Goal: Task Accomplishment & Management: Manage account settings

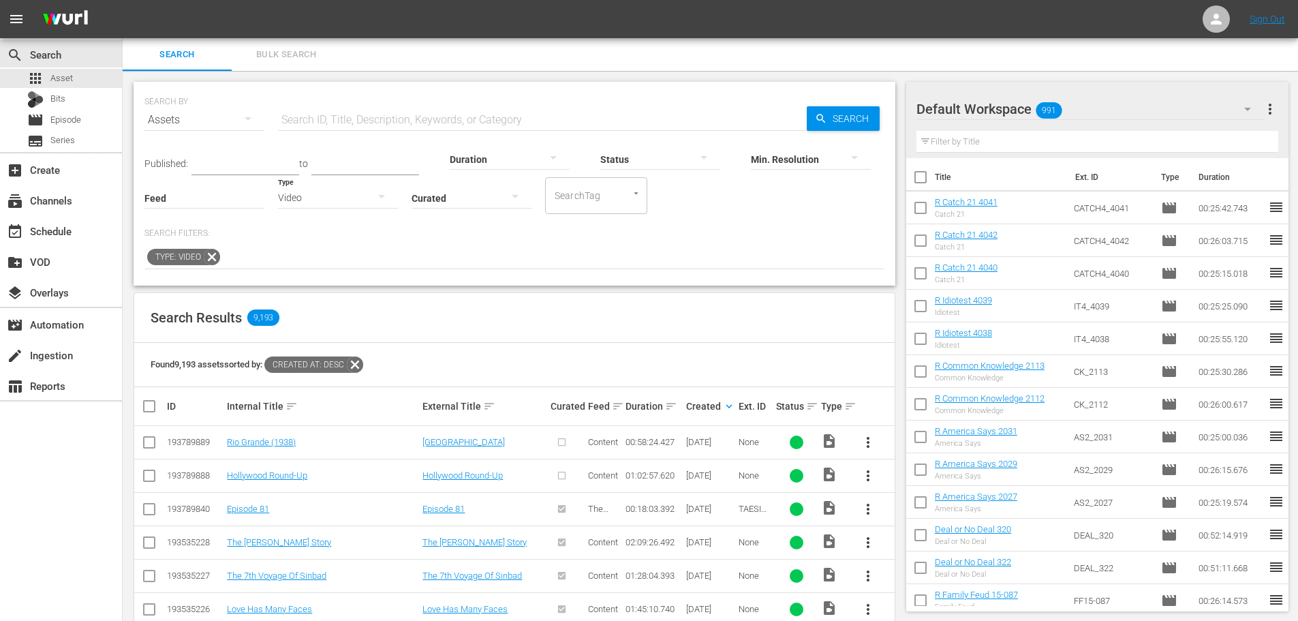
click at [209, 258] on icon at bounding box center [212, 257] width 18 height 18
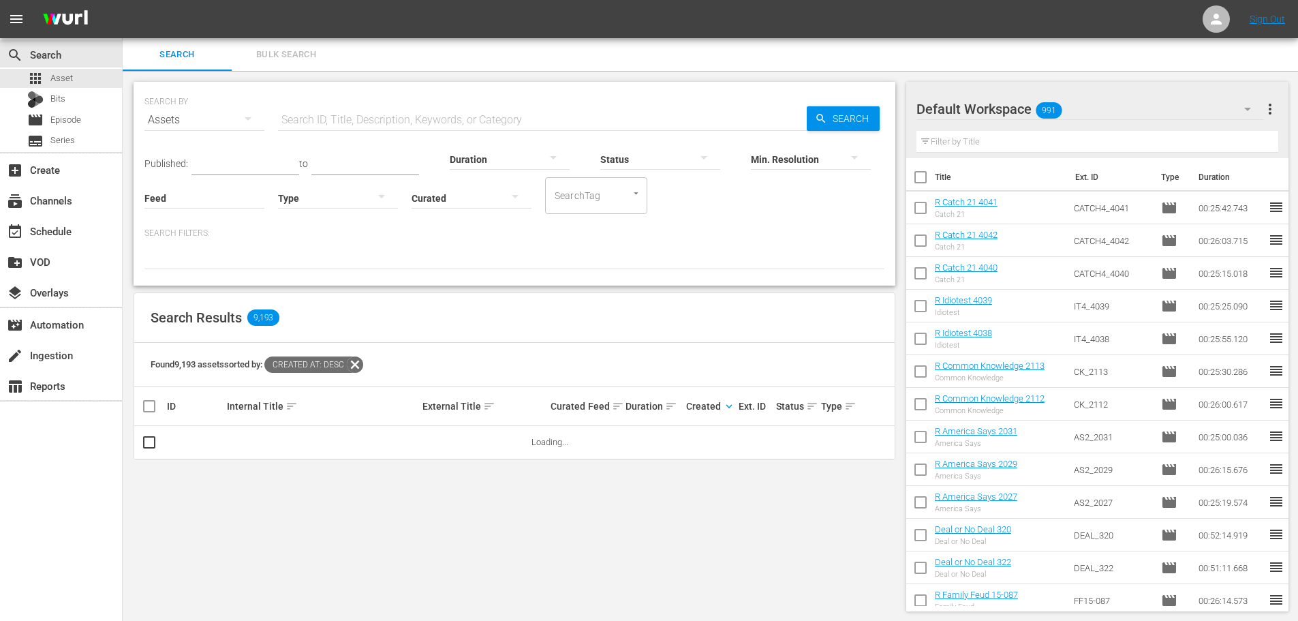
click at [67, 110] on div "apps Asset Bits movie Episode subtitles Series" at bounding box center [61, 110] width 122 height 82
click at [65, 112] on div "movie Episode" at bounding box center [54, 119] width 54 height 19
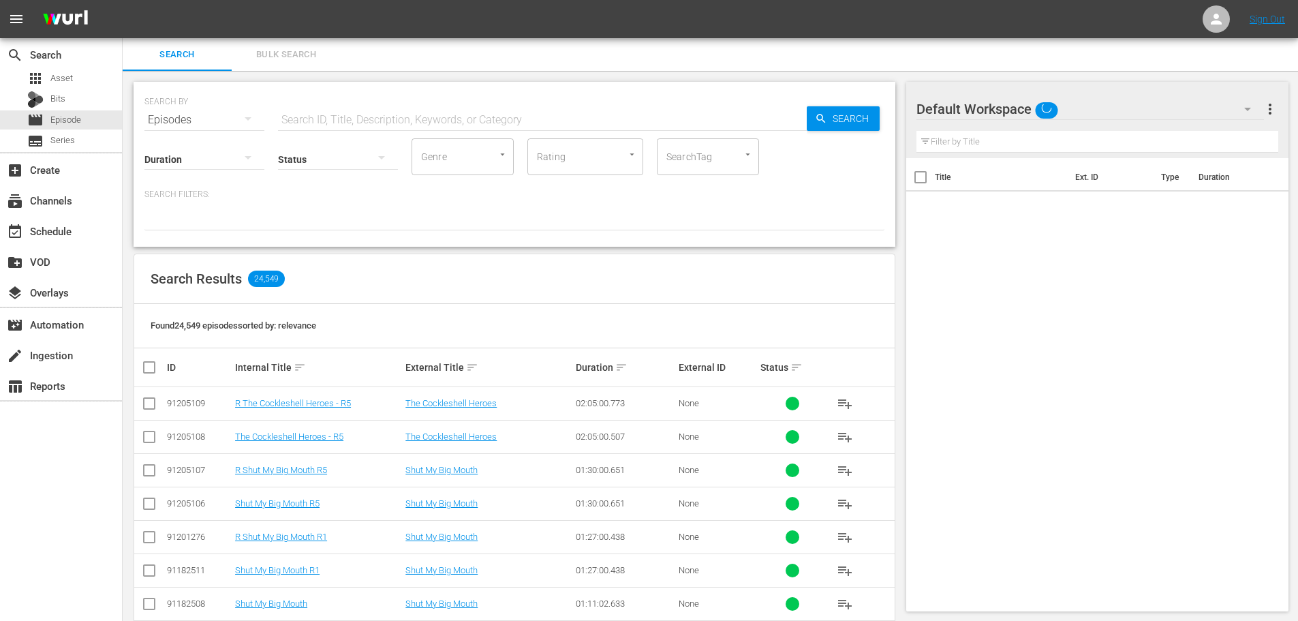
click at [377, 121] on input "text" at bounding box center [542, 120] width 529 height 33
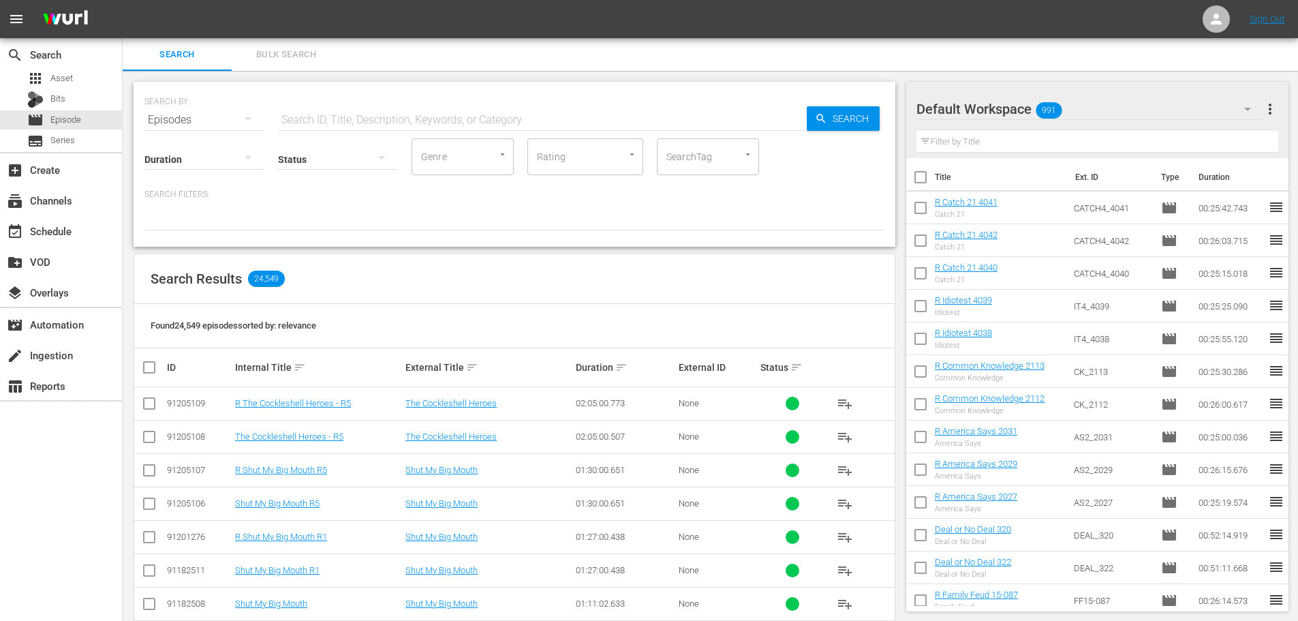
click at [421, 110] on input "text" at bounding box center [542, 120] width 529 height 33
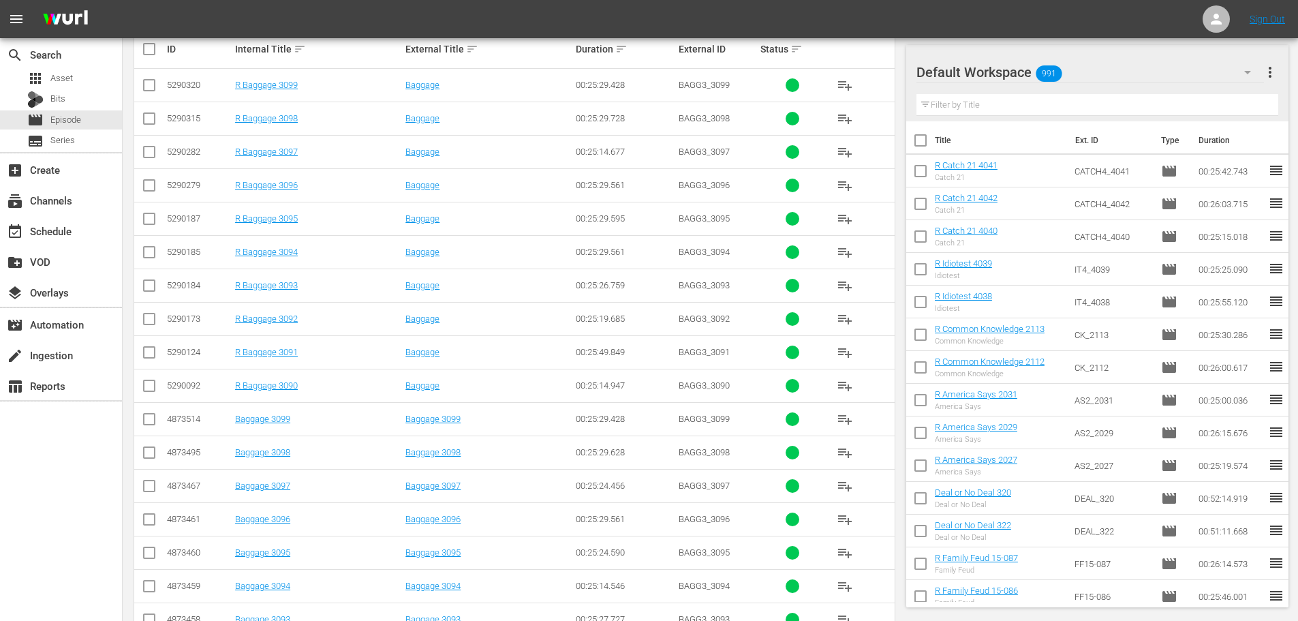
scroll to position [409, 0]
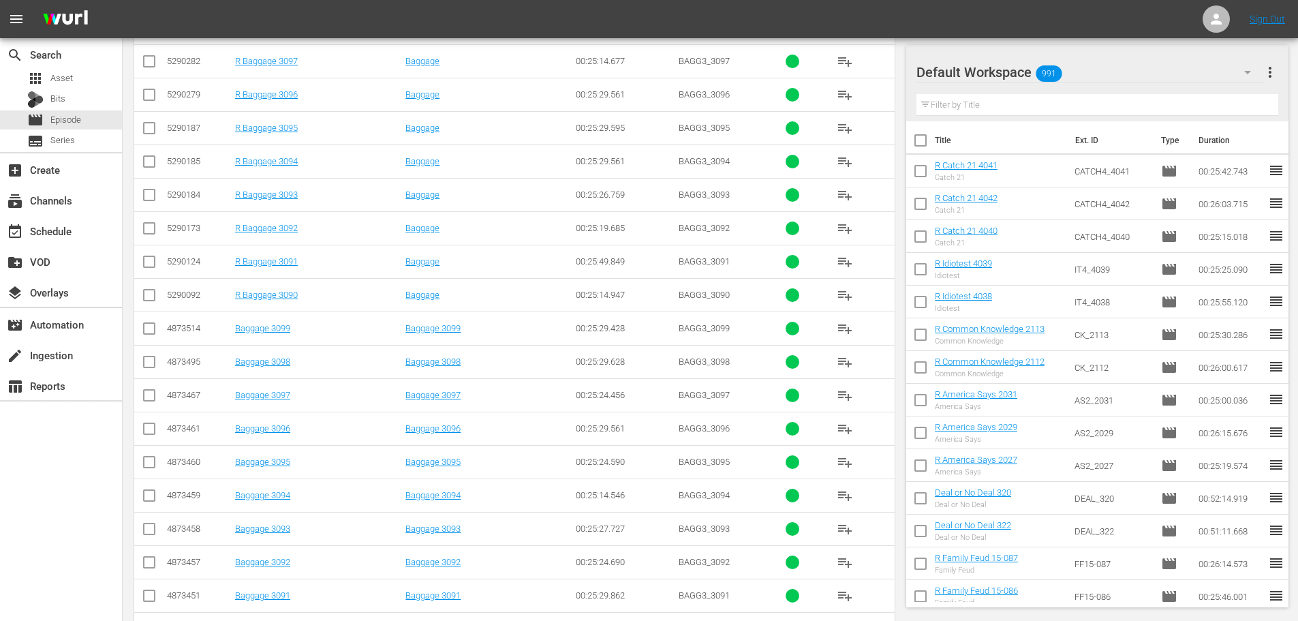
type input "bagg 309"
click at [148, 565] on input "checkbox" at bounding box center [149, 565] width 16 height 16
checkbox input "true"
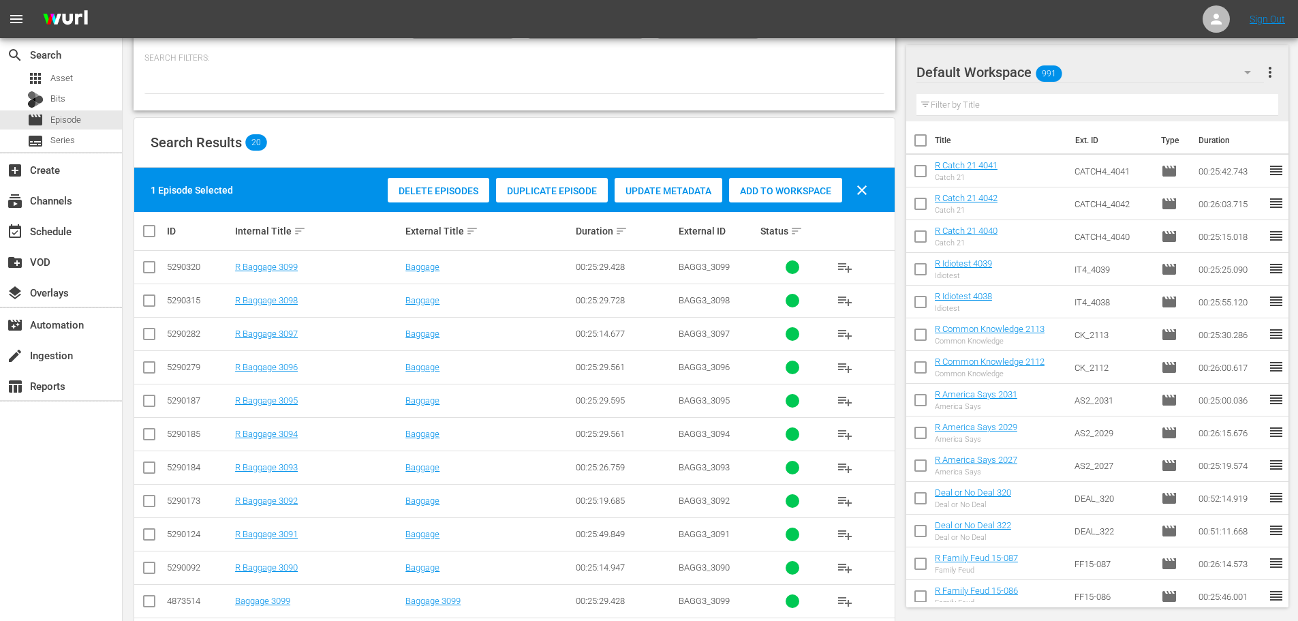
scroll to position [459, 0]
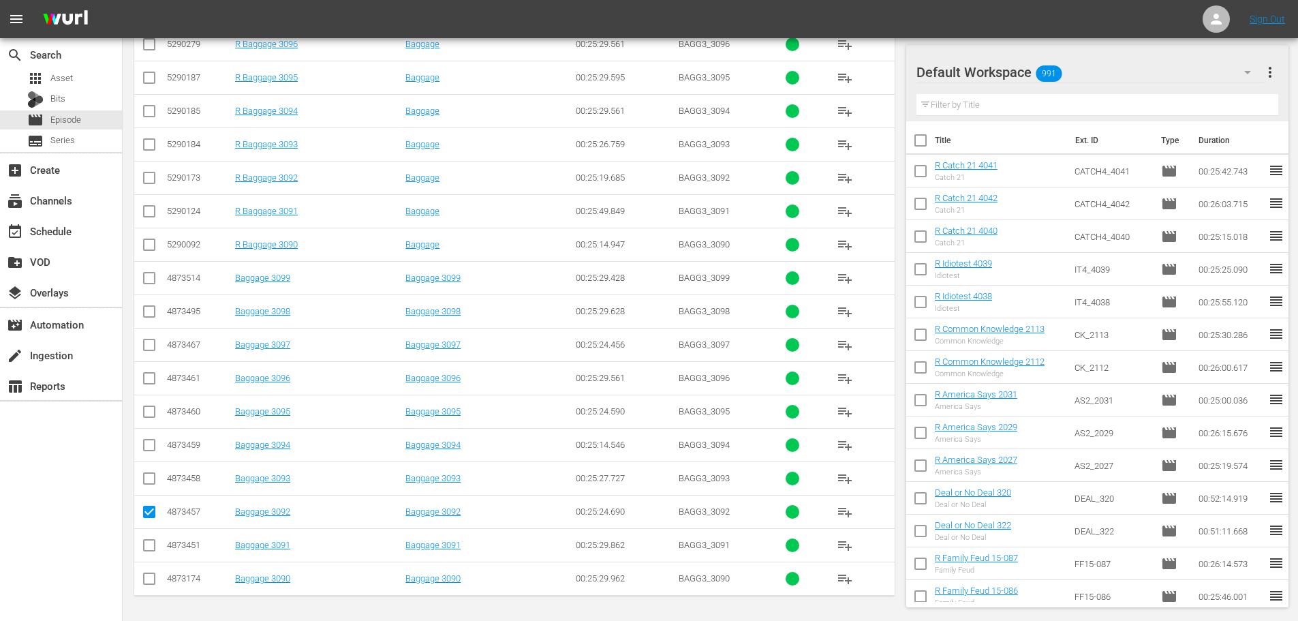
click at [151, 585] on input "checkbox" at bounding box center [149, 581] width 16 height 16
checkbox input "true"
click at [148, 452] on input "checkbox" at bounding box center [149, 448] width 16 height 16
checkbox input "true"
click at [148, 379] on input "checkbox" at bounding box center [149, 381] width 16 height 16
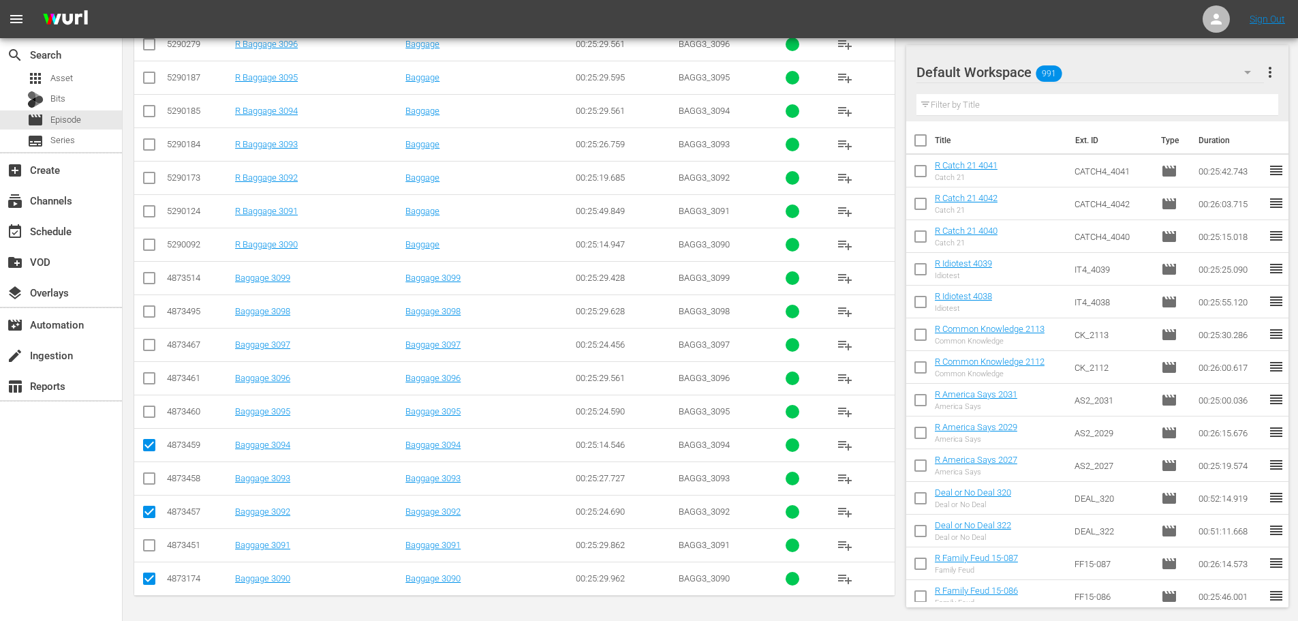
checkbox input "true"
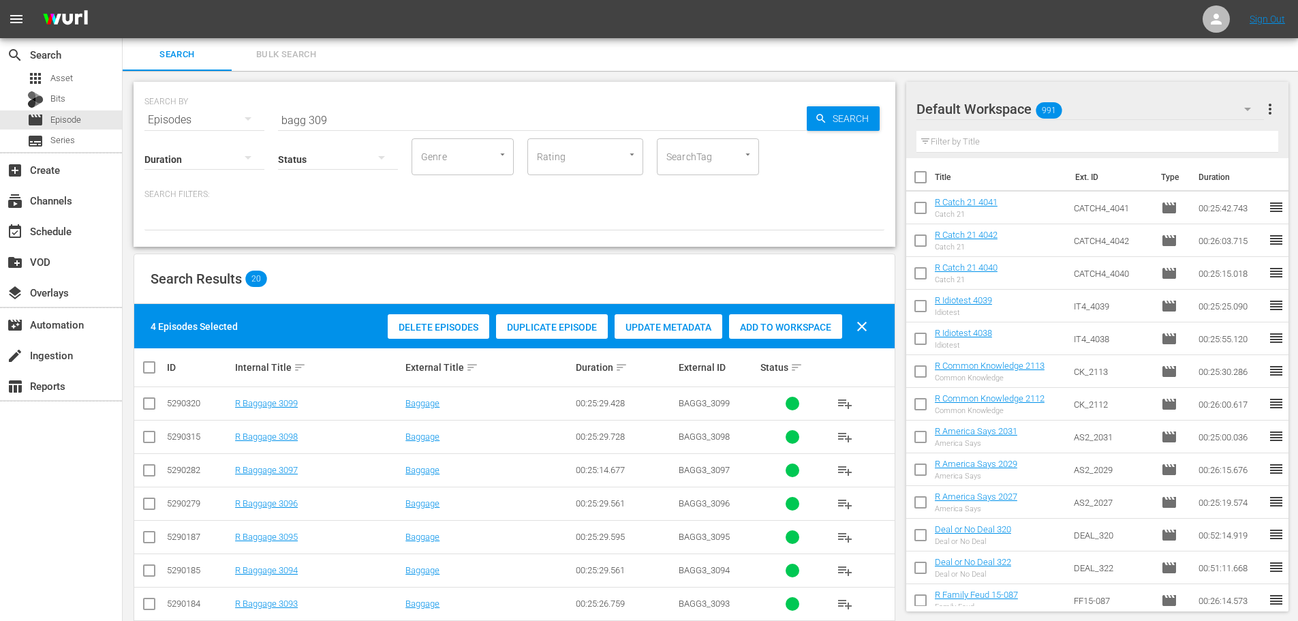
drag, startPoint x: 789, startPoint y: 336, endPoint x: 687, endPoint y: 298, distance: 108.5
click at [786, 336] on div "Add to Workspace" at bounding box center [785, 327] width 113 height 26
drag, startPoint x: 431, startPoint y: 128, endPoint x: 117, endPoint y: 110, distance: 315.4
click at [123, 0] on div "search Search apps Asset Bits movie Episode subtitles Series add_box Create sub…" at bounding box center [711, 0] width 1176 height 0
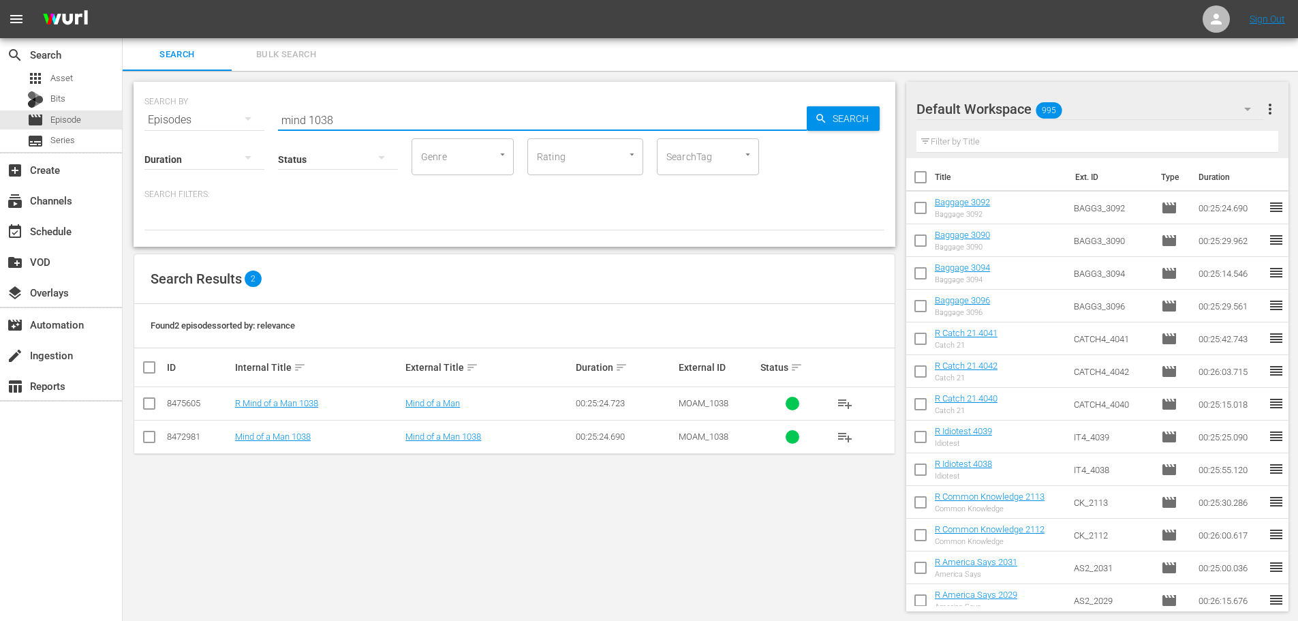
scroll to position [1, 0]
type input "mind 1038"
click at [148, 445] on input "checkbox" at bounding box center [149, 438] width 16 height 16
checkbox input "true"
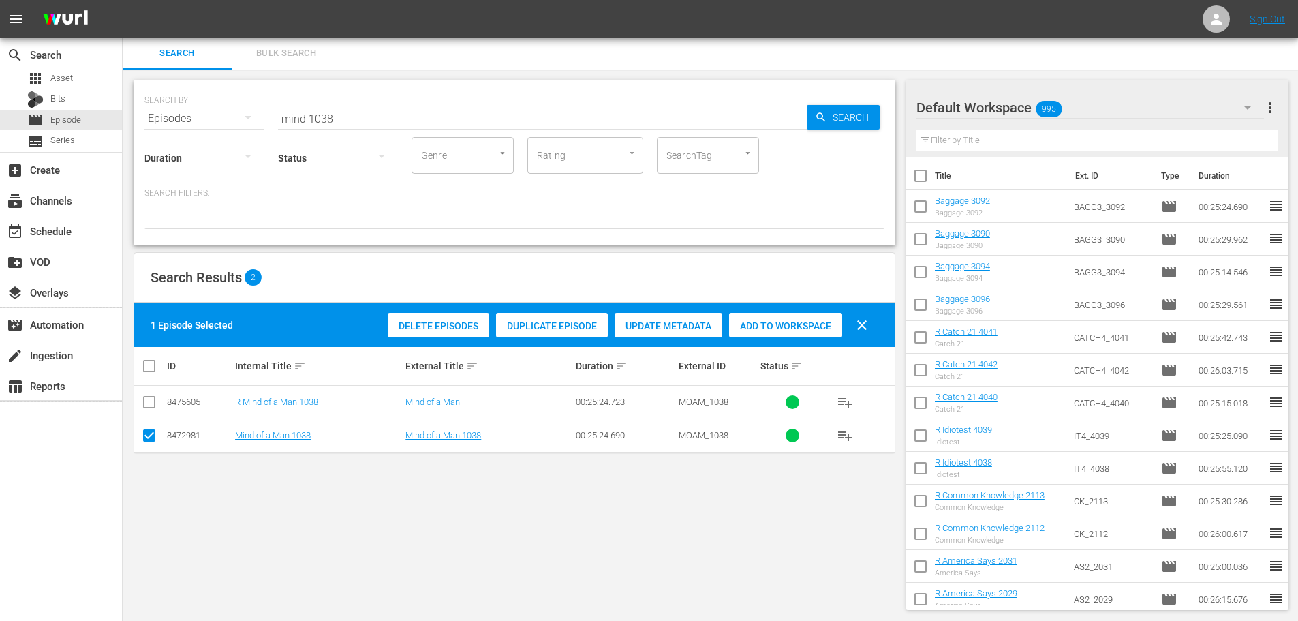
click at [816, 320] on span "Add to Workspace" at bounding box center [785, 325] width 113 height 11
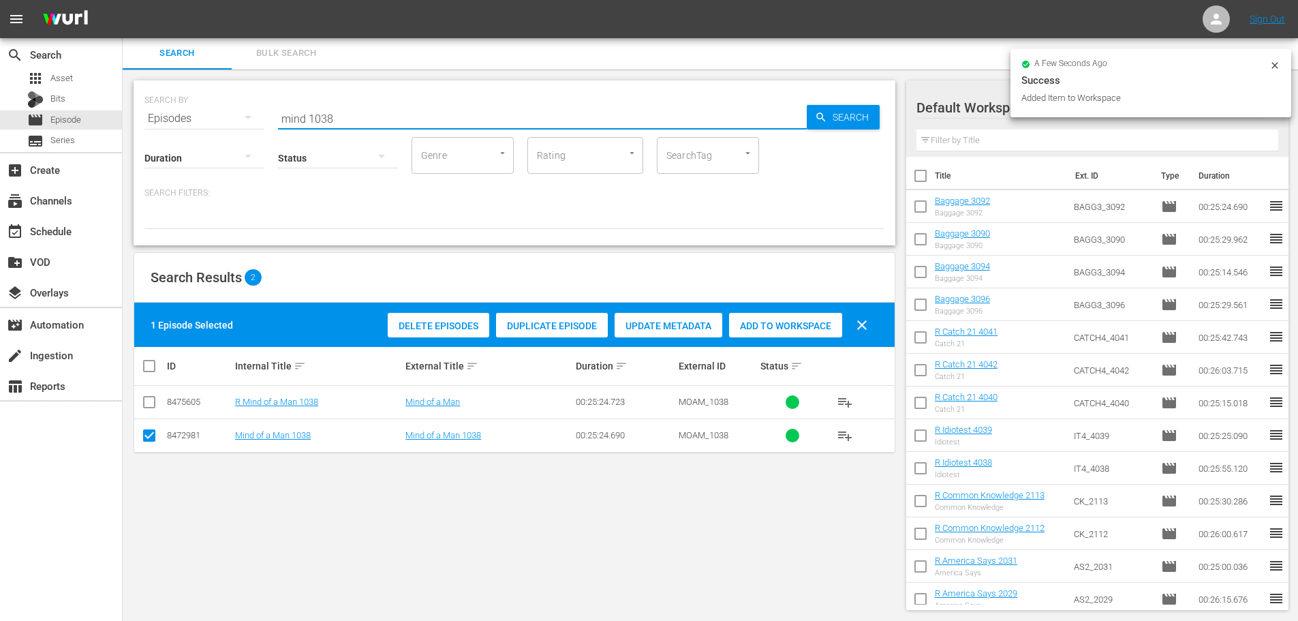
drag, startPoint x: 289, startPoint y: 114, endPoint x: 165, endPoint y: 114, distance: 124.0
click at [165, 114] on div "SEARCH BY Search By Episodes Search ID, Title, Description, Keywords, or Catego…" at bounding box center [514, 110] width 740 height 49
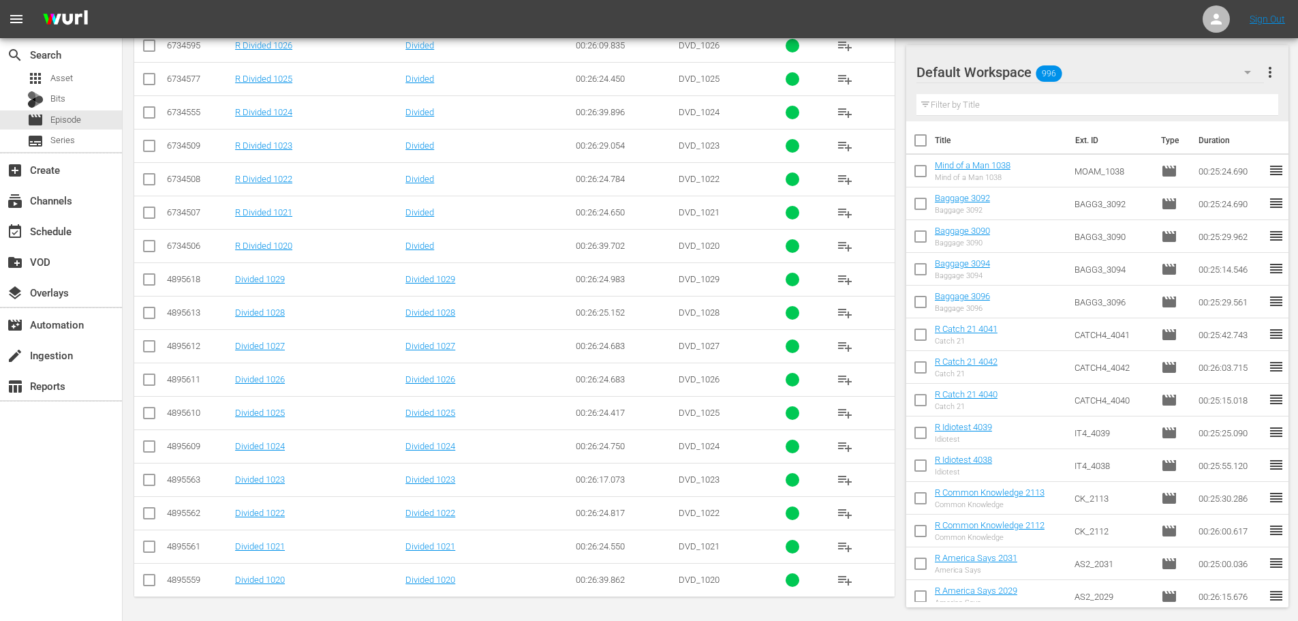
scroll to position [459, 0]
type input "divided 102"
click at [147, 513] on input "checkbox" at bounding box center [149, 514] width 16 height 16
checkbox input "true"
click at [144, 551] on input "checkbox" at bounding box center [149, 548] width 16 height 16
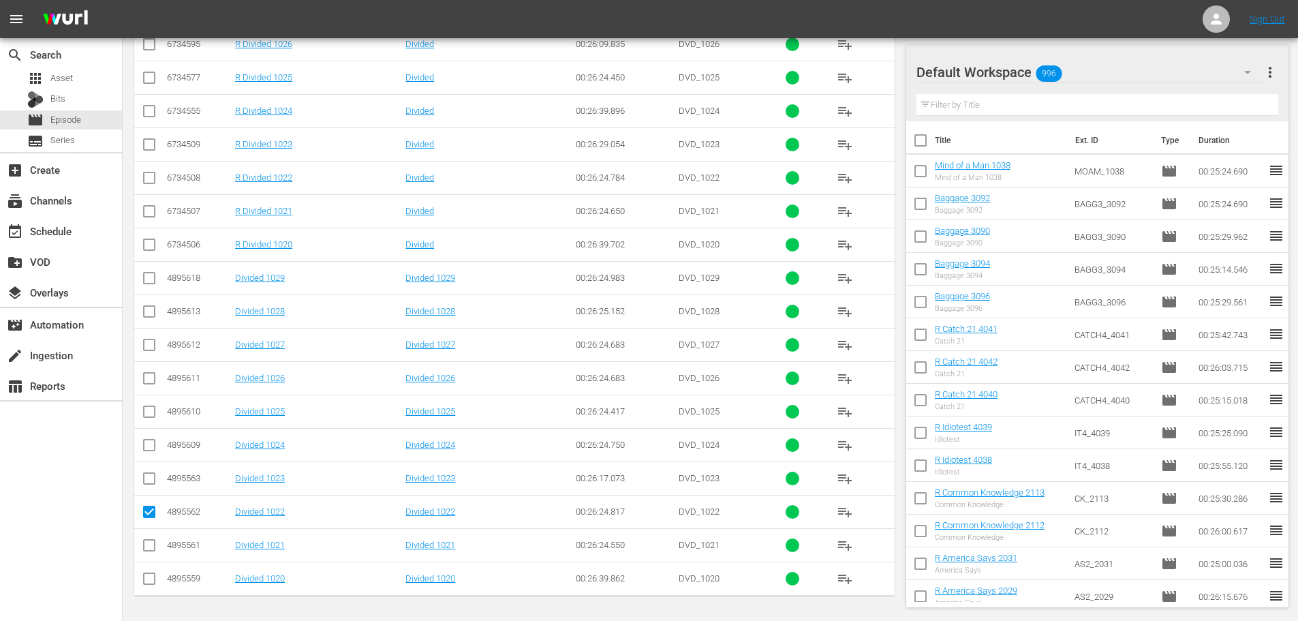
checkbox input "true"
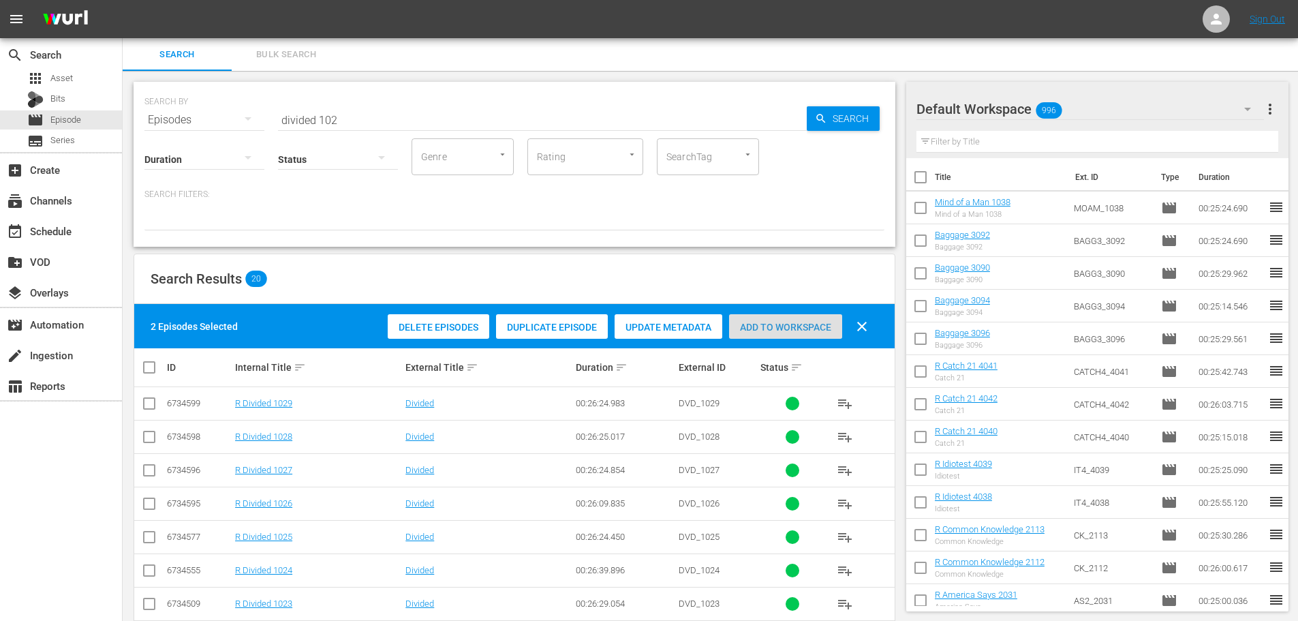
drag, startPoint x: 761, startPoint y: 333, endPoint x: 750, endPoint y: 323, distance: 14.5
click at [761, 333] on div "Add to Workspace" at bounding box center [785, 327] width 113 height 26
drag, startPoint x: 339, startPoint y: 119, endPoint x: 211, endPoint y: 123, distance: 127.5
click at [211, 123] on div "SEARCH BY Search By Episodes Search ID, Title, Description, Keywords, or Catego…" at bounding box center [514, 111] width 740 height 49
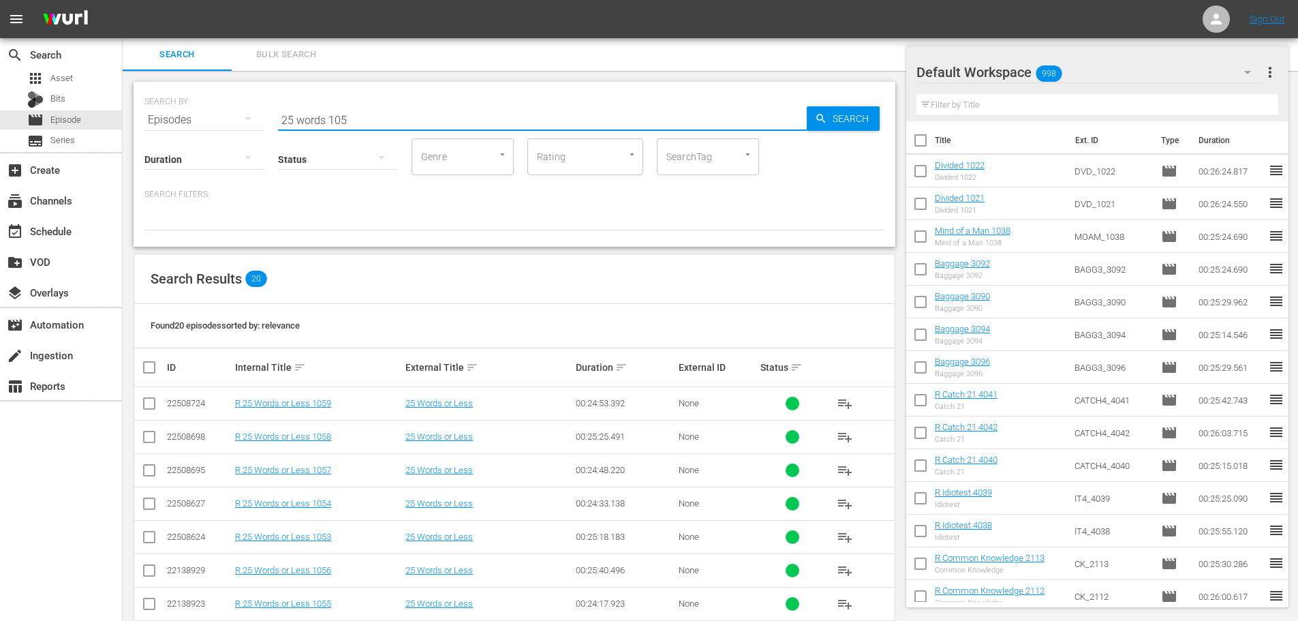
scroll to position [459, 0]
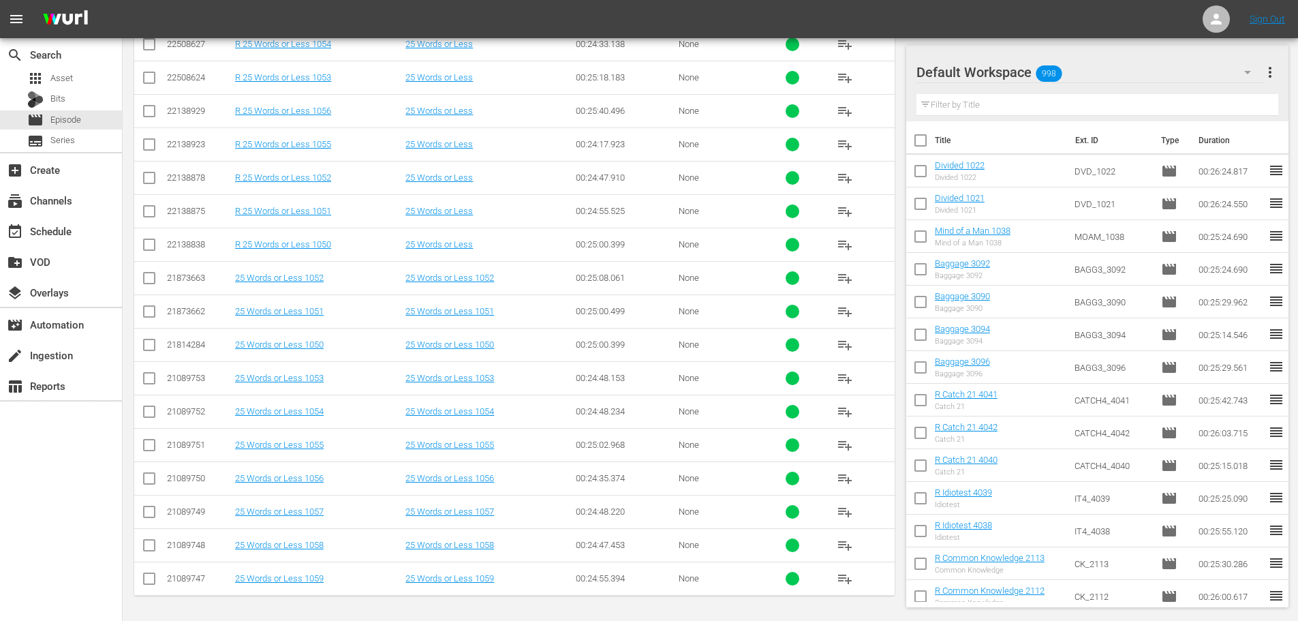
type input "25 words 105"
click at [140, 366] on td at bounding box center [149, 377] width 31 height 33
click at [151, 355] on input "checkbox" at bounding box center [149, 347] width 16 height 16
checkbox input "true"
click at [147, 314] on input "checkbox" at bounding box center [149, 314] width 16 height 16
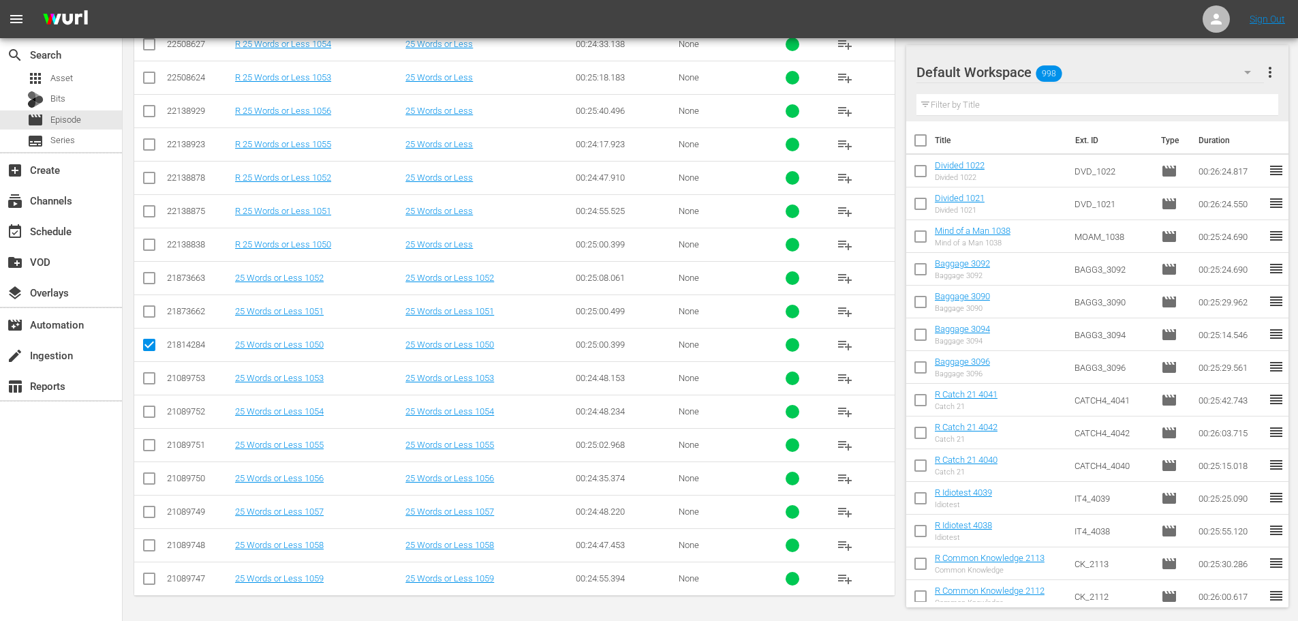
checkbox input "true"
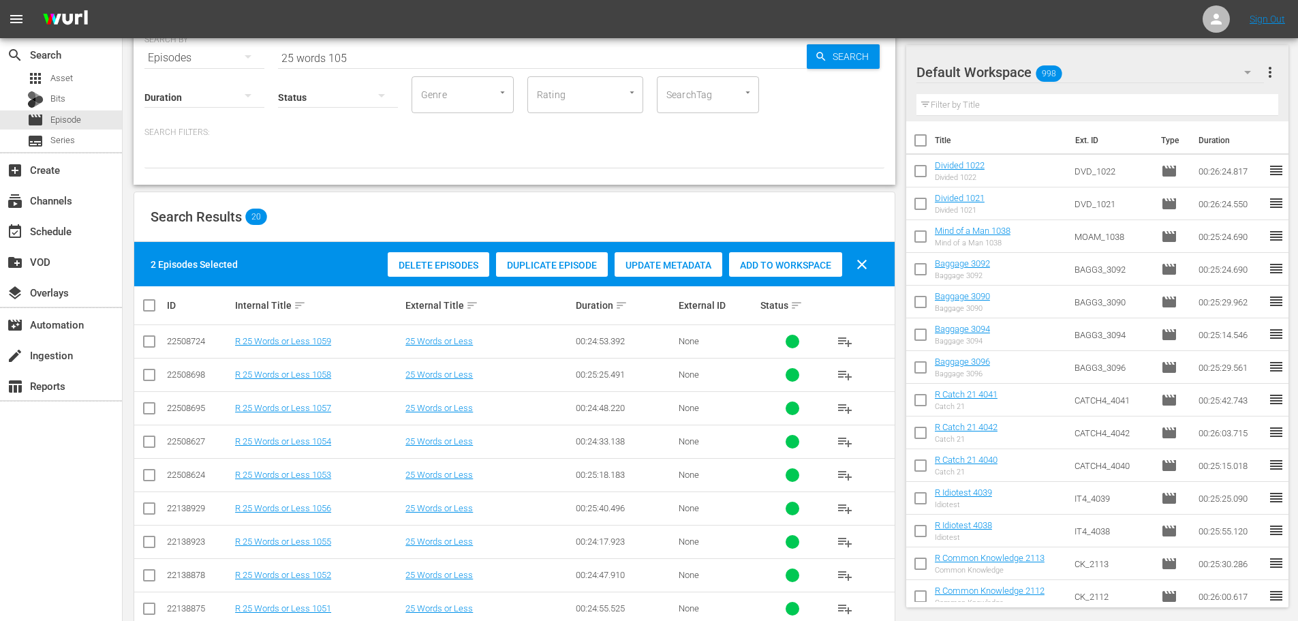
scroll to position [50, 0]
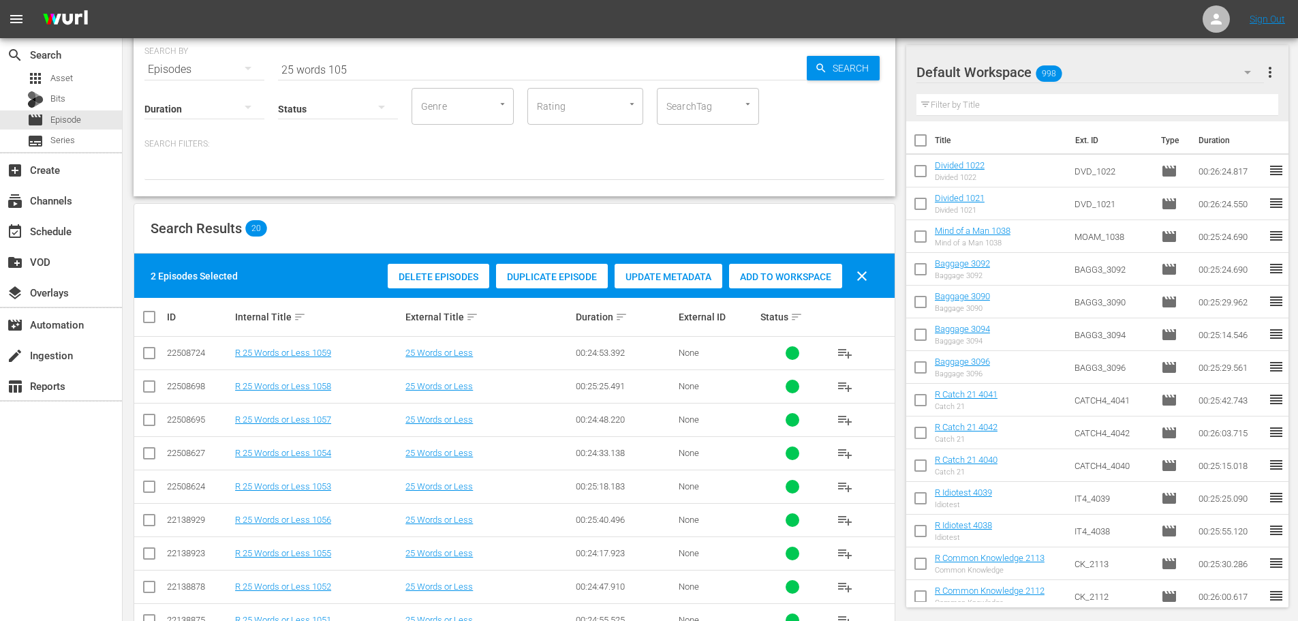
click at [782, 285] on div "Add to Workspace" at bounding box center [785, 277] width 113 height 26
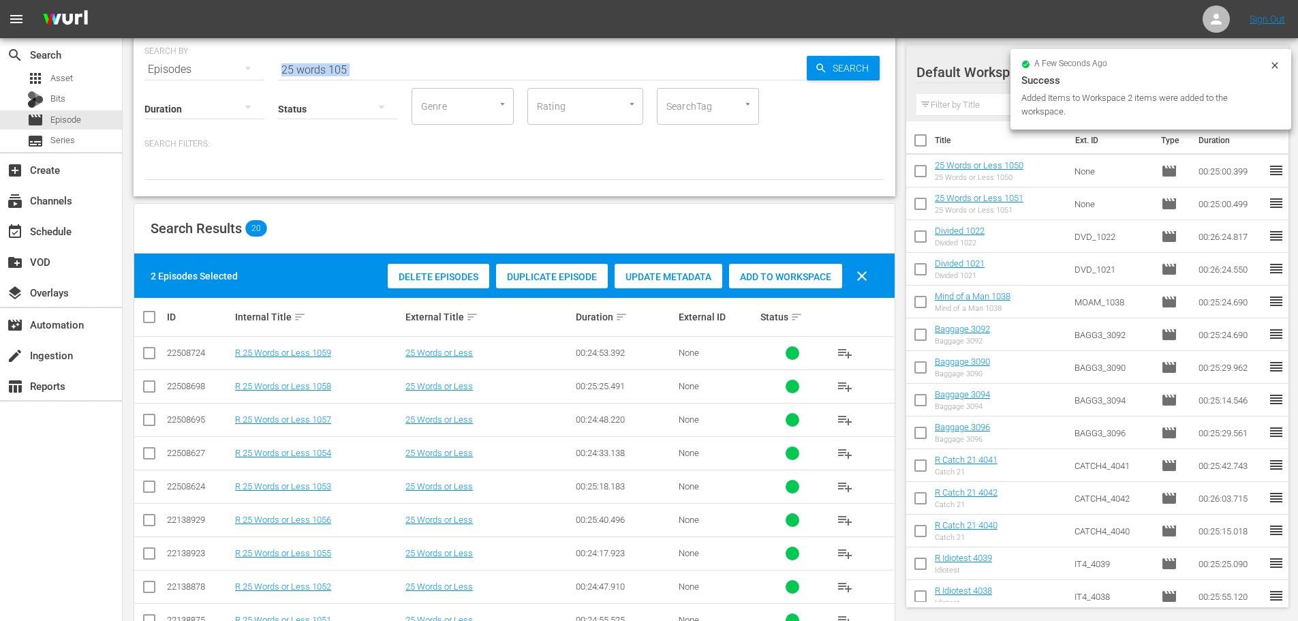
drag, startPoint x: 384, startPoint y: 78, endPoint x: 323, endPoint y: 57, distance: 64.7
click at [323, 57] on div "SEARCH BY Search By Episodes Search ID, Title, Description, Keywords, or Catego…" at bounding box center [515, 113] width 762 height 165
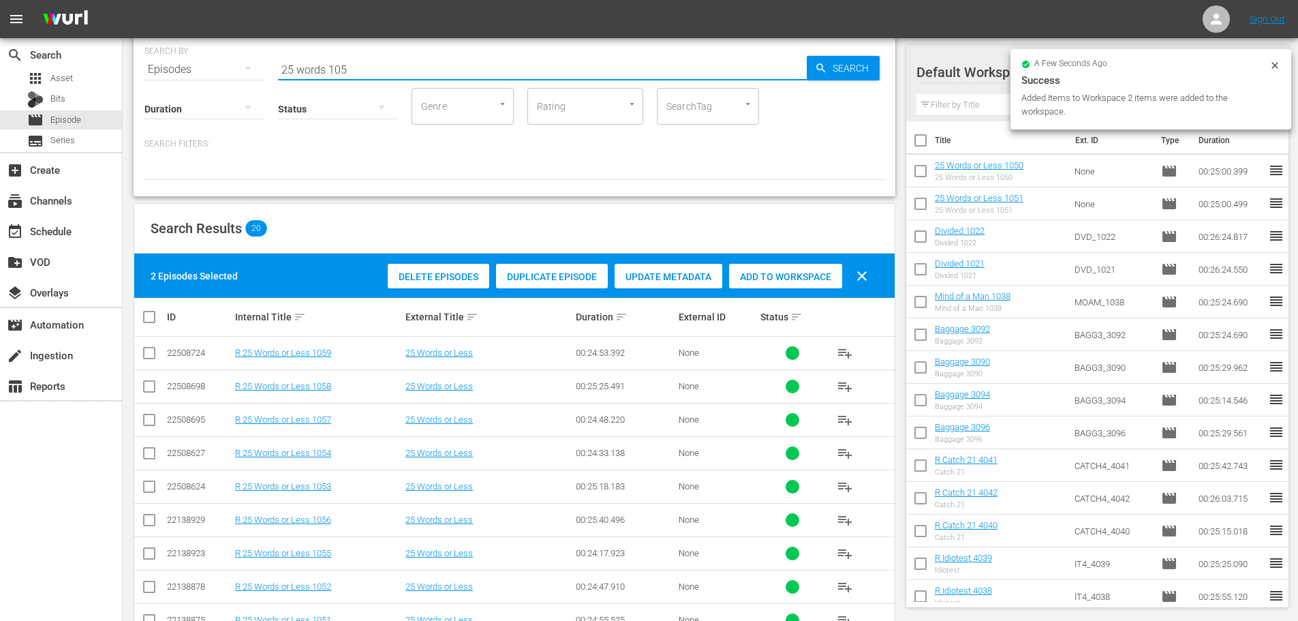
drag, startPoint x: 349, startPoint y: 58, endPoint x: 182, endPoint y: 14, distance: 172.8
click at [245, 57] on div "SEARCH BY Search By Episodes Search ID, Title, Description, Keywords, or Catego…" at bounding box center [514, 61] width 740 height 49
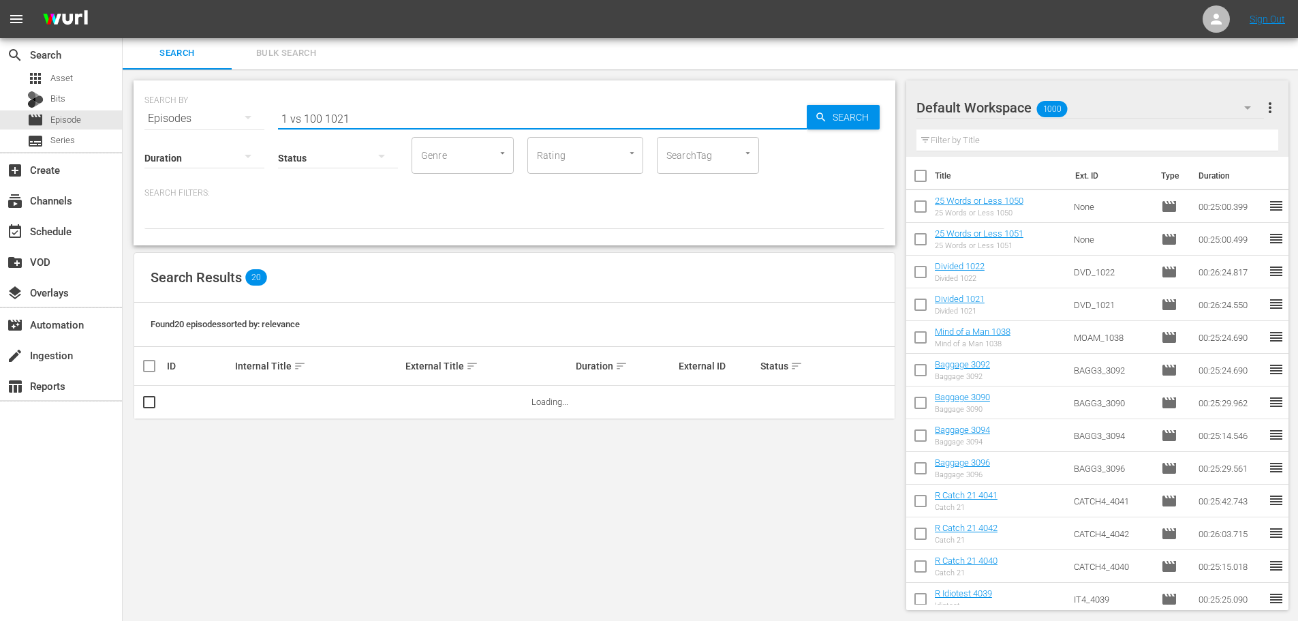
scroll to position [0, 0]
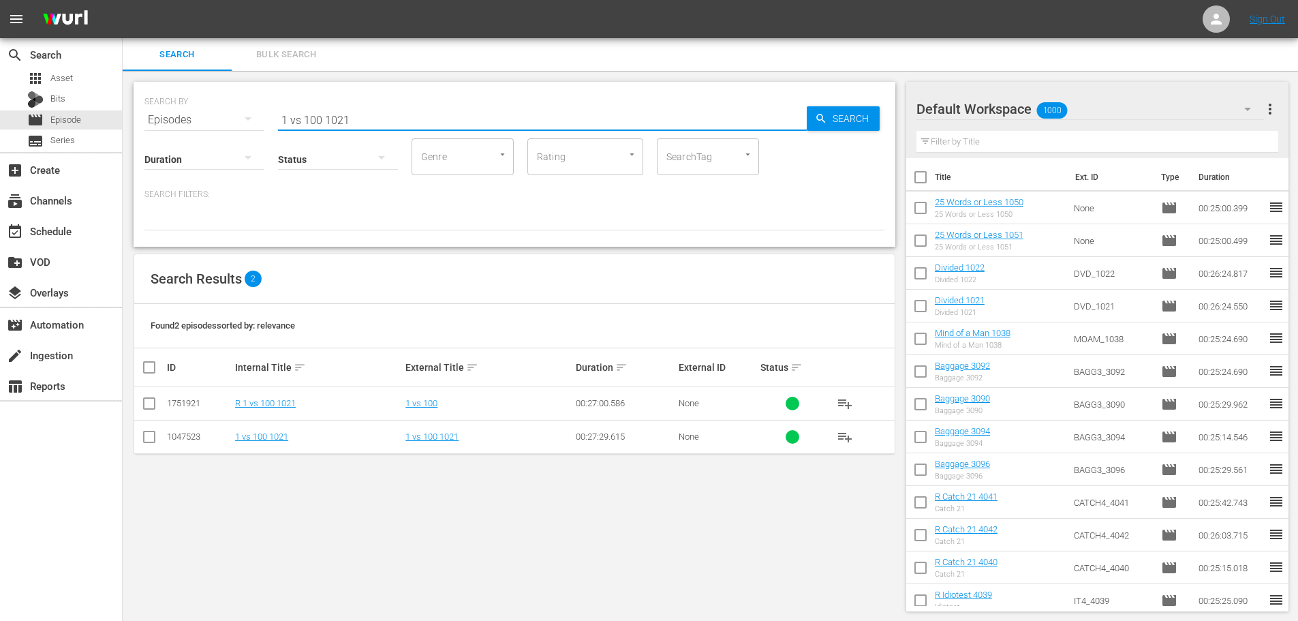
type input "1 vs 100 1021"
click at [156, 436] on input "checkbox" at bounding box center [149, 439] width 16 height 16
checkbox input "true"
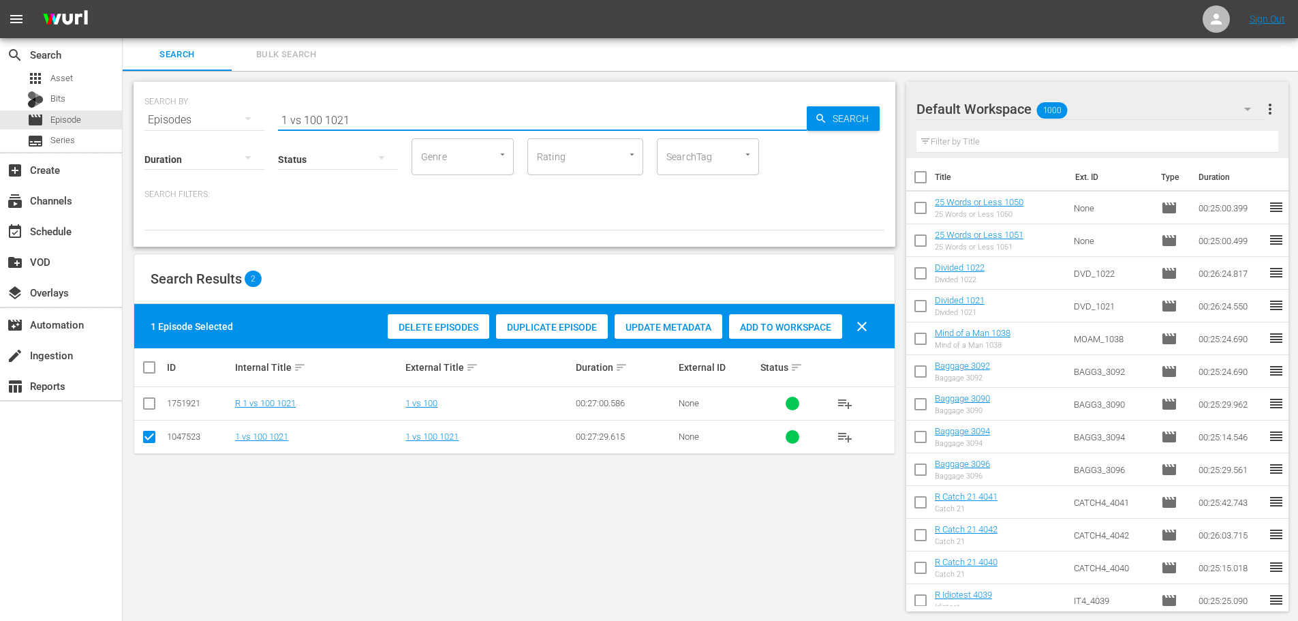
drag, startPoint x: 461, startPoint y: 129, endPoint x: 204, endPoint y: 114, distance: 256.7
click at [204, 114] on div "SEARCH BY Search By Episodes Search ID, Title, Description, Keywords, or Catego…" at bounding box center [514, 111] width 740 height 49
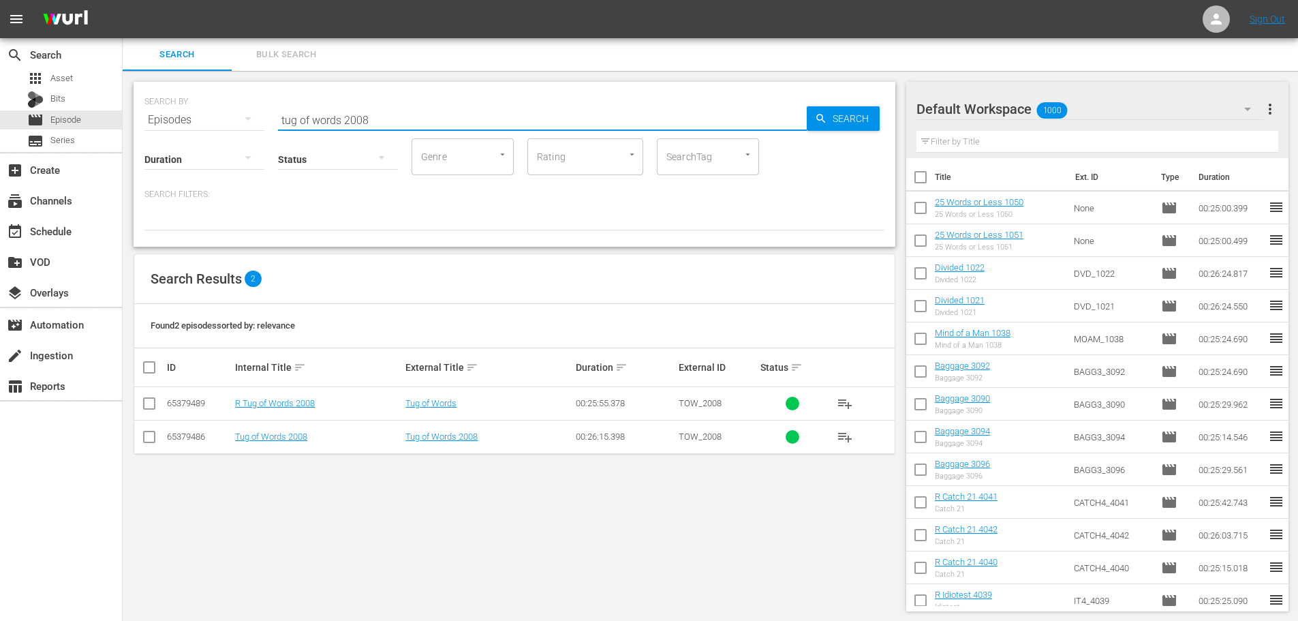
type input "tug of words 2008"
click at [148, 445] on input "checkbox" at bounding box center [149, 439] width 16 height 16
checkbox input "true"
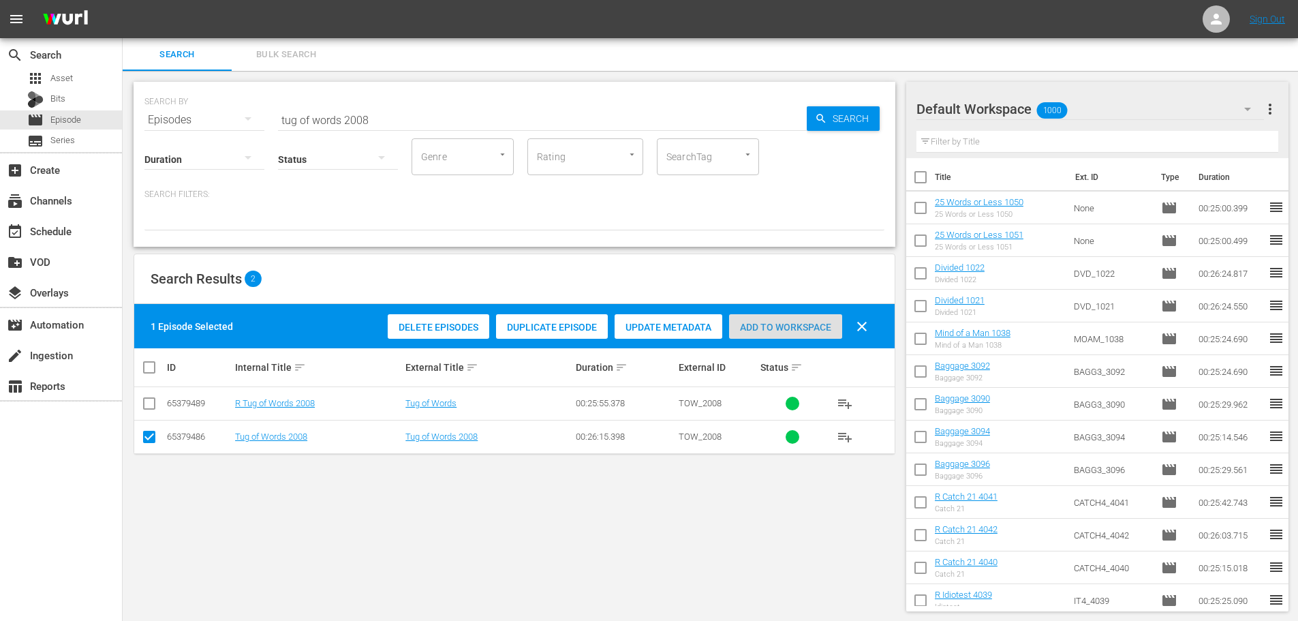
drag, startPoint x: 771, startPoint y: 328, endPoint x: 409, endPoint y: 108, distance: 424.2
click at [771, 328] on span "Add to Workspace" at bounding box center [785, 327] width 113 height 11
drag, startPoint x: 433, startPoint y: 123, endPoint x: 58, endPoint y: 139, distance: 375.2
click at [123, 0] on div "search Search apps Asset Bits movie Episode subtitles Series add_box Create sub…" at bounding box center [711, 0] width 1176 height 0
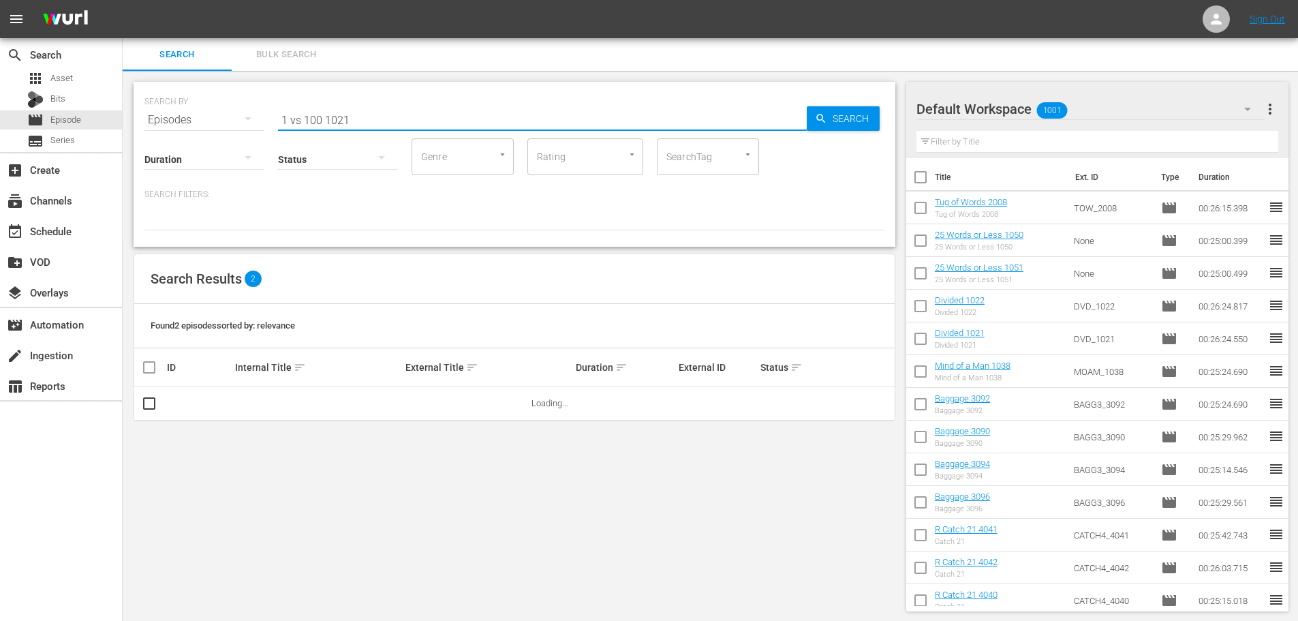
type input "1 vs 100 1021"
drag, startPoint x: 206, startPoint y: 436, endPoint x: 174, endPoint y: 421, distance: 35.7
click at [194, 442] on div "SEARCH BY Search By Episodes Search ID, Title, Description, Keywords, or Catego…" at bounding box center [515, 346] width 784 height 551
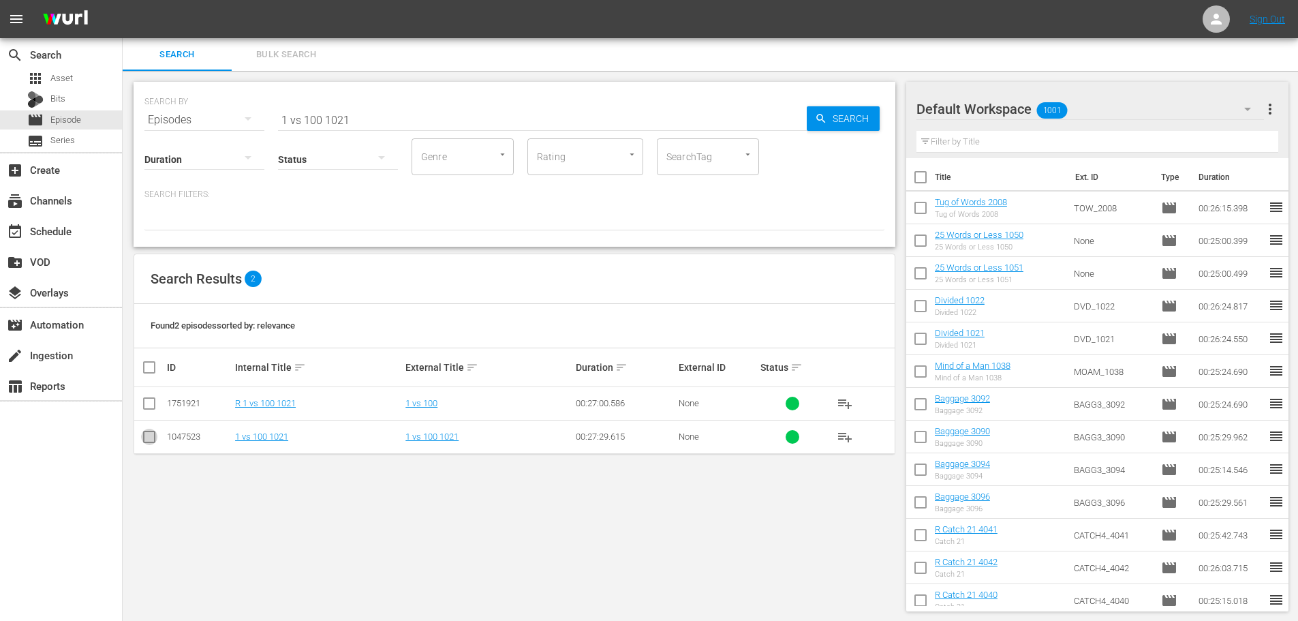
click at [153, 438] on input "checkbox" at bounding box center [149, 439] width 16 height 16
checkbox input "true"
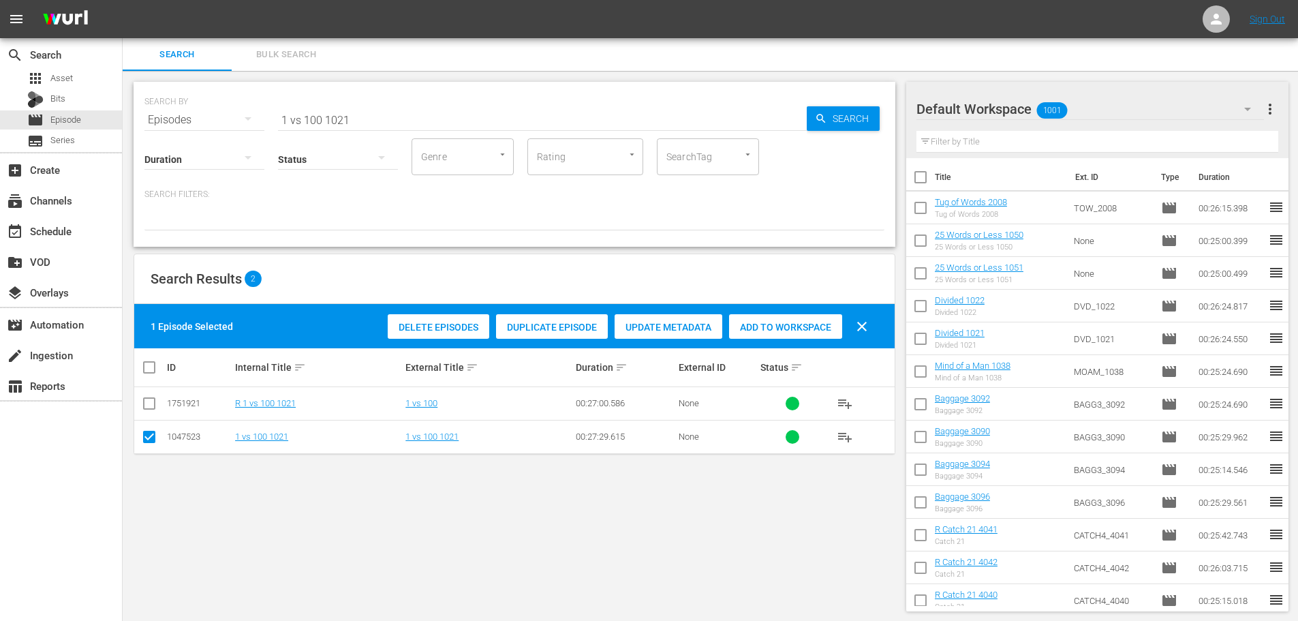
drag, startPoint x: 799, startPoint y: 337, endPoint x: 772, endPoint y: 326, distance: 29.4
click at [799, 337] on div "Add to Workspace" at bounding box center [785, 327] width 113 height 26
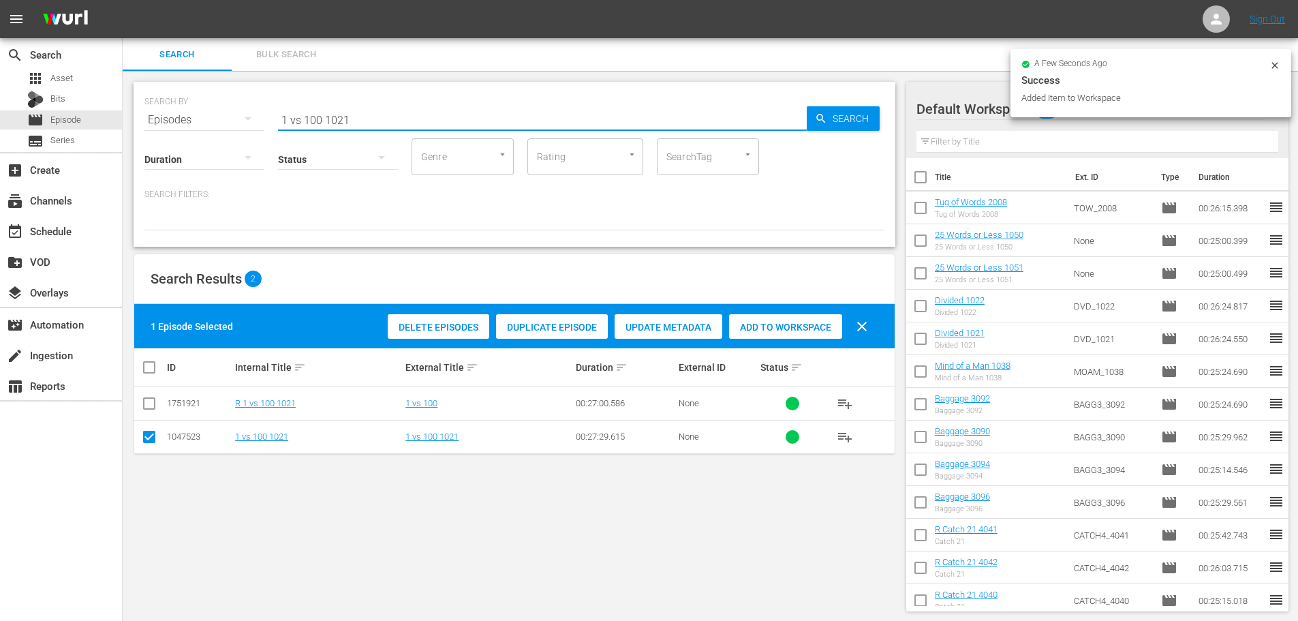
drag, startPoint x: 459, startPoint y: 117, endPoint x: 157, endPoint y: 132, distance: 302.3
click at [157, 132] on div "SEARCH BY Search By Episodes Search ID, Title, Description, Keywords, or Catego…" at bounding box center [515, 164] width 762 height 165
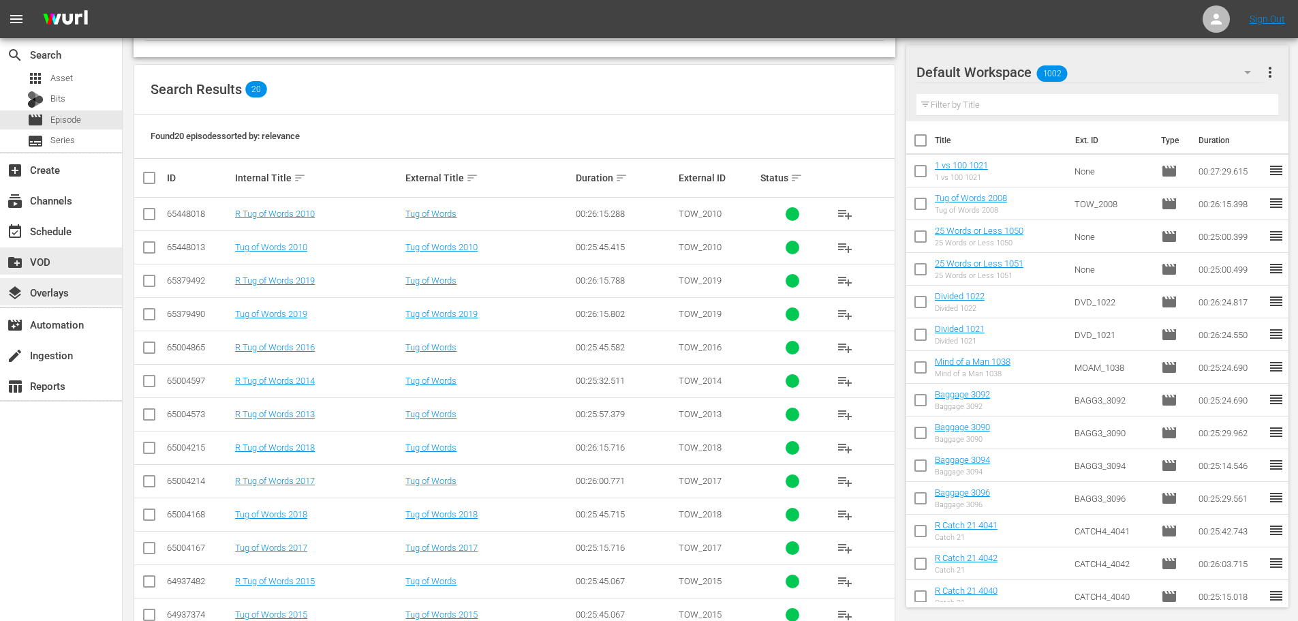
scroll to position [119, 0]
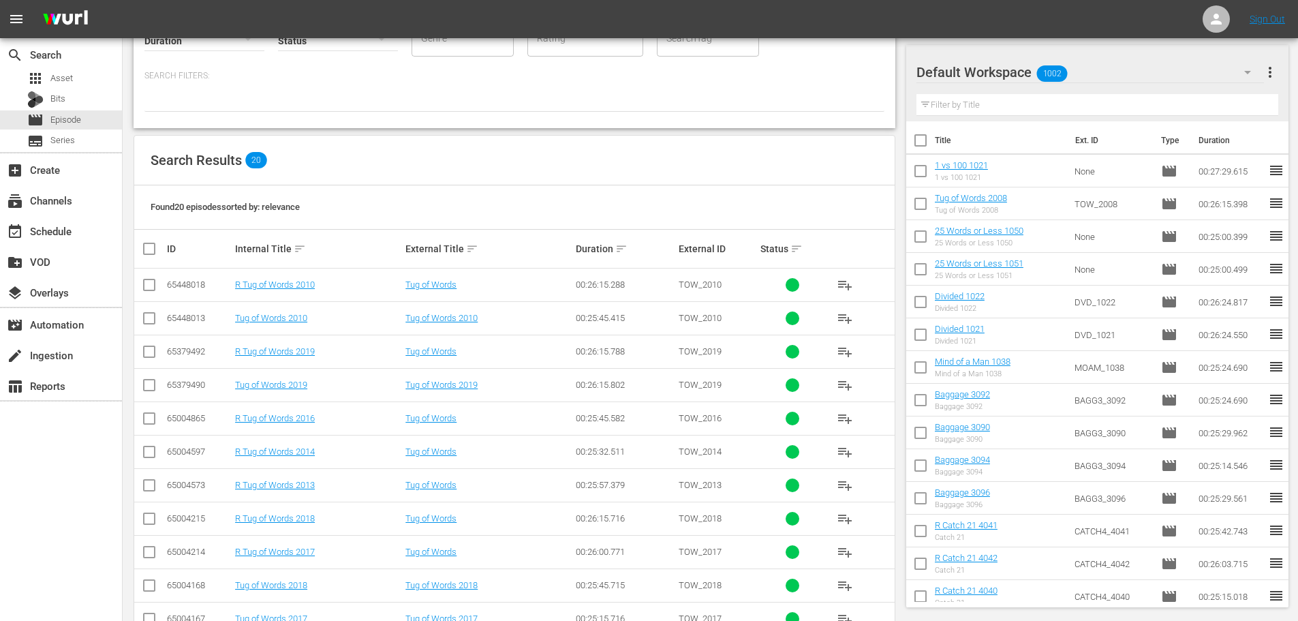
type input "tug of words 201"
click at [144, 323] on input "checkbox" at bounding box center [149, 321] width 16 height 16
checkbox input "true"
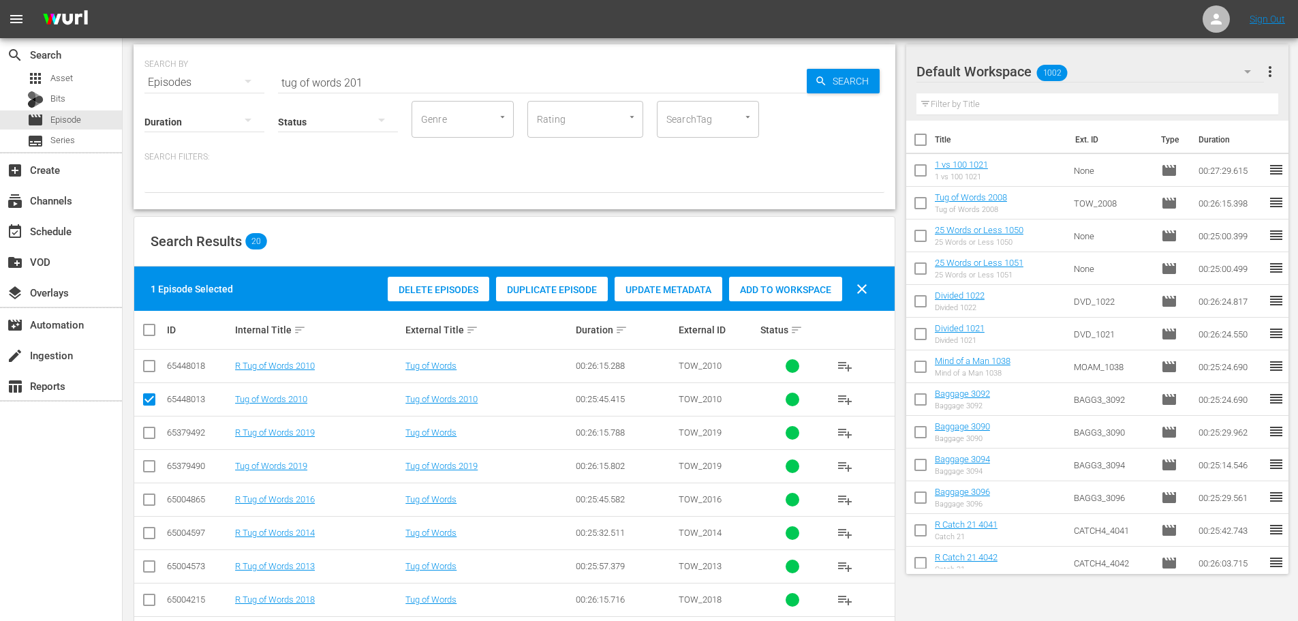
scroll to position [0, 0]
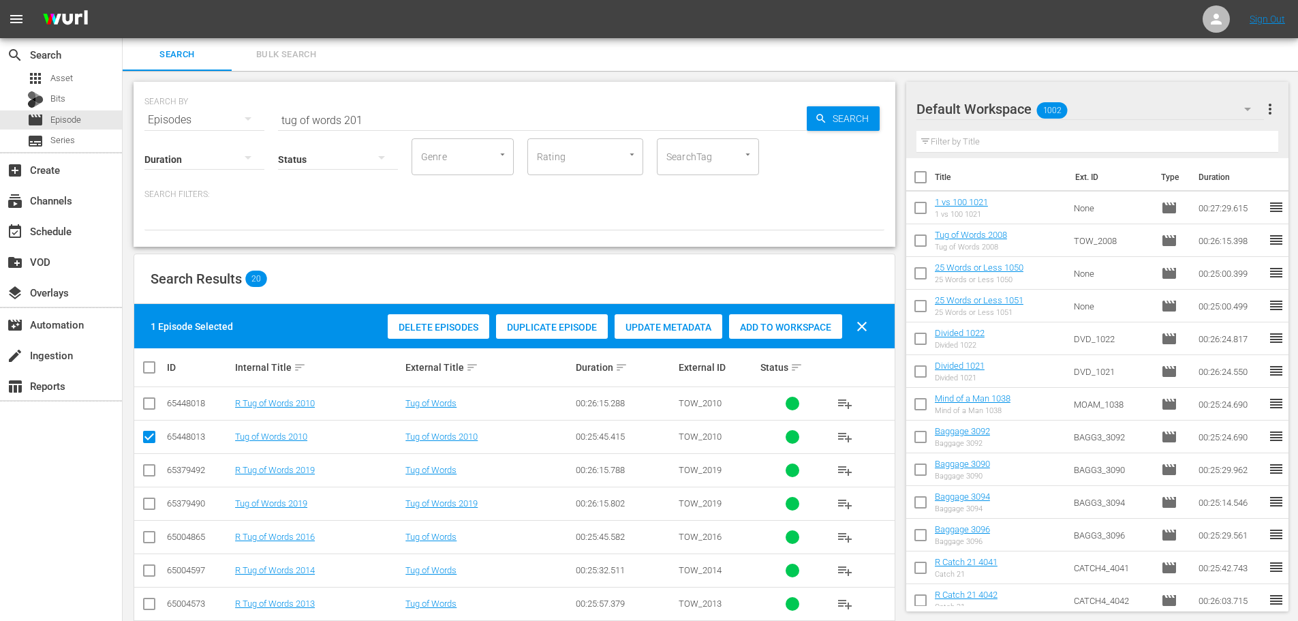
click at [784, 318] on div "Add to Workspace" at bounding box center [785, 327] width 113 height 26
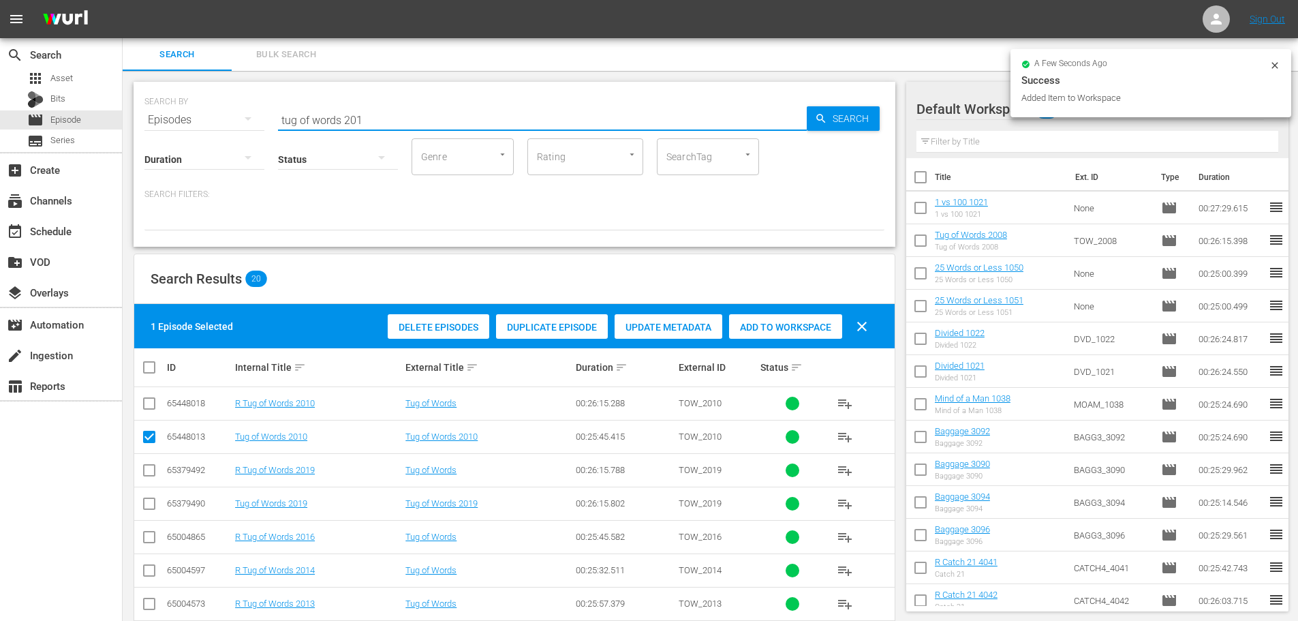
drag, startPoint x: 395, startPoint y: 121, endPoint x: 225, endPoint y: 119, distance: 169.7
click at [225, 119] on div "SEARCH BY Search By Episodes Search ID, Title, Description, Keywords, or Catego…" at bounding box center [514, 111] width 740 height 49
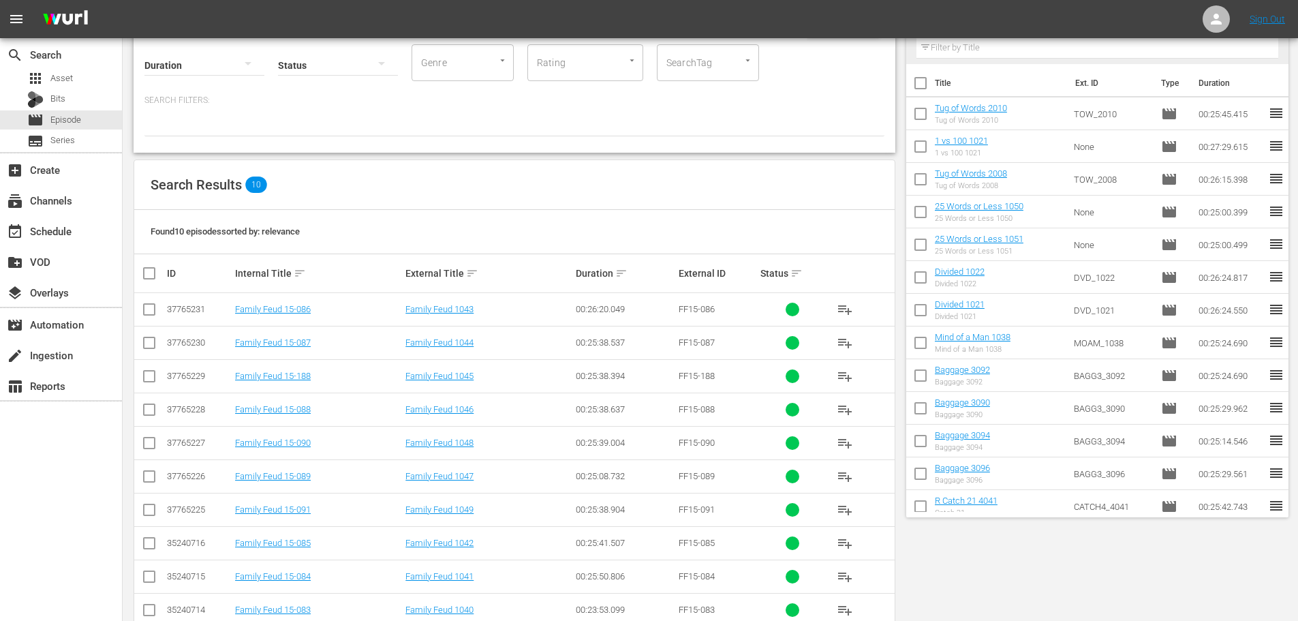
scroll to position [125, 0]
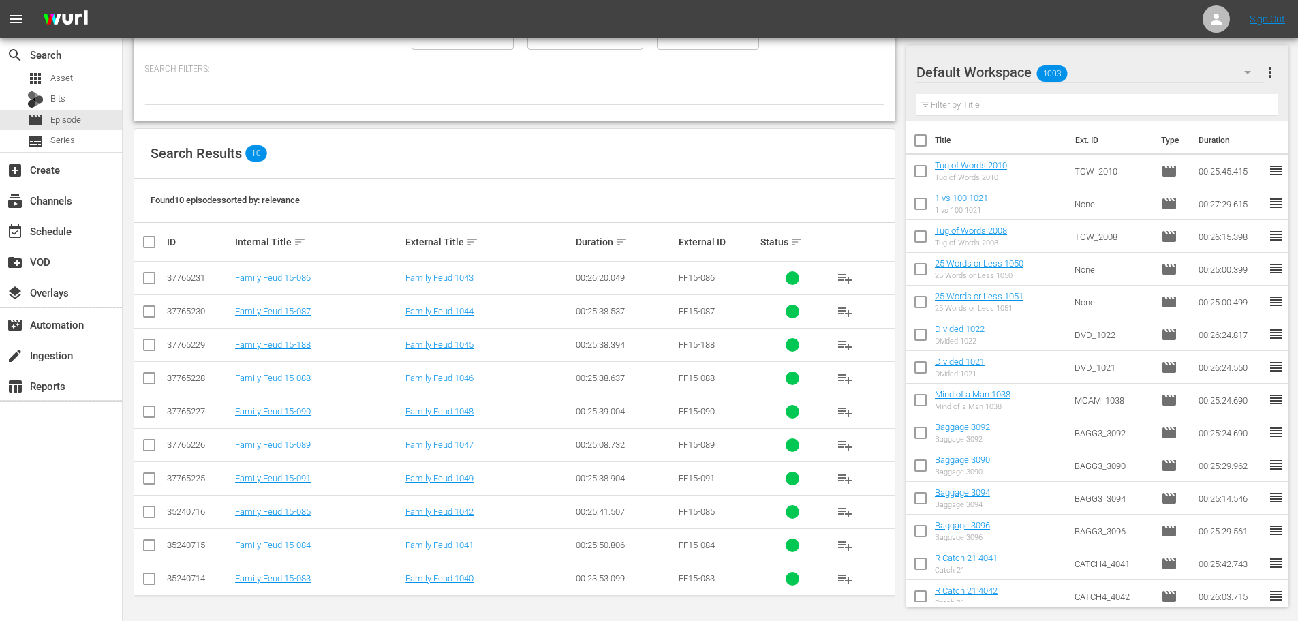
type input "family feud 104"
click at [155, 382] on input "checkbox" at bounding box center [149, 381] width 16 height 16
checkbox input "true"
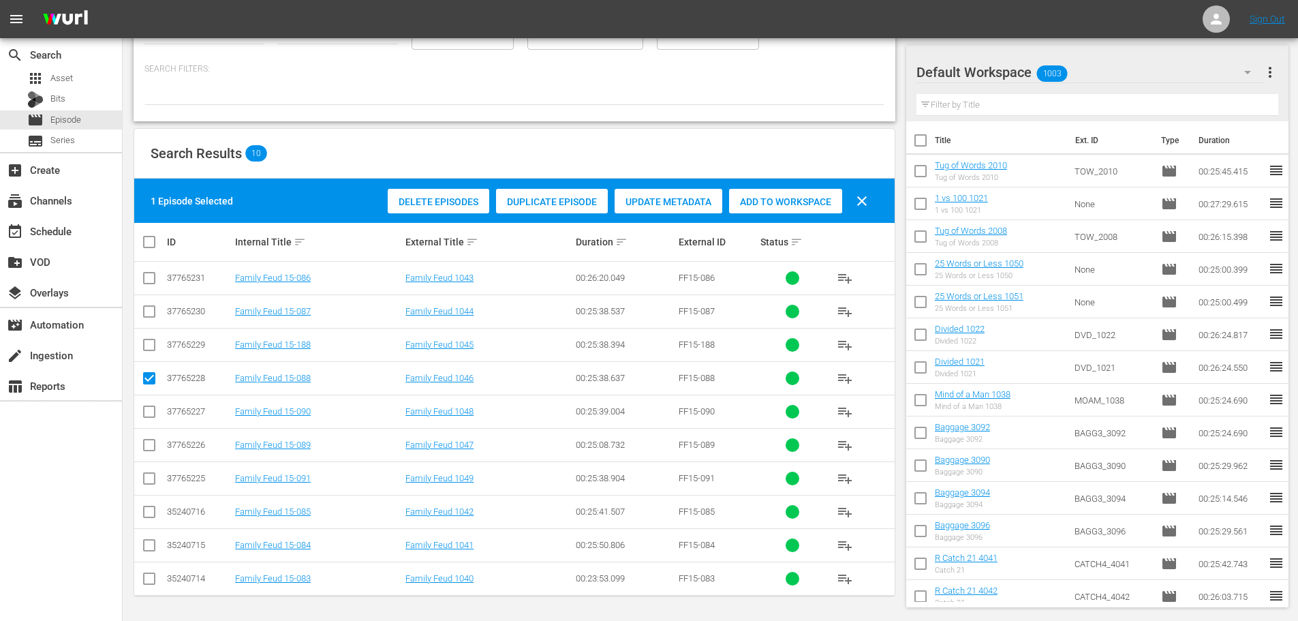
click at [140, 338] on td at bounding box center [149, 344] width 31 height 33
click at [150, 354] on input "checkbox" at bounding box center [149, 347] width 16 height 16
checkbox input "true"
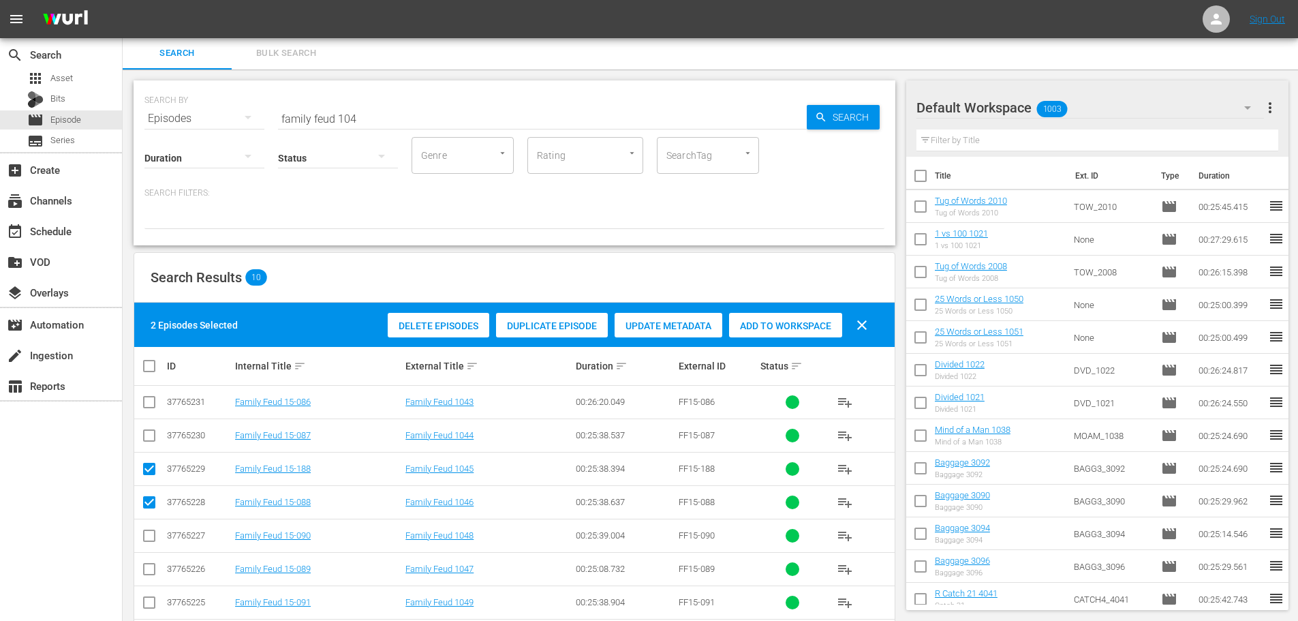
scroll to position [0, 0]
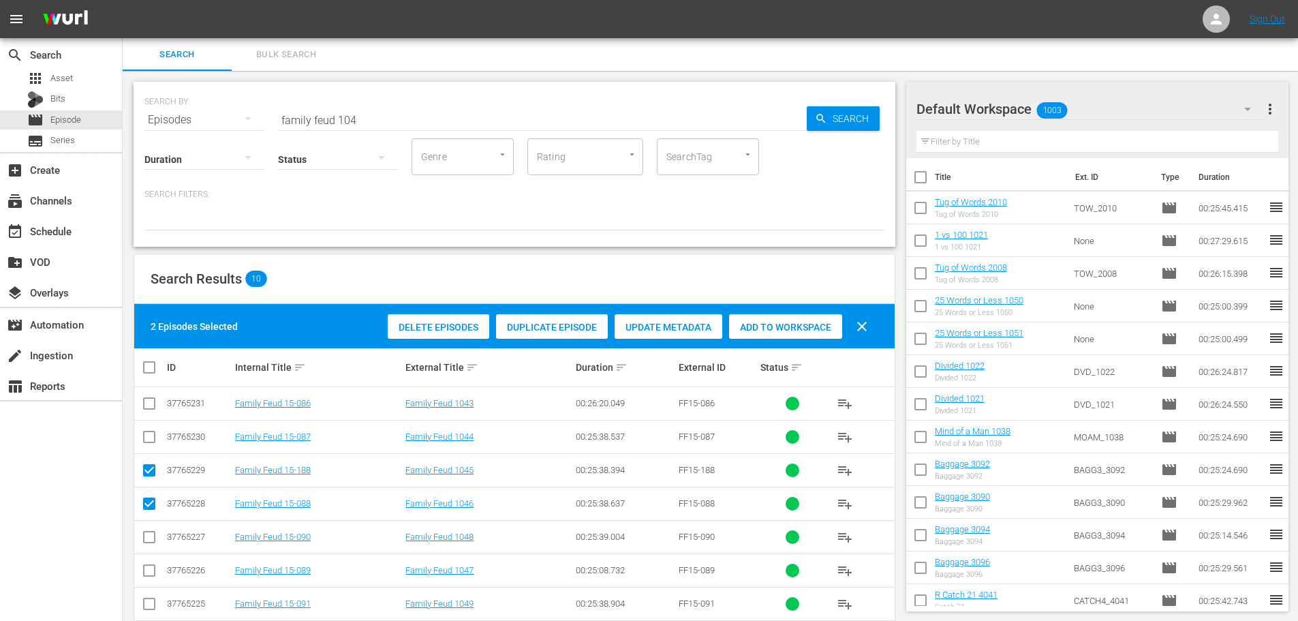
click at [824, 326] on span "Add to Workspace" at bounding box center [785, 327] width 113 height 11
drag, startPoint x: 463, startPoint y: 113, endPoint x: 204, endPoint y: 135, distance: 259.9
click at [204, 135] on div "SEARCH BY Search By Episodes Search ID, Title, Description, Keywords, or Catego…" at bounding box center [515, 164] width 762 height 165
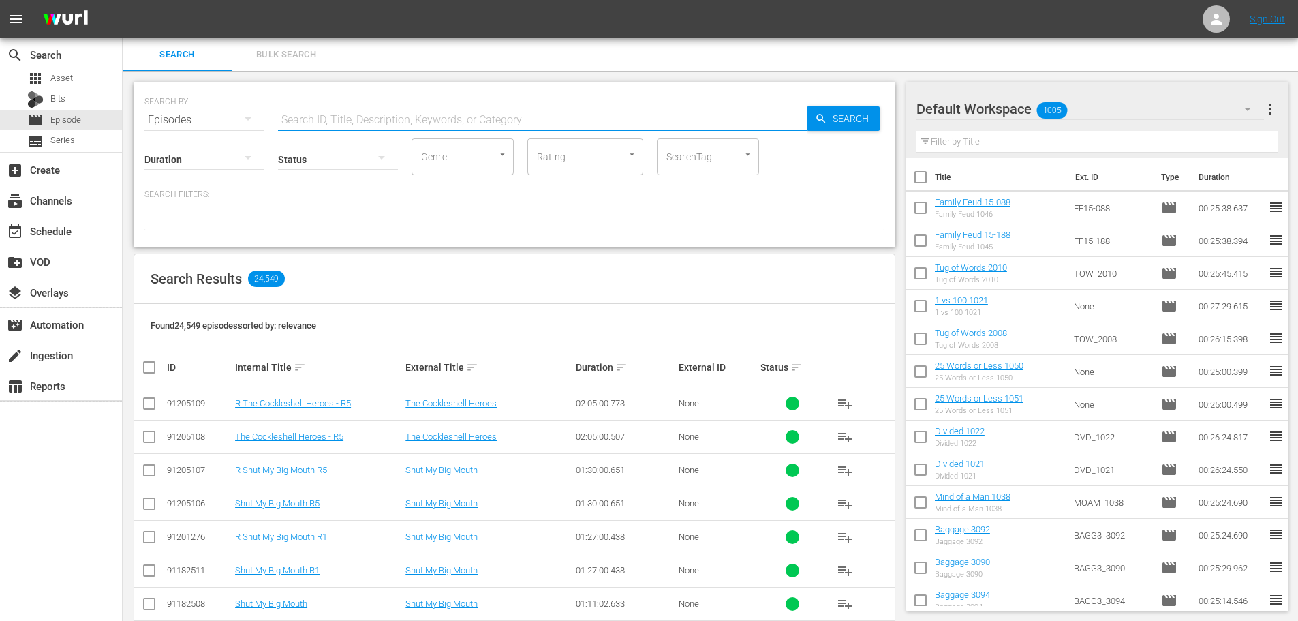
click at [508, 108] on input "text" at bounding box center [542, 120] width 529 height 33
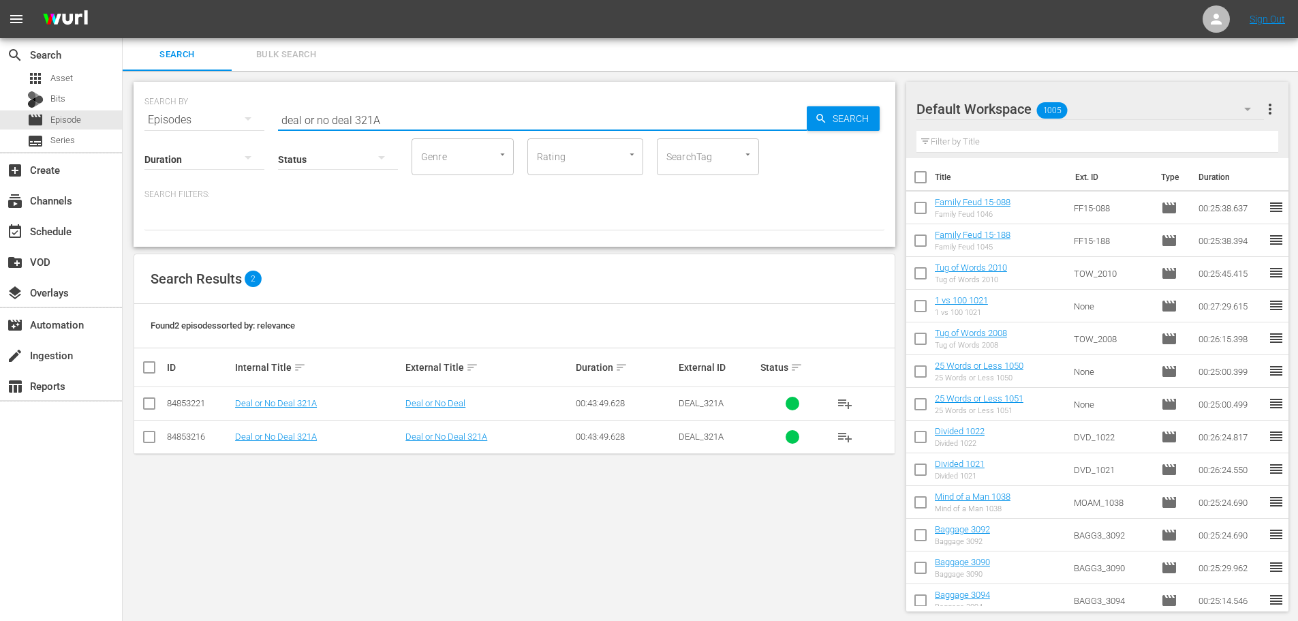
type input "deal or no deal 321A"
click at [148, 446] on td at bounding box center [149, 436] width 31 height 33
click at [148, 446] on input "checkbox" at bounding box center [149, 439] width 16 height 16
checkbox input "true"
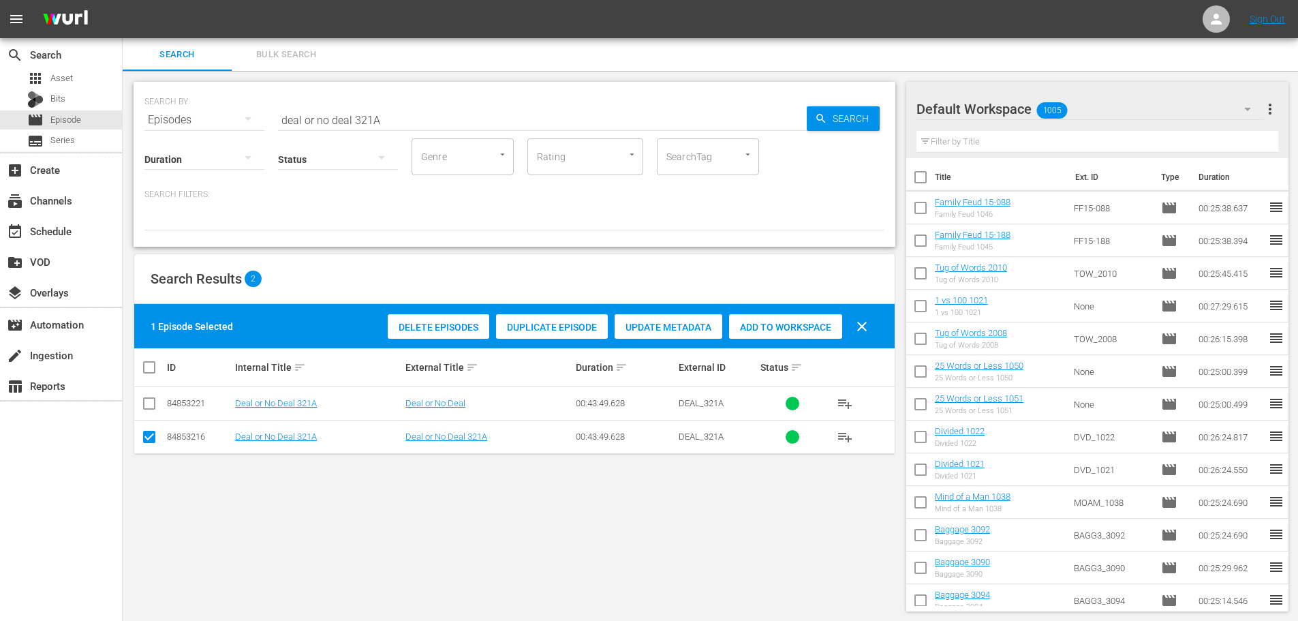
click at [784, 310] on div "Delete Episodes Duplicate Episode Update Metadata Add to Workspace clear" at bounding box center [631, 326] width 494 height 33
click at [785, 322] on span "Add to Workspace" at bounding box center [785, 327] width 113 height 11
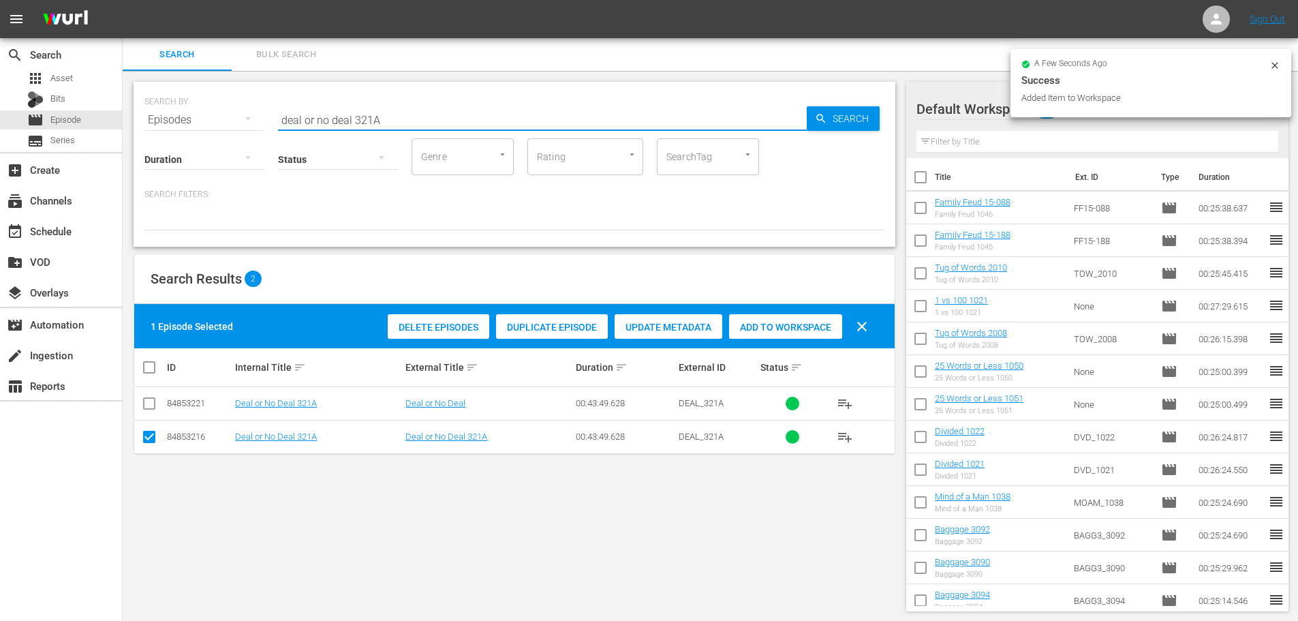
click at [433, 110] on input "deal or no deal 321A" at bounding box center [542, 120] width 529 height 33
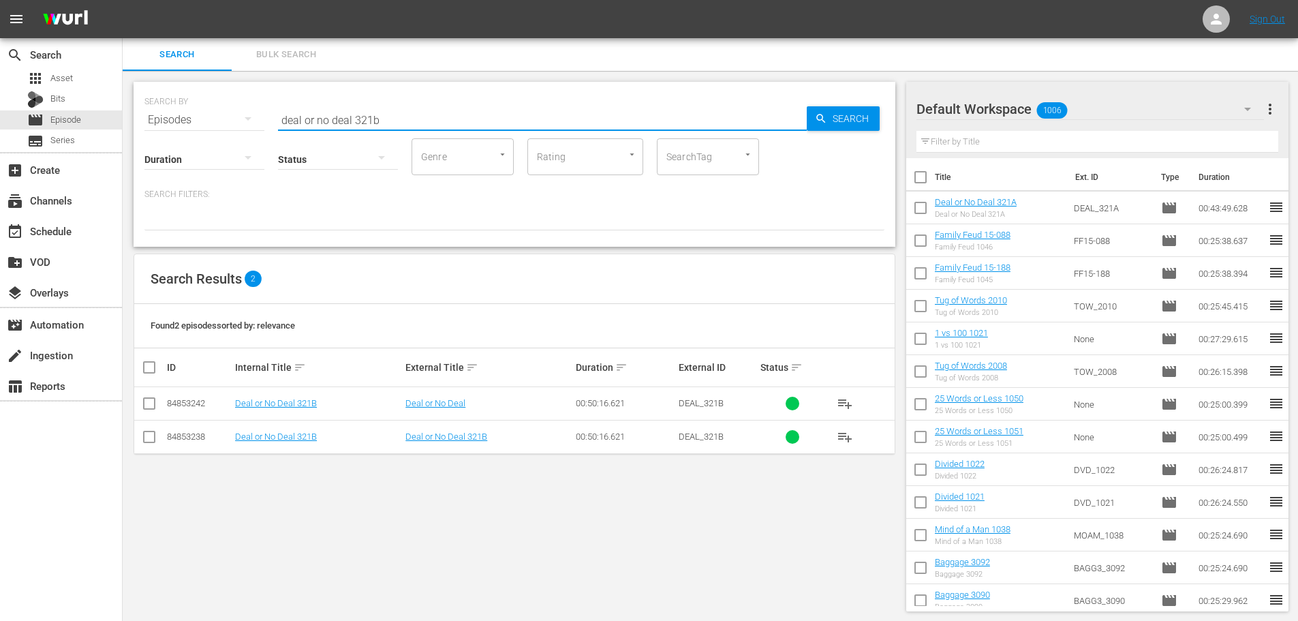
type input "deal or no deal 321b"
click at [138, 457] on div "SEARCH BY Search By Episodes Search ID, Title, Description, Keywords, or Catego…" at bounding box center [515, 346] width 784 height 551
click at [151, 440] on input "checkbox" at bounding box center [149, 439] width 16 height 16
checkbox input "true"
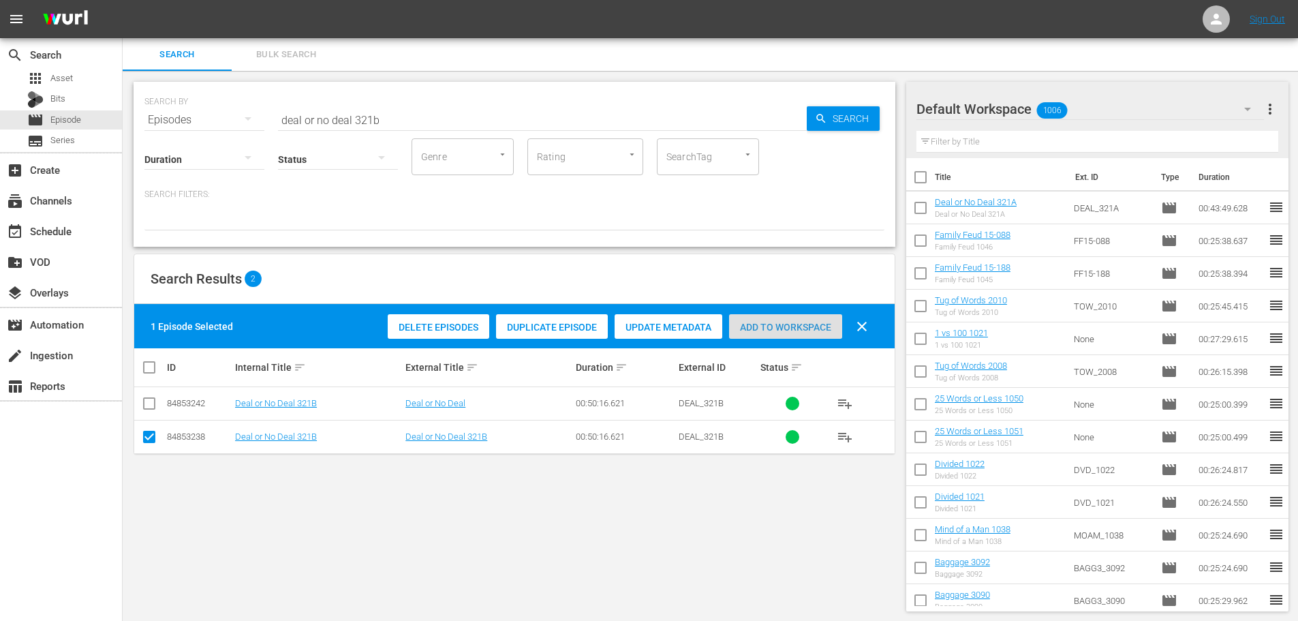
drag, startPoint x: 769, startPoint y: 324, endPoint x: 684, endPoint y: 264, distance: 103.2
click at [769, 324] on span "Add to Workspace" at bounding box center [785, 327] width 113 height 11
drag, startPoint x: 413, startPoint y: 129, endPoint x: 235, endPoint y: 160, distance: 180.5
click at [235, 160] on div "SEARCH BY Search By Episodes Search ID, Title, Description, Keywords, or Catego…" at bounding box center [515, 164] width 762 height 165
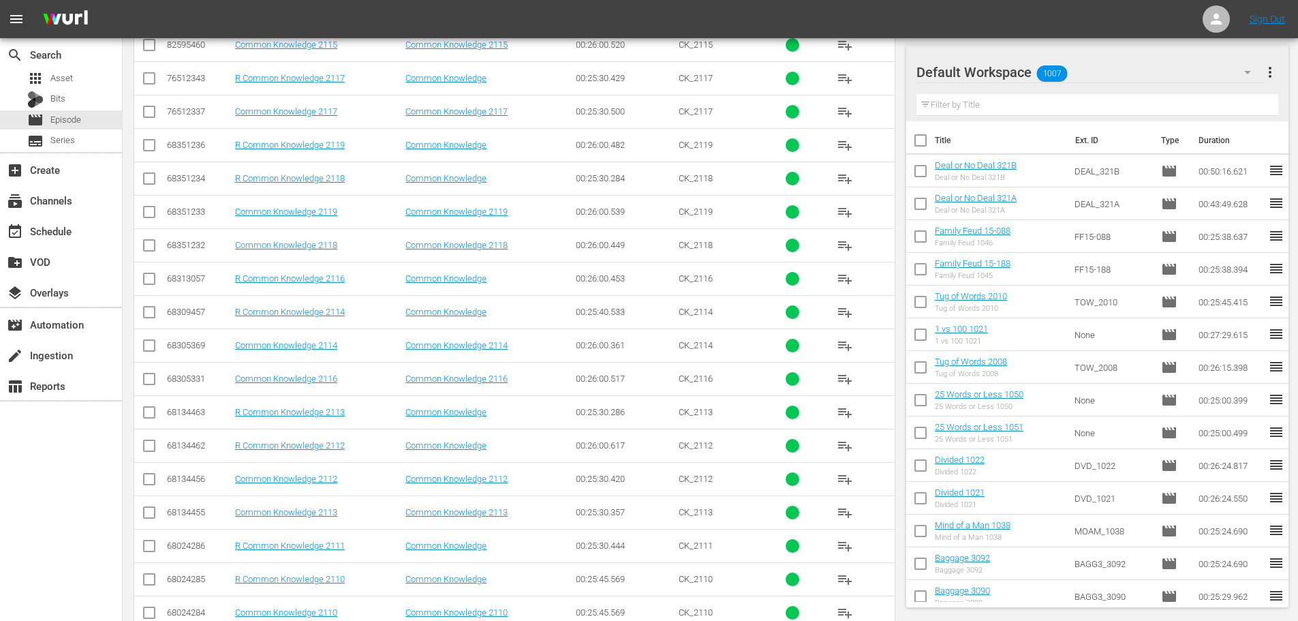
scroll to position [459, 0]
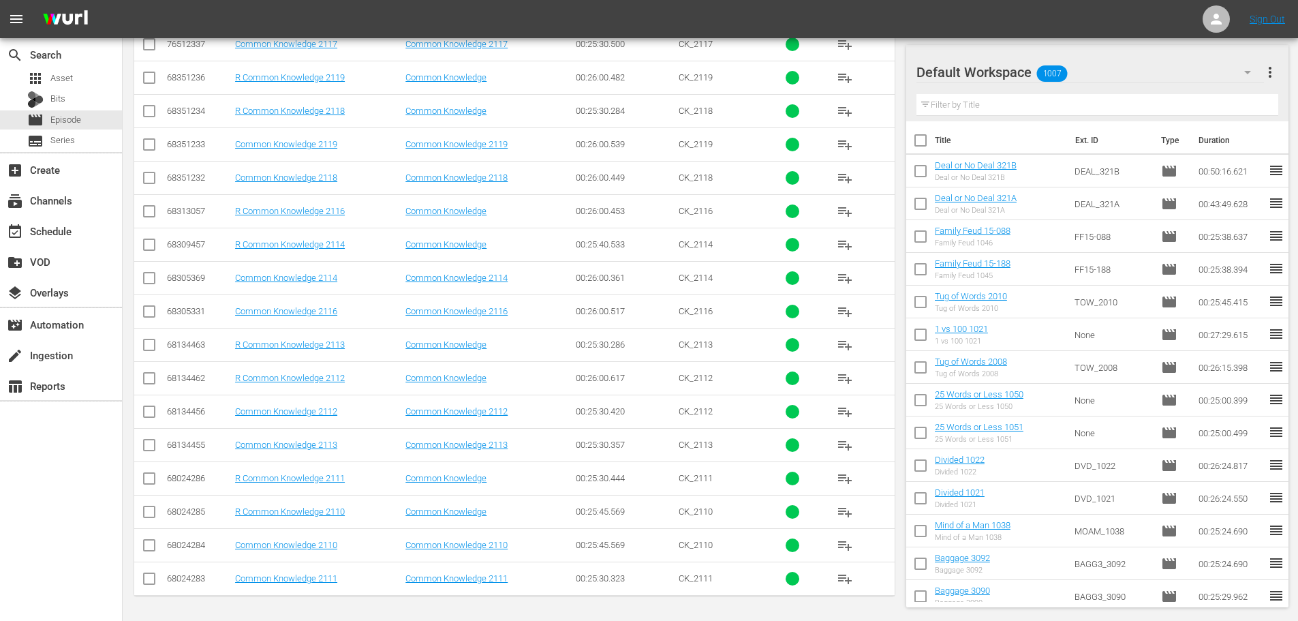
type input "common 211"
click at [155, 277] on input "checkbox" at bounding box center [149, 281] width 16 height 16
checkbox input "true"
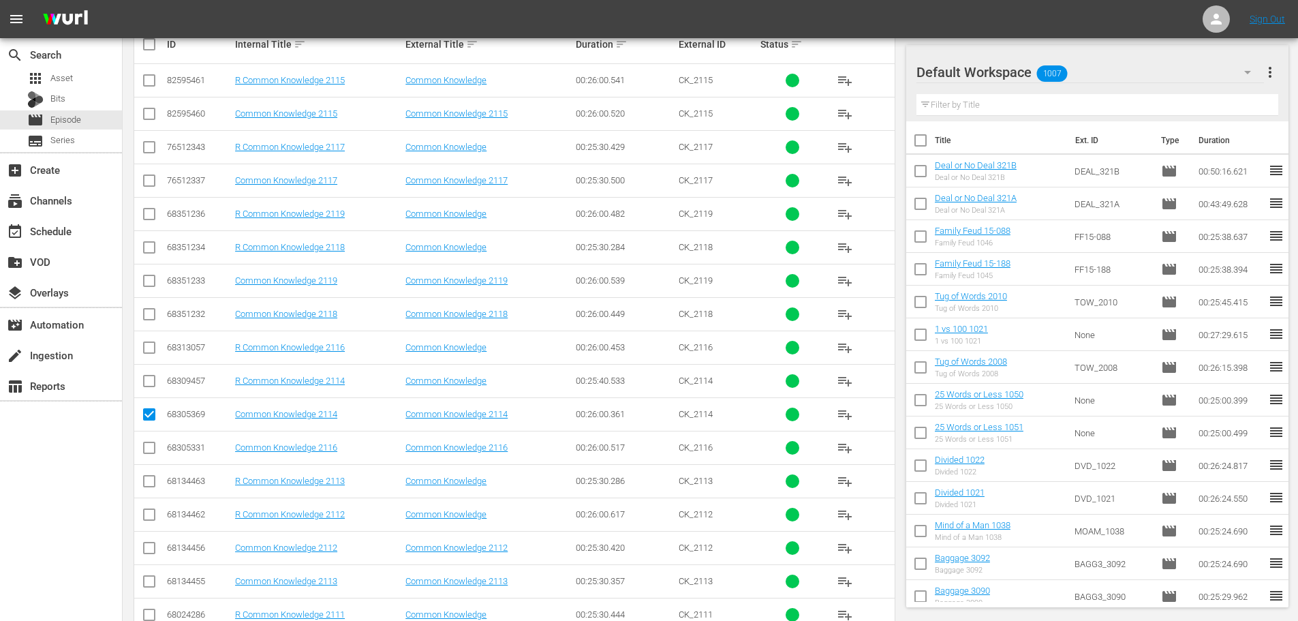
click at [141, 112] on input "checkbox" at bounding box center [149, 116] width 16 height 16
checkbox input "true"
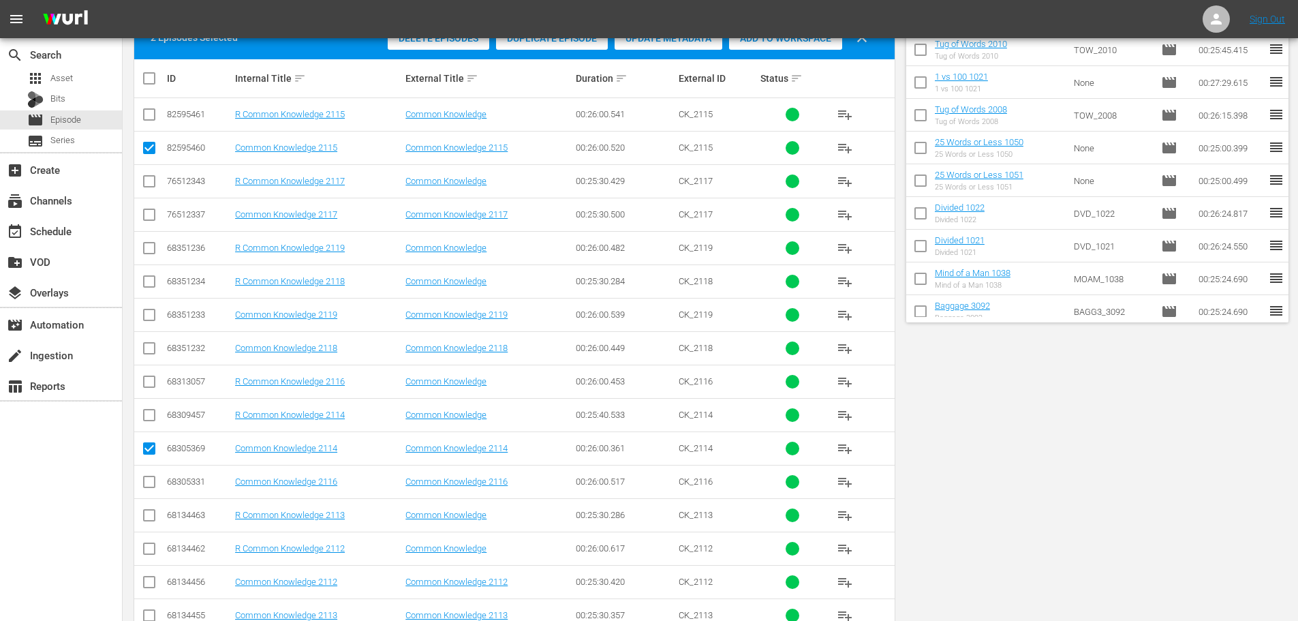
scroll to position [0, 0]
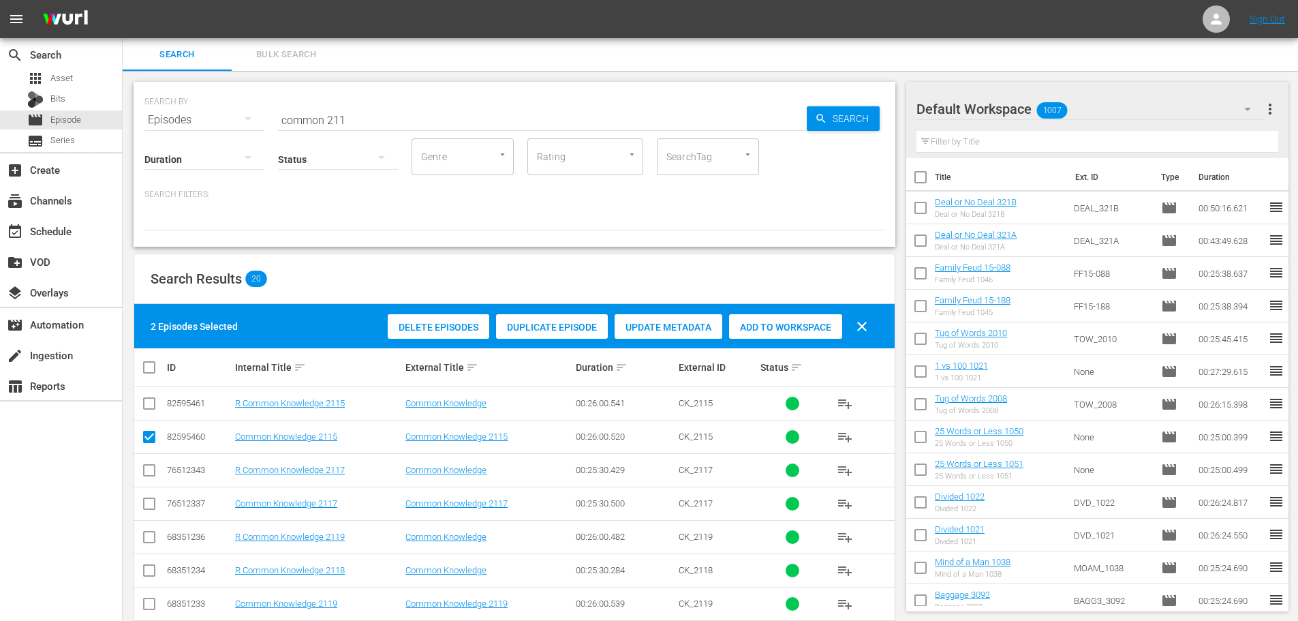
click at [748, 343] on div "2 Episodes Selected Delete Episodes Duplicate Episode Update Metadata Add to Wo…" at bounding box center [514, 326] width 761 height 44
click at [754, 334] on div "Add to Workspace" at bounding box center [785, 327] width 113 height 26
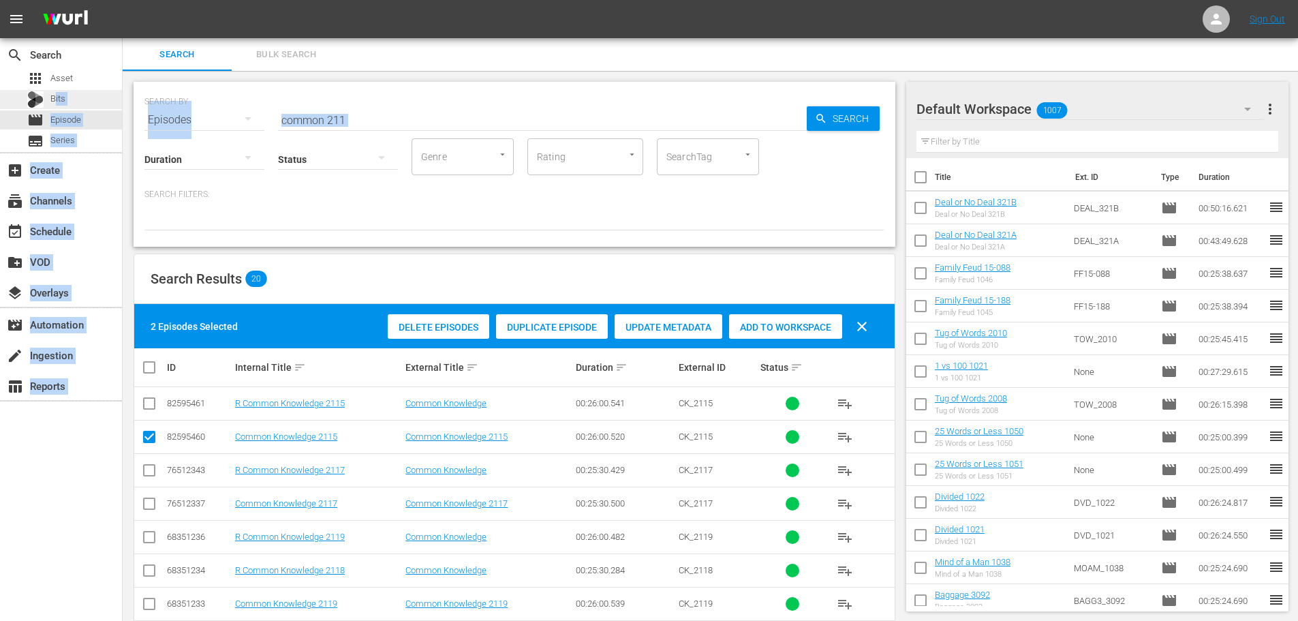
drag, startPoint x: 309, startPoint y: 119, endPoint x: 119, endPoint y: 91, distance: 192.2
click at [123, 0] on div "search Search apps Asset Bits movie Episode subtitles Series add_box Create sub…" at bounding box center [711, 0] width 1176 height 0
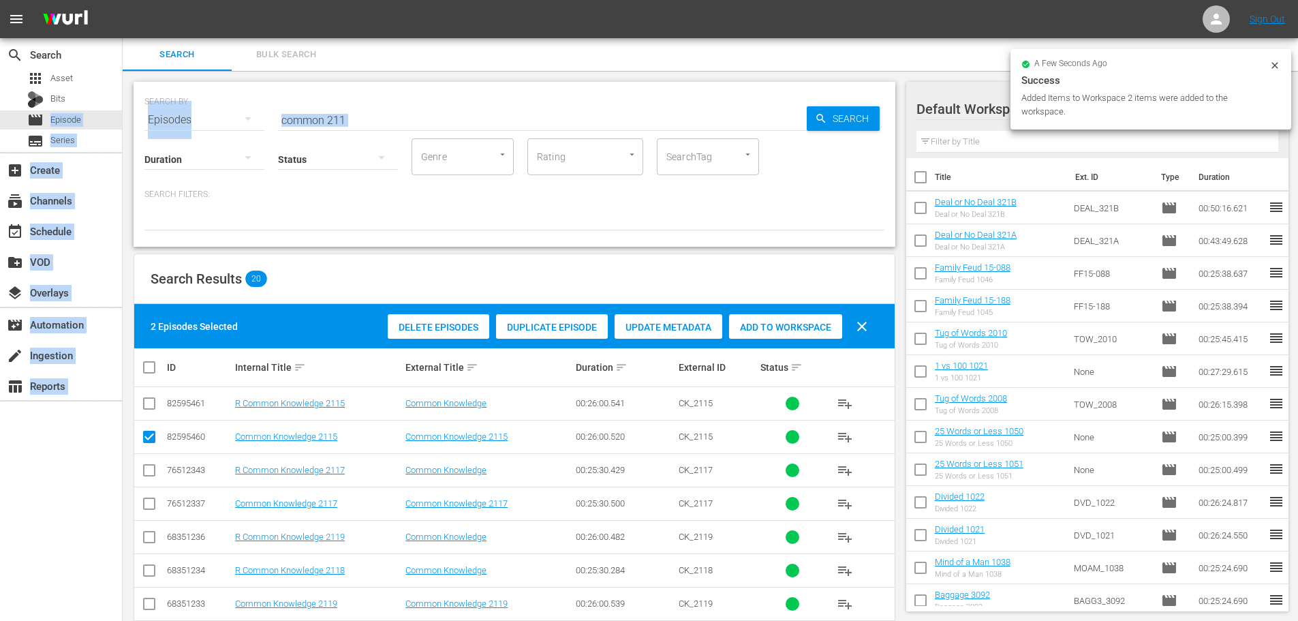
click at [440, 110] on input "common 211" at bounding box center [542, 120] width 529 height 33
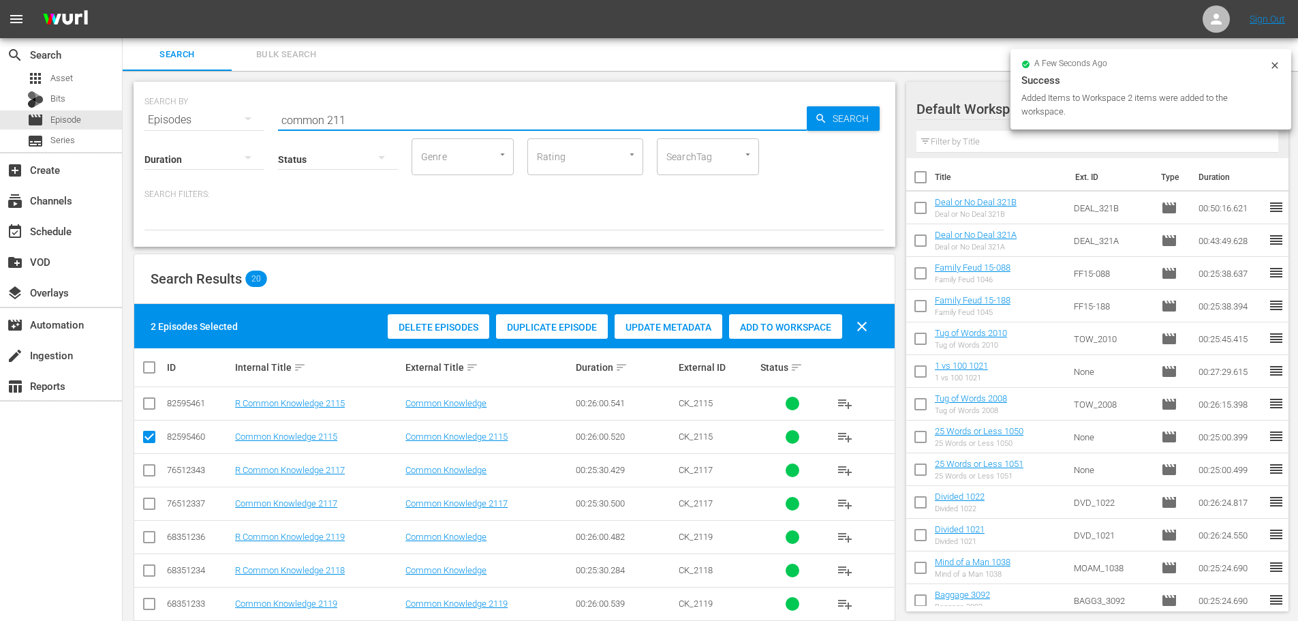
drag, startPoint x: 436, startPoint y: 110, endPoint x: 185, endPoint y: 117, distance: 251.6
click at [185, 117] on div "SEARCH BY Search By Episodes Search ID, Title, Description, Keywords, or Catego…" at bounding box center [514, 111] width 740 height 49
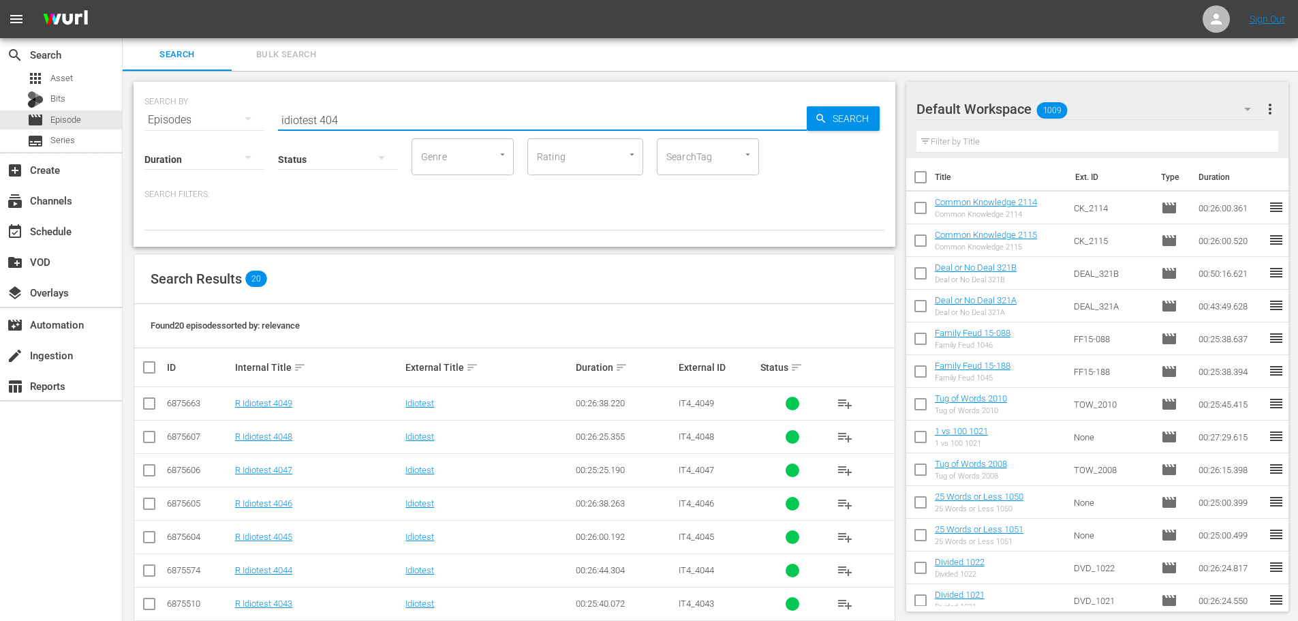
type input "idiotest 404"
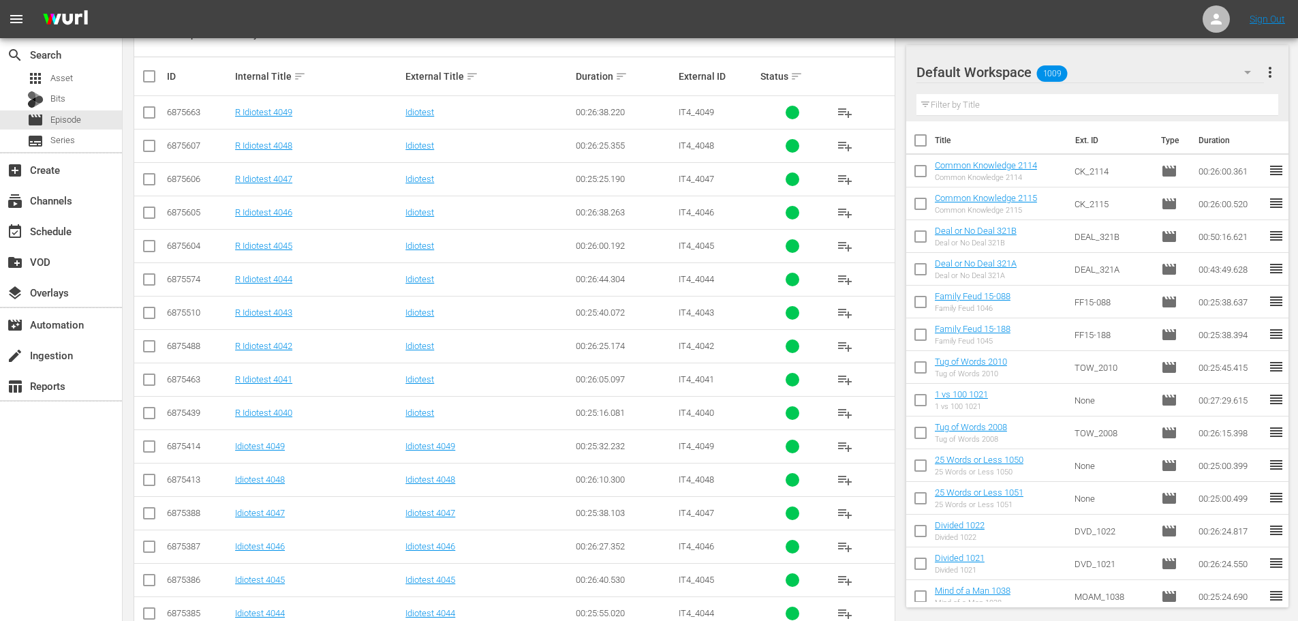
scroll to position [459, 0]
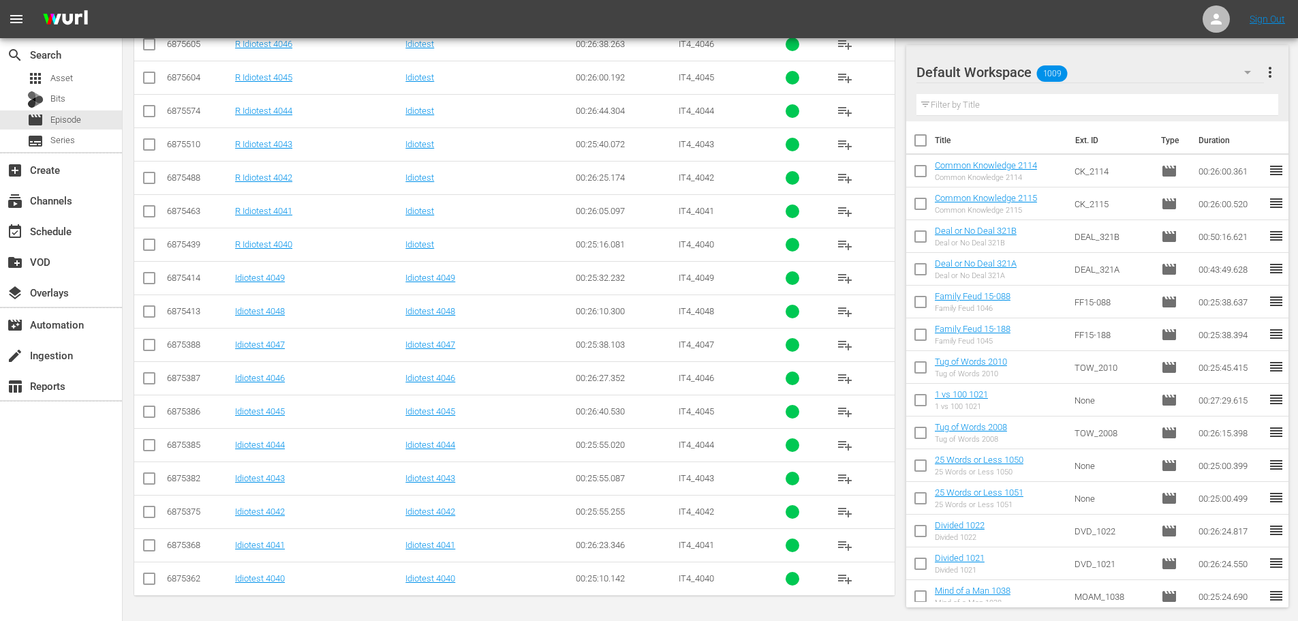
drag, startPoint x: 142, startPoint y: 547, endPoint x: 157, endPoint y: 578, distance: 34.8
click at [142, 547] on input "checkbox" at bounding box center [149, 548] width 16 height 16
checkbox input "true"
click at [145, 581] on input "checkbox" at bounding box center [149, 581] width 16 height 16
checkbox input "true"
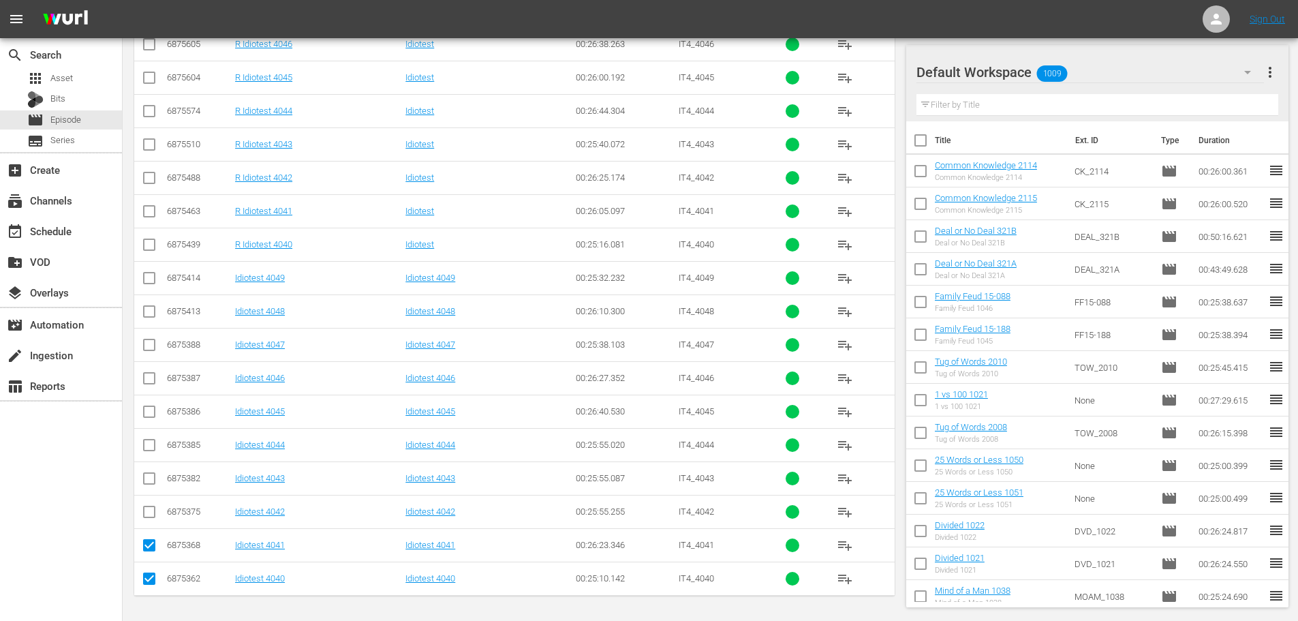
scroll to position [119, 0]
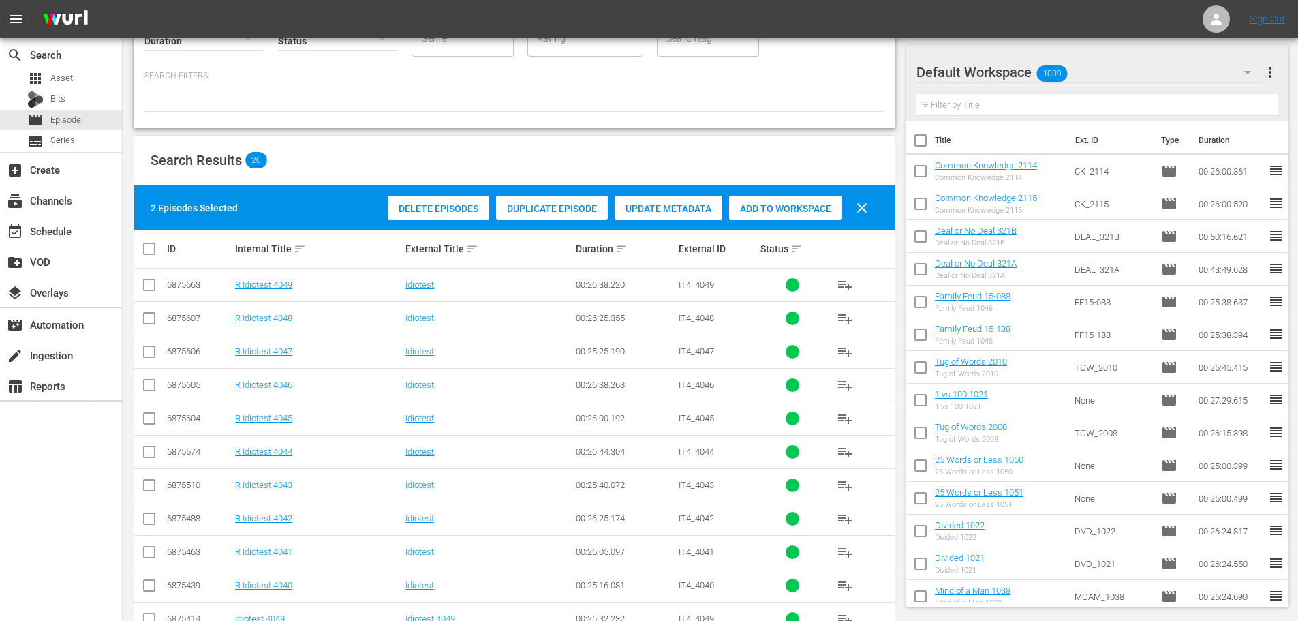
click at [821, 200] on div "Add to Workspace" at bounding box center [785, 209] width 113 height 26
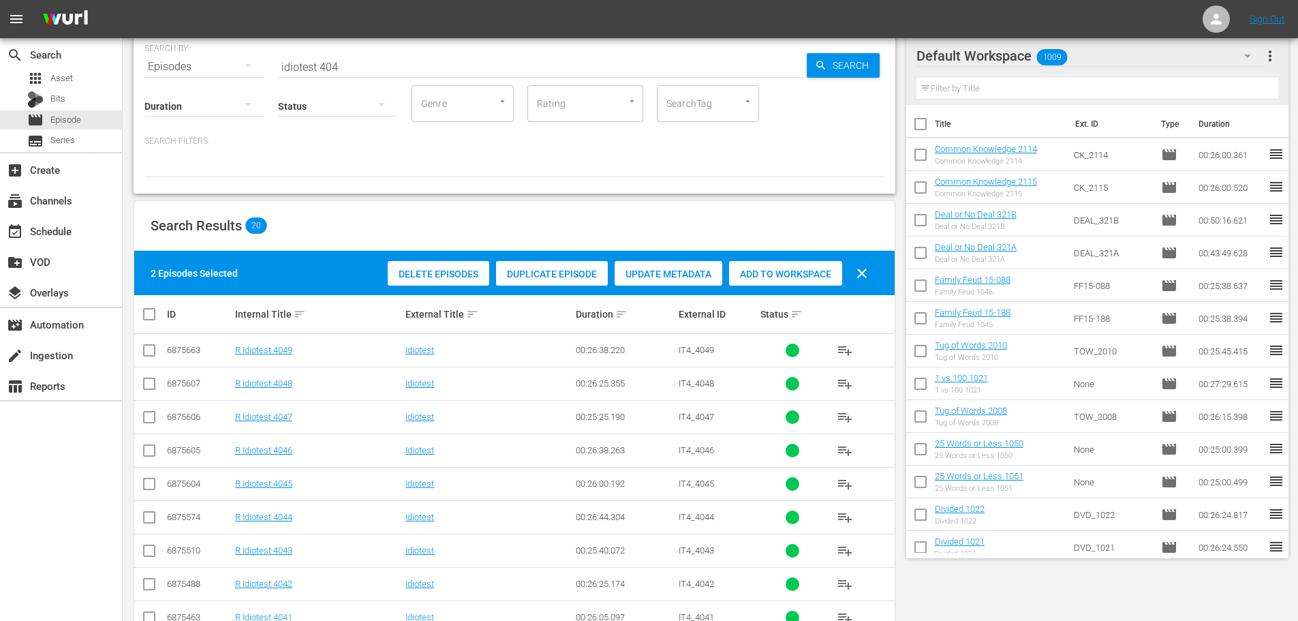
scroll to position [0, 0]
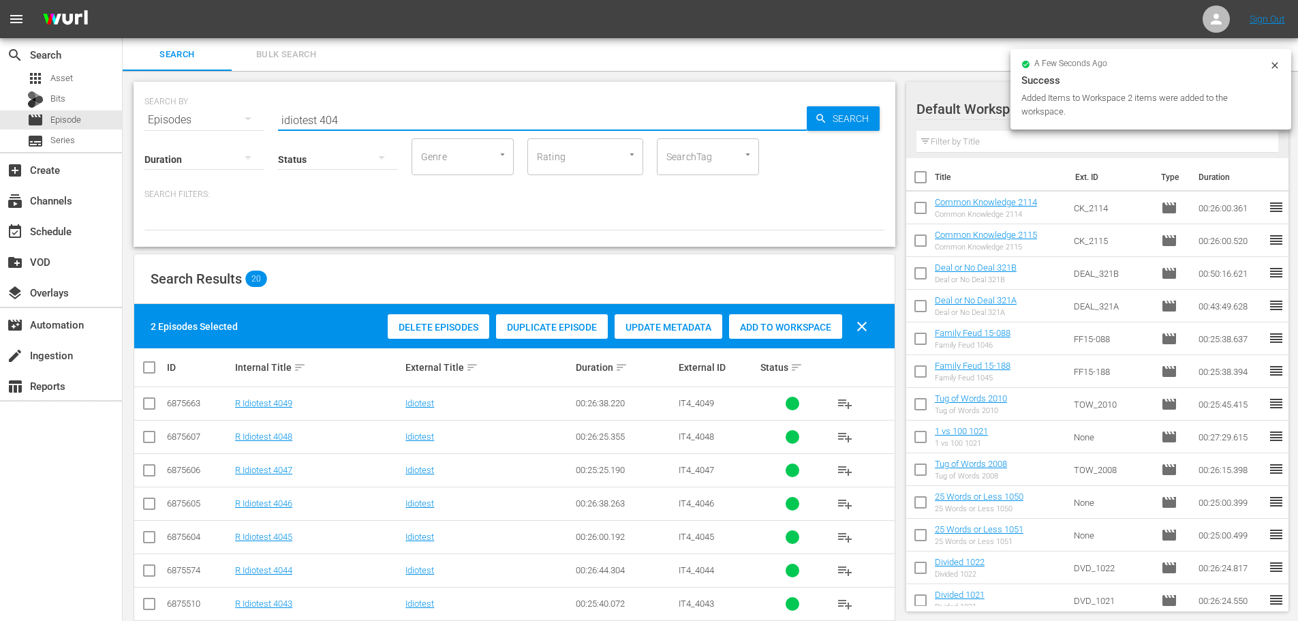
drag, startPoint x: 405, startPoint y: 123, endPoint x: 256, endPoint y: 125, distance: 149.3
click at [256, 125] on div "SEARCH BY Search By Episodes Search ID, Title, Description, Keywords, or Catego…" at bounding box center [514, 111] width 740 height 49
type input "="
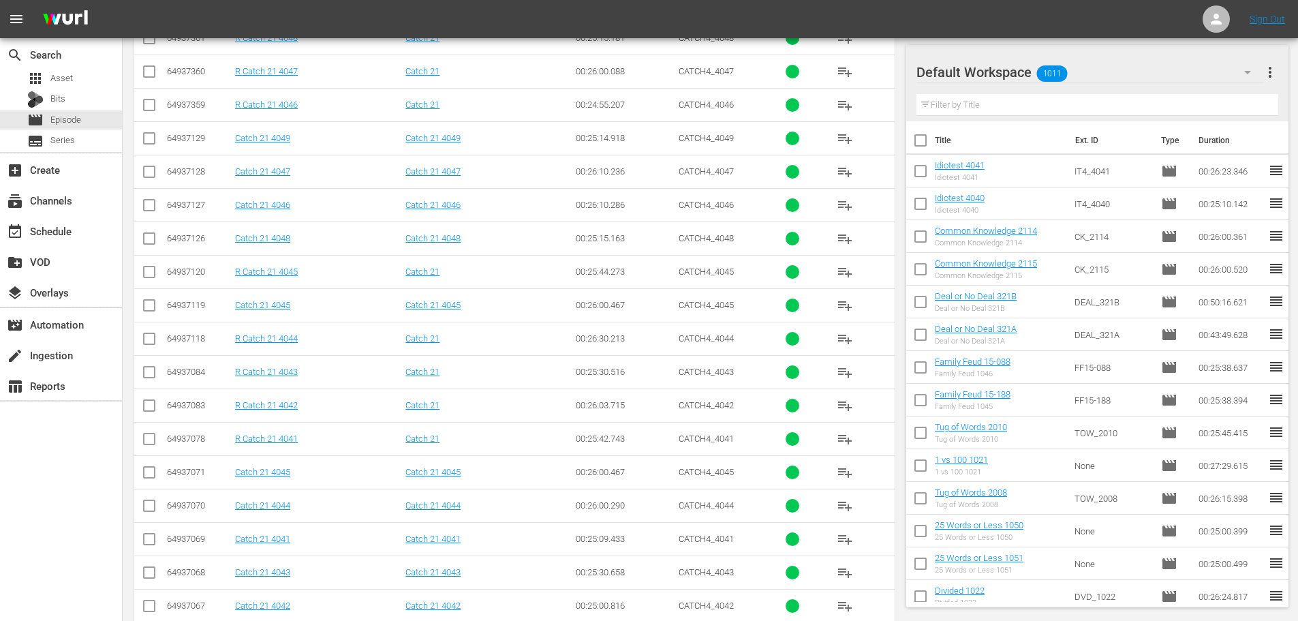
scroll to position [409, 0]
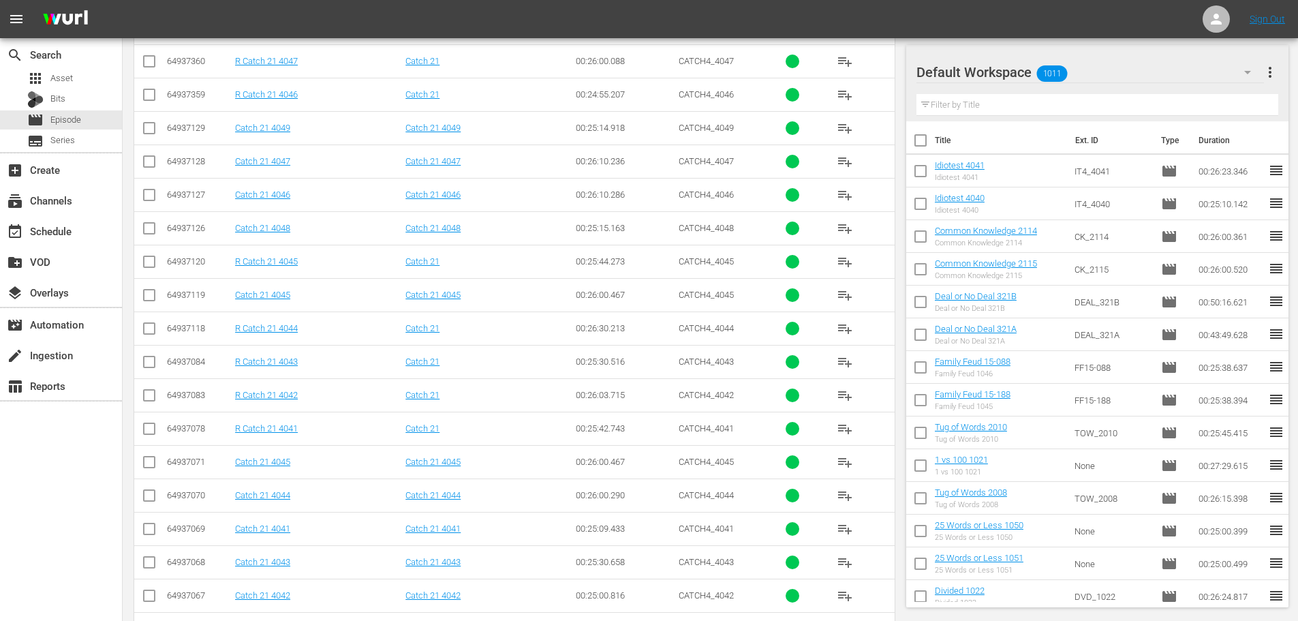
type input "catch 21 404"
click at [153, 569] on input "checkbox" at bounding box center [149, 565] width 16 height 16
checkbox input "true"
drag, startPoint x: 147, startPoint y: 502, endPoint x: 155, endPoint y: 461, distance: 40.9
click at [147, 500] on input "checkbox" at bounding box center [149, 498] width 16 height 16
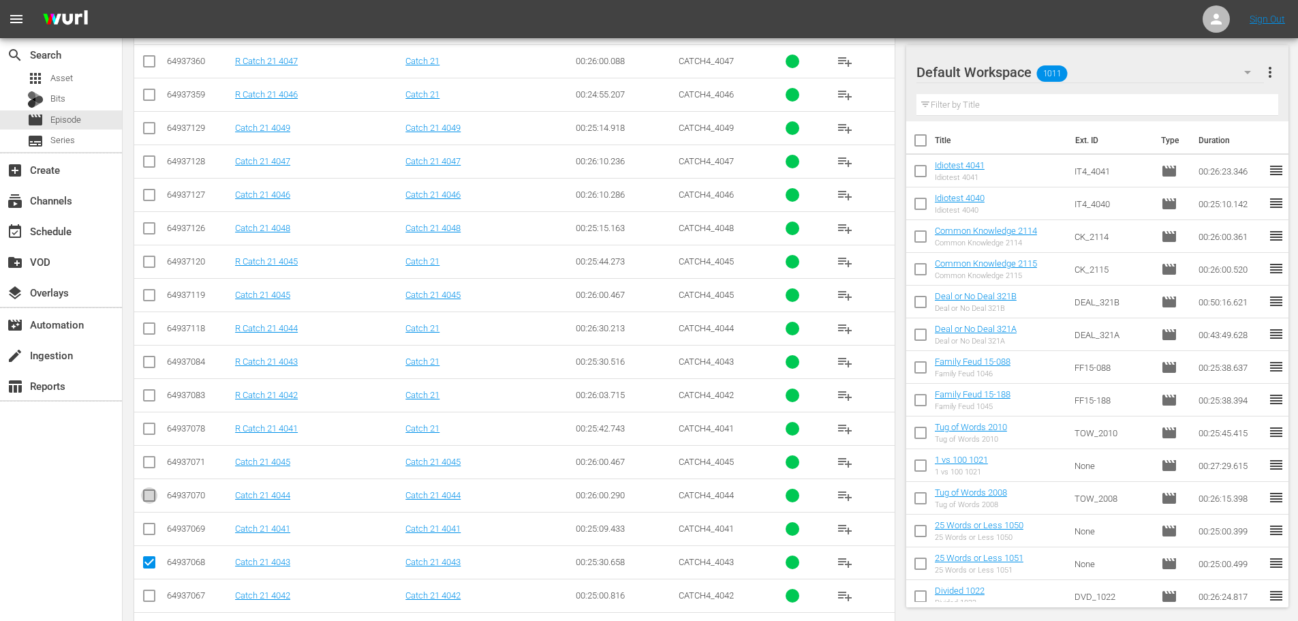
checkbox input "true"
click at [155, 461] on input "checkbox" at bounding box center [149, 465] width 16 height 16
checkbox input "true"
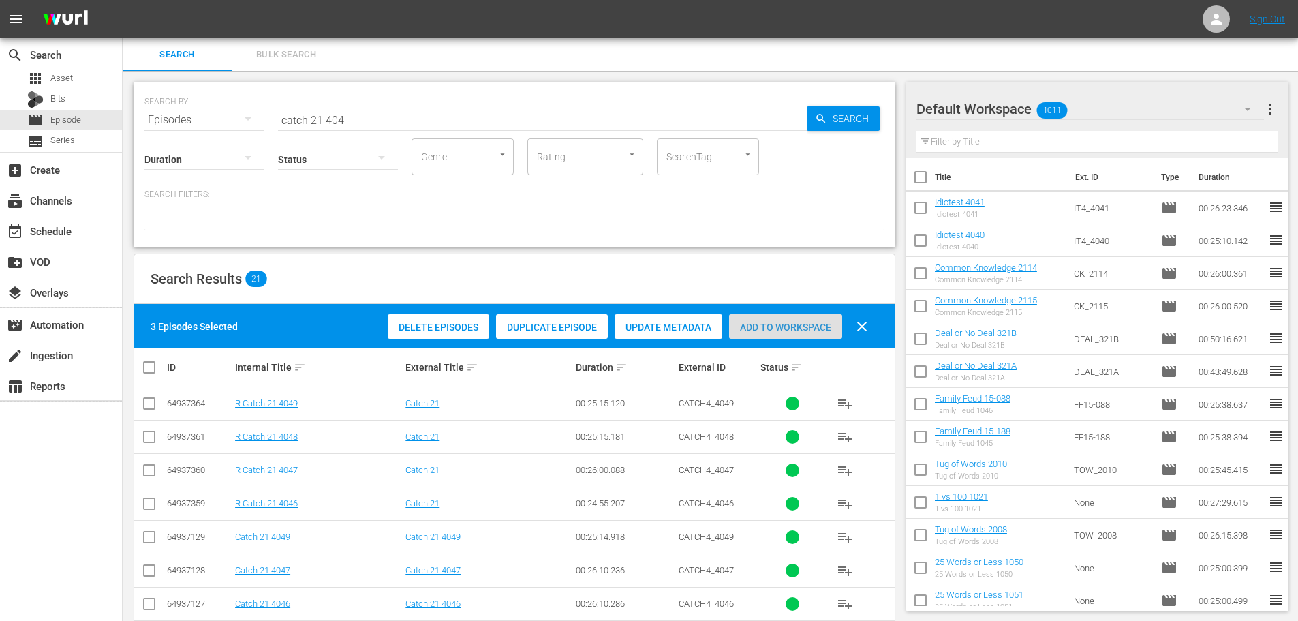
drag, startPoint x: 795, startPoint y: 331, endPoint x: 668, endPoint y: 309, distance: 128.6
click at [795, 332] on span "Add to Workspace" at bounding box center [785, 327] width 113 height 11
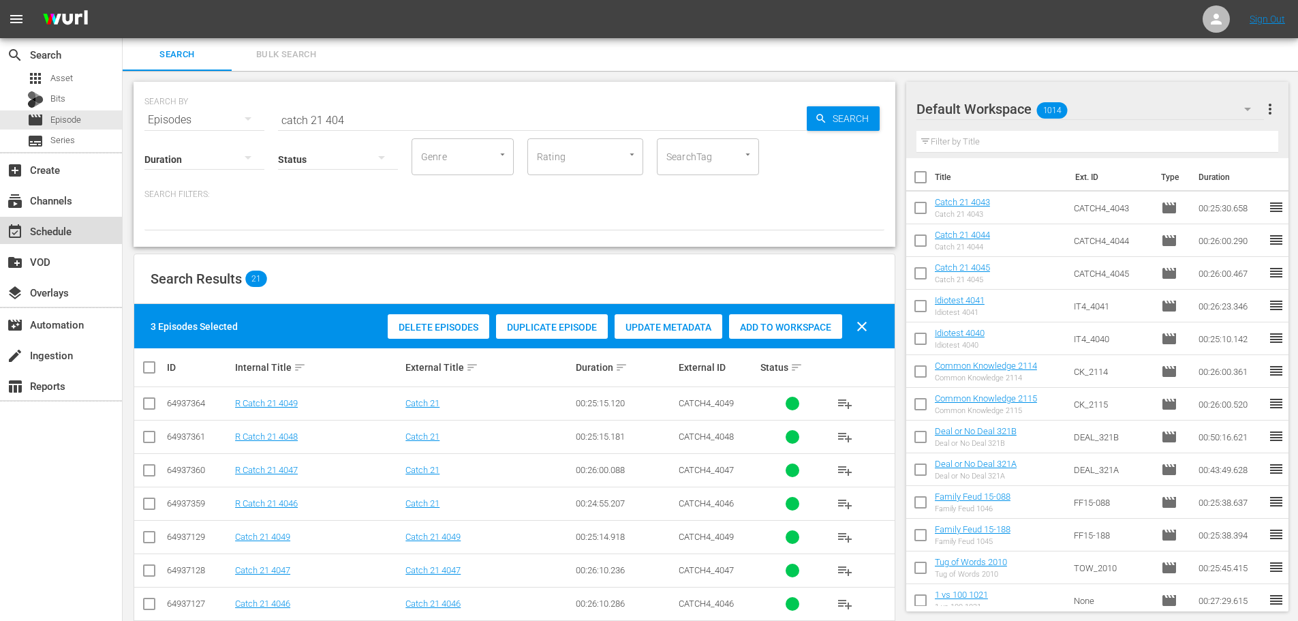
click at [72, 228] on div "event_available Schedule" at bounding box center [38, 229] width 76 height 12
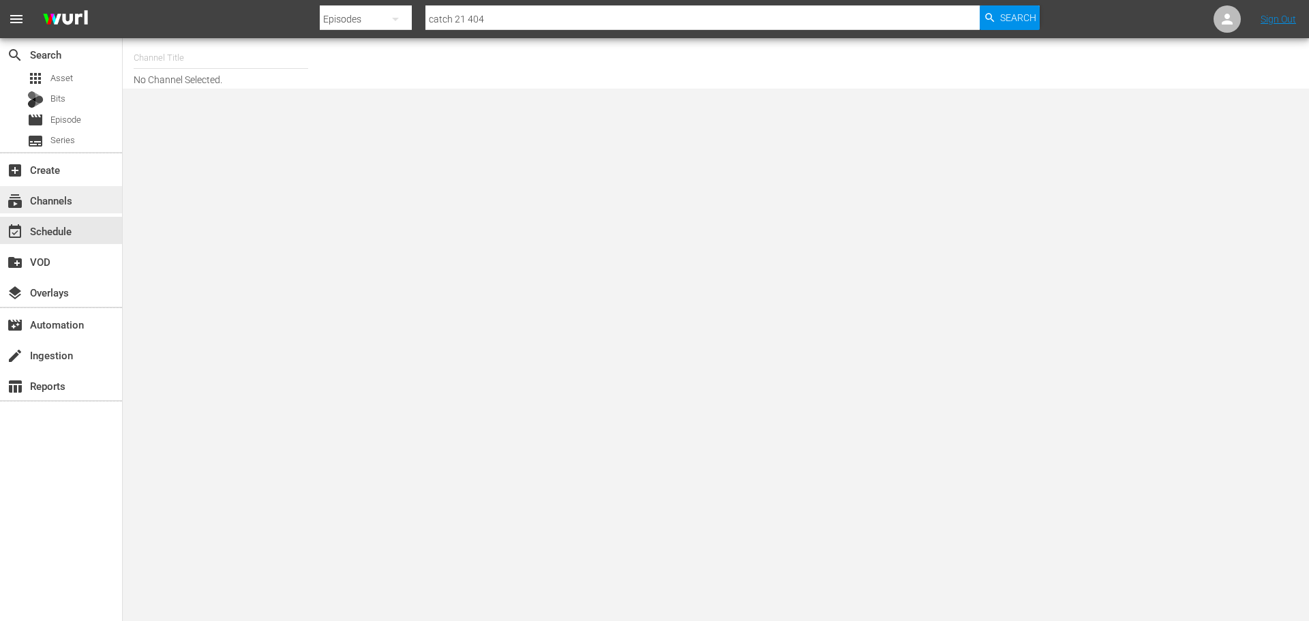
click at [71, 191] on div "subscriptions Channels" at bounding box center [61, 199] width 122 height 27
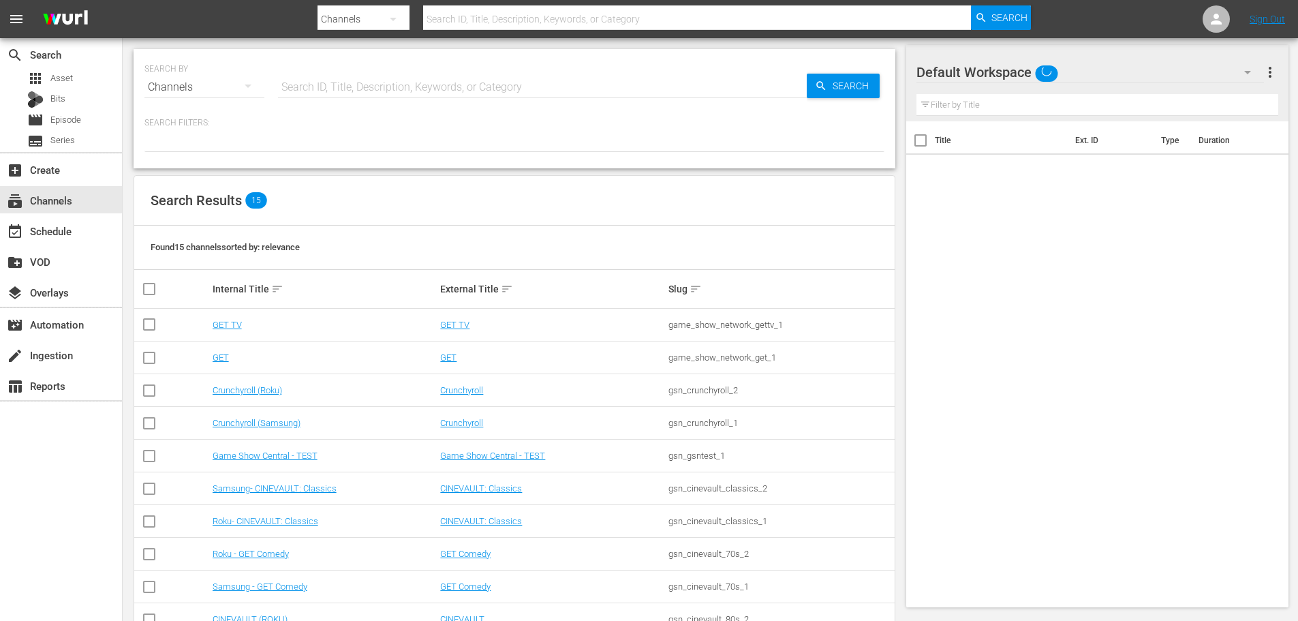
scroll to position [204, 0]
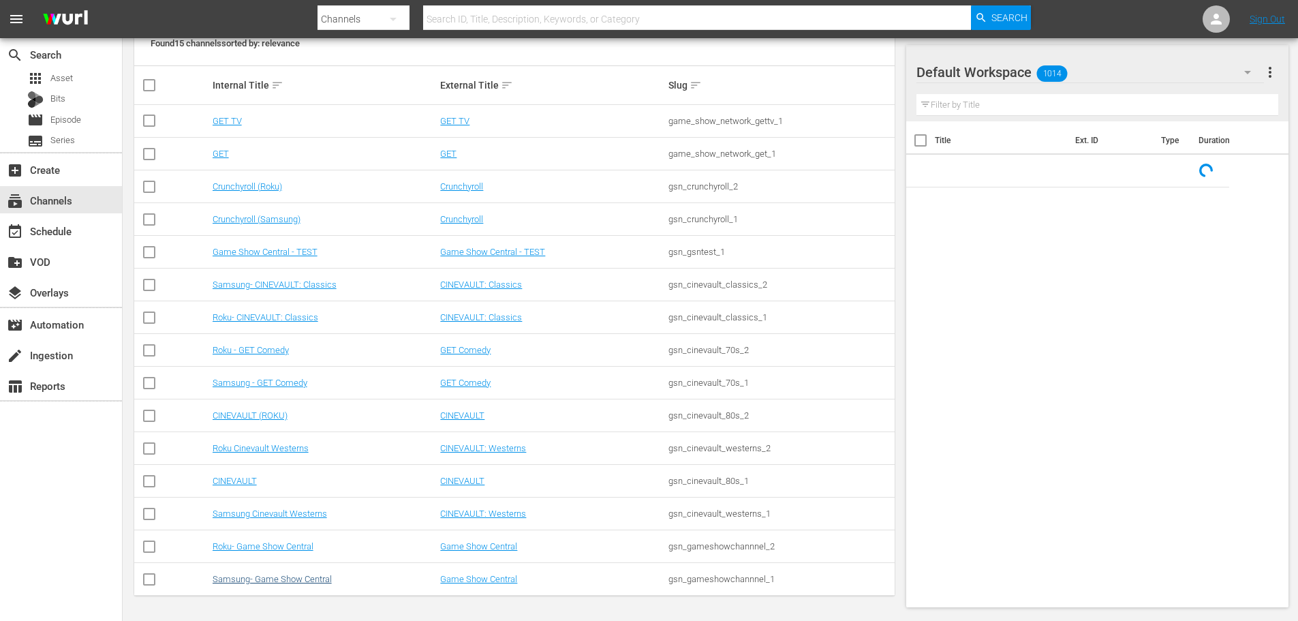
drag, startPoint x: 262, startPoint y: 585, endPoint x: 266, endPoint y: 579, distance: 7.4
click at [262, 585] on td "Samsung- Game Show Central" at bounding box center [325, 579] width 228 height 33
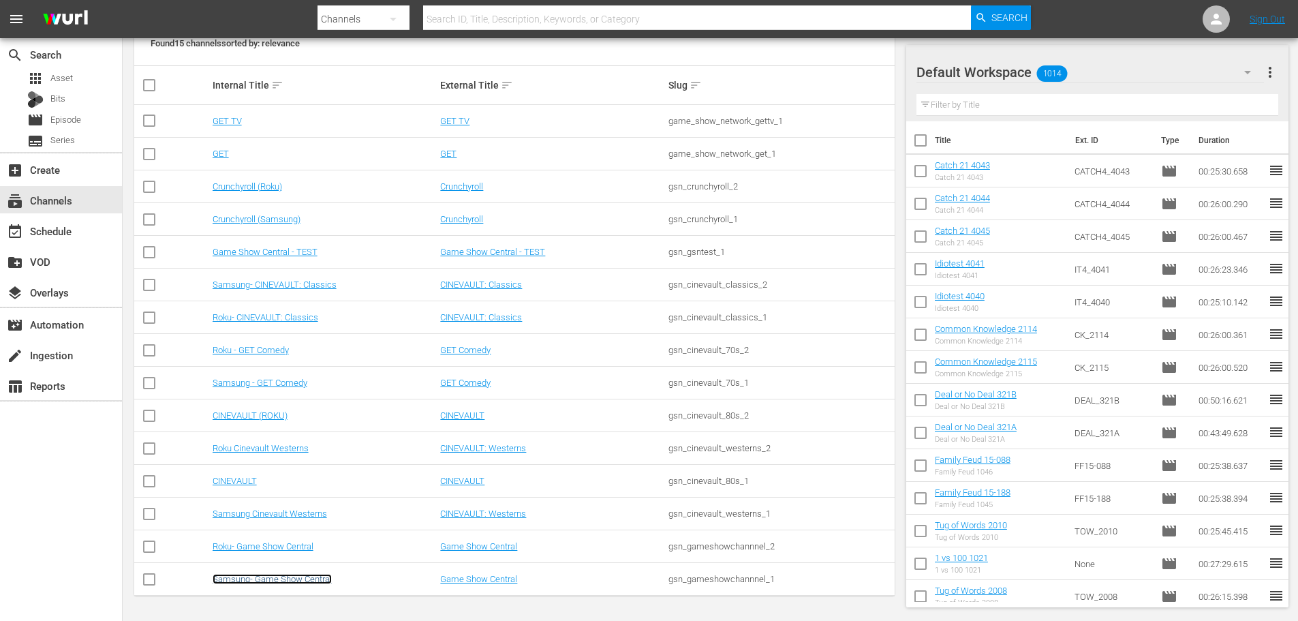
click at [266, 579] on link "Samsung- Game Show Central" at bounding box center [272, 579] width 119 height 10
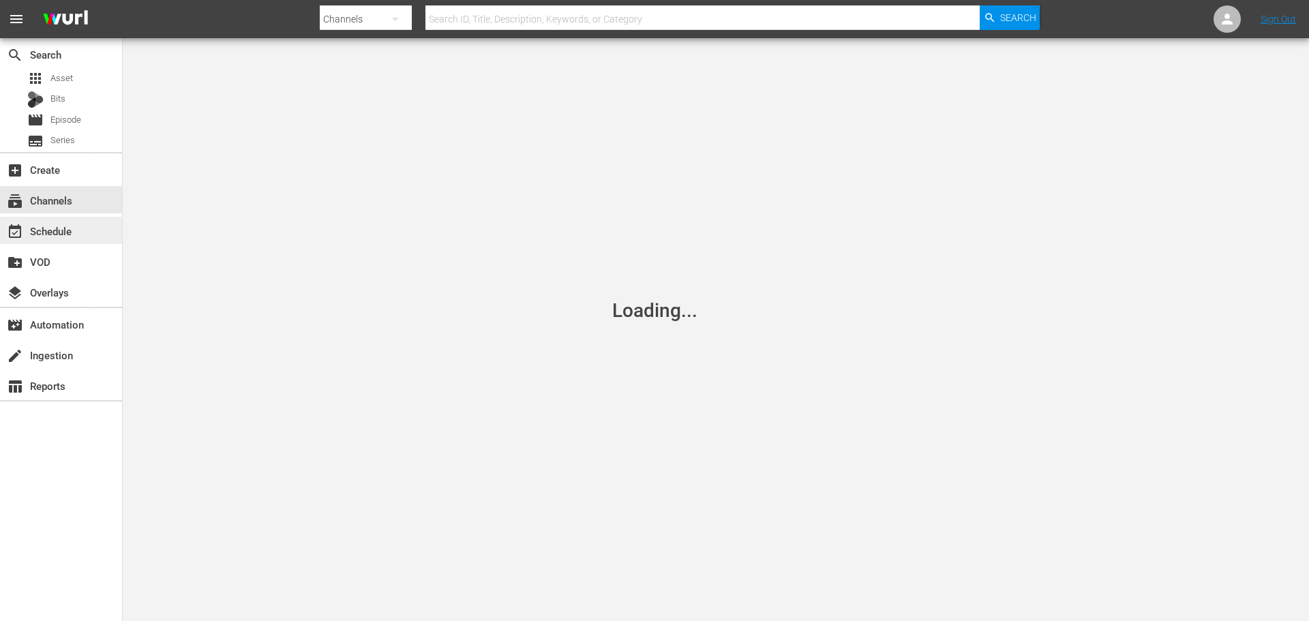
click at [81, 232] on div "event_available Schedule" at bounding box center [61, 230] width 122 height 27
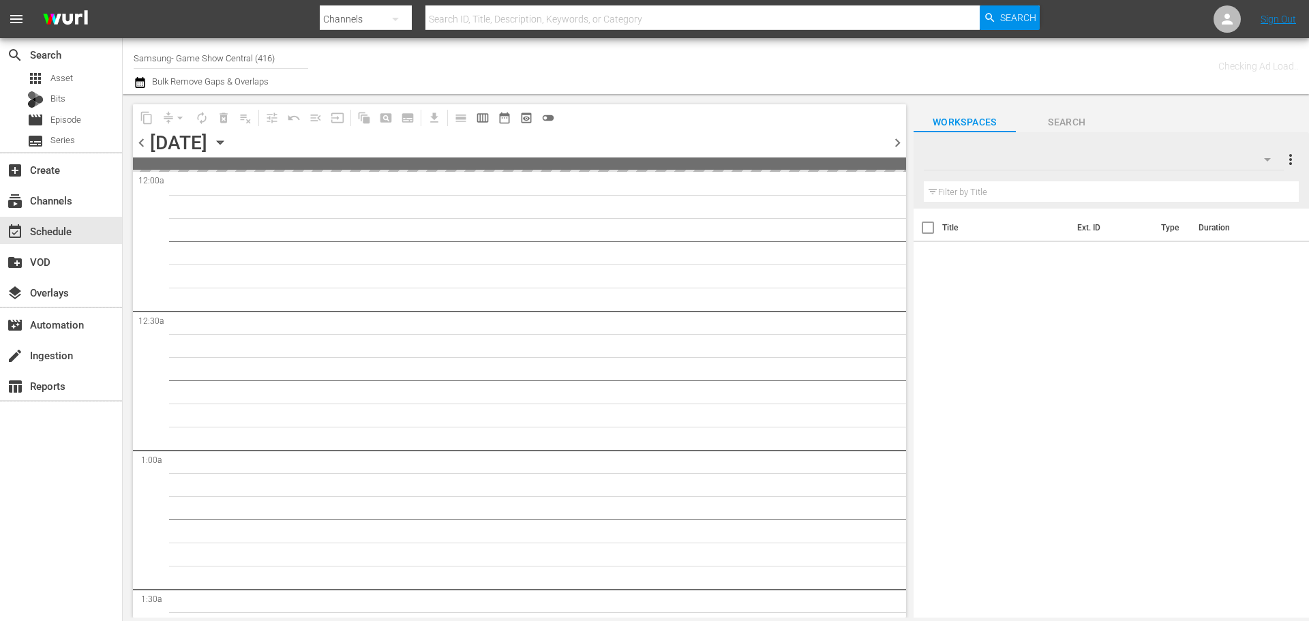
type input "Samsung- Game Show Central (416)"
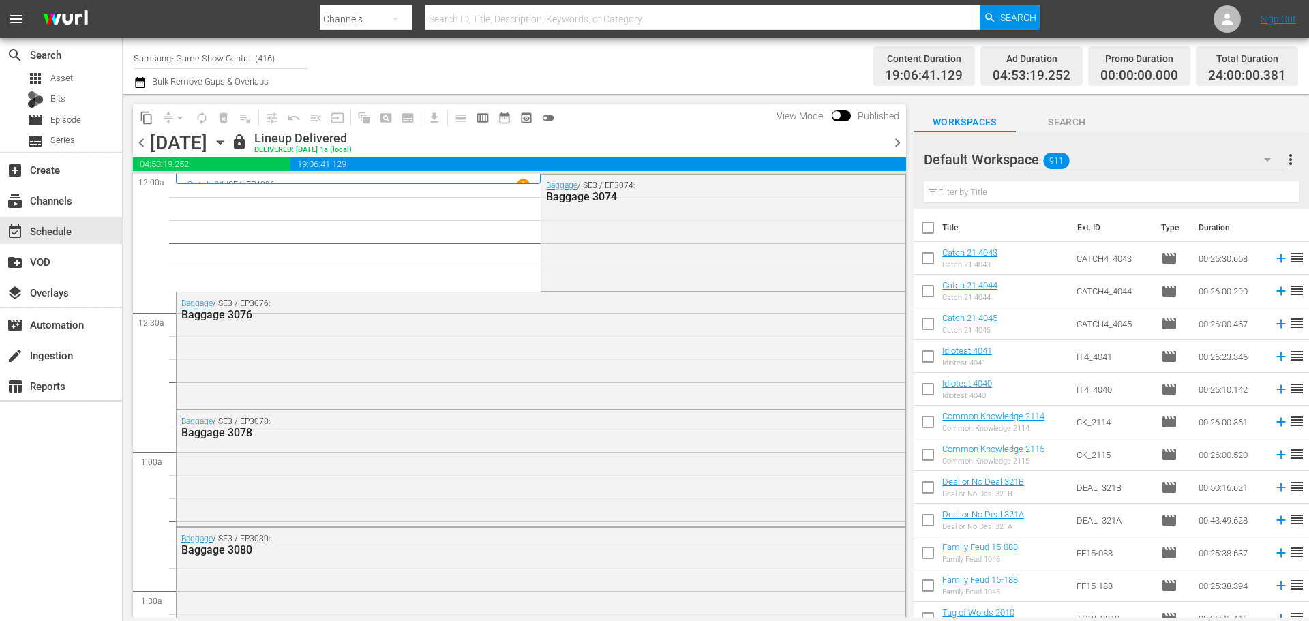
click at [902, 148] on span "chevron_right" at bounding box center [897, 142] width 17 height 17
click at [829, 144] on div "Unlock and Edit" at bounding box center [843, 142] width 67 height 25
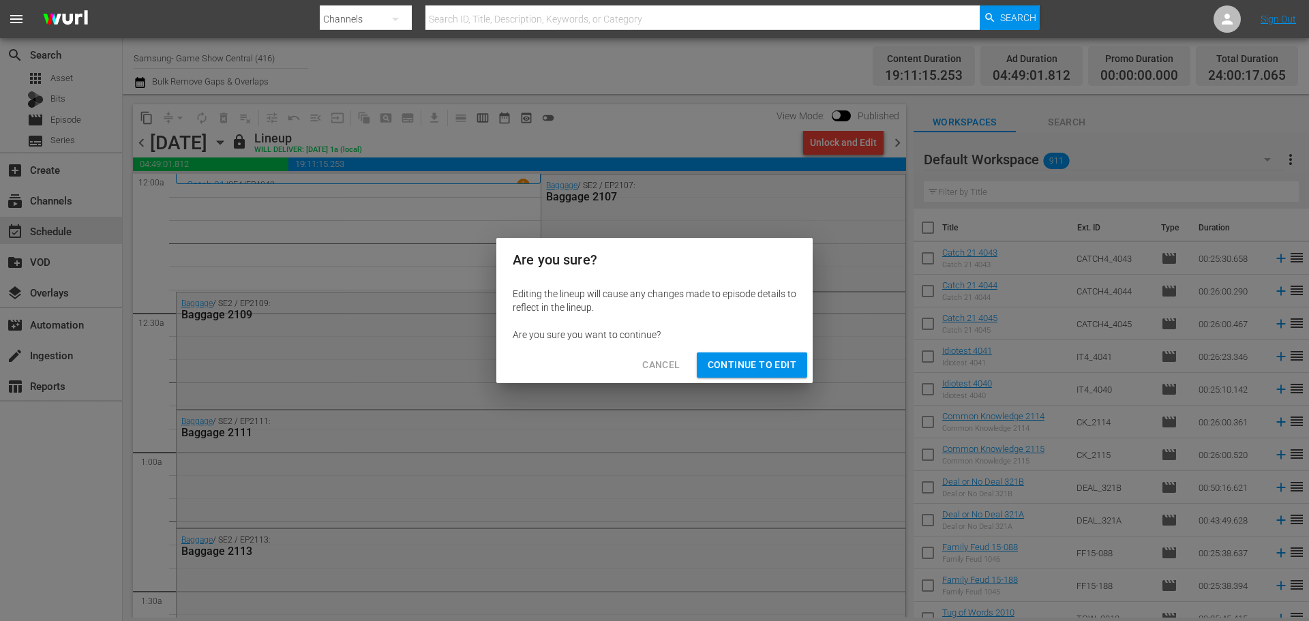
click at [806, 366] on button "Continue to Edit" at bounding box center [752, 364] width 110 height 25
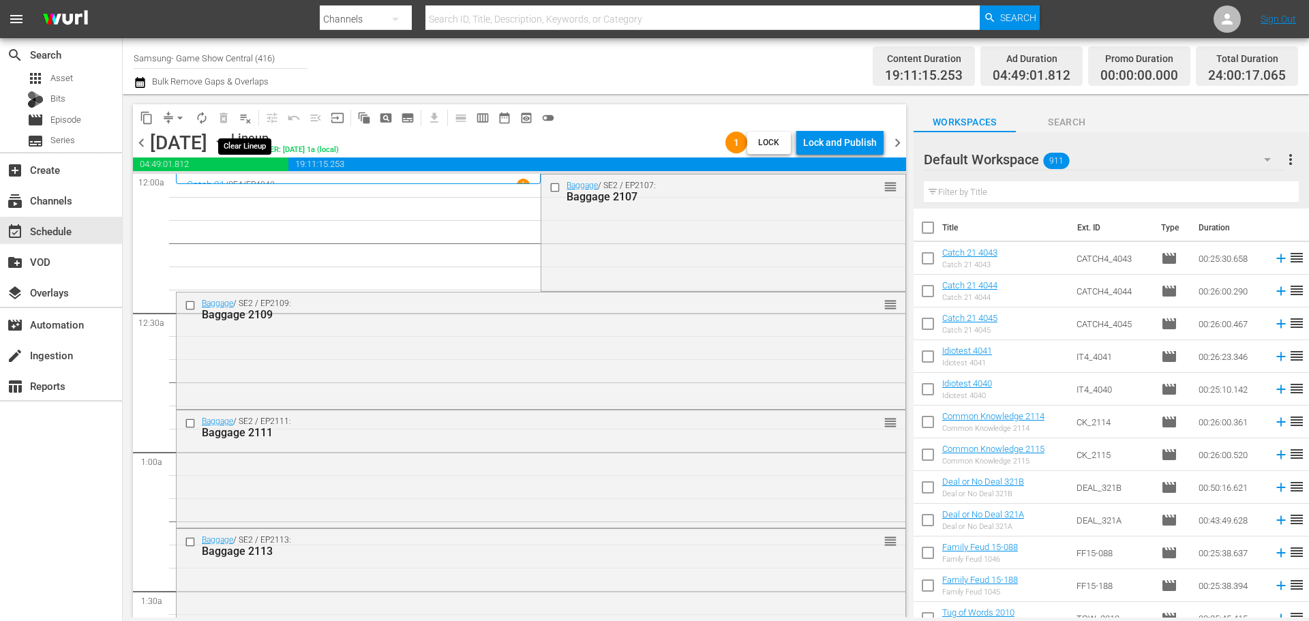
click at [245, 117] on span "playlist_remove_outlined" at bounding box center [246, 118] width 14 height 14
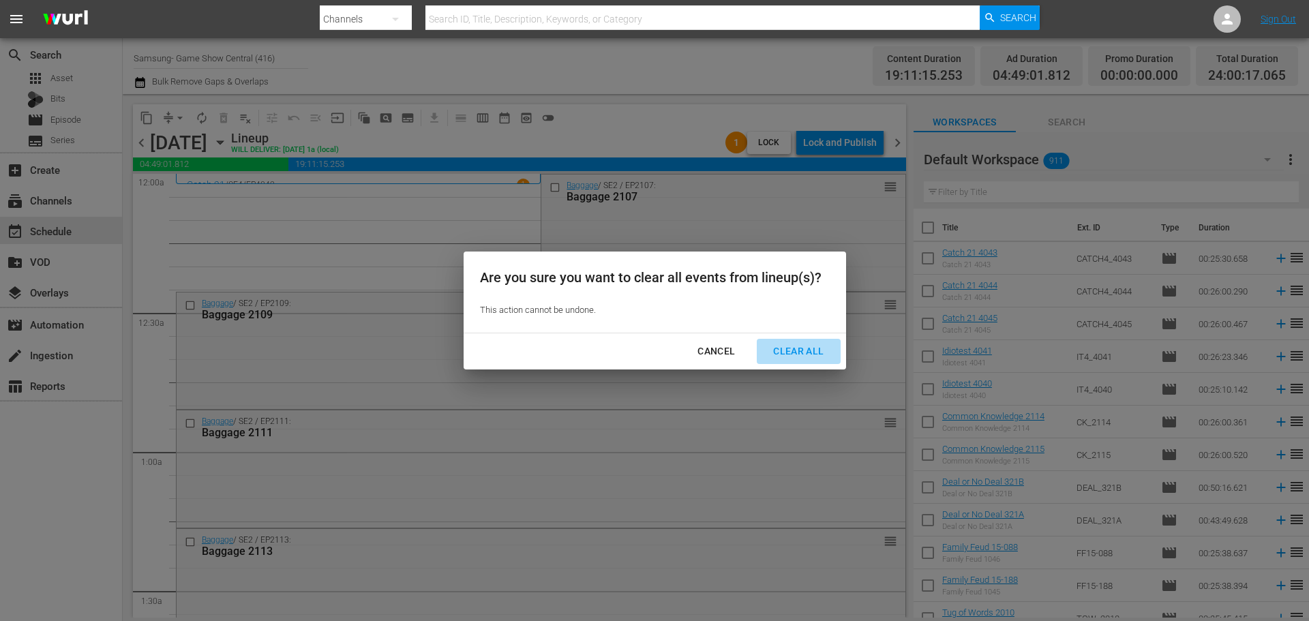
click at [834, 358] on div "Clear All" at bounding box center [798, 351] width 72 height 17
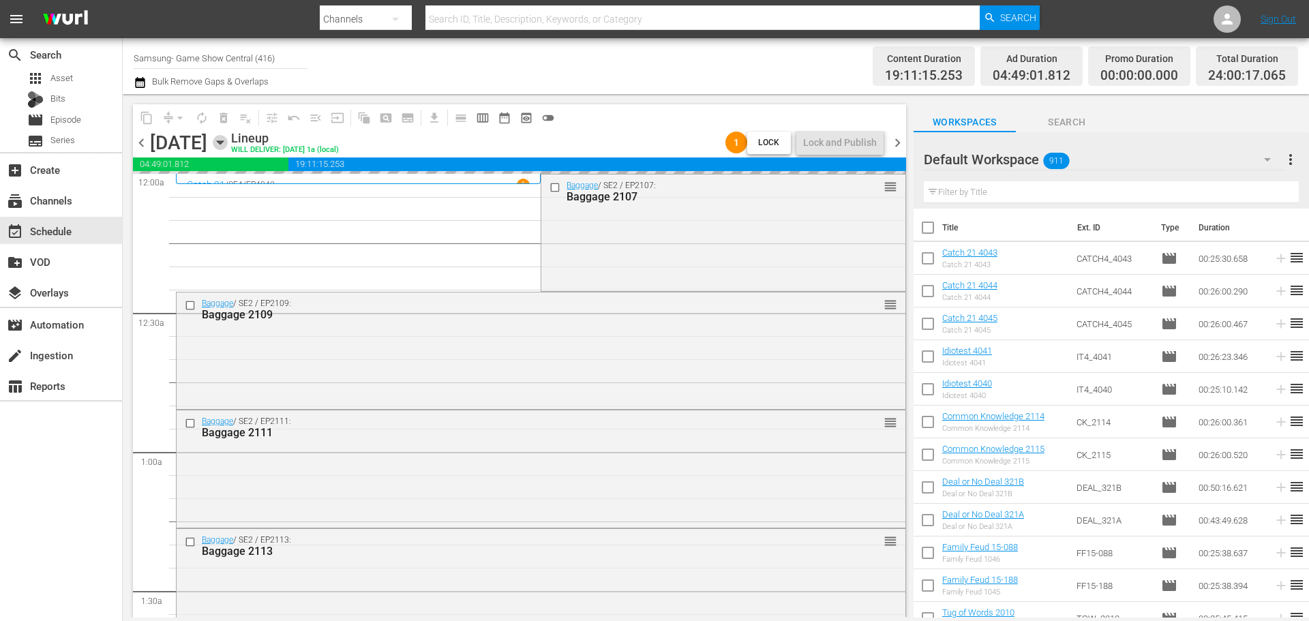
click at [228, 139] on icon "button" at bounding box center [220, 142] width 15 height 15
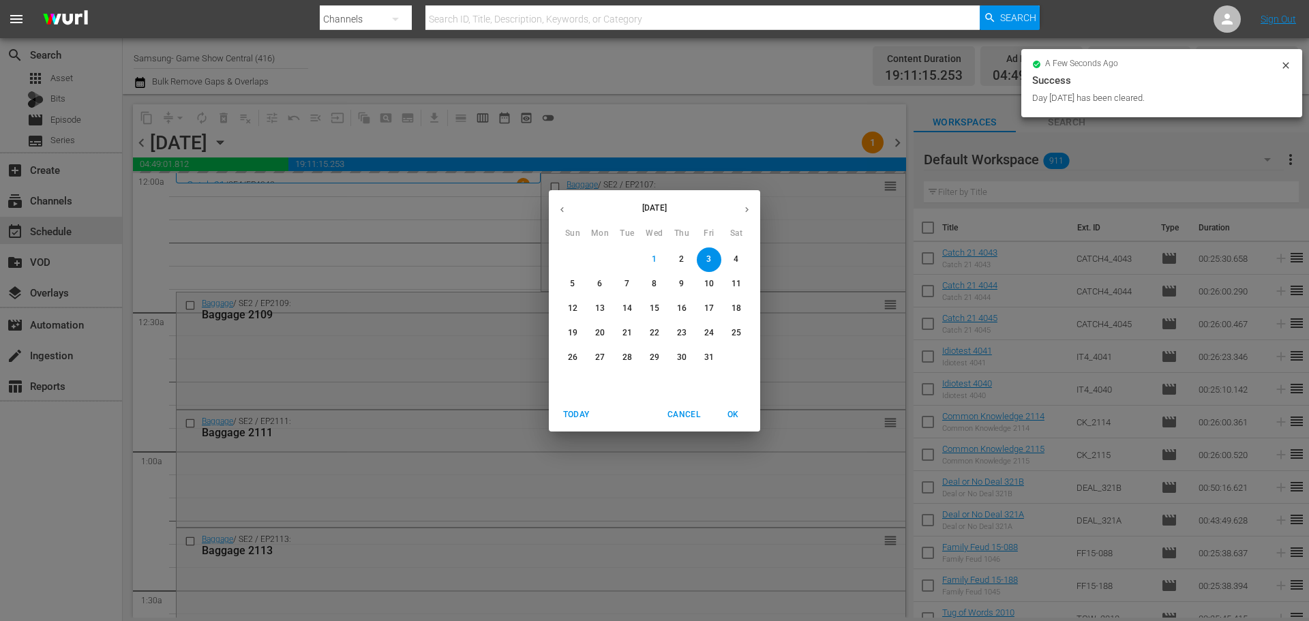
click at [561, 212] on icon "button" at bounding box center [562, 209] width 10 height 10
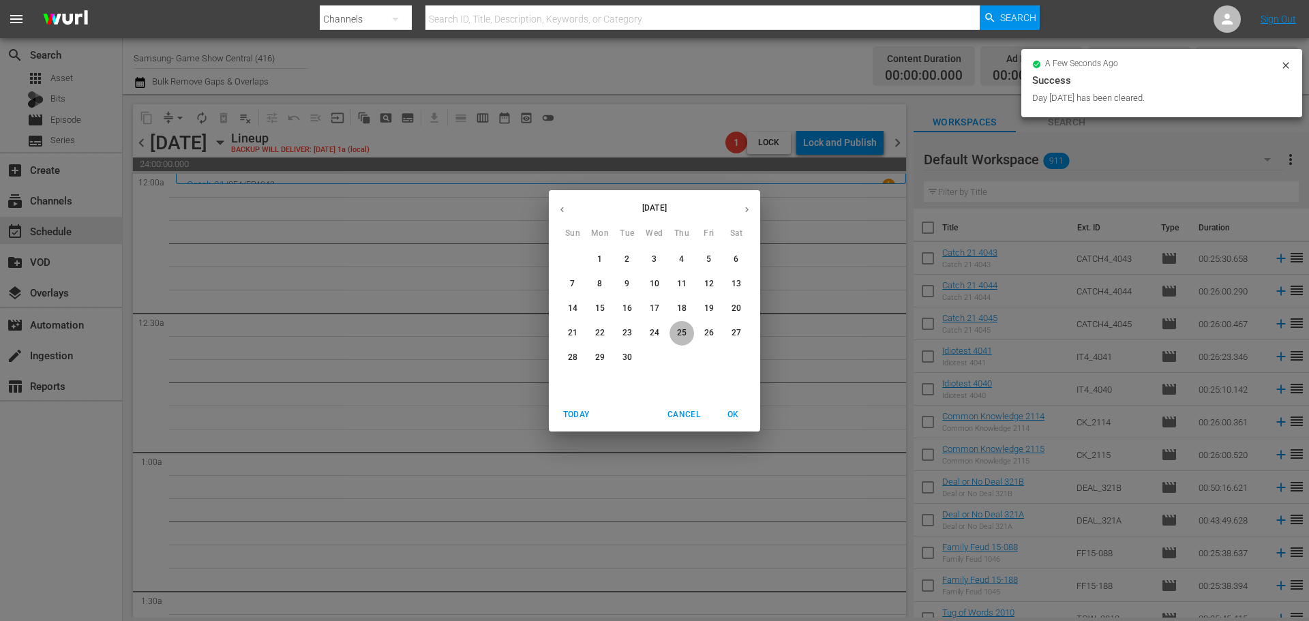
click at [679, 334] on p "25" at bounding box center [682, 333] width 10 height 12
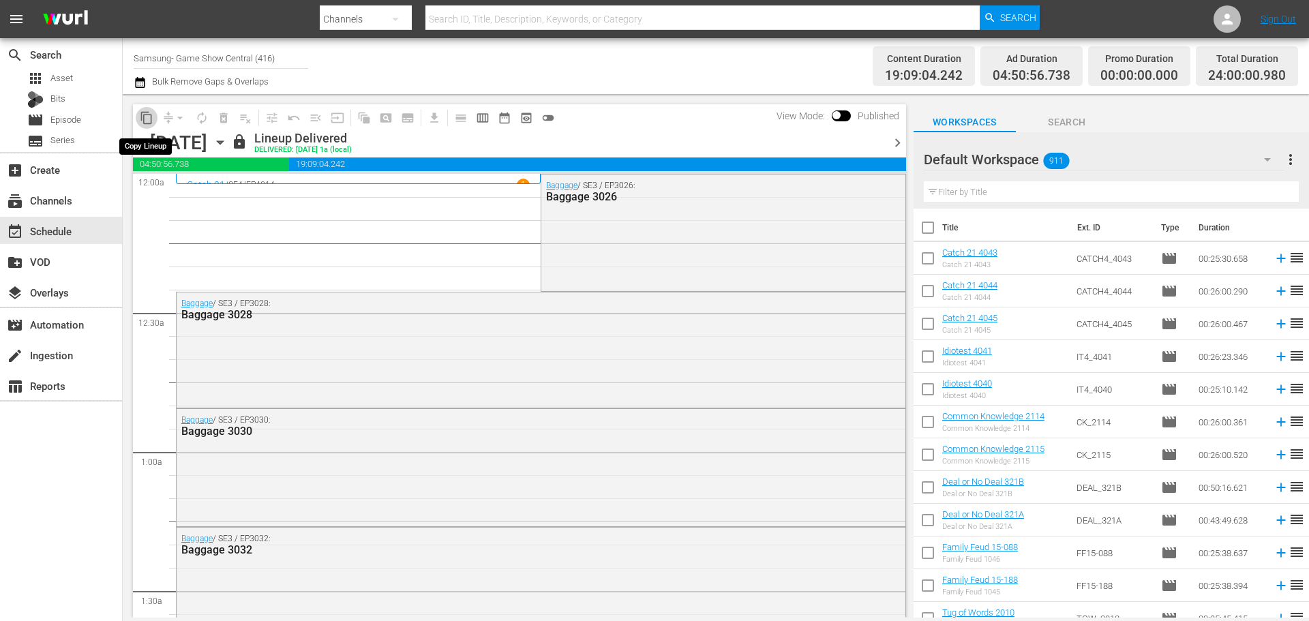
click at [142, 122] on span "content_copy" at bounding box center [147, 118] width 14 height 14
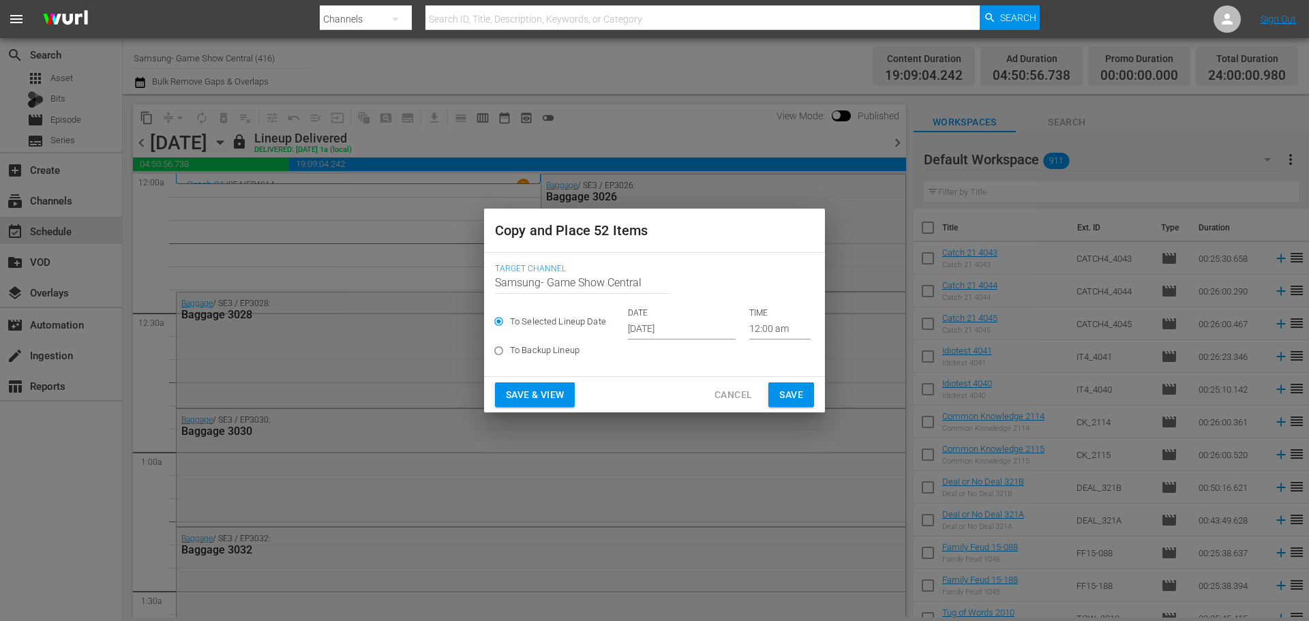
click at [686, 328] on input "Oct 3rd 2025" at bounding box center [682, 329] width 108 height 20
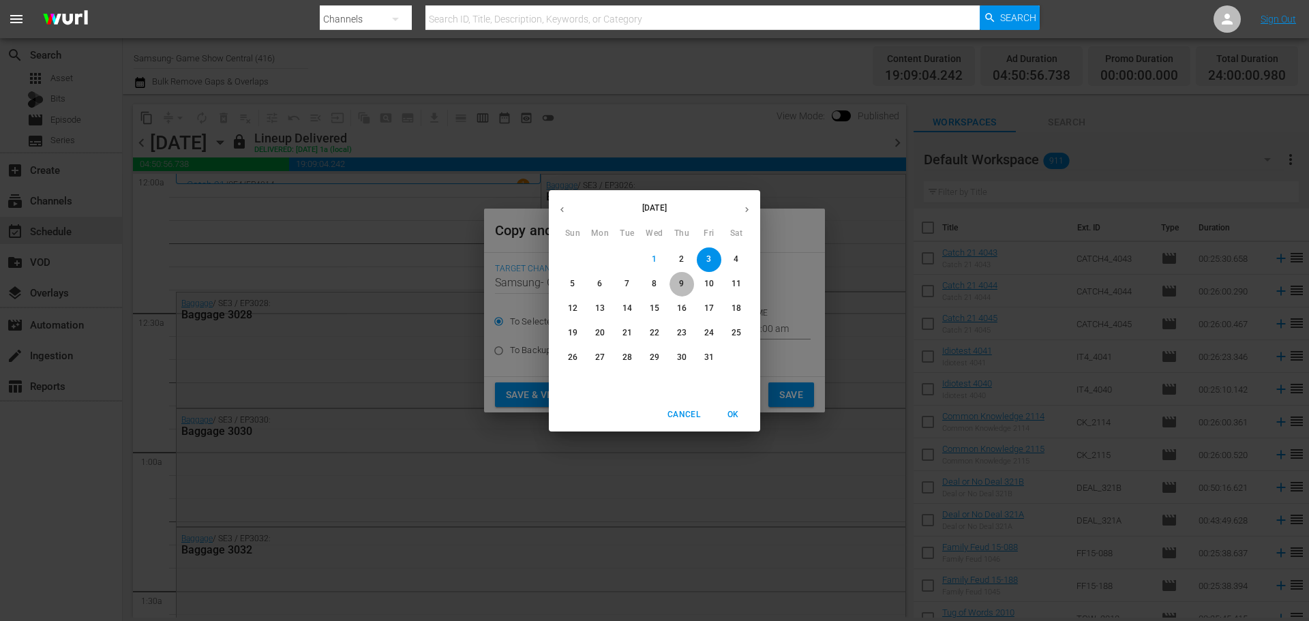
click at [691, 288] on span "9" at bounding box center [681, 284] width 25 height 12
type input "Oct 9th 2025"
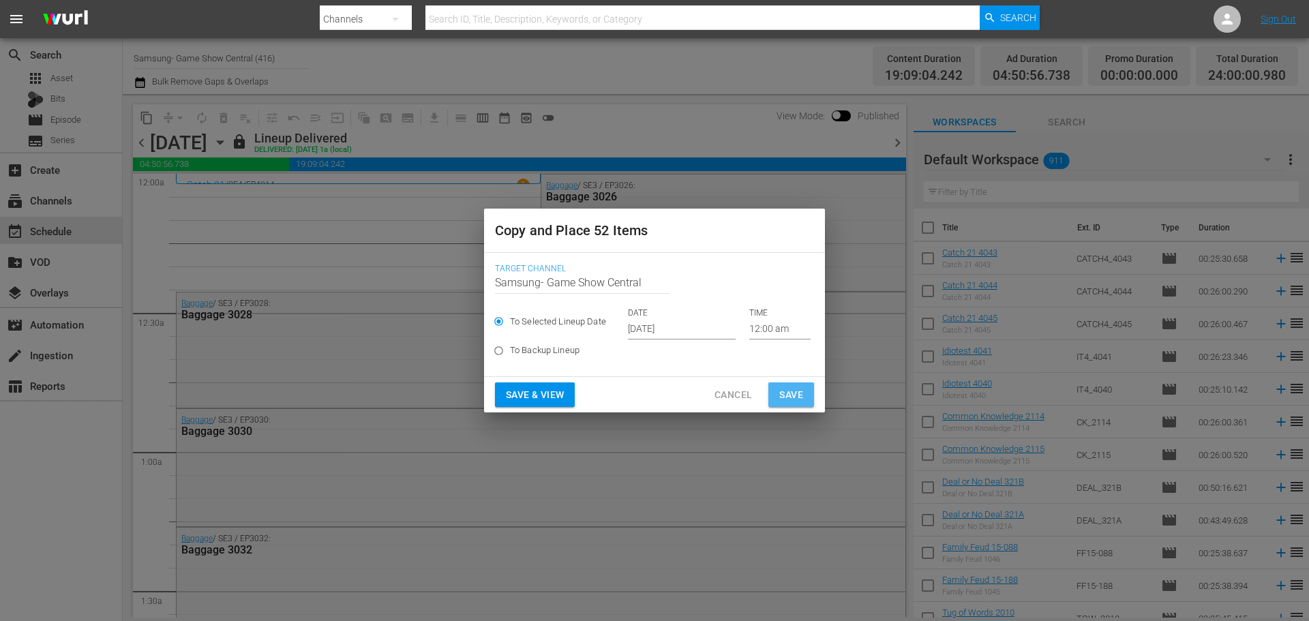
click at [774, 394] on button "Save" at bounding box center [791, 394] width 46 height 25
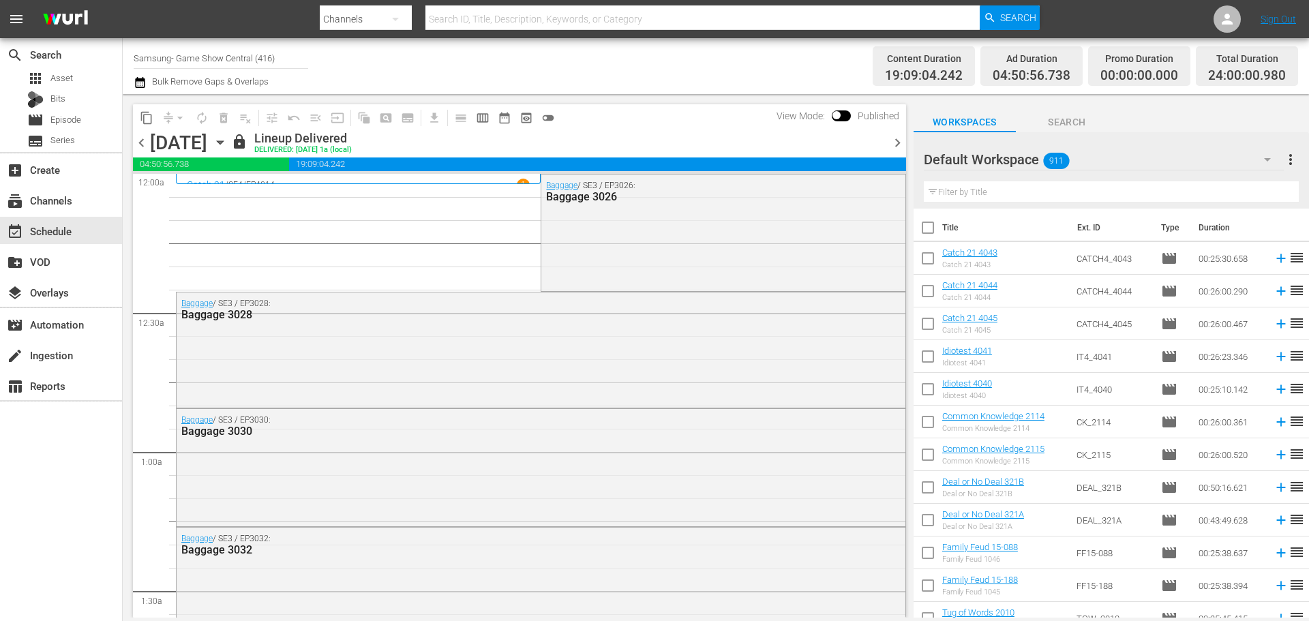
click at [228, 138] on icon "button" at bounding box center [220, 142] width 15 height 15
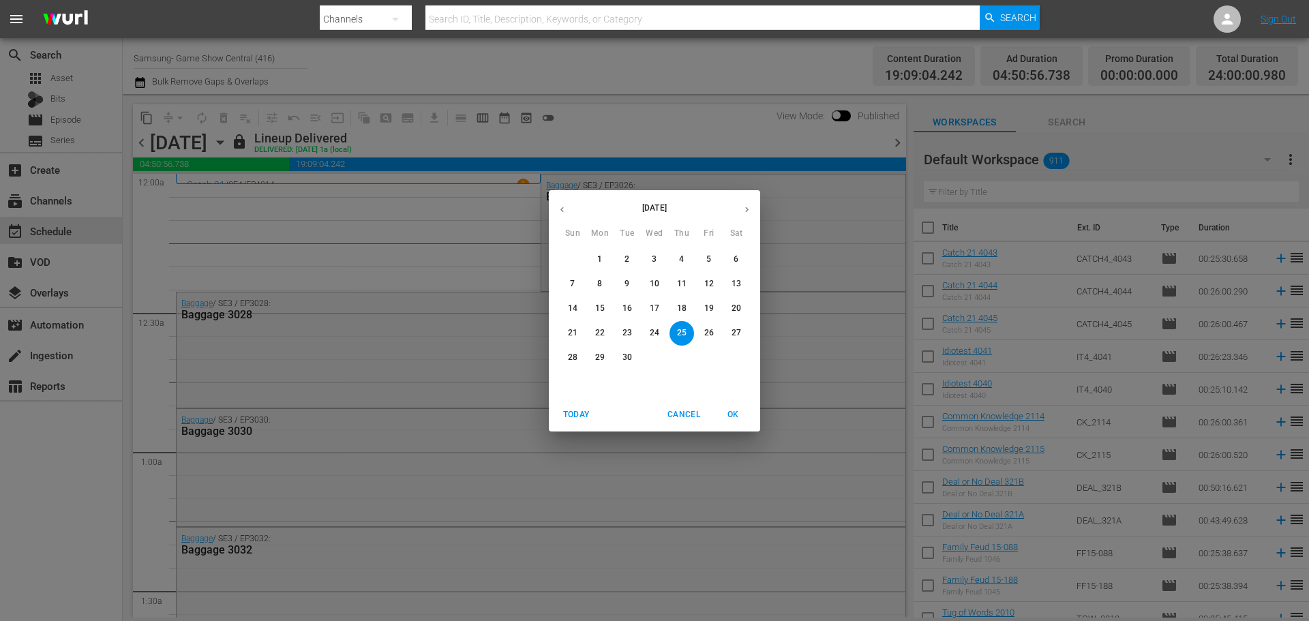
click at [748, 203] on button "button" at bounding box center [746, 209] width 27 height 27
click at [687, 284] on span "9" at bounding box center [681, 284] width 25 height 12
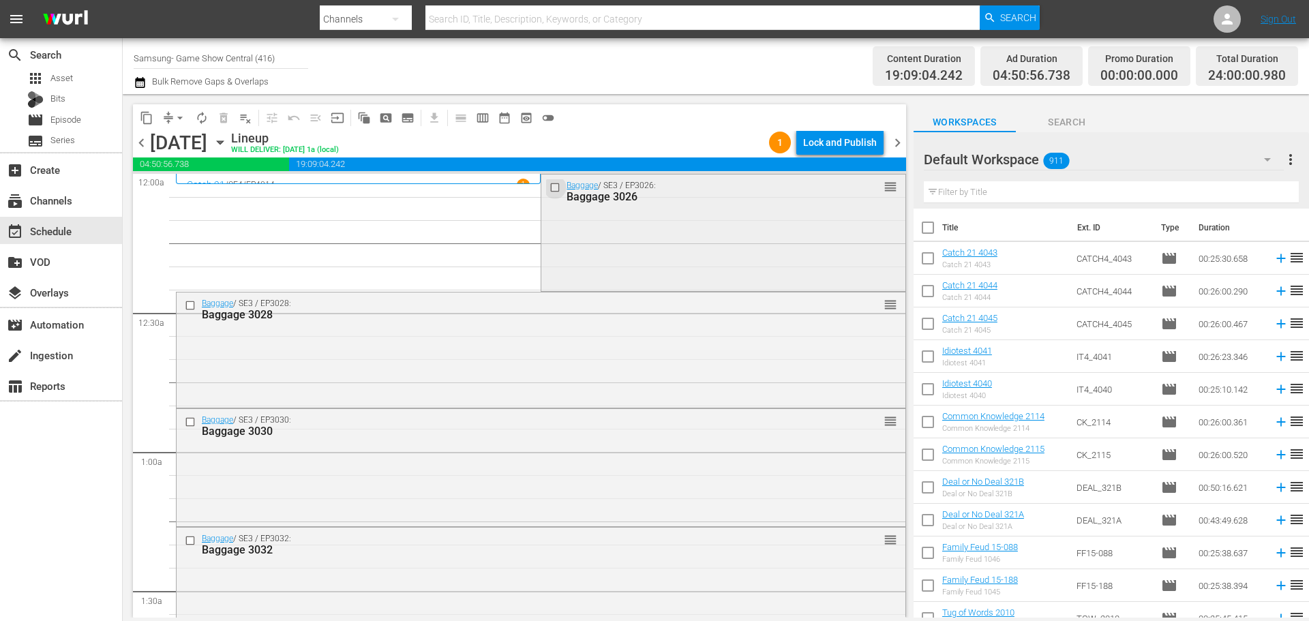
click at [553, 185] on input "checkbox" at bounding box center [556, 187] width 14 height 12
click at [188, 308] on input "checkbox" at bounding box center [192, 305] width 14 height 12
click at [189, 423] on input "checkbox" at bounding box center [192, 422] width 14 height 12
click at [192, 544] on input "checkbox" at bounding box center [192, 540] width 14 height 12
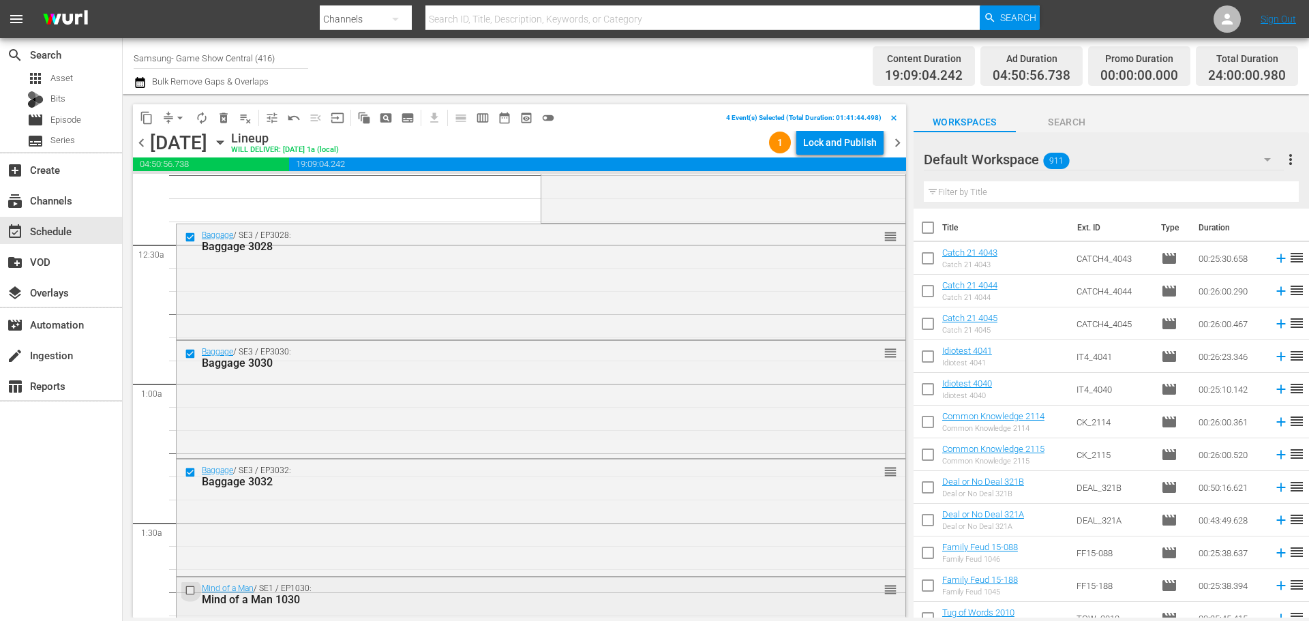
click at [192, 594] on input "checkbox" at bounding box center [192, 590] width 14 height 12
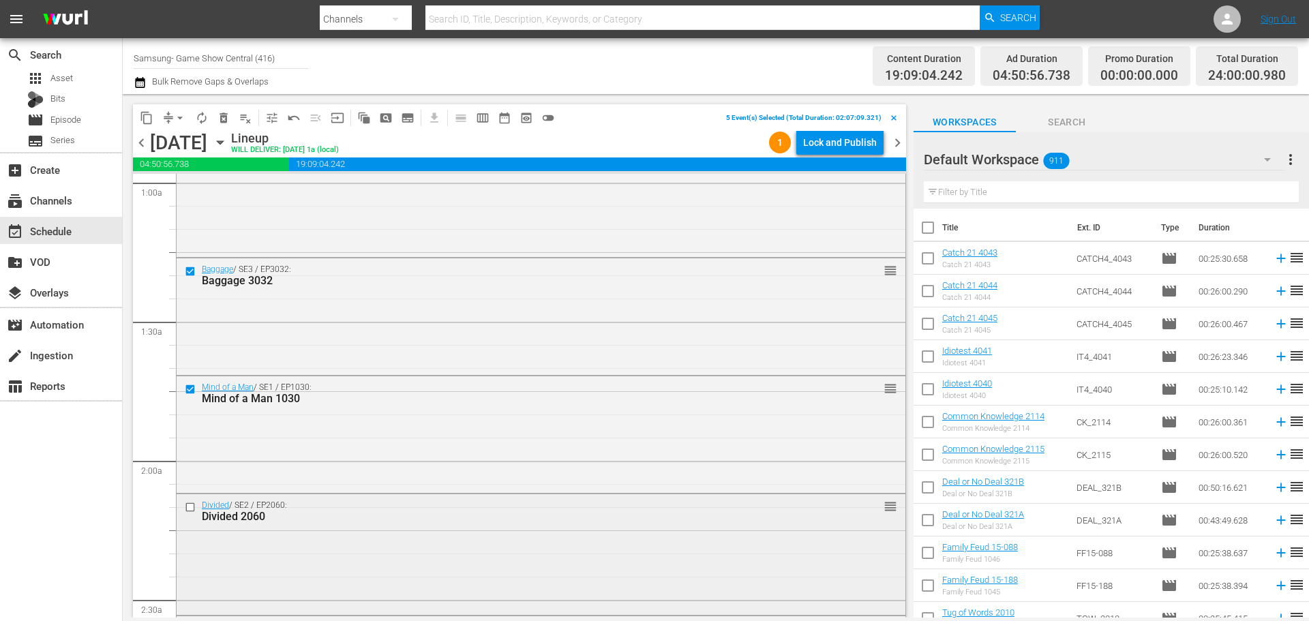
scroll to position [273, 0]
click at [190, 503] on input "checkbox" at bounding box center [192, 504] width 14 height 12
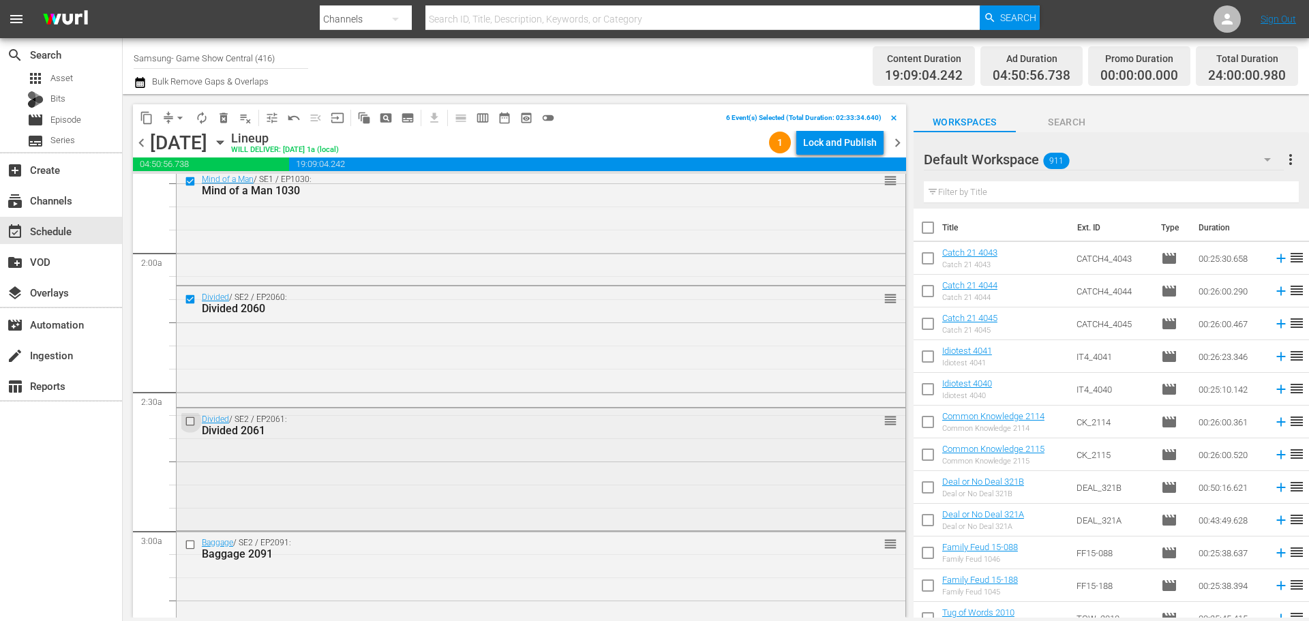
click at [194, 425] on input "checkbox" at bounding box center [192, 422] width 14 height 12
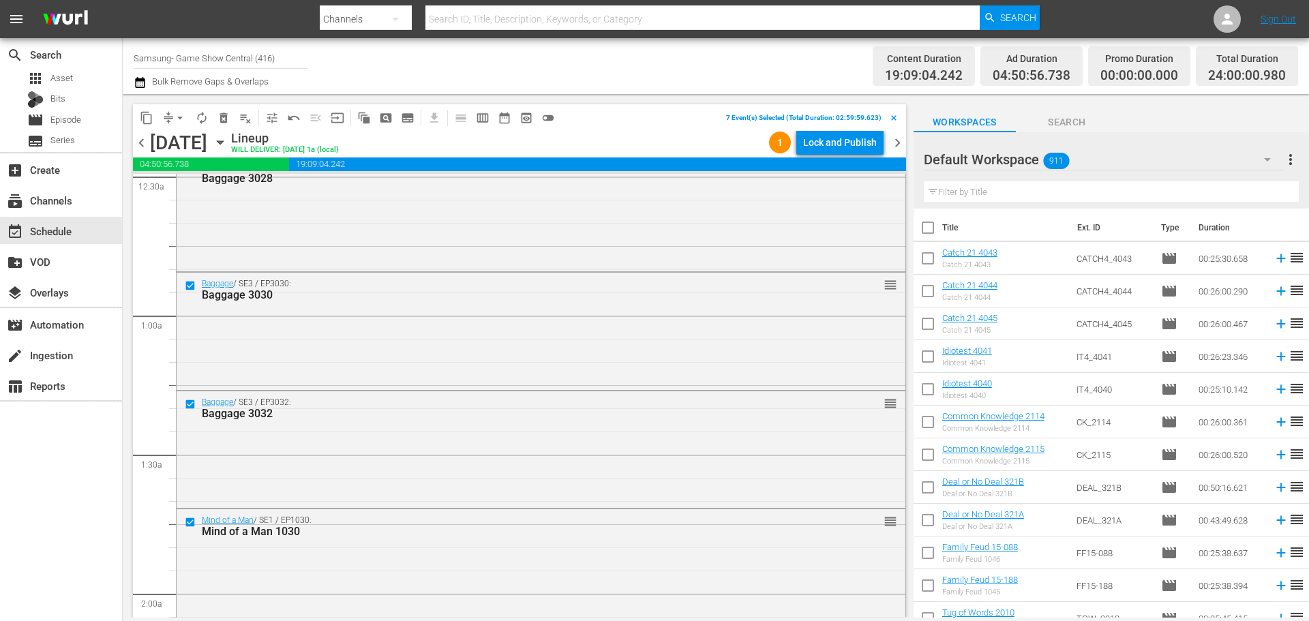
scroll to position [0, 0]
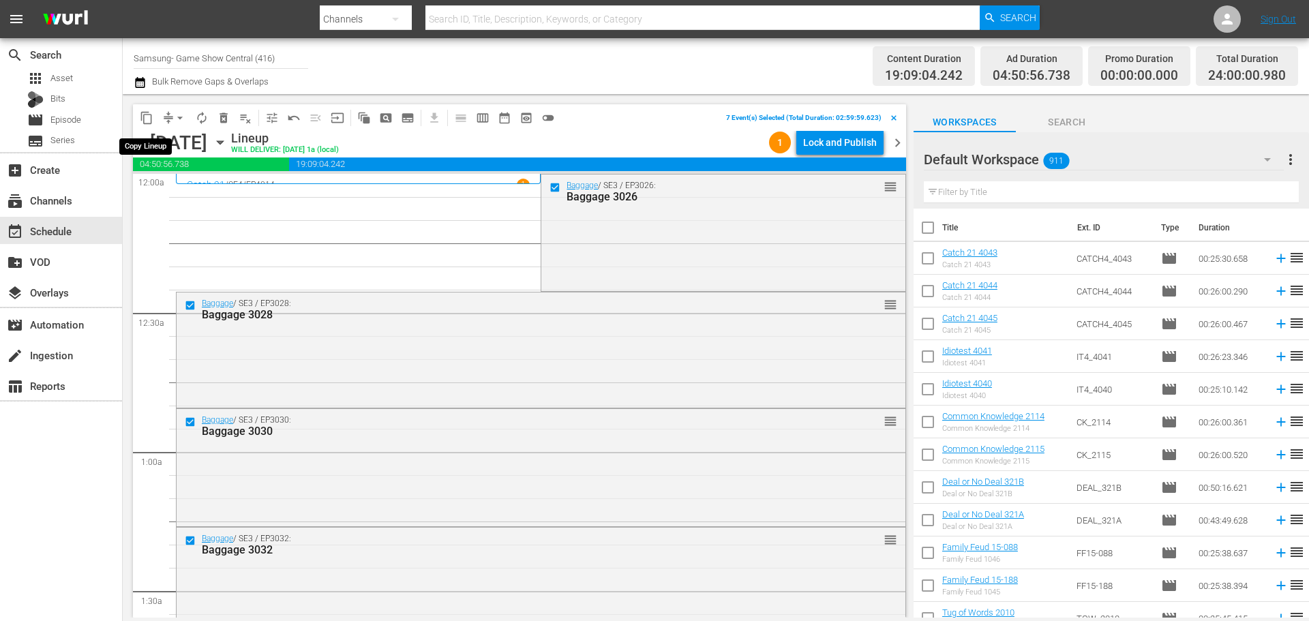
click at [140, 112] on span "content_copy" at bounding box center [147, 118] width 14 height 14
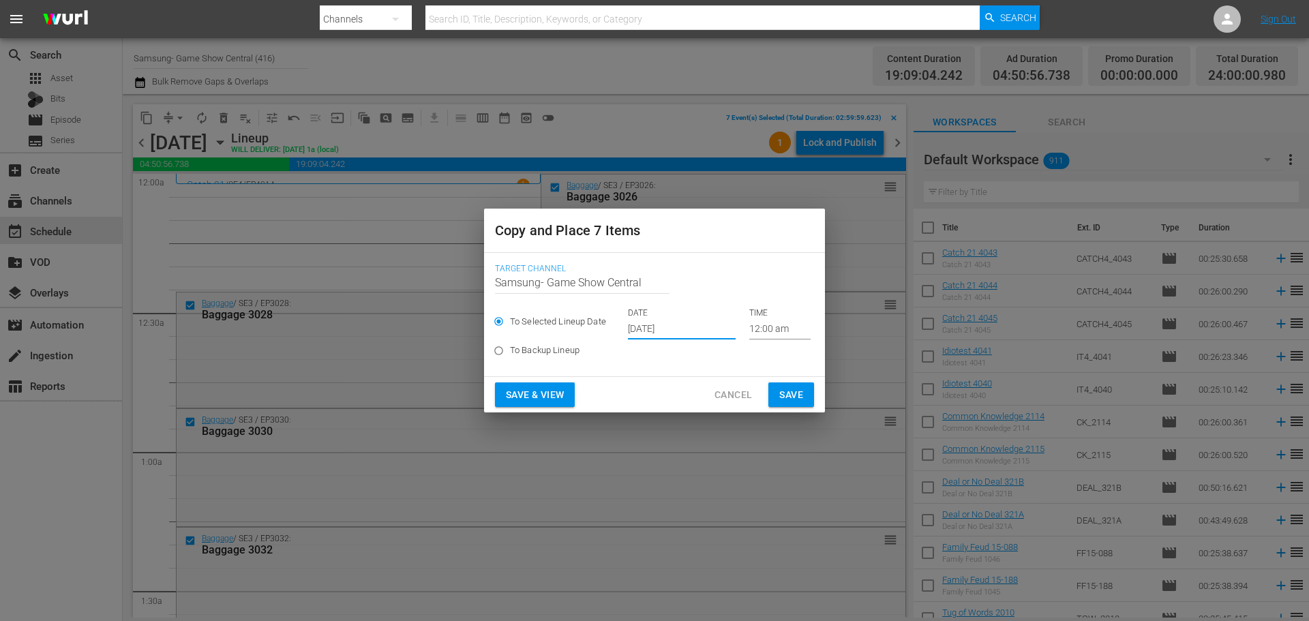
click at [703, 333] on input "Oct 3rd 2025" at bounding box center [682, 329] width 108 height 20
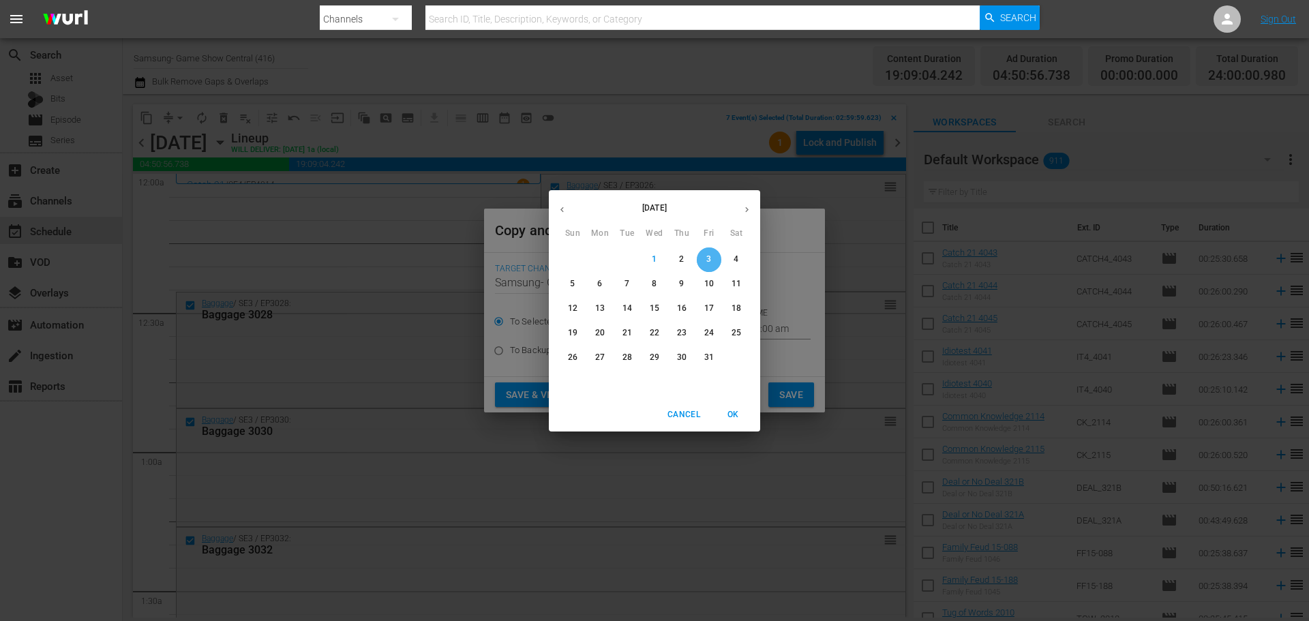
click at [711, 252] on button "3" at bounding box center [709, 259] width 25 height 25
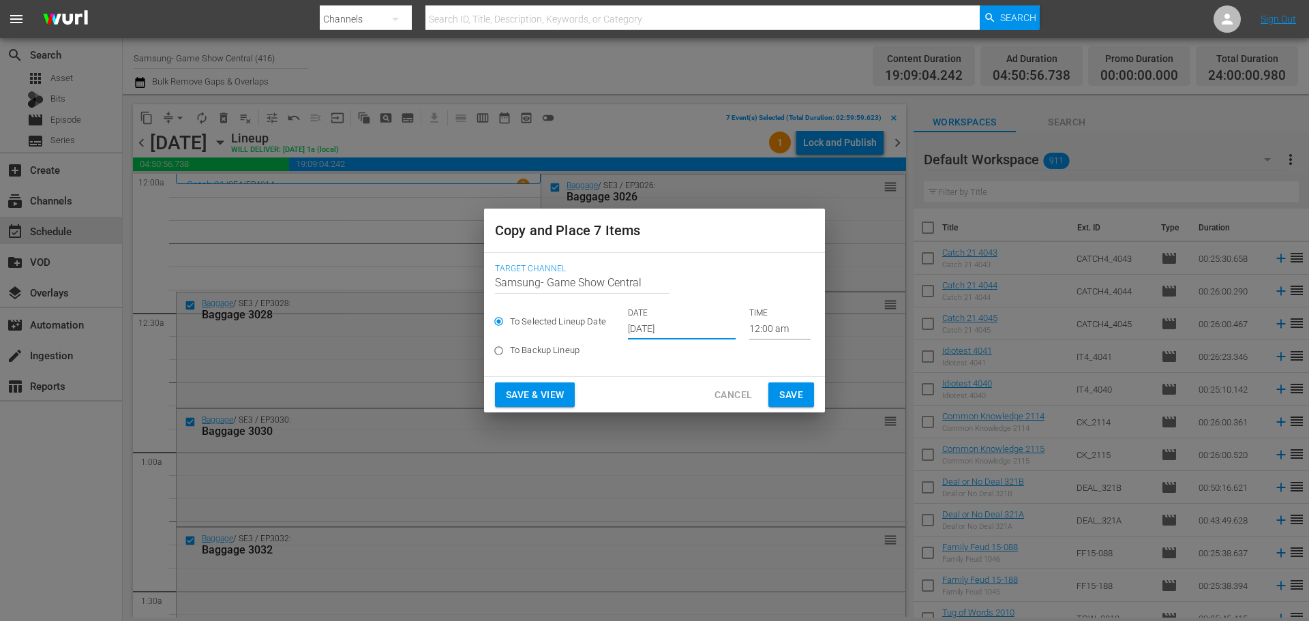
click at [761, 330] on input "12:00 am" at bounding box center [779, 329] width 61 height 20
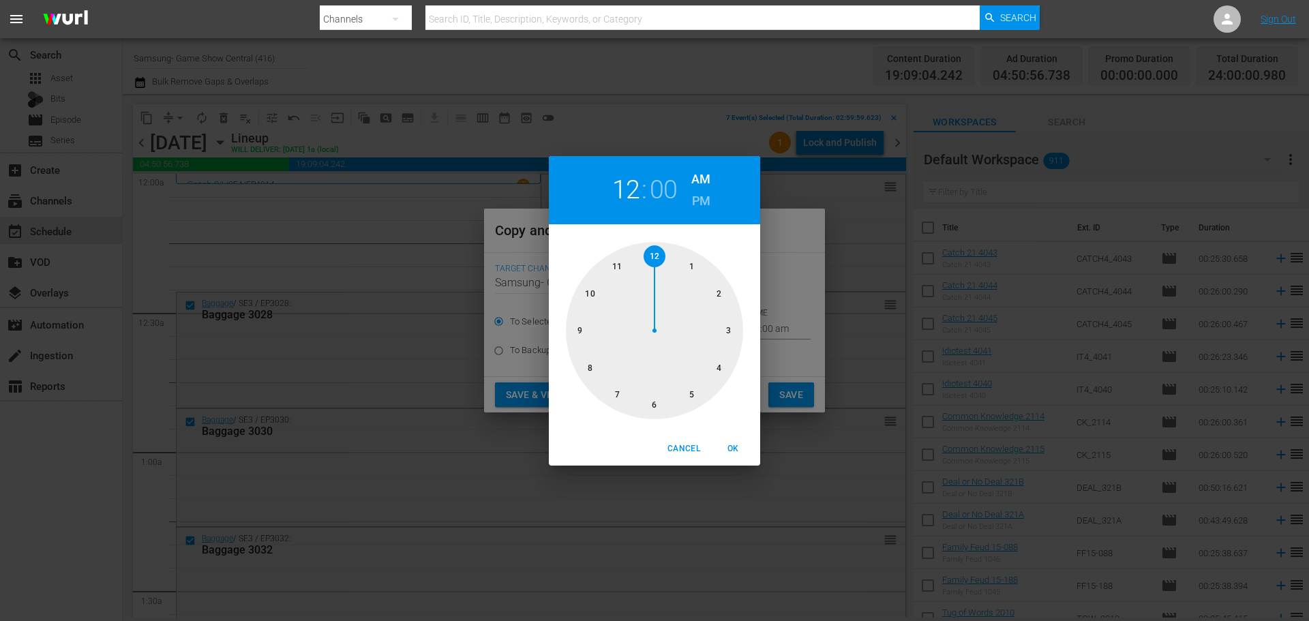
click at [719, 338] on div at bounding box center [654, 330] width 177 height 177
click at [726, 442] on span "OK" at bounding box center [732, 449] width 33 height 14
type input "03:00 am"
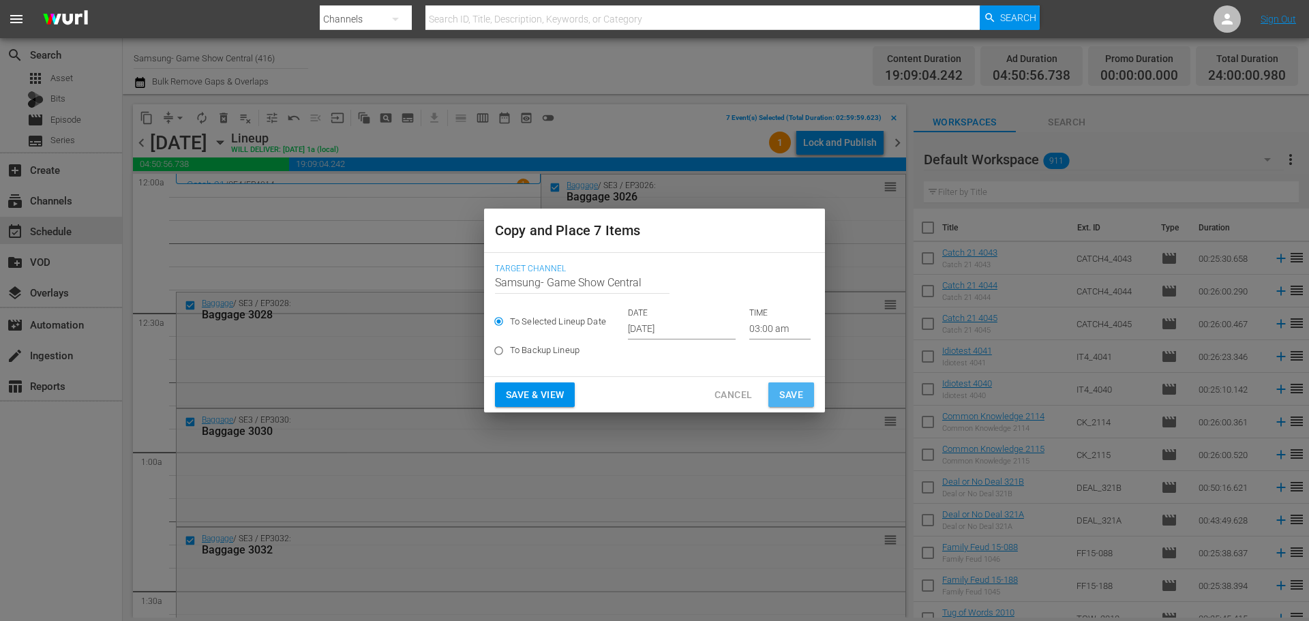
click at [801, 393] on span "Save" at bounding box center [791, 394] width 24 height 17
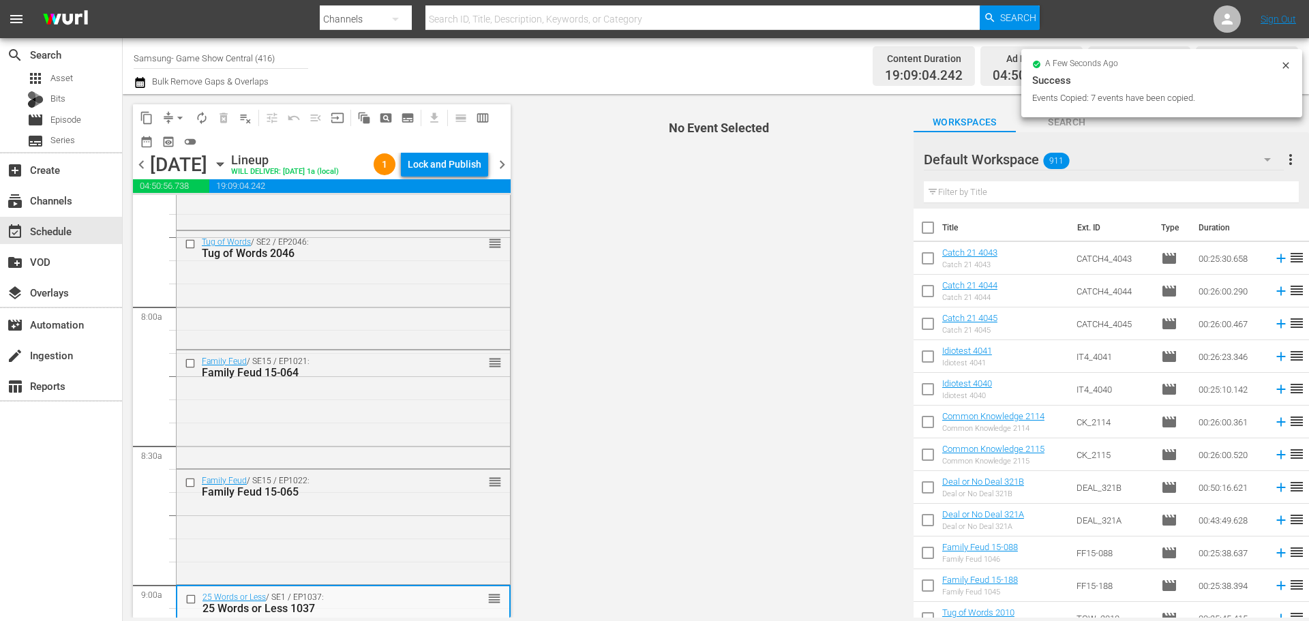
scroll to position [2249, 0]
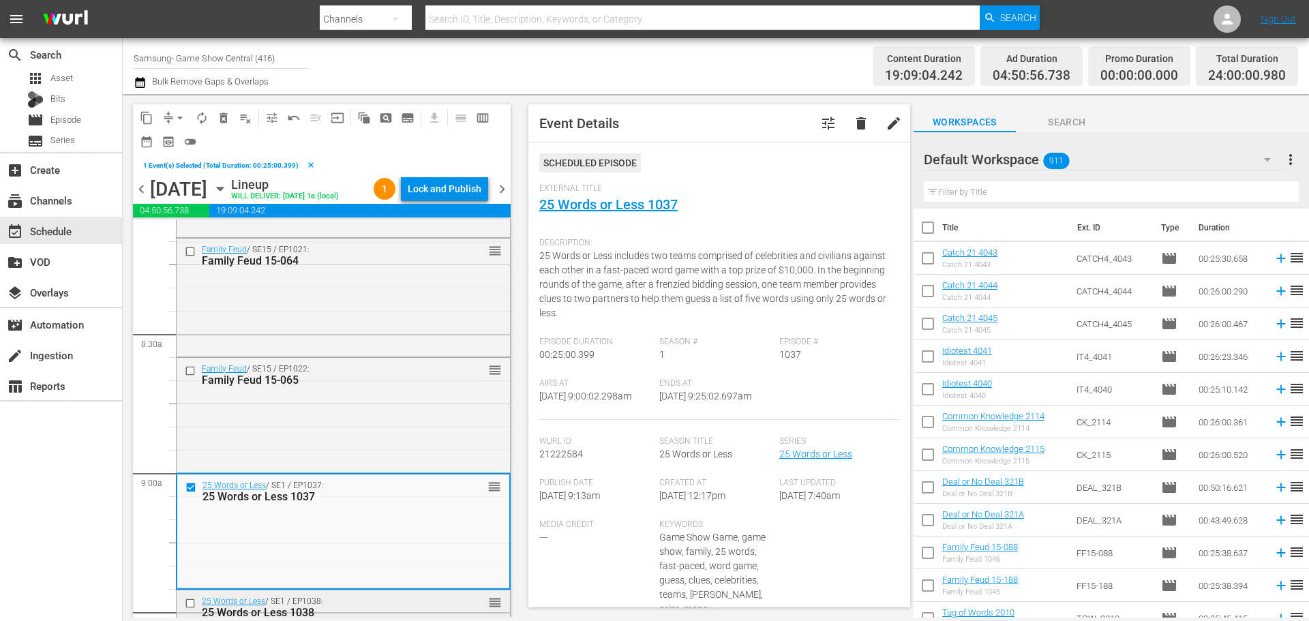
click at [192, 603] on input "checkbox" at bounding box center [192, 603] width 14 height 12
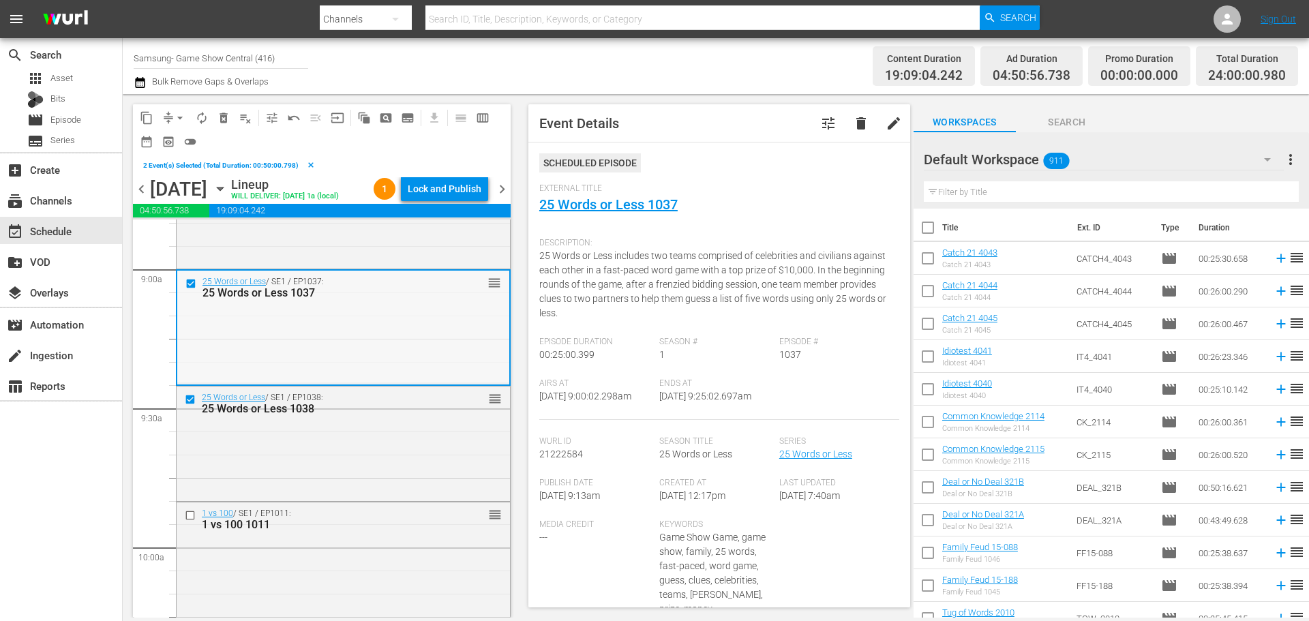
scroll to position [2454, 0]
click at [185, 514] on input "checkbox" at bounding box center [192, 515] width 14 height 12
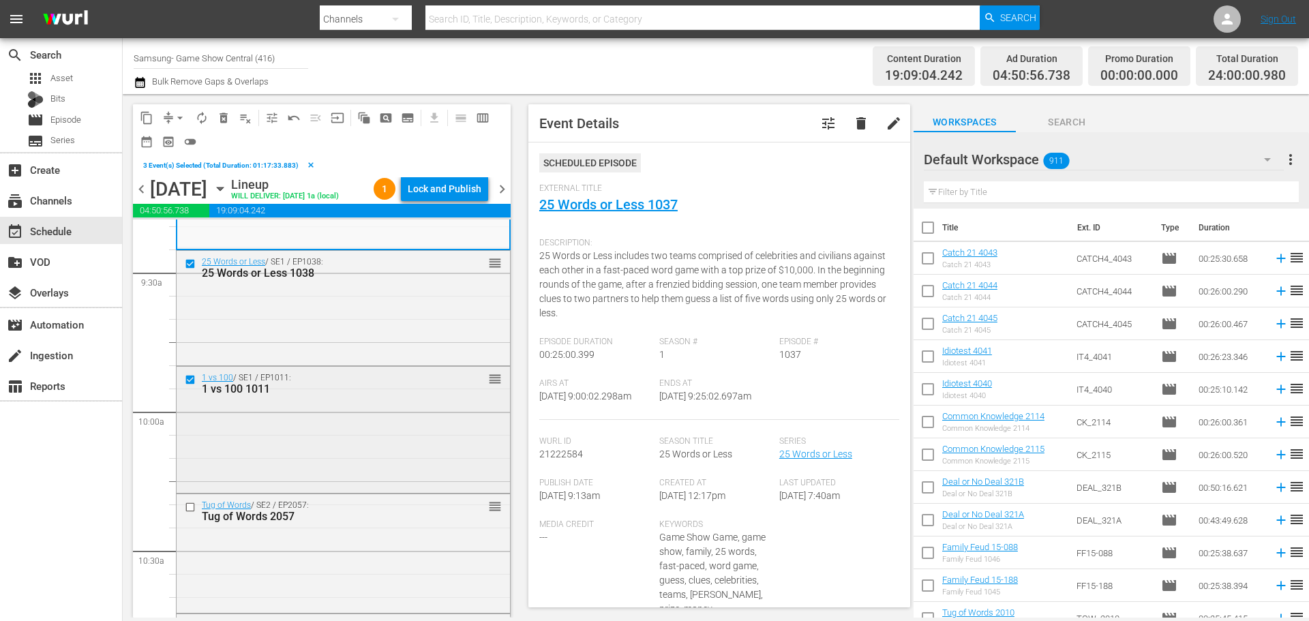
scroll to position [2590, 0]
click at [188, 508] on input "checkbox" at bounding box center [192, 506] width 14 height 12
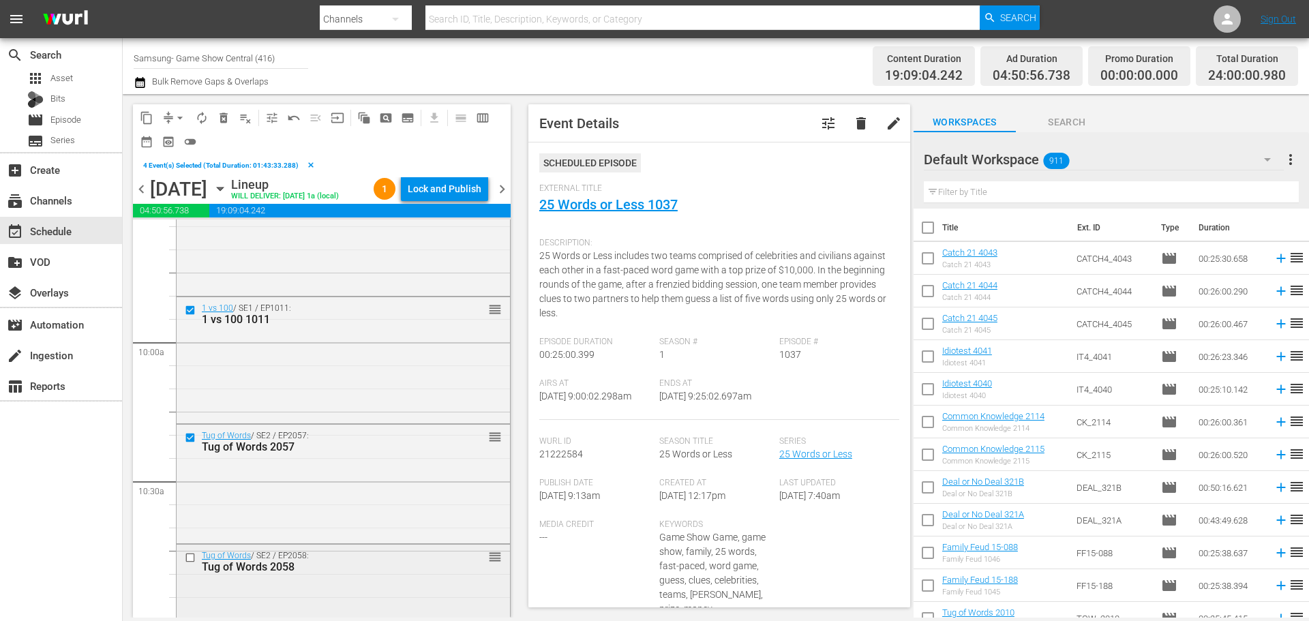
click at [189, 563] on input "checkbox" at bounding box center [192, 558] width 14 height 12
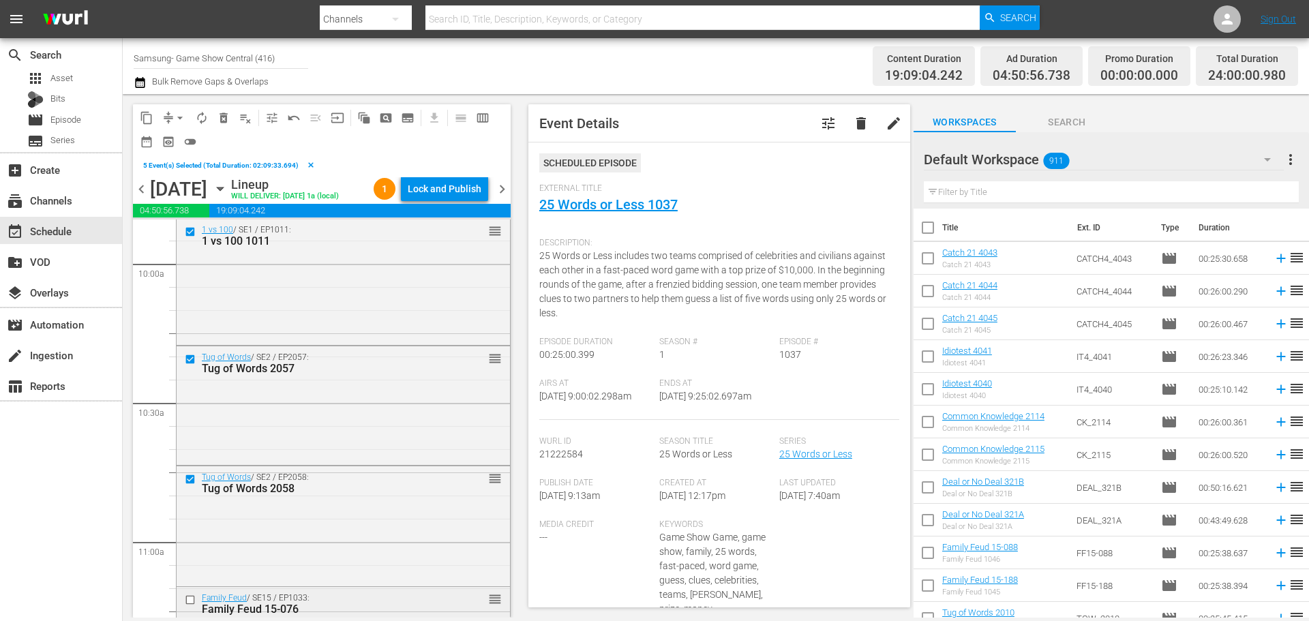
scroll to position [2862, 0]
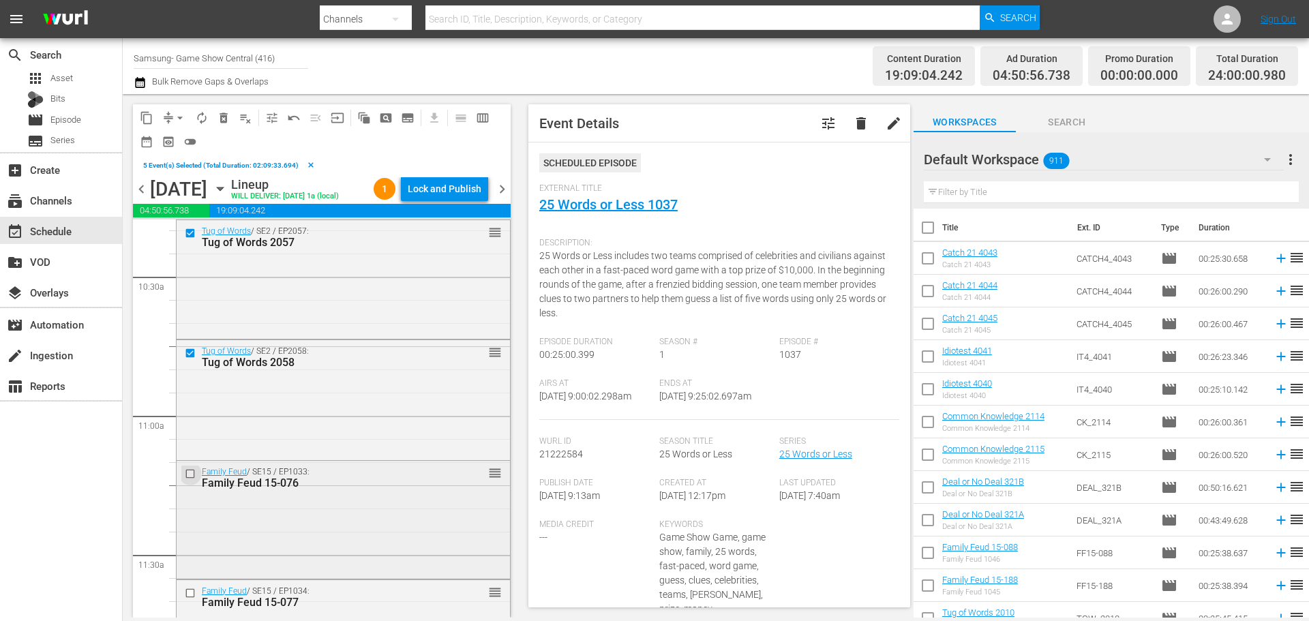
click at [193, 473] on input "checkbox" at bounding box center [192, 474] width 14 height 12
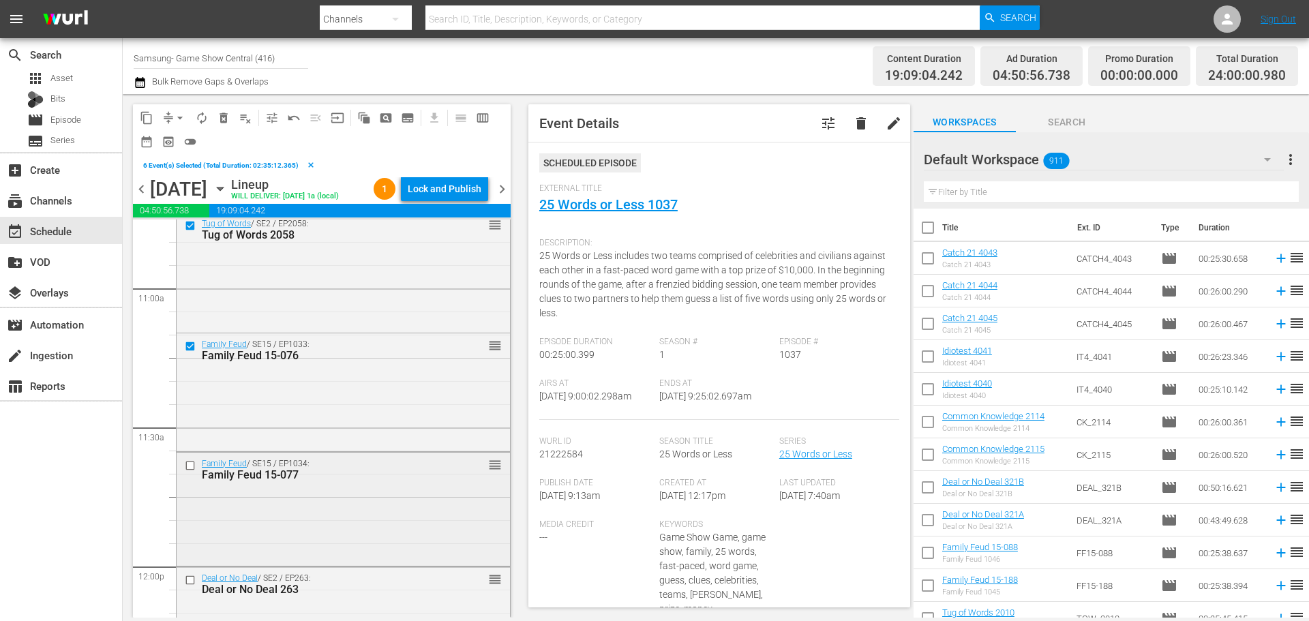
scroll to position [2999, 0]
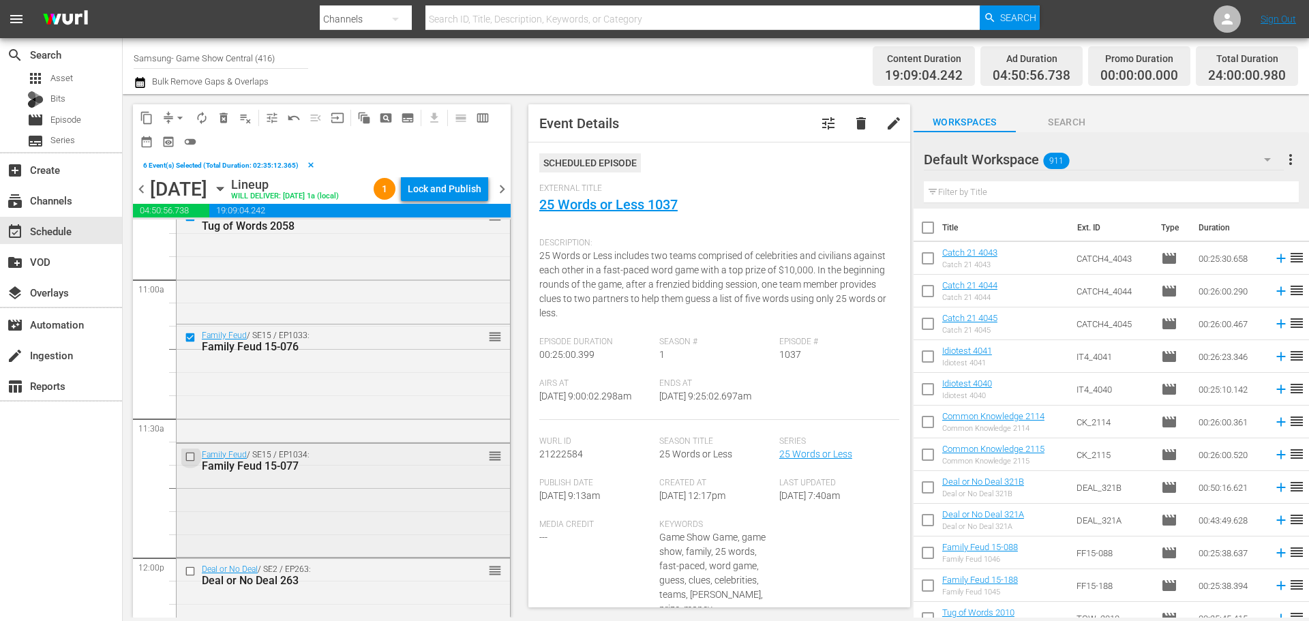
click at [187, 455] on input "checkbox" at bounding box center [192, 456] width 14 height 12
click at [147, 126] on button "content_copy" at bounding box center [147, 118] width 22 height 22
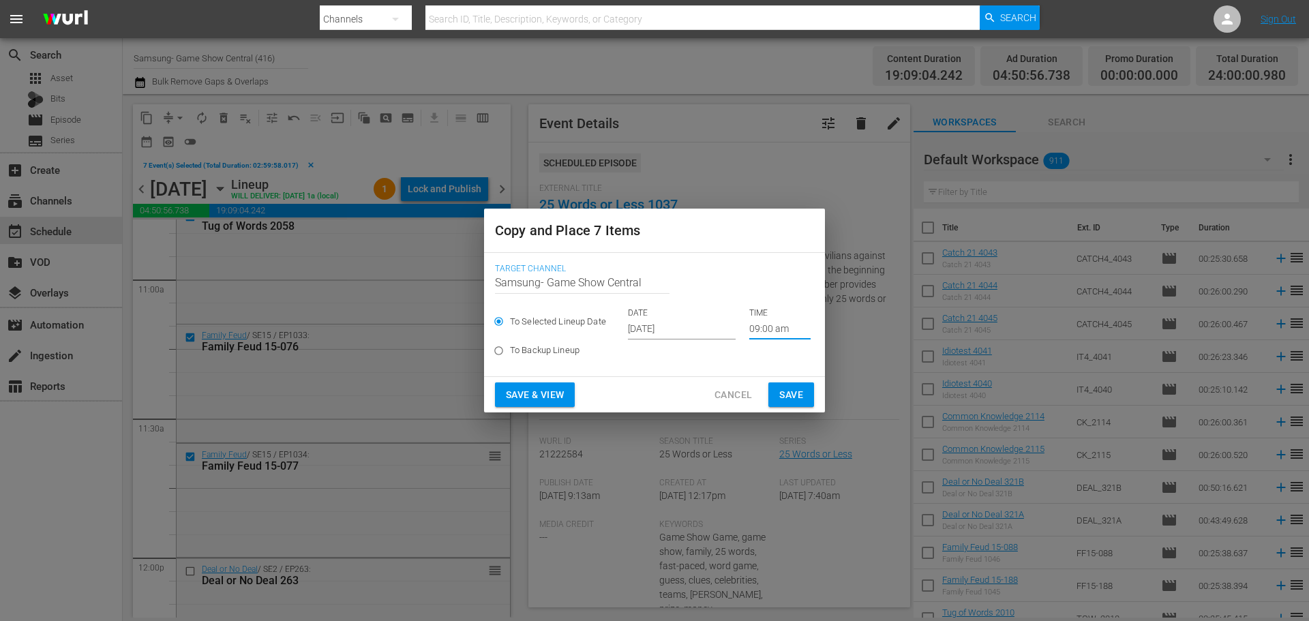
click at [763, 327] on input "09:00 am" at bounding box center [779, 329] width 61 height 20
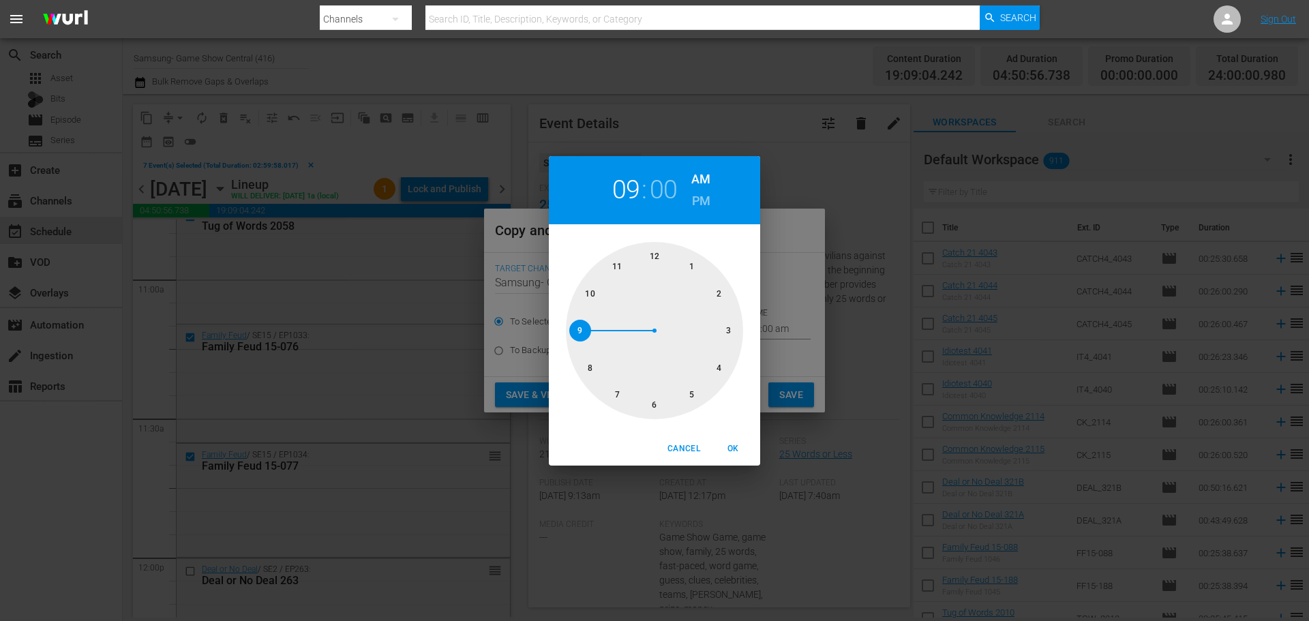
drag, startPoint x: 656, startPoint y: 395, endPoint x: 656, endPoint y: 405, distance: 10.2
click at [656, 404] on div at bounding box center [654, 330] width 177 height 177
click at [729, 449] on span "OK" at bounding box center [732, 449] width 33 height 14
type input "06:00 am"
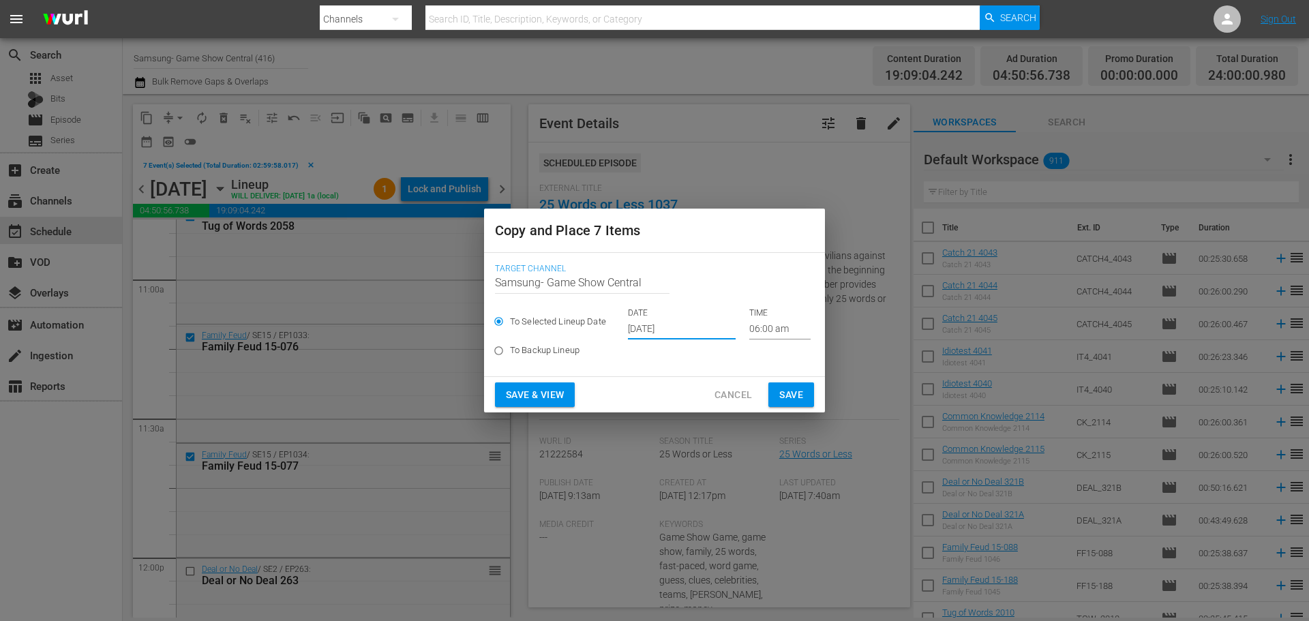
click at [682, 335] on input "Oct 3rd 2025" at bounding box center [682, 329] width 108 height 20
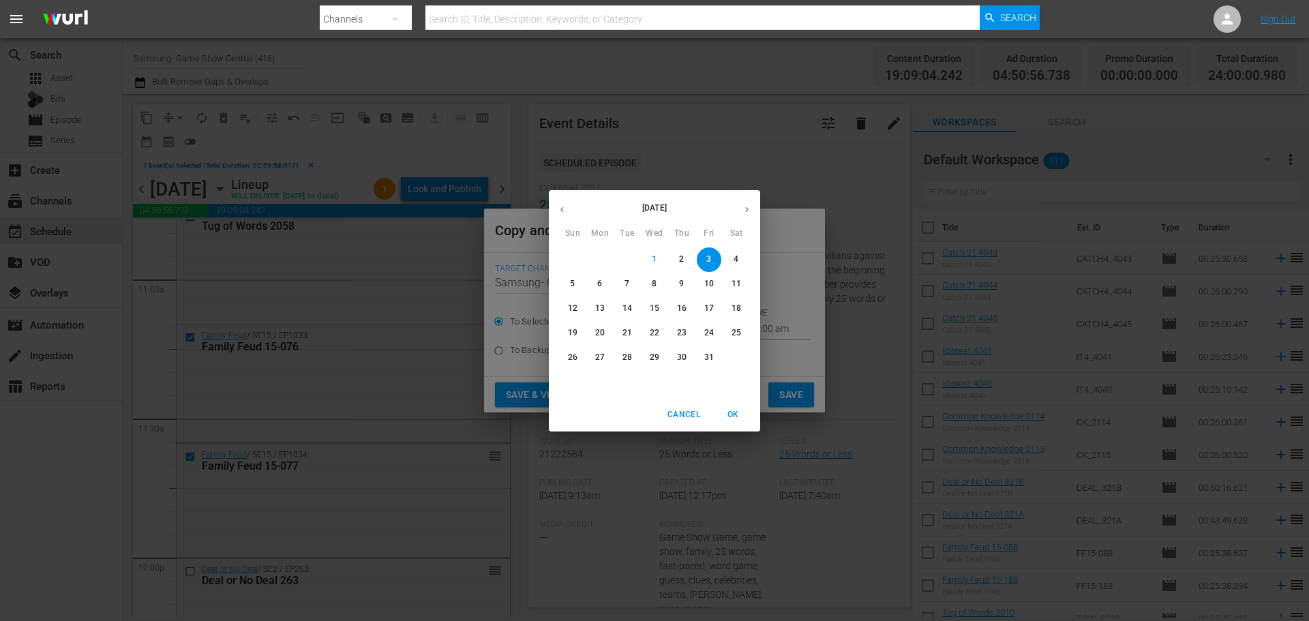
drag, startPoint x: 757, startPoint y: 412, endPoint x: 728, endPoint y: 416, distance: 29.7
click at [755, 412] on div "Cancel OK" at bounding box center [654, 414] width 211 height 33
click at [729, 416] on span "OK" at bounding box center [732, 415] width 33 height 14
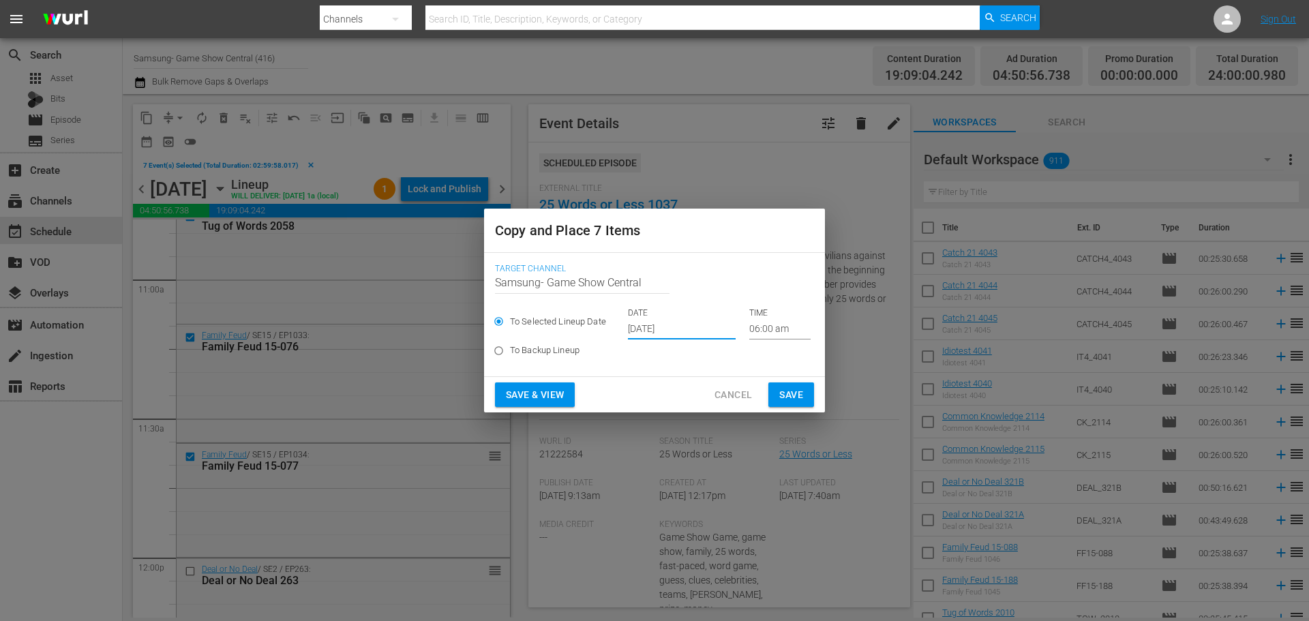
click at [785, 391] on span "Save" at bounding box center [791, 394] width 24 height 17
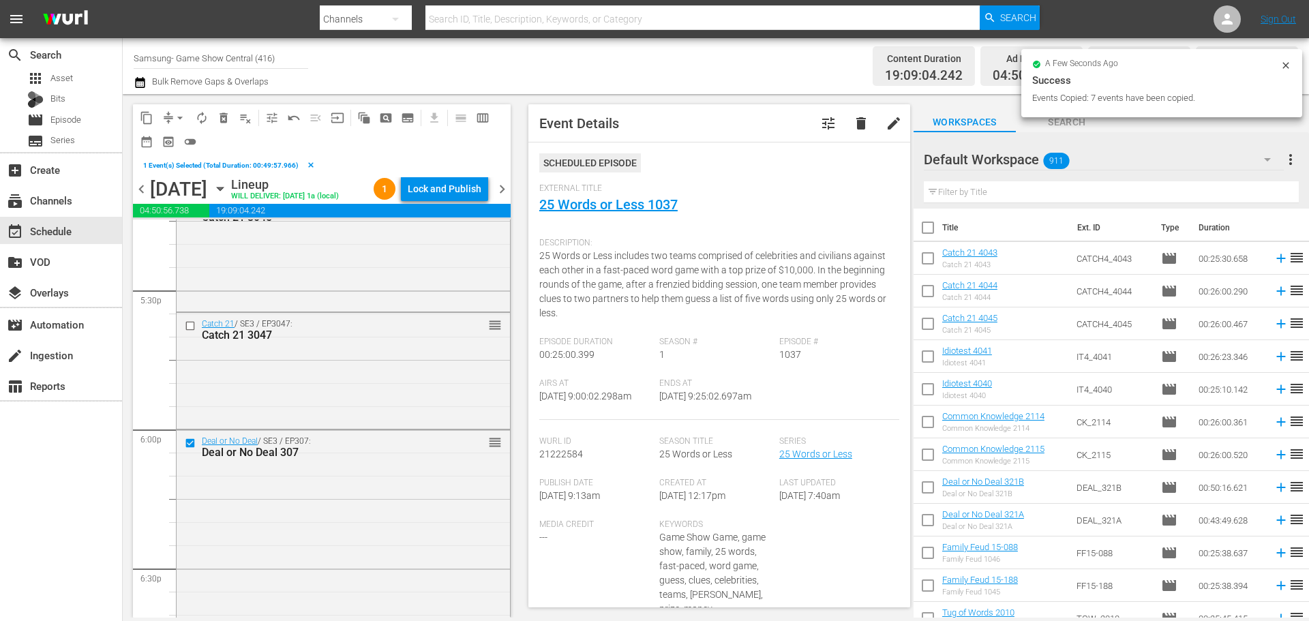
scroll to position [4907, 0]
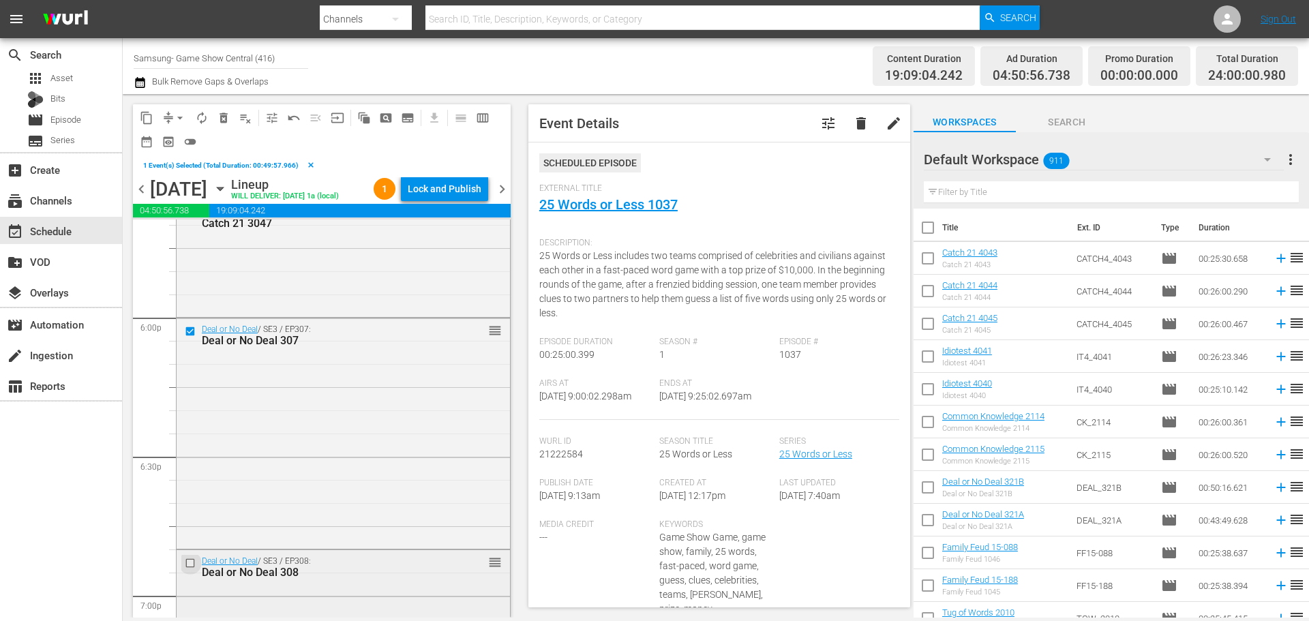
click at [189, 564] on input "checkbox" at bounding box center [192, 563] width 14 height 12
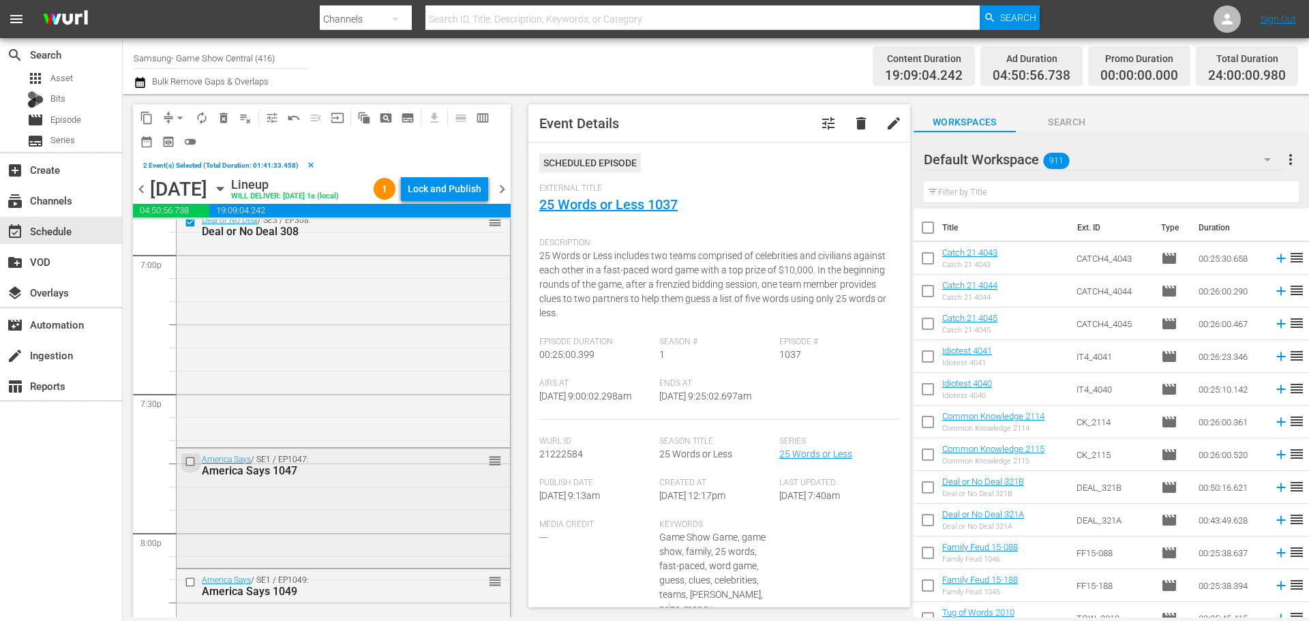
click at [192, 464] on input "checkbox" at bounding box center [192, 461] width 14 height 12
click at [190, 579] on input "checkbox" at bounding box center [192, 582] width 14 height 12
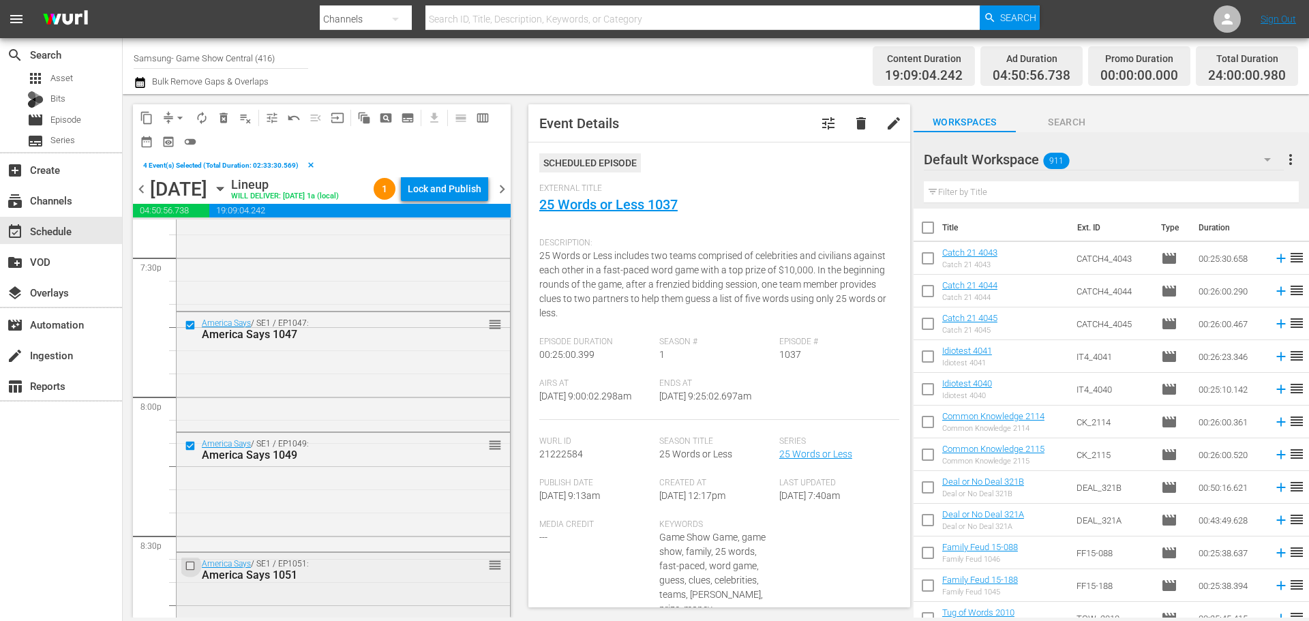
click at [190, 566] on input "checkbox" at bounding box center [192, 566] width 14 height 12
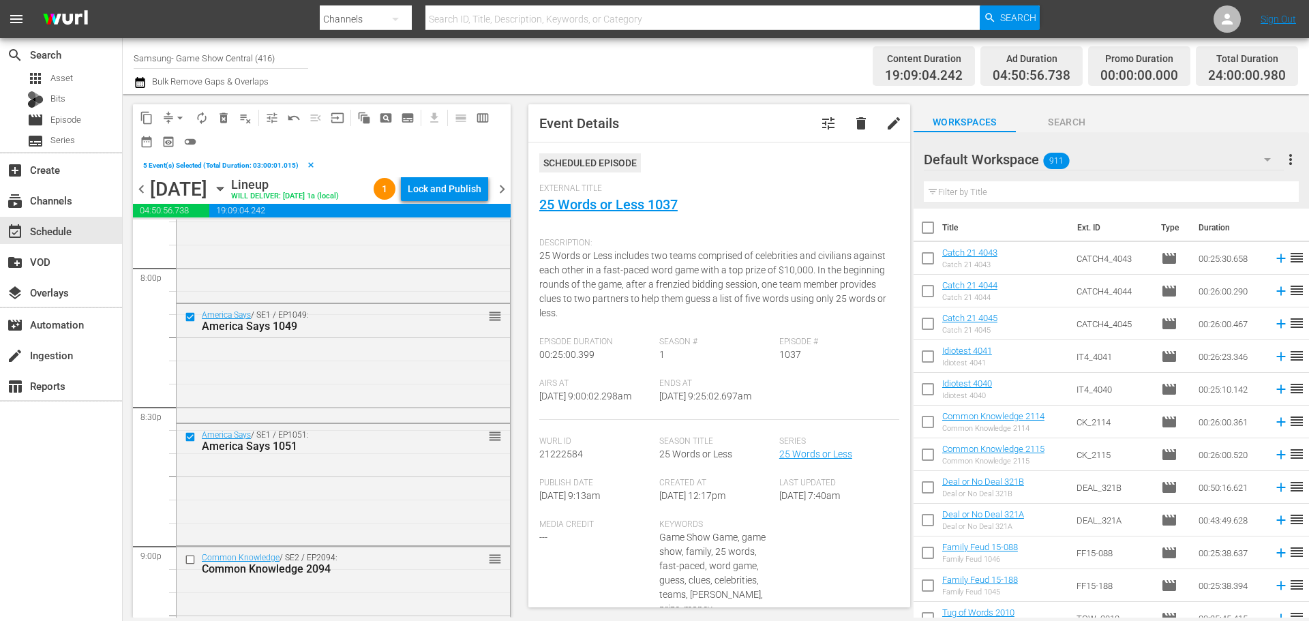
scroll to position [5520, 0]
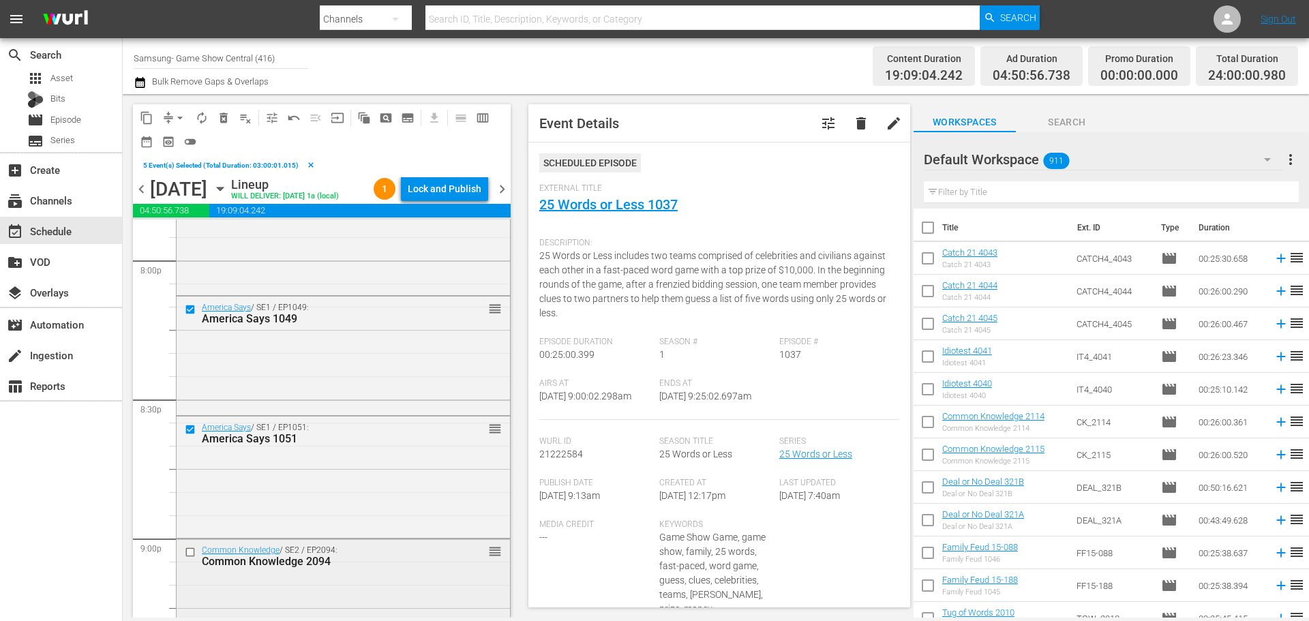
click at [187, 564] on div "Common Knowledge / SE2 / EP2094: Common Knowledge 2094" at bounding box center [311, 556] width 260 height 24
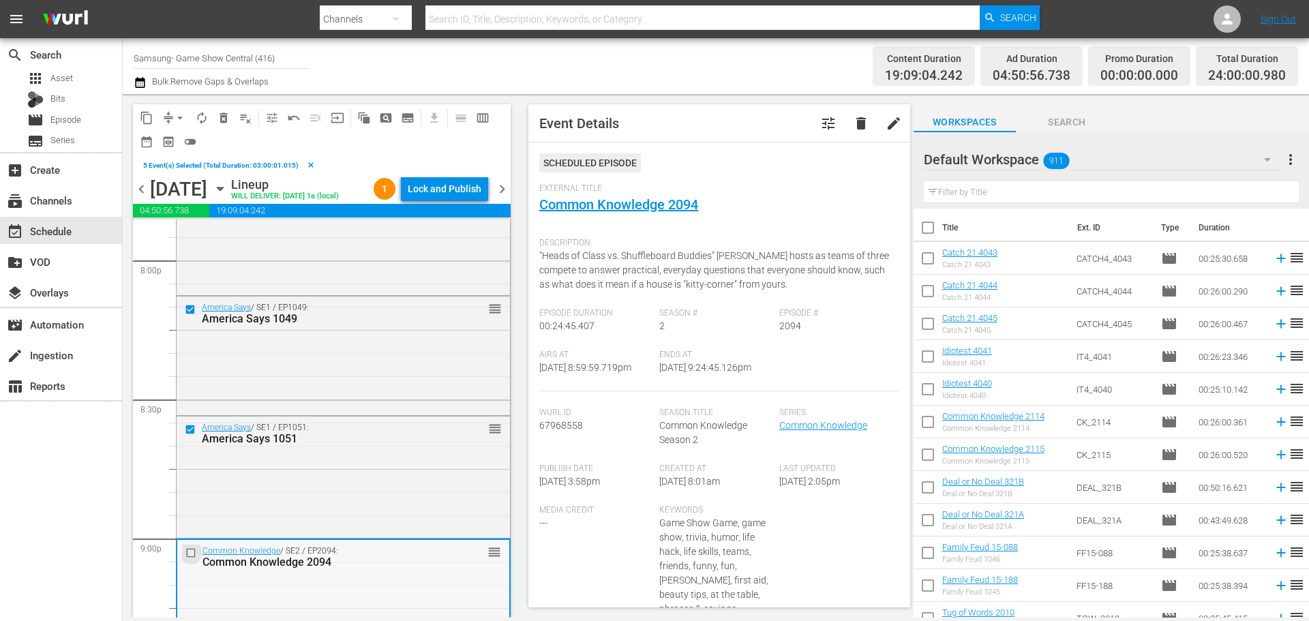
click at [194, 557] on input "checkbox" at bounding box center [192, 553] width 14 height 12
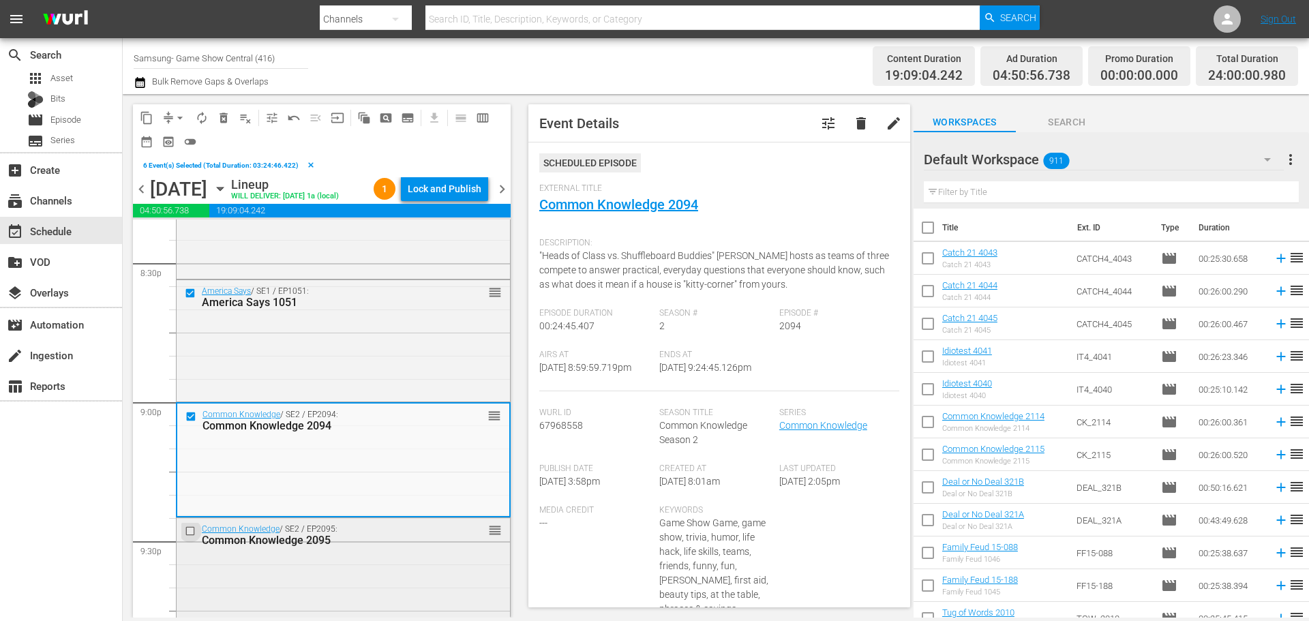
click at [187, 528] on input "checkbox" at bounding box center [192, 531] width 14 height 12
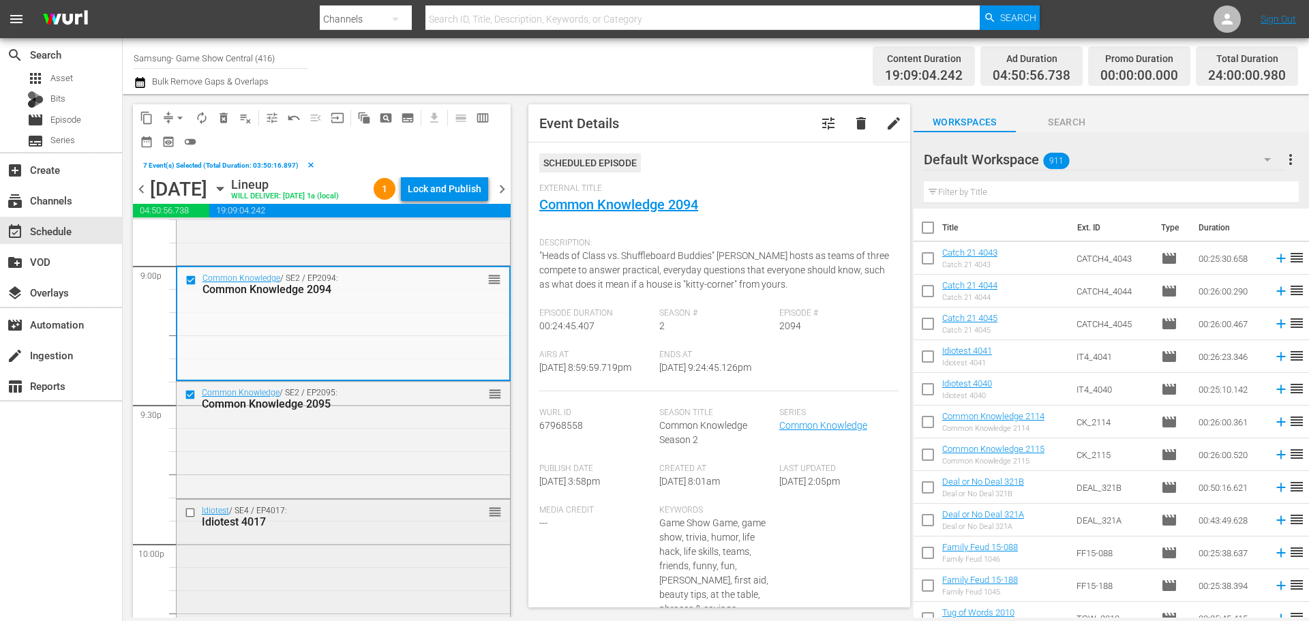
click at [189, 512] on input "checkbox" at bounding box center [192, 513] width 14 height 12
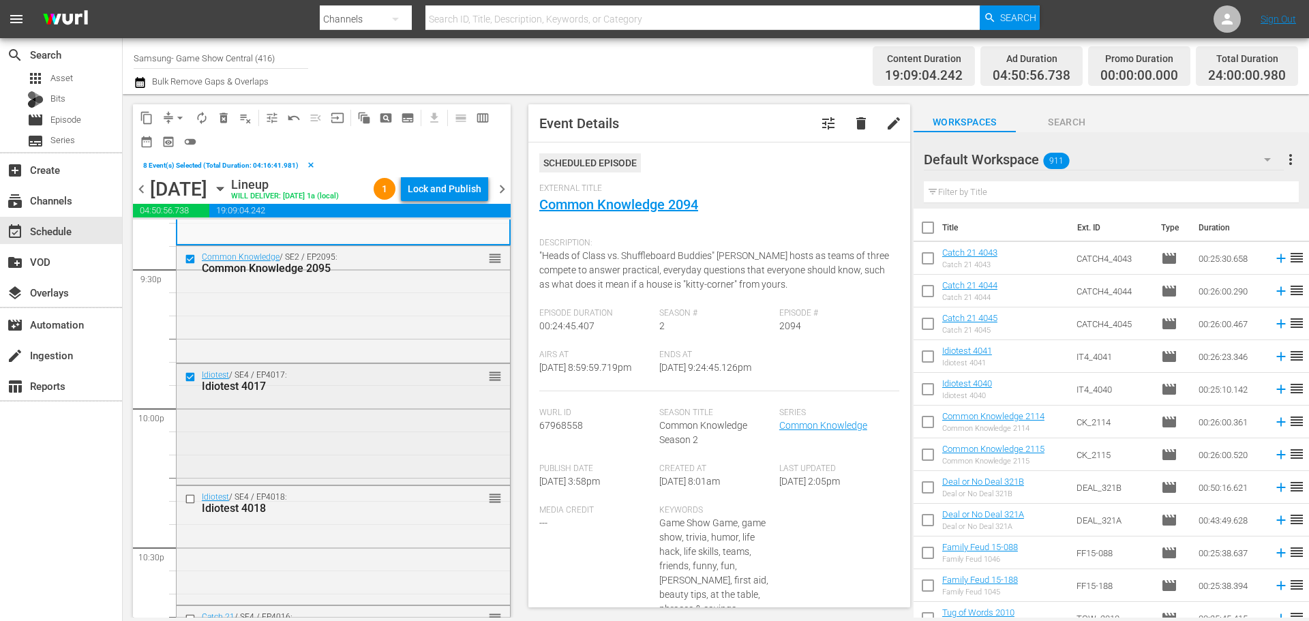
scroll to position [5929, 0]
click at [193, 495] on input "checkbox" at bounding box center [192, 499] width 14 height 12
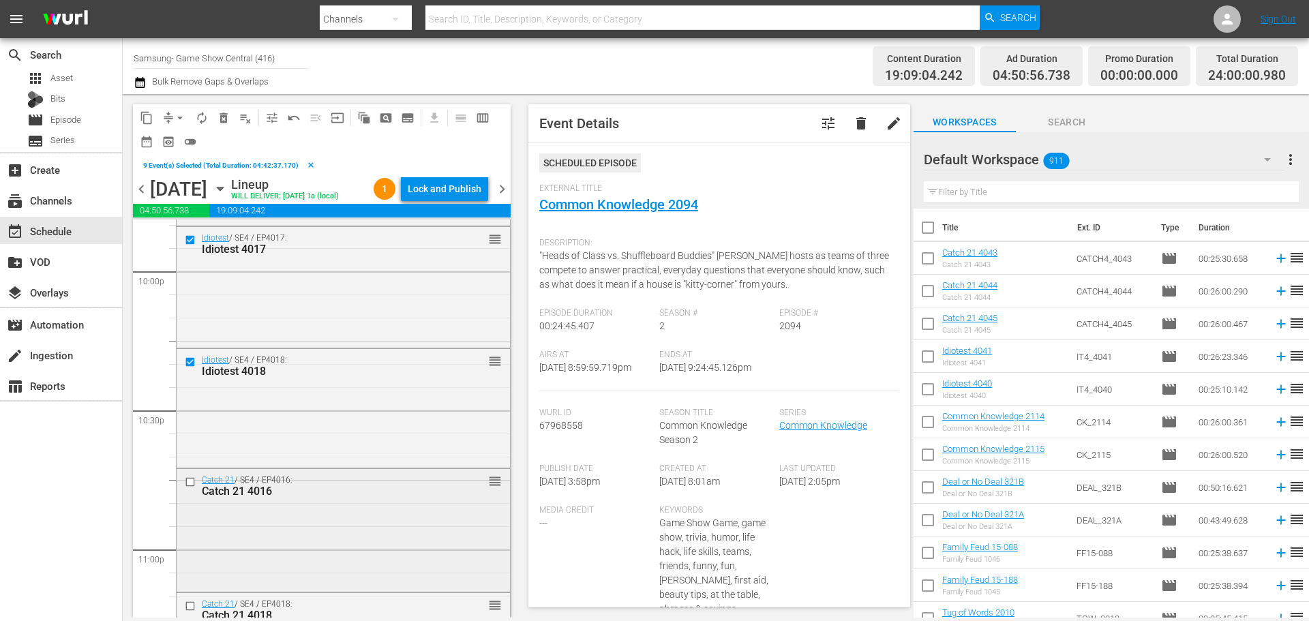
click at [189, 483] on input "checkbox" at bounding box center [192, 482] width 14 height 12
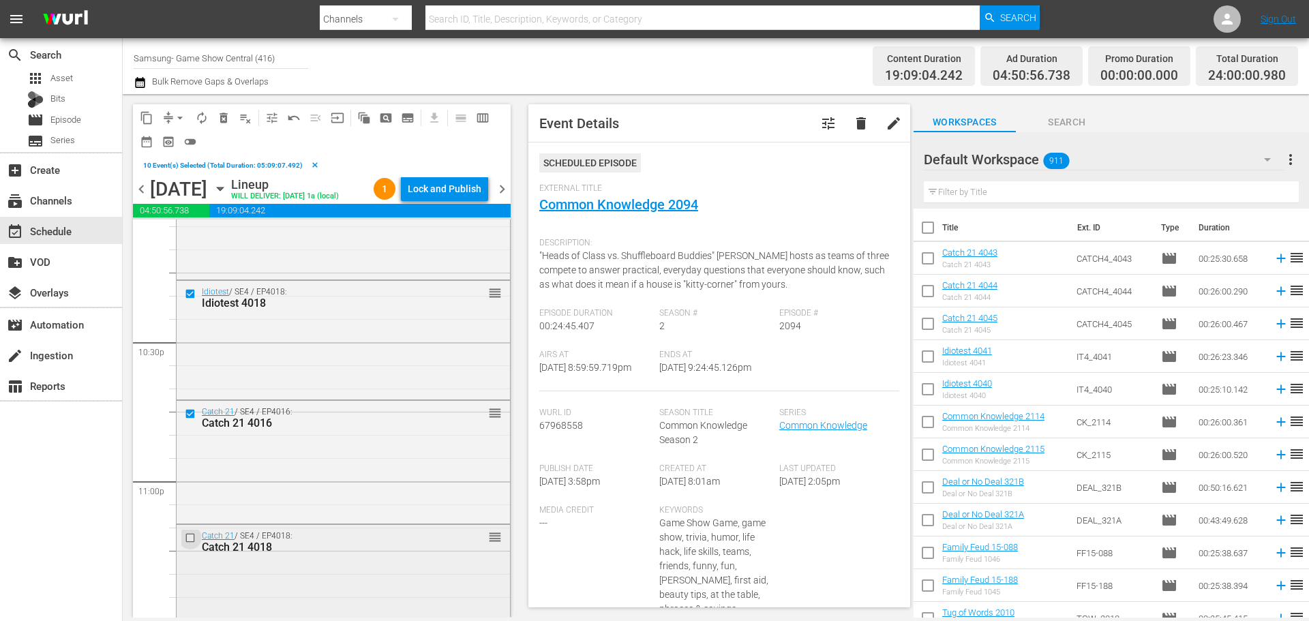
click at [194, 536] on input "checkbox" at bounding box center [192, 538] width 14 height 12
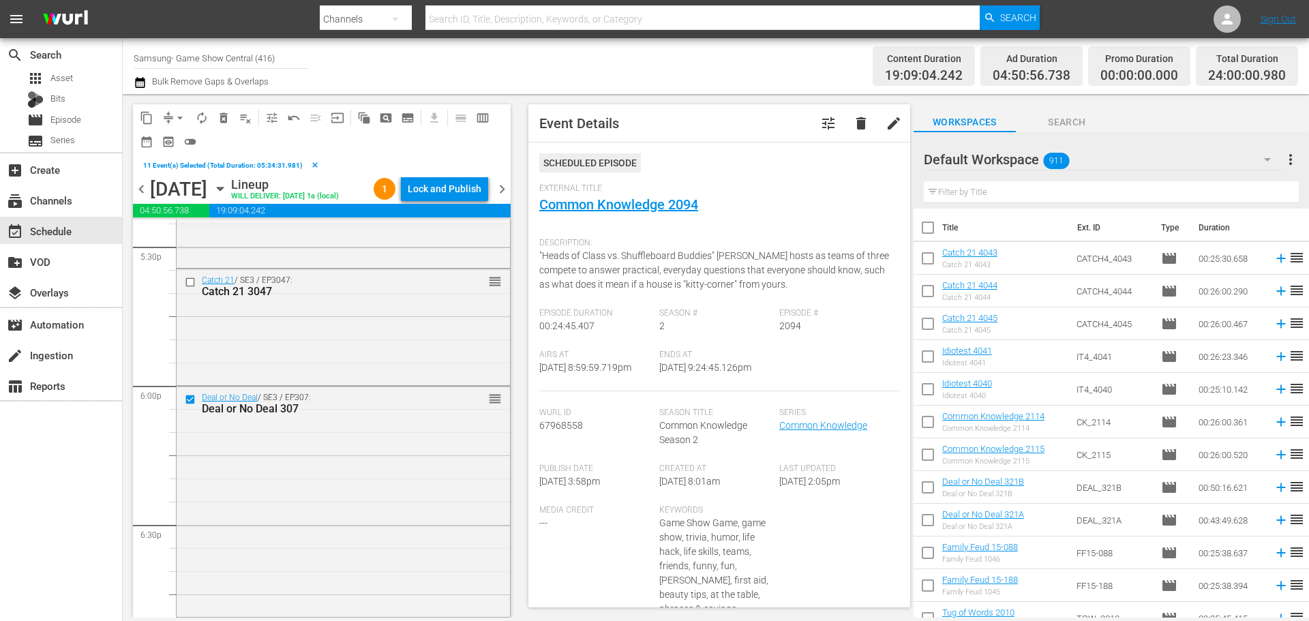
scroll to position [4771, 0]
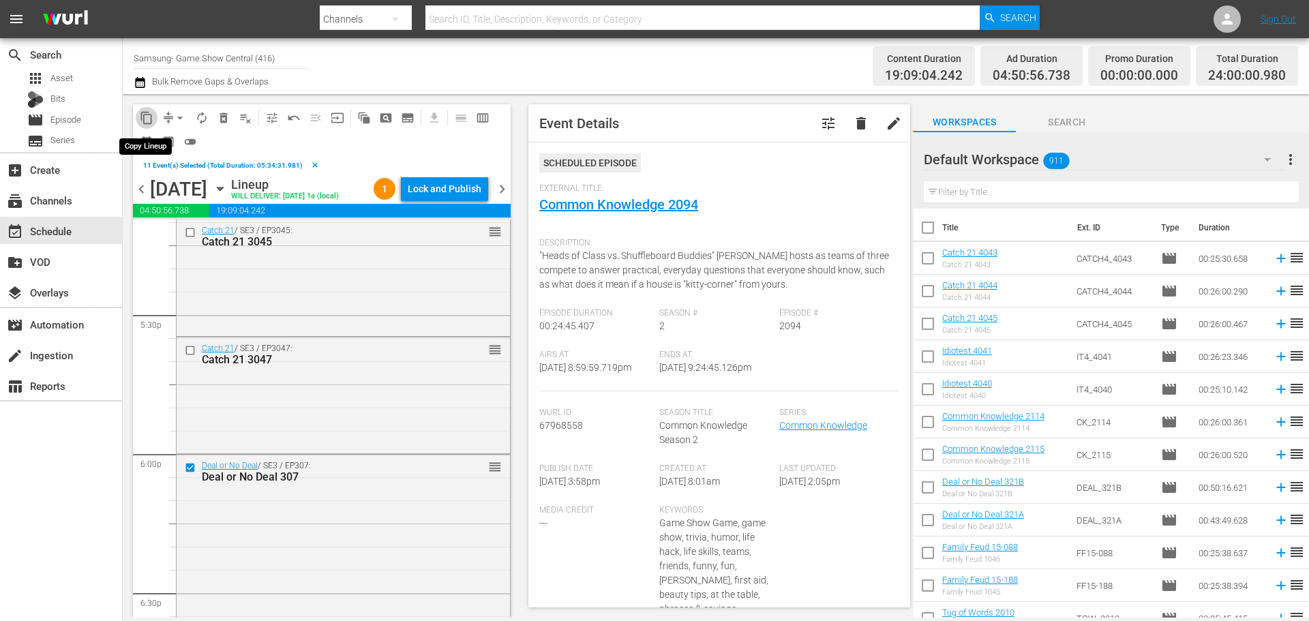
click at [142, 121] on span "content_copy" at bounding box center [147, 118] width 14 height 14
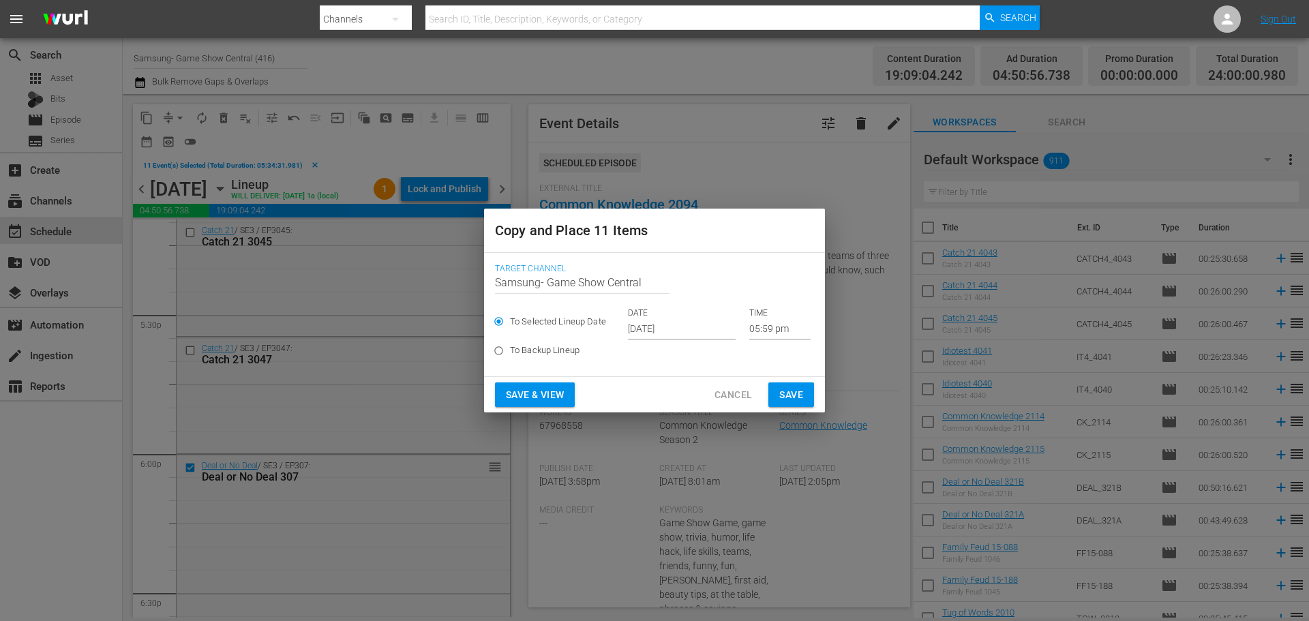
click at [693, 326] on input "Oct 3rd 2025" at bounding box center [682, 329] width 108 height 20
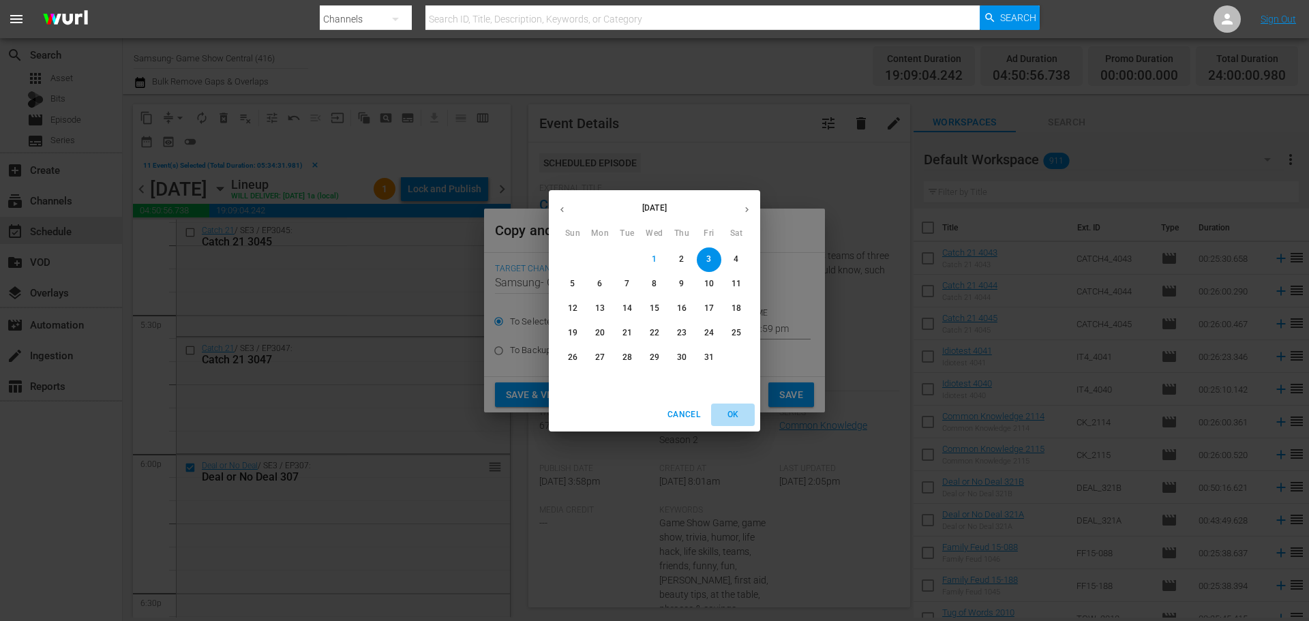
click at [722, 403] on button "OK" at bounding box center [733, 414] width 44 height 22
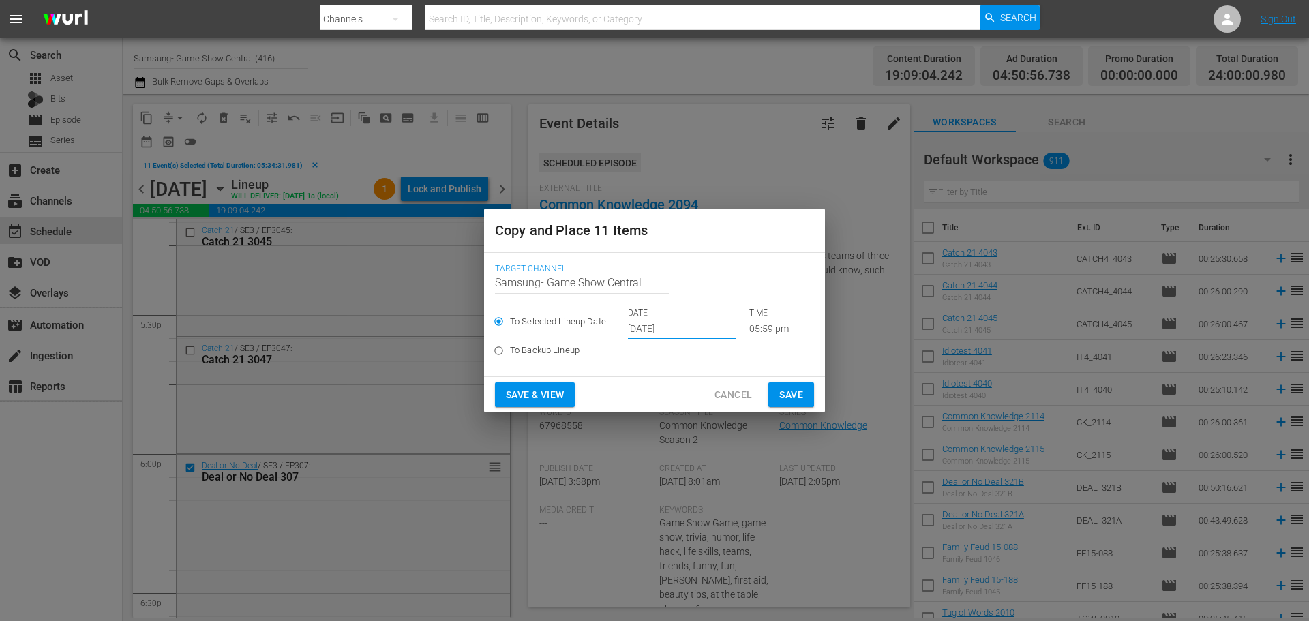
click at [754, 337] on input "05:59 pm" at bounding box center [779, 329] width 61 height 20
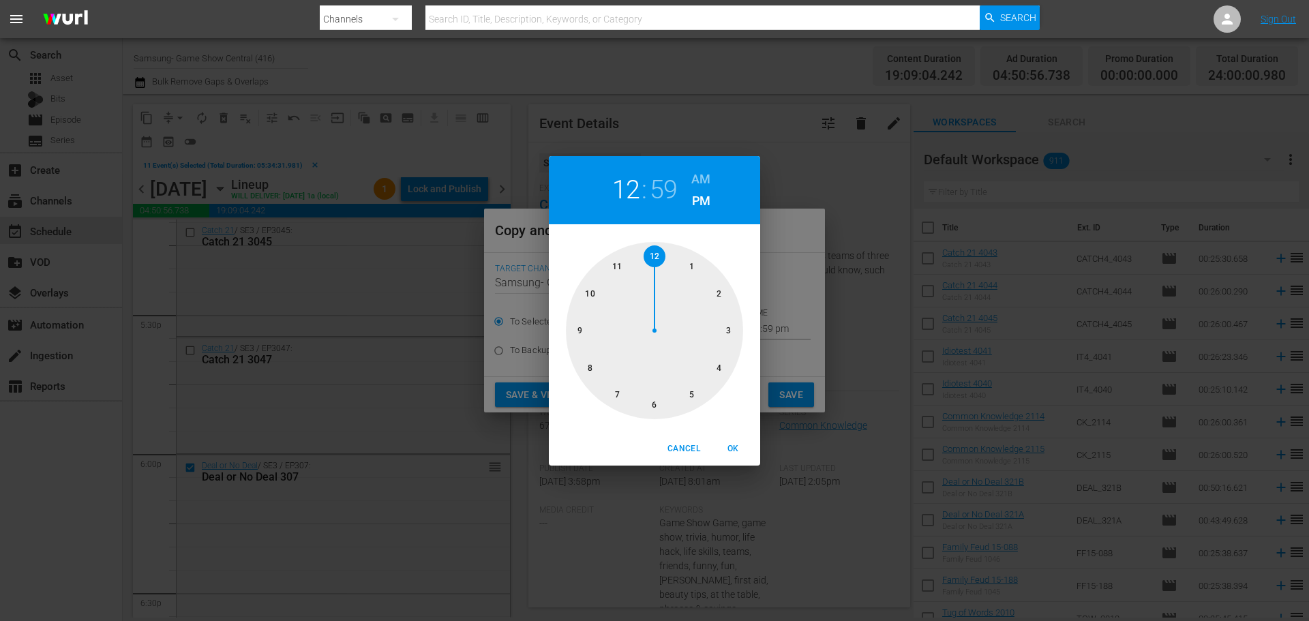
click at [654, 264] on div at bounding box center [654, 330] width 177 height 177
click at [654, 259] on div at bounding box center [654, 330] width 177 height 177
click at [746, 446] on span "OK" at bounding box center [732, 449] width 33 height 14
type input "12:00 pm"
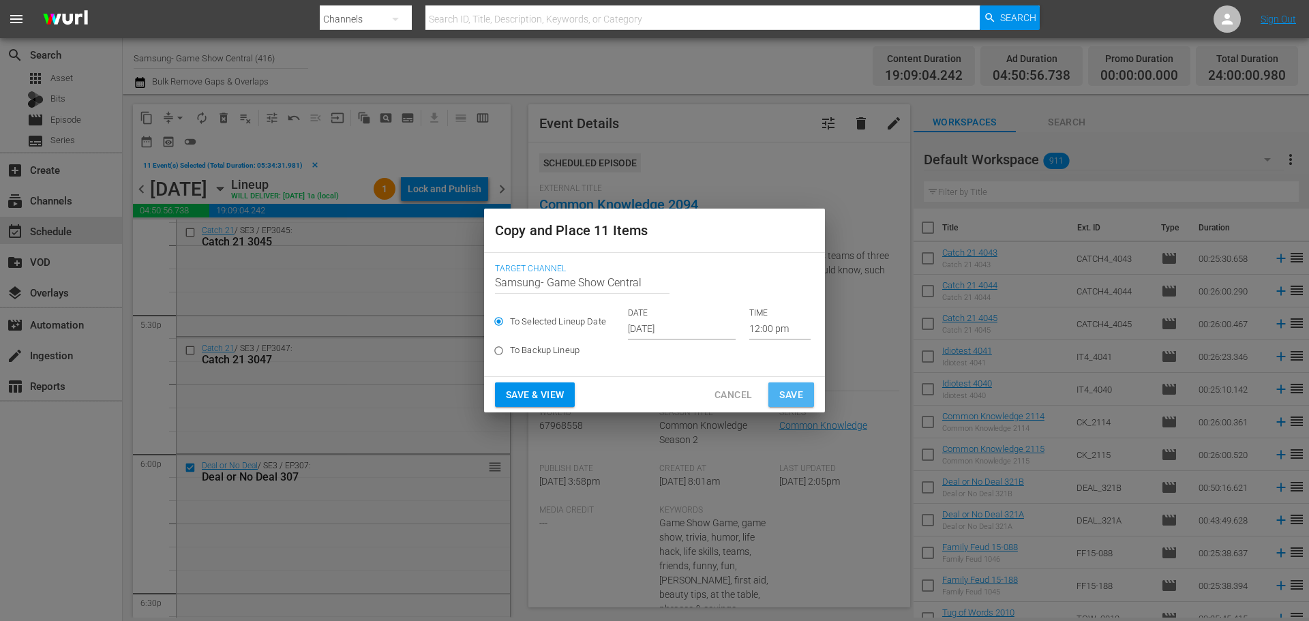
click at [770, 395] on button "Save" at bounding box center [791, 394] width 46 height 25
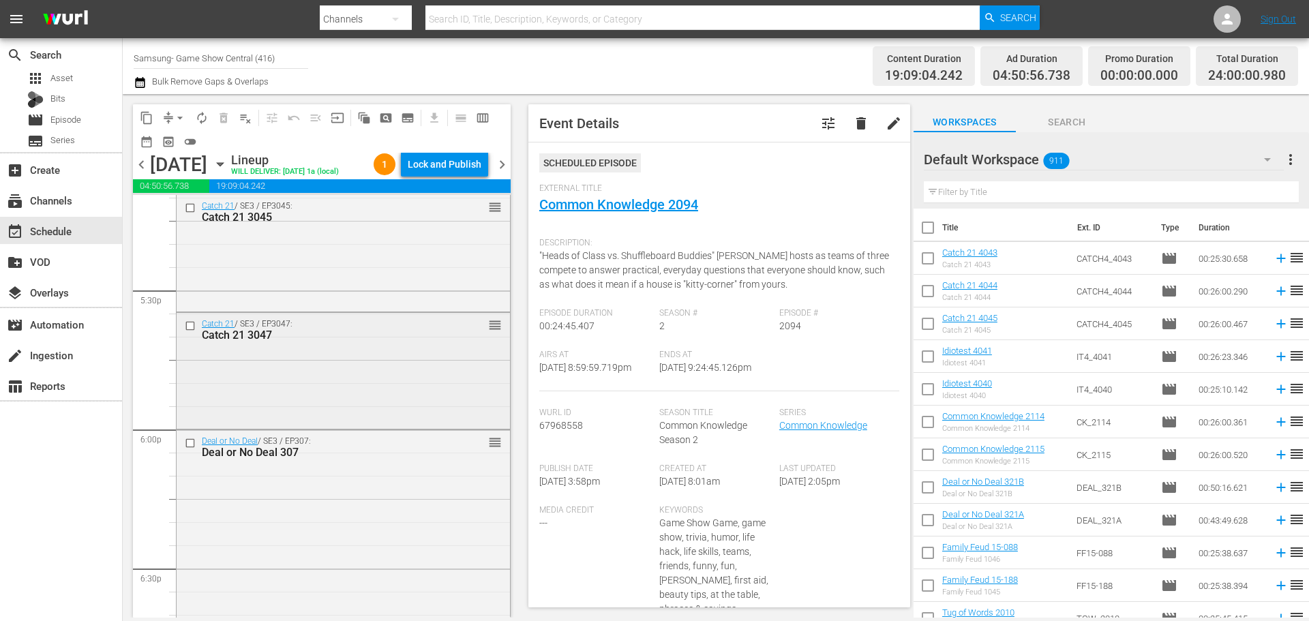
scroll to position [4498, 0]
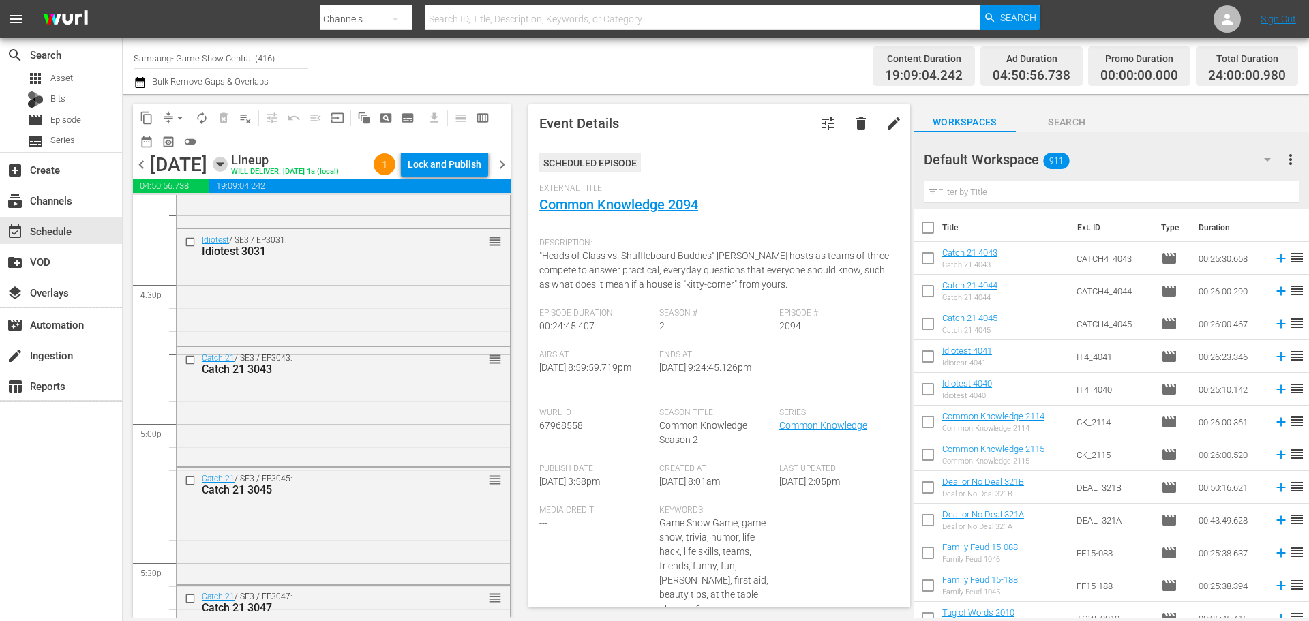
click at [228, 159] on icon "button" at bounding box center [220, 164] width 15 height 15
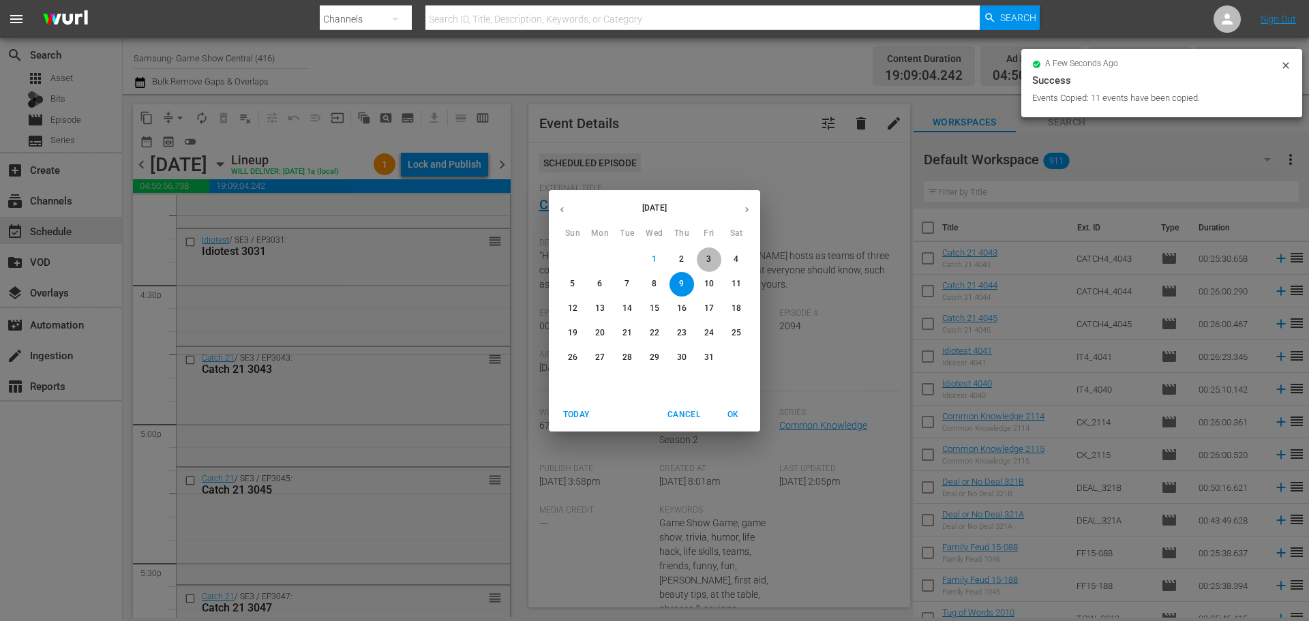
click at [707, 264] on p "3" at bounding box center [708, 260] width 5 height 12
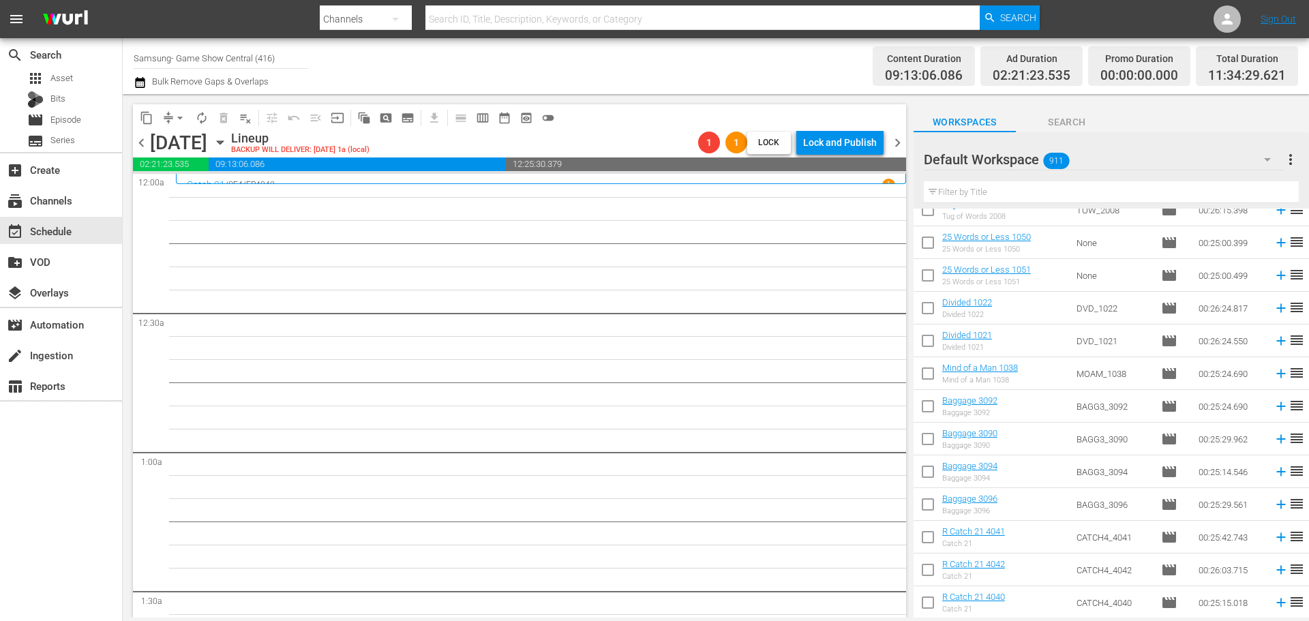
scroll to position [477, 0]
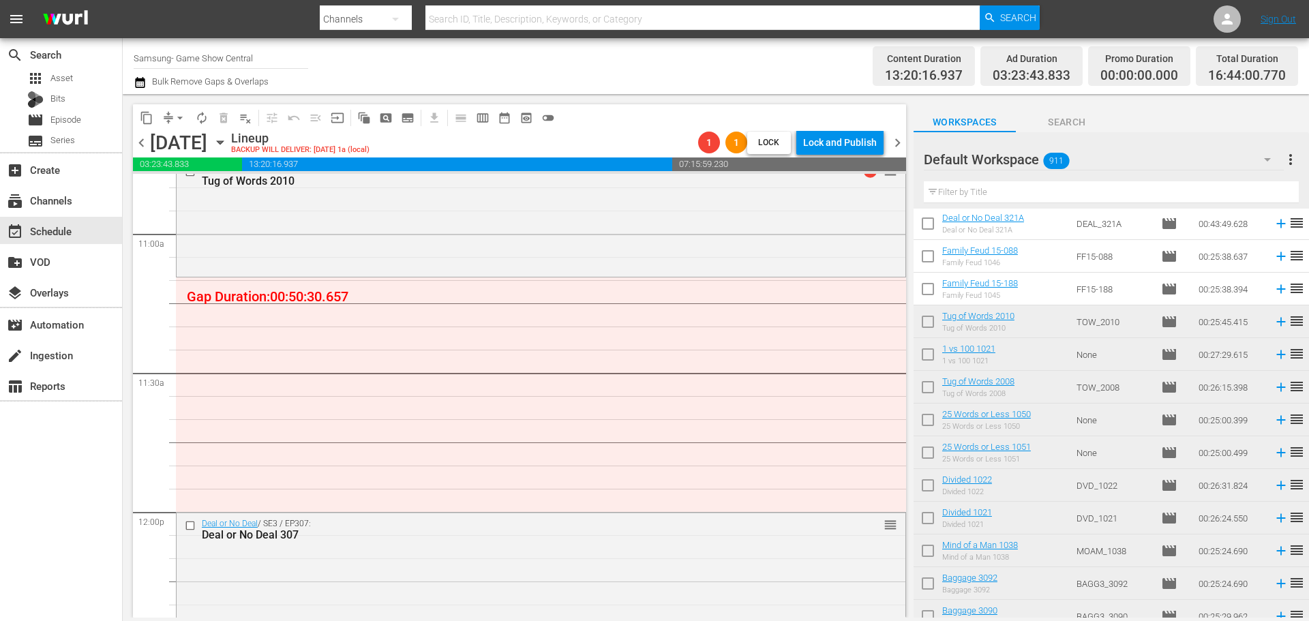
scroll to position [273, 0]
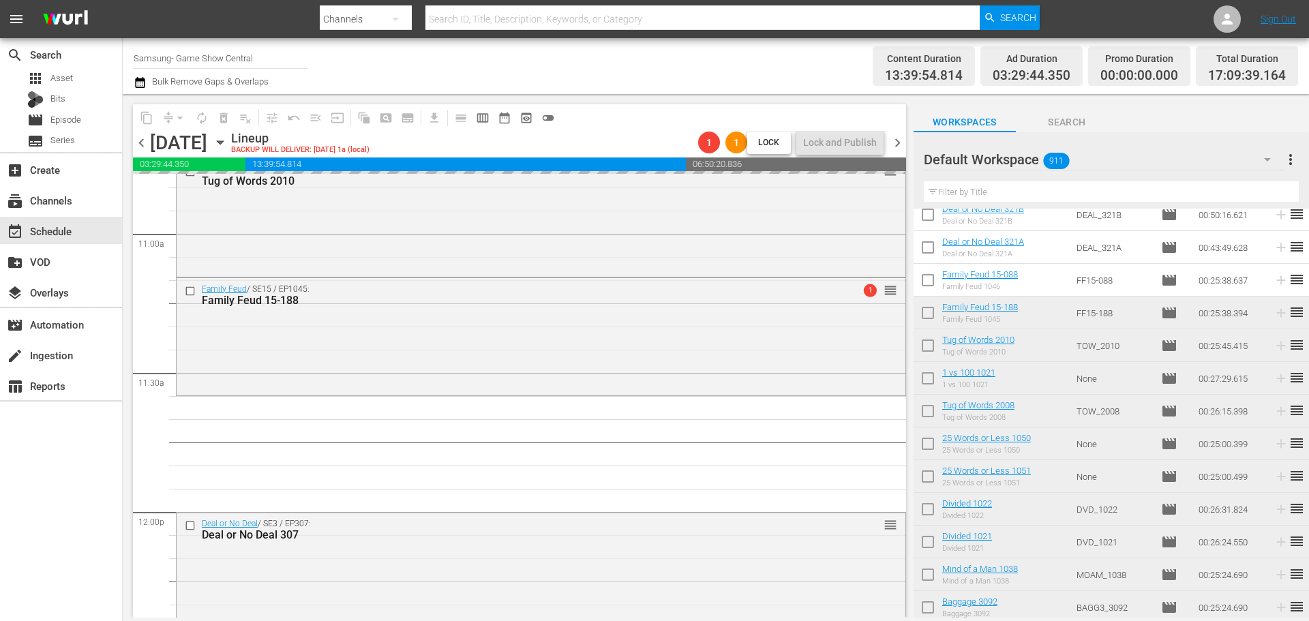
click at [487, 440] on div "Deal or No Deal / SE3 / EP308: Deal or No Deal 308 reorder Deal or No Deal / SE…" at bounding box center [541, 512] width 730 height 6674
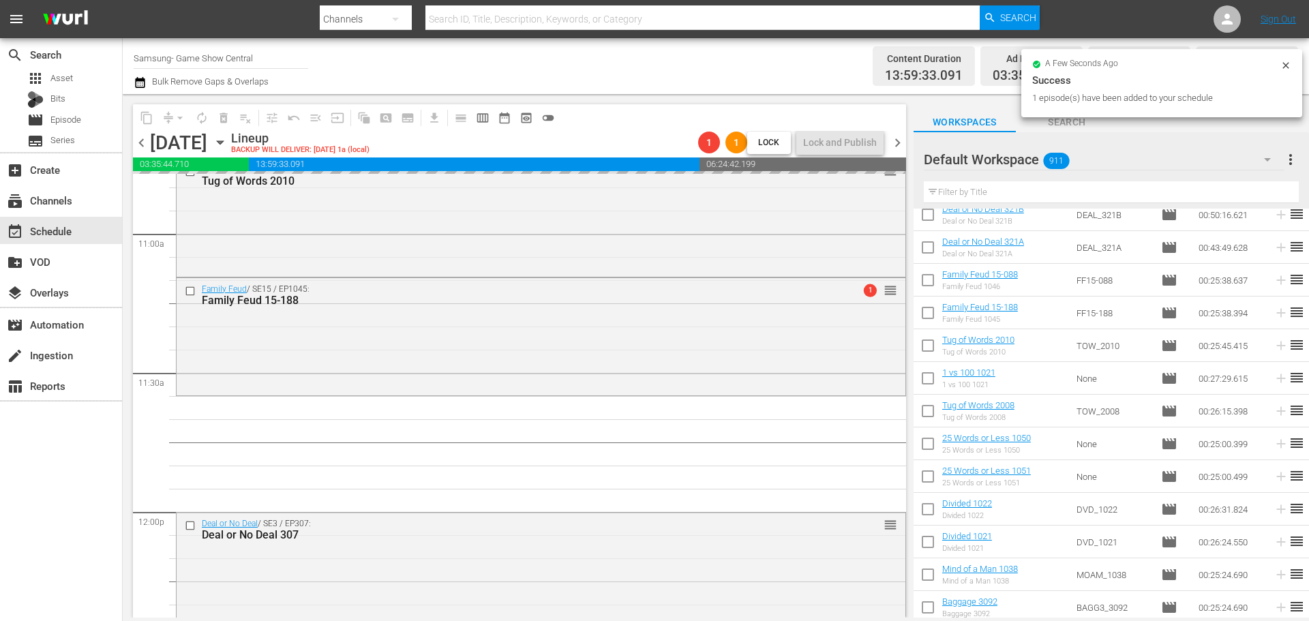
click at [493, 455] on div "Deal or No Deal / SE3 / EP308: Deal or No Deal 308 reorder Deal or No Deal / SE…" at bounding box center [541, 512] width 730 height 6674
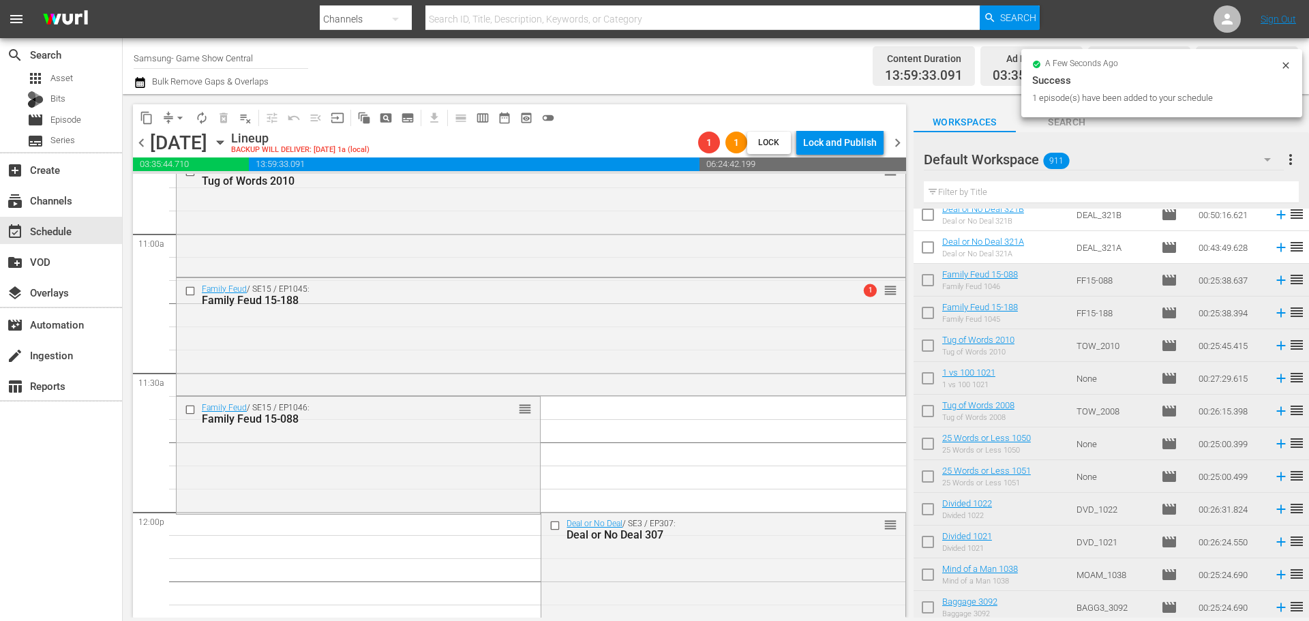
click at [491, 455] on div "Family Feud / SE15 / EP1046: Family Feud 15-088 reorder" at bounding box center [358, 454] width 363 height 114
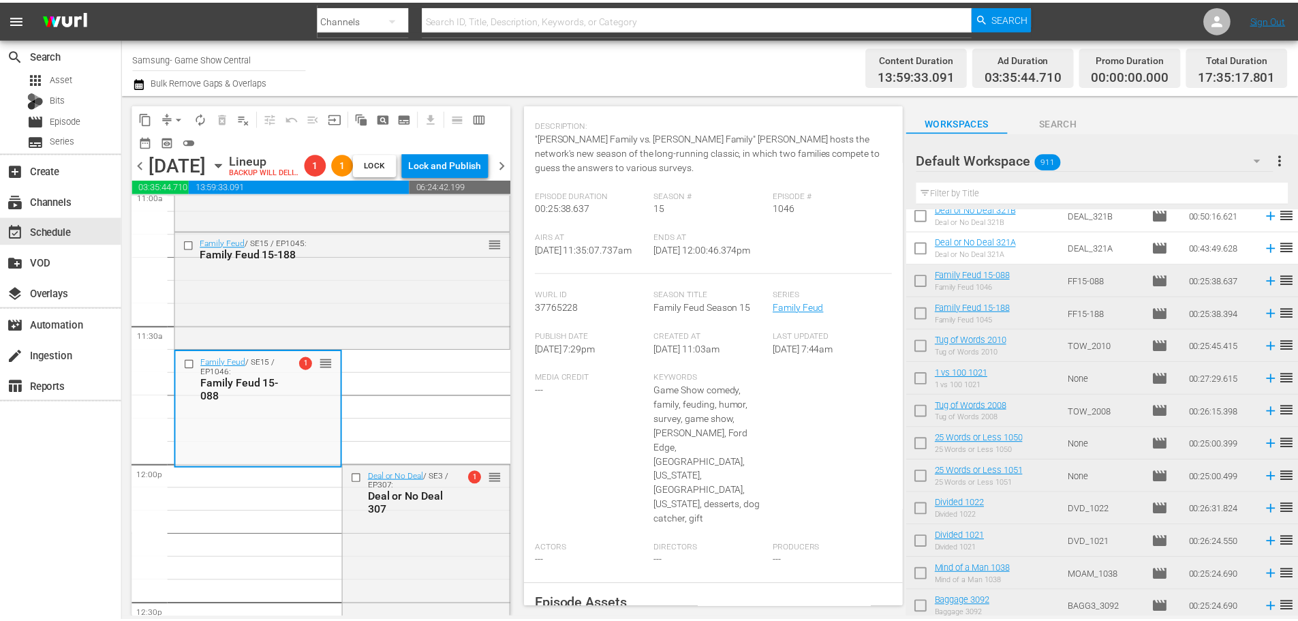
scroll to position [0, 0]
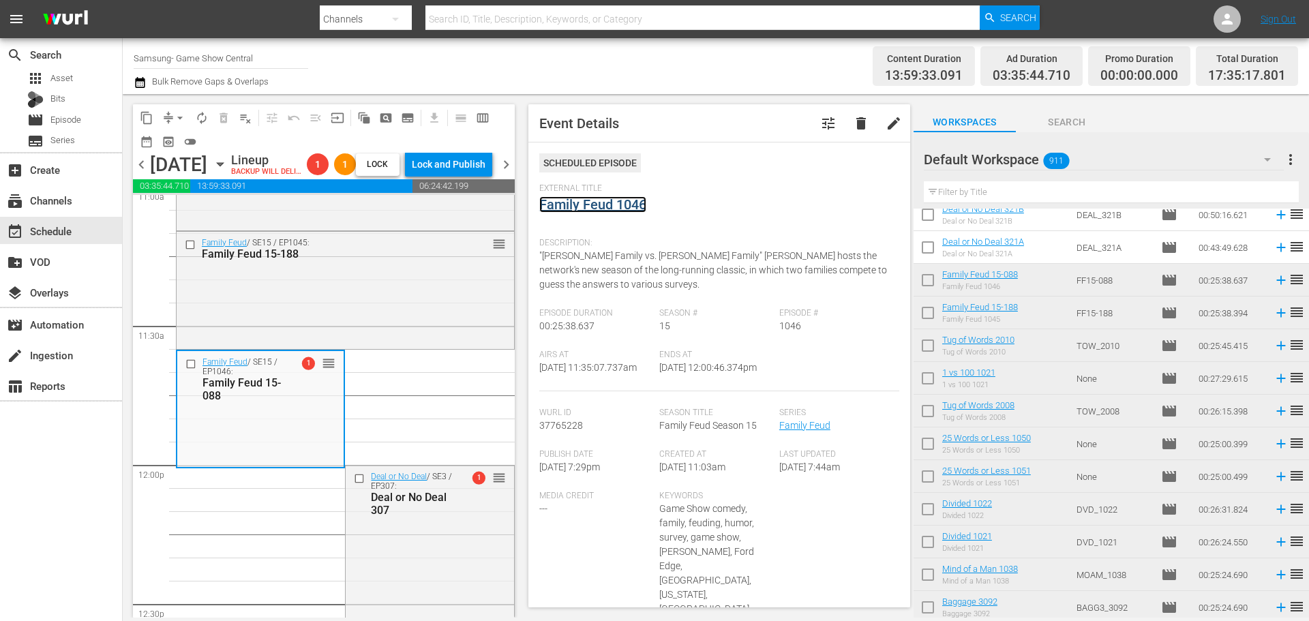
click at [594, 204] on link "Family Feud 1046" at bounding box center [592, 204] width 107 height 16
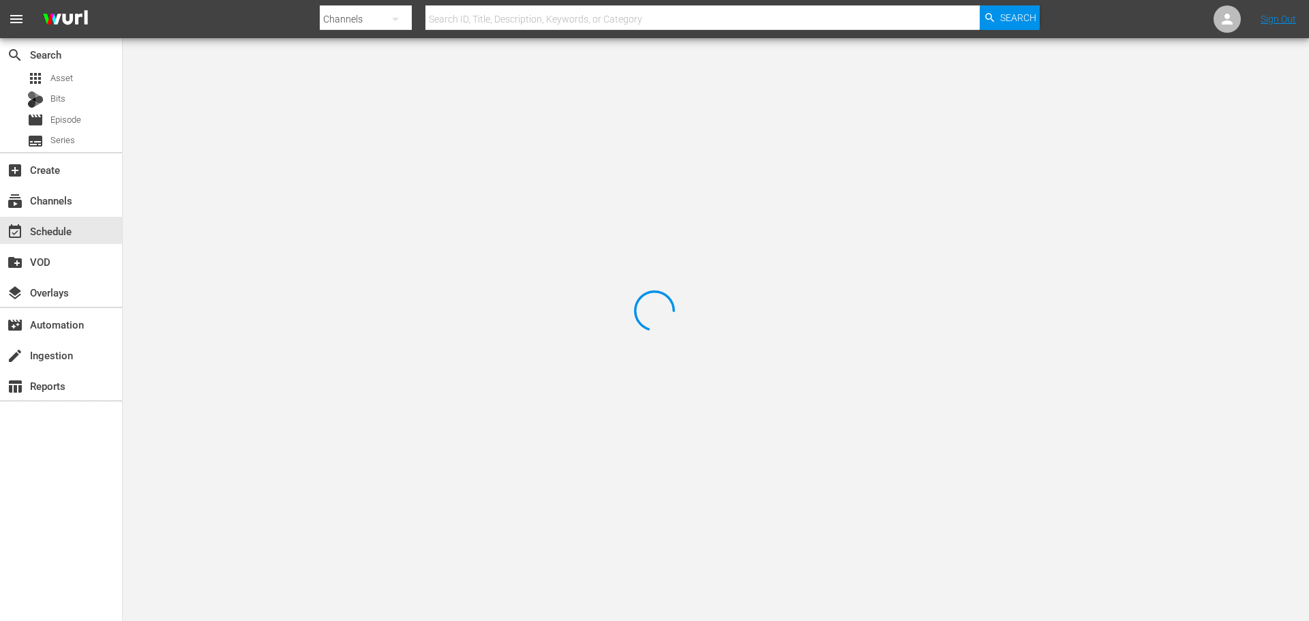
click at [305, 103] on div at bounding box center [654, 310] width 1309 height 621
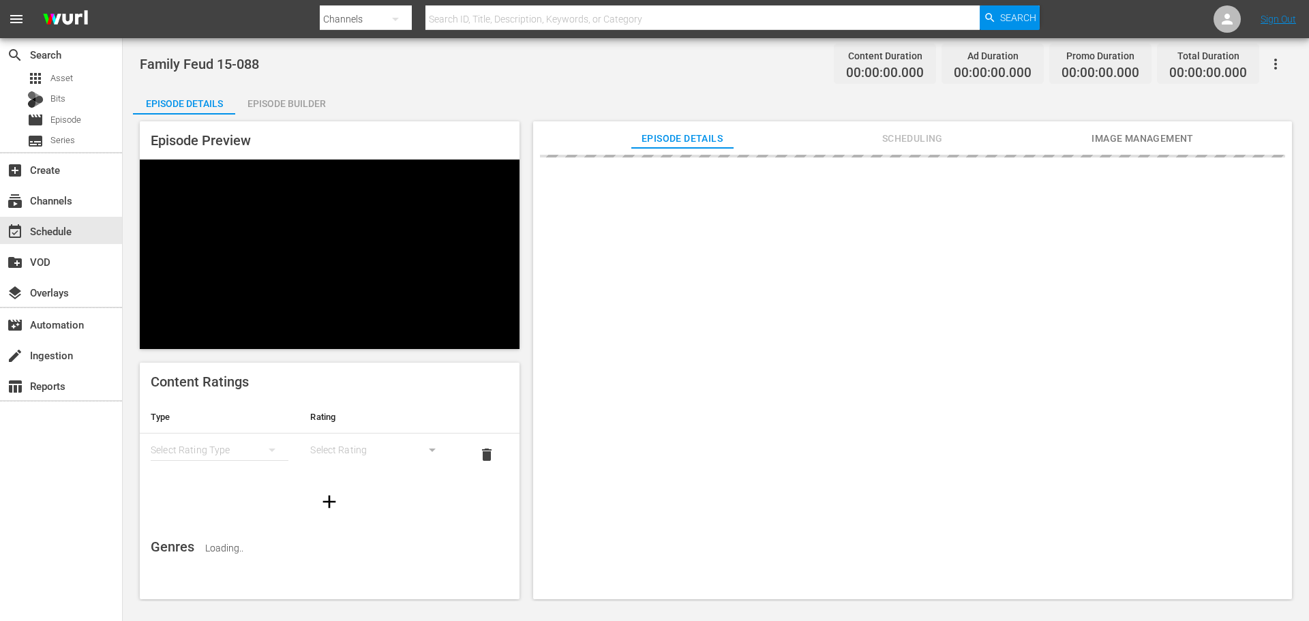
click at [305, 103] on div "Episode Builder" at bounding box center [286, 103] width 102 height 33
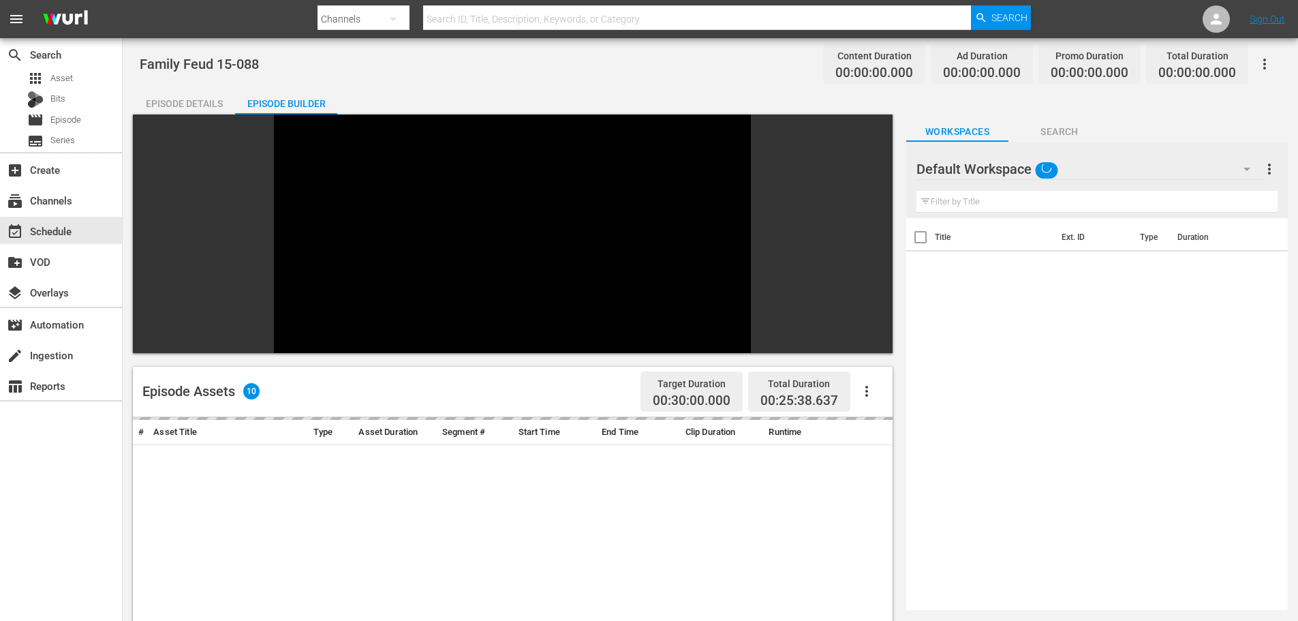
click at [1032, 200] on input "text" at bounding box center [1097, 202] width 361 height 22
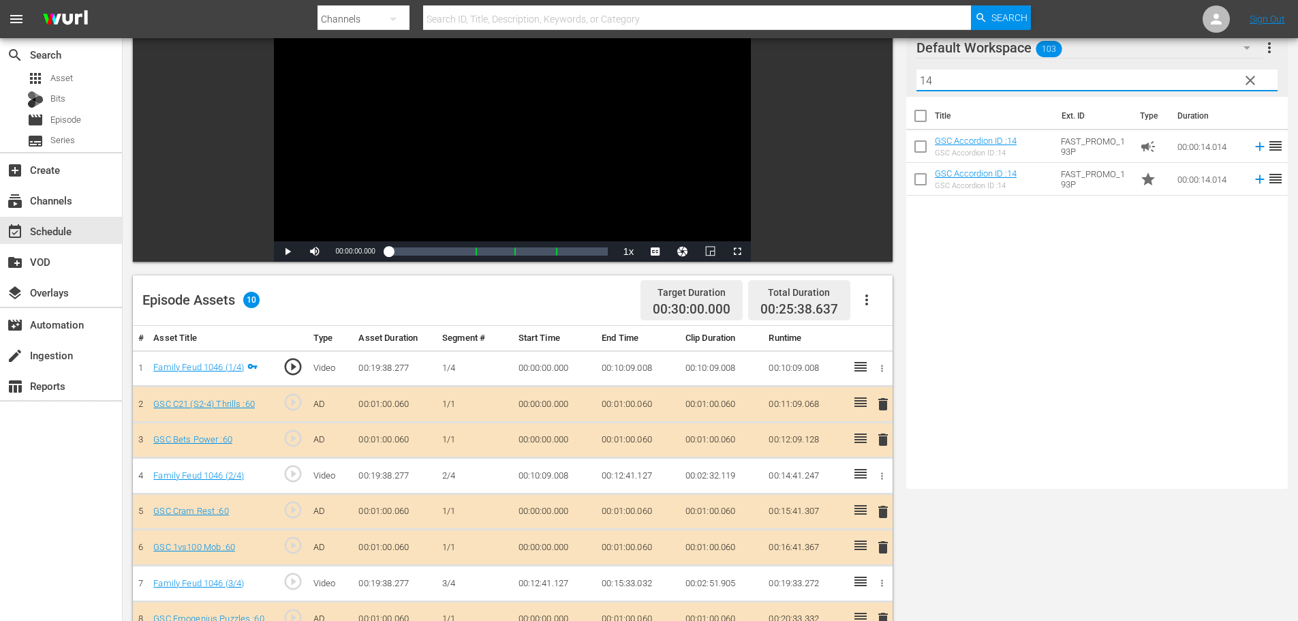
scroll to position [355, 0]
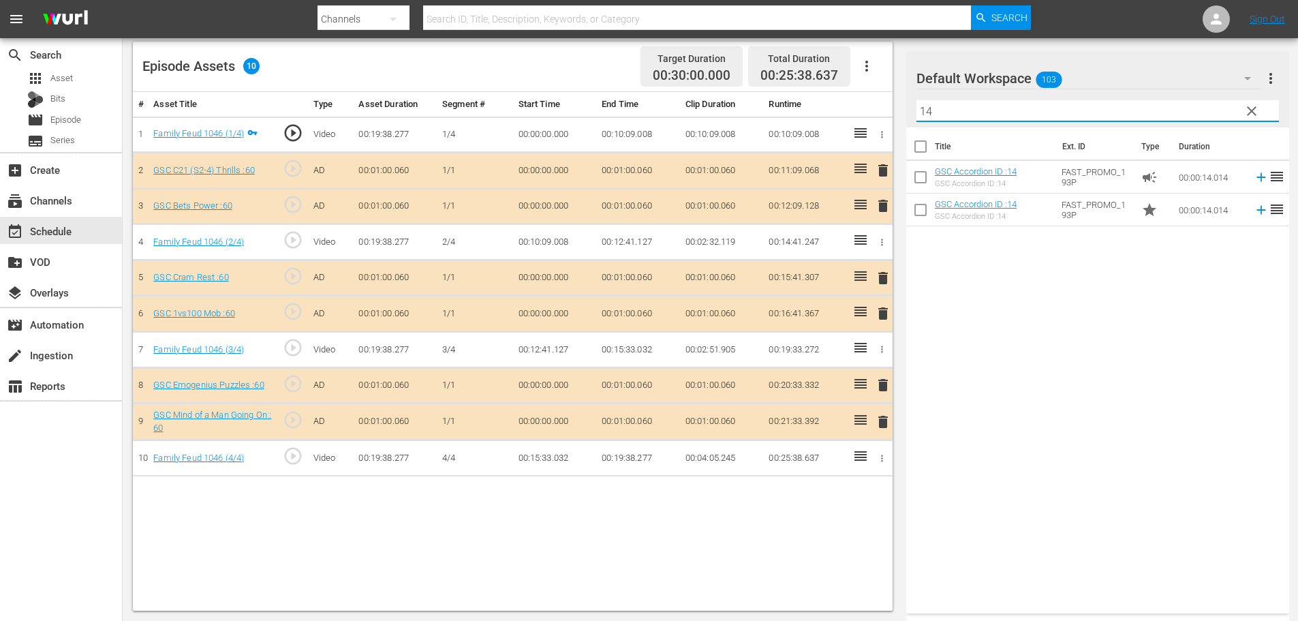
type input "14"
click at [886, 429] on span "delete" at bounding box center [883, 422] width 16 height 16
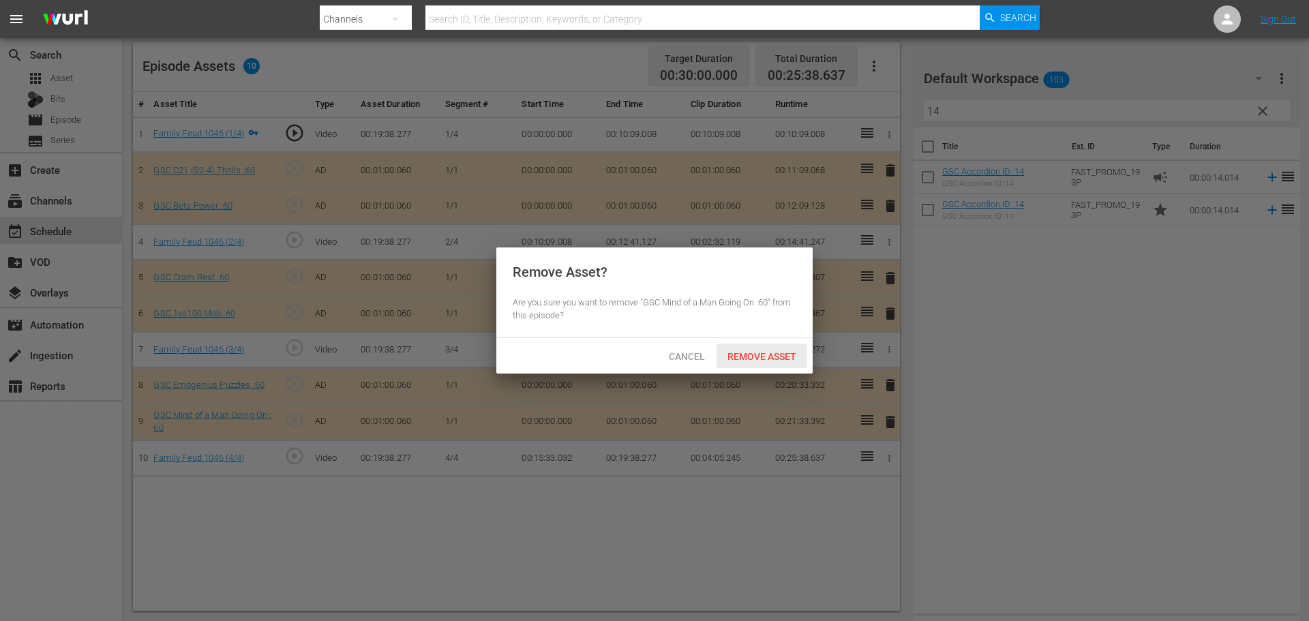
click at [777, 352] on span "Remove Asset" at bounding box center [761, 356] width 91 height 11
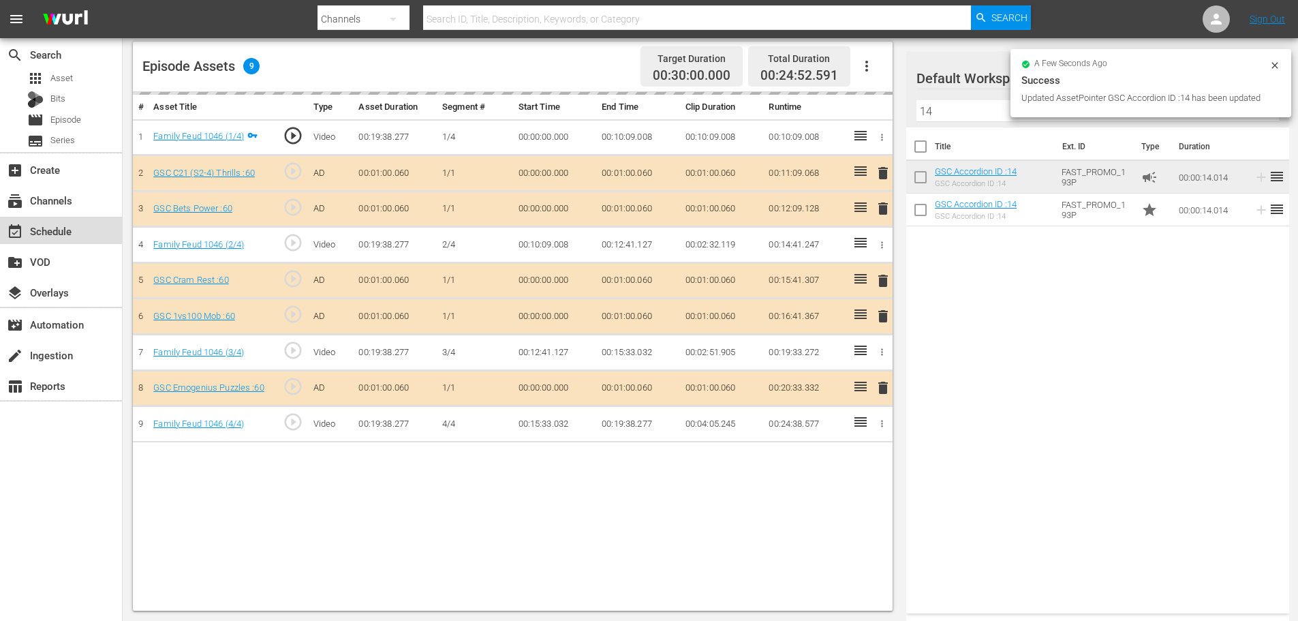
click at [71, 235] on div "event_available Schedule" at bounding box center [38, 229] width 76 height 12
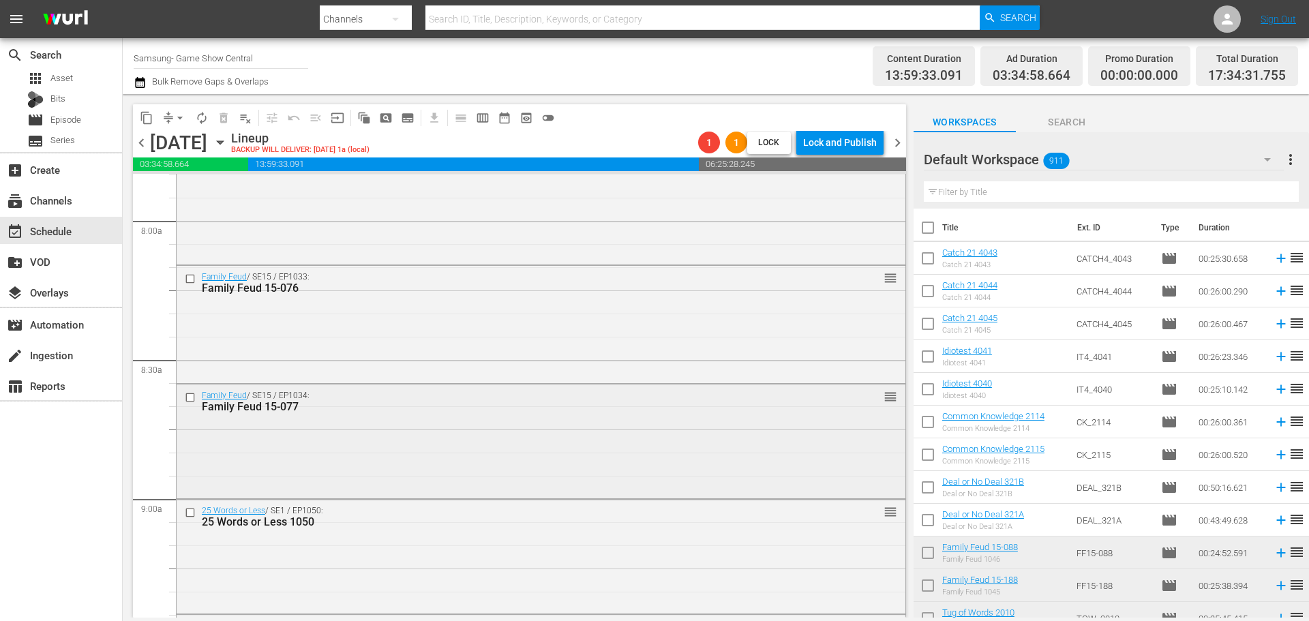
scroll to position [2181, 0]
drag, startPoint x: 382, startPoint y: 453, endPoint x: 403, endPoint y: 446, distance: 22.8
click at [403, 446] on div "Family Feud / SE15 / EP1034: Family Feud 15-077 reorder" at bounding box center [541, 436] width 729 height 110
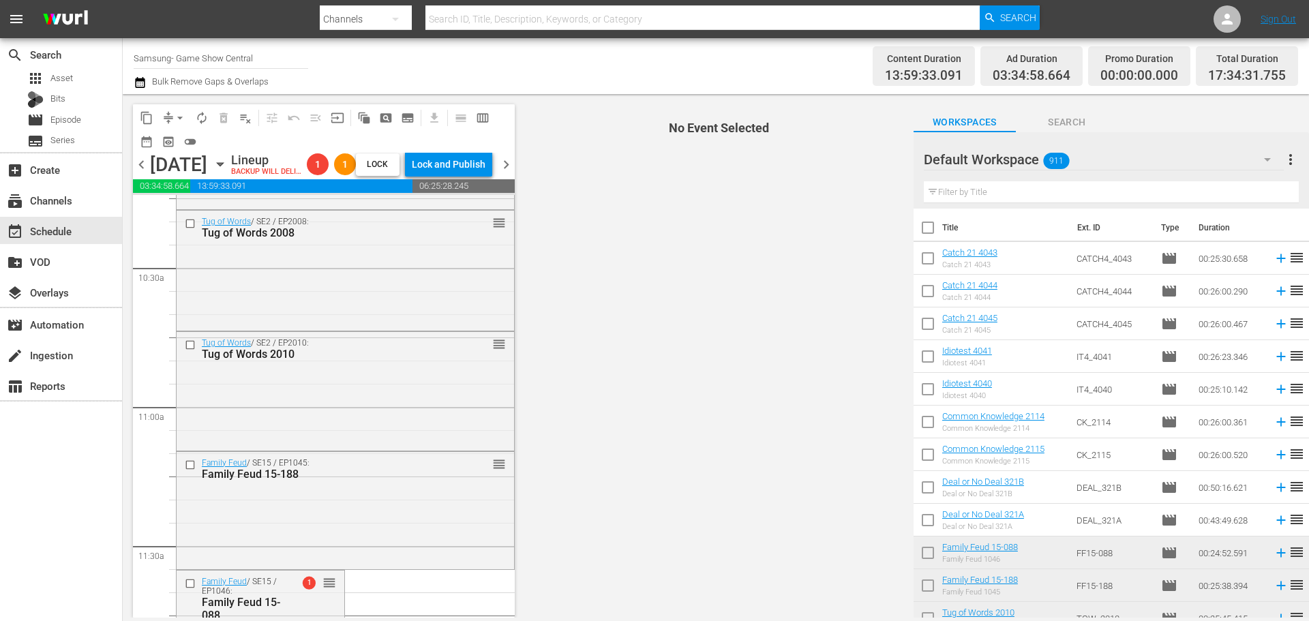
scroll to position [3067, 0]
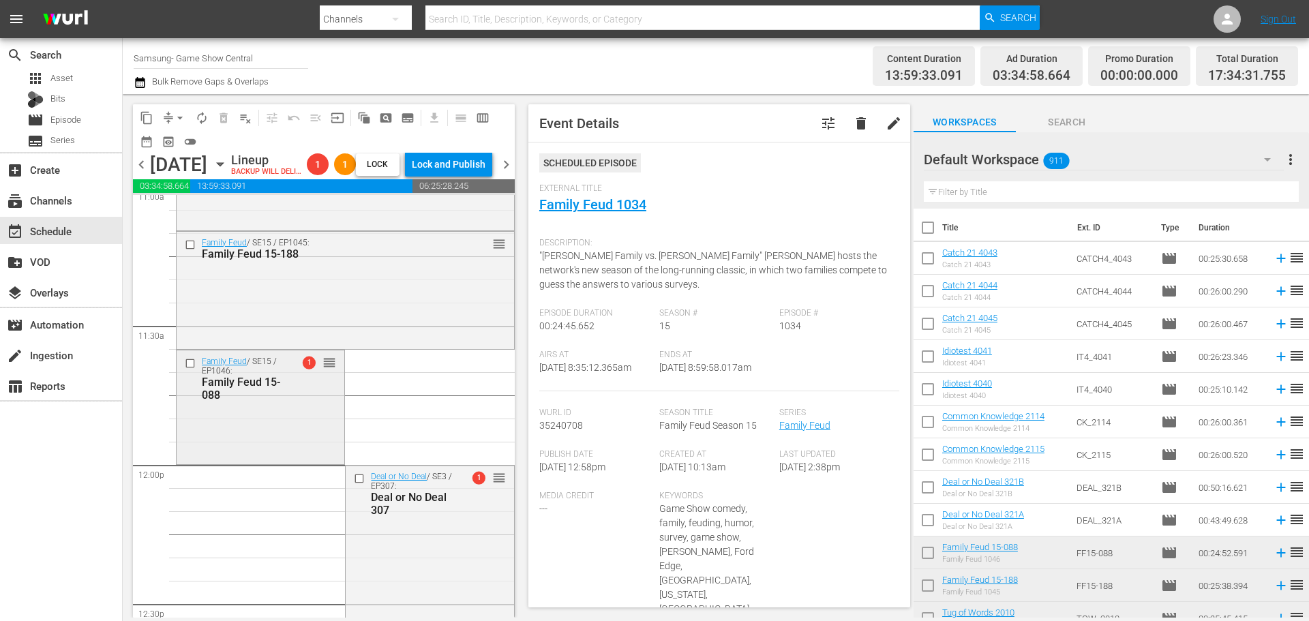
click at [266, 461] on div "Family Feud / SE15 / EP1046: Family Feud 15-088 1 reorder" at bounding box center [261, 405] width 168 height 111
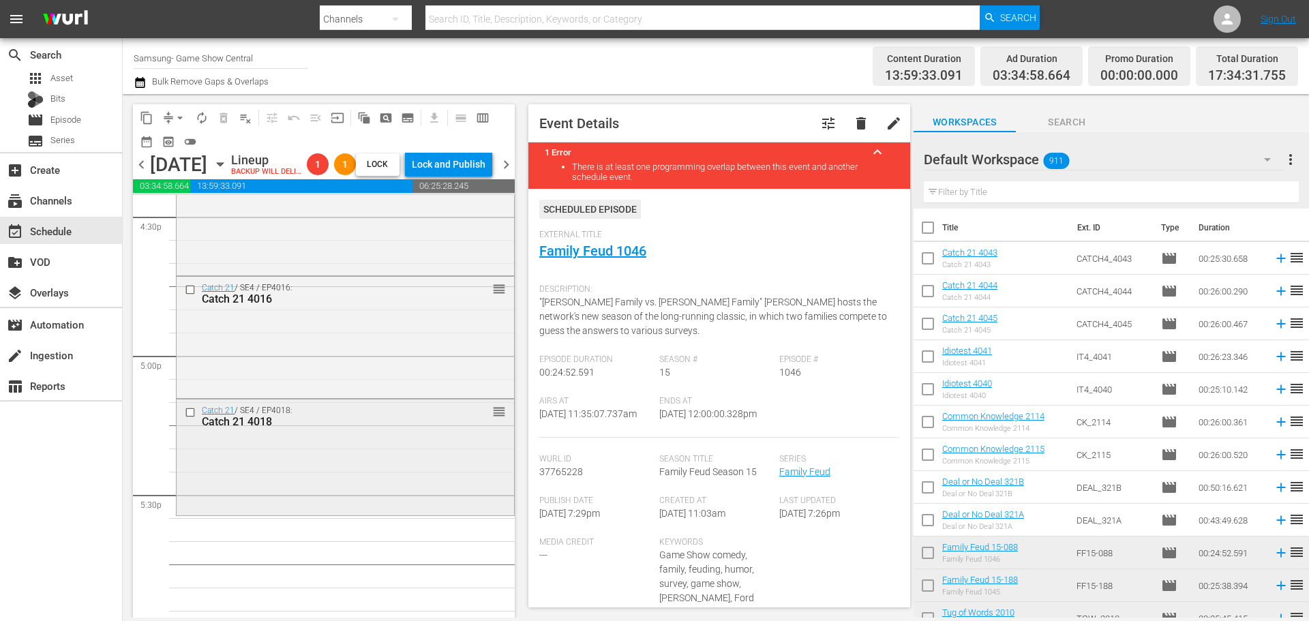
drag, startPoint x: 314, startPoint y: 470, endPoint x: 310, endPoint y: 491, distance: 21.5
click at [310, 491] on div "Catch 21 / SE4 / EP4018: Catch 21 4018 reorder" at bounding box center [345, 456] width 337 height 114
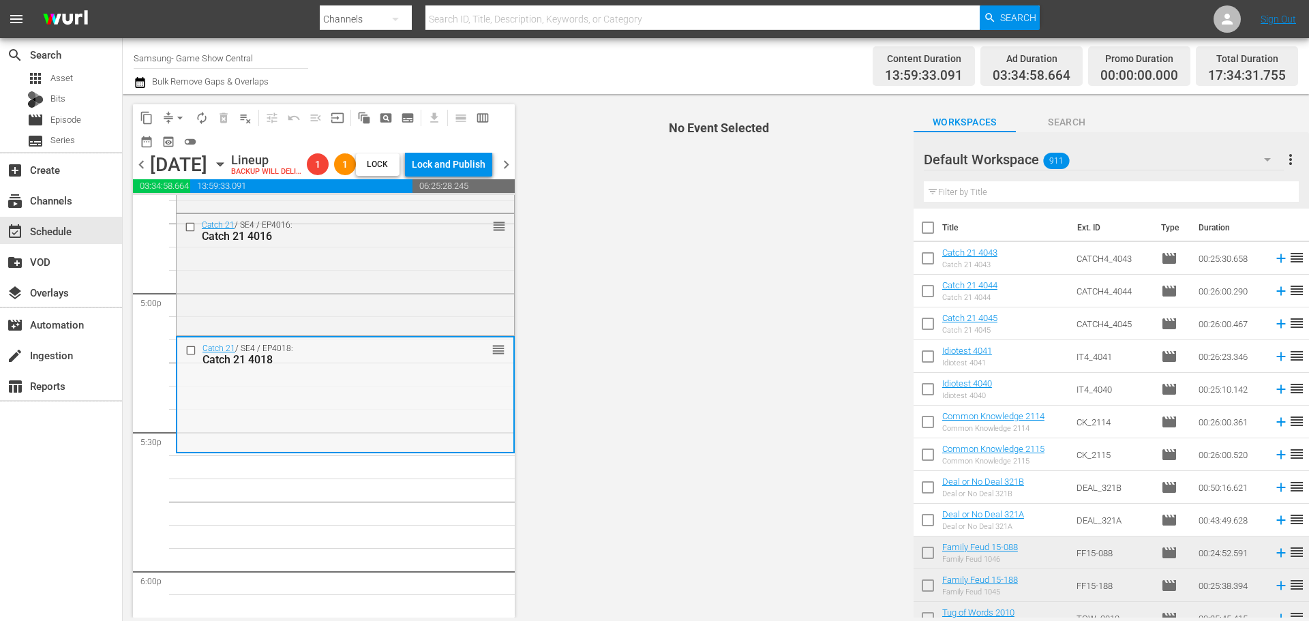
scroll to position [4703, 0]
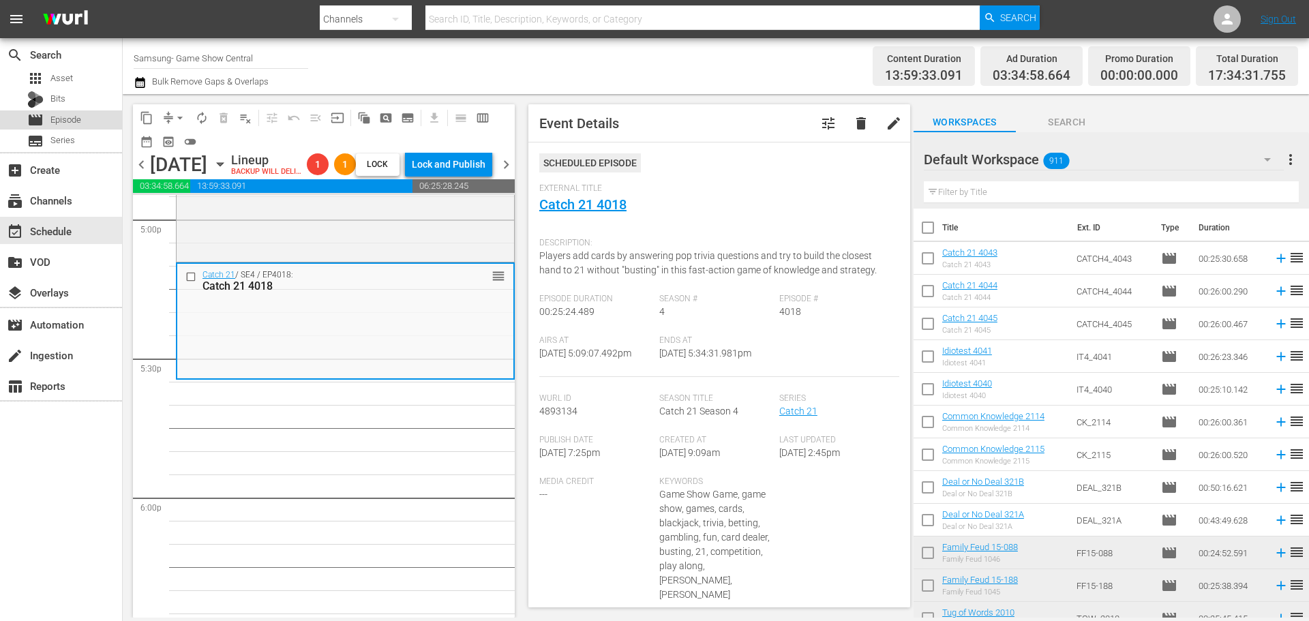
click at [112, 121] on div "movie Episode" at bounding box center [61, 119] width 122 height 19
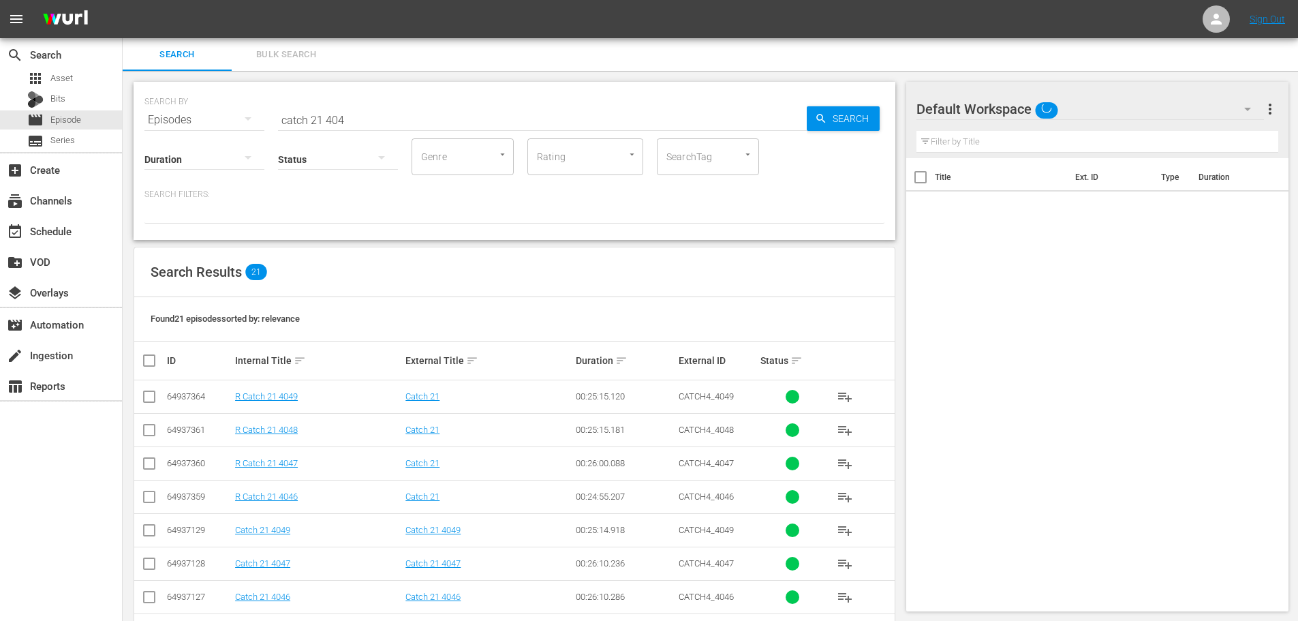
click at [357, 115] on input "catch 21 404" at bounding box center [542, 120] width 529 height 33
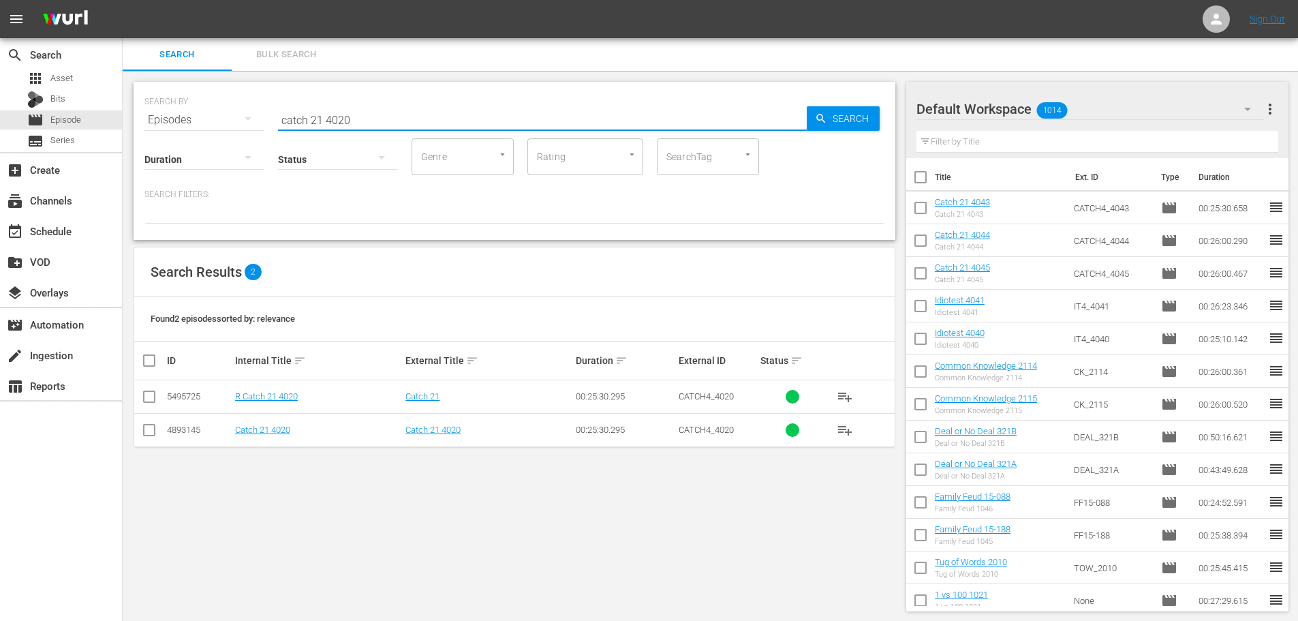
type input "catch 21 4020"
click at [154, 436] on input "checkbox" at bounding box center [149, 433] width 16 height 16
checkbox input "true"
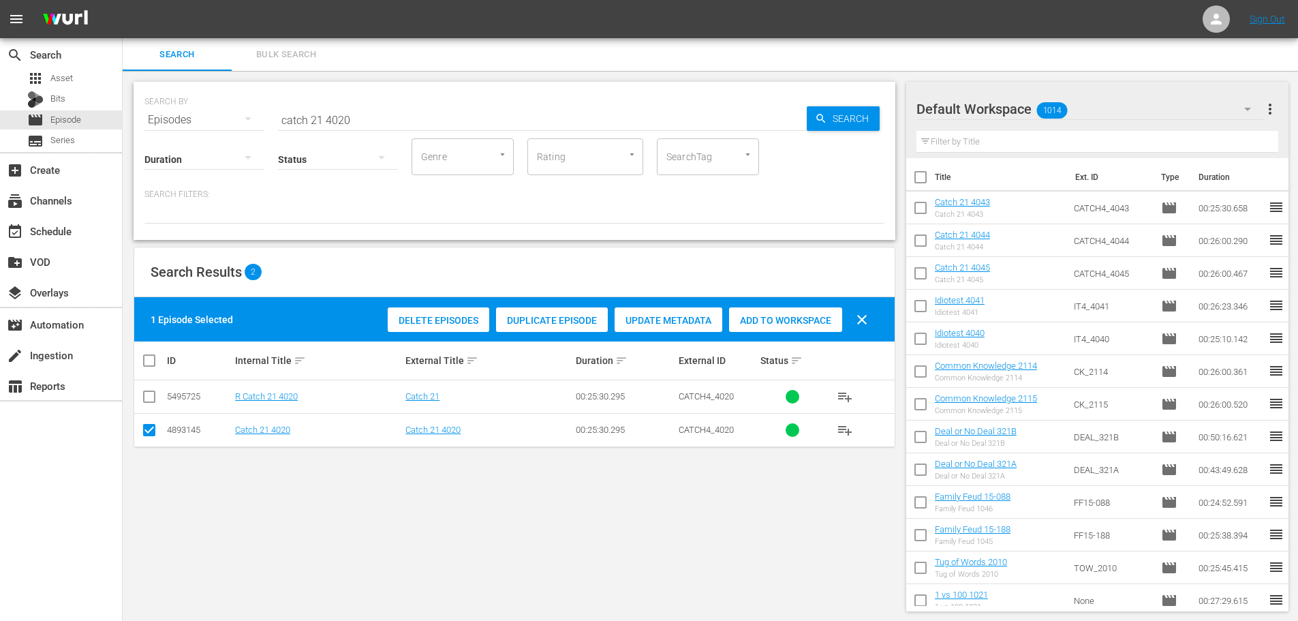
click at [825, 324] on span "Add to Workspace" at bounding box center [785, 320] width 113 height 11
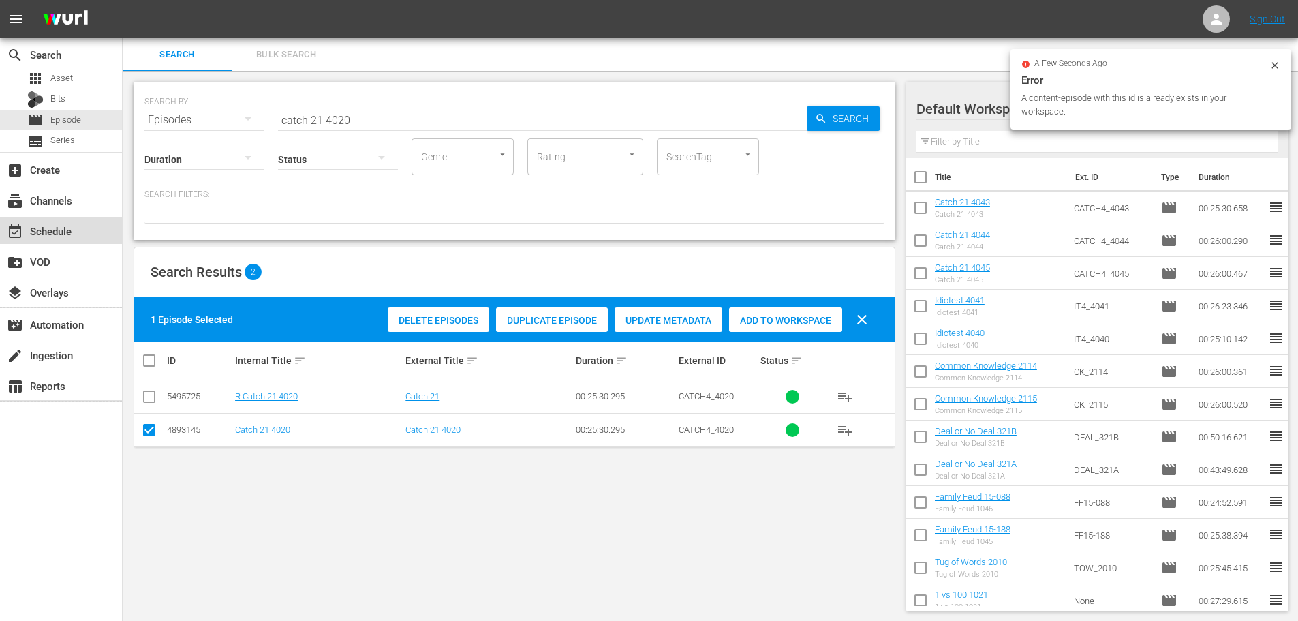
click at [59, 235] on div "event_available Schedule" at bounding box center [38, 229] width 76 height 12
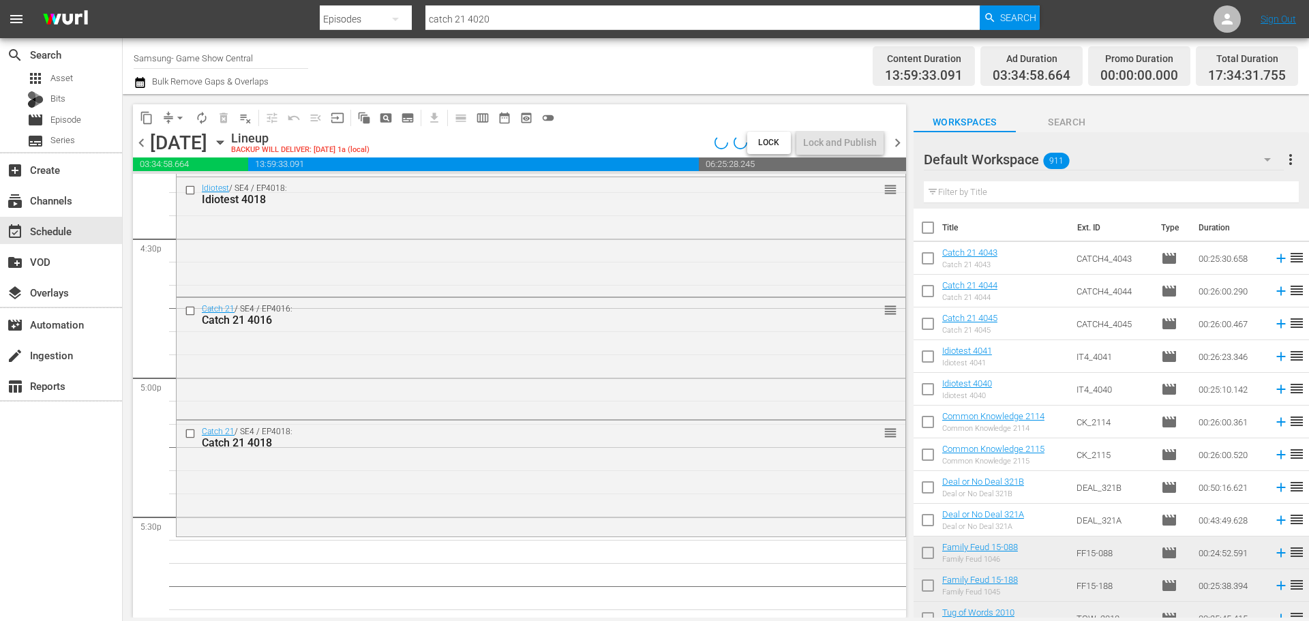
scroll to position [4611, 0]
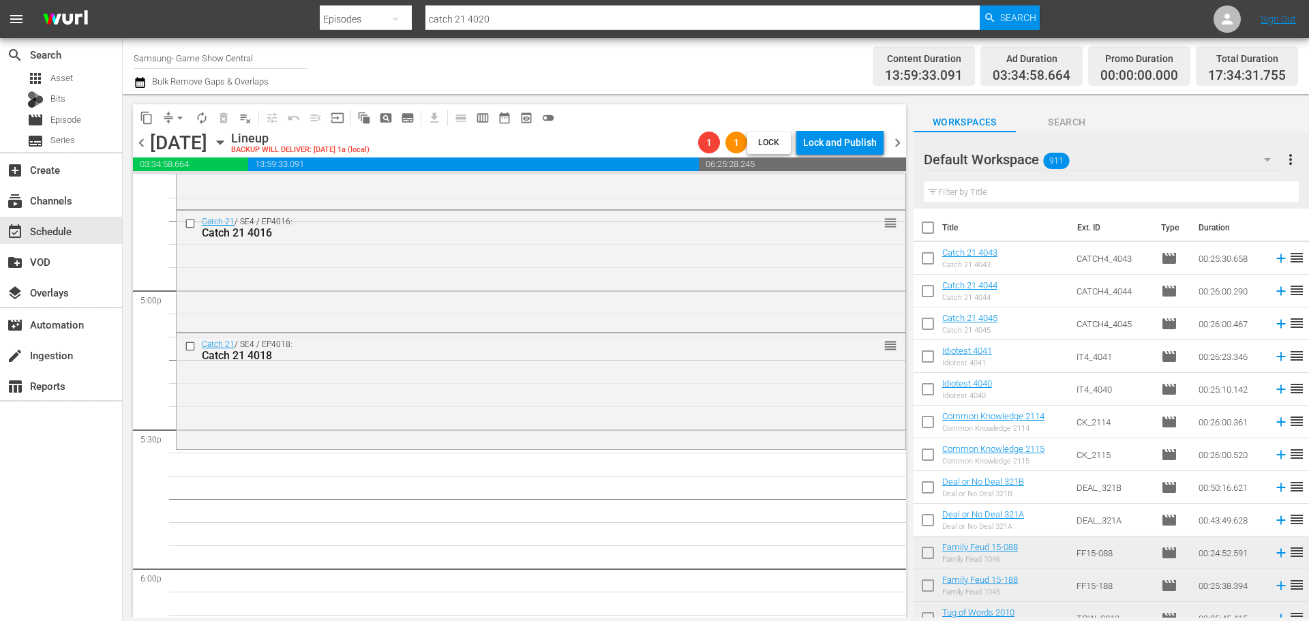
click at [973, 194] on input "text" at bounding box center [1110, 192] width 375 height 22
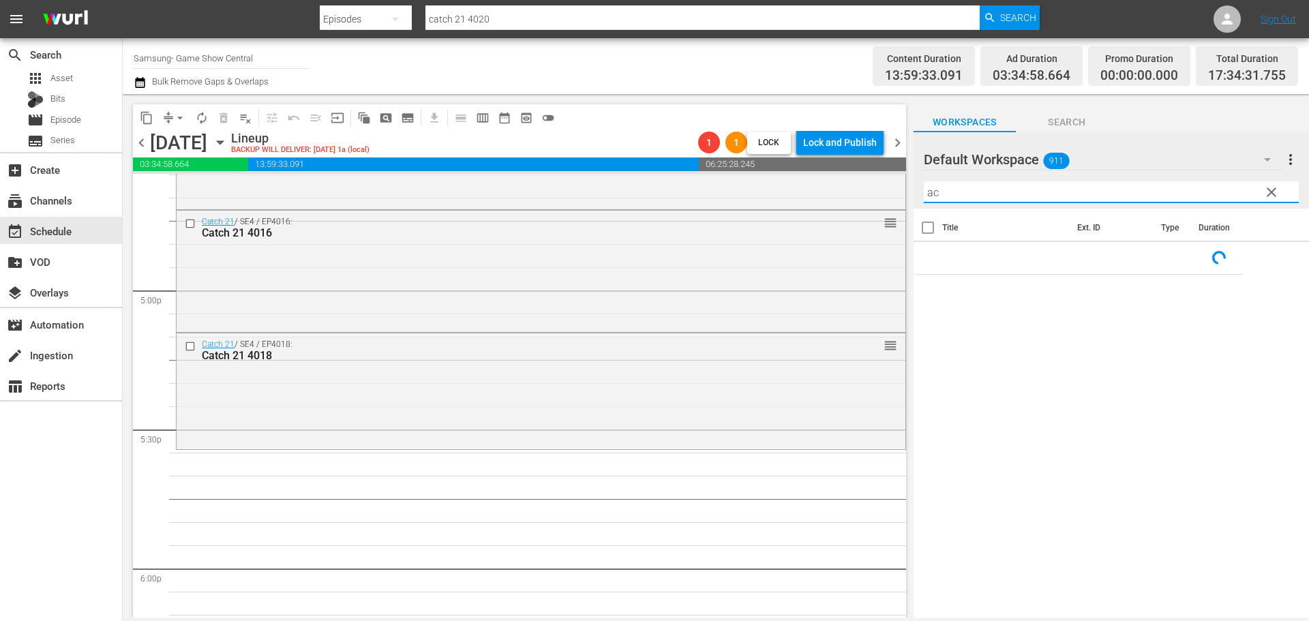
type input "a"
type input "catch 21 4020"
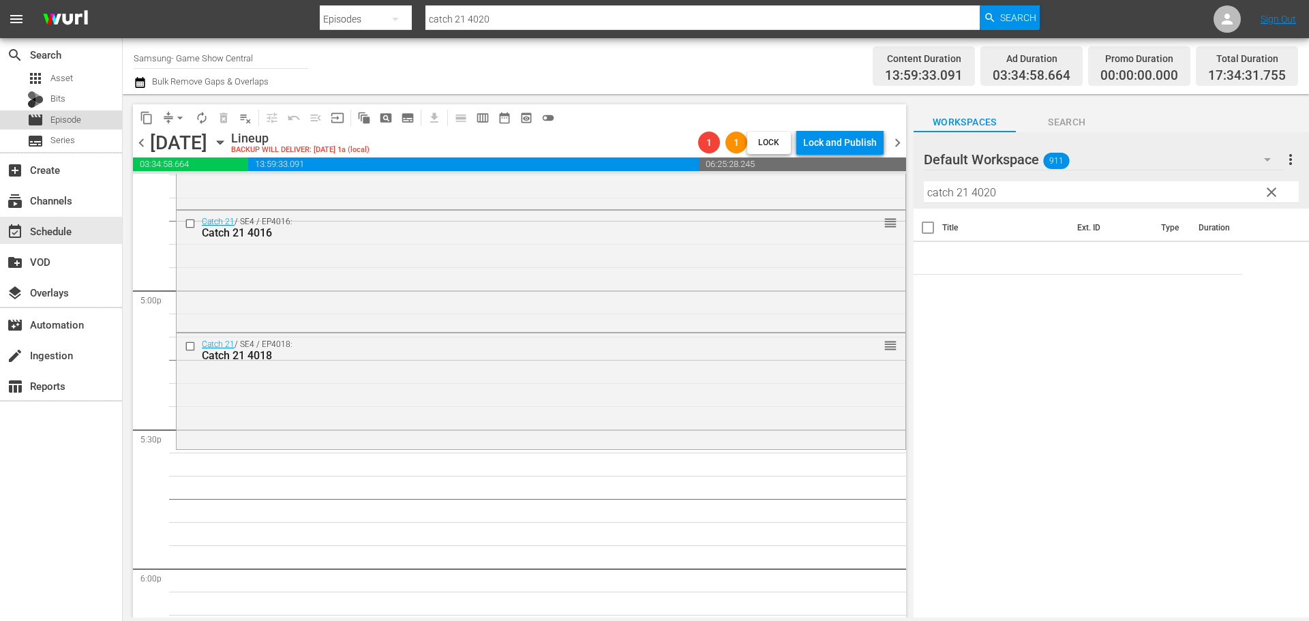
click at [58, 119] on span "Episode" at bounding box center [65, 120] width 31 height 14
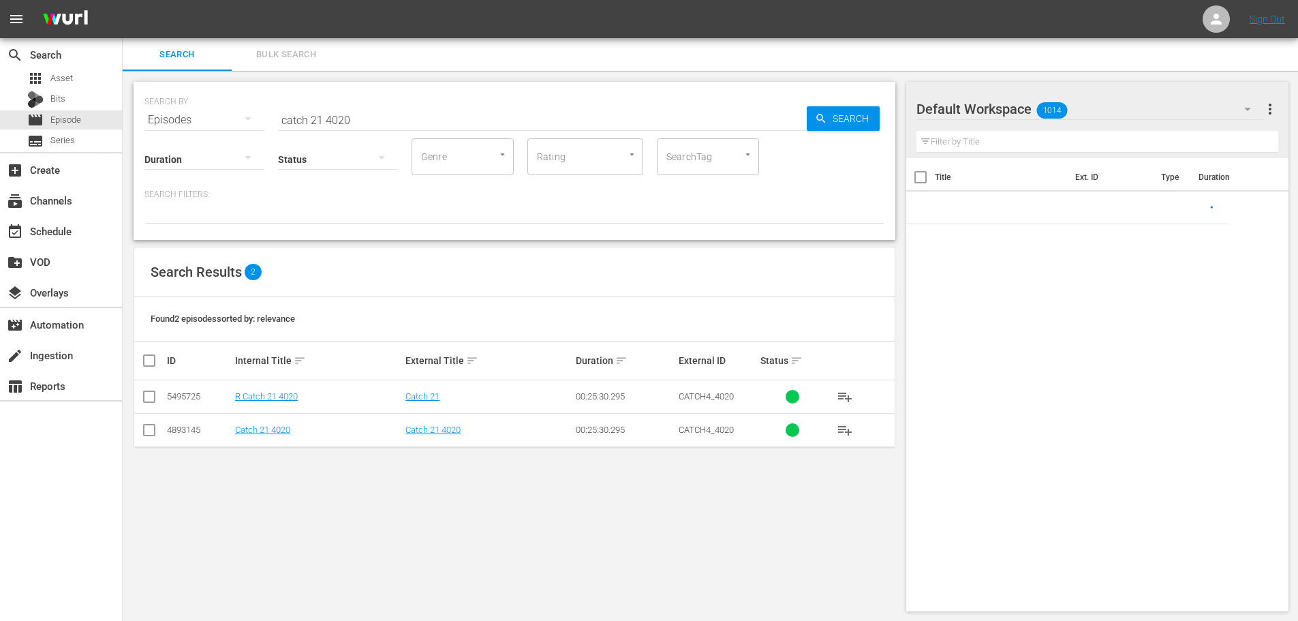
click at [158, 438] on td at bounding box center [149, 429] width 31 height 33
click at [155, 431] on input "checkbox" at bounding box center [149, 433] width 16 height 16
checkbox input "true"
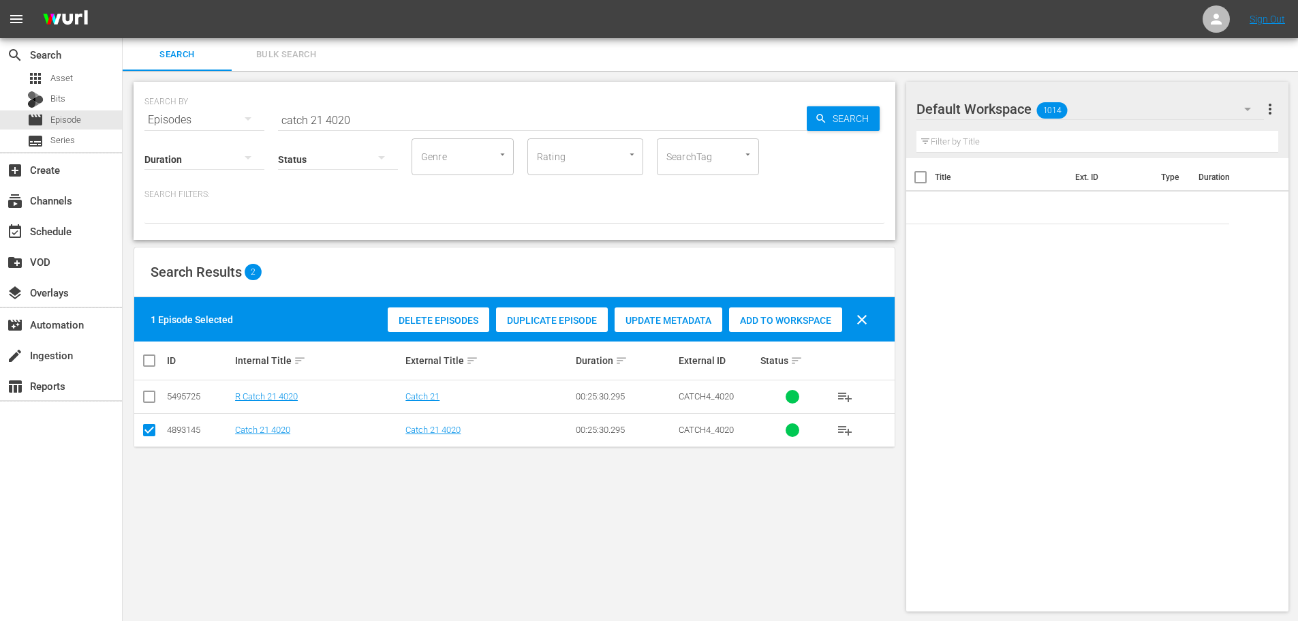
click at [792, 316] on span "Add to Workspace" at bounding box center [785, 320] width 113 height 11
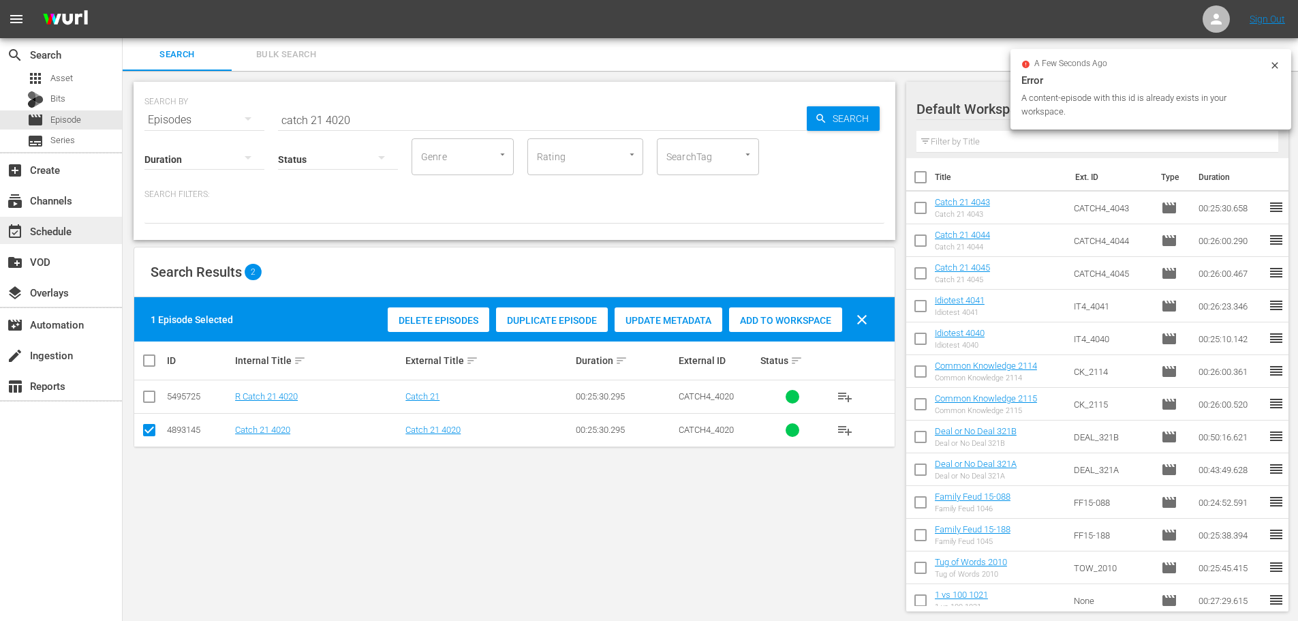
click at [80, 234] on div "event_available Schedule" at bounding box center [61, 230] width 122 height 27
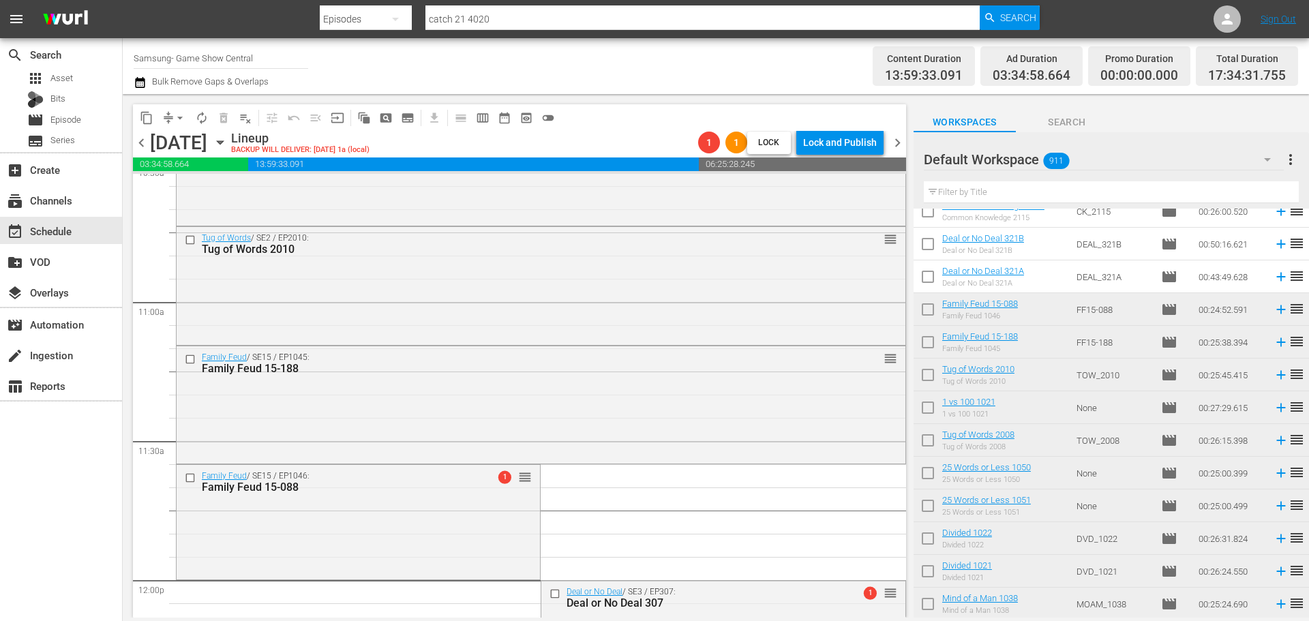
scroll to position [545, 0]
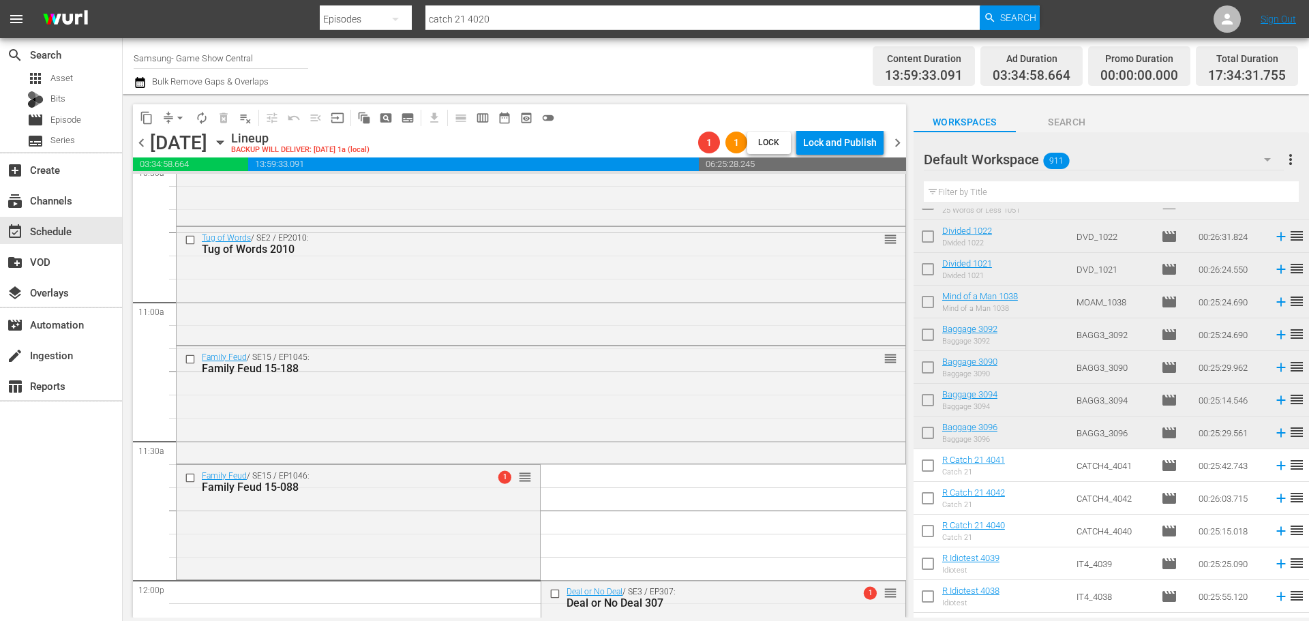
click at [1073, 186] on input "text" at bounding box center [1110, 192] width 375 height 22
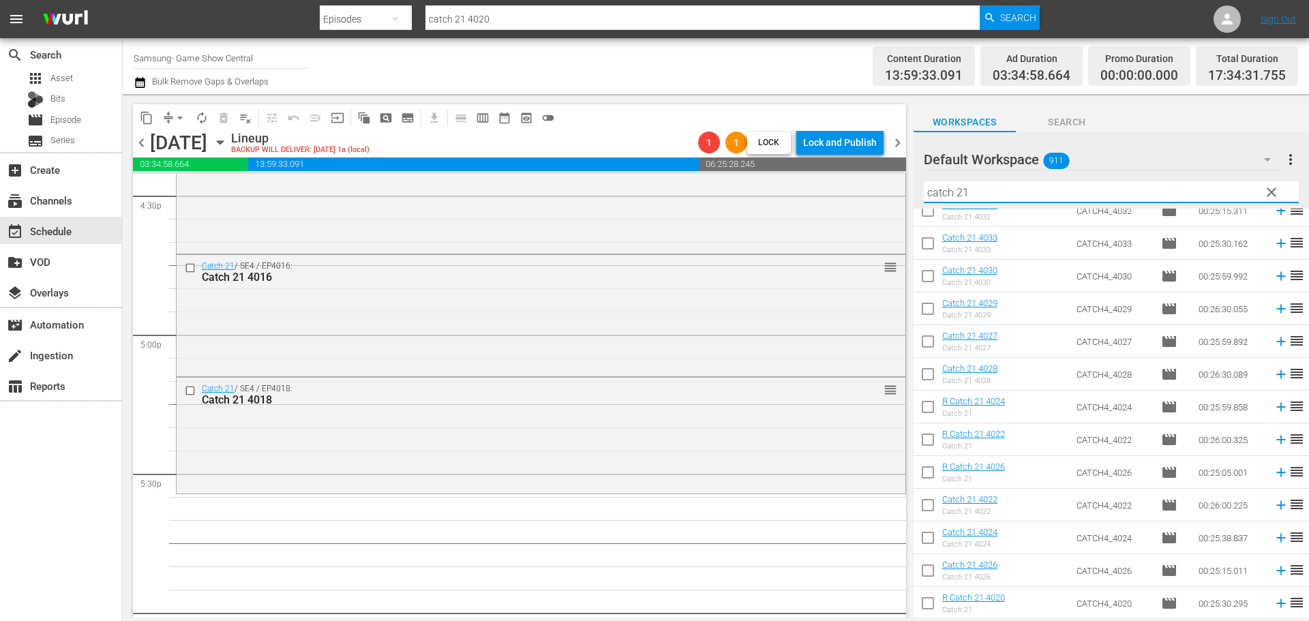
scroll to position [1133, 0]
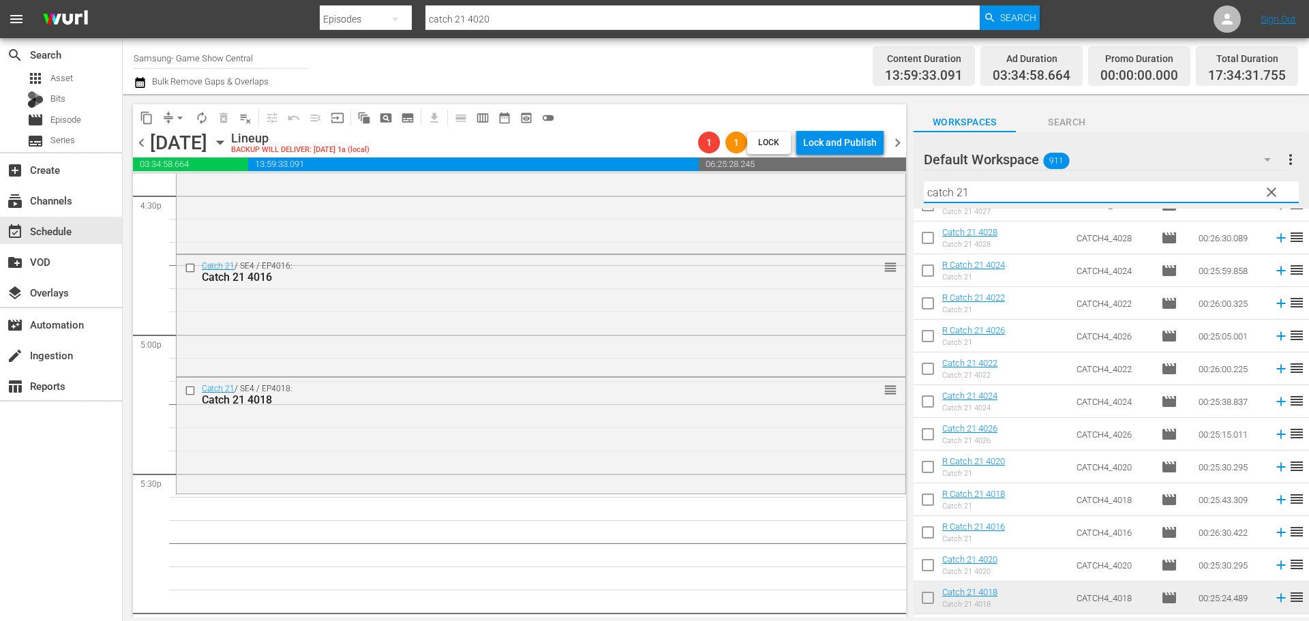
type input "catch 21"
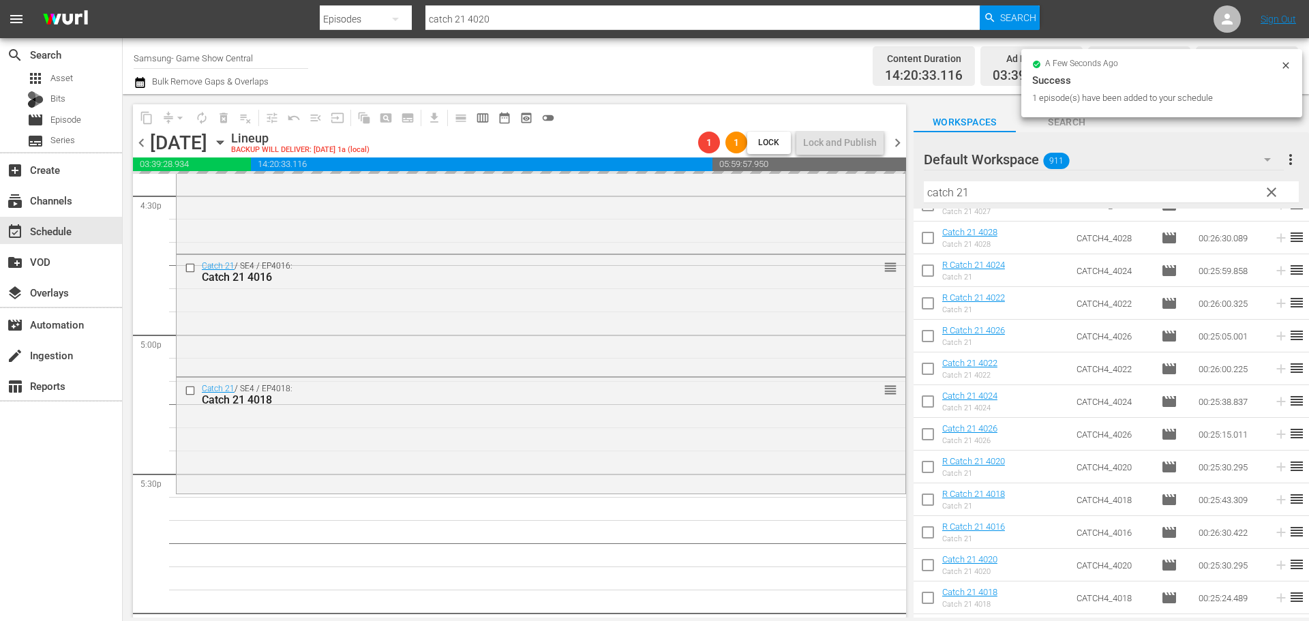
click at [1268, 194] on span "clear" at bounding box center [1271, 192] width 16 height 16
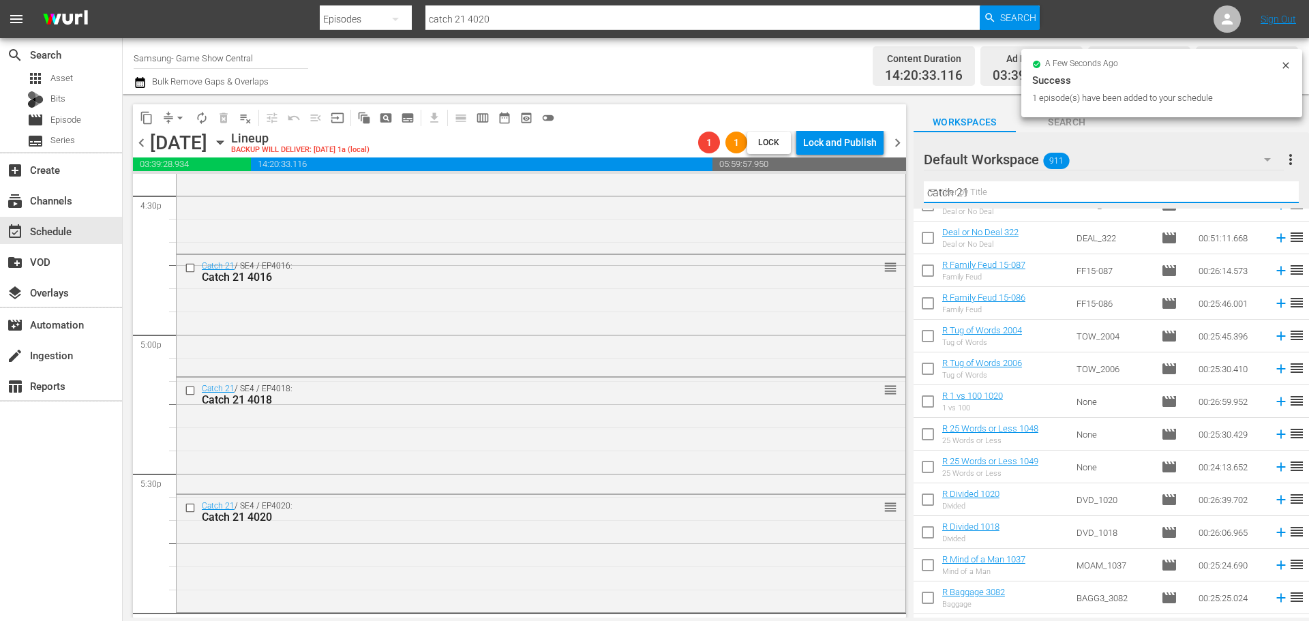
click at [1054, 194] on input "catch 21" at bounding box center [1110, 192] width 375 height 22
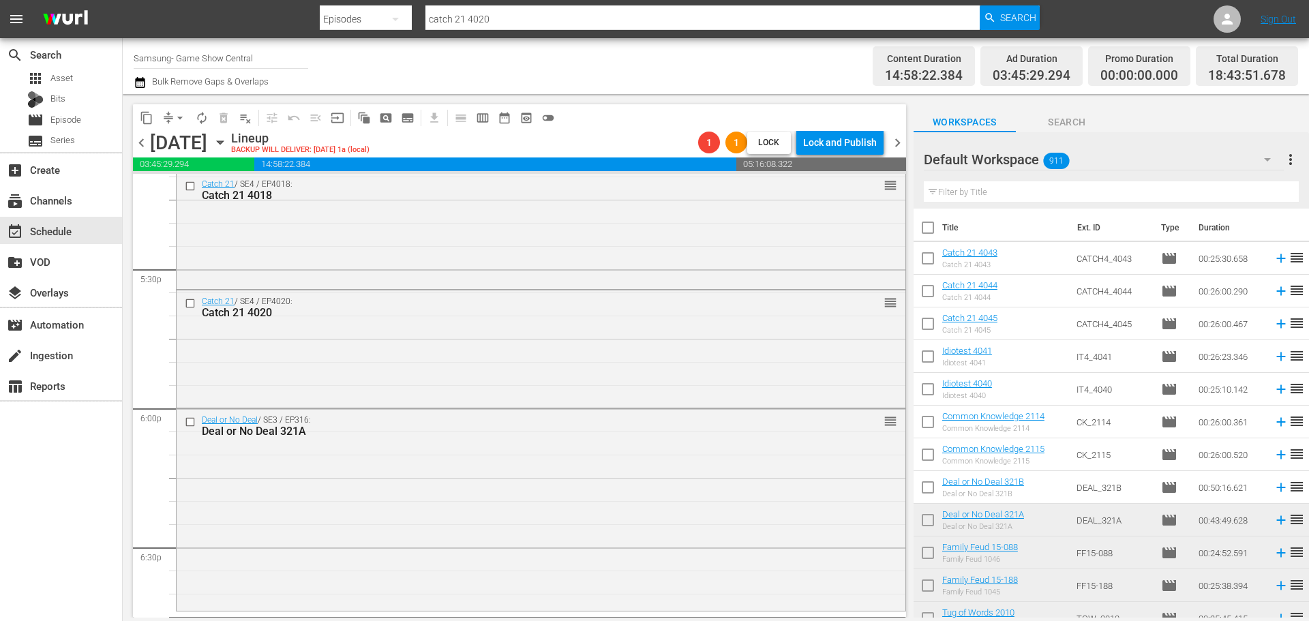
scroll to position [4907, 0]
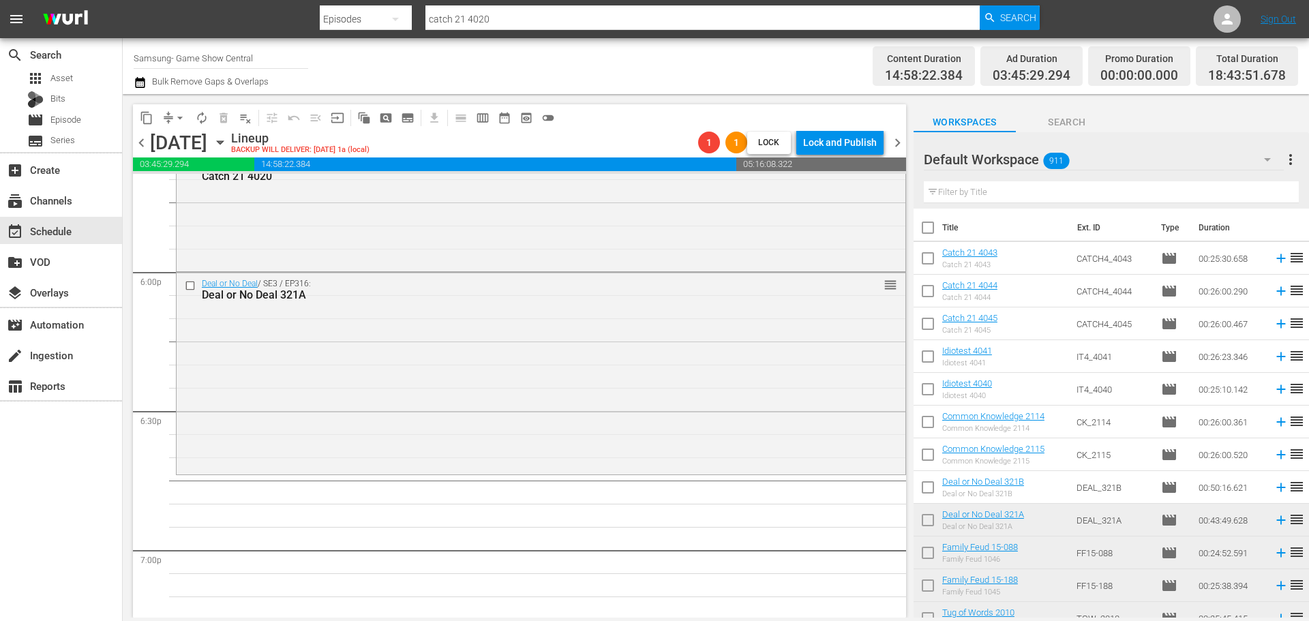
drag, startPoint x: 1056, startPoint y: 492, endPoint x: 622, endPoint y: 478, distance: 433.7
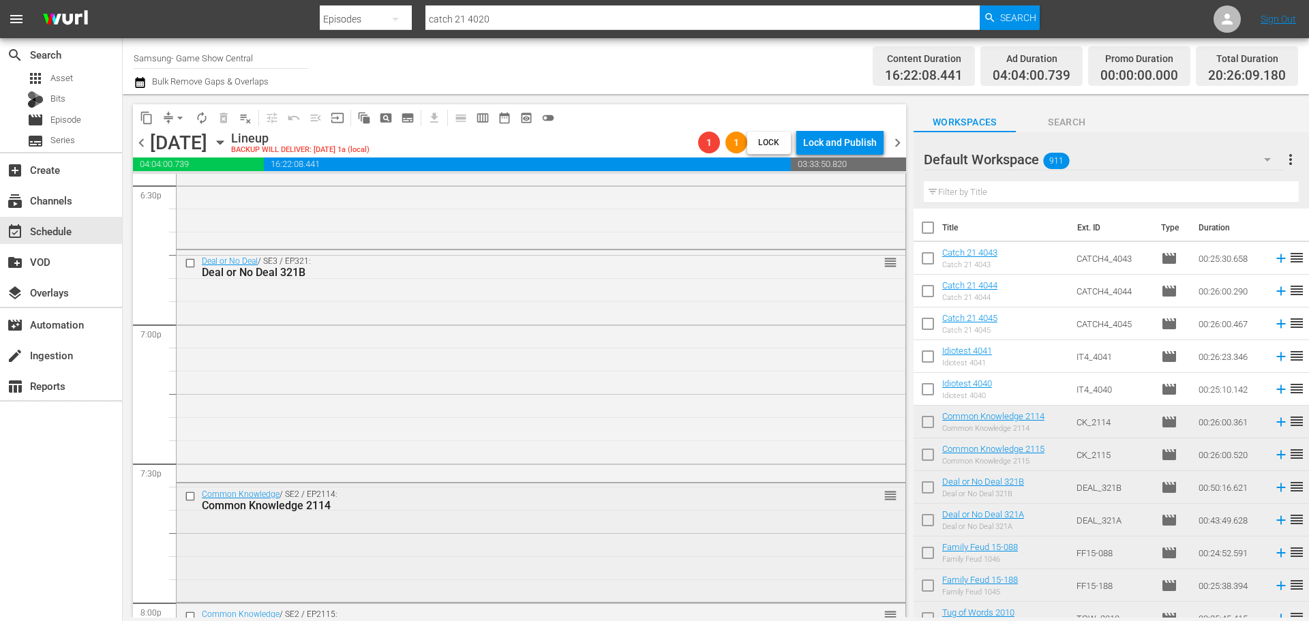
scroll to position [5248, 0]
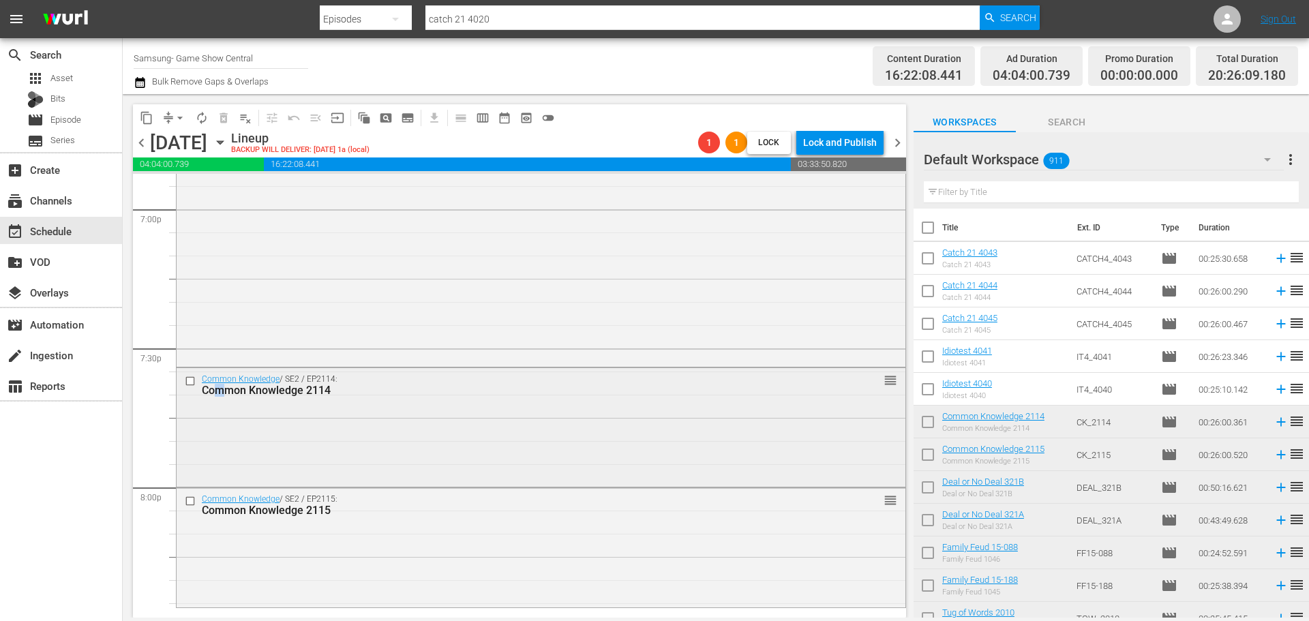
drag, startPoint x: 217, startPoint y: 397, endPoint x: 228, endPoint y: 396, distance: 10.2
click at [228, 396] on div "Common Knowledge / SE2 / EP2114: Common Knowledge 2114 reorder" at bounding box center [541, 384] width 729 height 33
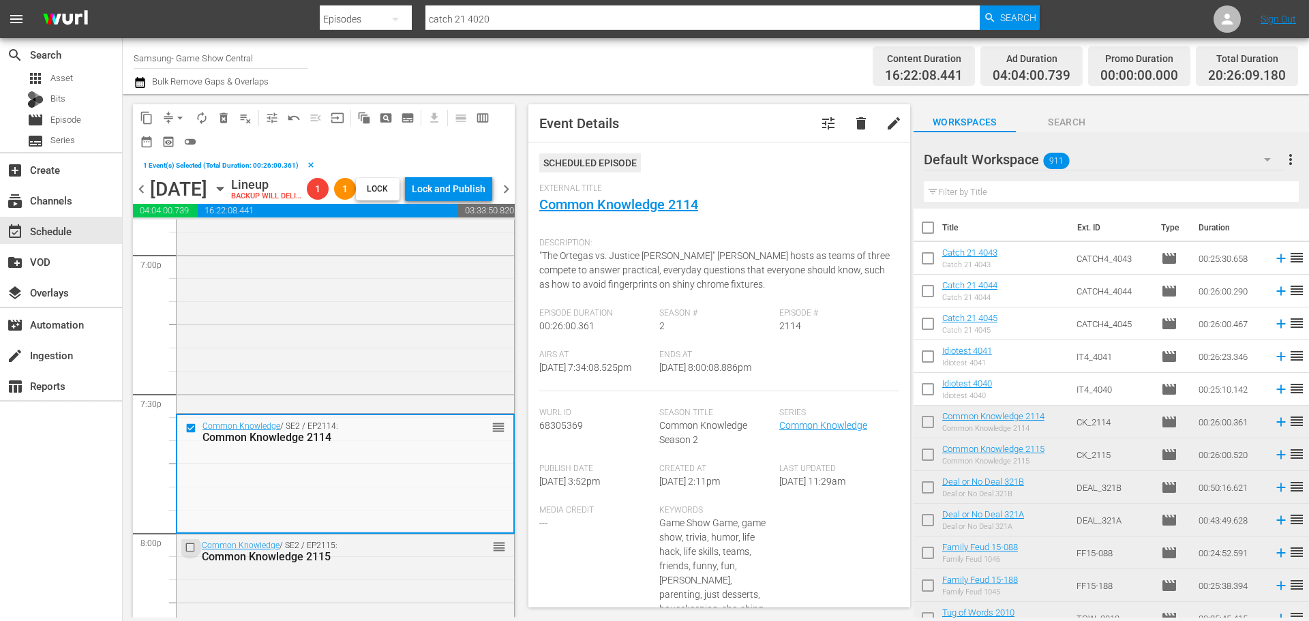
click at [188, 553] on input "checkbox" at bounding box center [192, 547] width 14 height 12
click at [223, 123] on span "delete_forever_outlined" at bounding box center [224, 118] width 14 height 14
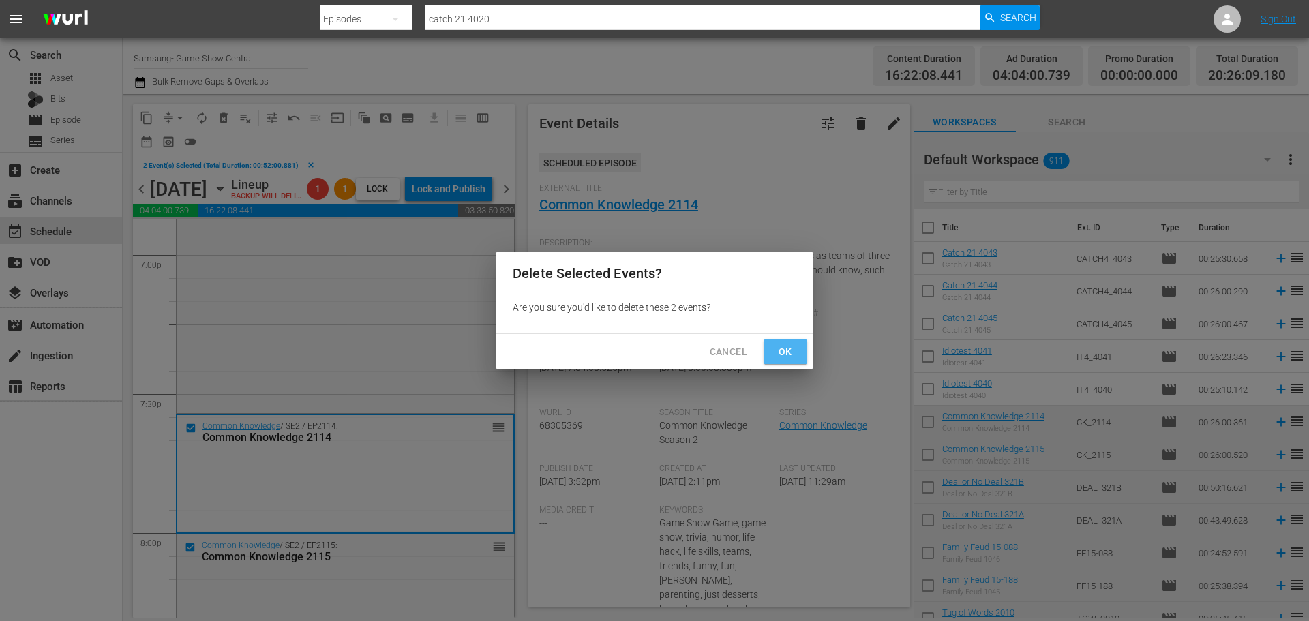
click at [799, 356] on button "Ok" at bounding box center [785, 351] width 44 height 25
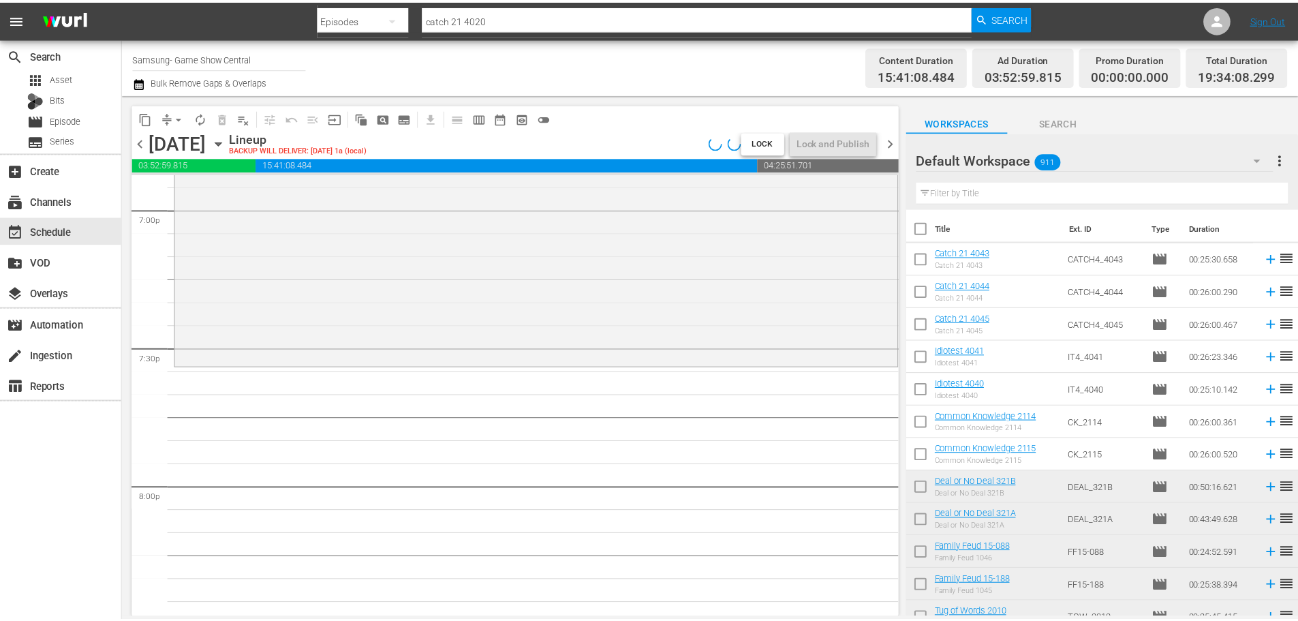
scroll to position [5452, 0]
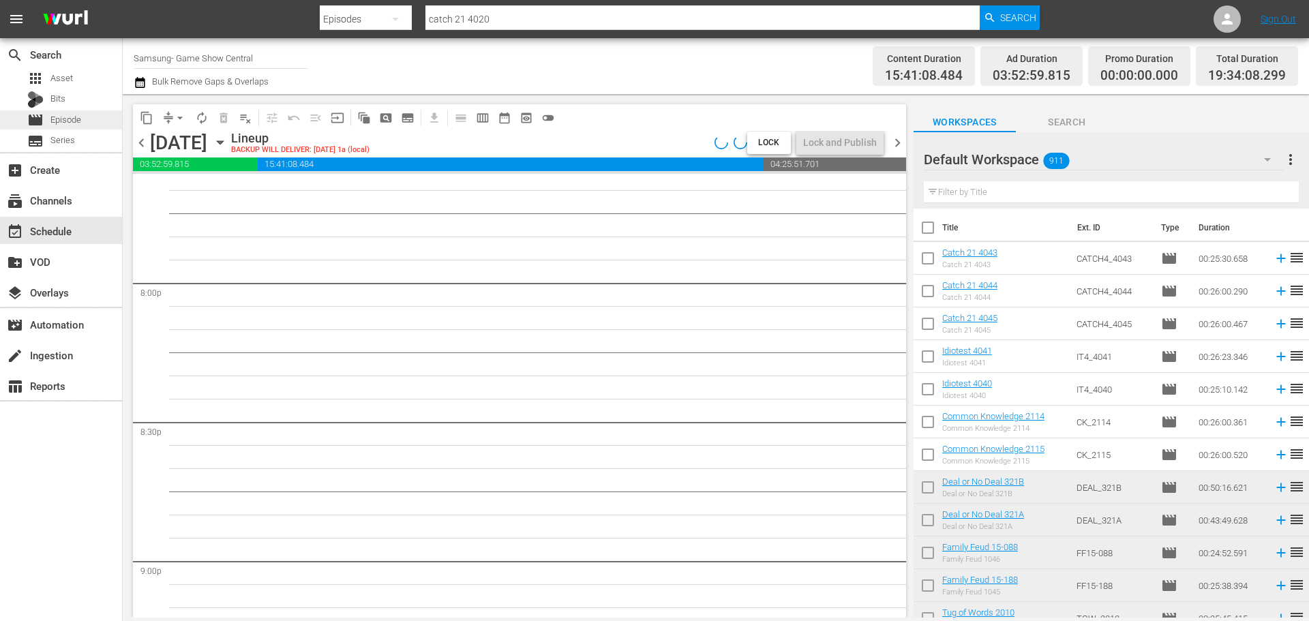
click at [65, 117] on span "Episode" at bounding box center [65, 120] width 31 height 14
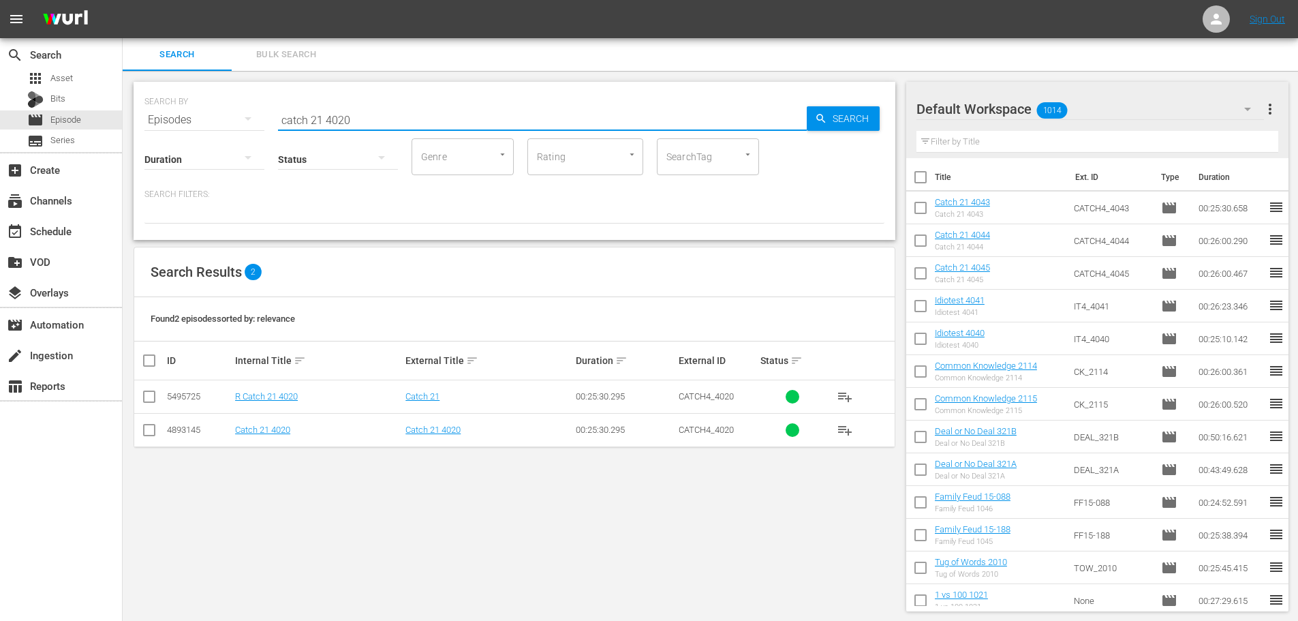
drag, startPoint x: 493, startPoint y: 114, endPoint x: 230, endPoint y: 173, distance: 269.5
click at [230, 173] on div "SEARCH BY Search By Episodes Search ID, Title, Description, Keywords, or Catego…" at bounding box center [515, 161] width 762 height 158
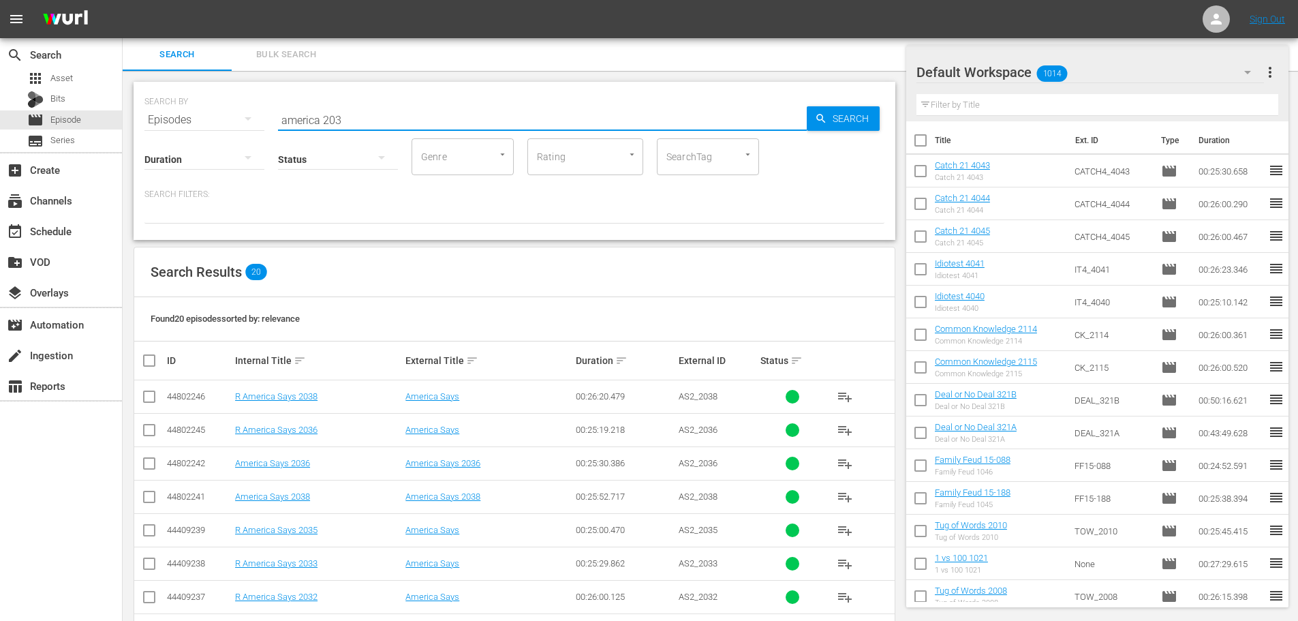
scroll to position [341, 0]
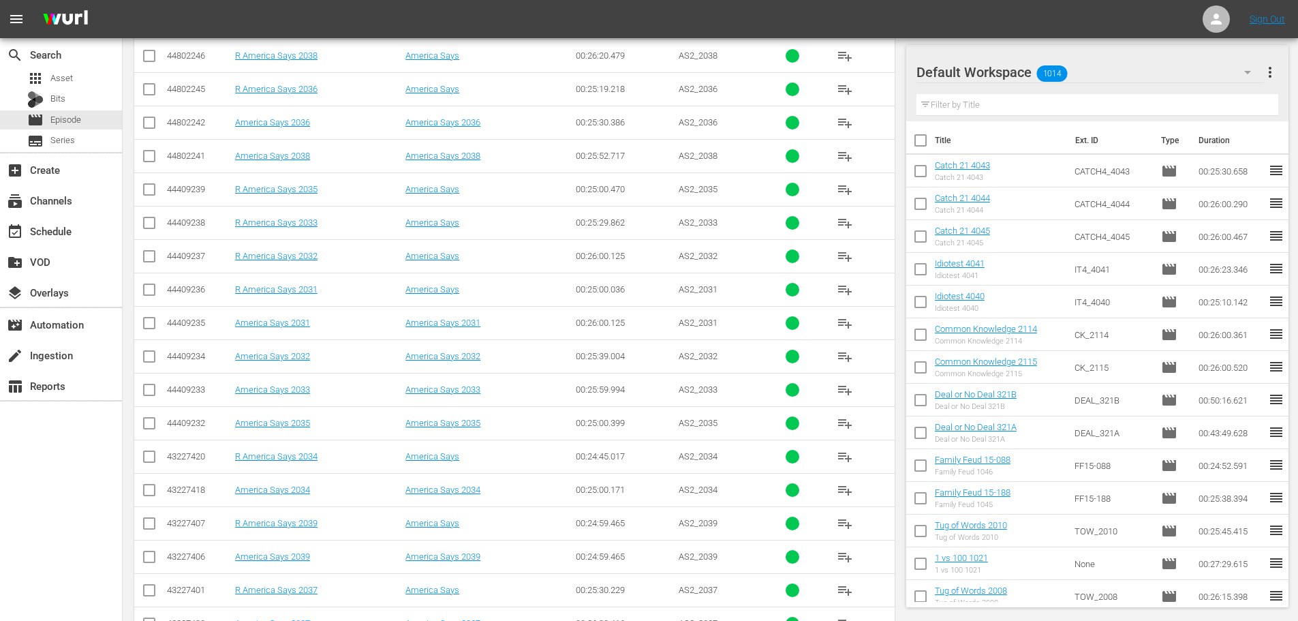
type input "america 203"
click at [143, 387] on input "checkbox" at bounding box center [149, 392] width 16 height 16
checkbox input "true"
click at [159, 423] on td at bounding box center [149, 422] width 31 height 33
click at [144, 425] on input "checkbox" at bounding box center [149, 426] width 16 height 16
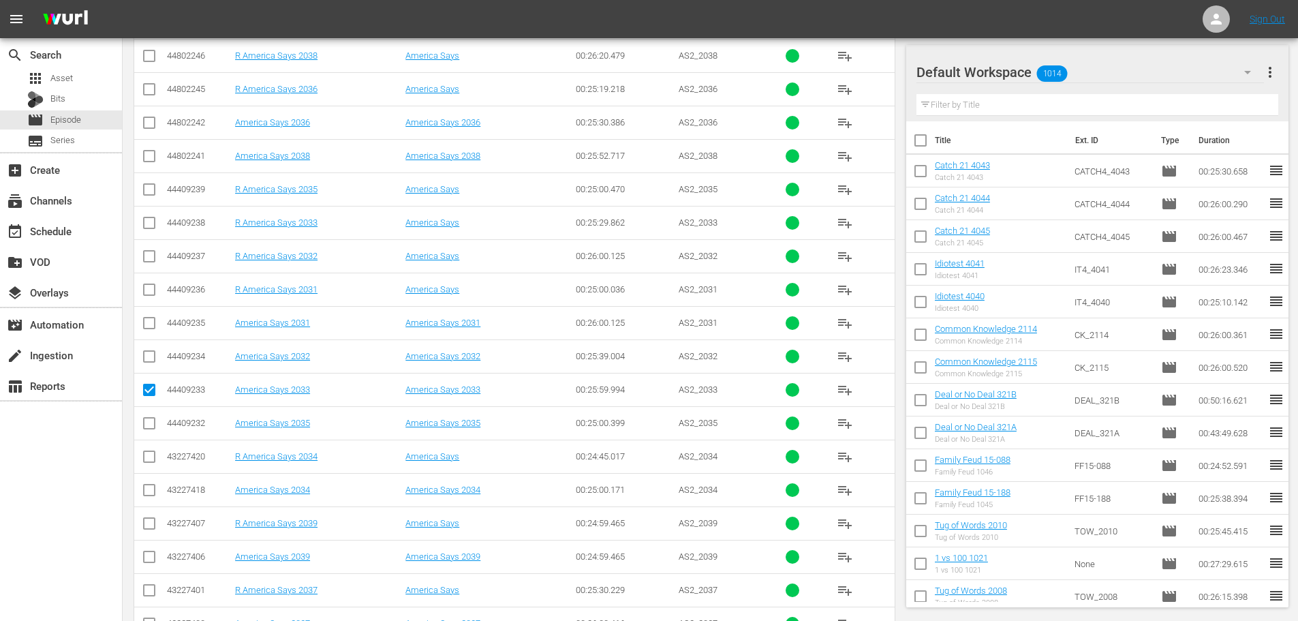
checkbox input "true"
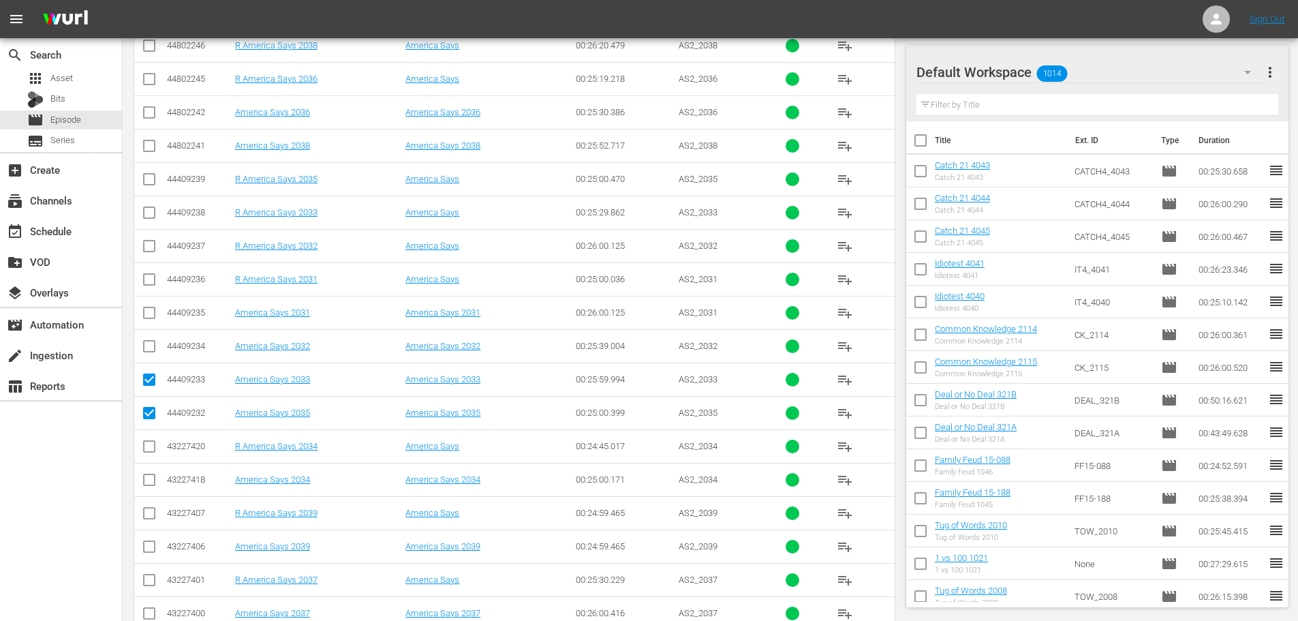
scroll to position [453, 0]
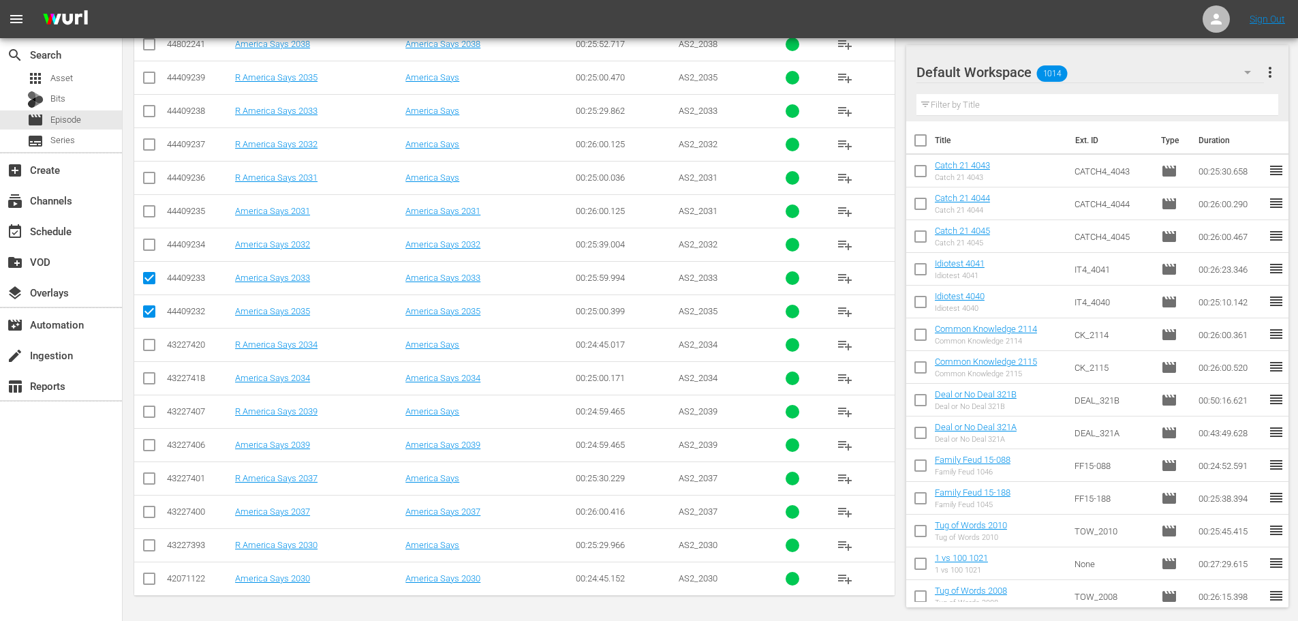
click at [157, 509] on td at bounding box center [149, 511] width 31 height 33
click at [153, 510] on input "checkbox" at bounding box center [149, 514] width 16 height 16
checkbox input "true"
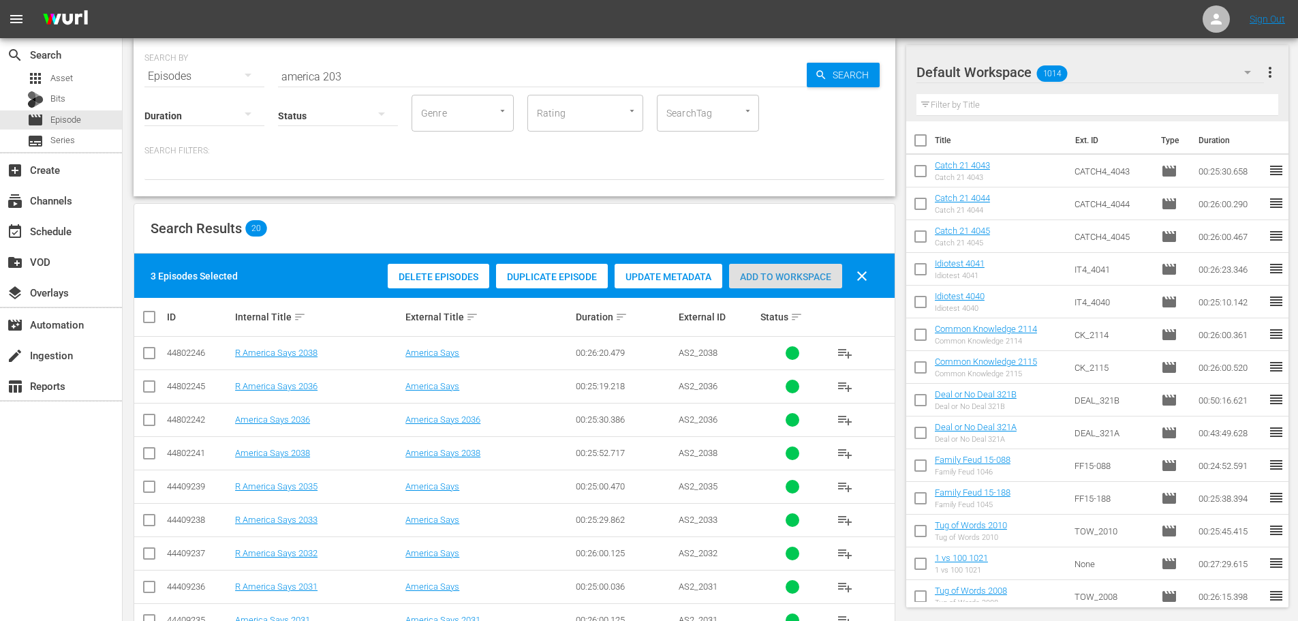
click at [780, 284] on div "Add to Workspace" at bounding box center [785, 277] width 113 height 26
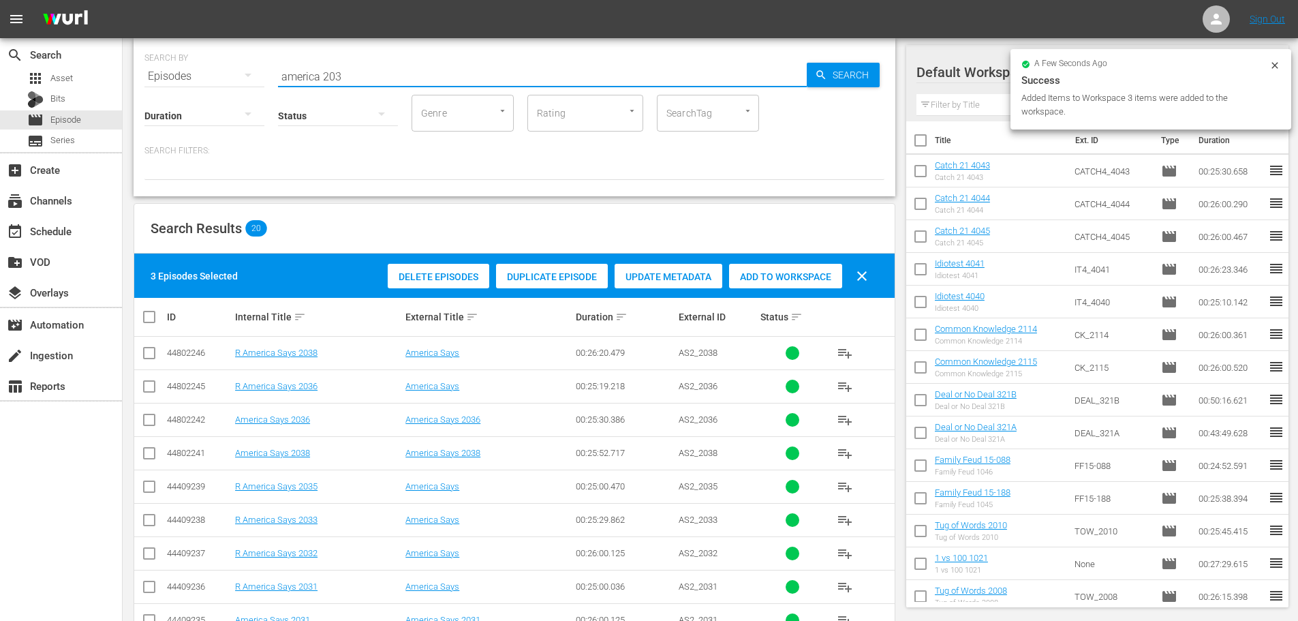
drag, startPoint x: 326, startPoint y: 65, endPoint x: 98, endPoint y: 29, distance: 230.6
click at [136, 69] on div "SEARCH BY Search By Episodes Search ID, Title, Description, Keywords, or Catego…" at bounding box center [515, 117] width 762 height 158
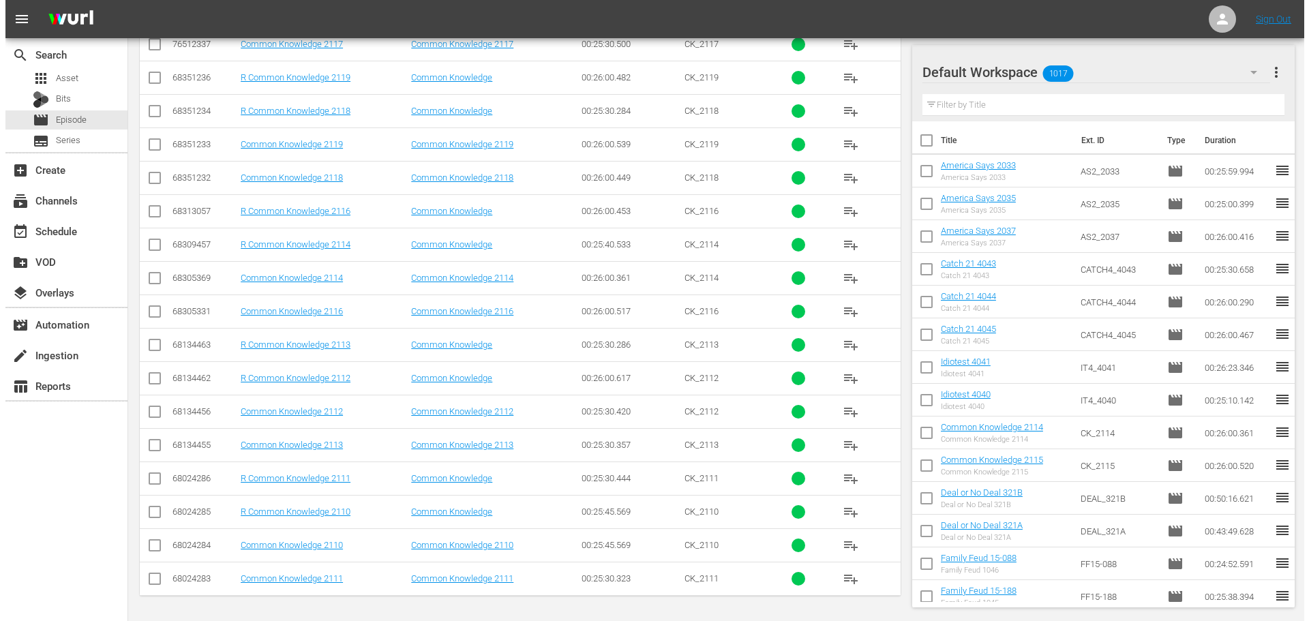
scroll to position [0, 0]
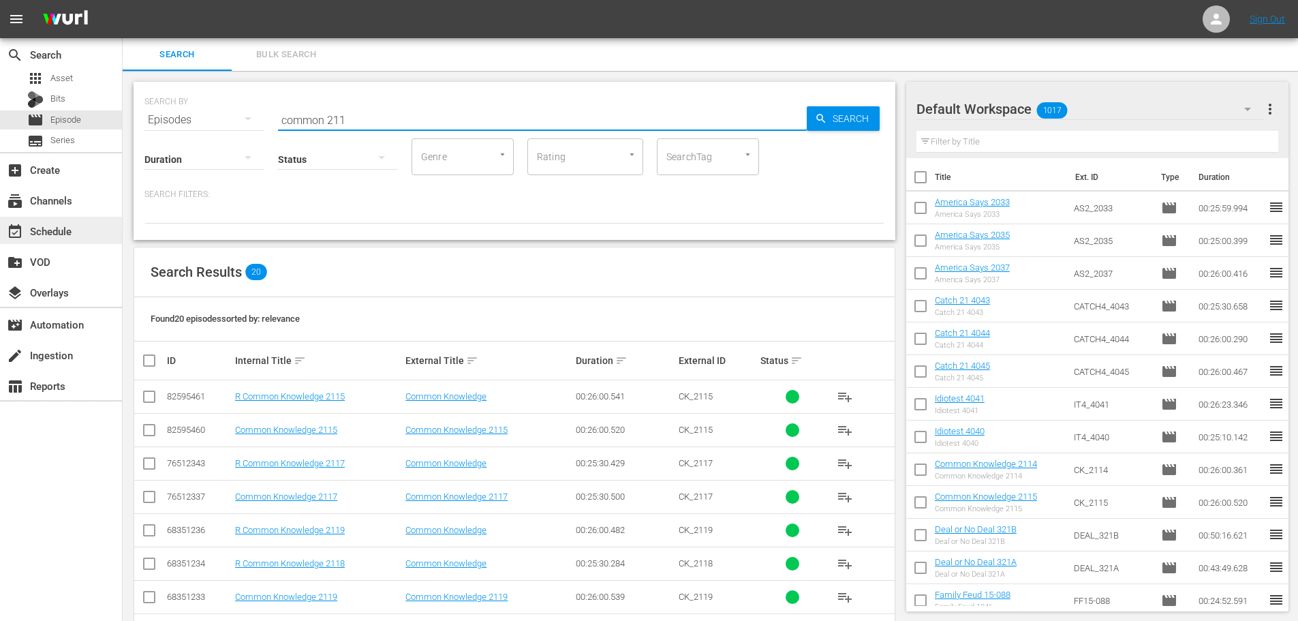
type input "common 211"
click at [94, 230] on div "event_available Schedule" at bounding box center [61, 230] width 122 height 27
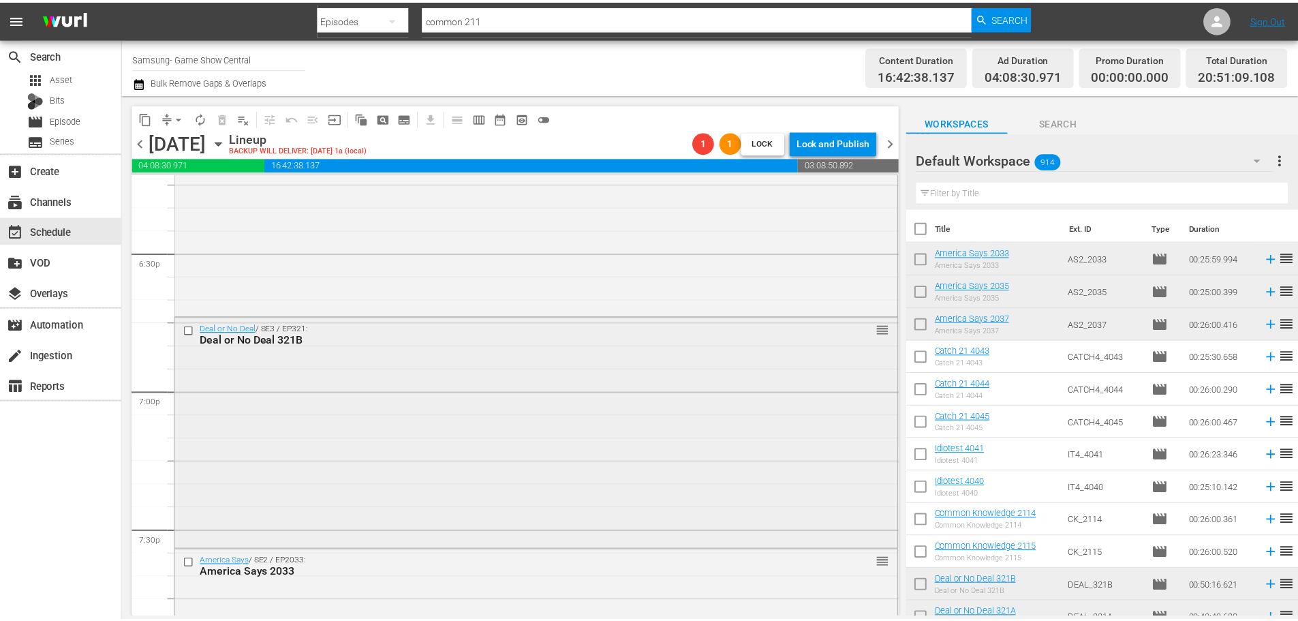
scroll to position [4999, 0]
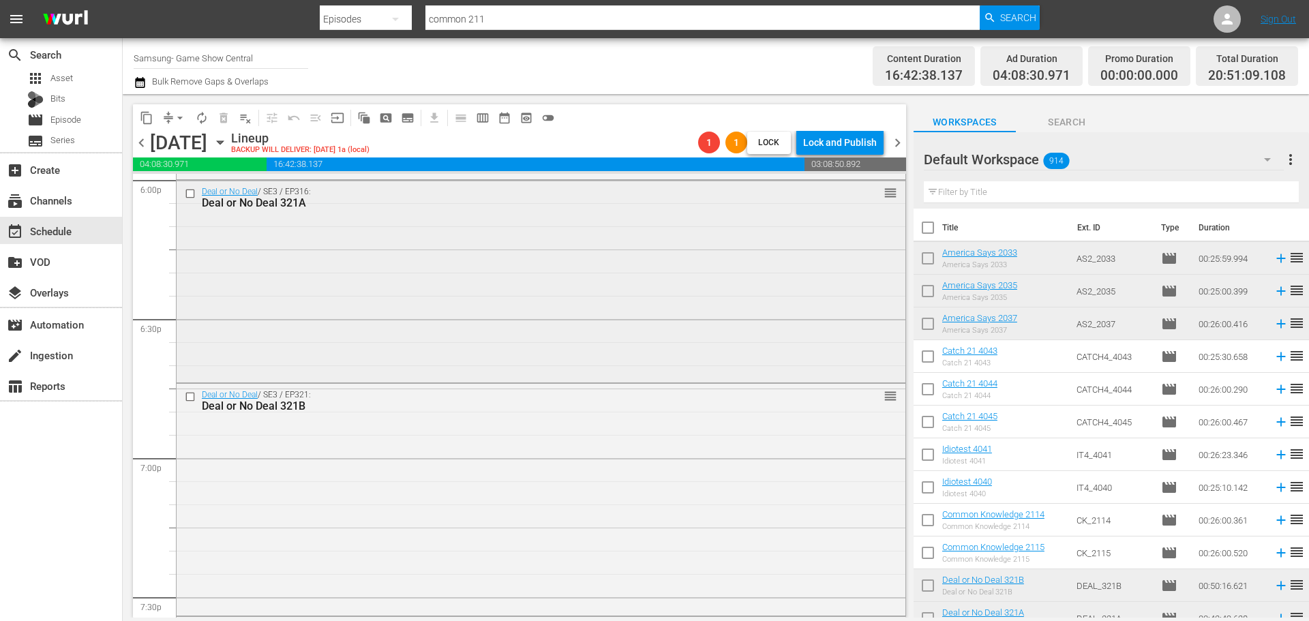
click at [483, 307] on div "Deal or No Deal / SE3 / EP316: Deal or No Deal 321A reorder" at bounding box center [541, 280] width 729 height 199
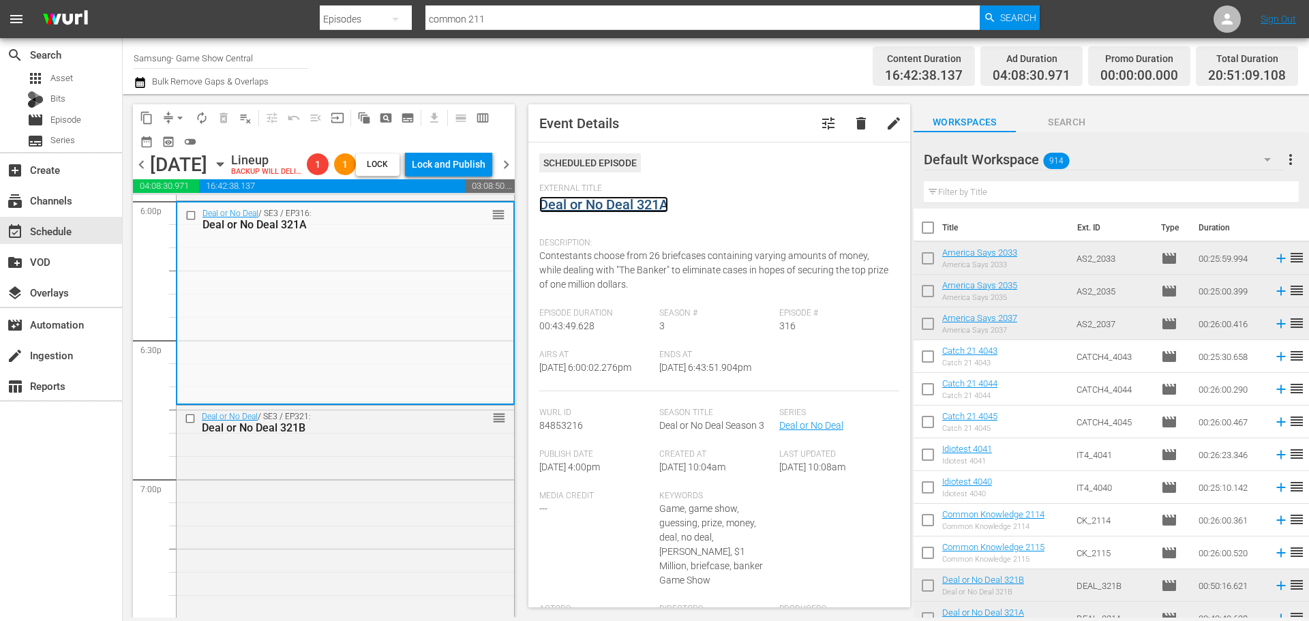
click at [645, 210] on link "Deal or No Deal 321A" at bounding box center [603, 204] width 129 height 16
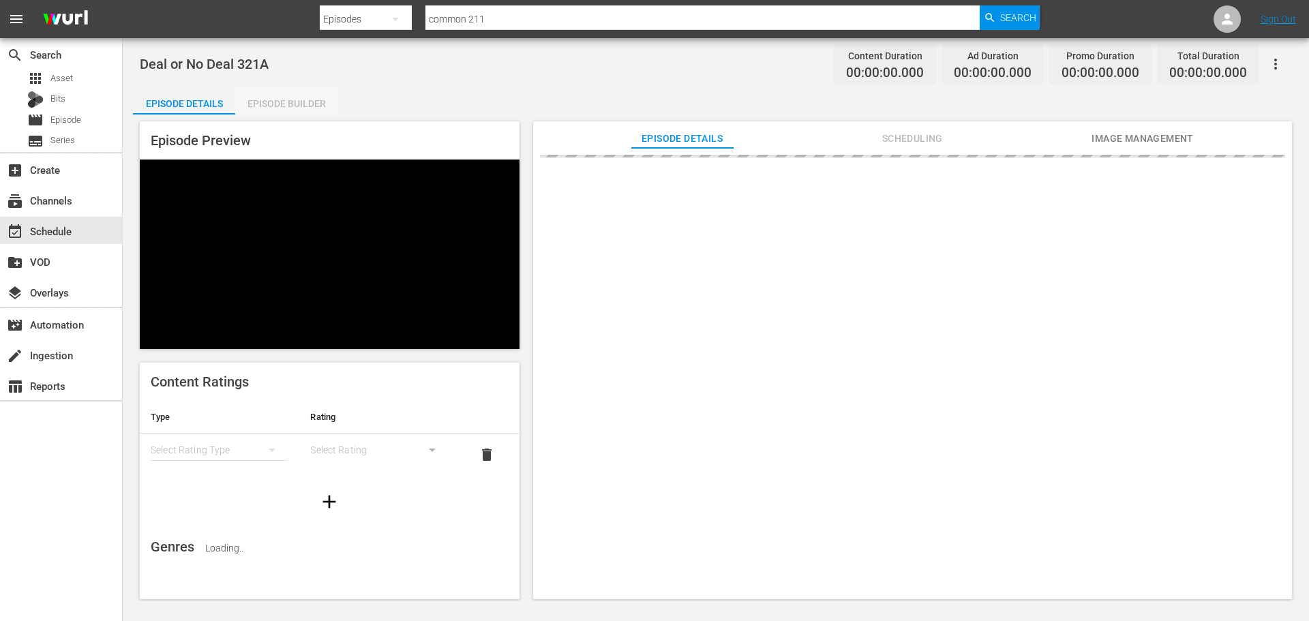
click at [319, 108] on div "Episode Builder" at bounding box center [286, 103] width 102 height 33
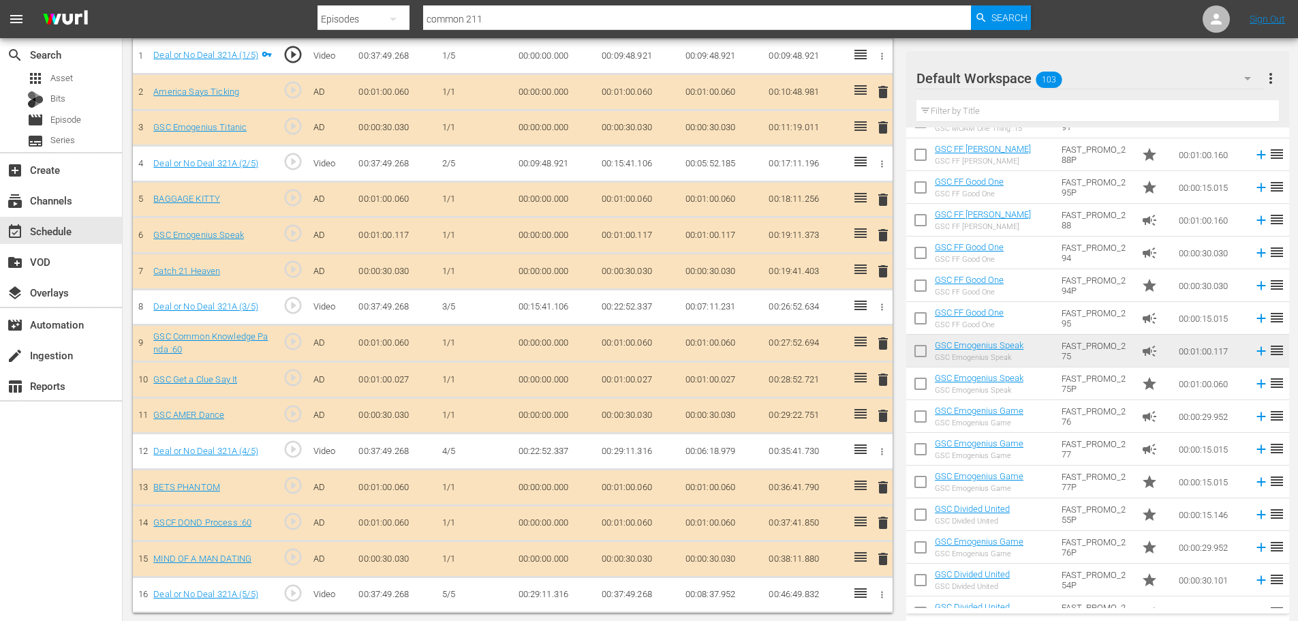
scroll to position [1112, 0]
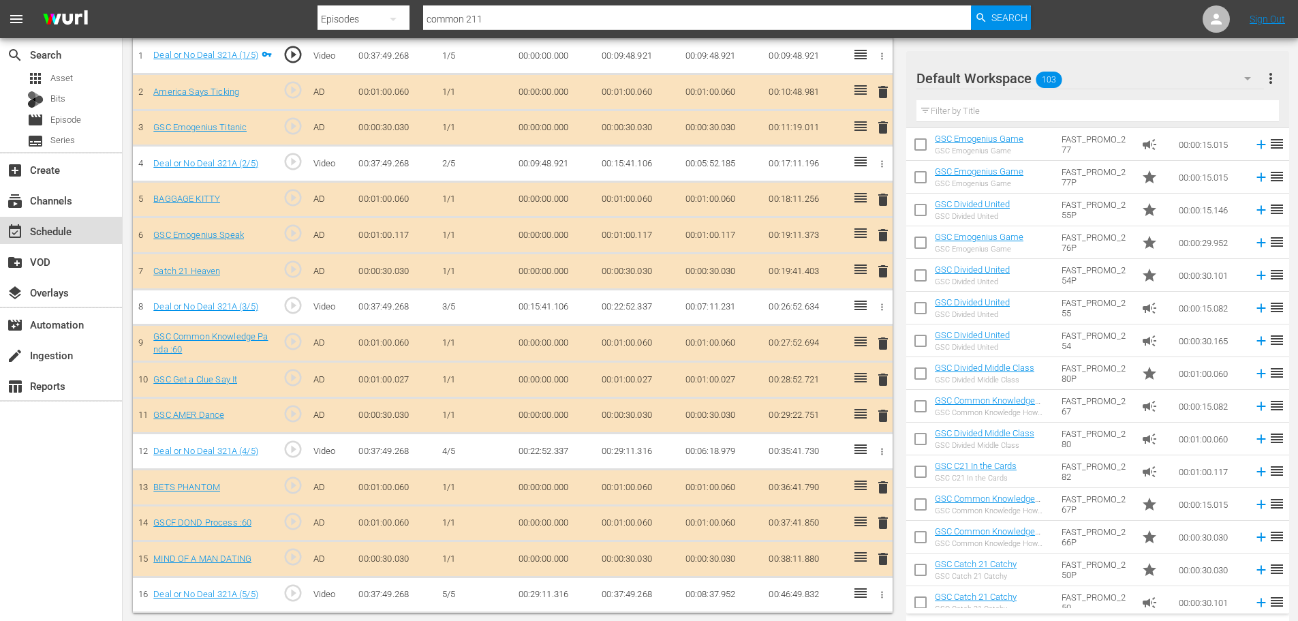
click at [71, 235] on div "event_available Schedule" at bounding box center [38, 229] width 76 height 12
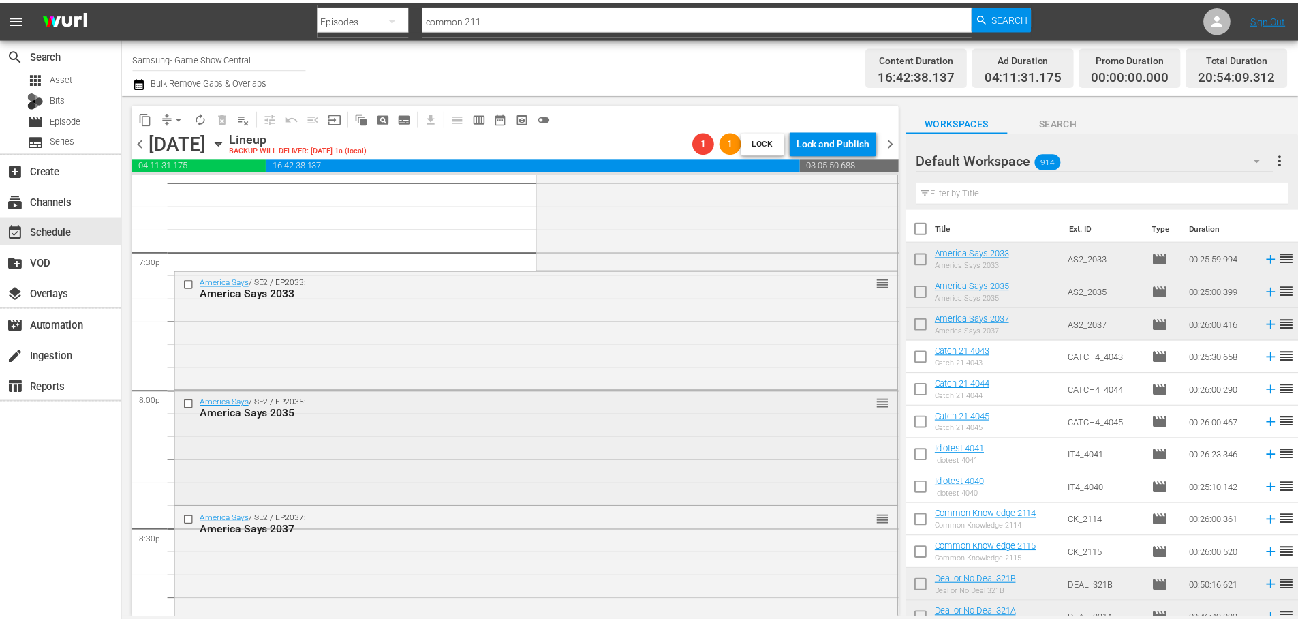
scroll to position [5259, 0]
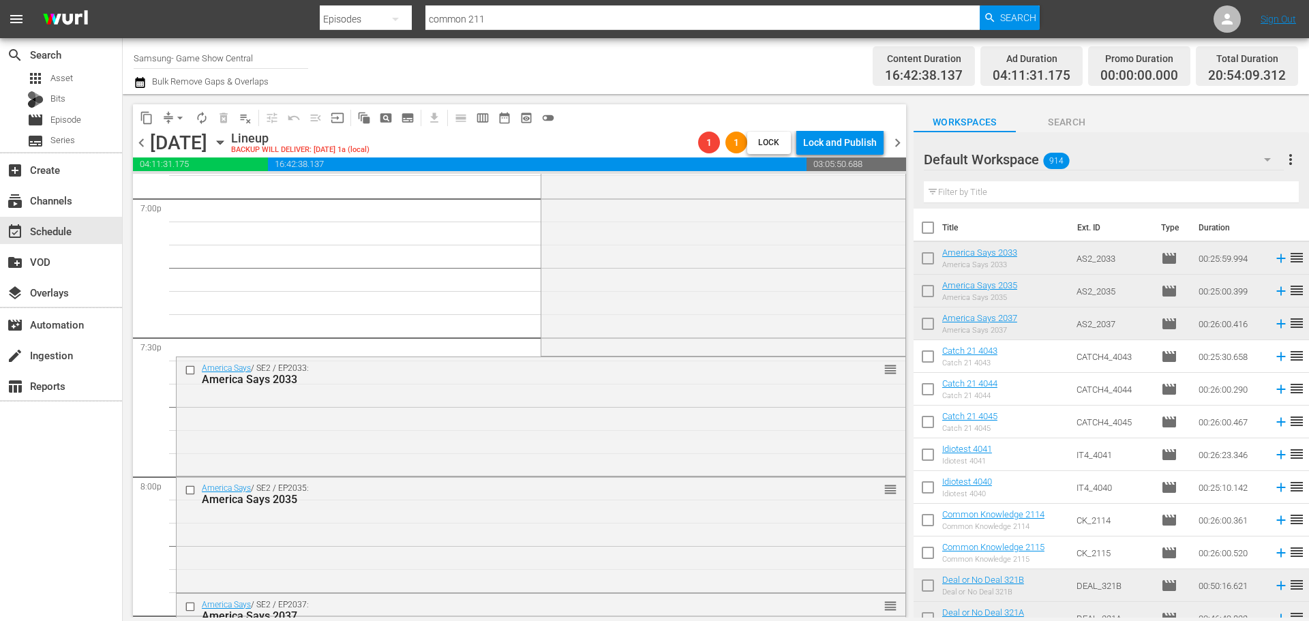
click at [780, 316] on div "Deal or No Deal / SE3 / EP321: Deal or No Deal 321B 1 reorder" at bounding box center [722, 238] width 363 height 229
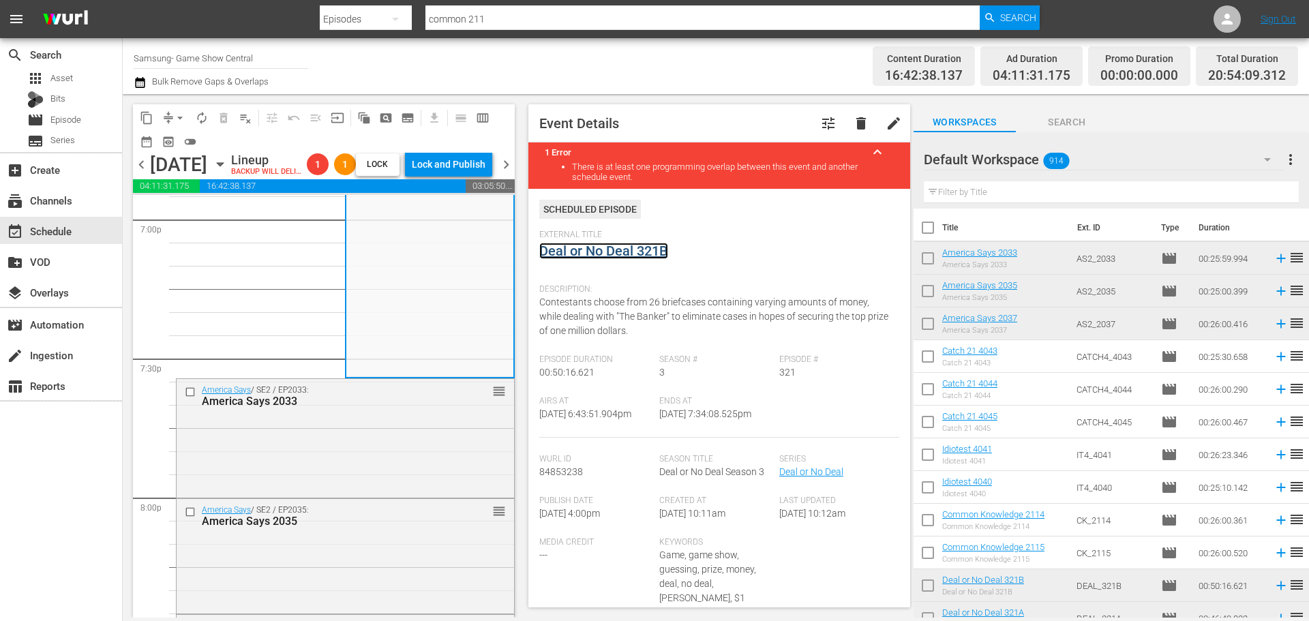
click at [615, 257] on link "Deal or No Deal 321B" at bounding box center [603, 251] width 129 height 16
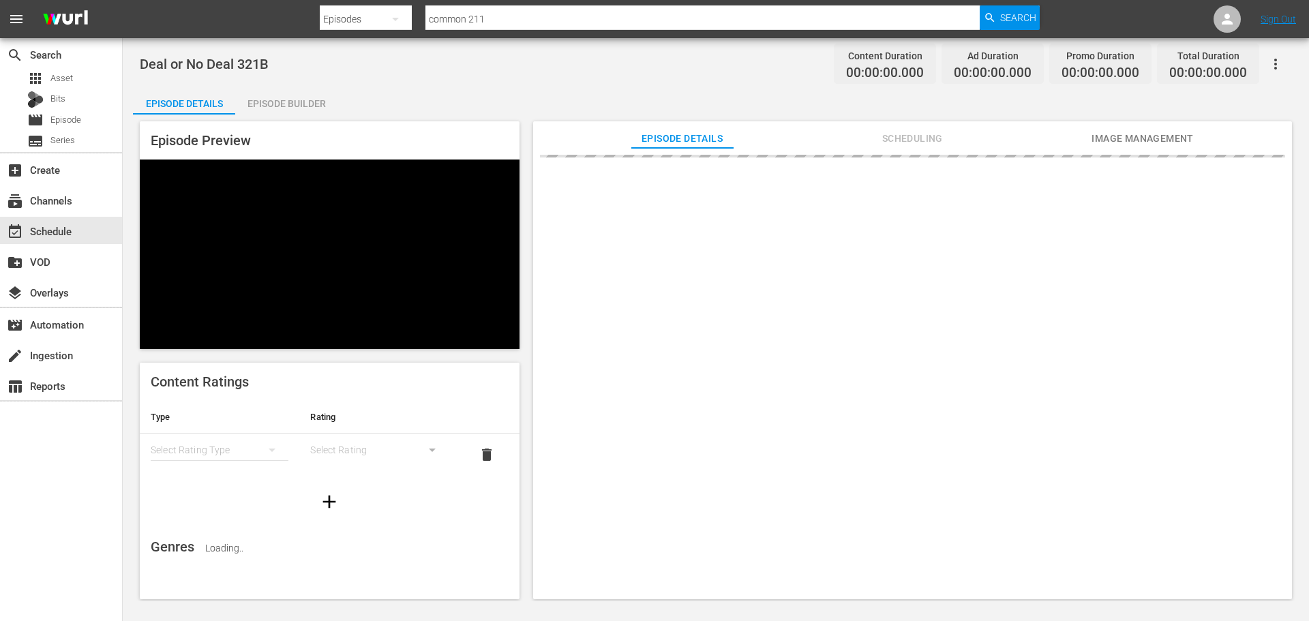
click at [245, 102] on div "Episode Builder" at bounding box center [286, 103] width 102 height 33
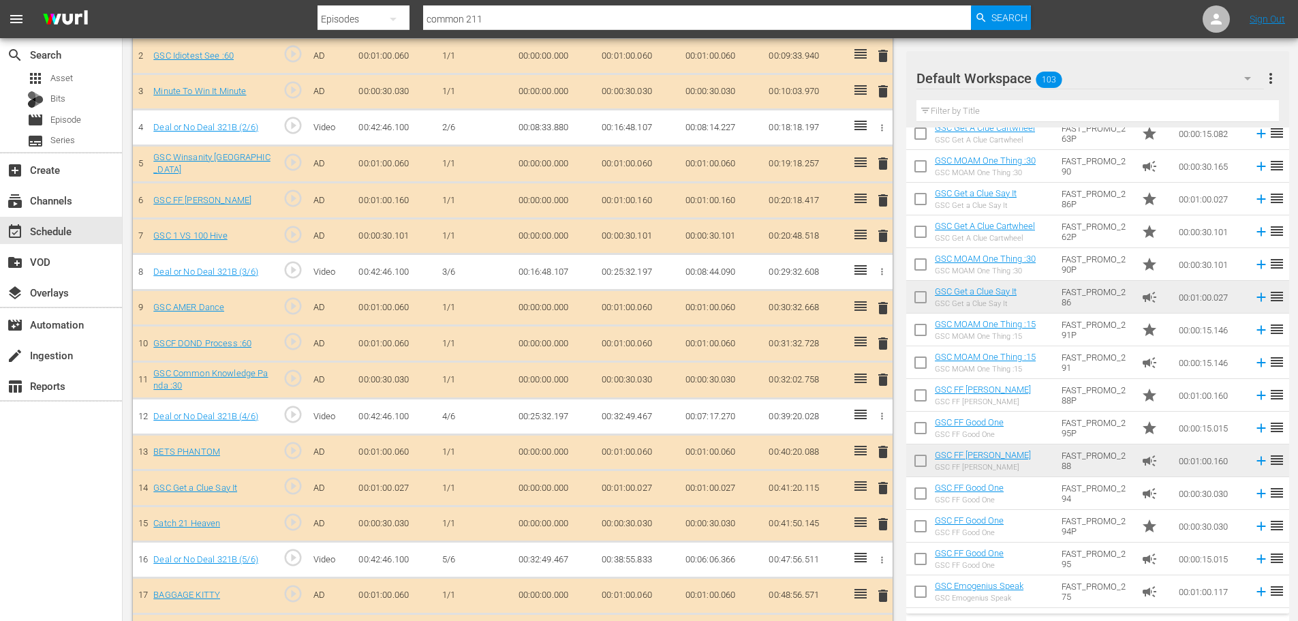
scroll to position [204, 0]
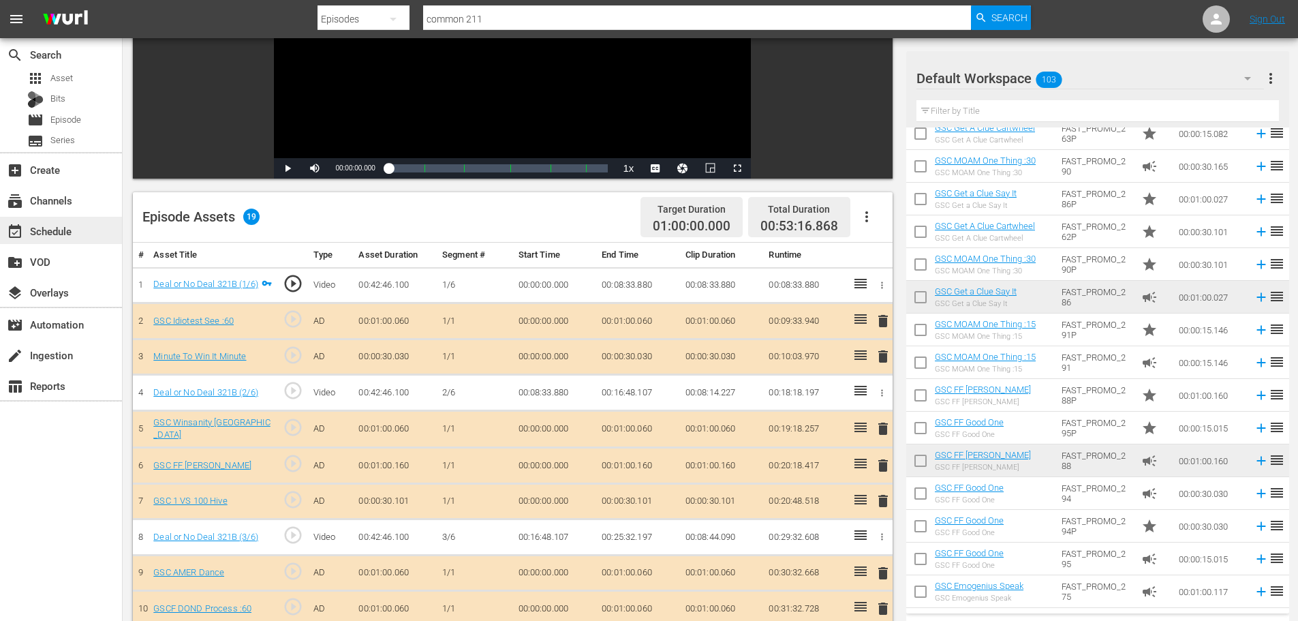
click at [42, 232] on div "event_available Schedule" at bounding box center [38, 229] width 76 height 12
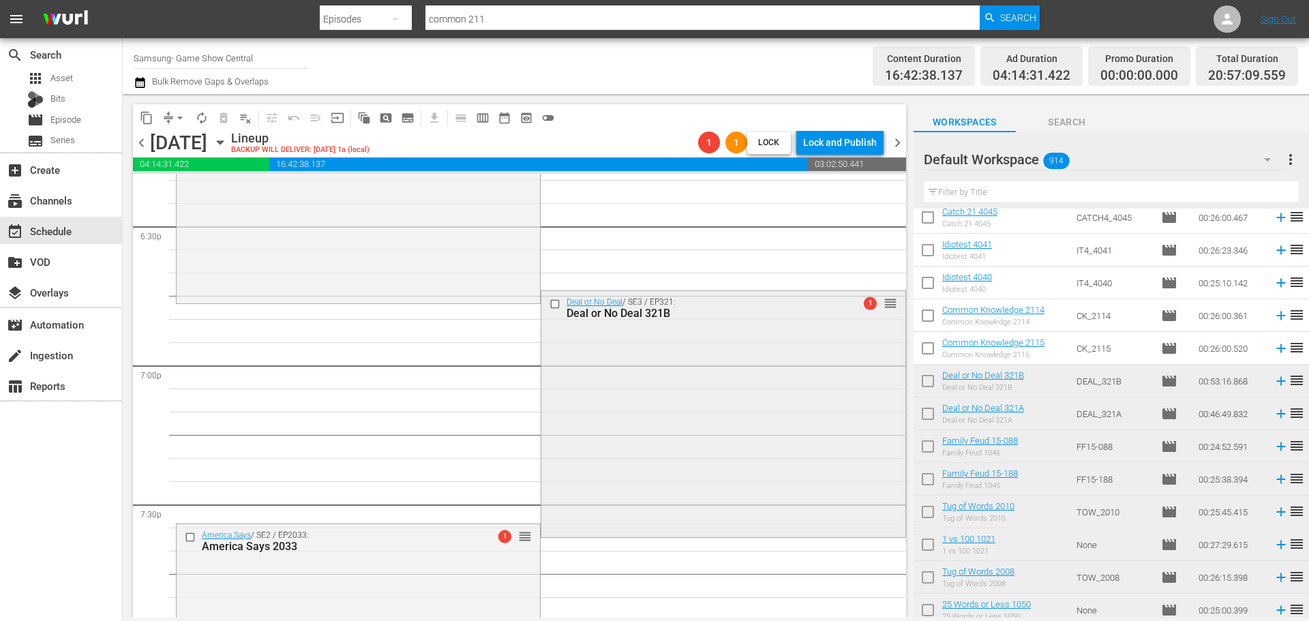
scroll to position [5084, 0]
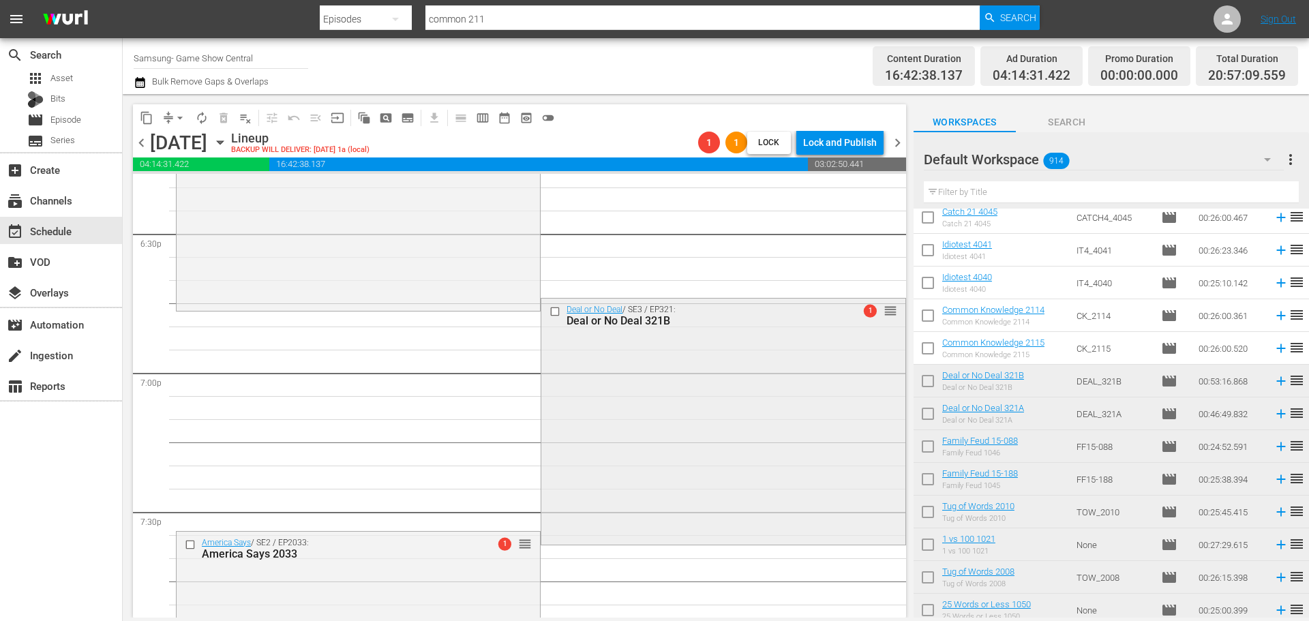
click at [630, 410] on div "Deal or No Deal / SE3 / EP321: Deal or No Deal 321B 1 reorder" at bounding box center [722, 420] width 363 height 243
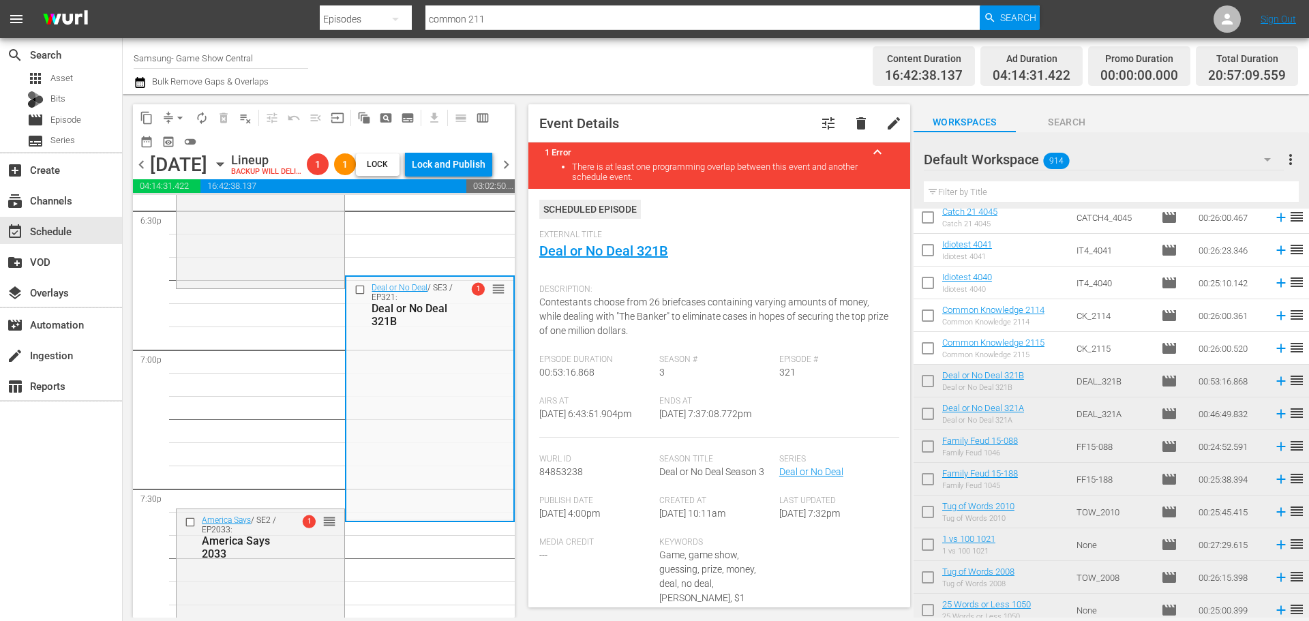
scroll to position [5152, 0]
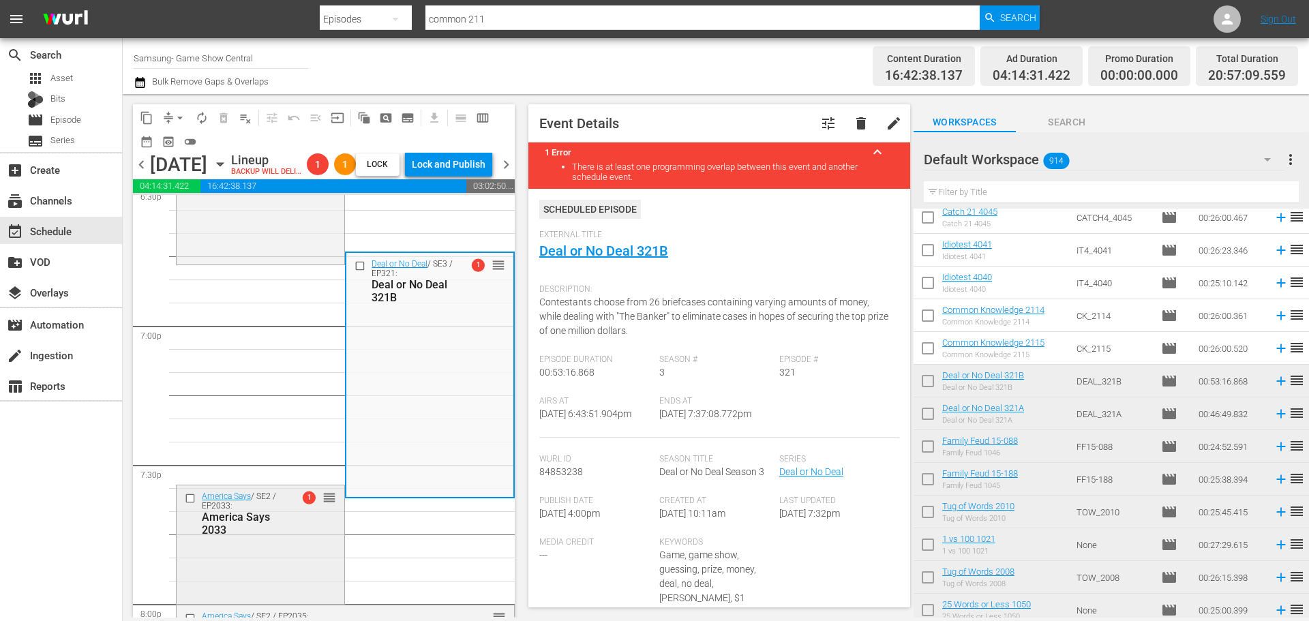
drag, startPoint x: 271, startPoint y: 553, endPoint x: 277, endPoint y: 560, distance: 8.7
click at [277, 541] on div "America Says / SE2 / EP2033: America Says 2033 1 reorder" at bounding box center [261, 513] width 168 height 56
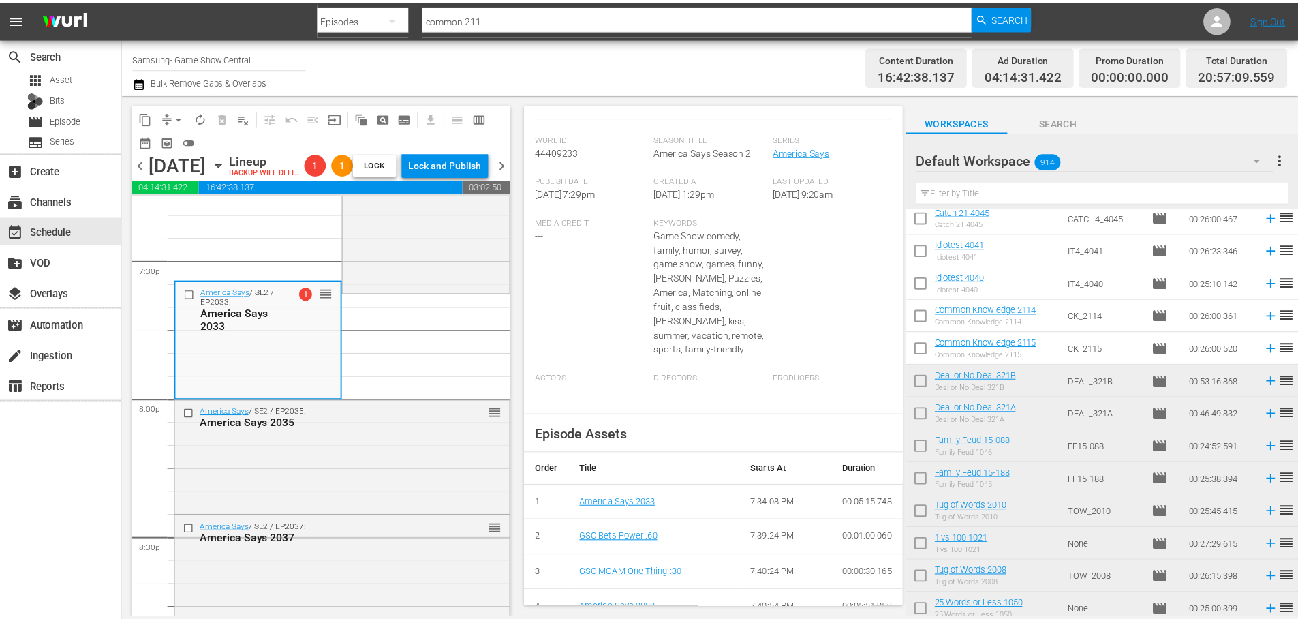
scroll to position [102, 0]
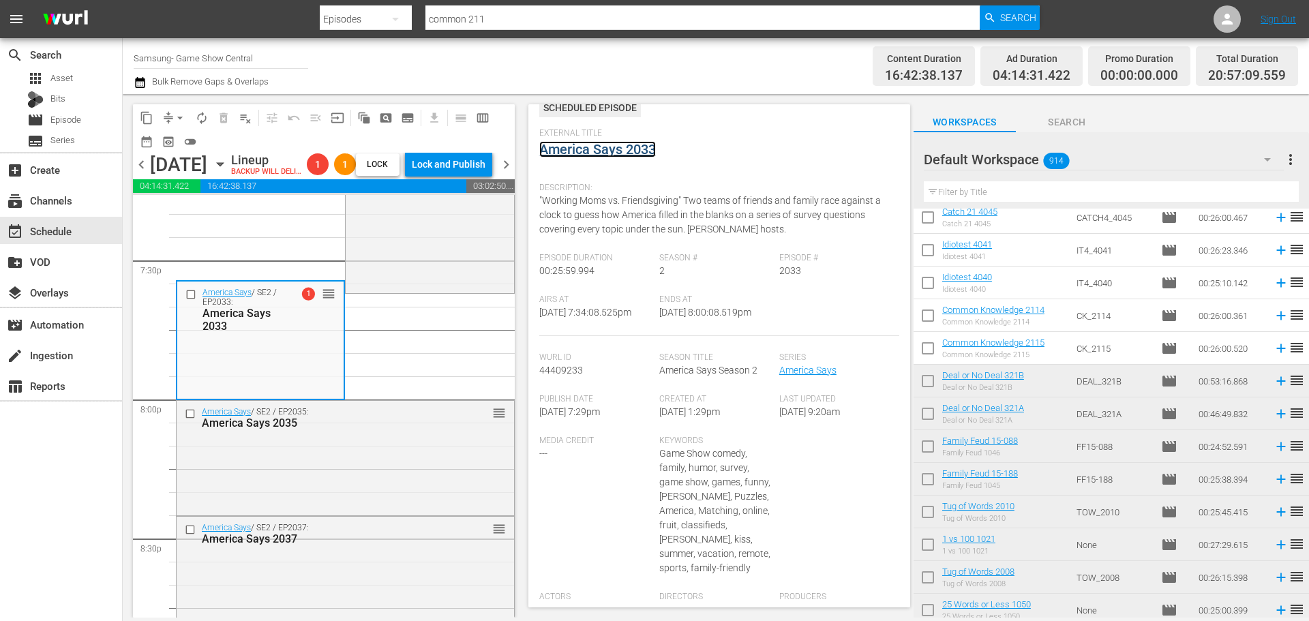
click at [625, 148] on link "America Says 2033" at bounding box center [597, 149] width 117 height 16
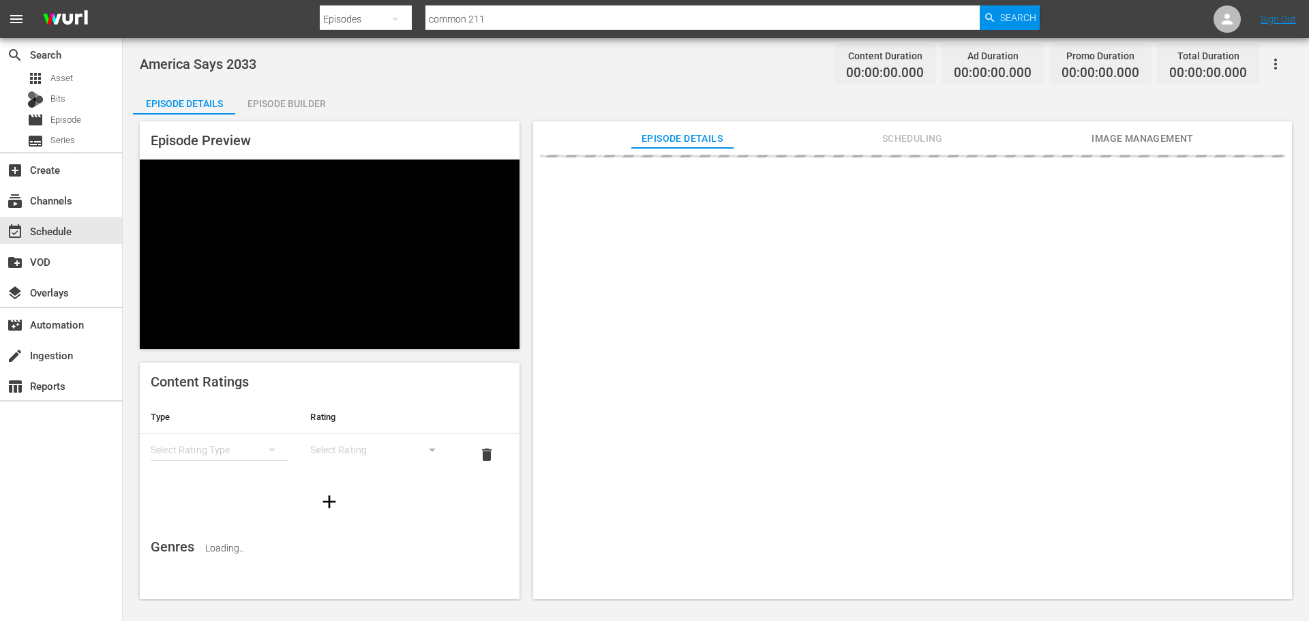
click at [295, 100] on div "Episode Builder" at bounding box center [286, 103] width 102 height 33
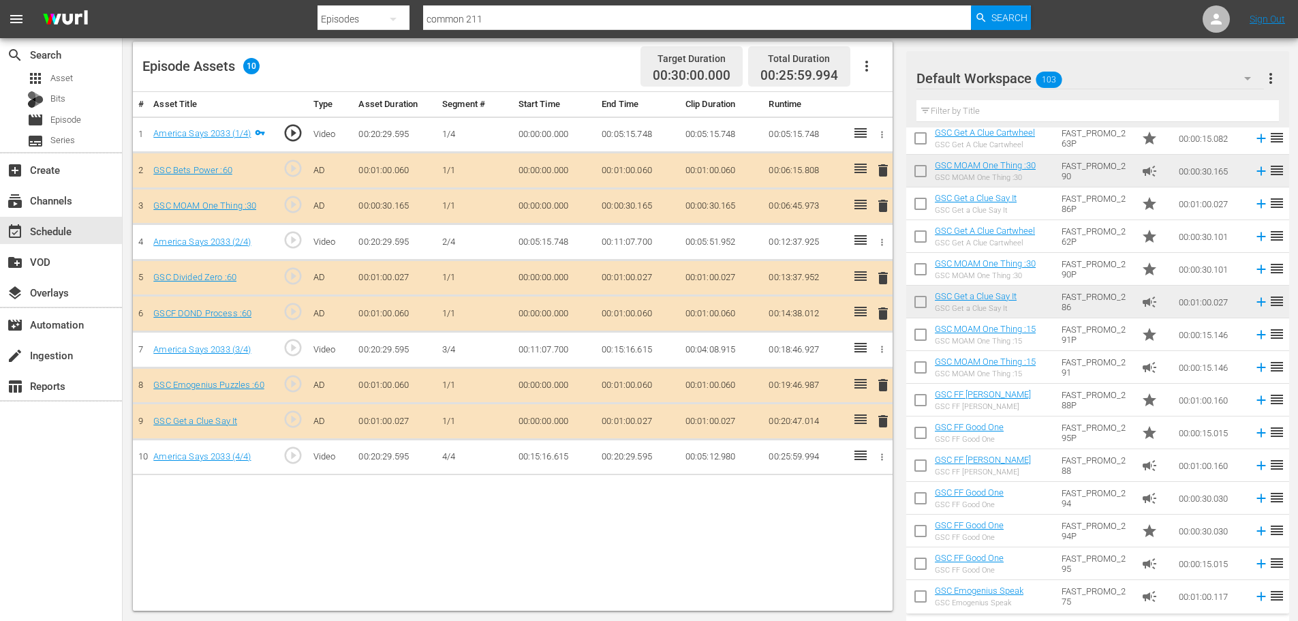
scroll to position [567, 0]
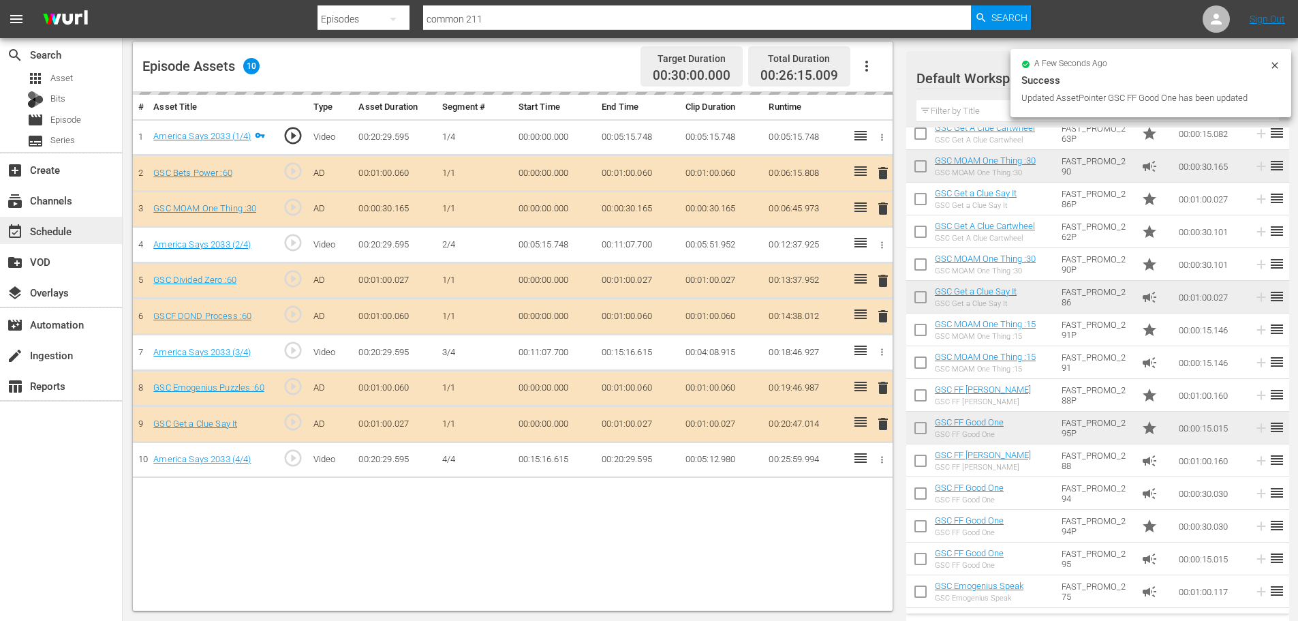
click at [69, 228] on div "event_available Schedule" at bounding box center [38, 229] width 76 height 12
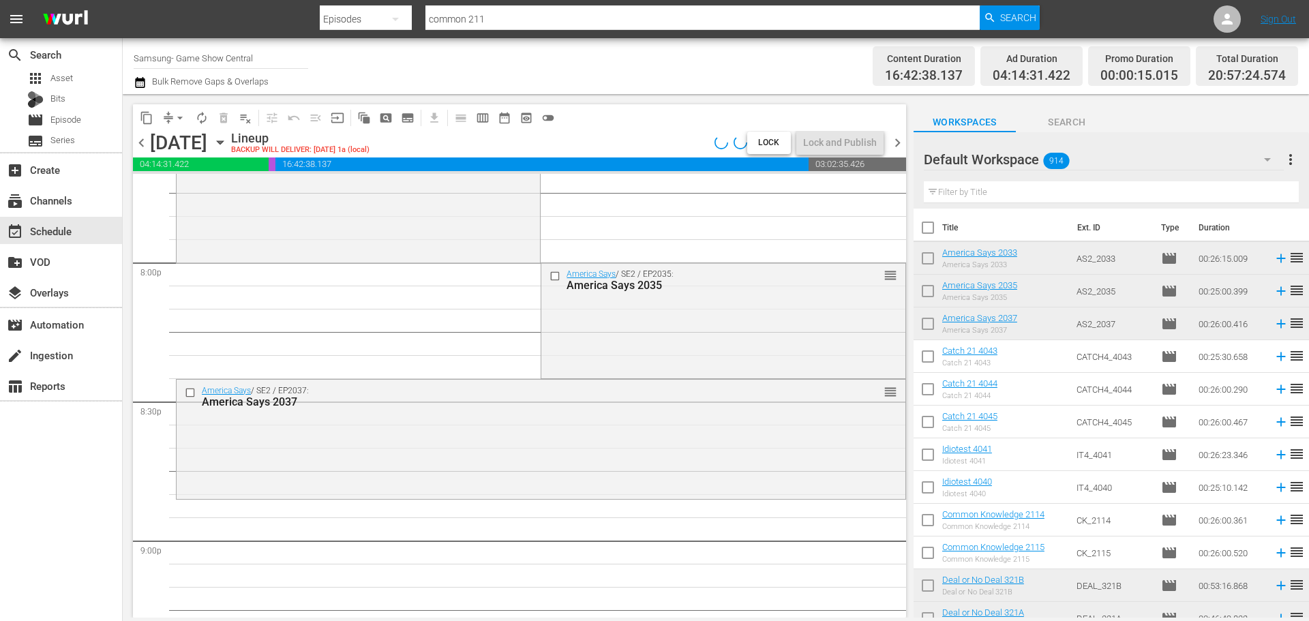
scroll to position [5495, 0]
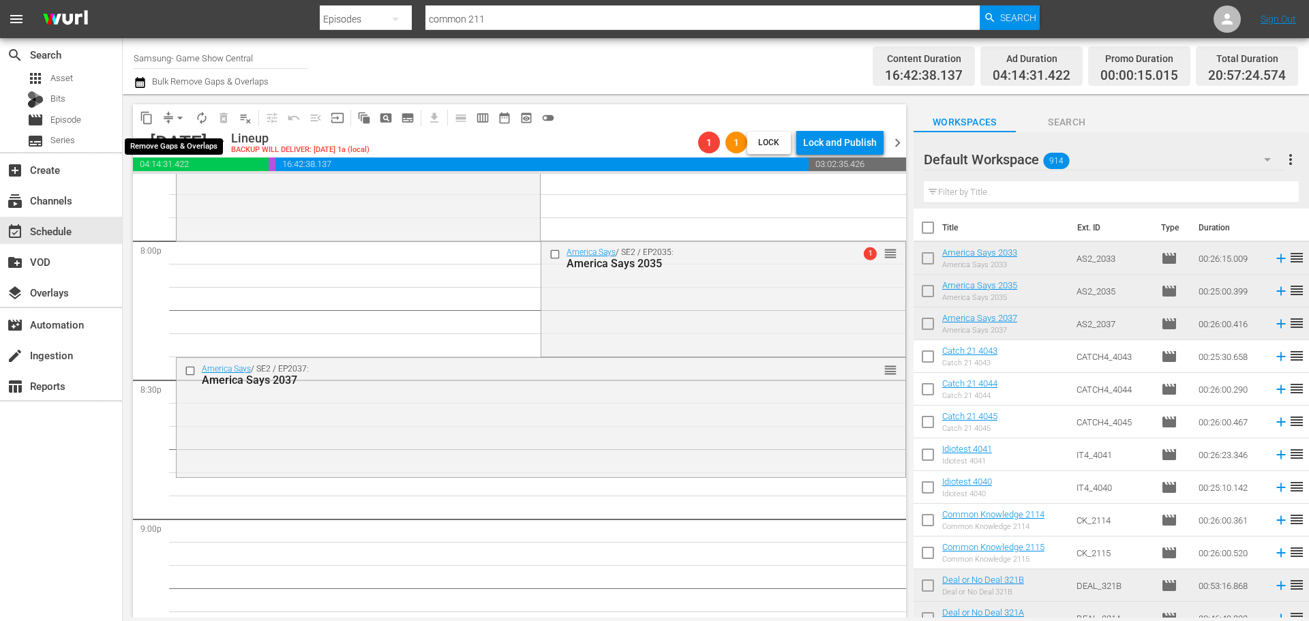
click at [184, 116] on span "arrow_drop_down" at bounding box center [180, 118] width 14 height 14
click at [200, 149] on li "Align to Midnight" at bounding box center [180, 145] width 143 height 22
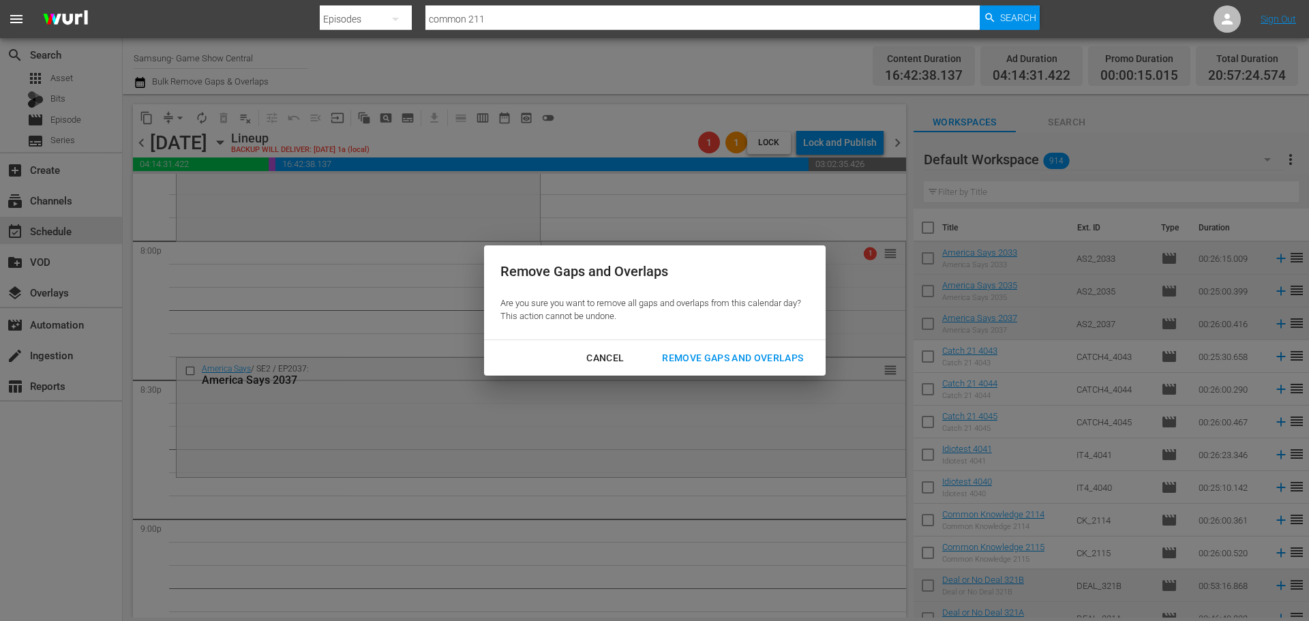
click at [744, 370] on div "Cancel Remove Gaps and Overlaps" at bounding box center [654, 358] width 341 height 36
click at [744, 367] on button "Remove Gaps and Overlaps" at bounding box center [732, 358] width 174 height 25
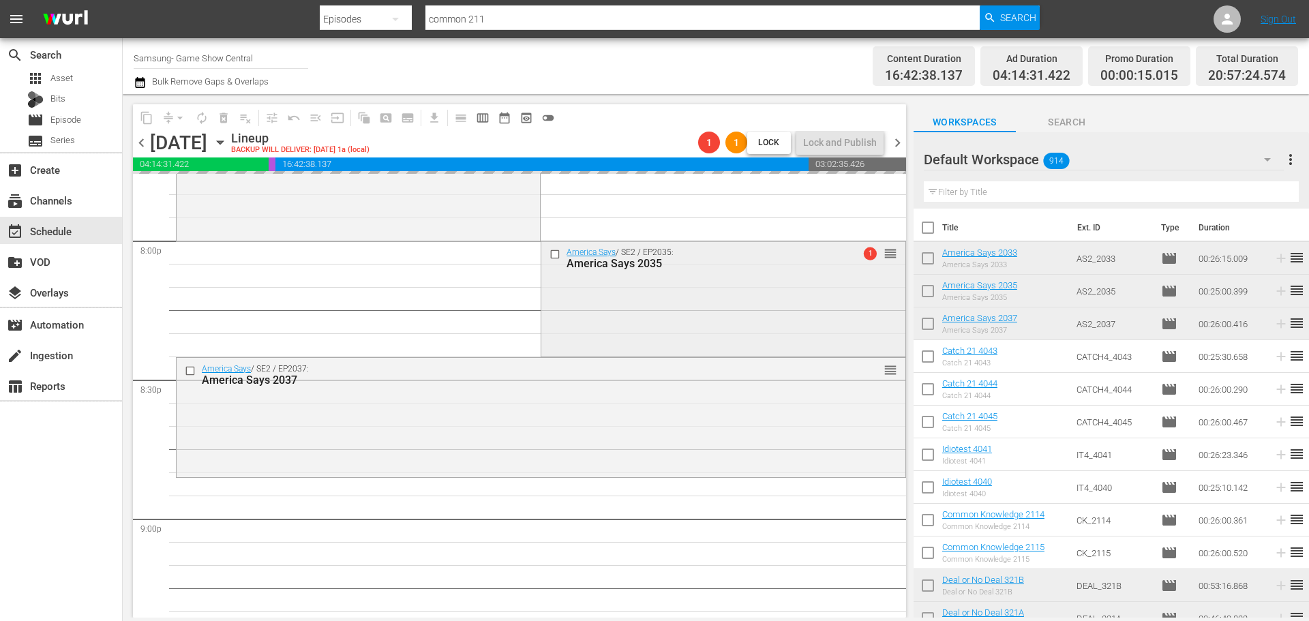
click at [717, 341] on div "America Says / SE2 / EP2035: America Says 2035 1 reorder" at bounding box center [722, 297] width 363 height 112
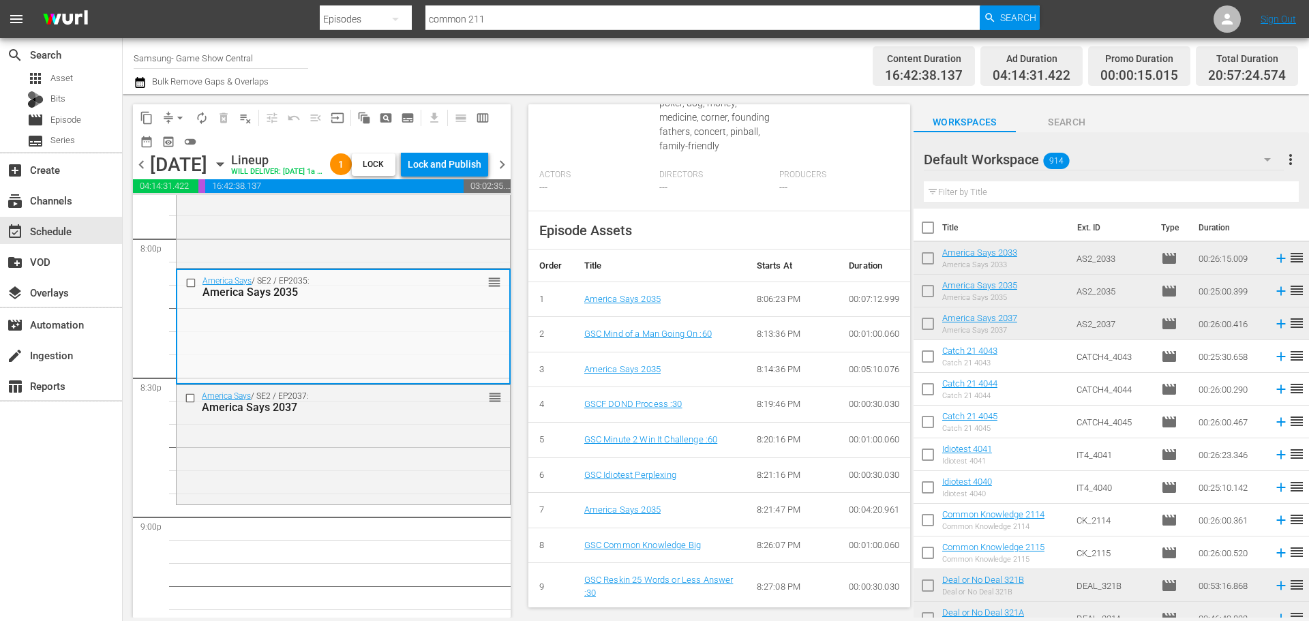
scroll to position [545, 0]
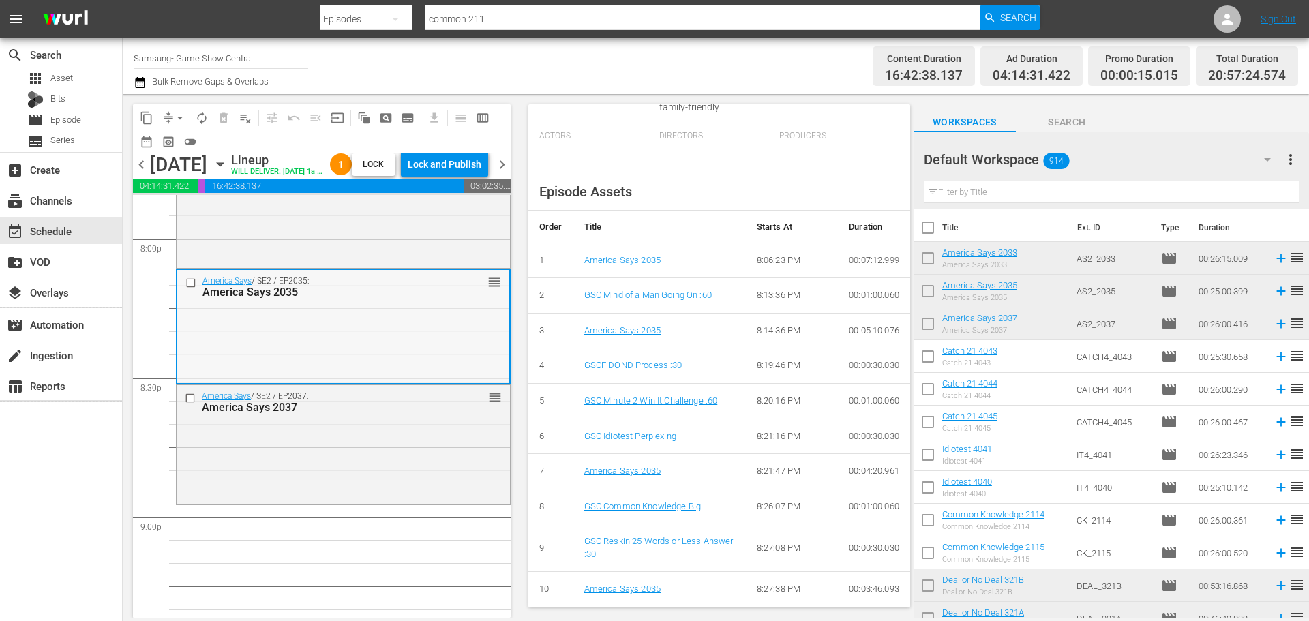
click at [358, 361] on div "America Says / SE2 / EP2035: America Says 2035 reorder" at bounding box center [343, 326] width 332 height 112
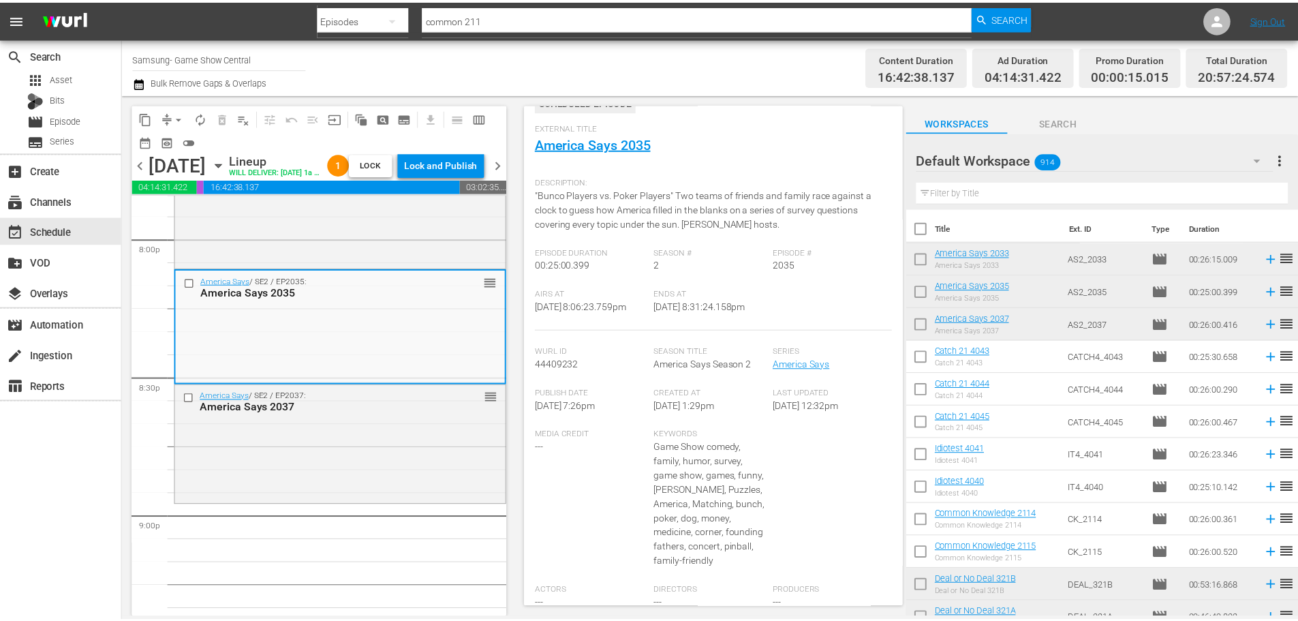
scroll to position [0, 0]
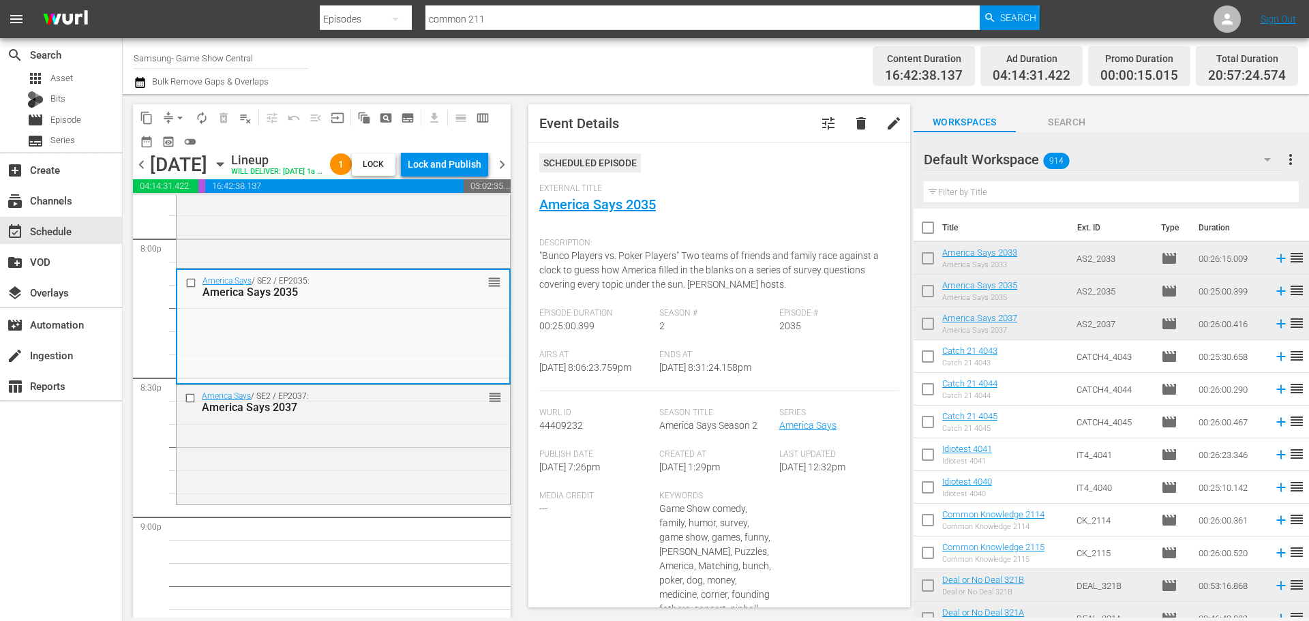
click at [600, 191] on span "External Title" at bounding box center [715, 188] width 353 height 11
click at [608, 198] on link "America Says 2035" at bounding box center [597, 204] width 117 height 16
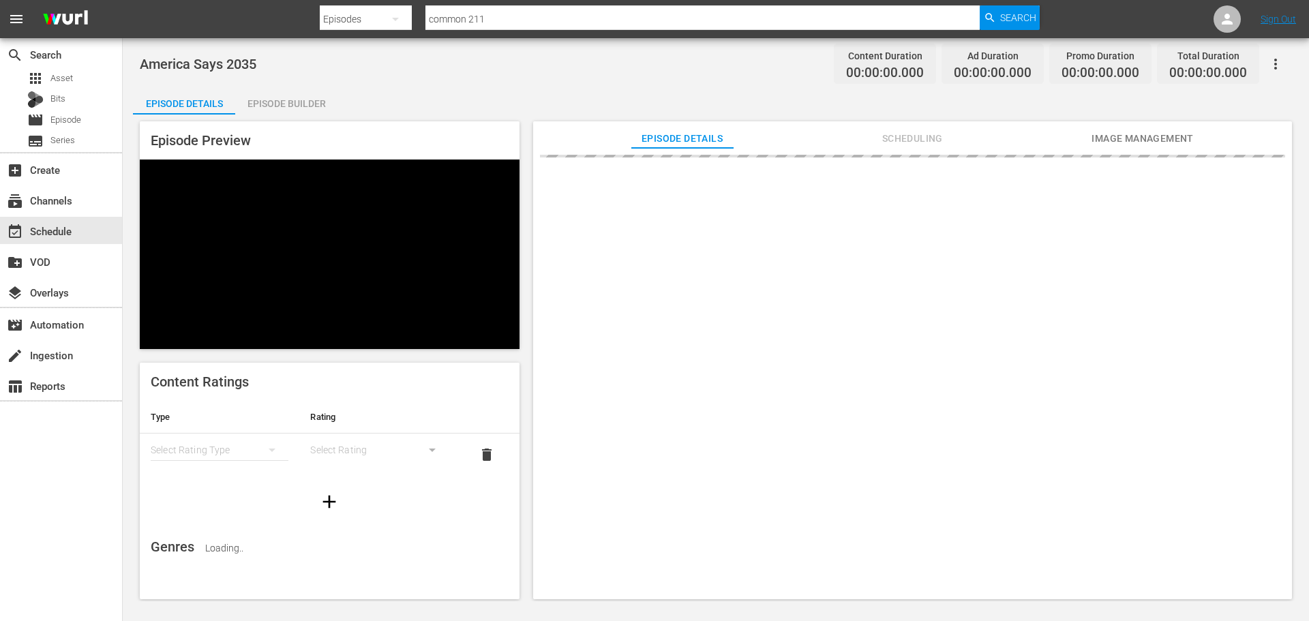
click at [273, 84] on div "America Says 2035 Content Duration 00:00:00.000 Ad Duration 00:00:00.000 Promo …" at bounding box center [716, 319] width 1186 height 563
click at [273, 88] on div "Episode Builder" at bounding box center [286, 103] width 102 height 33
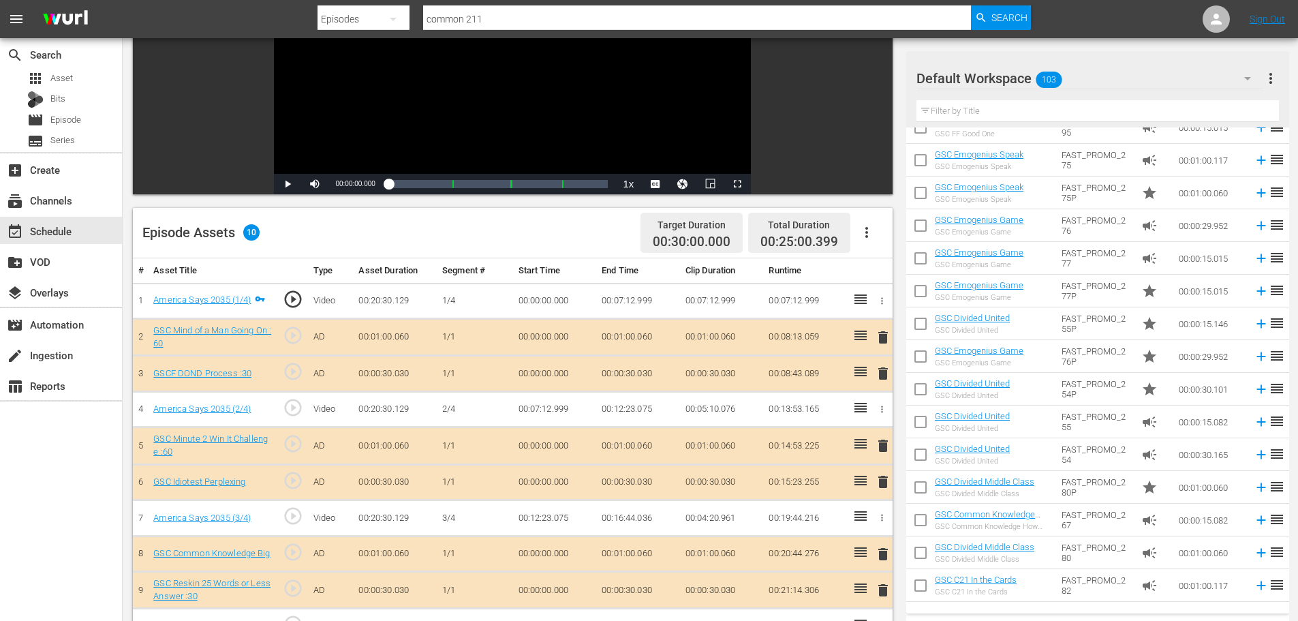
scroll to position [1022, 0]
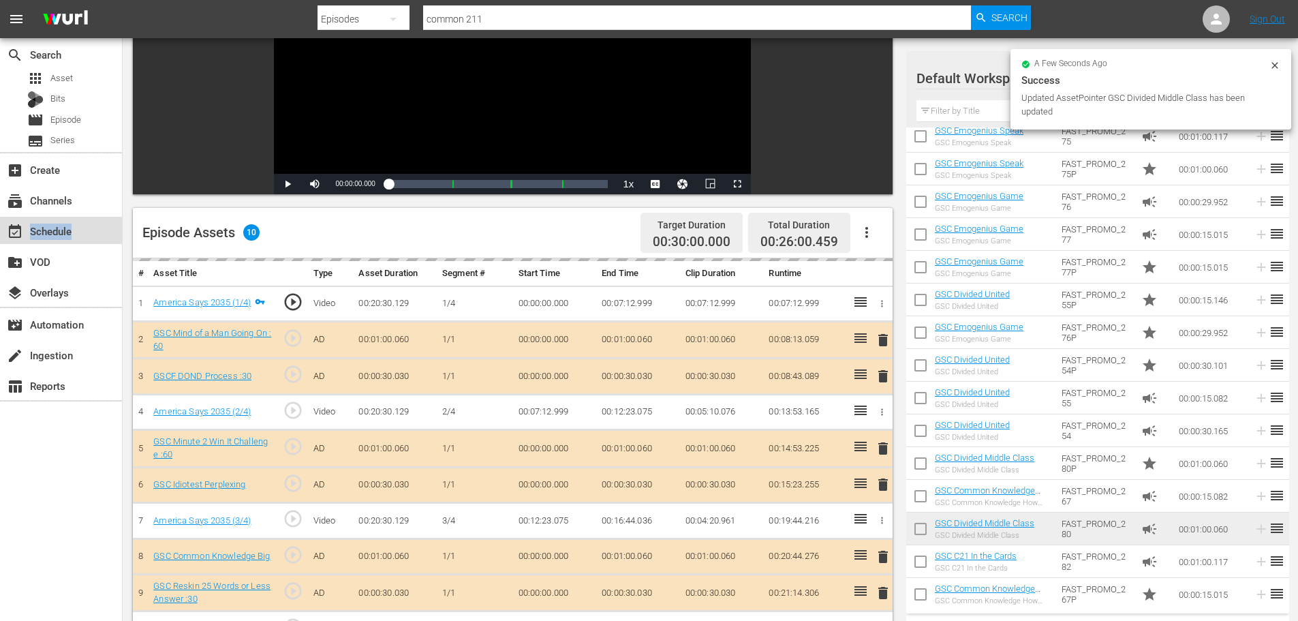
click at [72, 228] on div "event_available Schedule" at bounding box center [38, 229] width 76 height 12
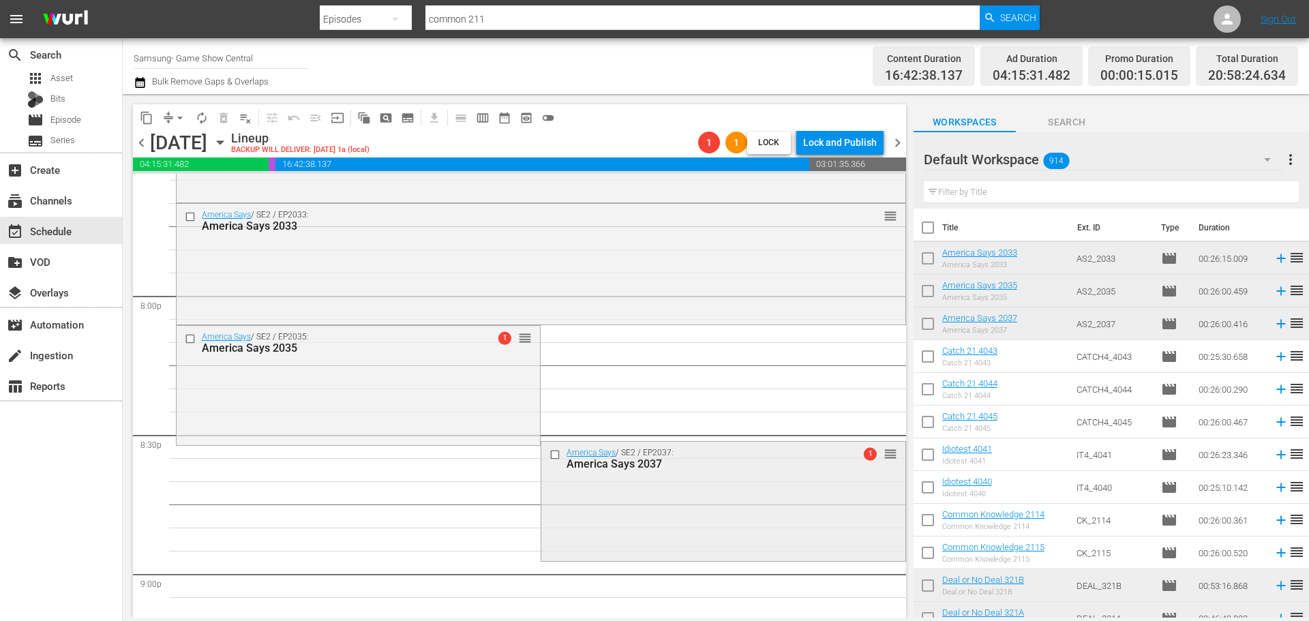
scroll to position [5480, 0]
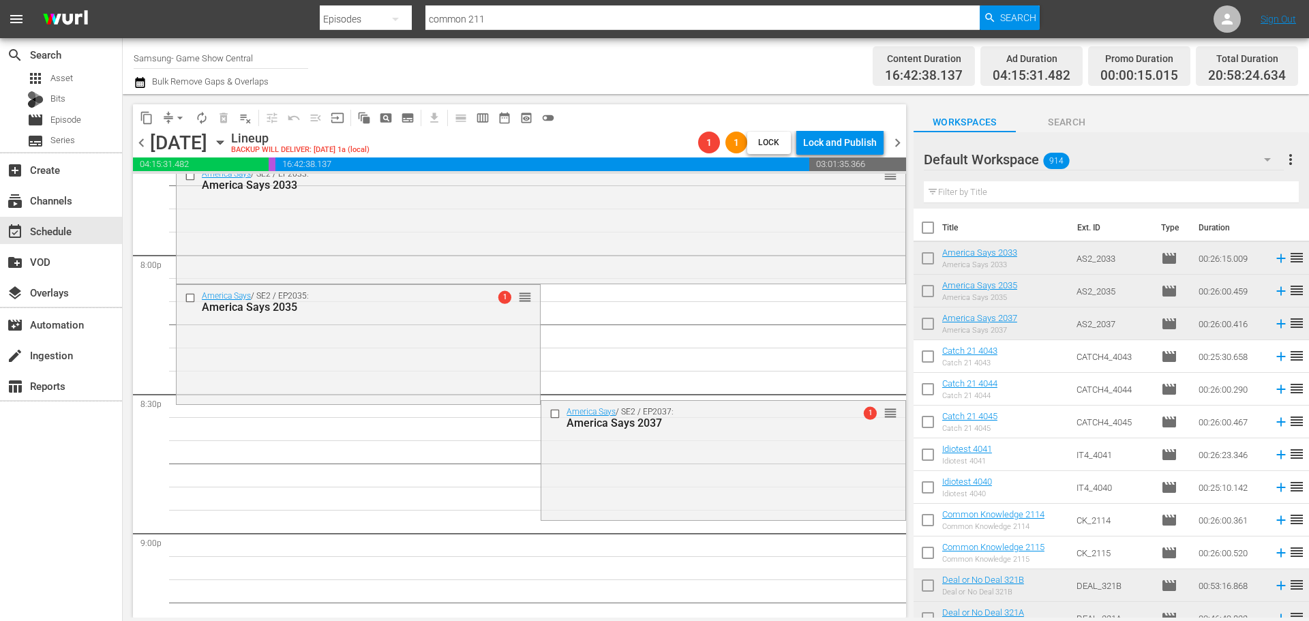
drag, startPoint x: 615, startPoint y: 463, endPoint x: 612, endPoint y: 470, distance: 8.0
click at [615, 465] on div "America Says / SE2 / EP2037: America Says 2037 1 reorder" at bounding box center [722, 459] width 363 height 117
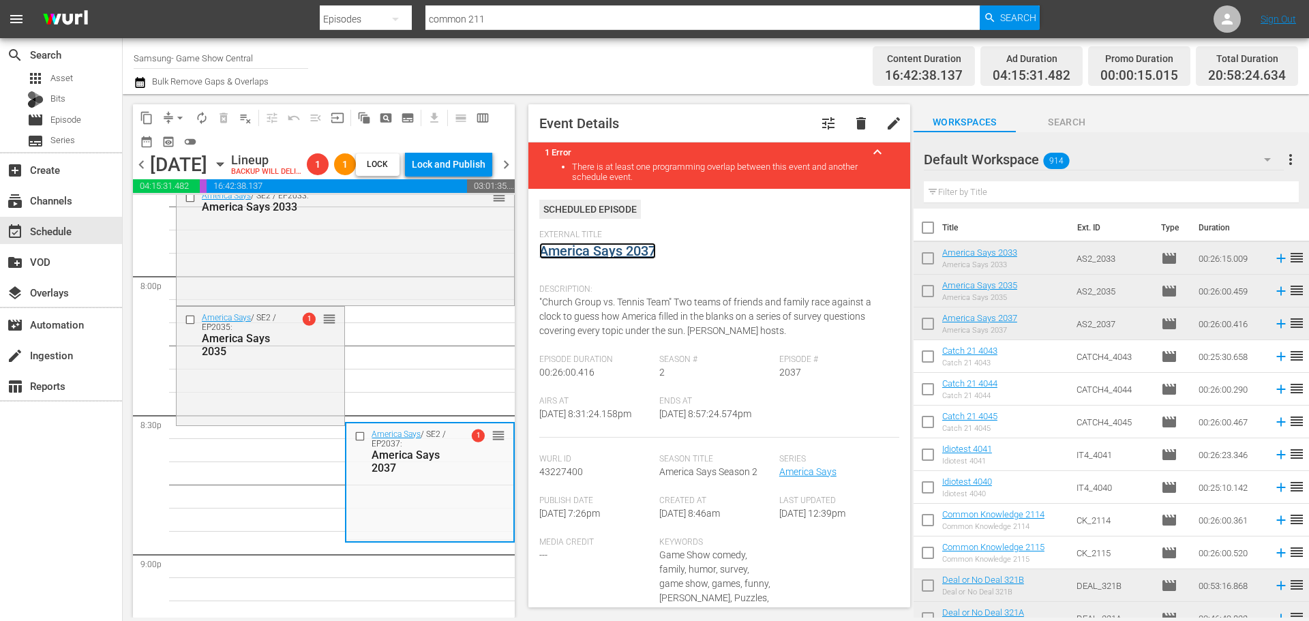
click at [610, 247] on link "America Says 2037" at bounding box center [597, 251] width 117 height 16
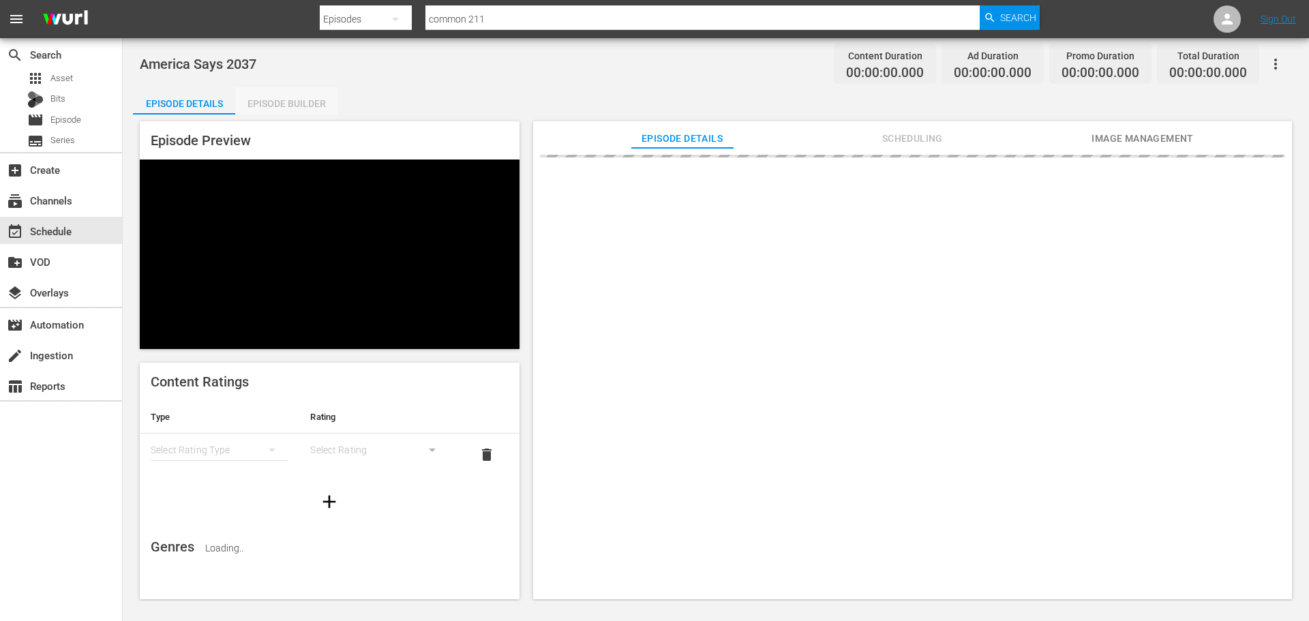
click at [316, 97] on div "Episode Builder" at bounding box center [286, 103] width 102 height 33
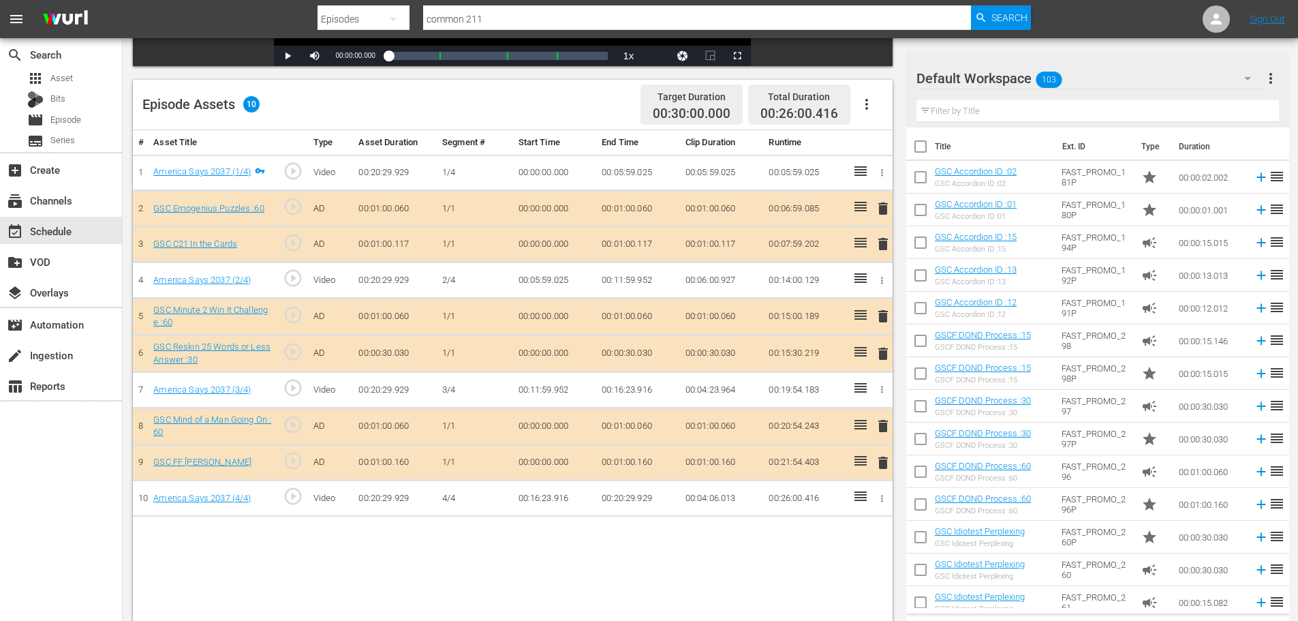
scroll to position [355, 0]
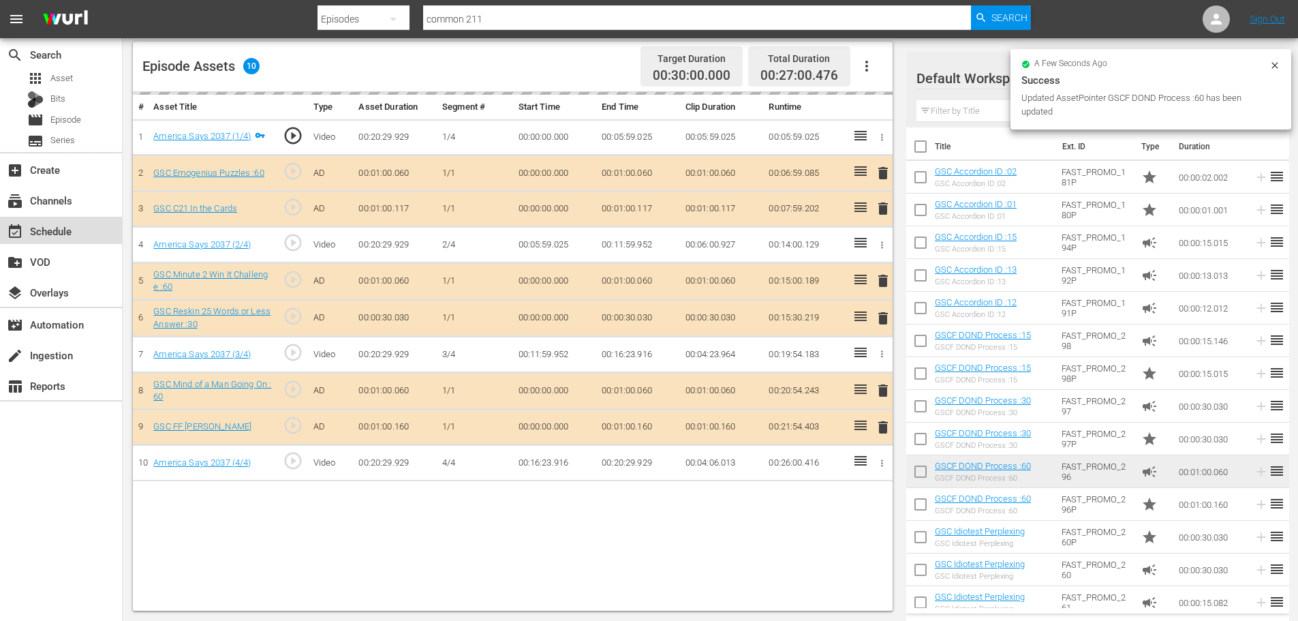
click at [86, 232] on div "event_available Schedule" at bounding box center [61, 230] width 122 height 27
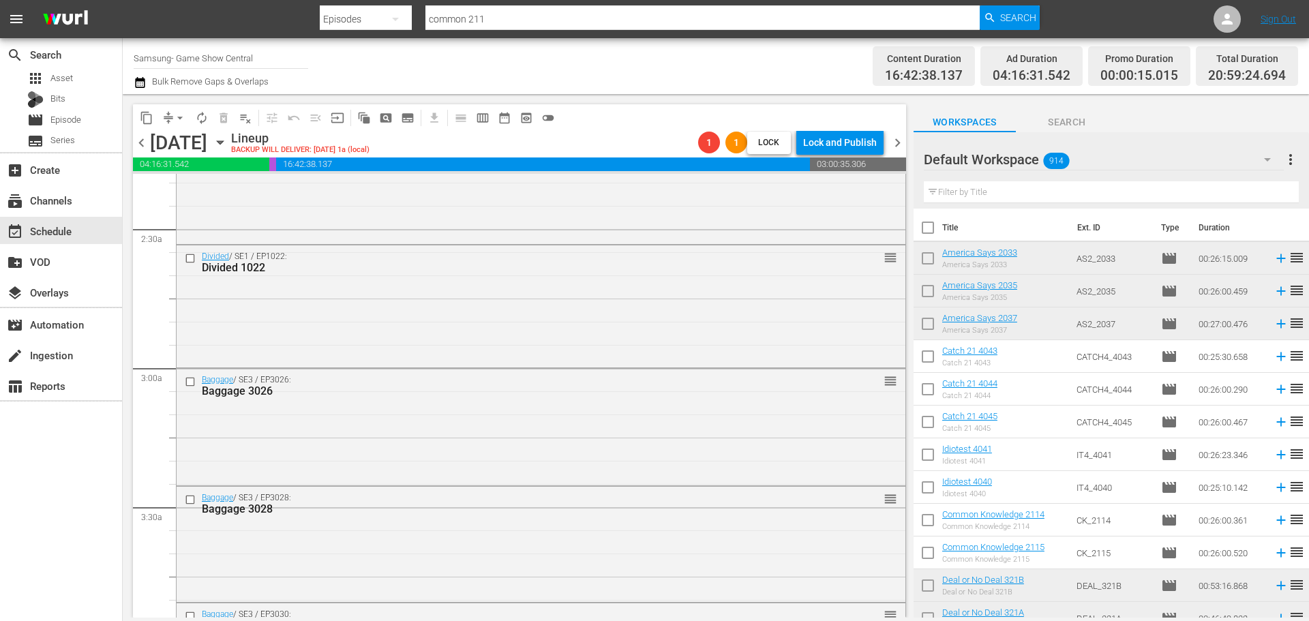
scroll to position [1227, 0]
drag, startPoint x: 628, startPoint y: 634, endPoint x: 607, endPoint y: 645, distance: 23.8
drag, startPoint x: 607, startPoint y: 645, endPoint x: 101, endPoint y: 515, distance: 522.0
click at [45, 544] on div "search Search apps Asset Bits movie Episode subtitles Series add_box Create sub…" at bounding box center [61, 348] width 123 height 621
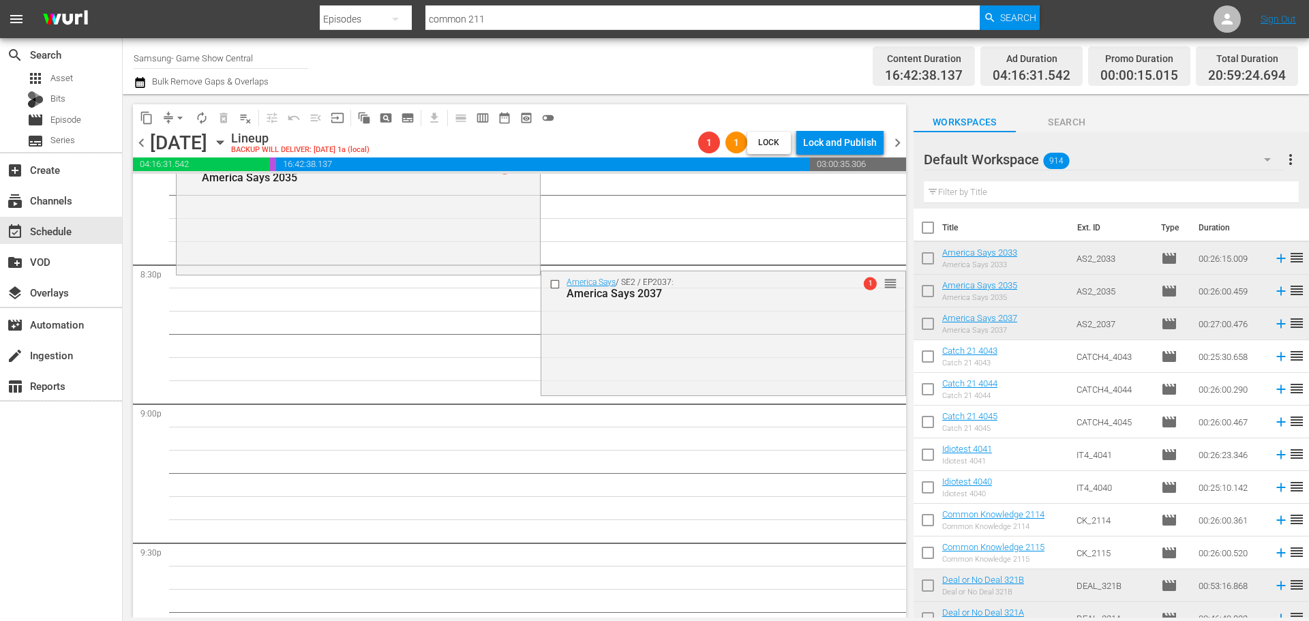
scroll to position [5316, 0]
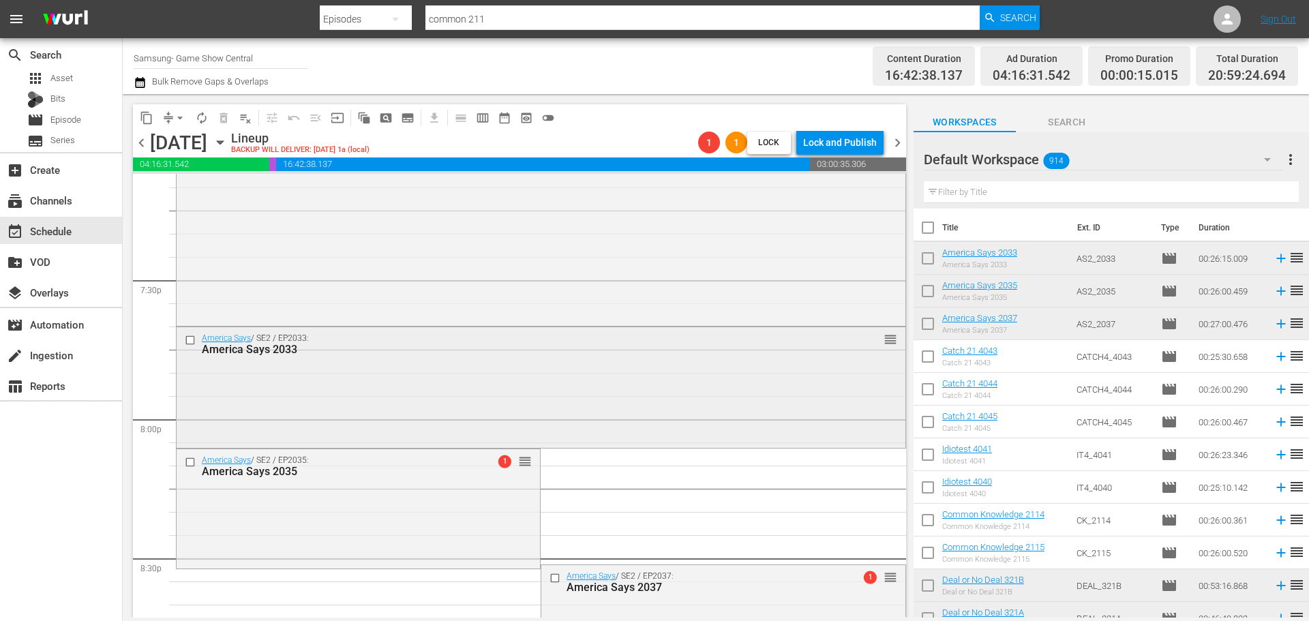
click at [355, 393] on div "America Says / SE2 / EP2033: America Says 2033 reorder" at bounding box center [541, 386] width 729 height 118
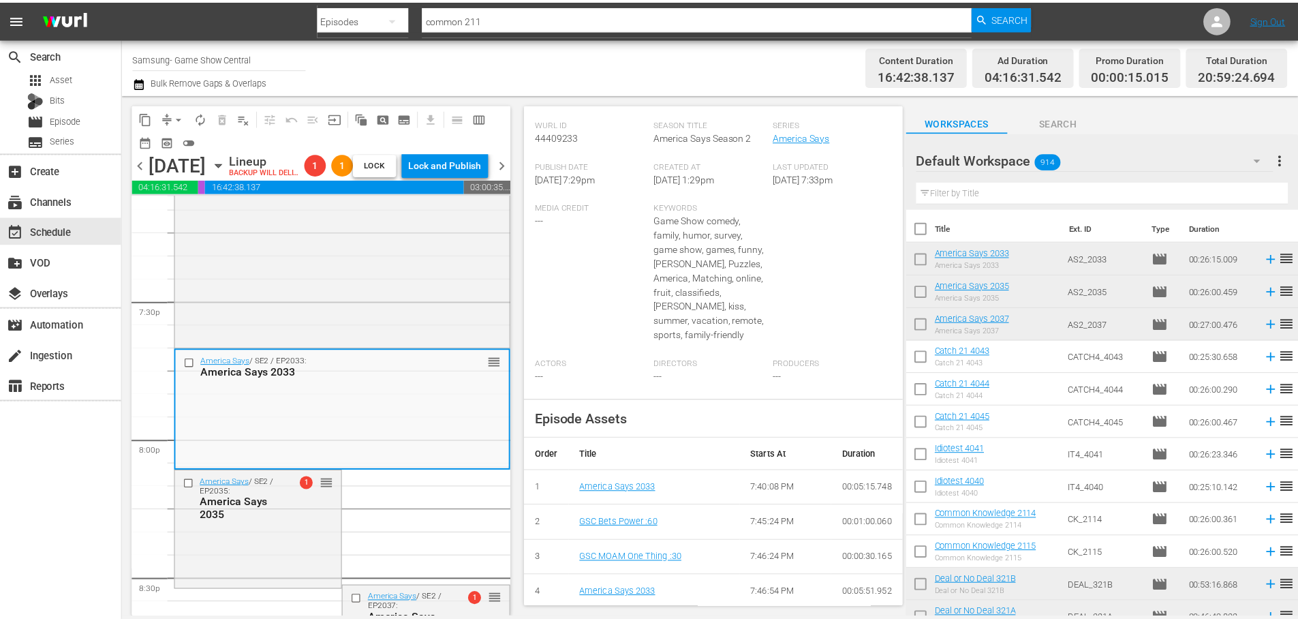
scroll to position [0, 0]
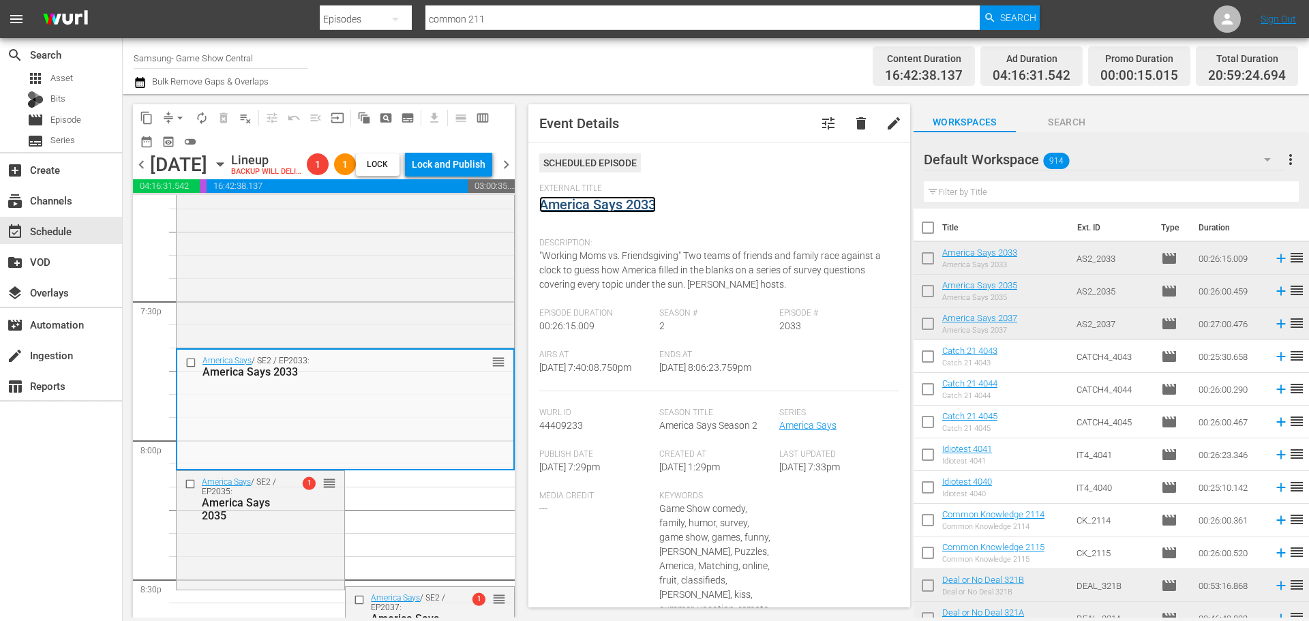
click at [606, 206] on link "America Says 2033" at bounding box center [597, 204] width 117 height 16
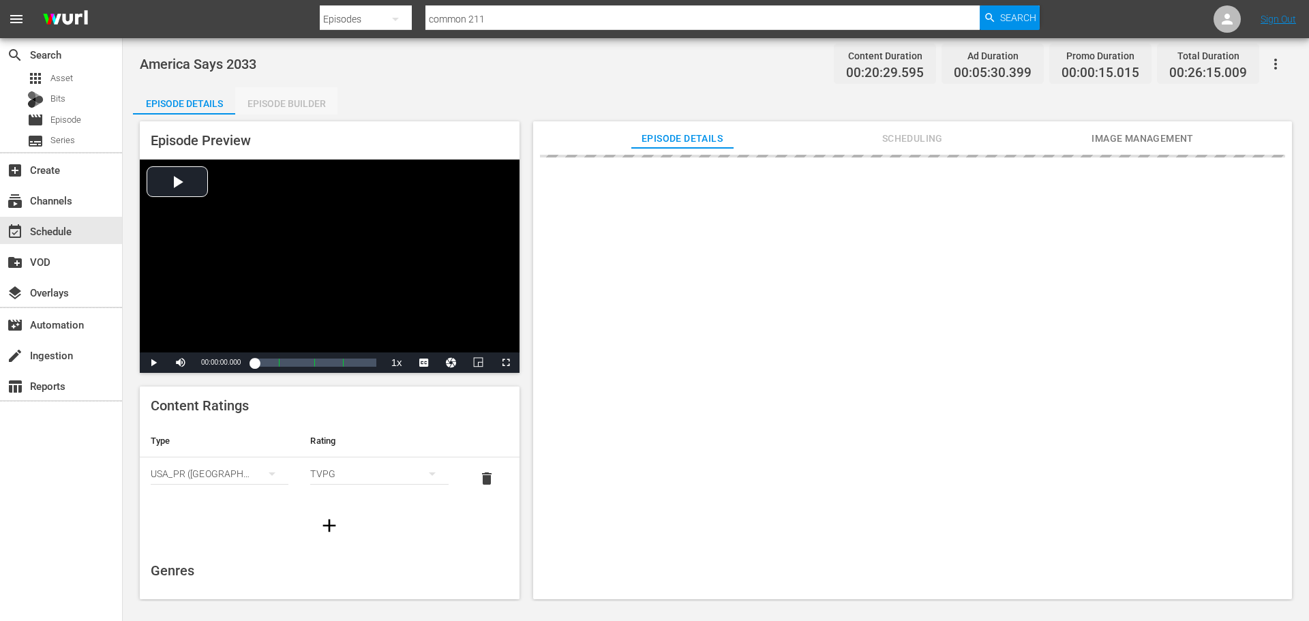
click at [254, 99] on div "Episode Builder" at bounding box center [286, 103] width 102 height 33
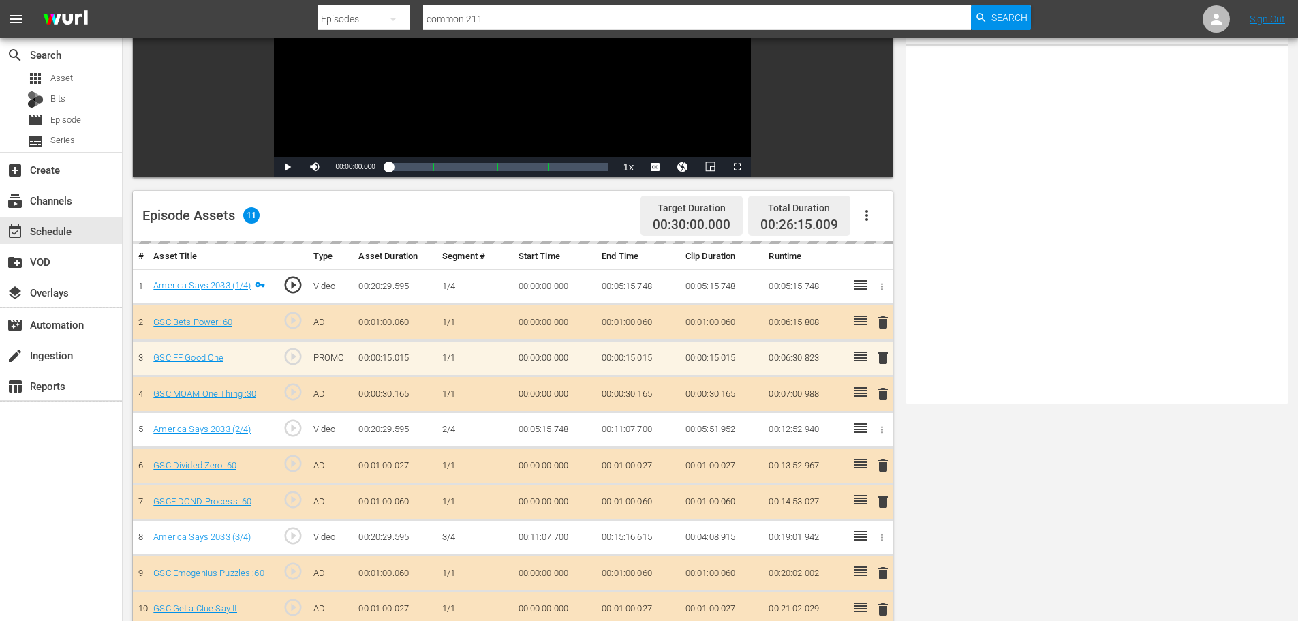
scroll to position [355, 0]
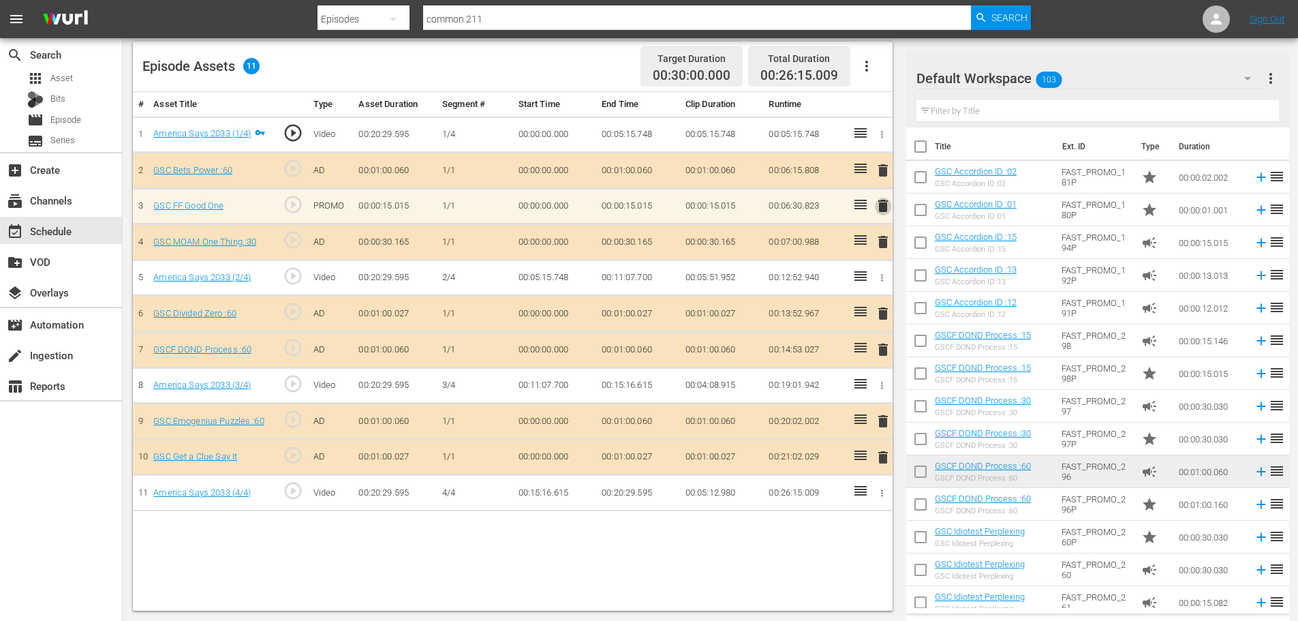
click at [885, 211] on span "delete" at bounding box center [883, 206] width 16 height 16
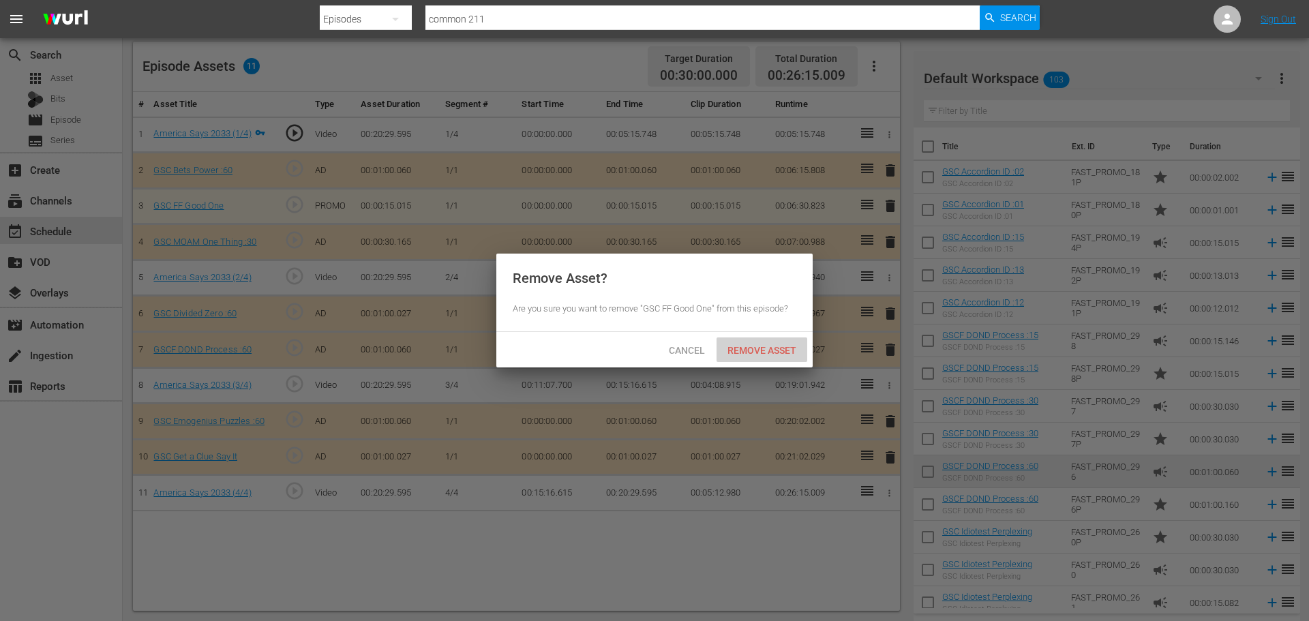
click at [791, 345] on span "Remove Asset" at bounding box center [761, 350] width 91 height 11
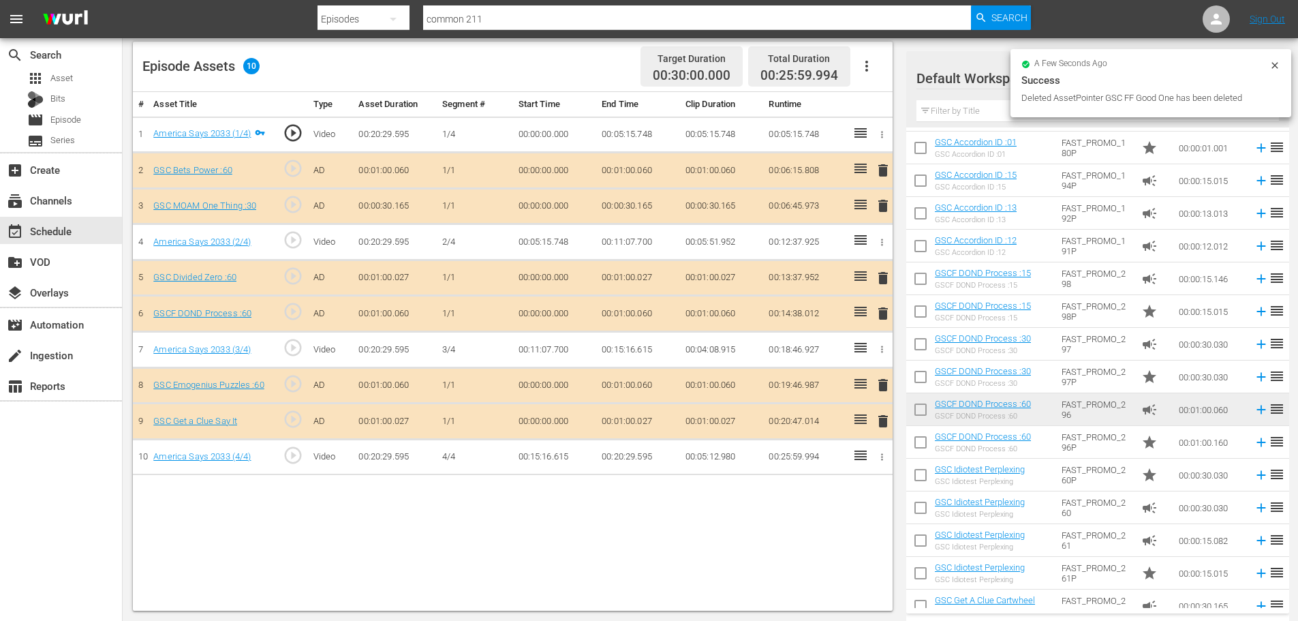
scroll to position [477, 0]
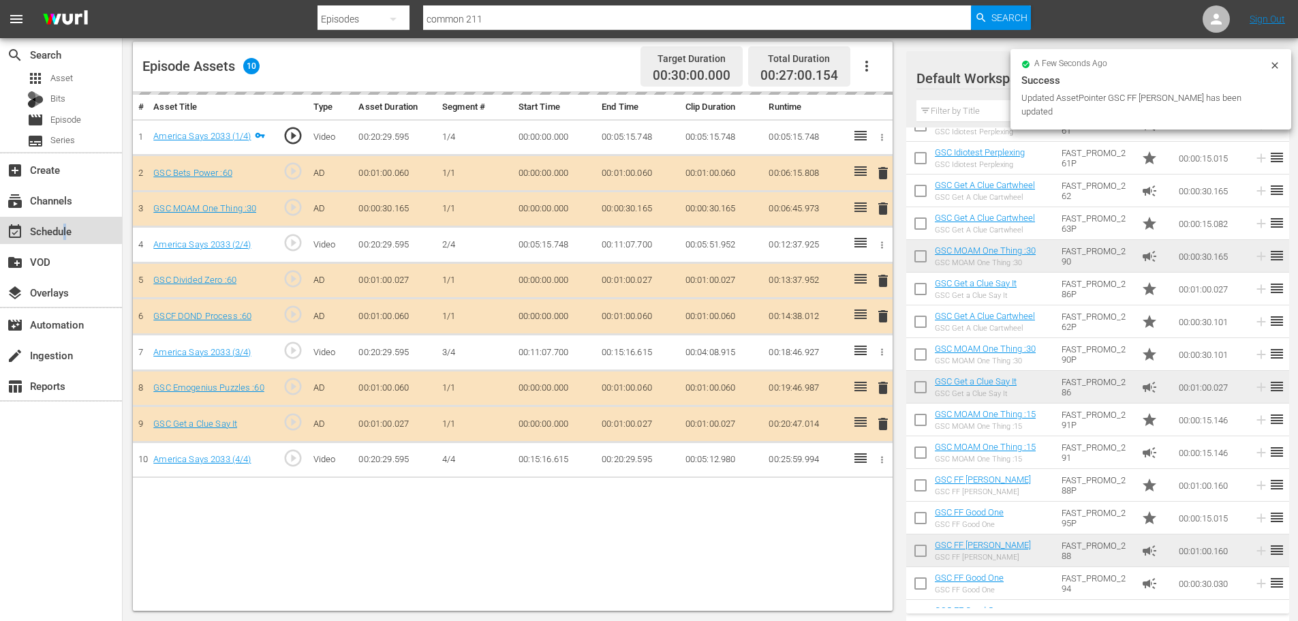
click at [65, 230] on div "event_available Schedule" at bounding box center [38, 229] width 76 height 12
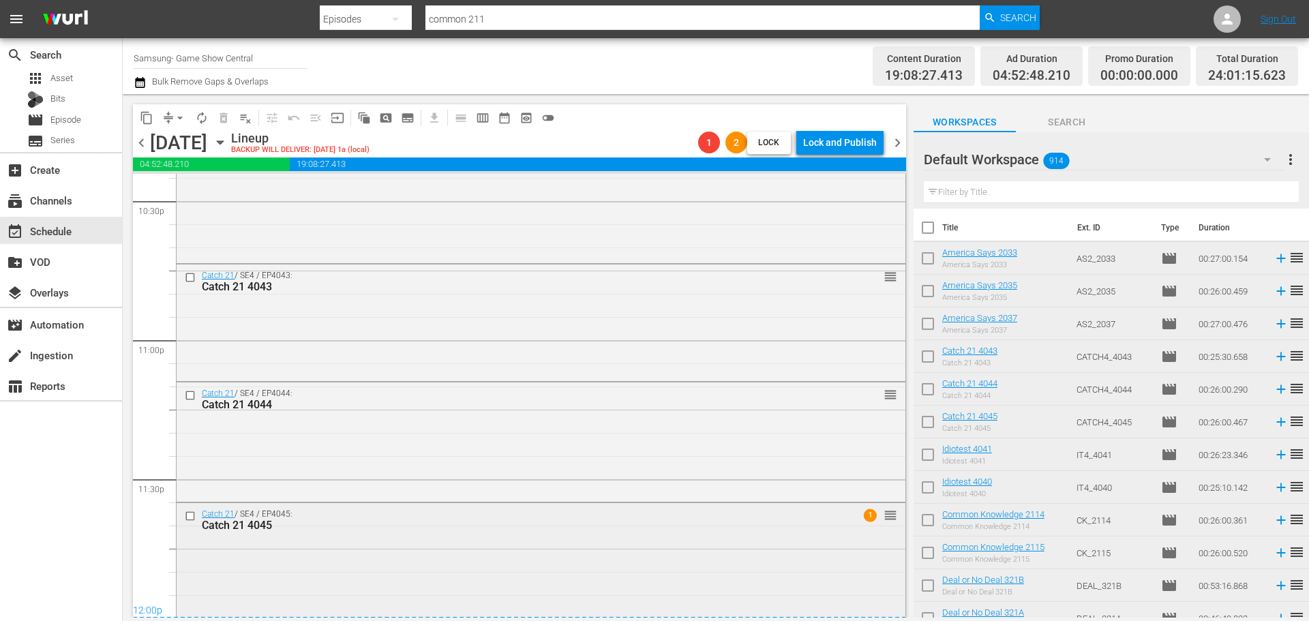
scroll to position [6235, 0]
click at [184, 124] on span "arrow_drop_down" at bounding box center [180, 118] width 14 height 14
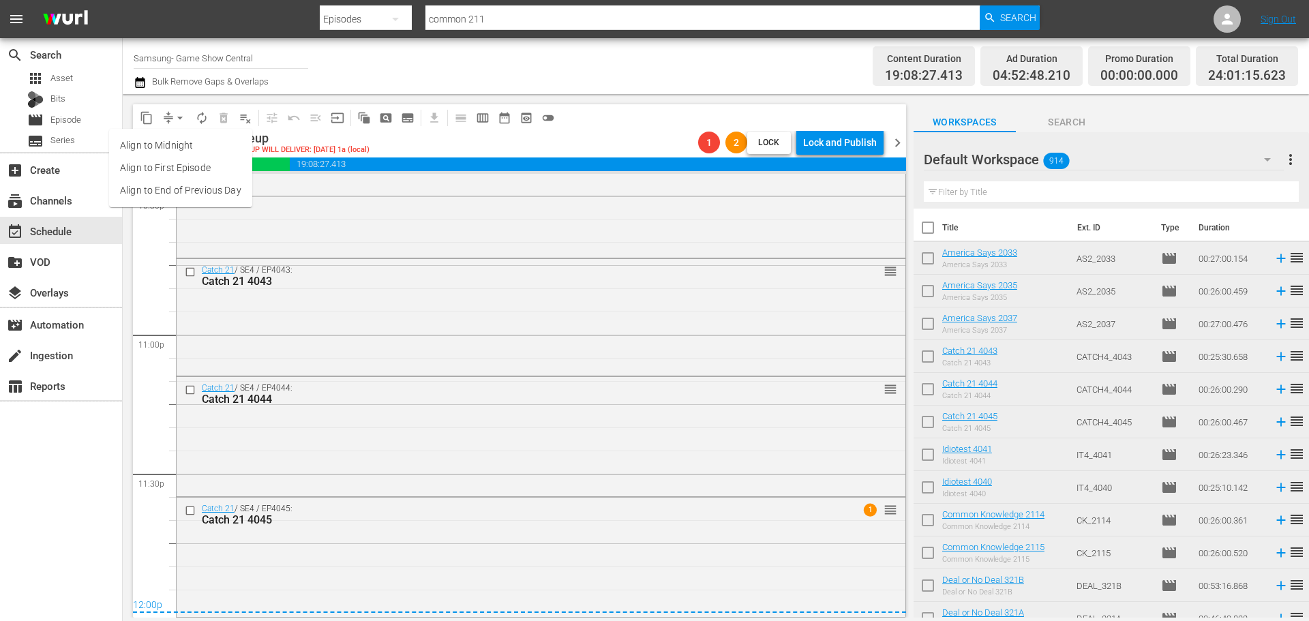
click at [187, 147] on li "Align to Midnight" at bounding box center [180, 145] width 143 height 22
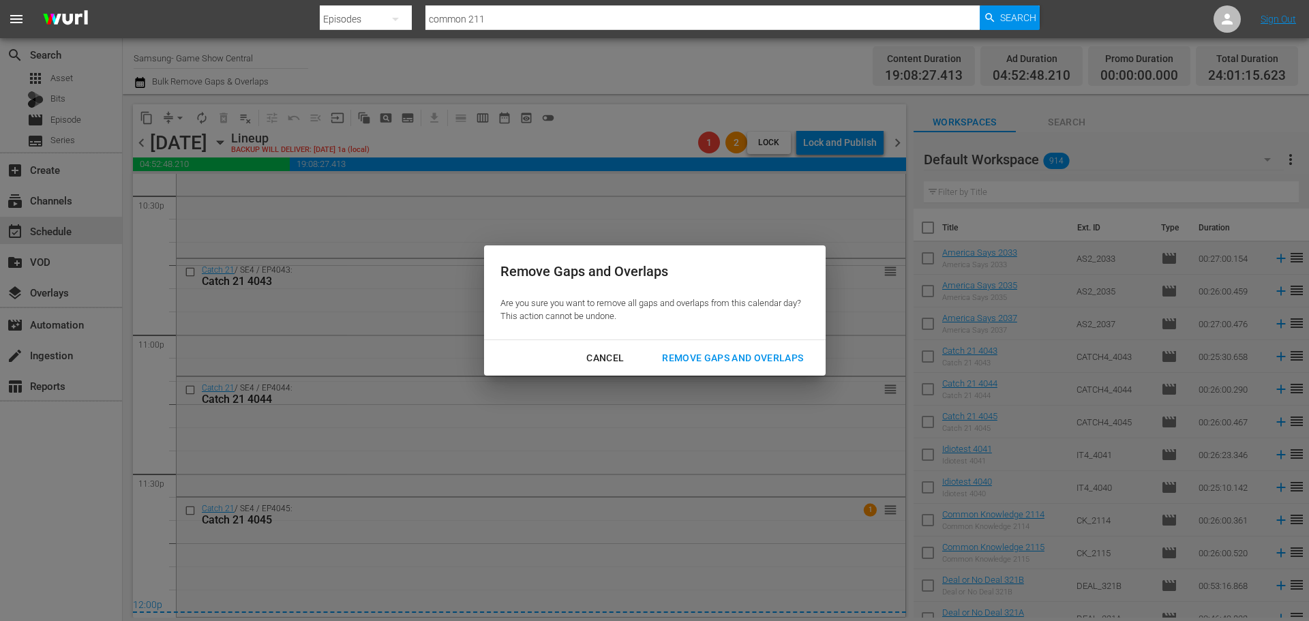
click at [742, 374] on div "Cancel Remove Gaps and Overlaps" at bounding box center [654, 358] width 341 height 36
click at [731, 373] on div "Cancel Remove Gaps and Overlaps" at bounding box center [654, 358] width 341 height 36
click at [732, 367] on button "Remove Gaps and Overlaps" at bounding box center [732, 358] width 174 height 25
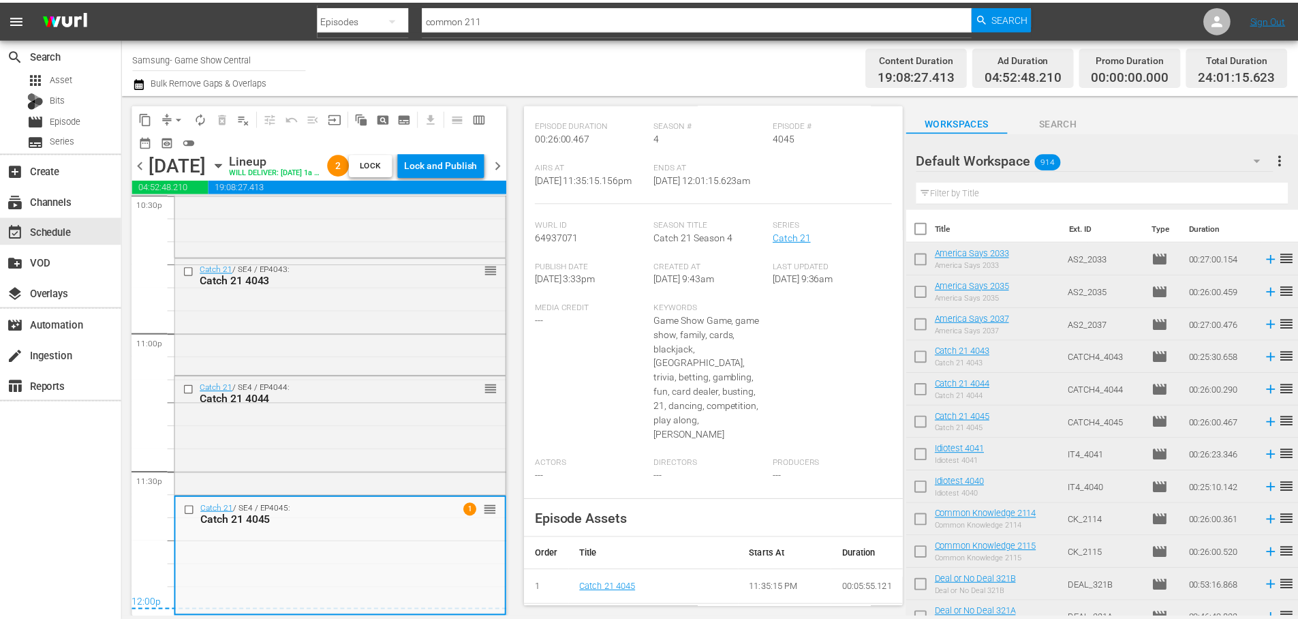
scroll to position [131, 0]
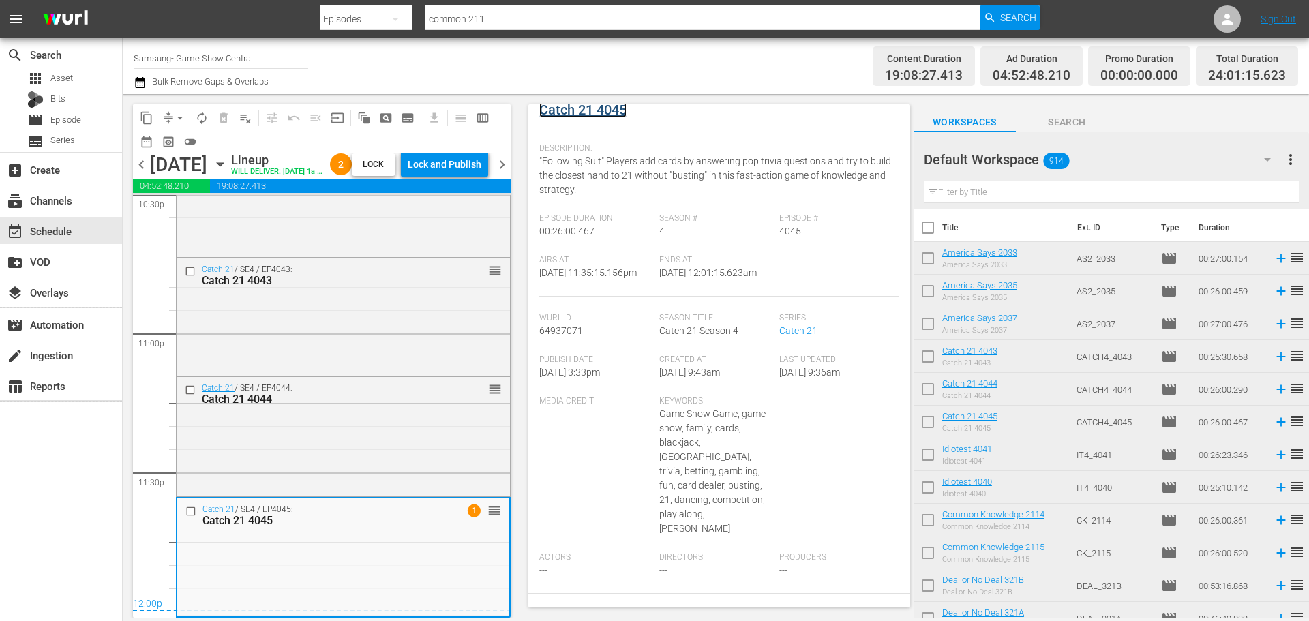
click at [597, 109] on link "Catch 21 4045" at bounding box center [582, 110] width 87 height 16
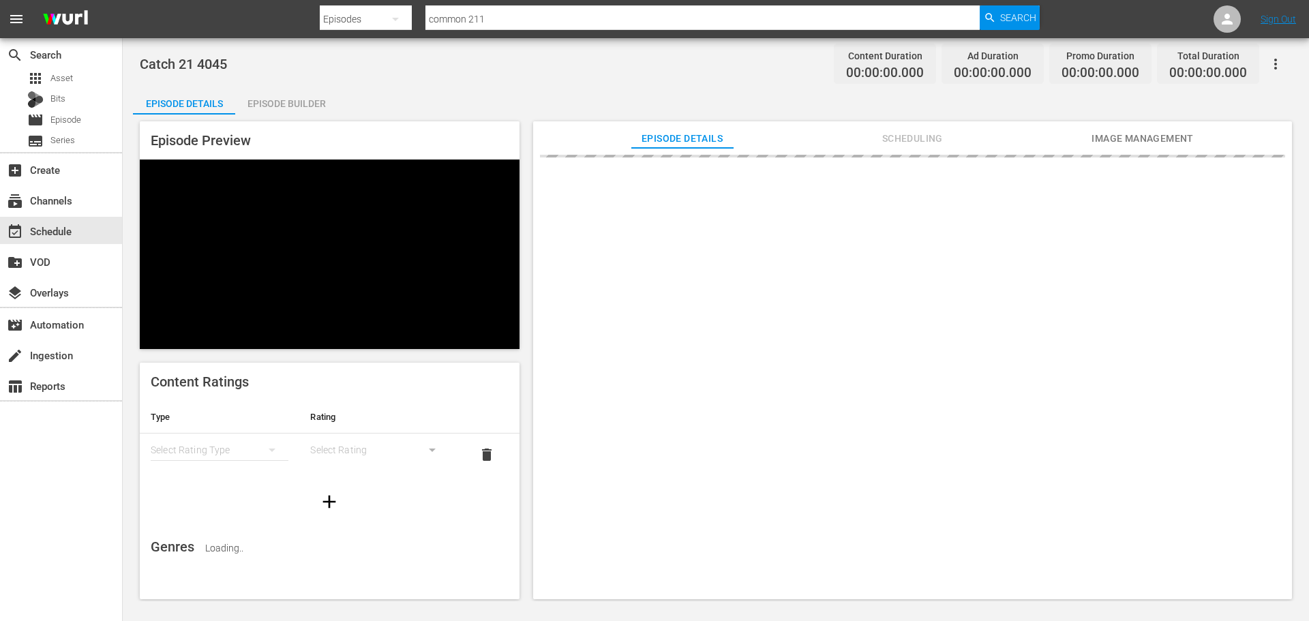
click at [327, 89] on div "Episode Builder" at bounding box center [286, 103] width 102 height 33
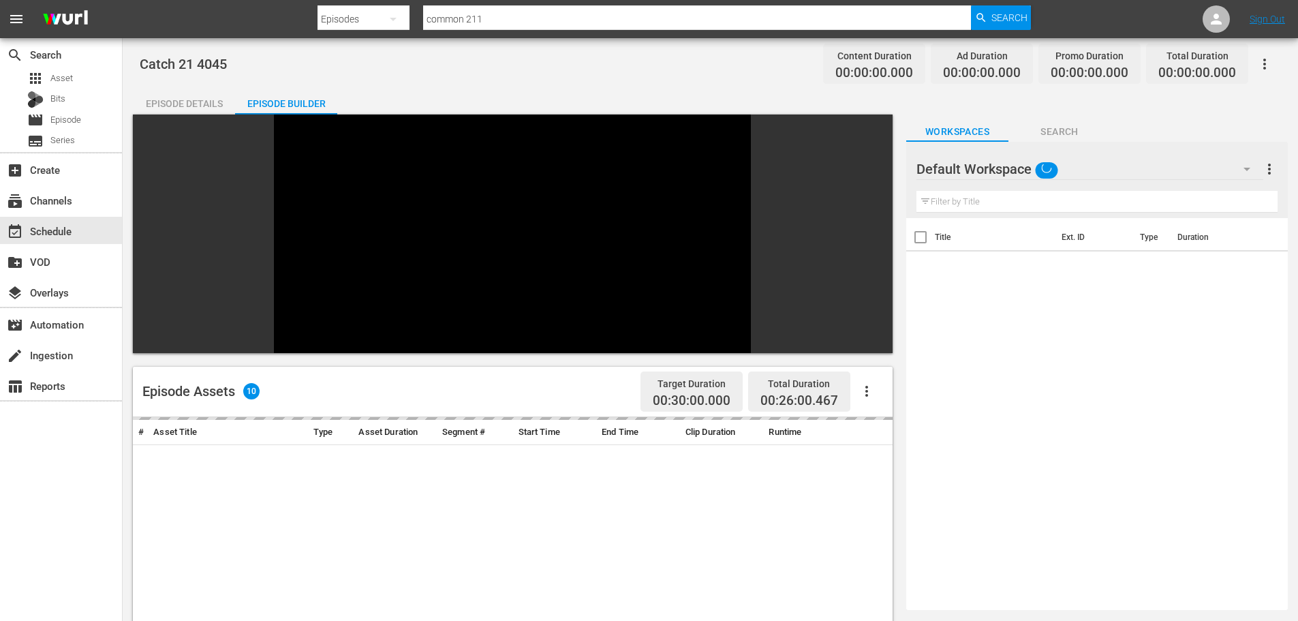
click at [319, 91] on div "Episode Builder" at bounding box center [286, 103] width 102 height 33
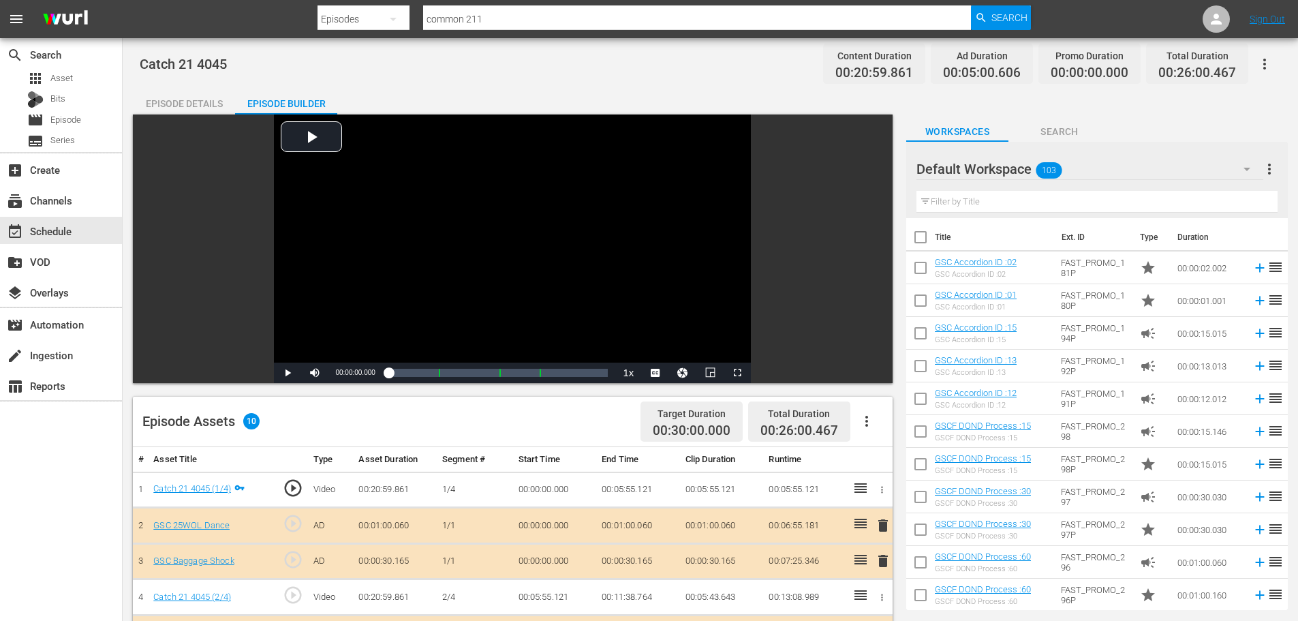
scroll to position [355, 0]
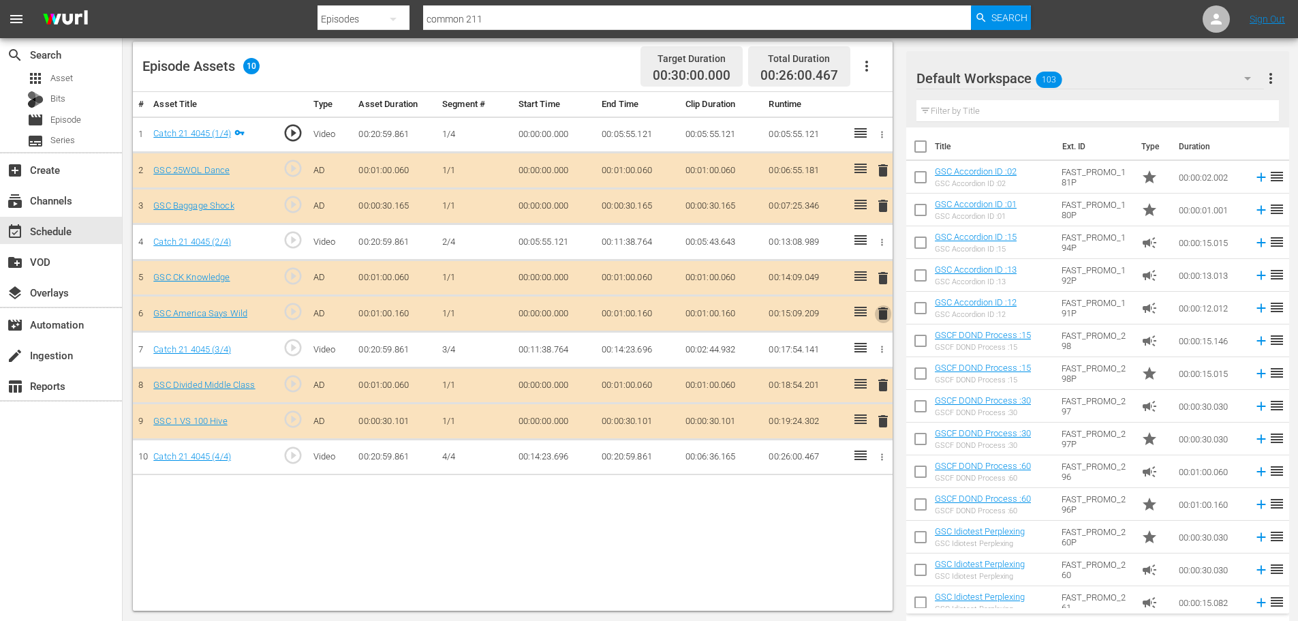
click at [880, 310] on span "delete" at bounding box center [883, 313] width 16 height 16
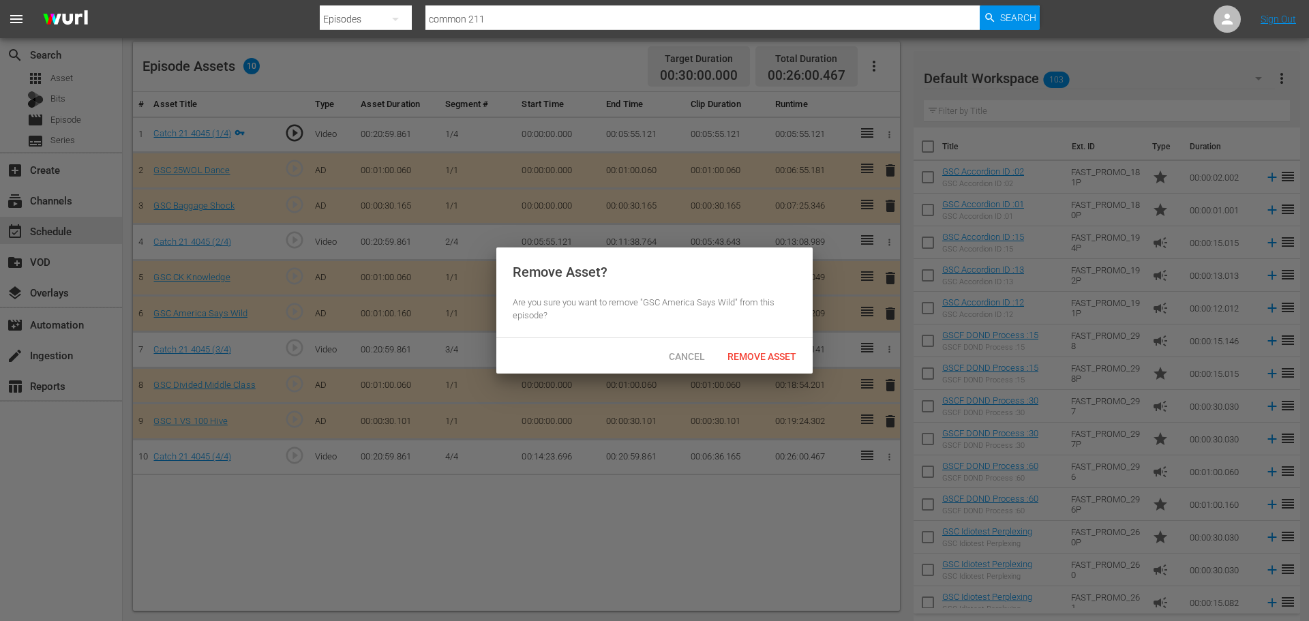
click at [778, 371] on div "Cancel Remove Asset" at bounding box center [654, 355] width 316 height 35
click at [777, 360] on span "Remove Asset" at bounding box center [761, 356] width 91 height 11
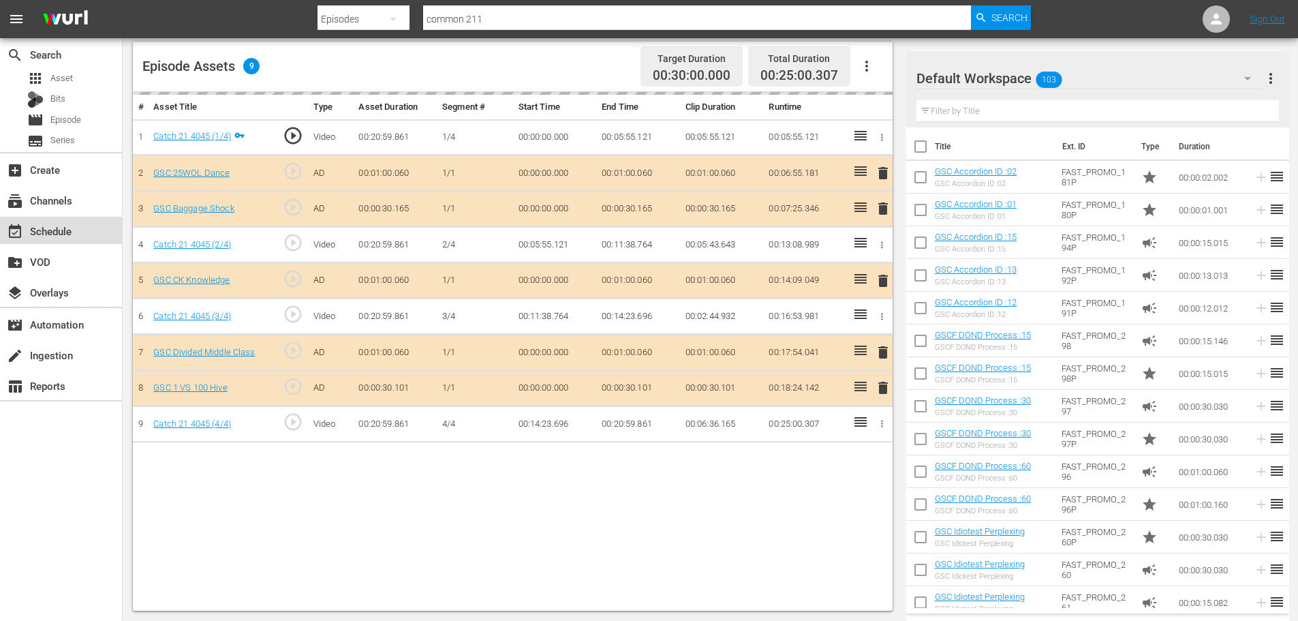
click at [110, 228] on div "event_available Schedule" at bounding box center [61, 230] width 122 height 27
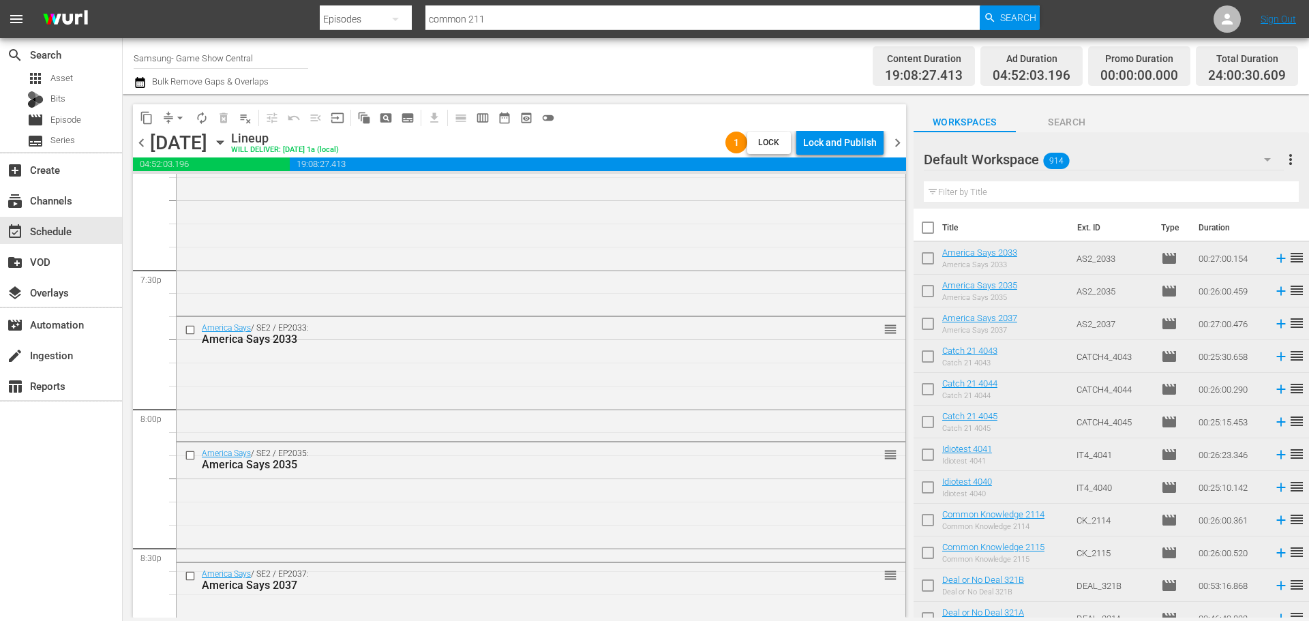
scroll to position [6232, 0]
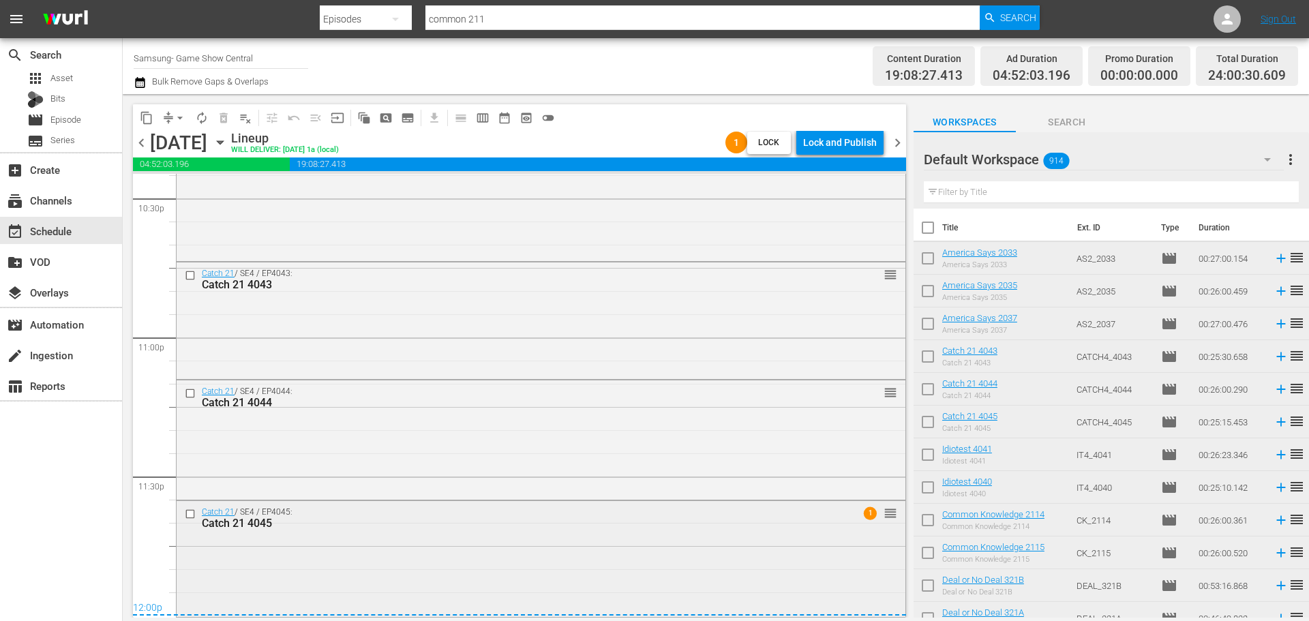
click at [371, 564] on div "Catch 21 / SE4 / EP4045: Catch 21 4045 1 reorder" at bounding box center [541, 557] width 729 height 113
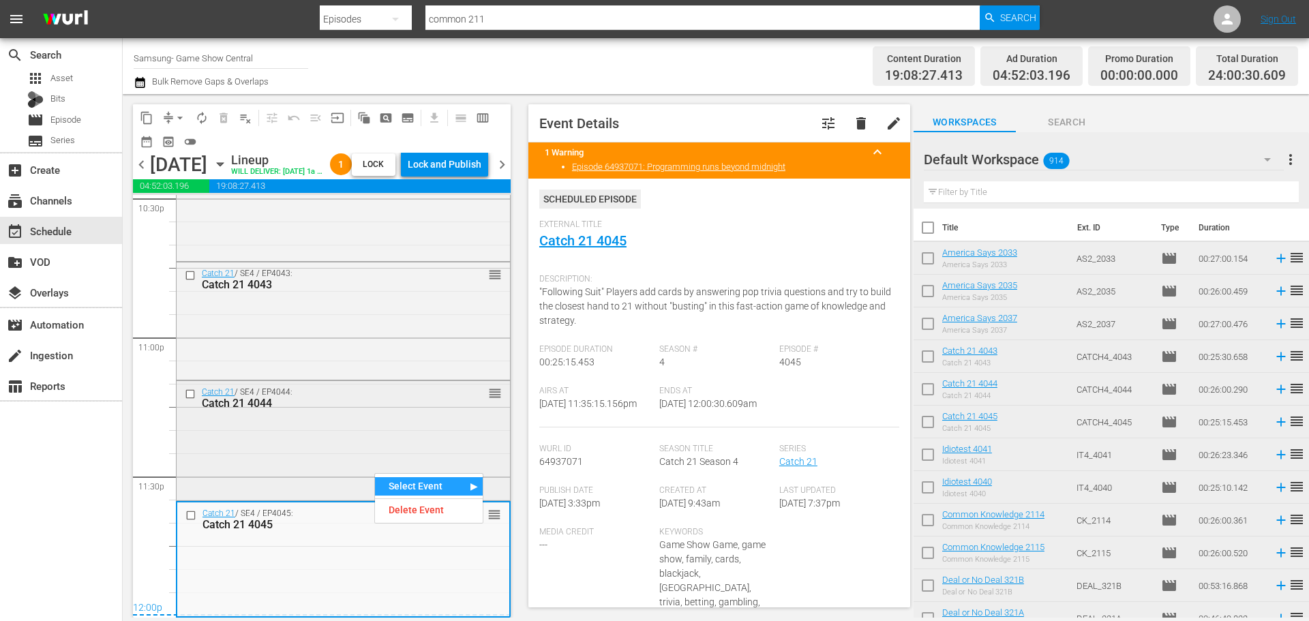
scroll to position [6276, 0]
click at [316, 421] on div "Catch 21 / SE4 / EP4044: Catch 21 4044 reorder" at bounding box center [343, 439] width 333 height 117
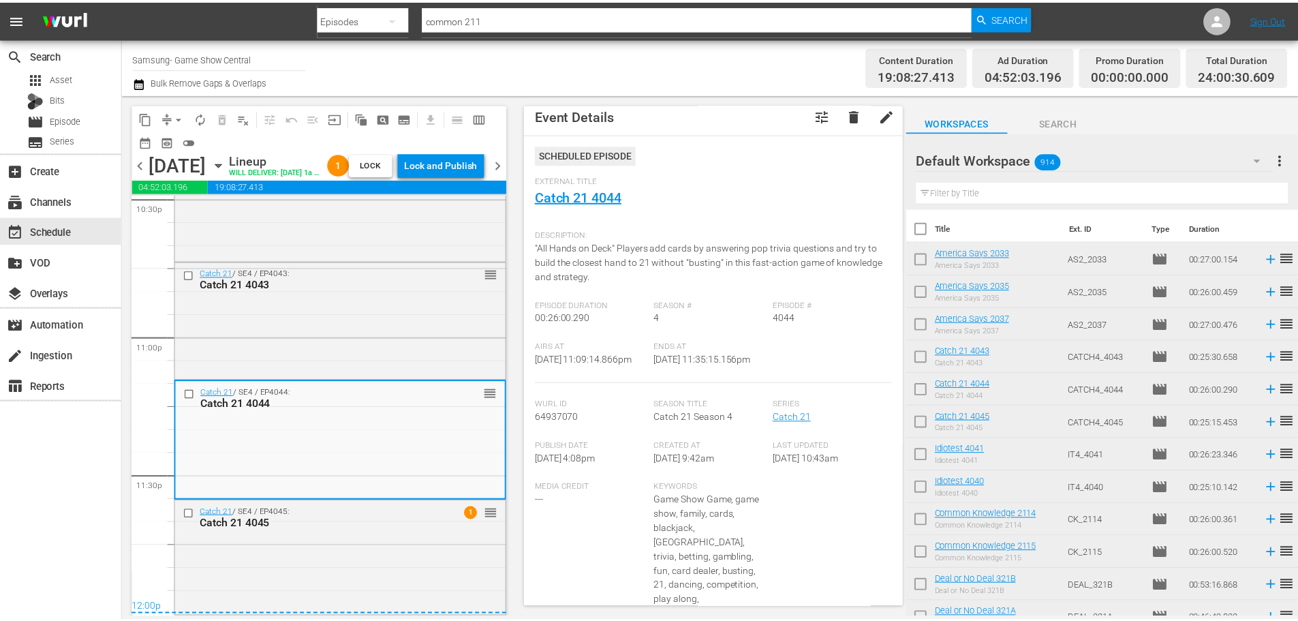
scroll to position [0, 0]
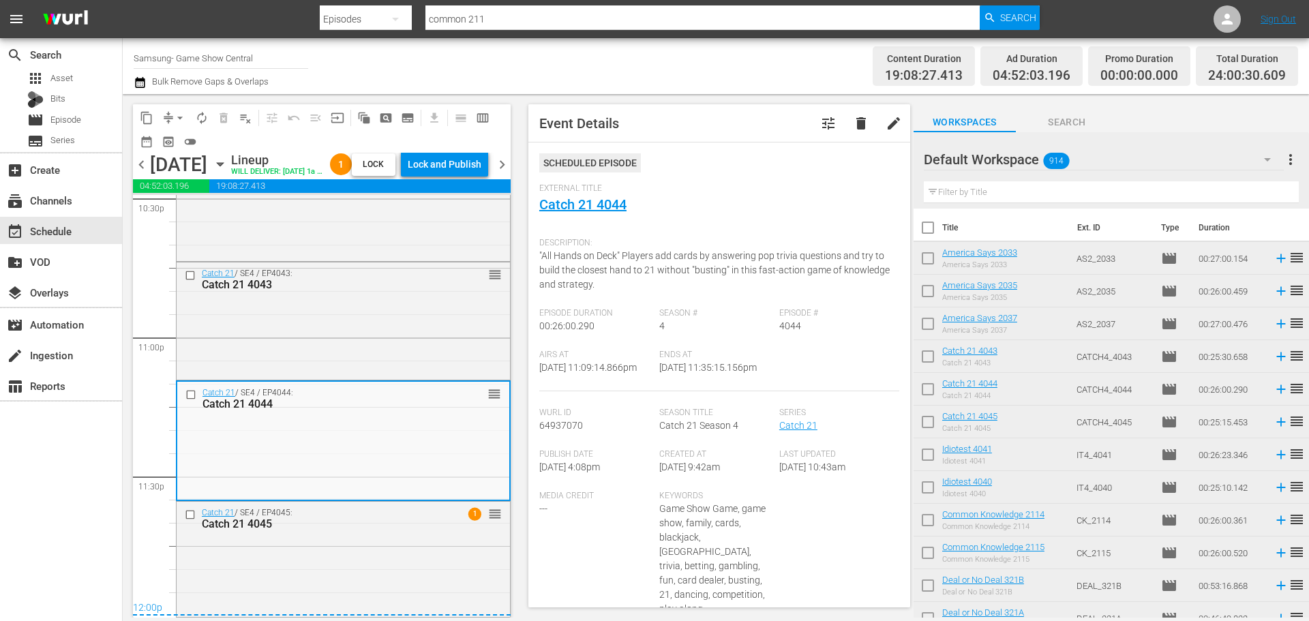
click at [605, 192] on span "External Title" at bounding box center [715, 188] width 353 height 11
click at [615, 205] on link "Catch 21 4044" at bounding box center [582, 204] width 87 height 16
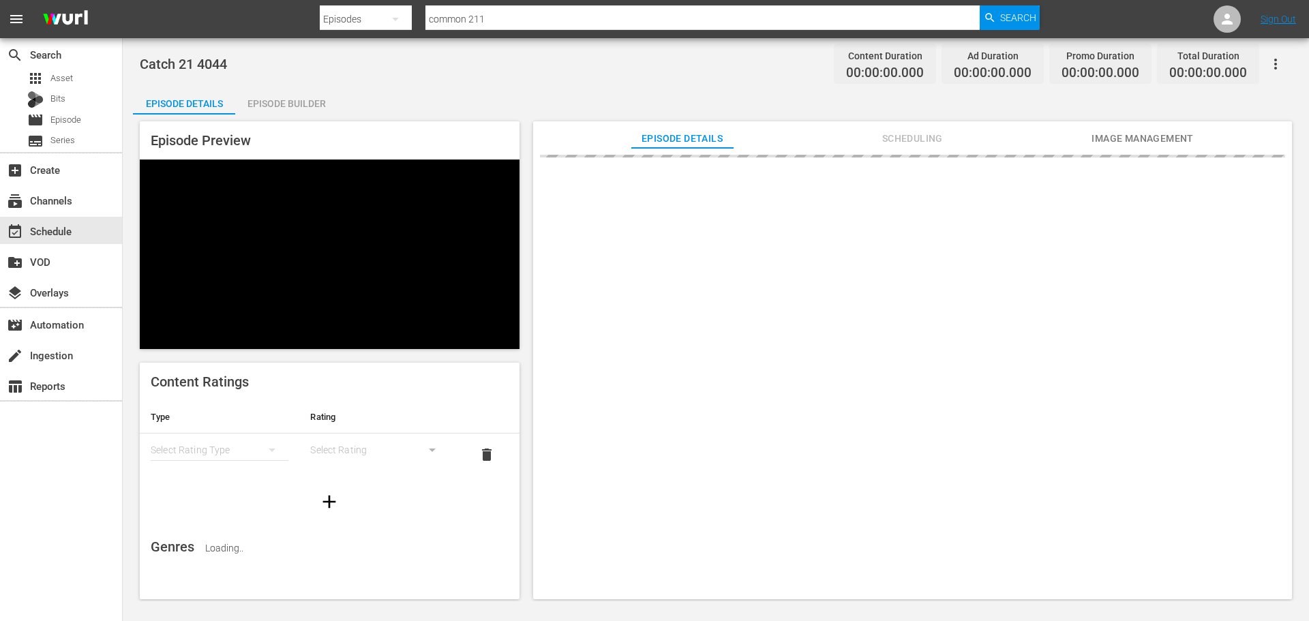
click at [303, 100] on div "Episode Builder" at bounding box center [286, 103] width 102 height 33
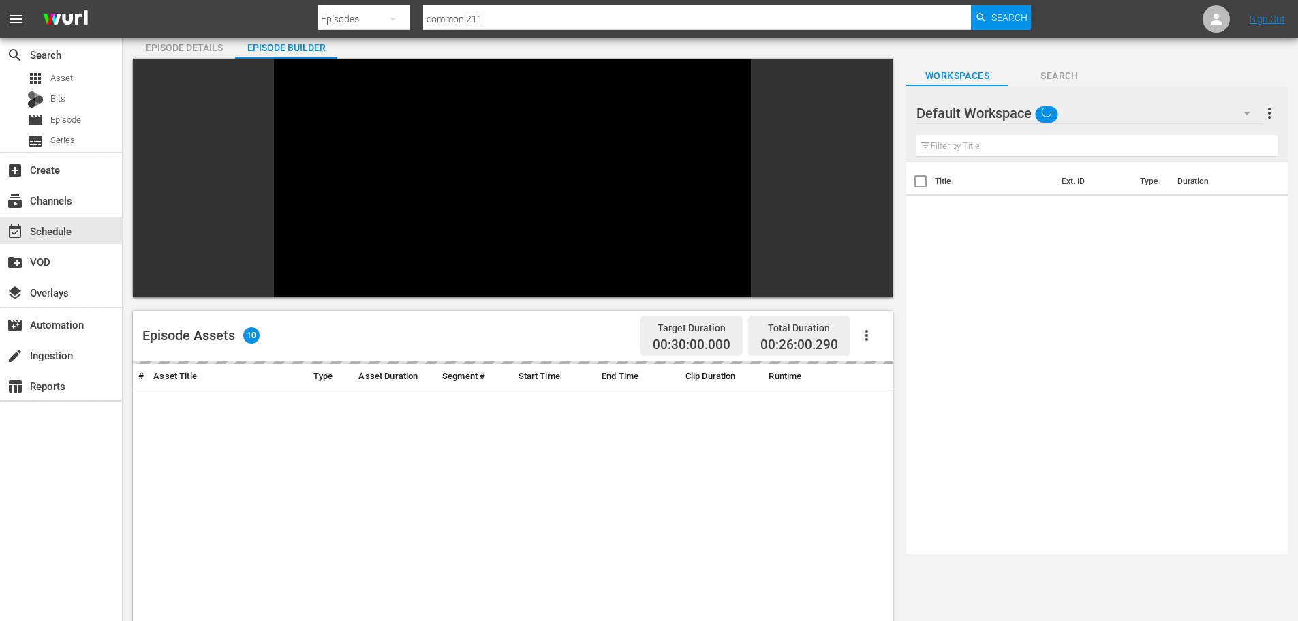
scroll to position [189, 0]
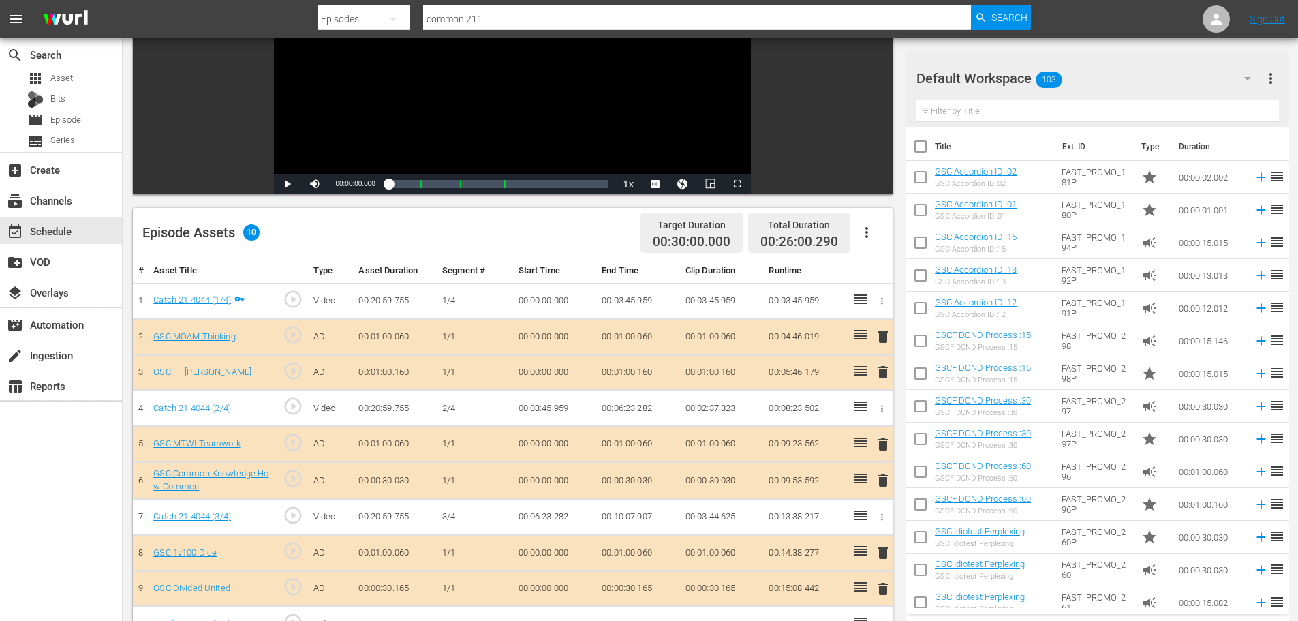
click at [881, 368] on span "delete" at bounding box center [883, 372] width 16 height 16
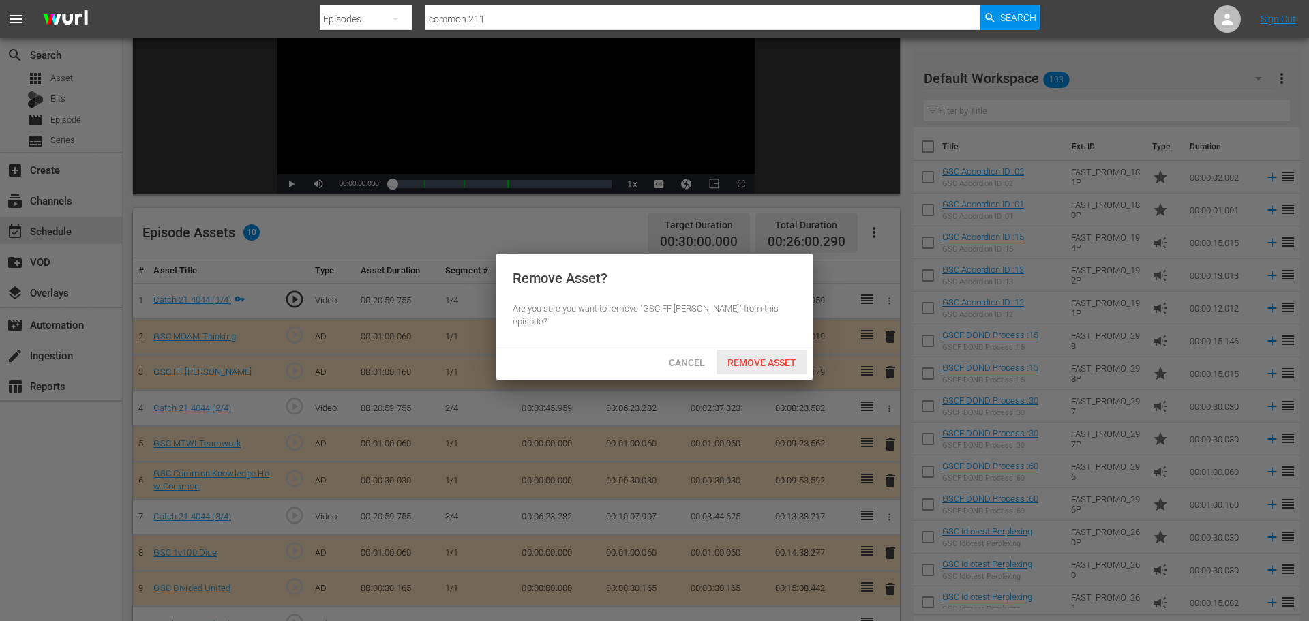
click at [789, 357] on span "Remove Asset" at bounding box center [761, 362] width 91 height 11
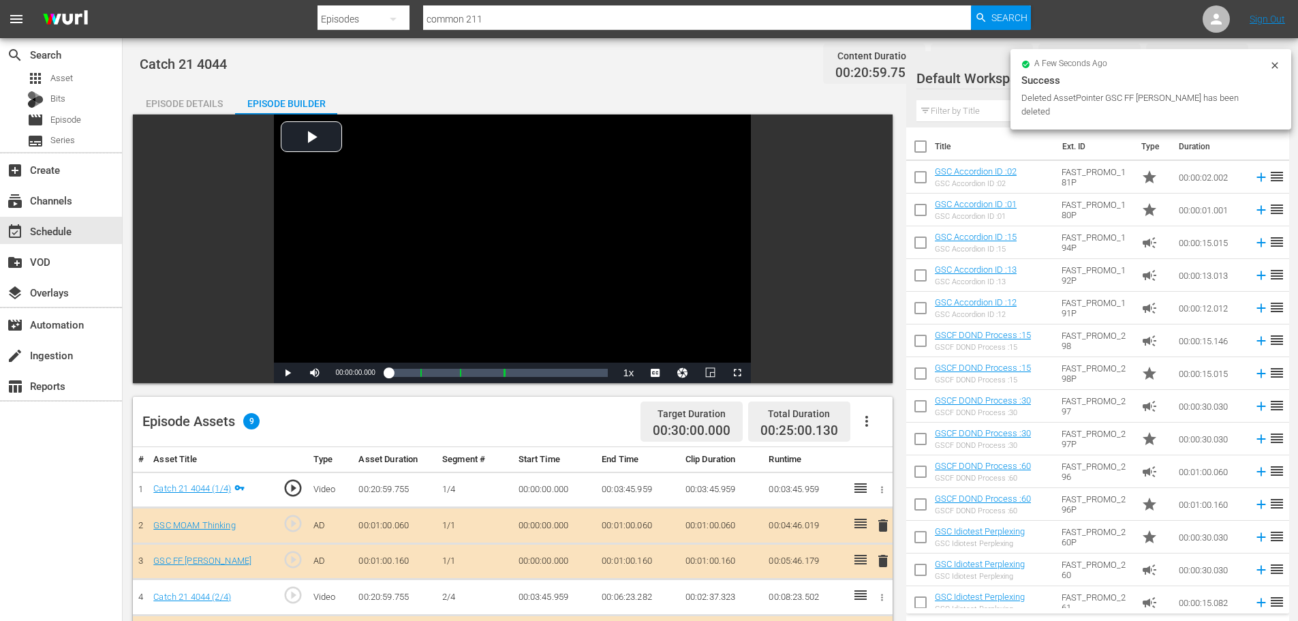
scroll to position [189, 0]
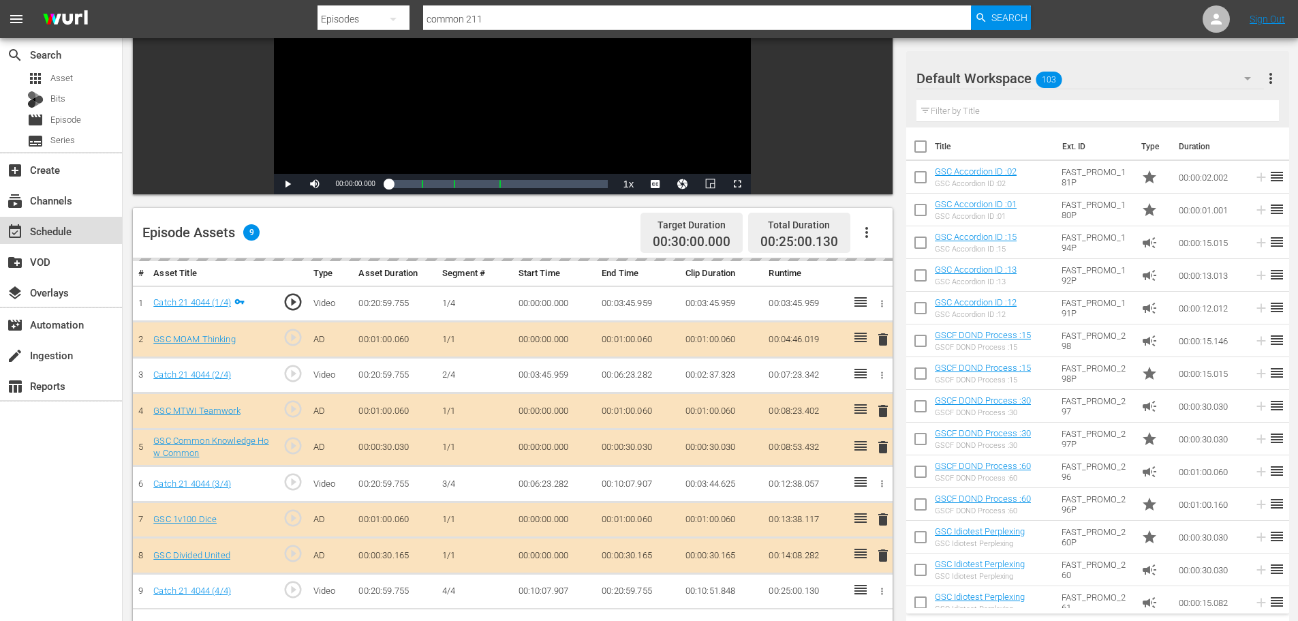
click at [96, 234] on div "event_available Schedule" at bounding box center [61, 230] width 122 height 27
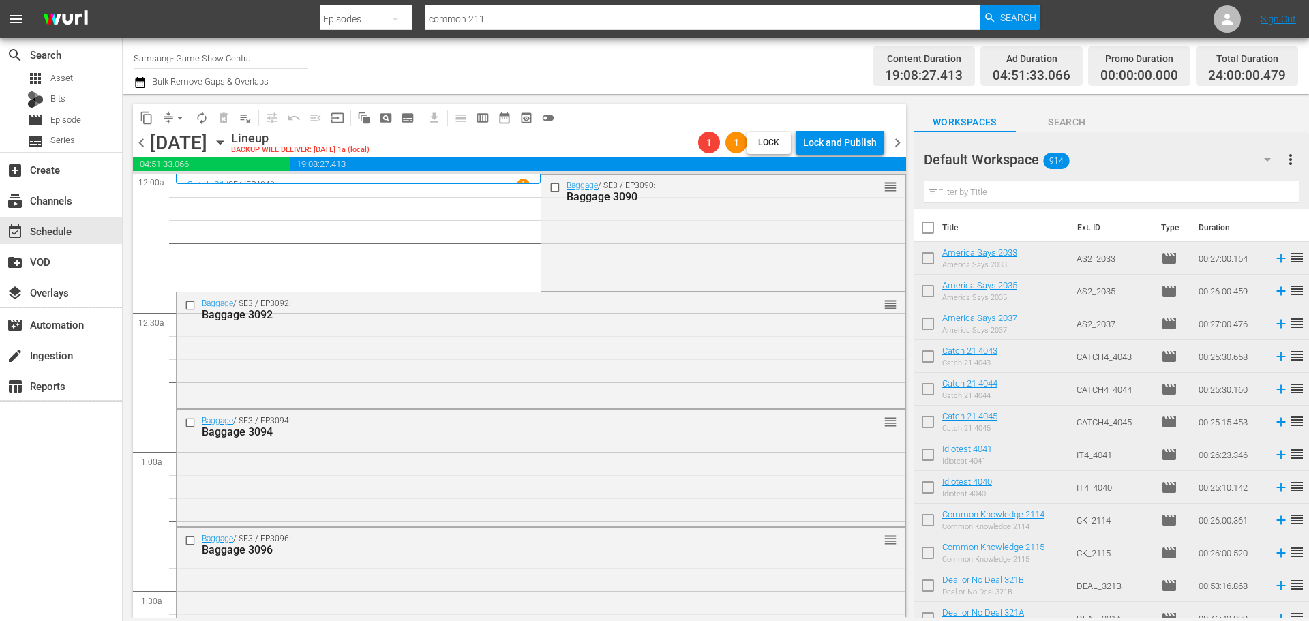
scroll to position [409, 0]
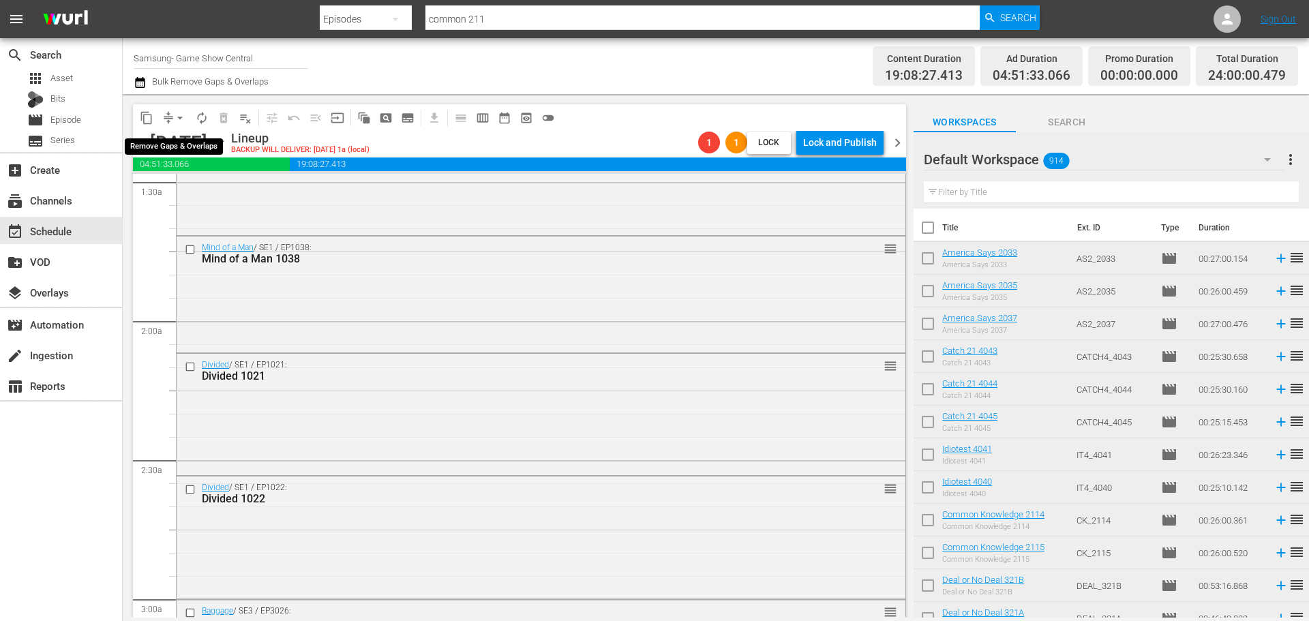
click at [183, 123] on span "arrow_drop_down" at bounding box center [180, 118] width 14 height 14
click at [178, 151] on li "Align to Midnight" at bounding box center [180, 145] width 143 height 22
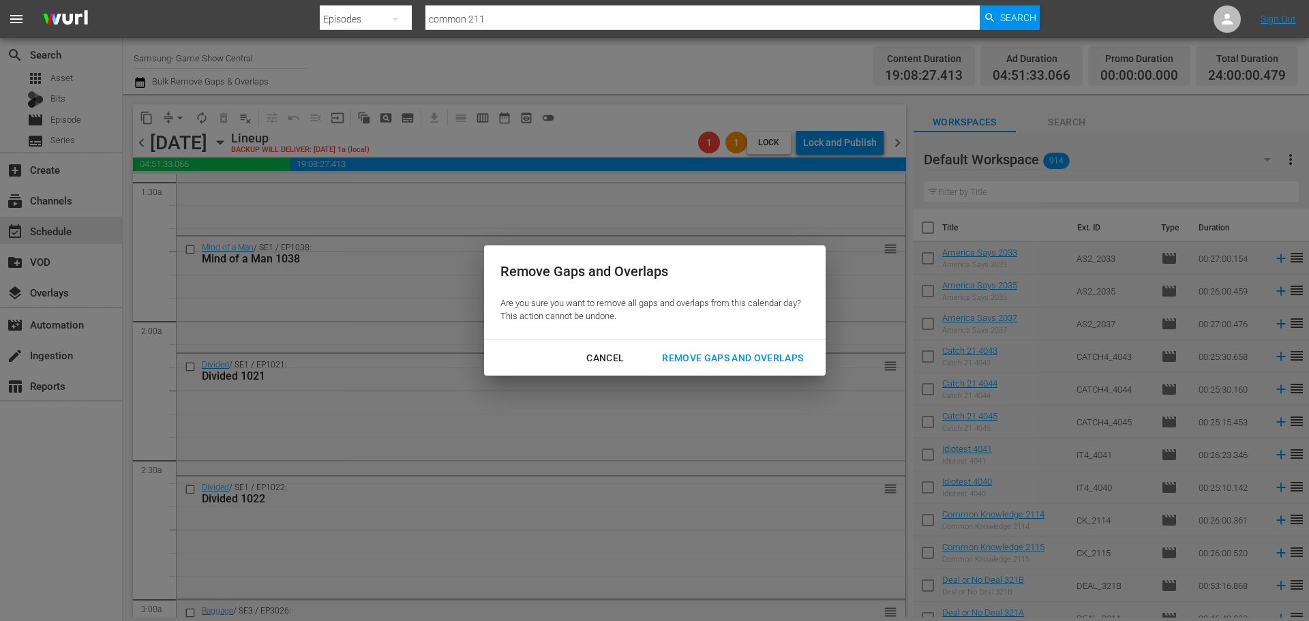
click at [710, 357] on div "Remove Gaps and Overlaps" at bounding box center [732, 358] width 163 height 17
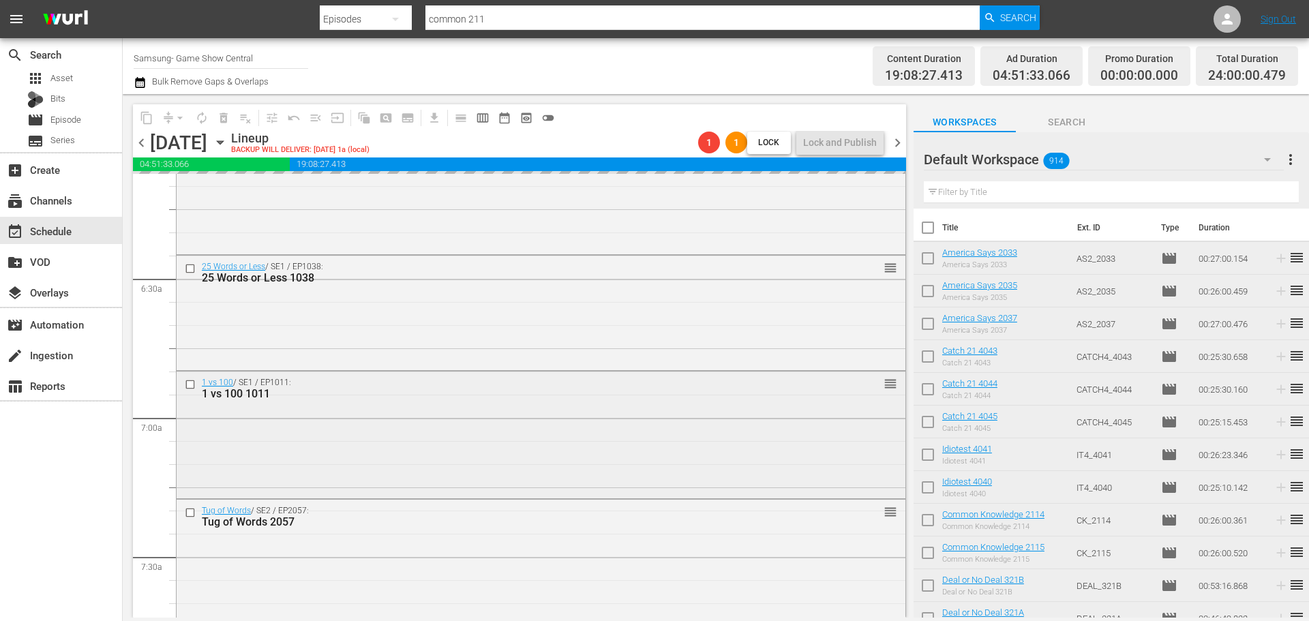
scroll to position [1704, 0]
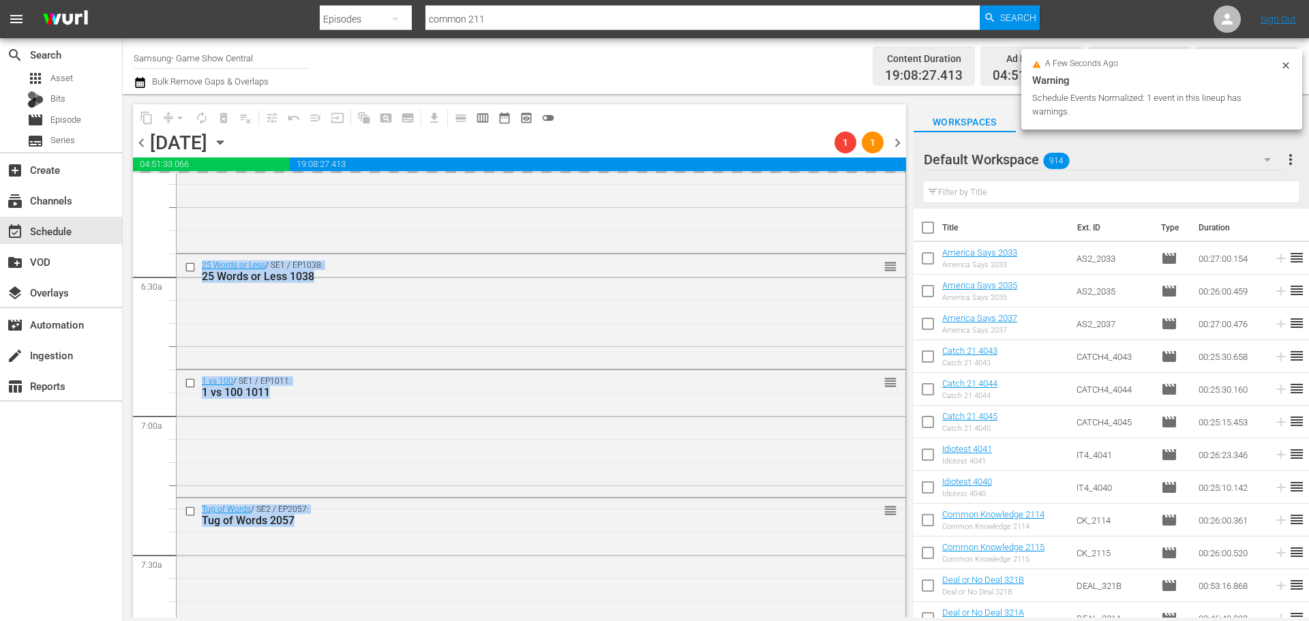
drag, startPoint x: 908, startPoint y: 307, endPoint x: 911, endPoint y: 281, distance: 26.0
click at [895, 318] on div "content_copy compress arrow_drop_down autorenew_outlined delete_forever_outline…" at bounding box center [516, 355] width 786 height 523
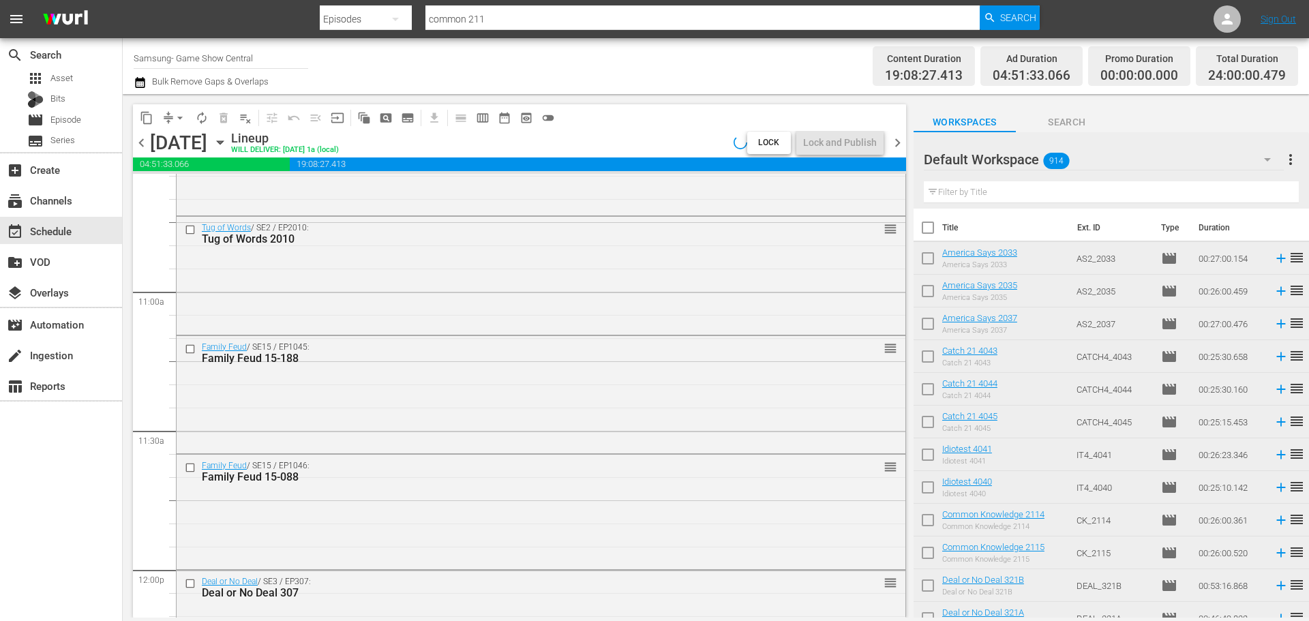
drag, startPoint x: 911, startPoint y: 281, endPoint x: 876, endPoint y: 653, distance: 373.0
click at [876, 620] on html "menu Search By Episodes Search ID, Title, Description, Keywords, or Category co…" at bounding box center [654, 310] width 1309 height 621
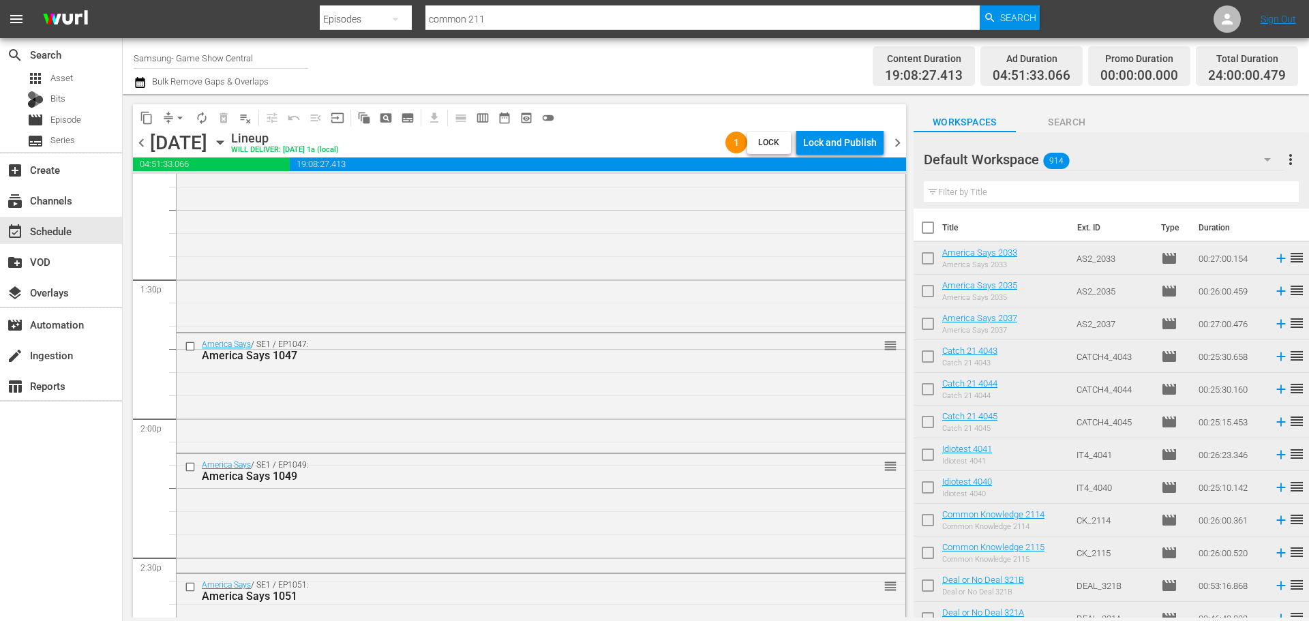
scroll to position [3307, 0]
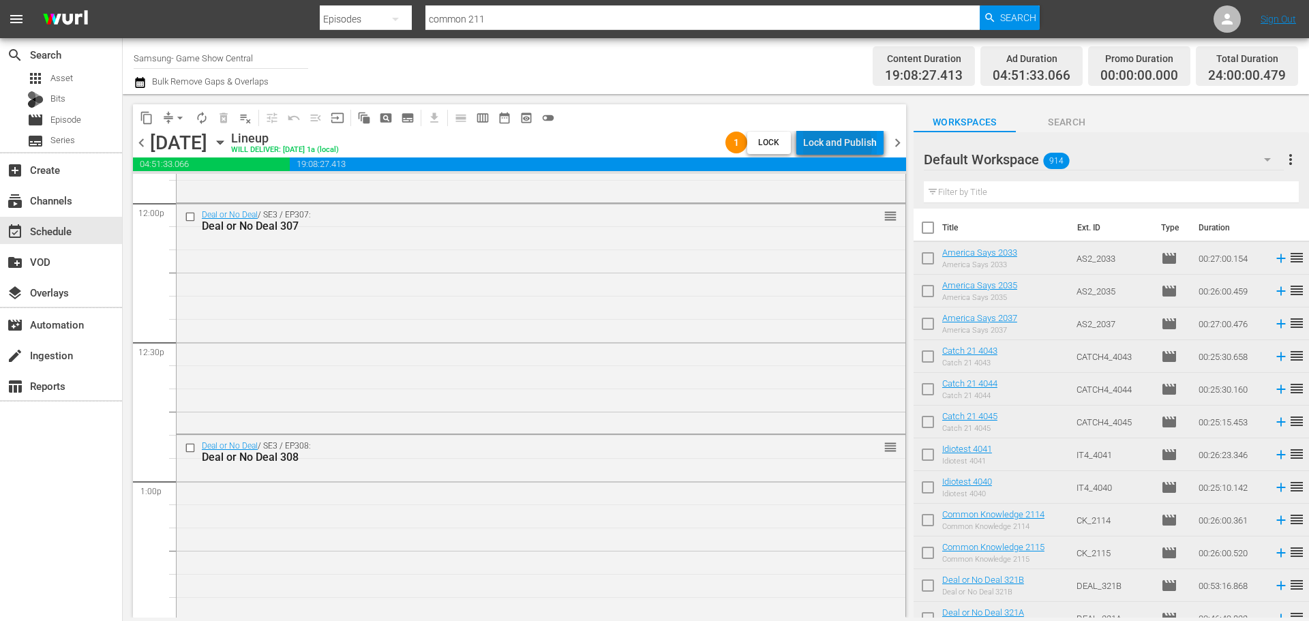
click at [836, 146] on div "Lock and Publish" at bounding box center [840, 142] width 74 height 25
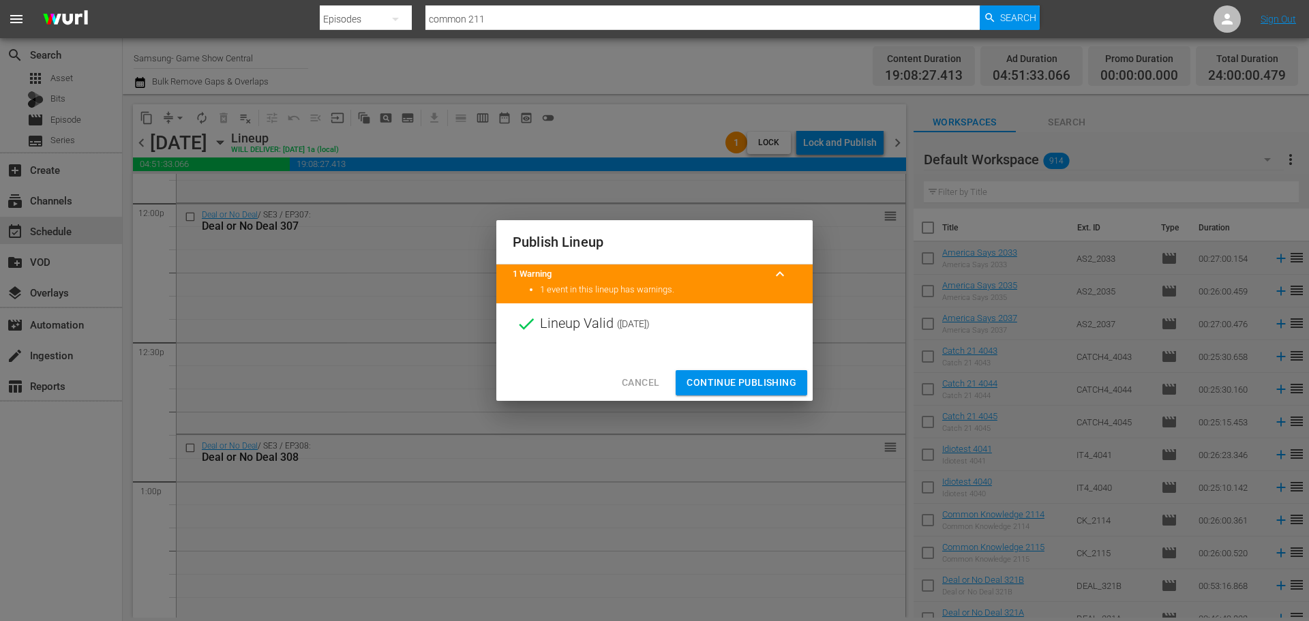
click at [788, 393] on button "Continue Publishing" at bounding box center [741, 382] width 132 height 25
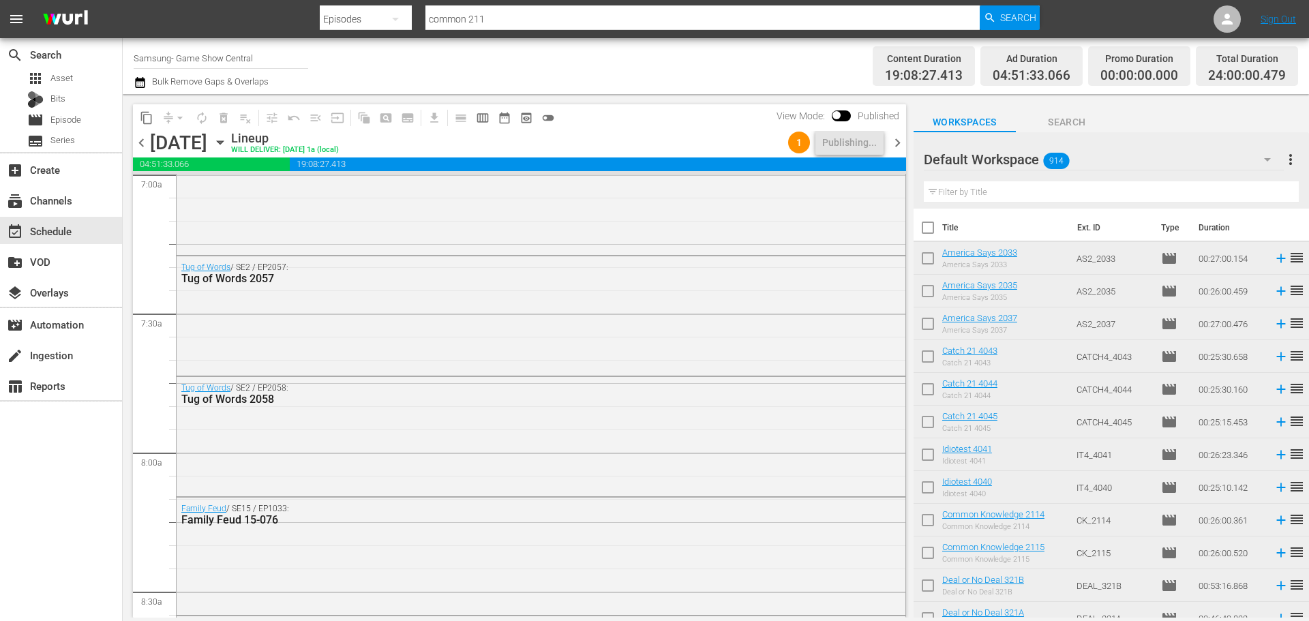
scroll to position [0, 0]
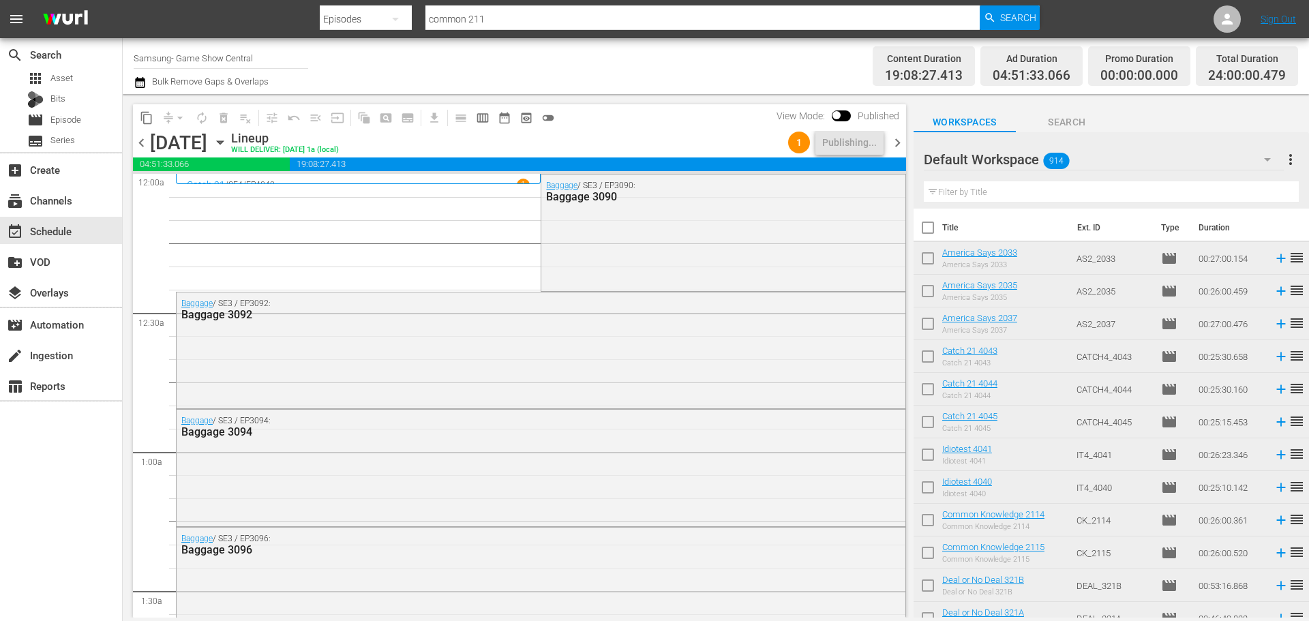
click at [228, 147] on icon "button" at bounding box center [220, 142] width 15 height 15
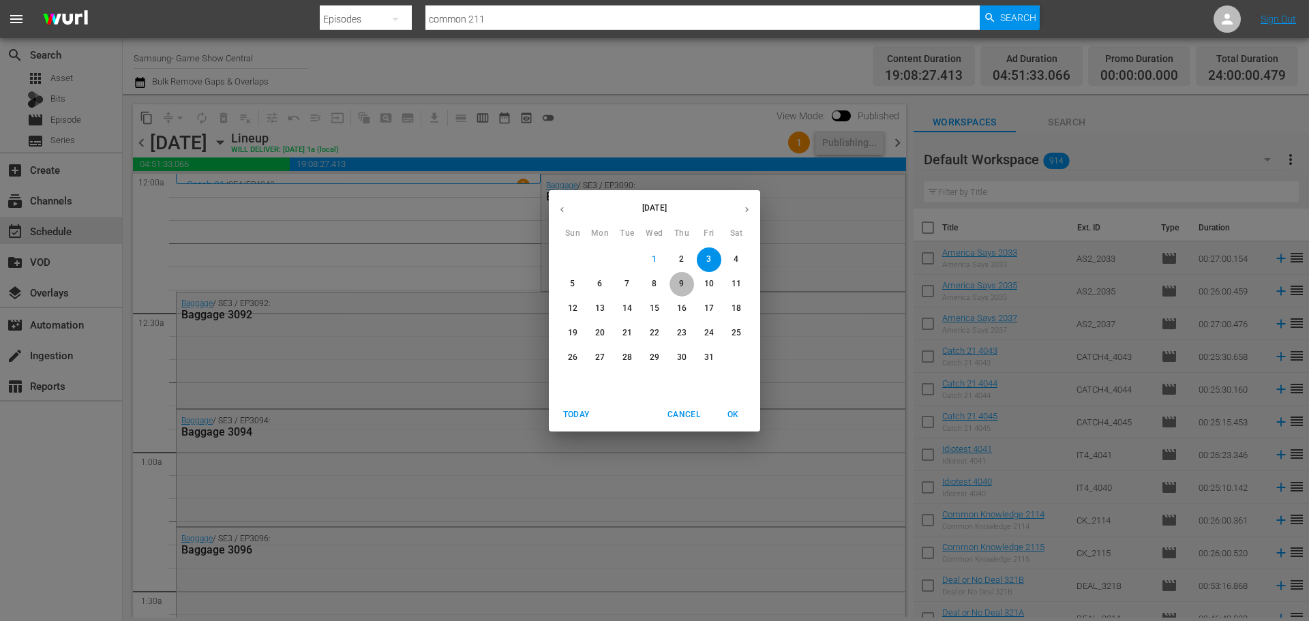
click at [673, 281] on span "9" at bounding box center [681, 284] width 25 height 12
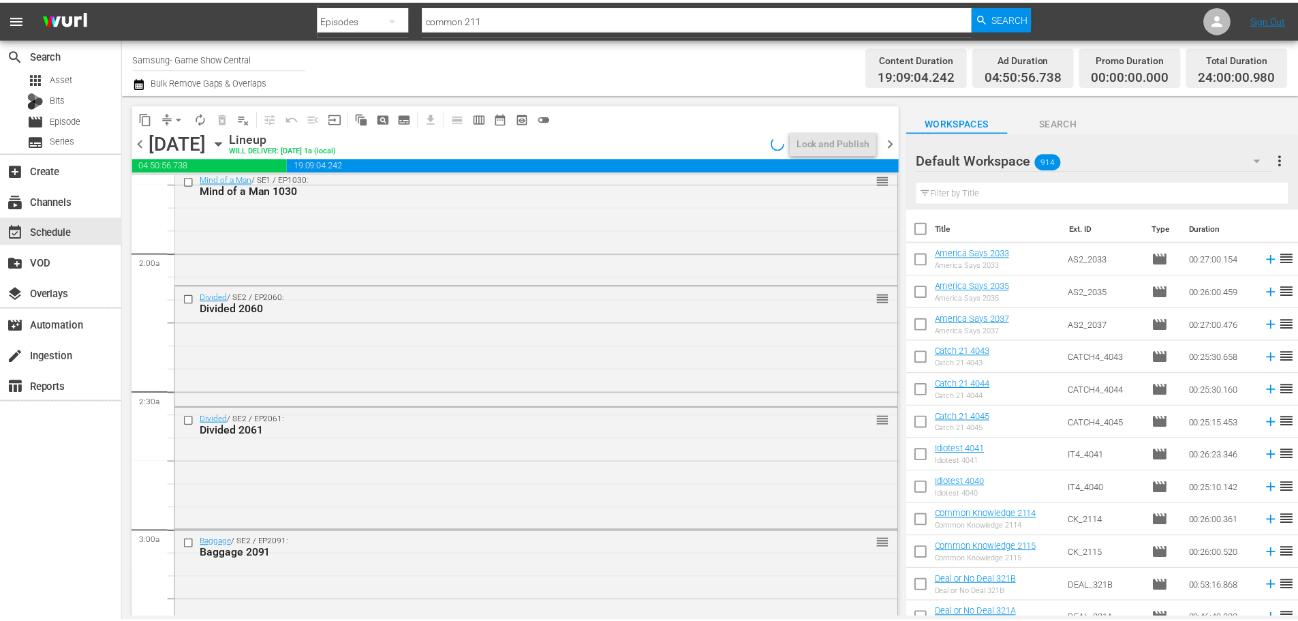
scroll to position [954, 0]
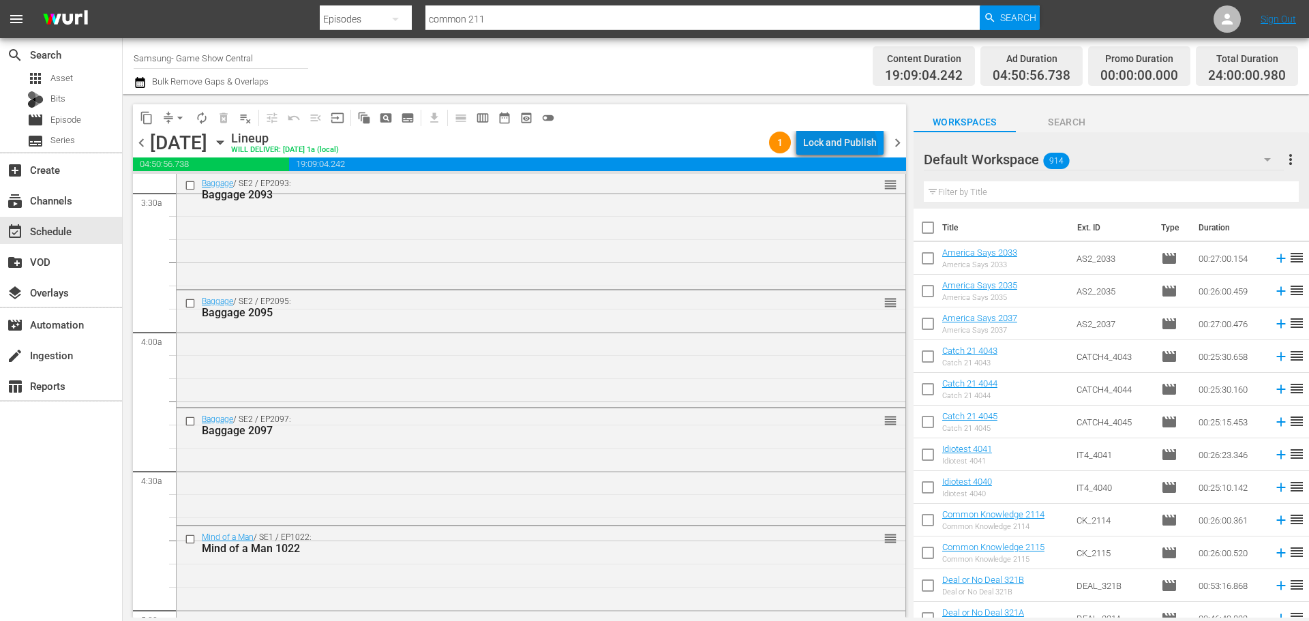
click at [842, 149] on div "Lock and Publish" at bounding box center [840, 142] width 74 height 25
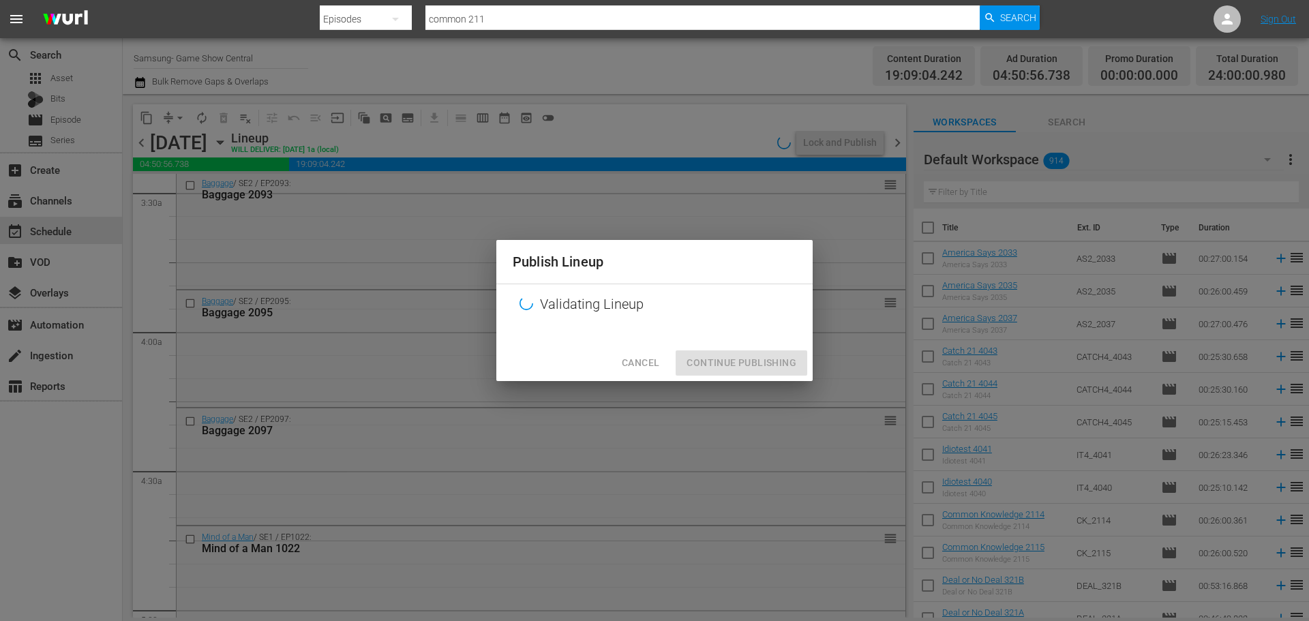
click at [723, 345] on div "Cancel Continue Publishing" at bounding box center [654, 363] width 316 height 36
click at [729, 362] on div "Cancel Continue Publishing" at bounding box center [654, 363] width 316 height 36
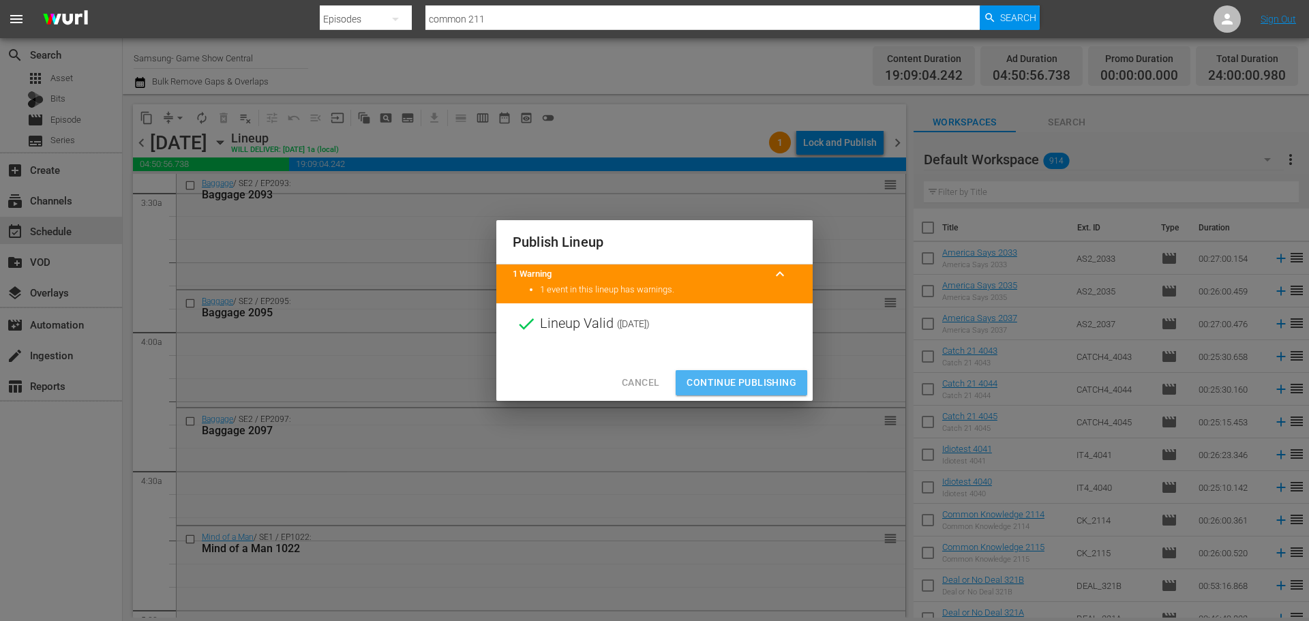
click at [735, 386] on span "Continue Publishing" at bounding box center [741, 382] width 110 height 17
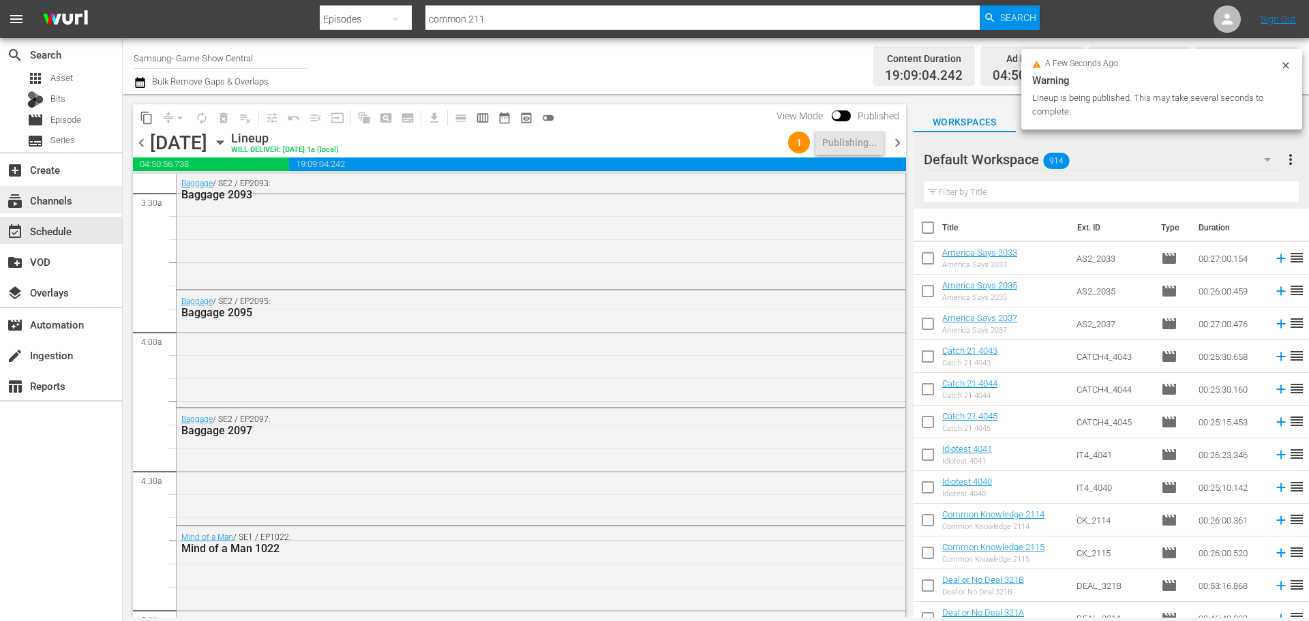
click at [90, 208] on div "subscriptions Channels" at bounding box center [61, 199] width 122 height 27
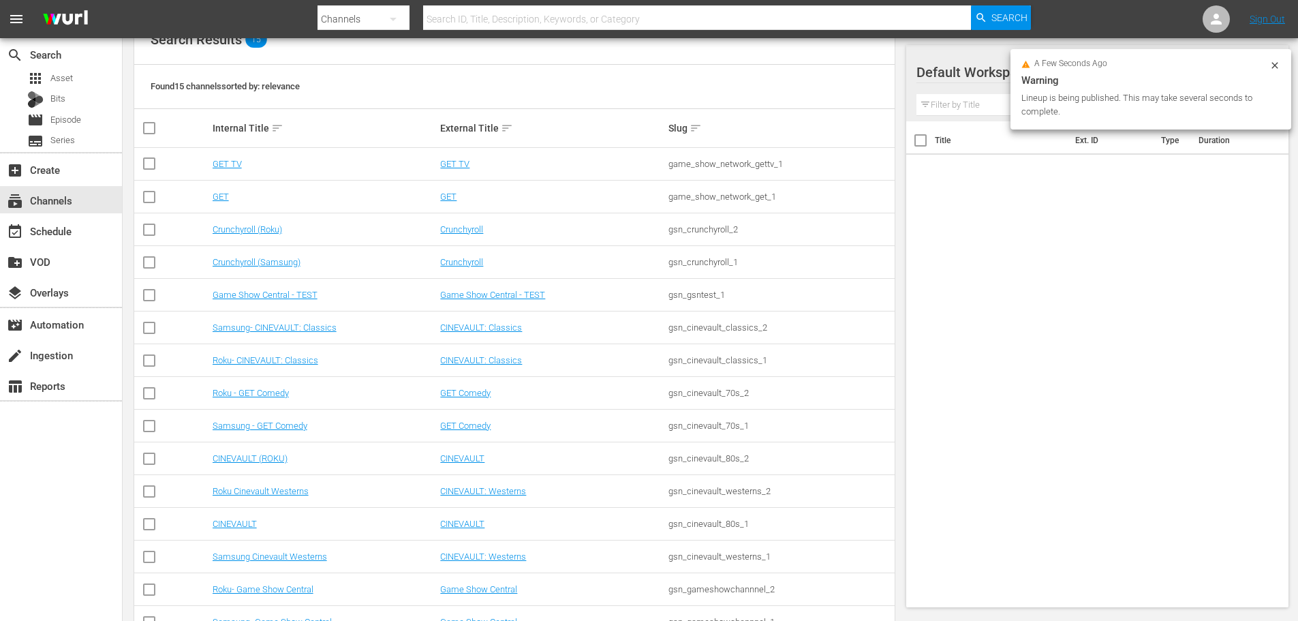
scroll to position [204, 0]
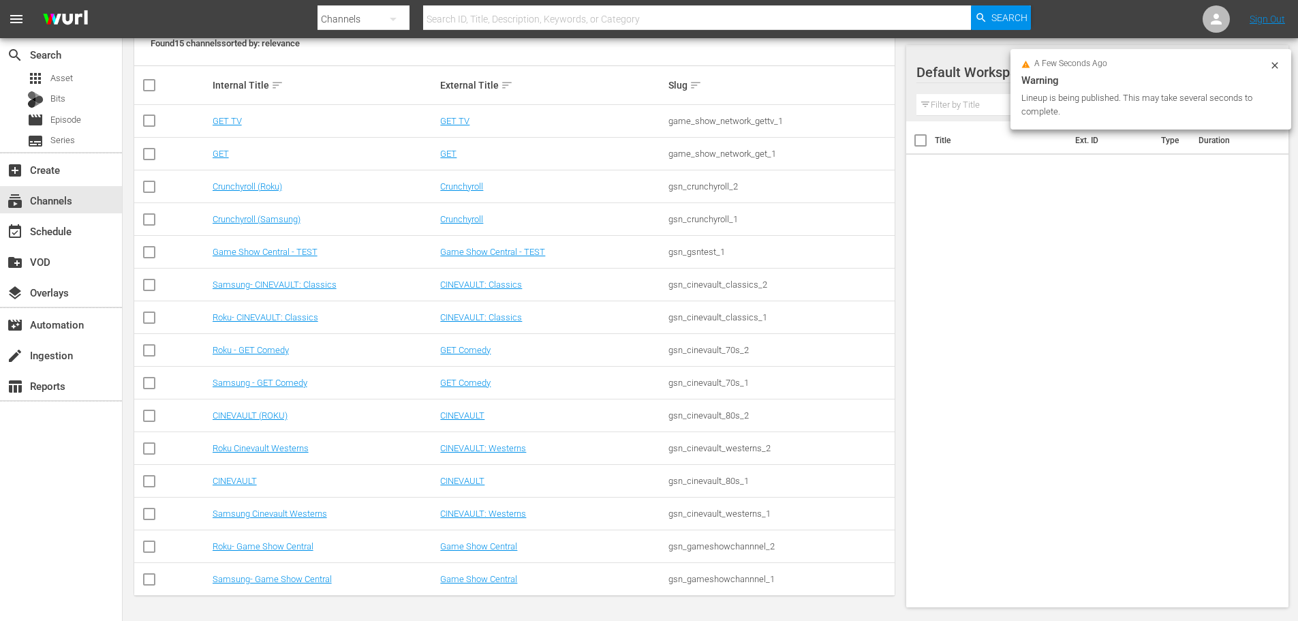
click at [281, 540] on td "Roku- Game Show Central" at bounding box center [325, 546] width 228 height 33
click at [281, 546] on link "Roku- Game Show Central" at bounding box center [263, 546] width 101 height 10
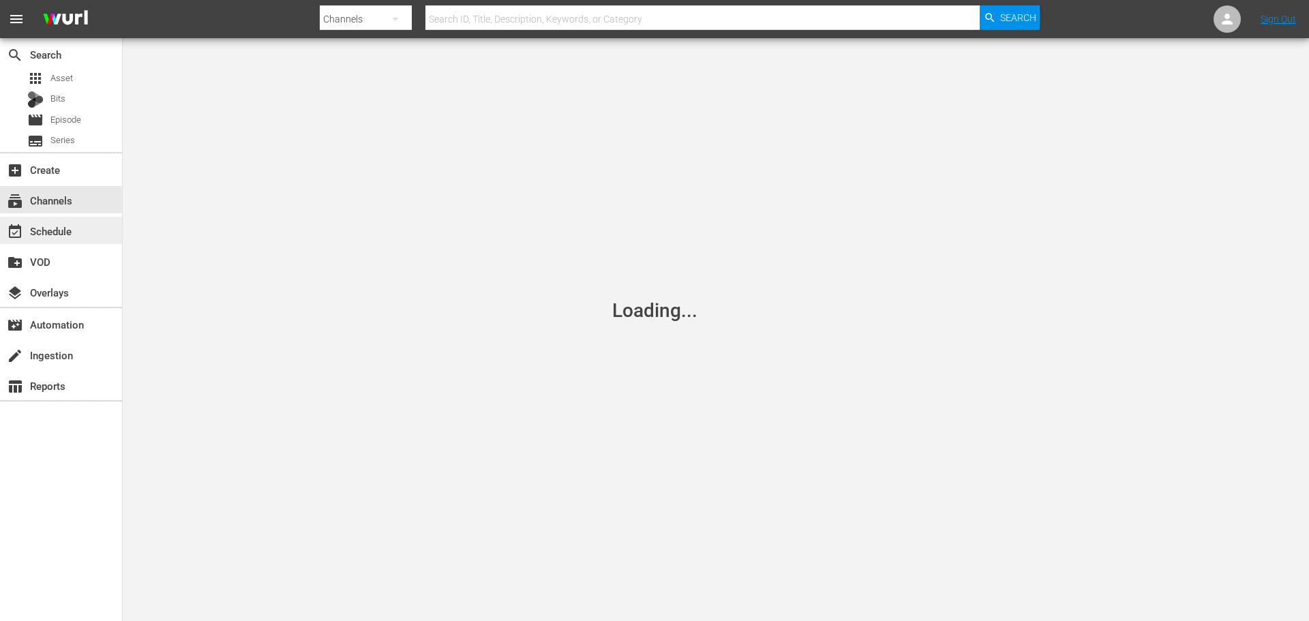
click at [90, 241] on div "event_available Schedule" at bounding box center [61, 230] width 122 height 27
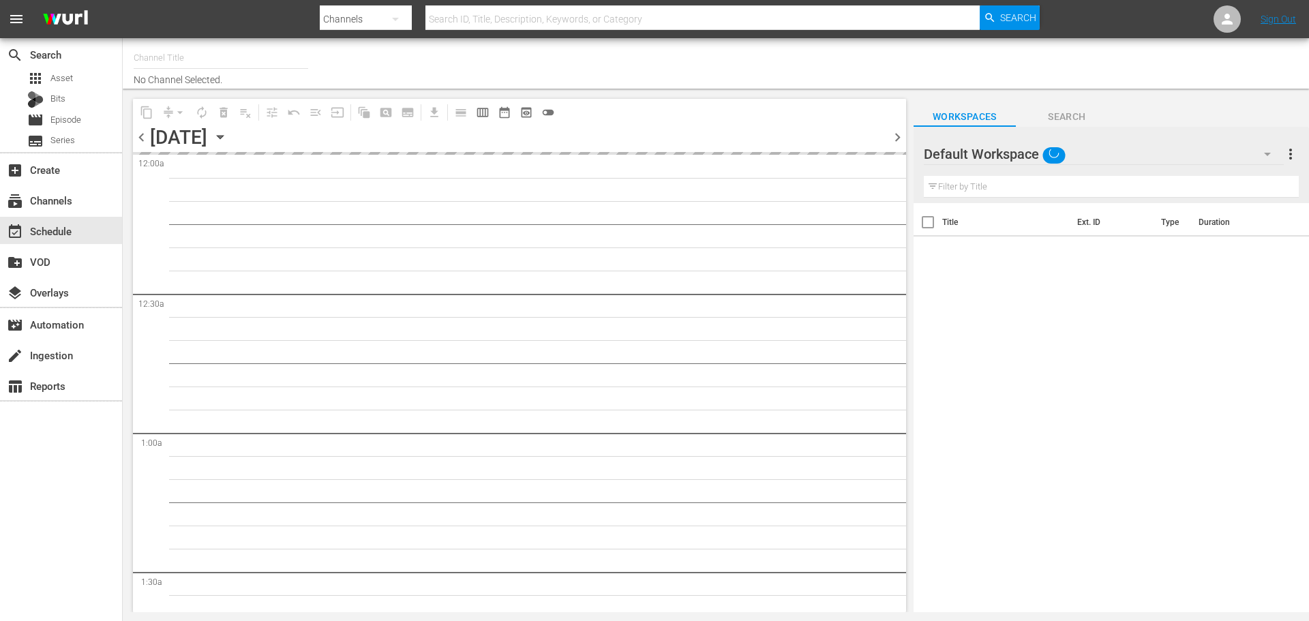
type input "Roku- Game Show Central (462)"
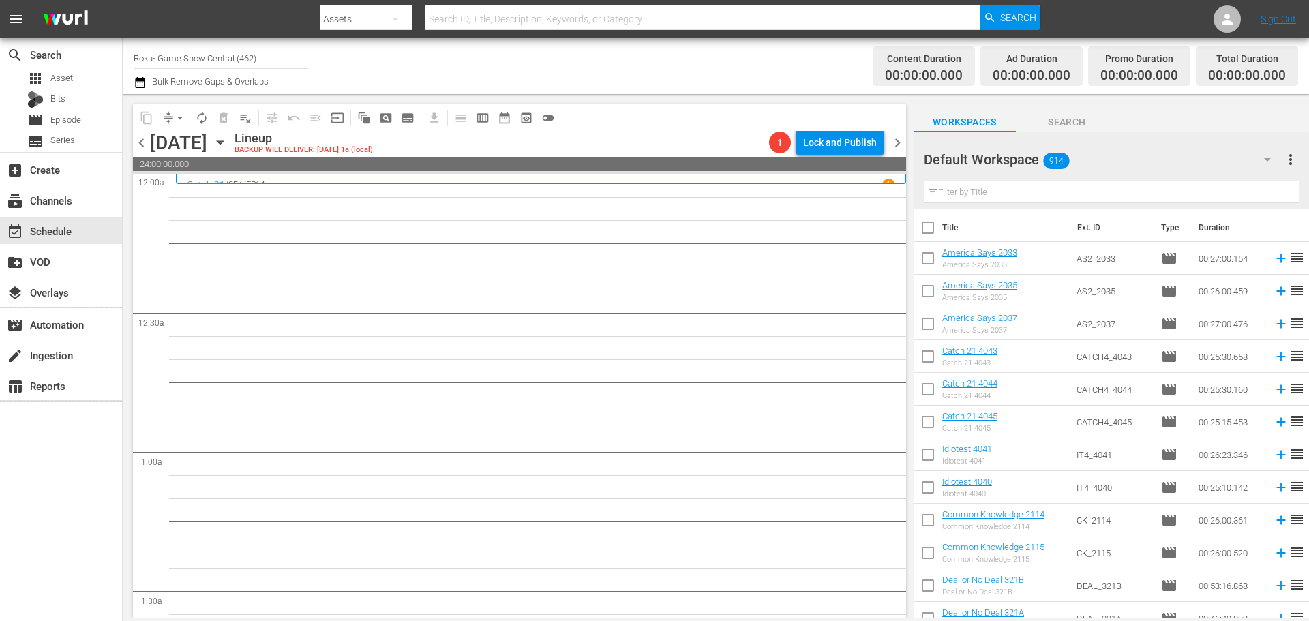
click at [231, 134] on div "Thursday, October 9th October 9th" at bounding box center [190, 143] width 81 height 22
click at [228, 136] on icon "button" at bounding box center [220, 142] width 15 height 15
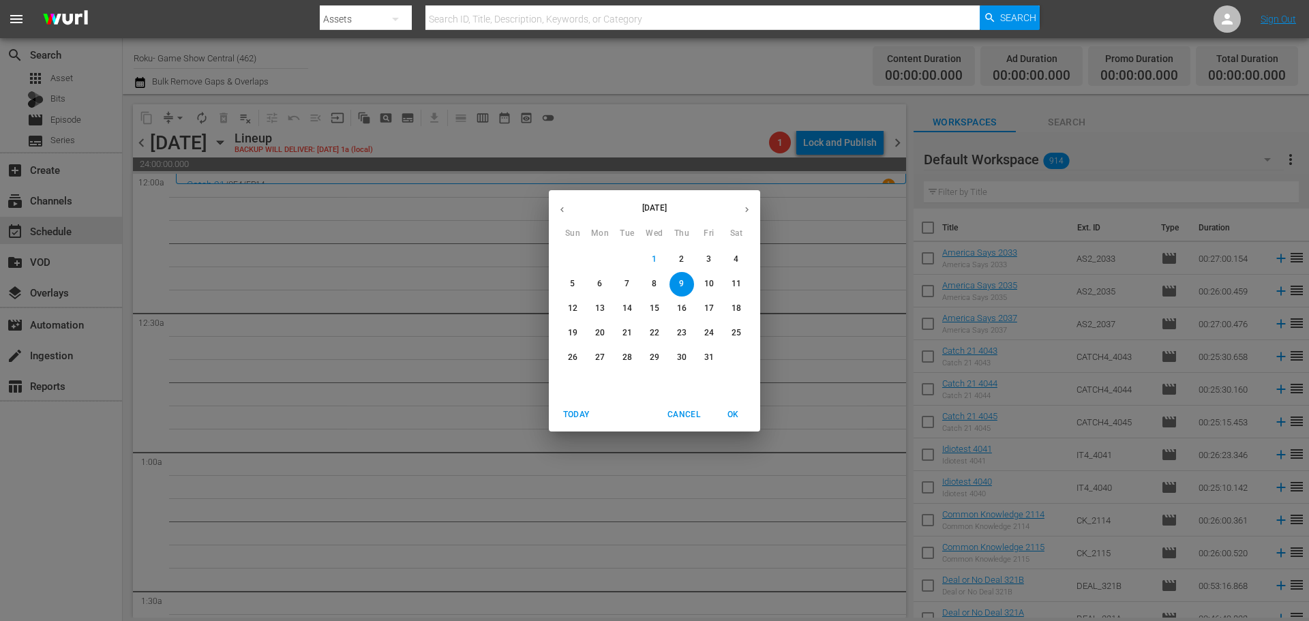
click at [557, 210] on icon "button" at bounding box center [562, 209] width 10 height 10
click at [686, 331] on span "25" at bounding box center [681, 333] width 25 height 12
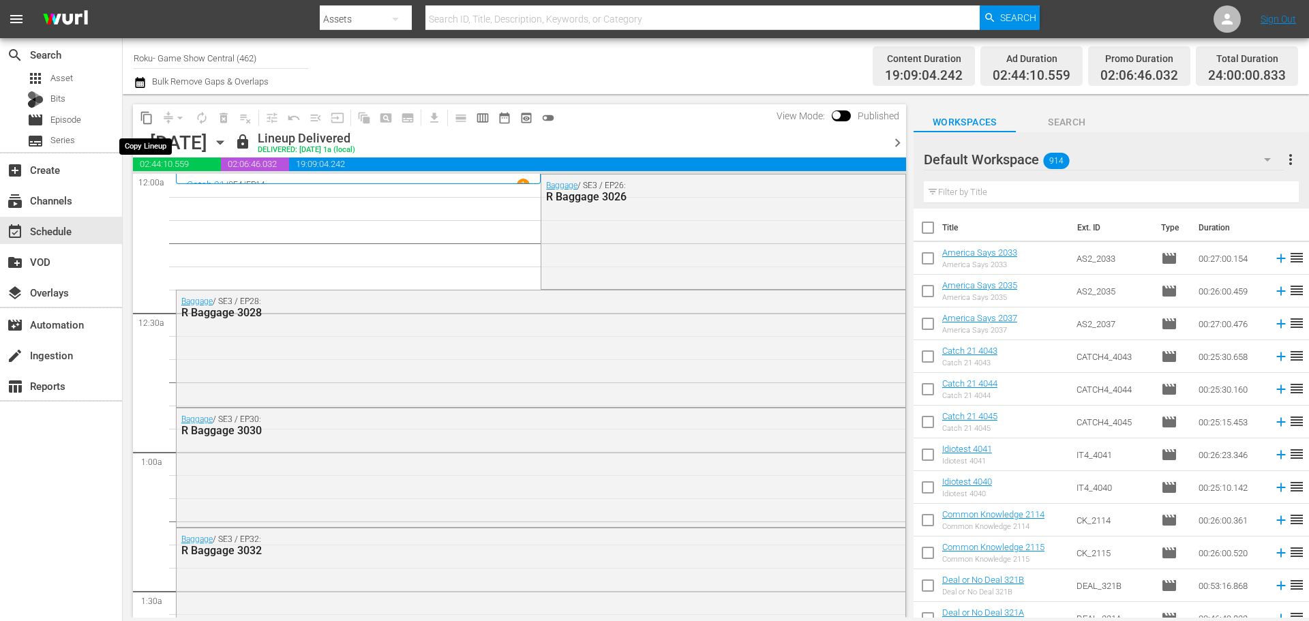
click at [147, 121] on span "content_copy" at bounding box center [147, 118] width 14 height 14
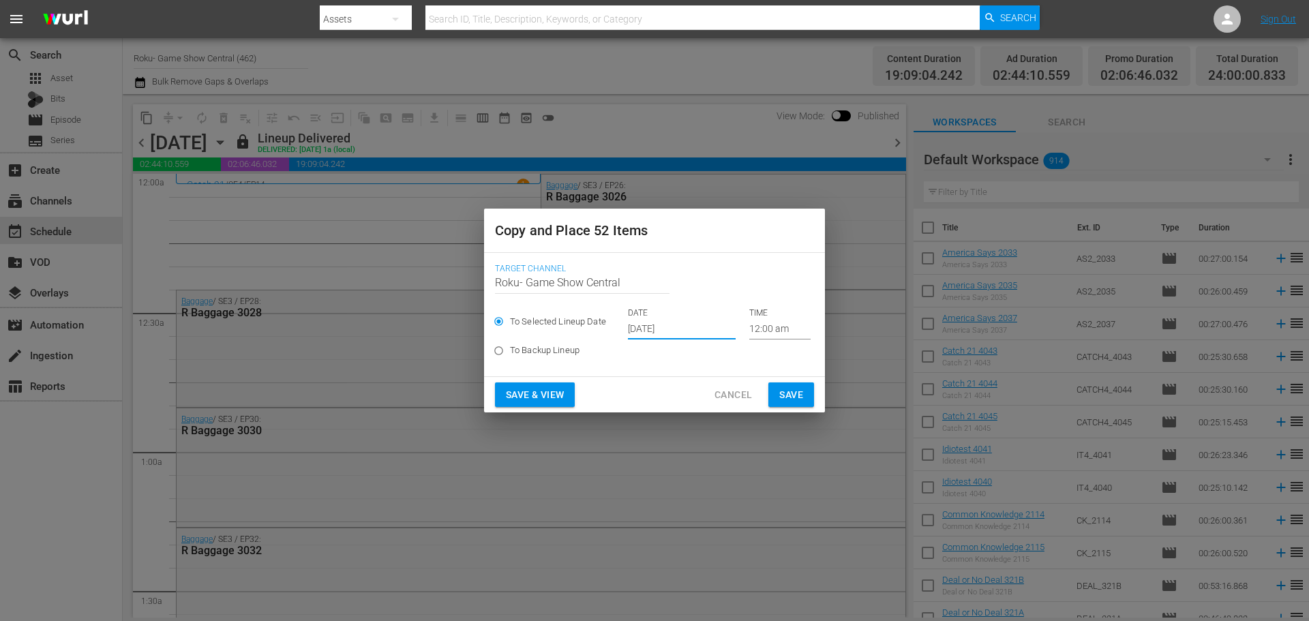
click at [640, 331] on input "Oct 3rd 2025" at bounding box center [682, 329] width 108 height 20
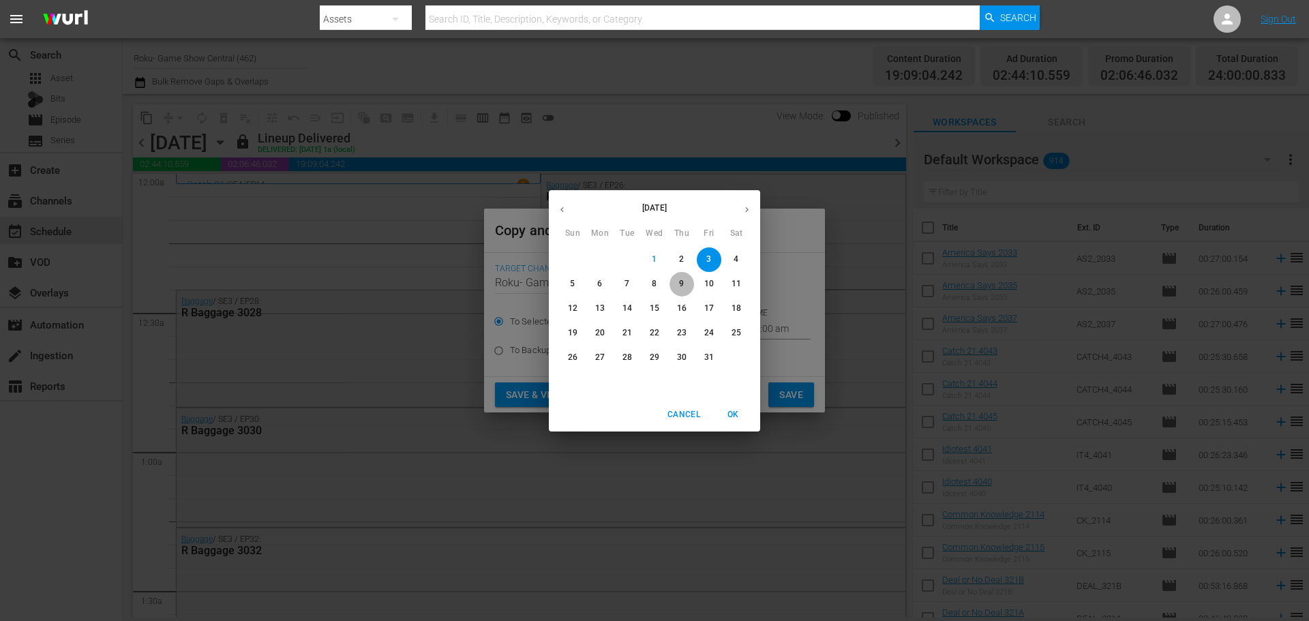
click at [679, 288] on p "9" at bounding box center [681, 284] width 5 height 12
type input "Oct 9th 2025"
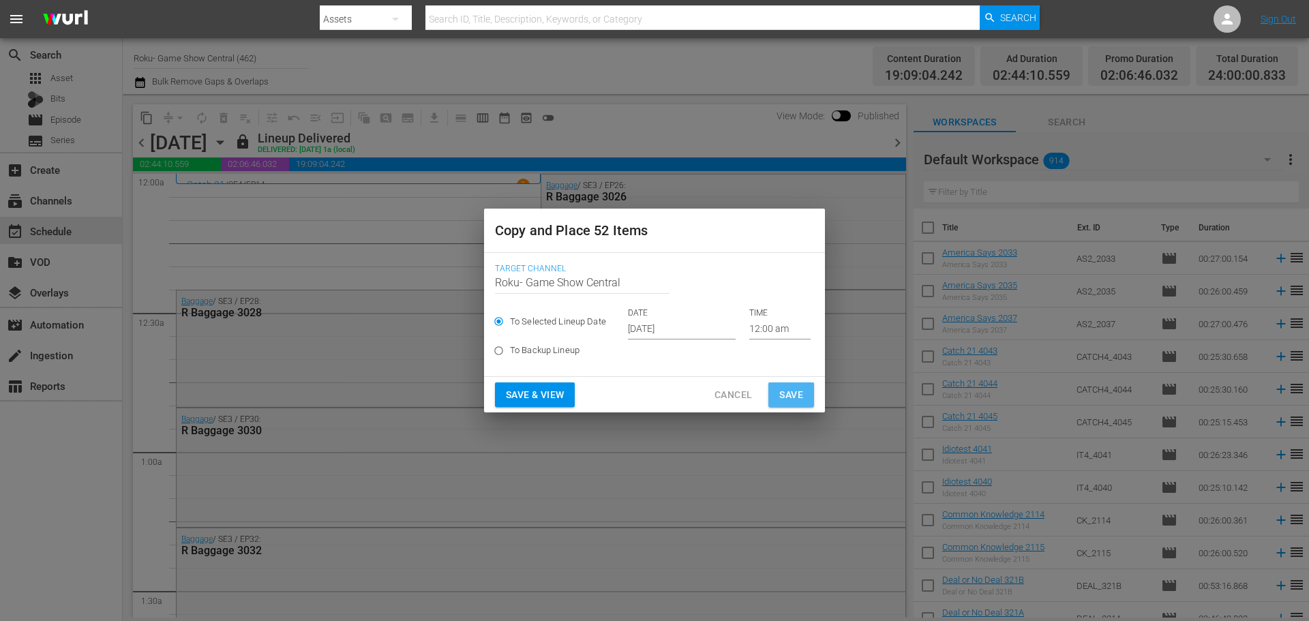
click at [785, 392] on span "Save" at bounding box center [791, 394] width 24 height 17
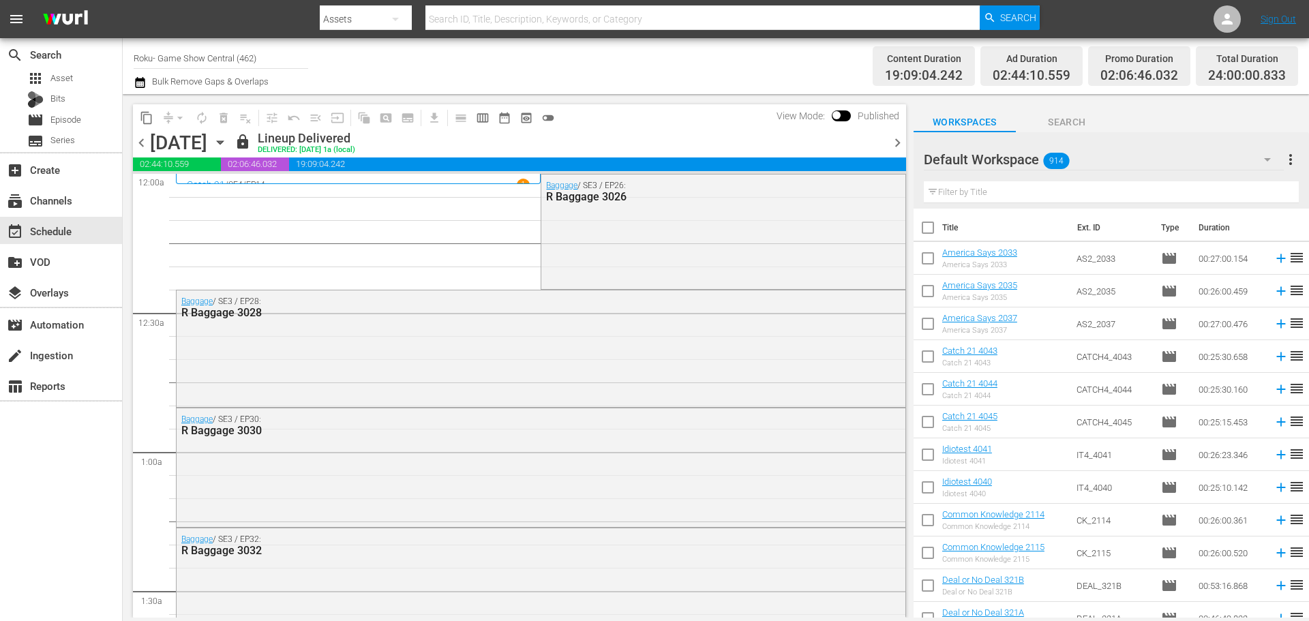
click at [251, 140] on span "lock" at bounding box center [242, 142] width 16 height 16
click at [228, 149] on icon "button" at bounding box center [220, 142] width 15 height 15
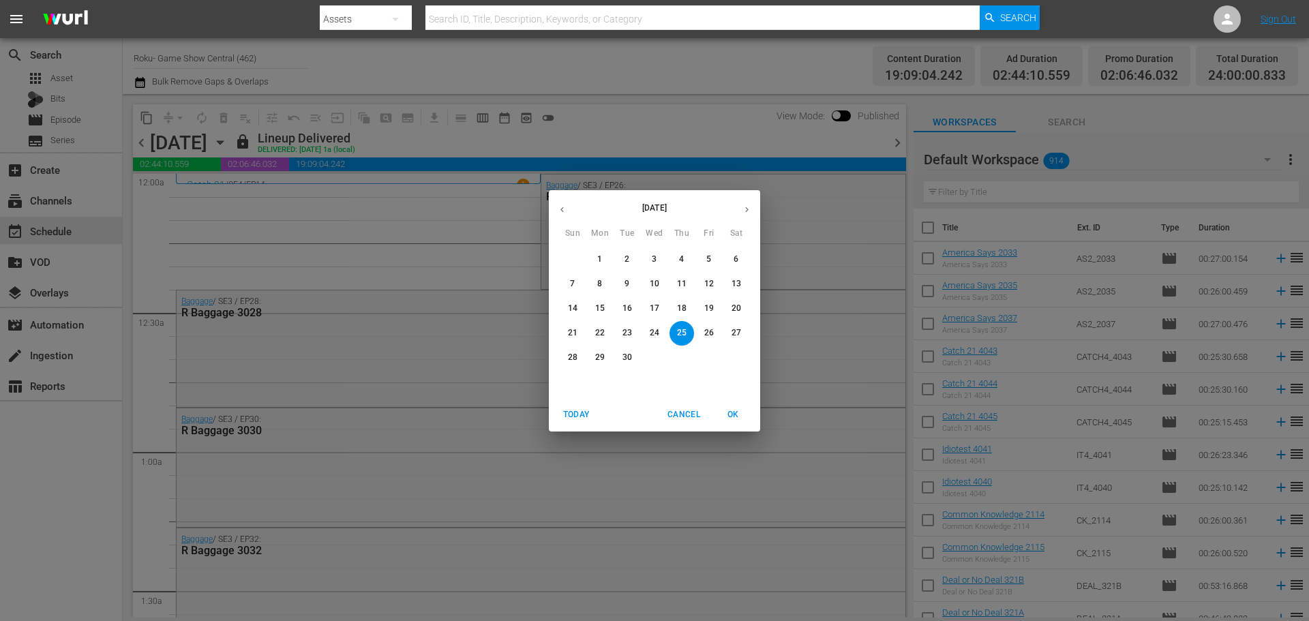
click at [752, 205] on button "button" at bounding box center [746, 209] width 27 height 27
click at [699, 258] on span "3" at bounding box center [709, 260] width 25 height 12
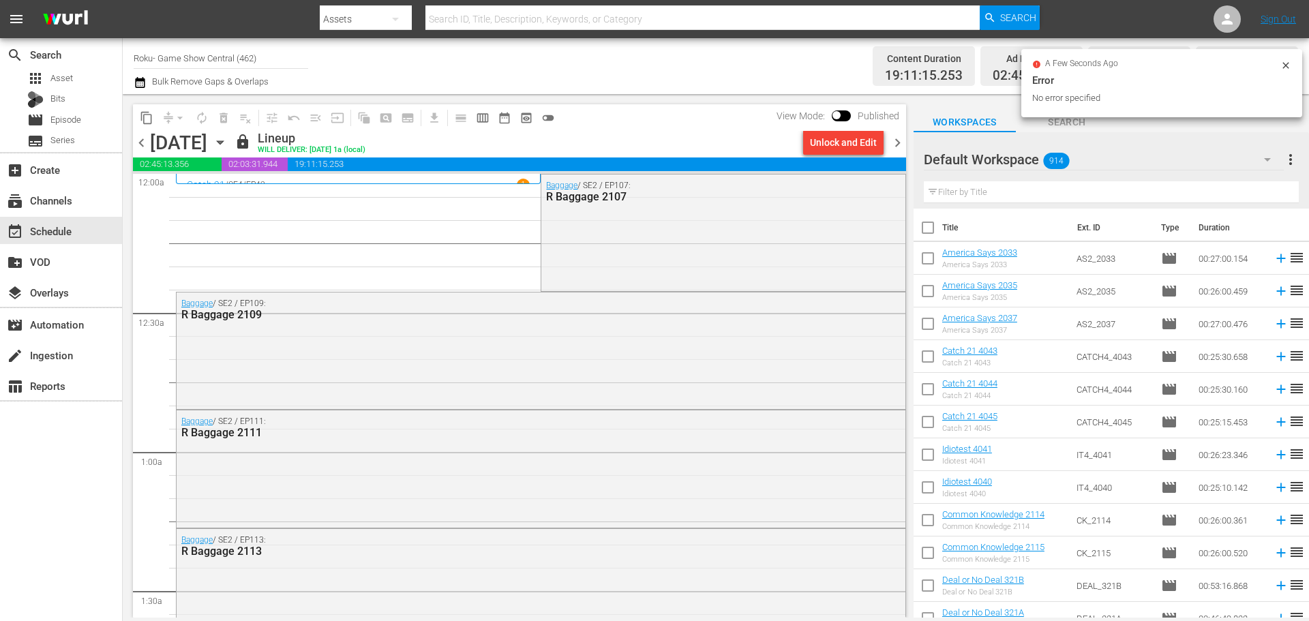
click at [842, 153] on div "Unlock and Edit" at bounding box center [843, 142] width 67 height 25
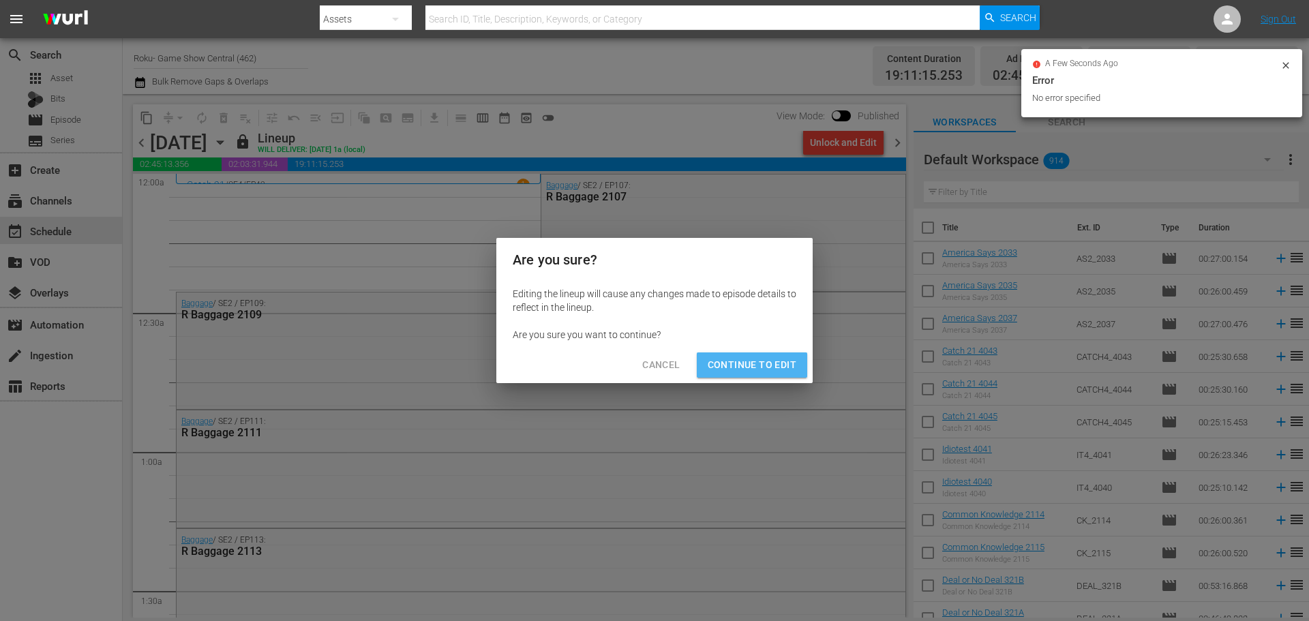
click at [754, 372] on span "Continue to Edit" at bounding box center [751, 364] width 89 height 17
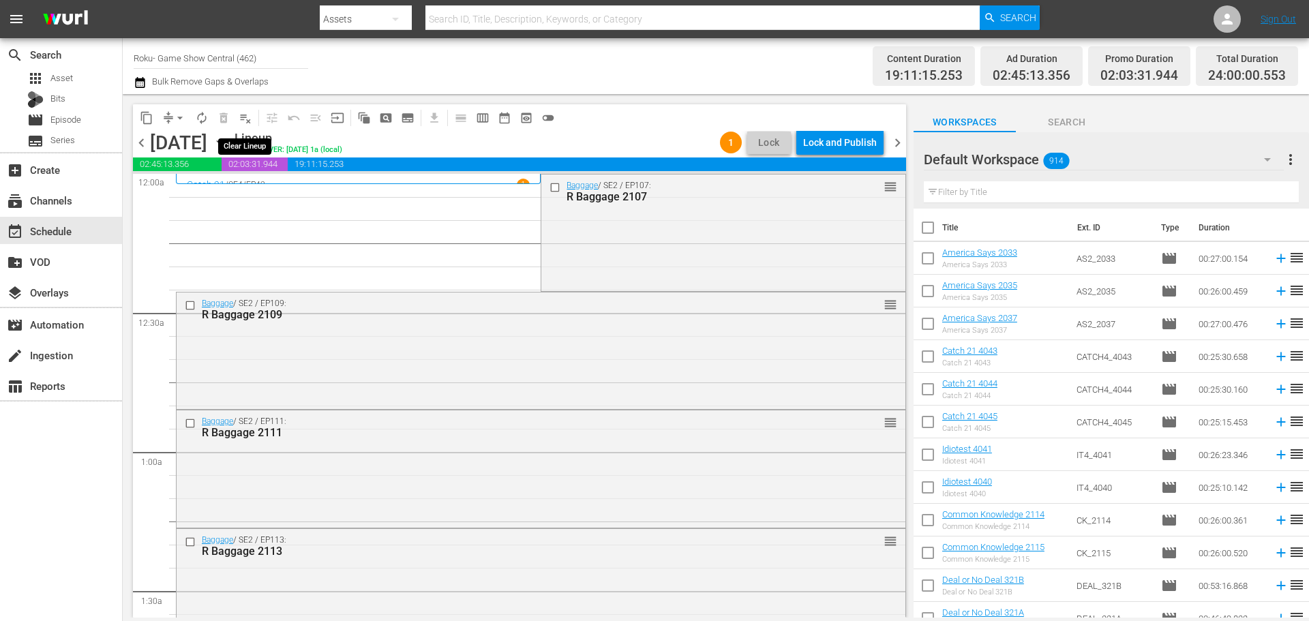
click at [245, 107] on button "playlist_remove_outlined" at bounding box center [245, 118] width 22 height 22
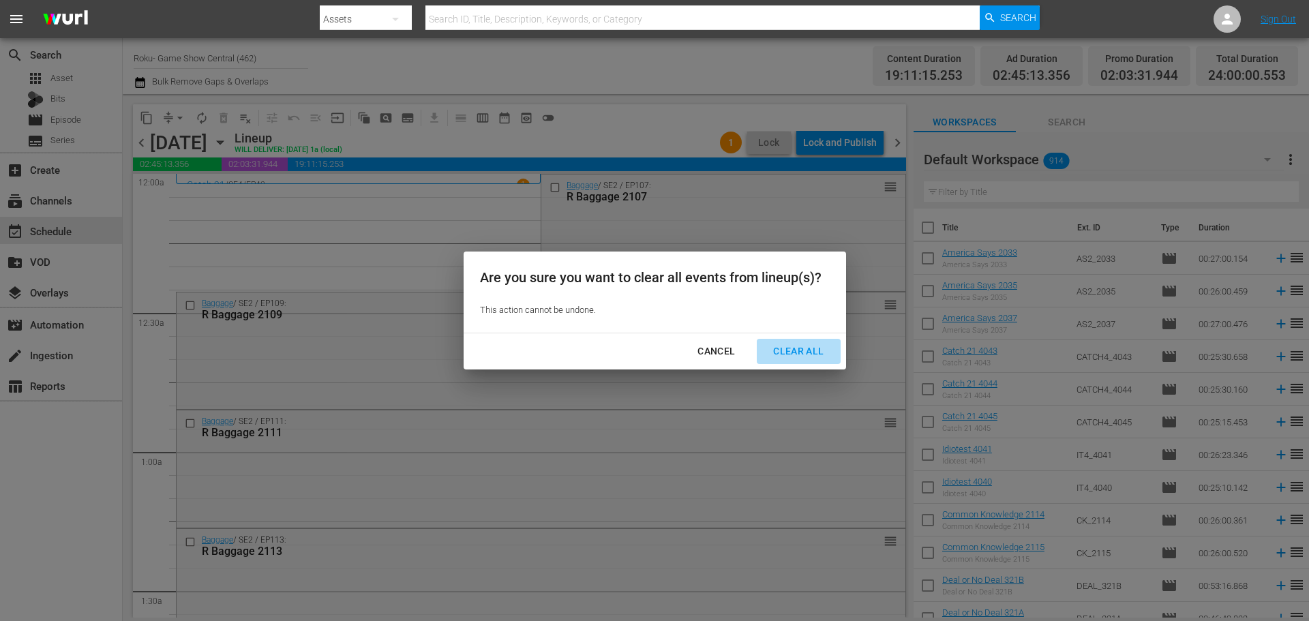
click at [803, 358] on div "Clear All" at bounding box center [798, 351] width 72 height 17
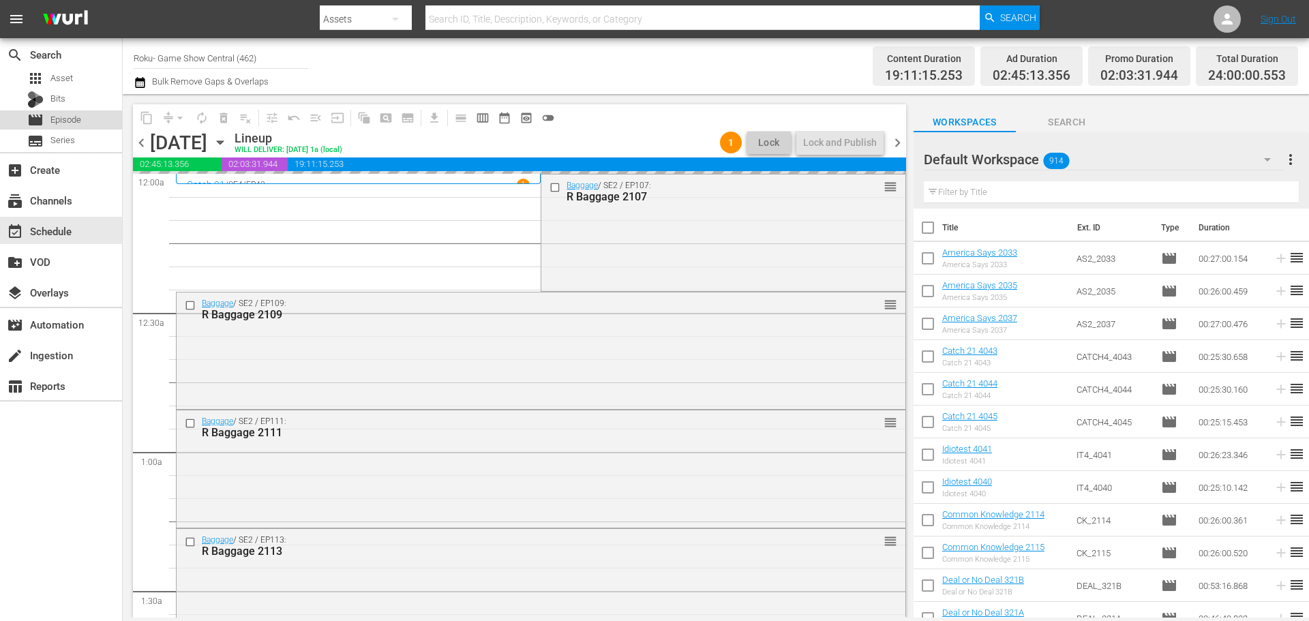
click at [89, 124] on div "movie Episode" at bounding box center [61, 119] width 122 height 19
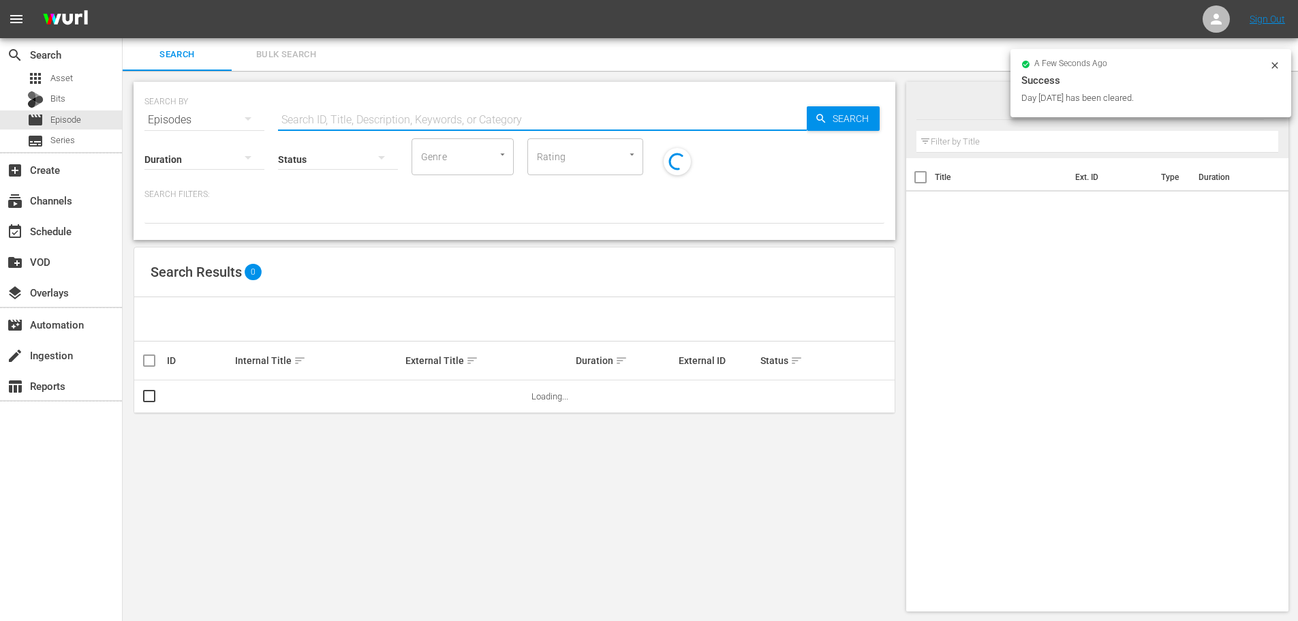
click at [444, 119] on input "text" at bounding box center [542, 120] width 529 height 33
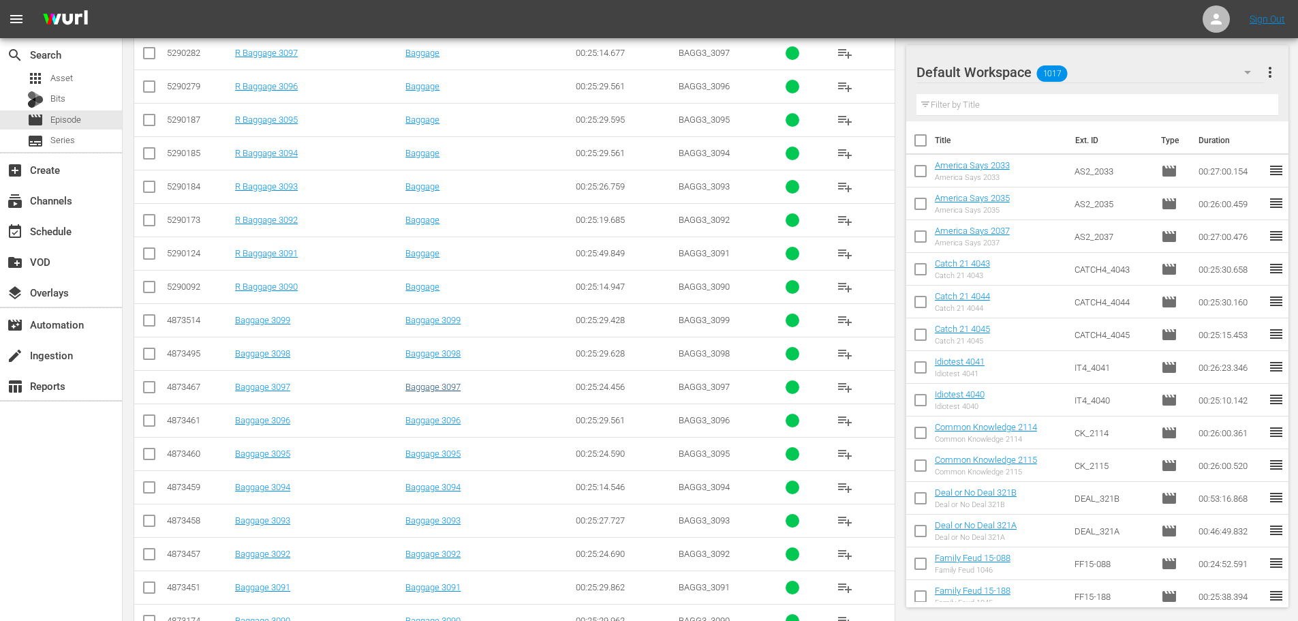
scroll to position [453, 0]
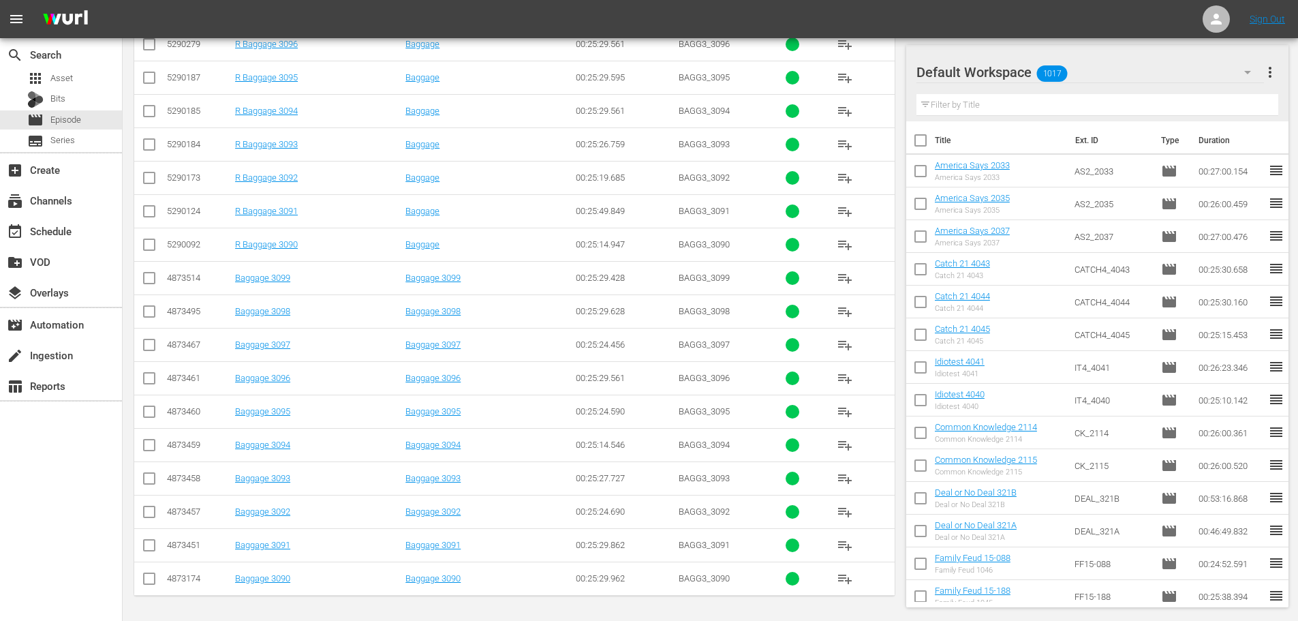
type input "bagg 309"
click at [143, 245] on input "checkbox" at bounding box center [149, 247] width 16 height 16
checkbox input "true"
click at [149, 185] on input "checkbox" at bounding box center [149, 180] width 16 height 16
checkbox input "true"
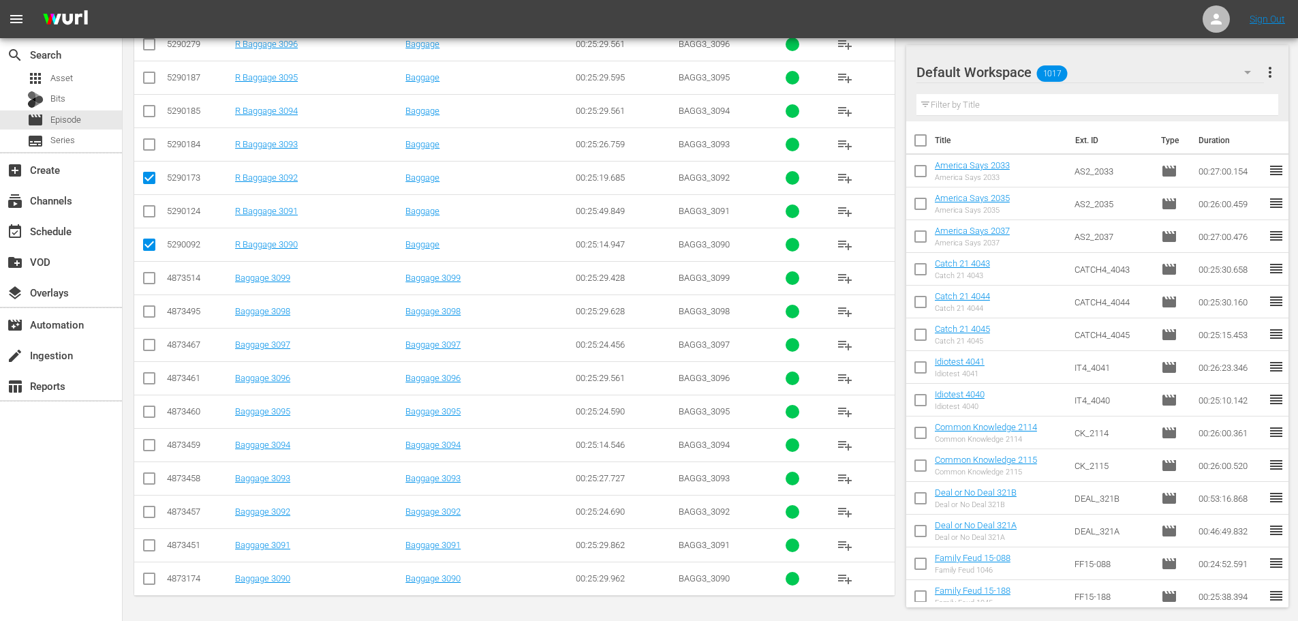
scroll to position [384, 0]
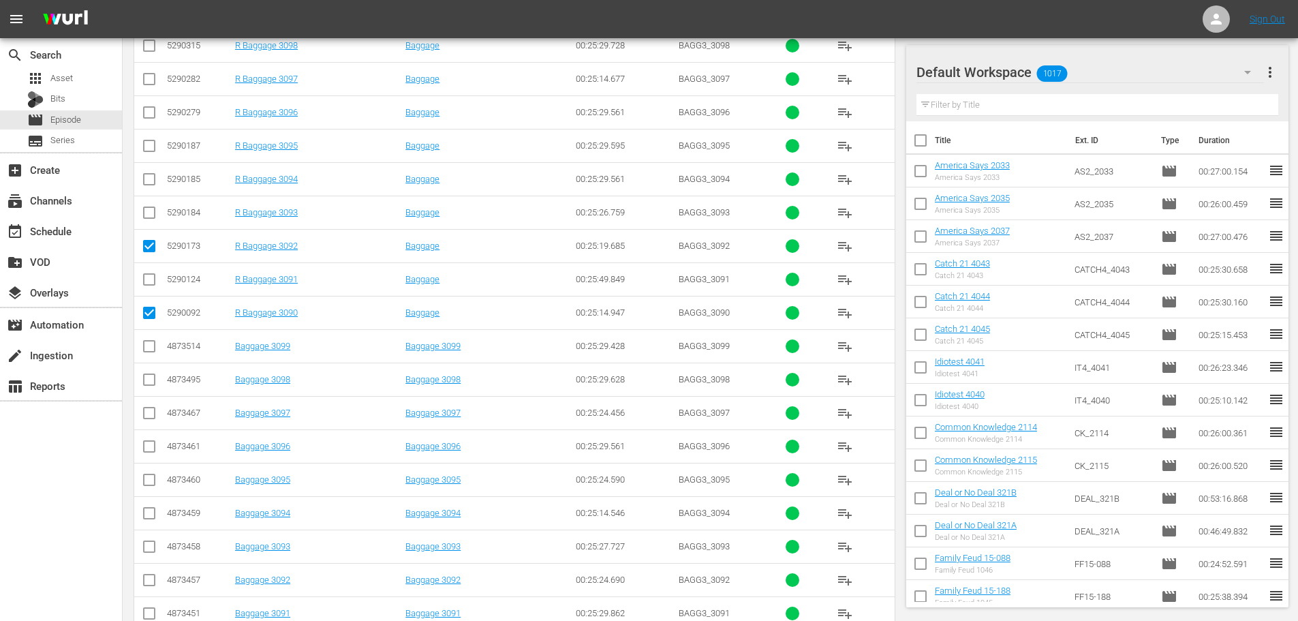
click at [144, 166] on td at bounding box center [149, 178] width 31 height 33
click at [157, 110] on td at bounding box center [149, 111] width 31 height 33
click at [156, 110] on input "checkbox" at bounding box center [149, 115] width 16 height 16
checkbox input "true"
click at [151, 183] on input "checkbox" at bounding box center [149, 182] width 16 height 16
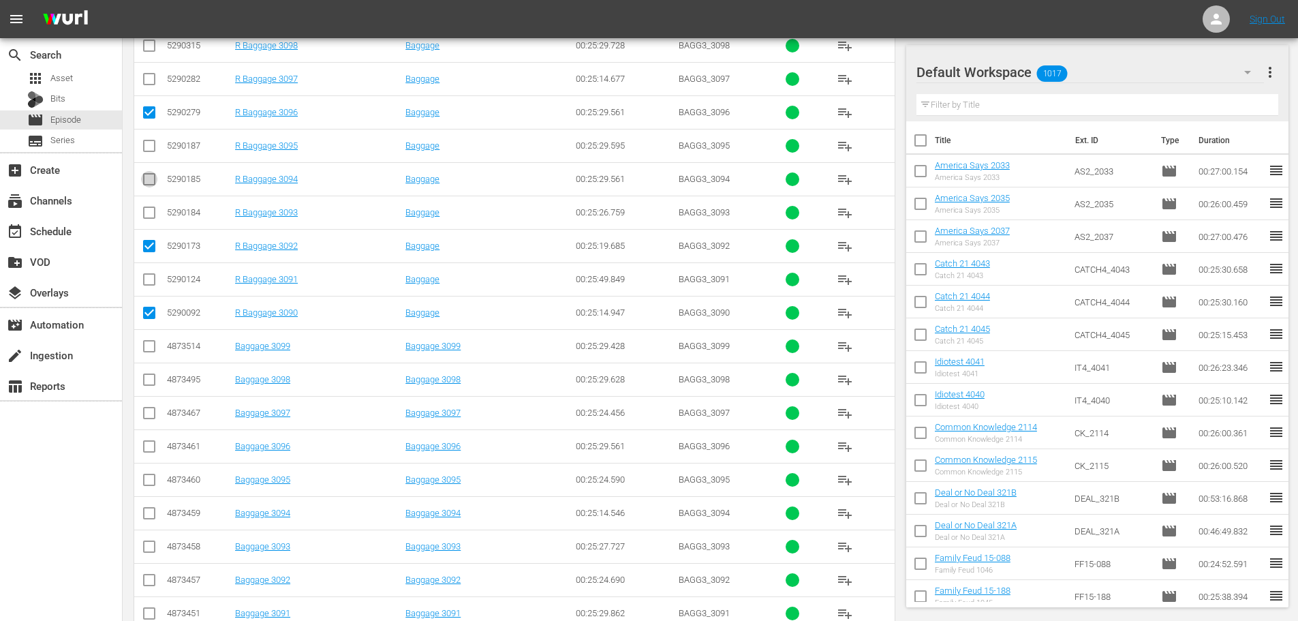
checkbox input "true"
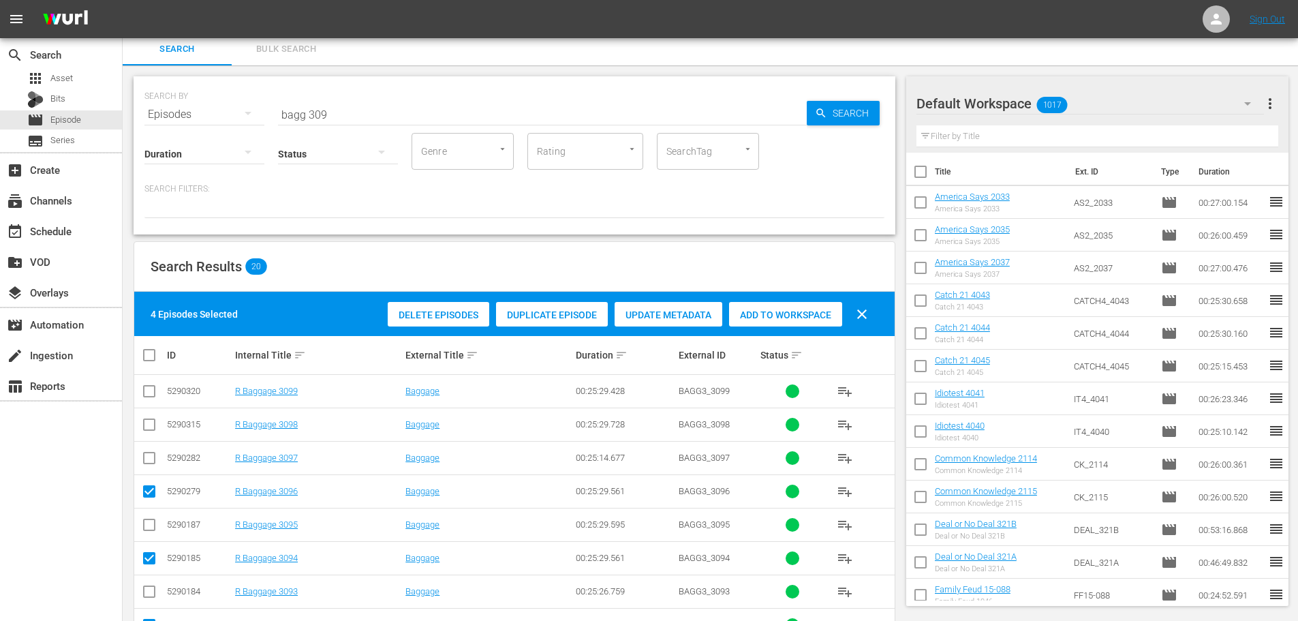
scroll to position [0, 0]
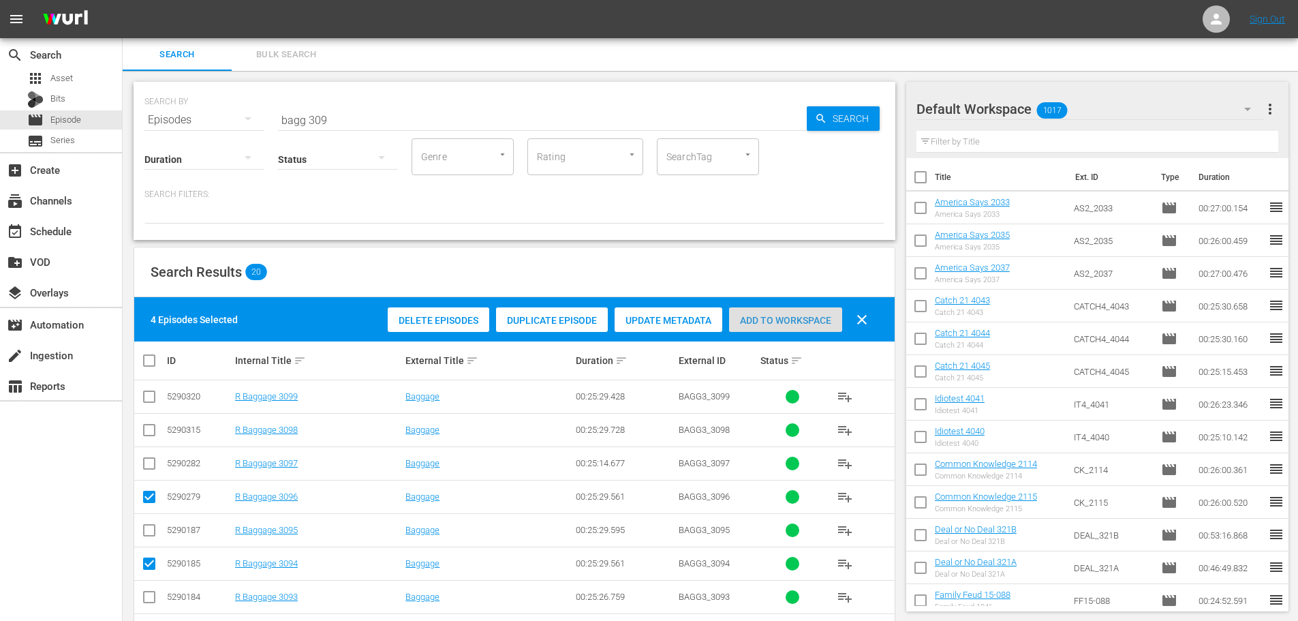
click at [781, 321] on span "Add to Workspace" at bounding box center [785, 320] width 113 height 11
drag, startPoint x: 365, startPoint y: 114, endPoint x: 164, endPoint y: 120, distance: 201.1
click at [164, 120] on div "SEARCH BY Search By Episodes Search ID, Title, Description, Keywords, or Catego…" at bounding box center [514, 111] width 740 height 49
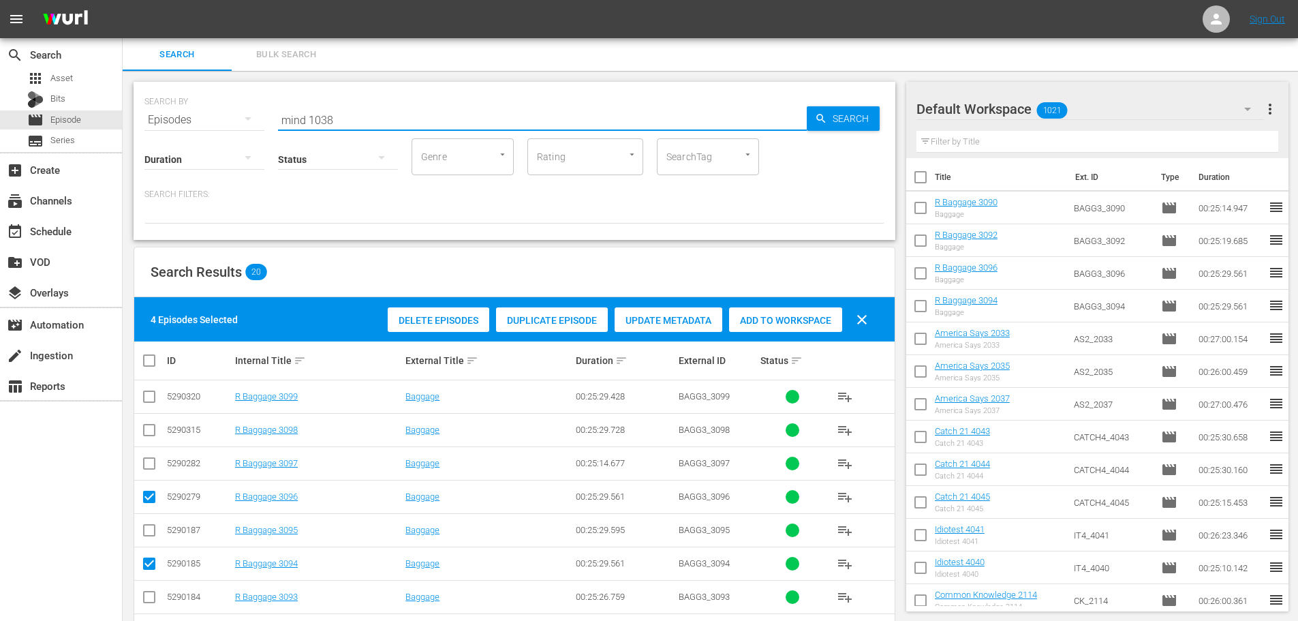
scroll to position [1, 0]
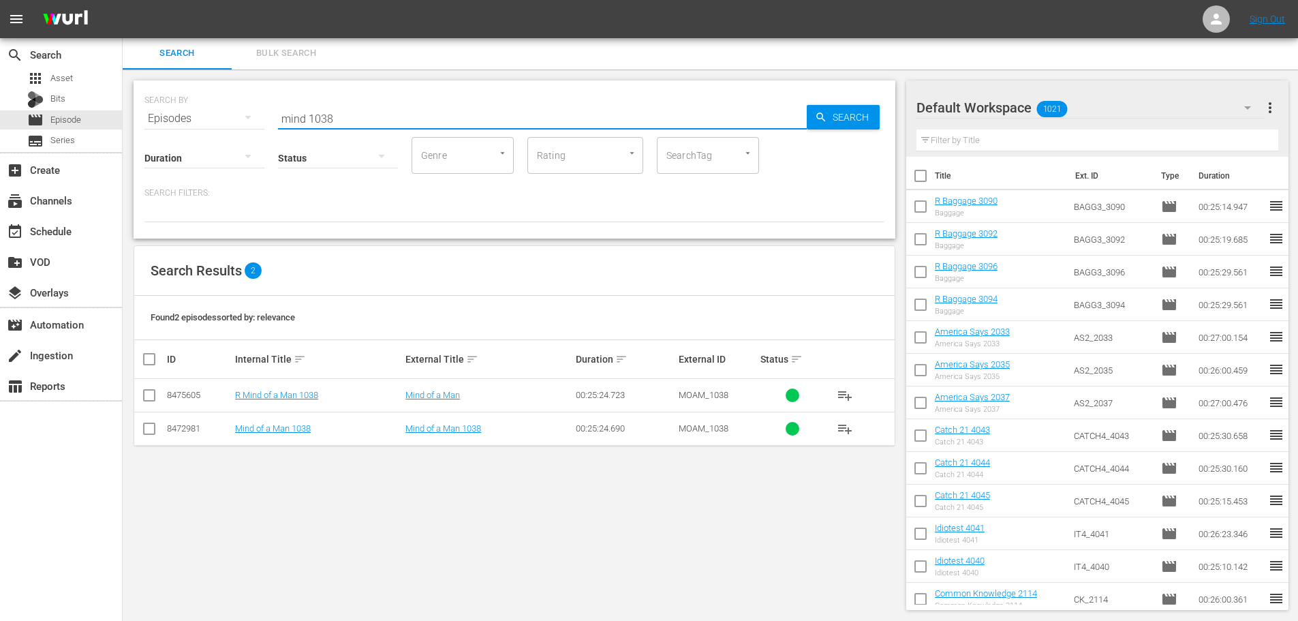
type input "mind 1038"
drag, startPoint x: 153, startPoint y: 395, endPoint x: 161, endPoint y: 395, distance: 7.5
click at [153, 395] on input "checkbox" at bounding box center [149, 398] width 16 height 16
checkbox input "true"
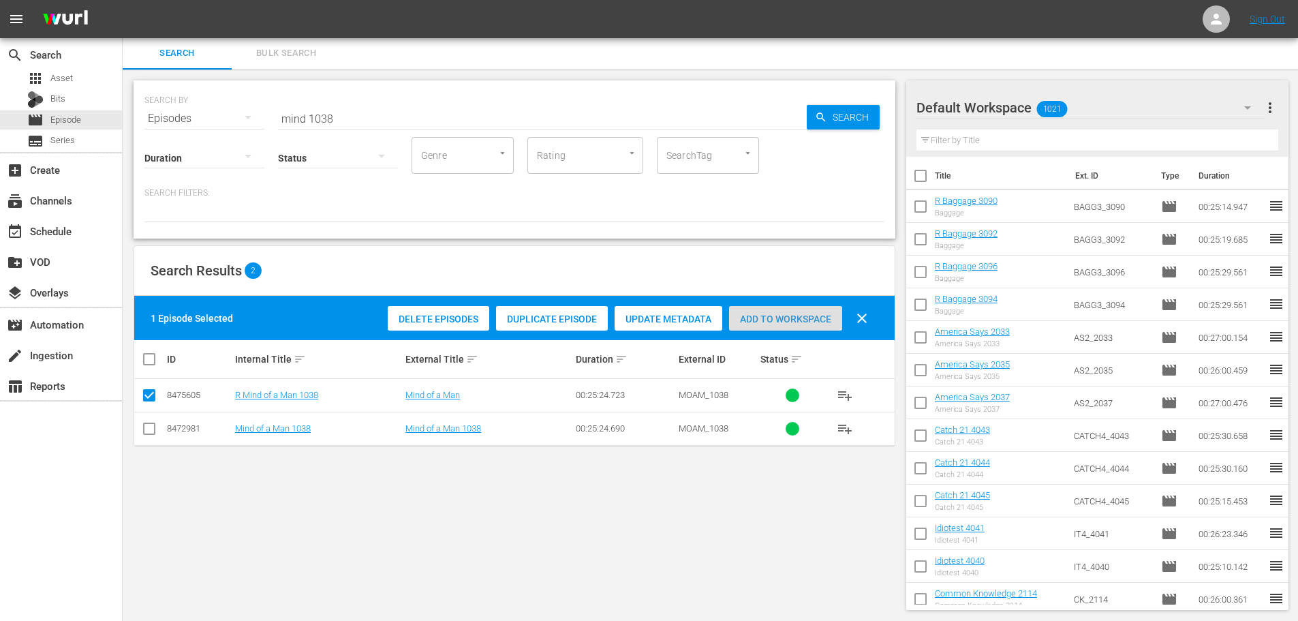
click at [746, 306] on div "Add to Workspace" at bounding box center [785, 319] width 113 height 26
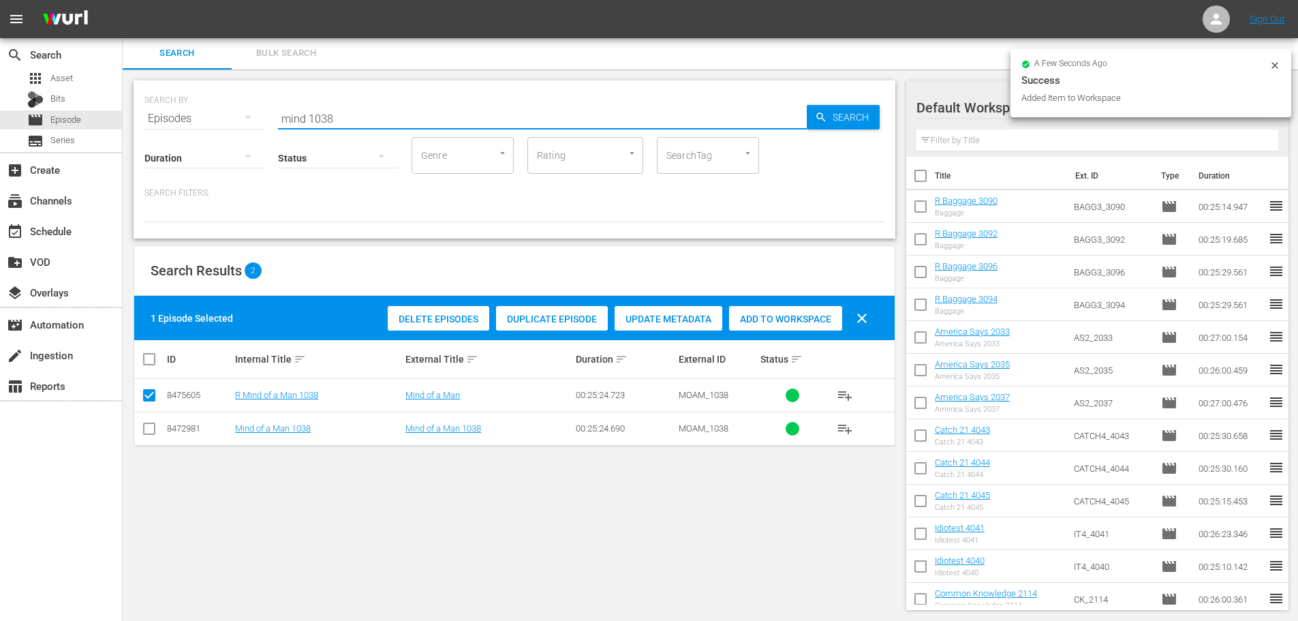
drag, startPoint x: 481, startPoint y: 132, endPoint x: 145, endPoint y: 117, distance: 336.3
click at [145, 117] on div "SEARCH BY Search By Episodes Search ID, Title, Description, Keywords, or Catego…" at bounding box center [514, 110] width 740 height 49
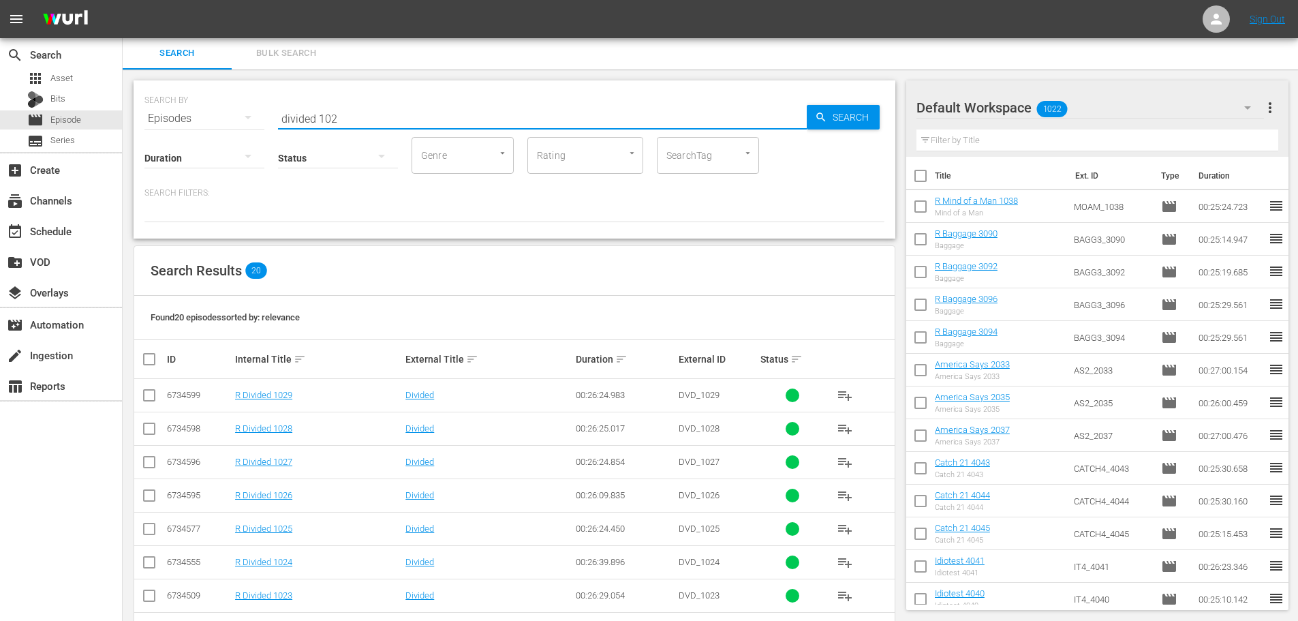
type input "divided 102"
click at [149, 387] on icon at bounding box center [149, 395] width 16 height 16
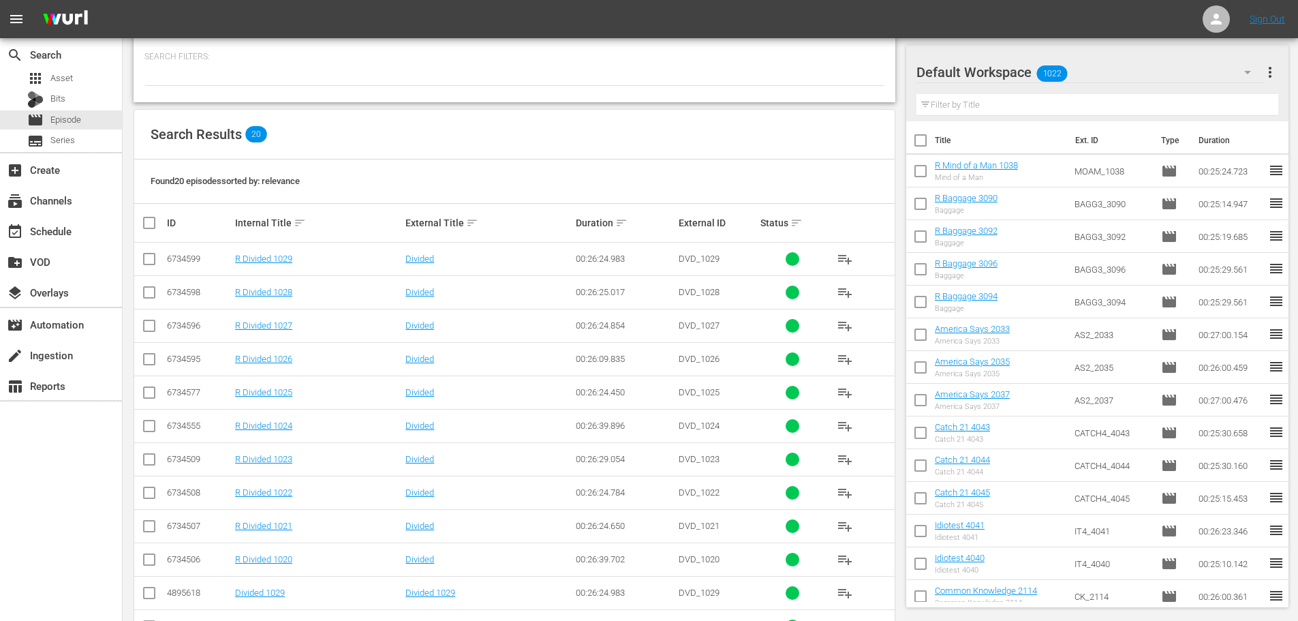
click at [138, 480] on td at bounding box center [149, 492] width 31 height 33
click at [153, 495] on input "checkbox" at bounding box center [149, 495] width 16 height 16
checkbox input "true"
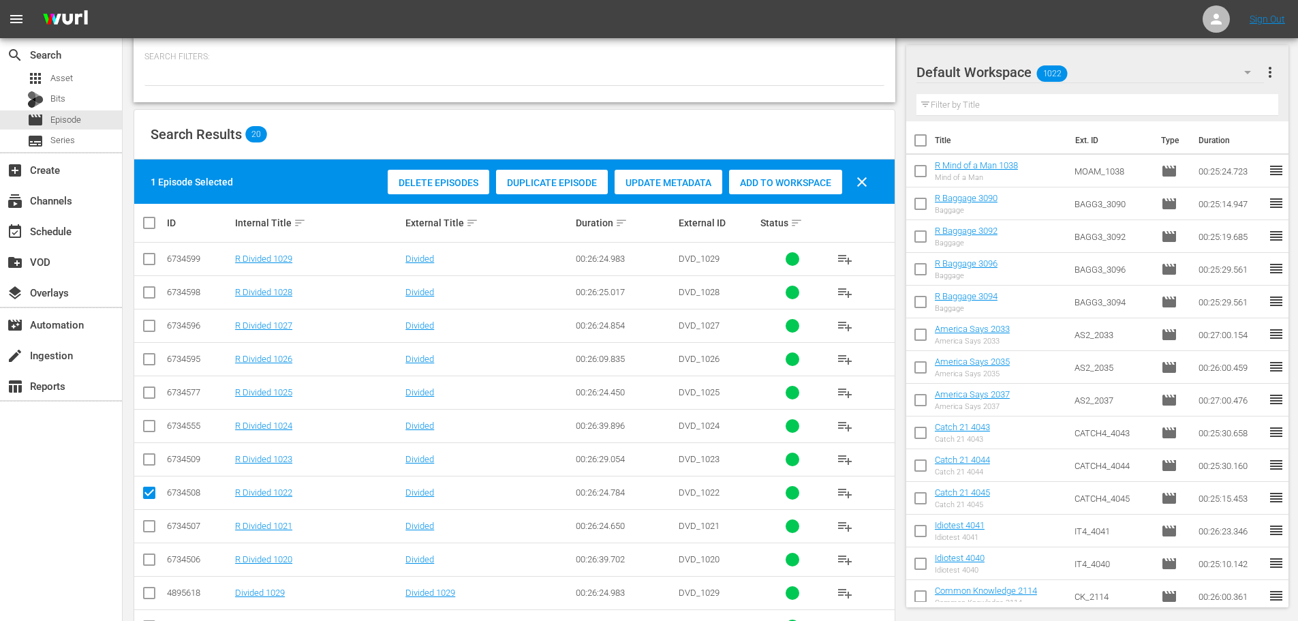
click at [150, 538] on td at bounding box center [149, 525] width 31 height 33
click at [150, 530] on input "checkbox" at bounding box center [149, 529] width 16 height 16
checkbox input "true"
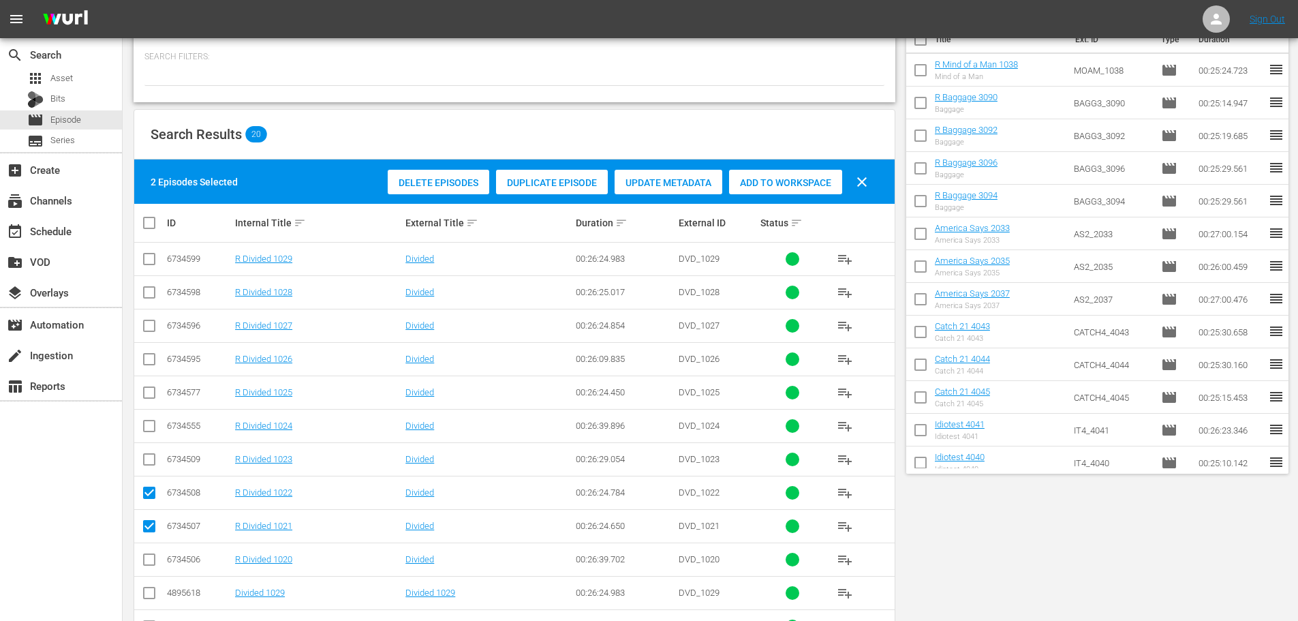
scroll to position [0, 0]
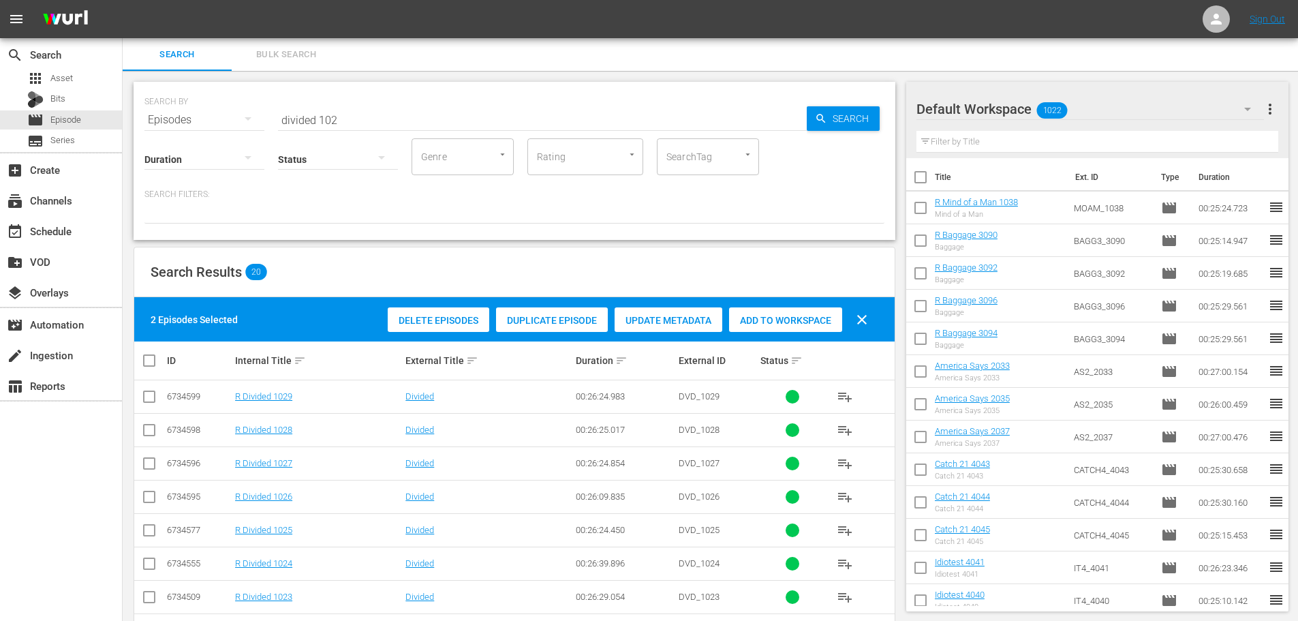
click at [793, 316] on span "Add to Workspace" at bounding box center [785, 320] width 113 height 11
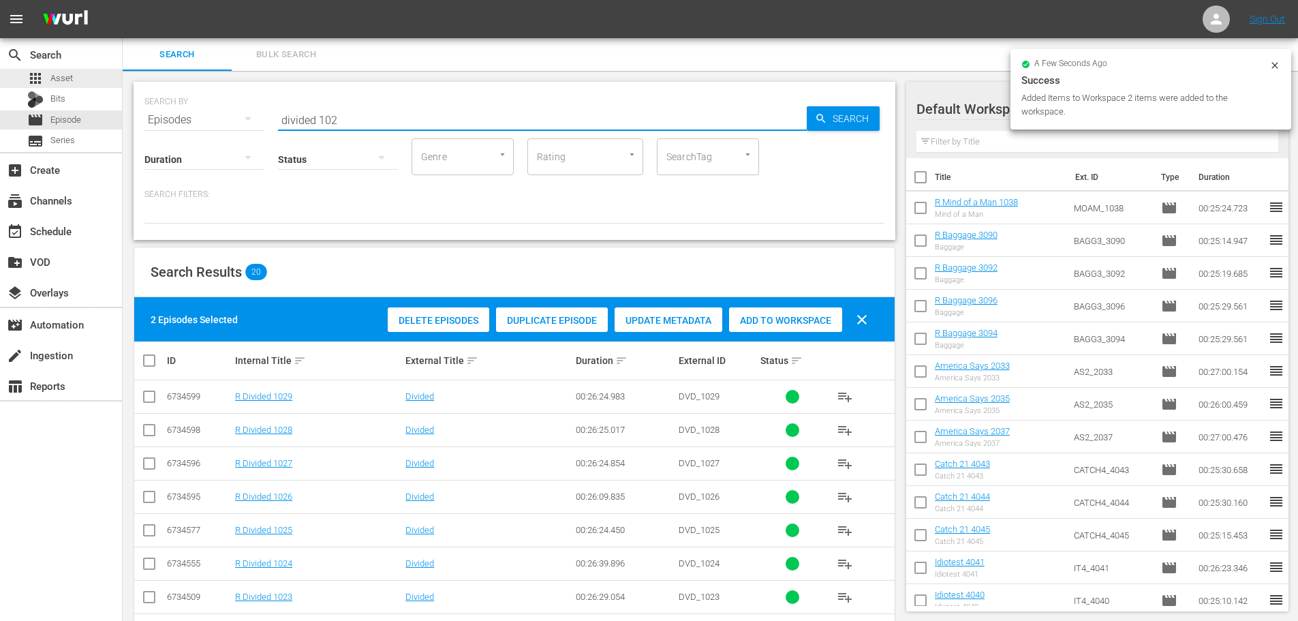
drag, startPoint x: 196, startPoint y: 71, endPoint x: 396, endPoint y: 128, distance: 207.7
click at [123, 0] on div "search Search apps Asset Bits movie Episode subtitles Series add_box Create sub…" at bounding box center [711, 0] width 1176 height 0
click at [400, 112] on input "divided 102" at bounding box center [542, 120] width 529 height 33
drag, startPoint x: 400, startPoint y: 112, endPoint x: 236, endPoint y: 113, distance: 163.6
click at [236, 113] on div "SEARCH BY Search By Episodes Search ID, Title, Description, Keywords, or Catego…" at bounding box center [514, 111] width 740 height 49
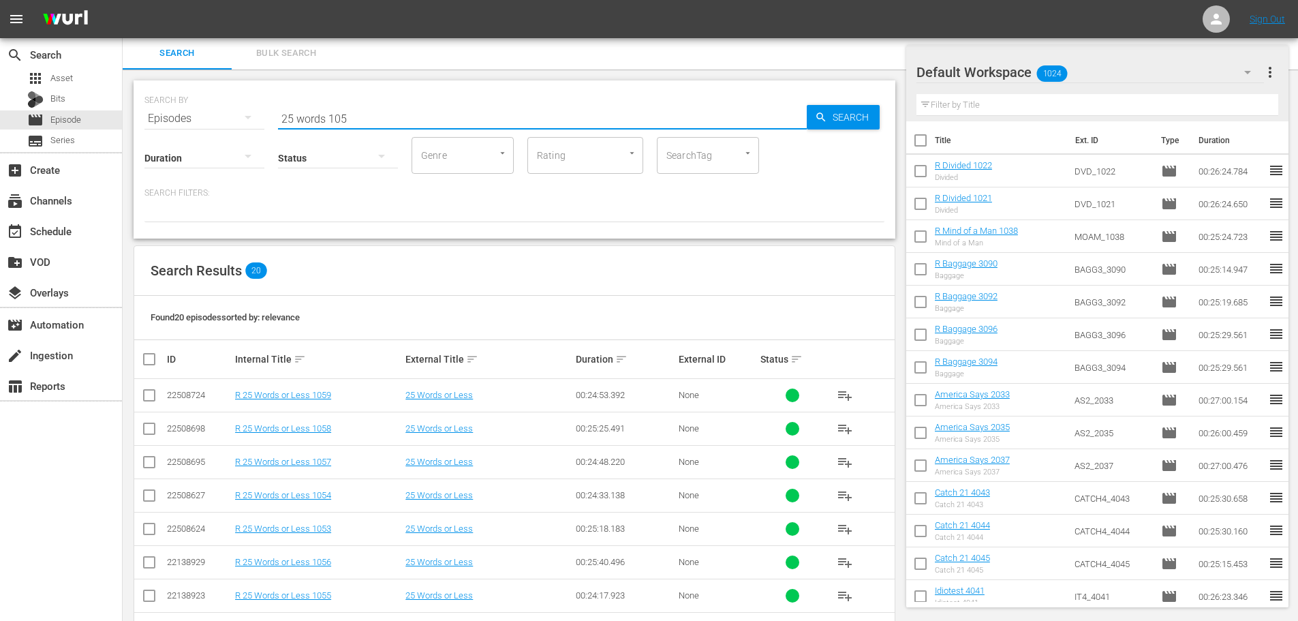
scroll to position [274, 0]
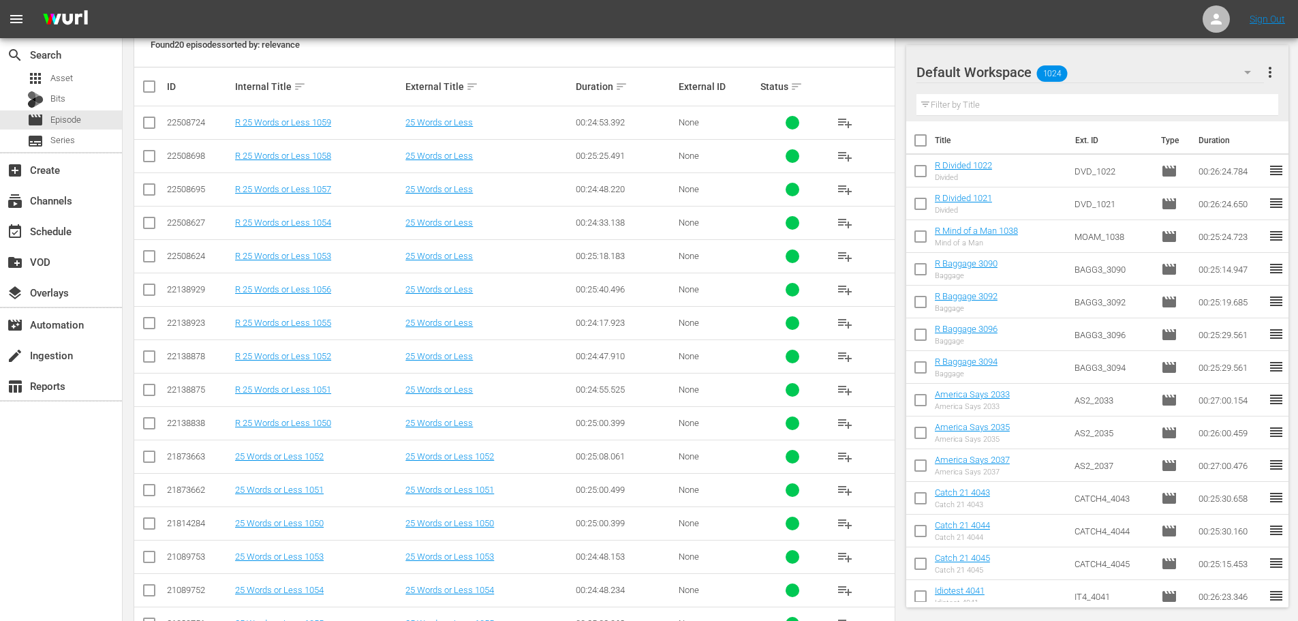
type input "25 words 105"
click at [153, 422] on input "checkbox" at bounding box center [149, 426] width 16 height 16
checkbox input "true"
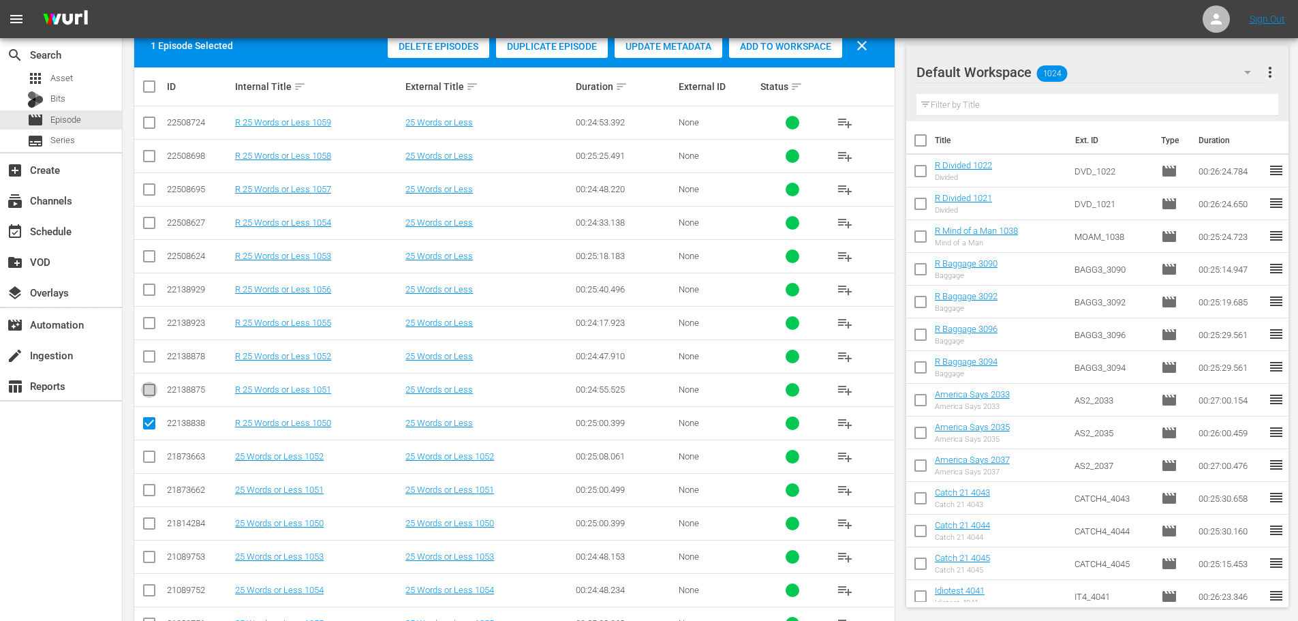
click at [147, 388] on input "checkbox" at bounding box center [149, 392] width 16 height 16
checkbox input "true"
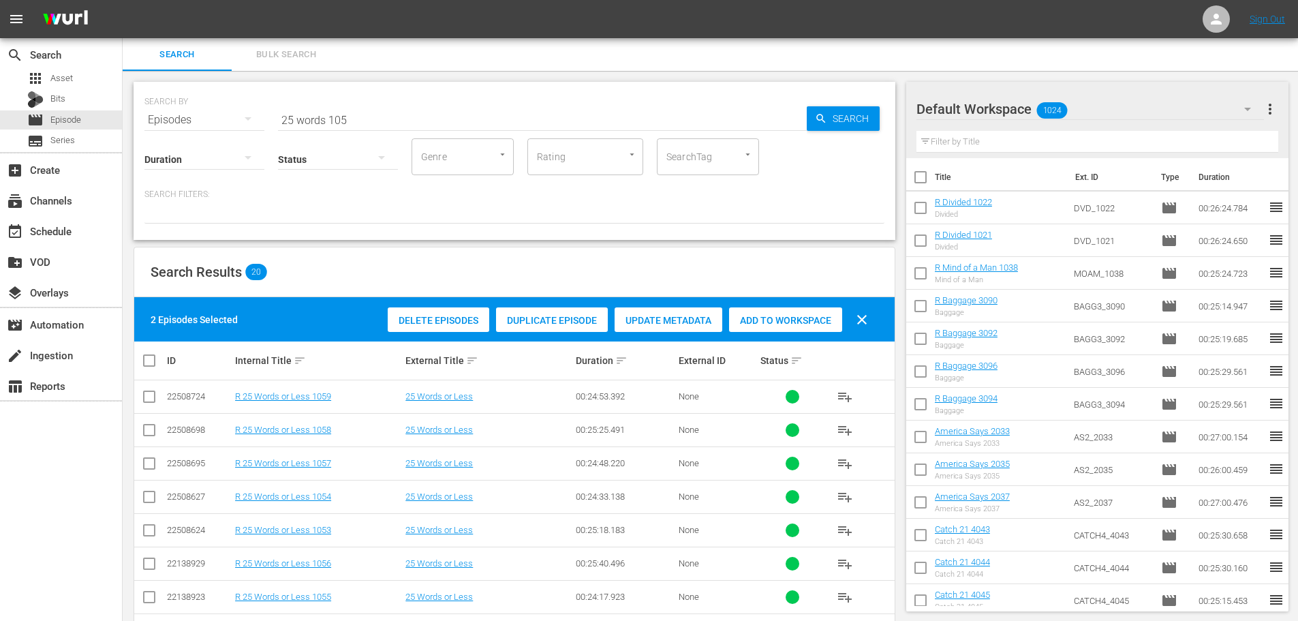
click at [767, 311] on div "Add to Workspace" at bounding box center [785, 320] width 113 height 26
click at [403, 88] on div "SEARCH BY Search By Episodes Search ID, Title, Description, Keywords, or Catego…" at bounding box center [514, 111] width 740 height 49
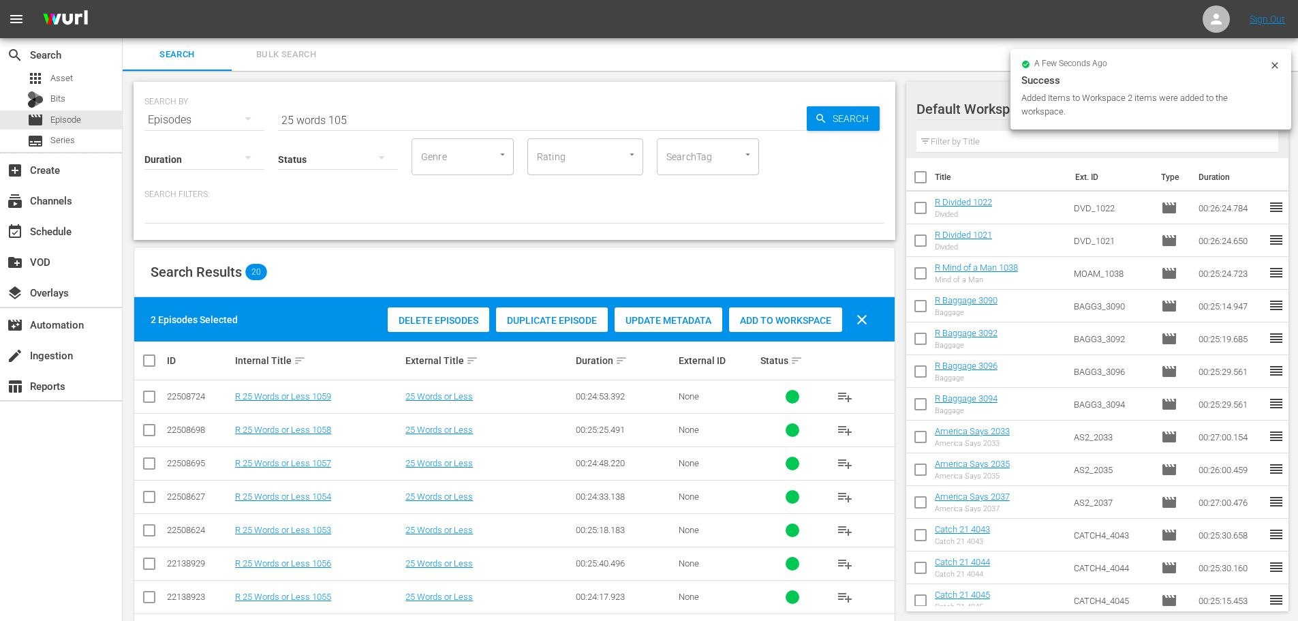
drag, startPoint x: 411, startPoint y: 98, endPoint x: 436, endPoint y: 120, distance: 32.8
click at [314, 114] on div "SEARCH BY Search By Episodes Search ID, Title, Description, Keywords, or Catego…" at bounding box center [514, 111] width 740 height 49
drag, startPoint x: 256, startPoint y: 100, endPoint x: 181, endPoint y: 93, distance: 76.0
click at [181, 93] on div "SEARCH BY Search By Episodes Search ID, Title, Description, Keywords, or Catego…" at bounding box center [514, 111] width 740 height 49
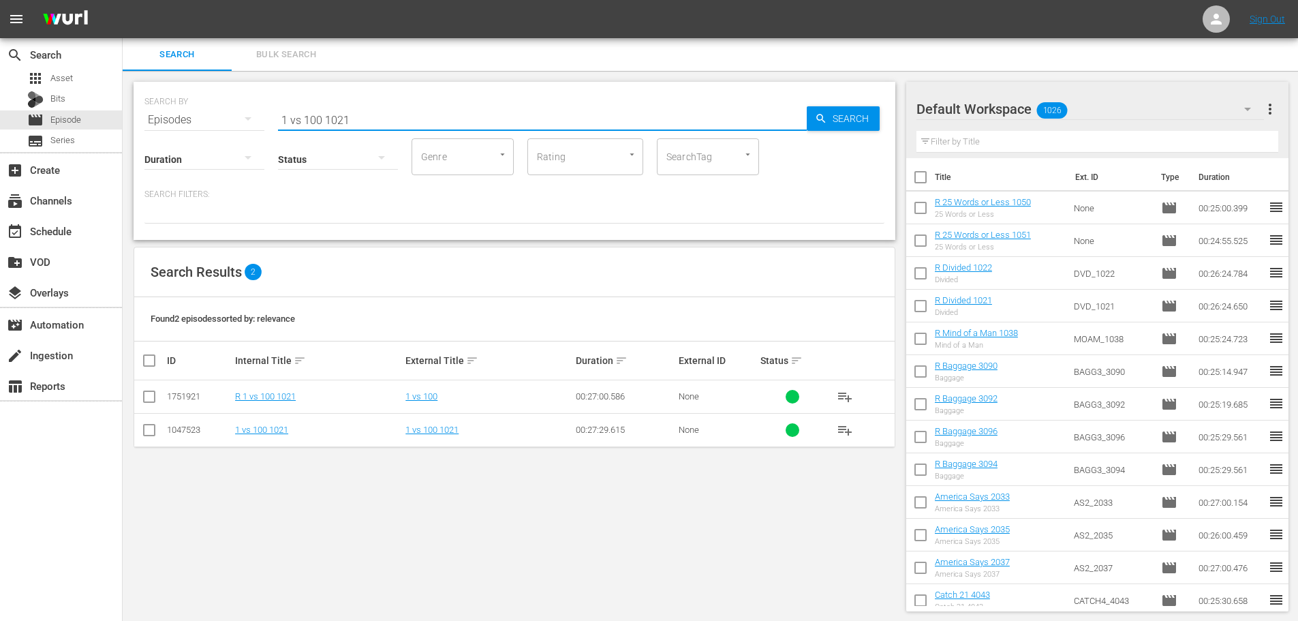
type input "1 vs 100 1021"
click at [152, 400] on input "checkbox" at bounding box center [149, 399] width 16 height 16
checkbox input "true"
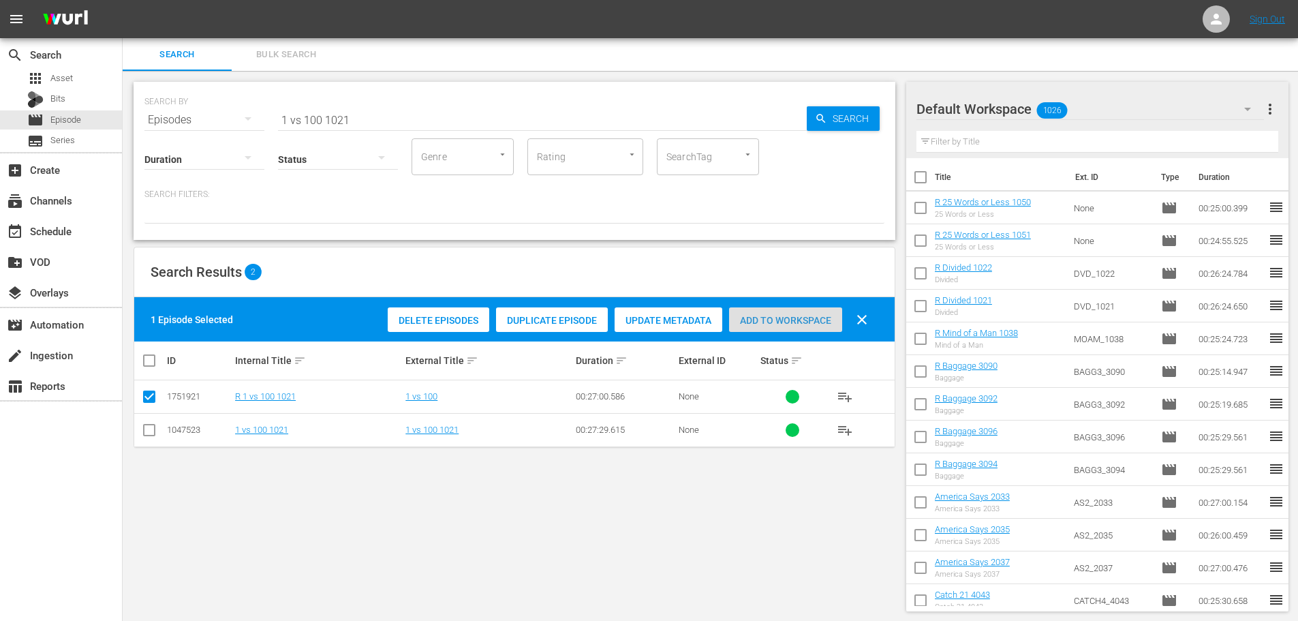
click at [780, 308] on div "Add to Workspace" at bounding box center [785, 320] width 113 height 26
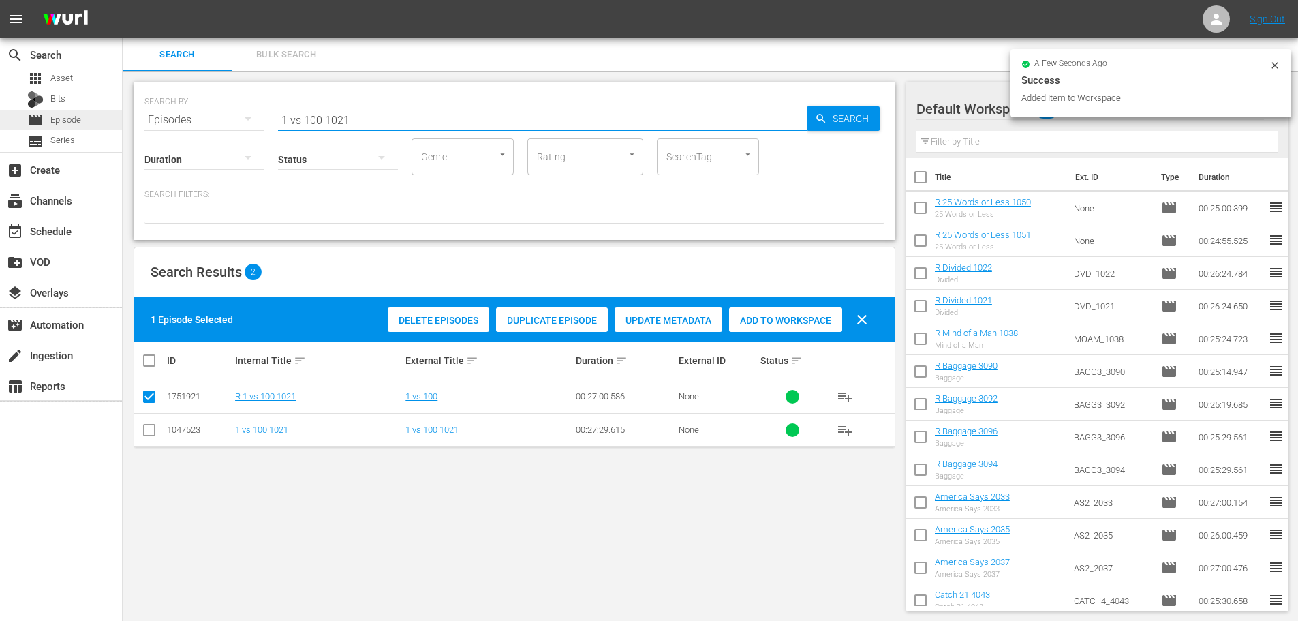
drag, startPoint x: 410, startPoint y: 122, endPoint x: 0, endPoint y: 78, distance: 412.7
click at [123, 0] on div "search Search apps Asset Bits movie Episode subtitles Series add_box Create sub…" at bounding box center [711, 0] width 1176 height 0
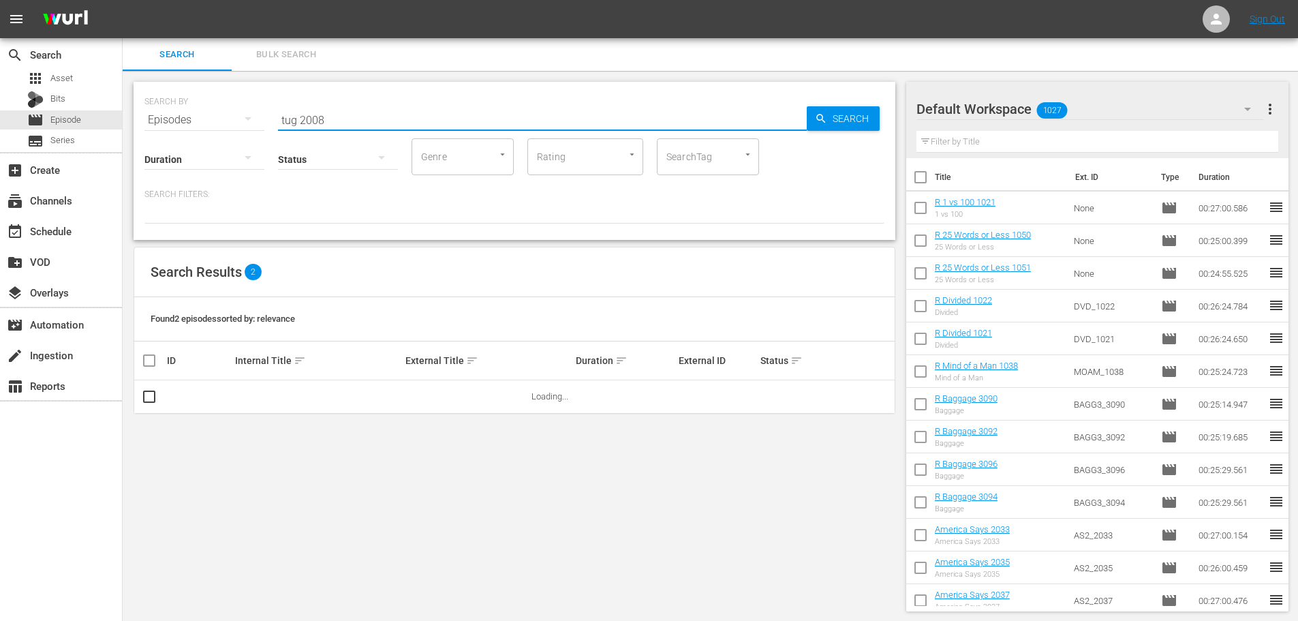
scroll to position [1, 0]
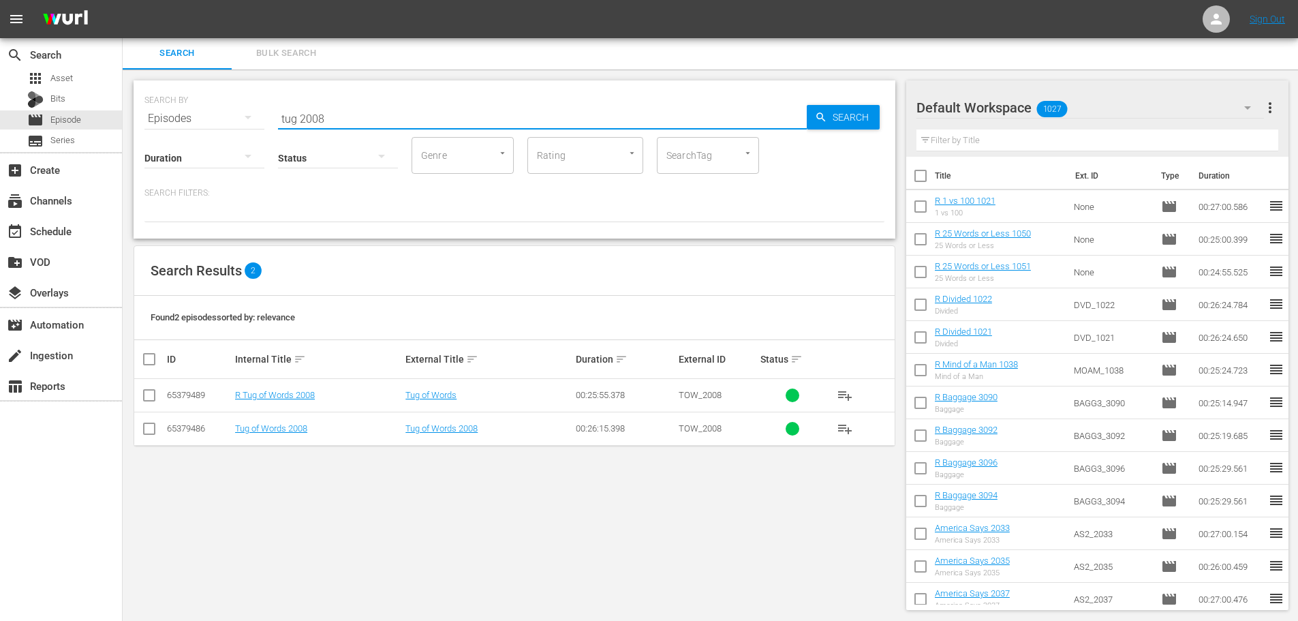
type input "tug 2008"
click at [134, 388] on div "Search Results 2 Found 2 episodes sorted by: relevance ID Internal Title sort E…" at bounding box center [515, 345] width 762 height 201
click at [153, 400] on input "checkbox" at bounding box center [149, 398] width 16 height 16
checkbox input "true"
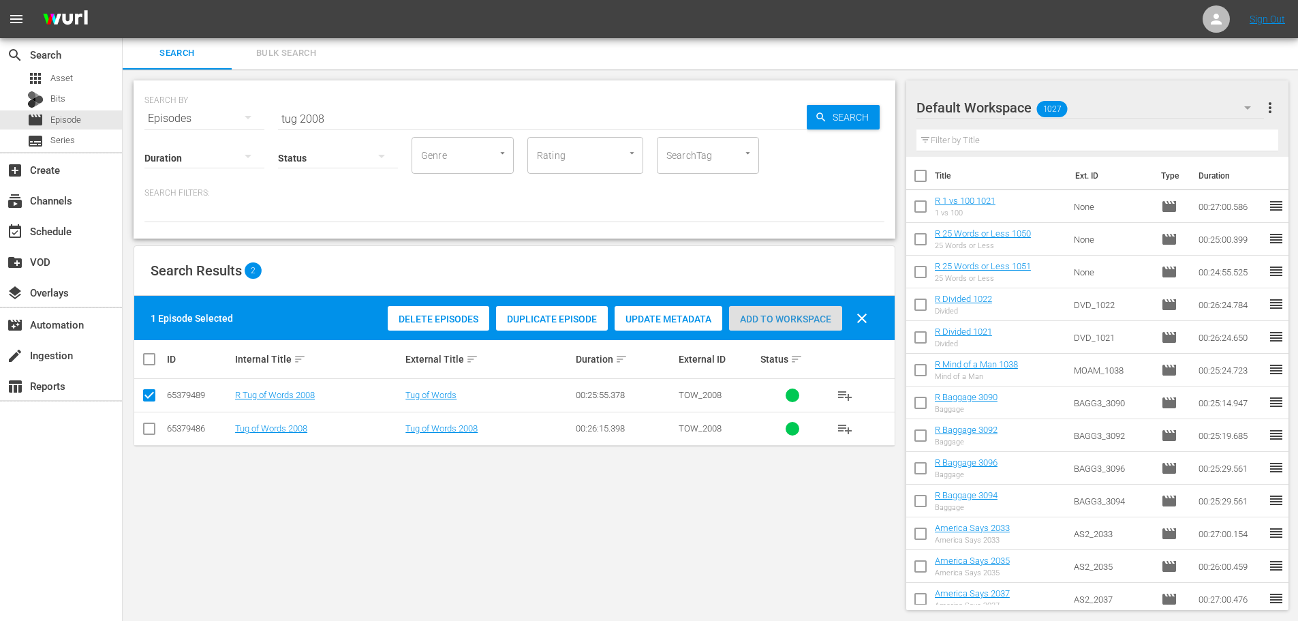
click at [835, 328] on div "Add to Workspace" at bounding box center [785, 319] width 113 height 26
click at [383, 125] on div "Status" at bounding box center [338, 149] width 120 height 49
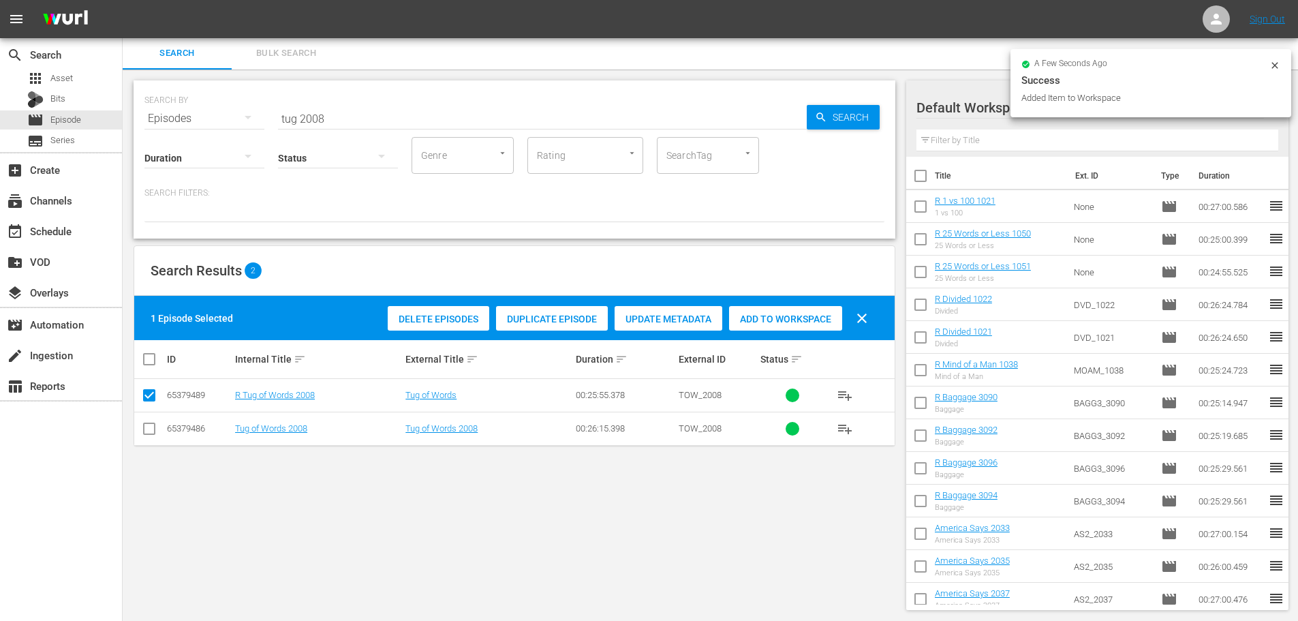
click at [378, 115] on input "tug 2008" at bounding box center [542, 118] width 529 height 33
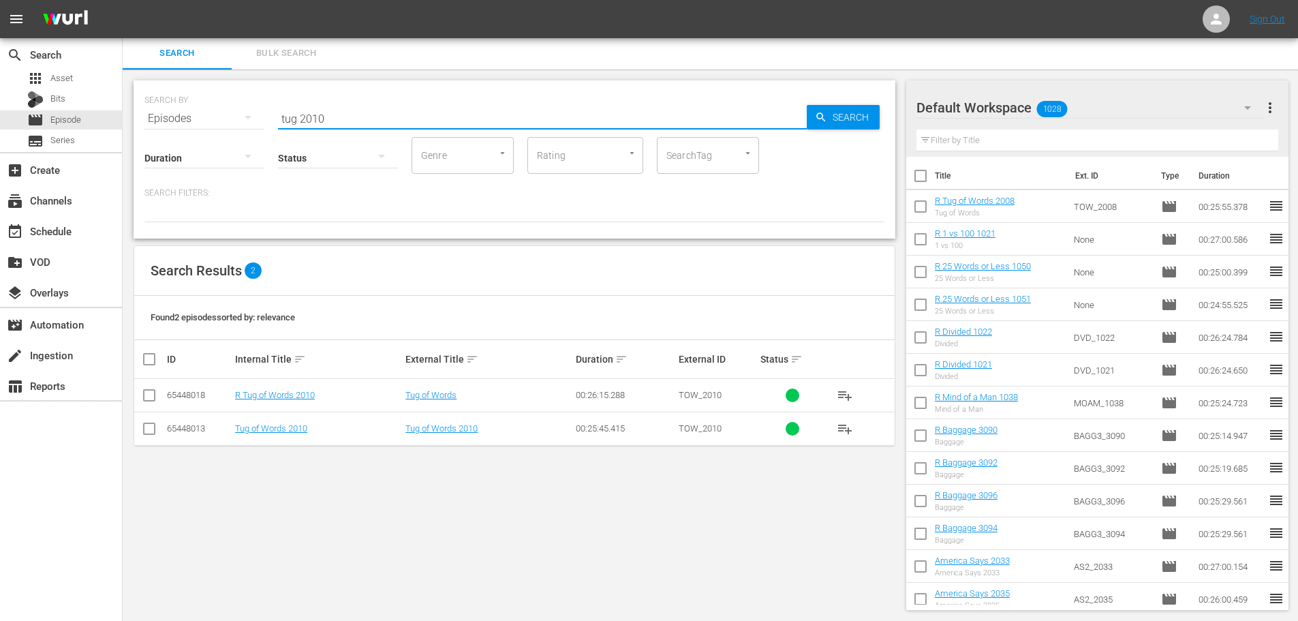
type input "tug 2010"
click at [144, 393] on input "checkbox" at bounding box center [149, 398] width 16 height 16
checkbox input "true"
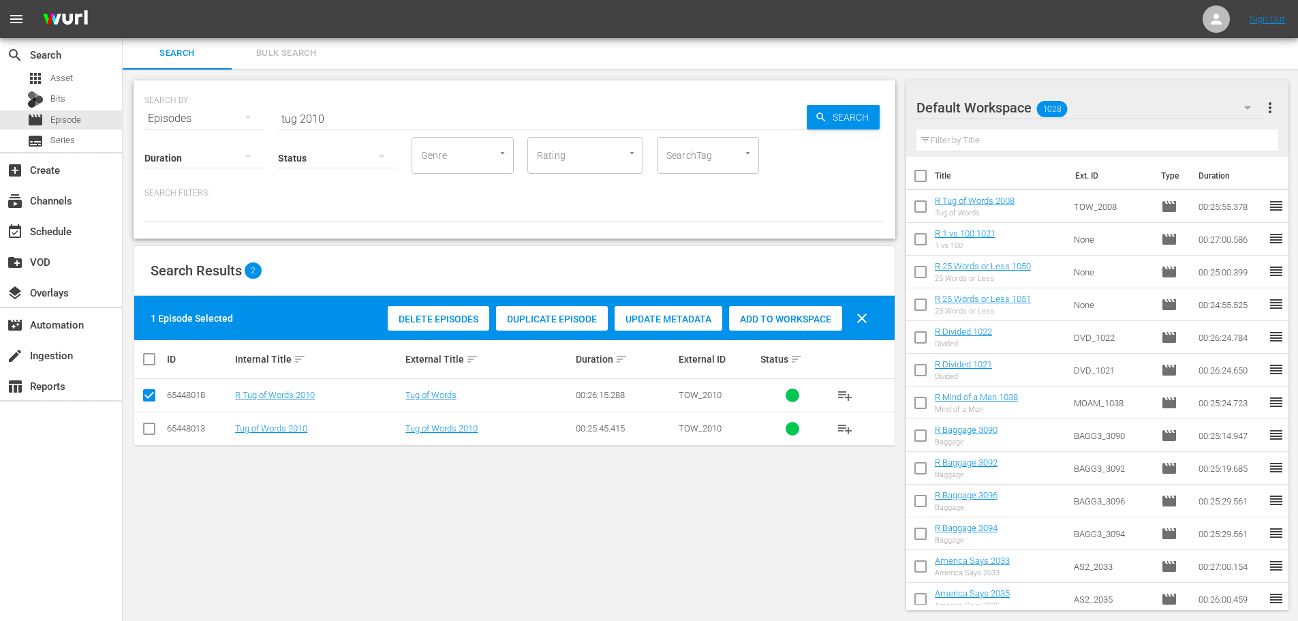
click at [825, 320] on span "Add to Workspace" at bounding box center [785, 319] width 113 height 11
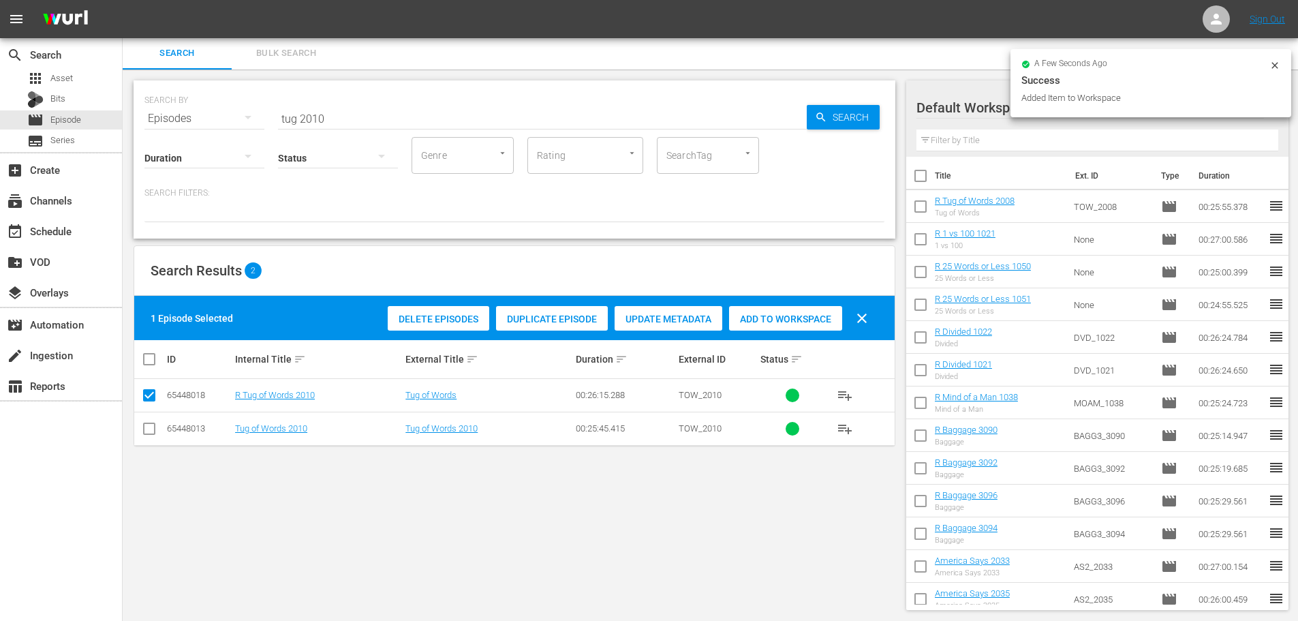
click at [386, 136] on div at bounding box center [338, 158] width 120 height 49
click at [377, 117] on div "Ready to Schedule Not Ready to Schedule" at bounding box center [649, 310] width 1298 height 621
click at [368, 106] on div "Ready to Schedule Not Ready to Schedule" at bounding box center [649, 310] width 1298 height 621
drag, startPoint x: 369, startPoint y: 106, endPoint x: 202, endPoint y: 89, distance: 167.8
click at [202, 89] on div "SEARCH BY Search By Episodes Search ID, Title, Description, Keywords, or Catego…" at bounding box center [514, 110] width 740 height 49
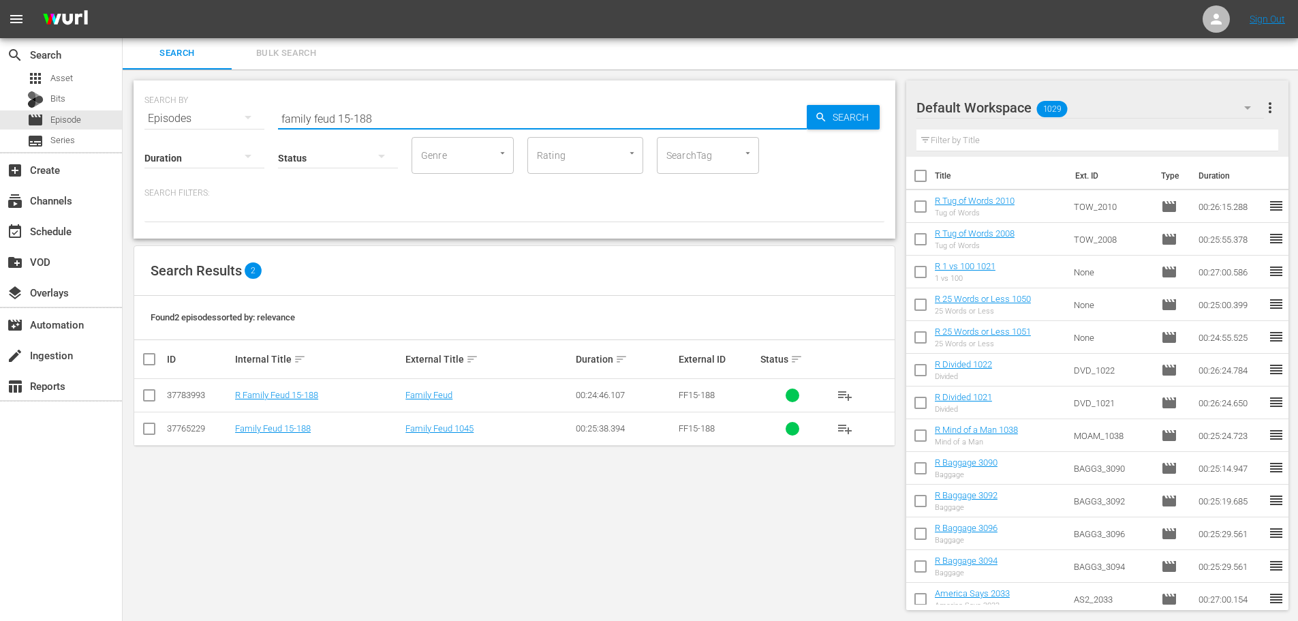
type input "family feud 15-188"
click at [142, 393] on input "checkbox" at bounding box center [149, 398] width 16 height 16
checkbox input "true"
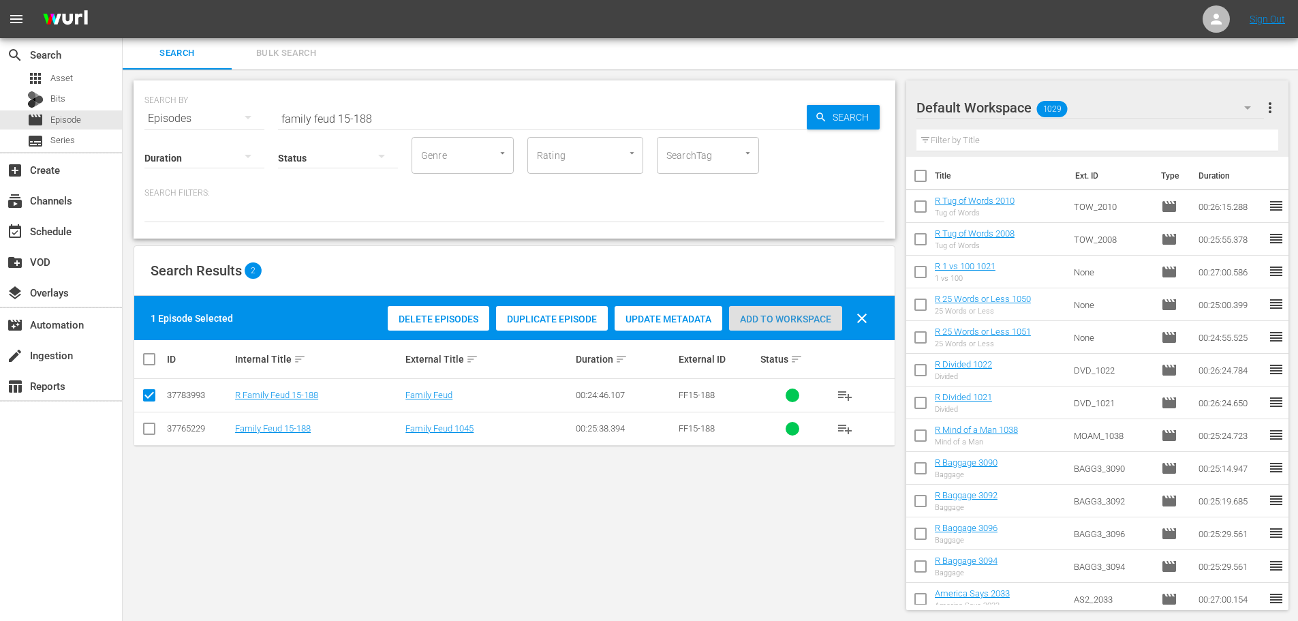
click at [795, 309] on div "Add to Workspace" at bounding box center [785, 319] width 113 height 26
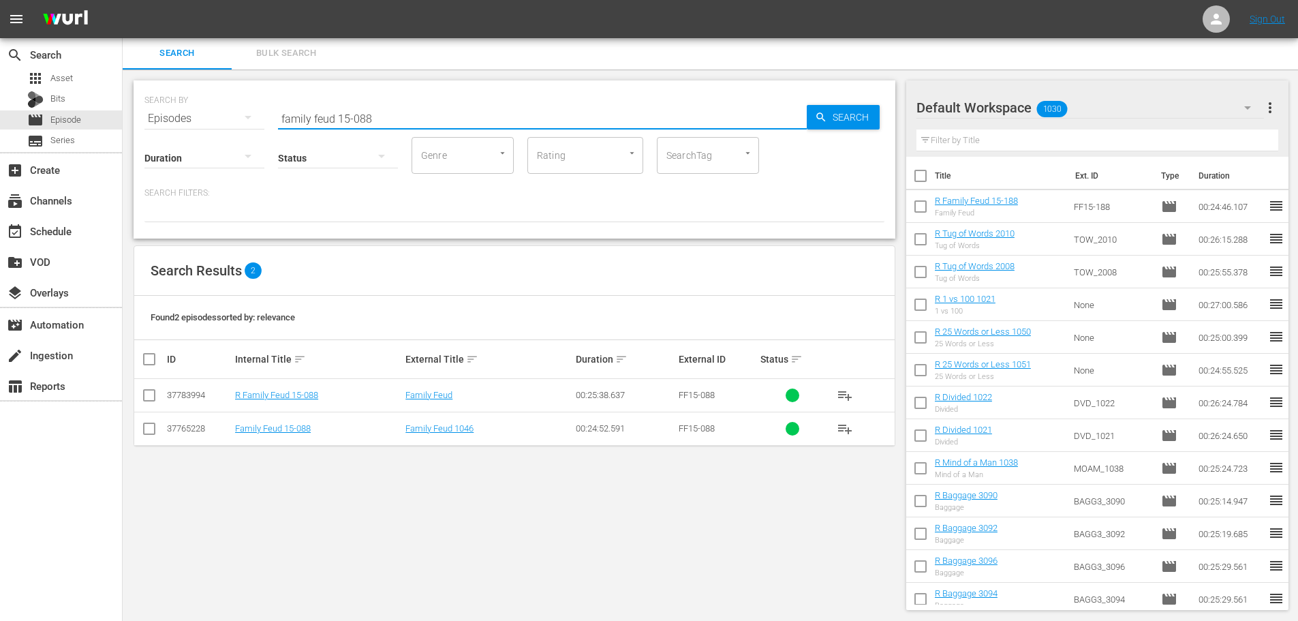
type input "family feud 15-088"
click at [150, 399] on input "checkbox" at bounding box center [149, 398] width 16 height 16
checkbox input "true"
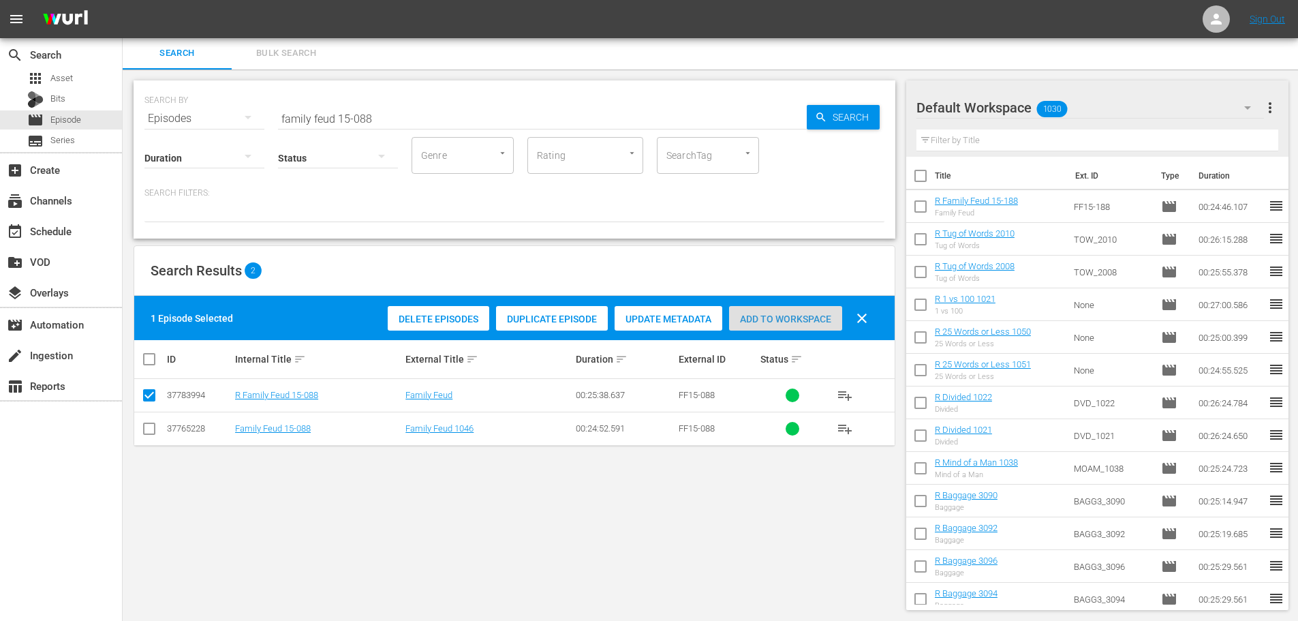
click at [791, 314] on span "Add to Workspace" at bounding box center [785, 319] width 113 height 11
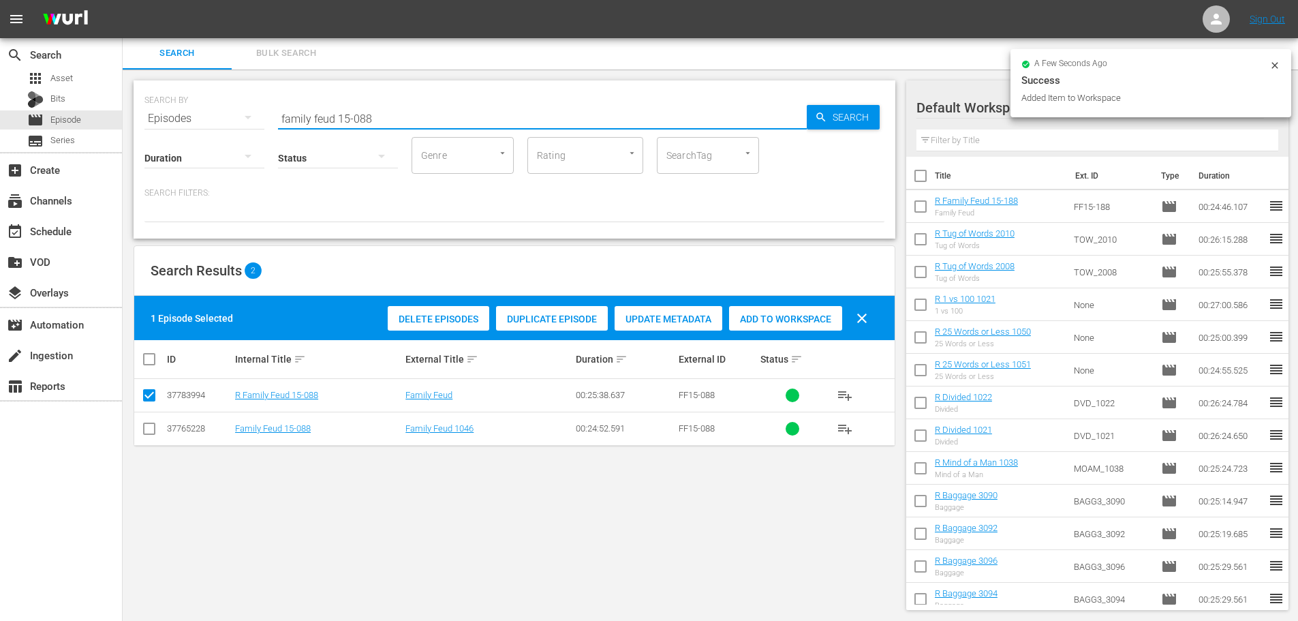
drag, startPoint x: 452, startPoint y: 124, endPoint x: 0, endPoint y: 2, distance: 468.0
click at [195, 14] on div "menu Sign Out search Search apps Asset Bits movie Episode subtitles Series add_…" at bounding box center [649, 310] width 1298 height 622
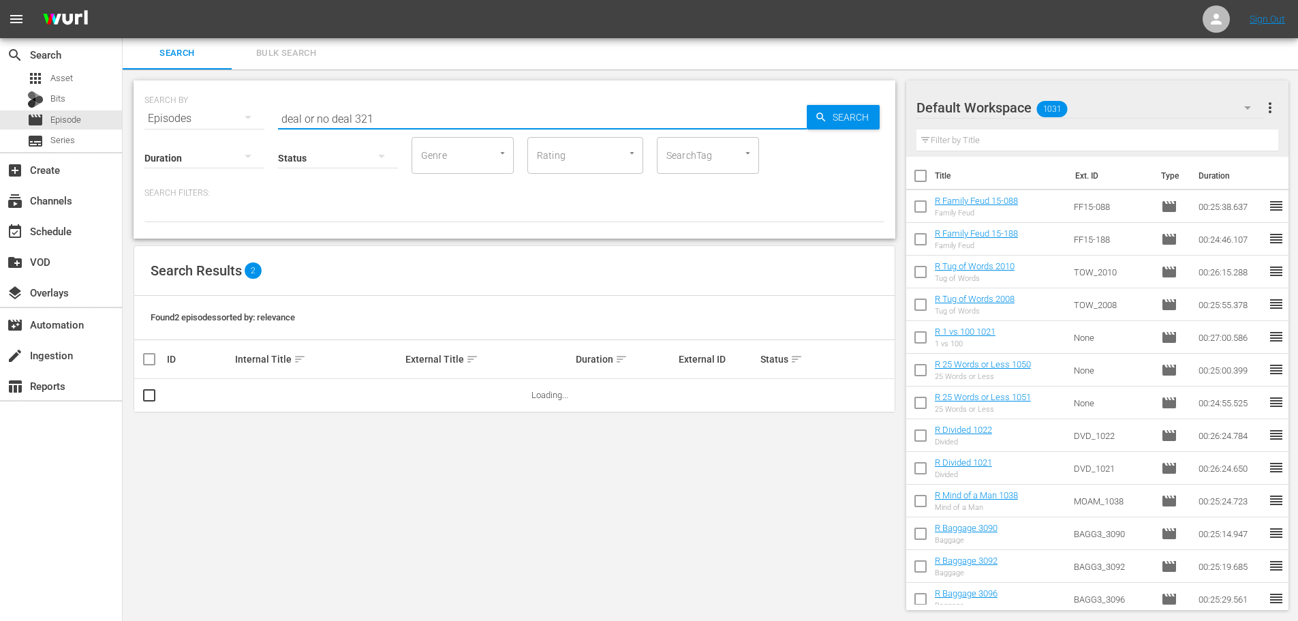
type input "deal or no deal 321"
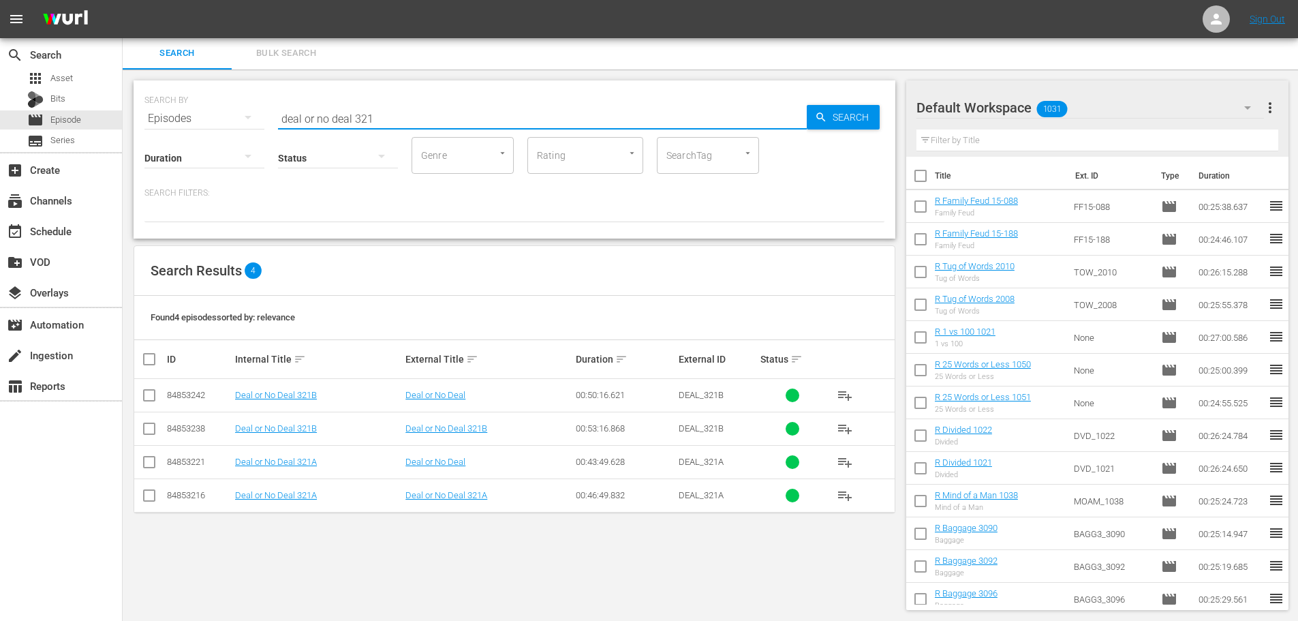
click at [146, 396] on input "checkbox" at bounding box center [149, 398] width 16 height 16
checkbox input "true"
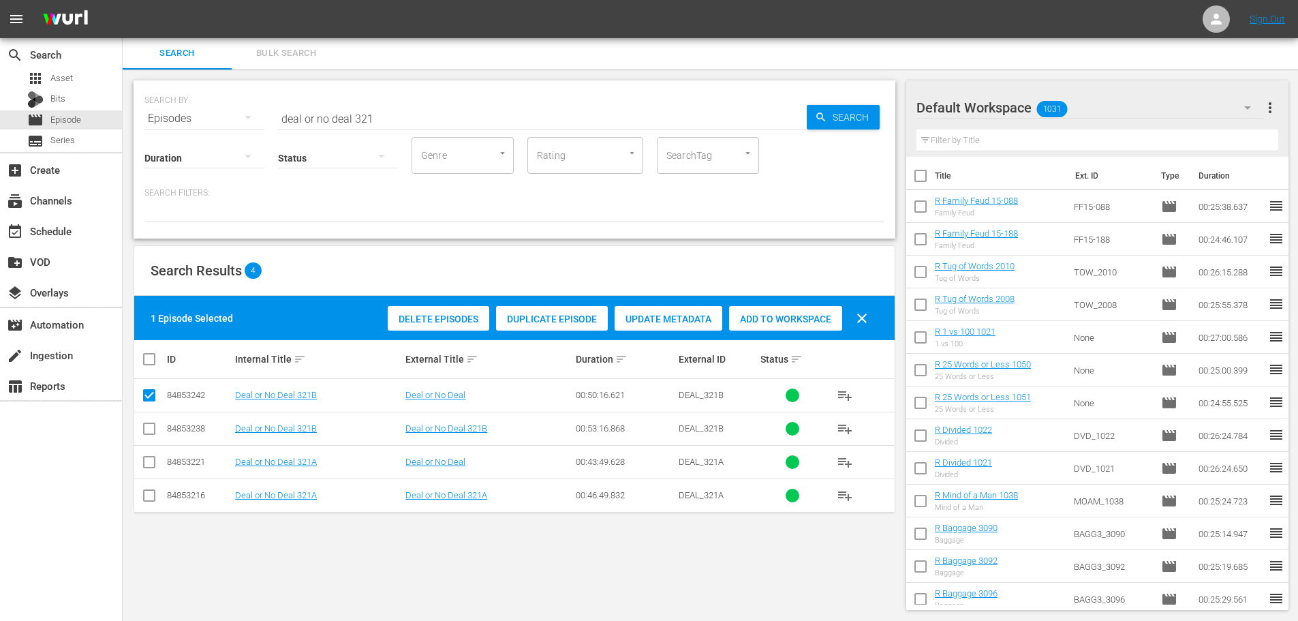
drag, startPoint x: 155, startPoint y: 463, endPoint x: 148, endPoint y: 465, distance: 7.1
click at [150, 465] on td at bounding box center [149, 461] width 31 height 33
click at [142, 465] on input "checkbox" at bounding box center [149, 465] width 16 height 16
checkbox input "true"
click at [780, 331] on div "Delete Episodes Duplicate Episode Update Metadata Add to Workspace clear" at bounding box center [631, 318] width 494 height 33
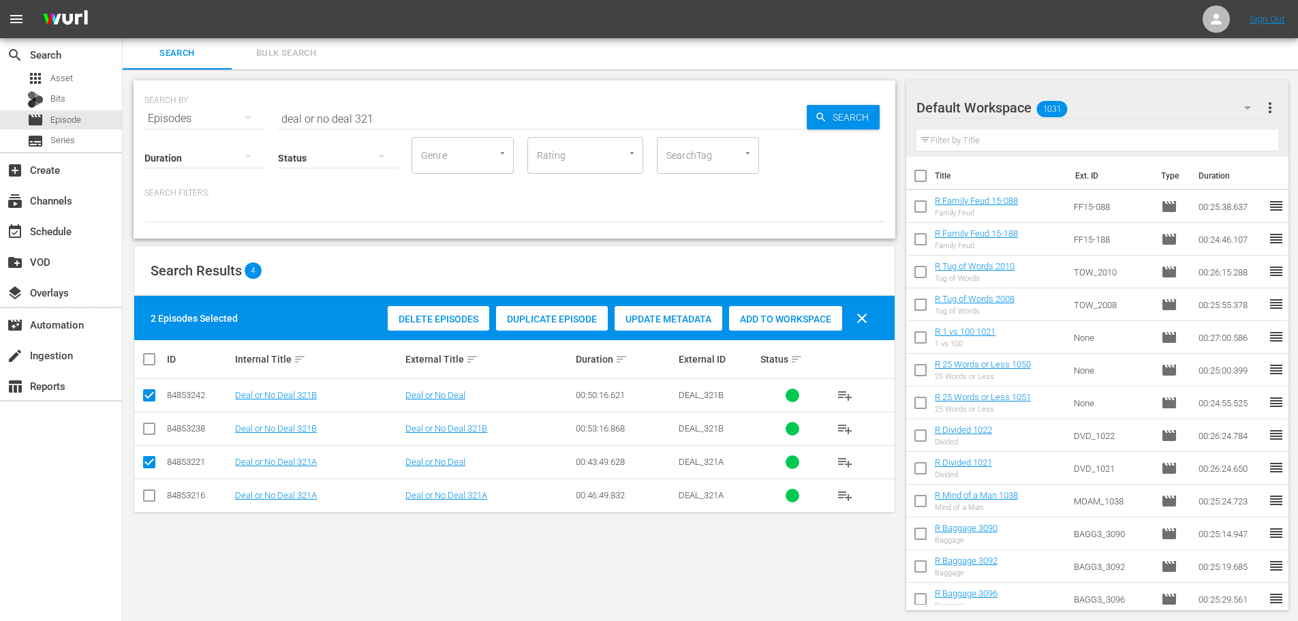
click at [776, 320] on span "Add to Workspace" at bounding box center [785, 319] width 113 height 11
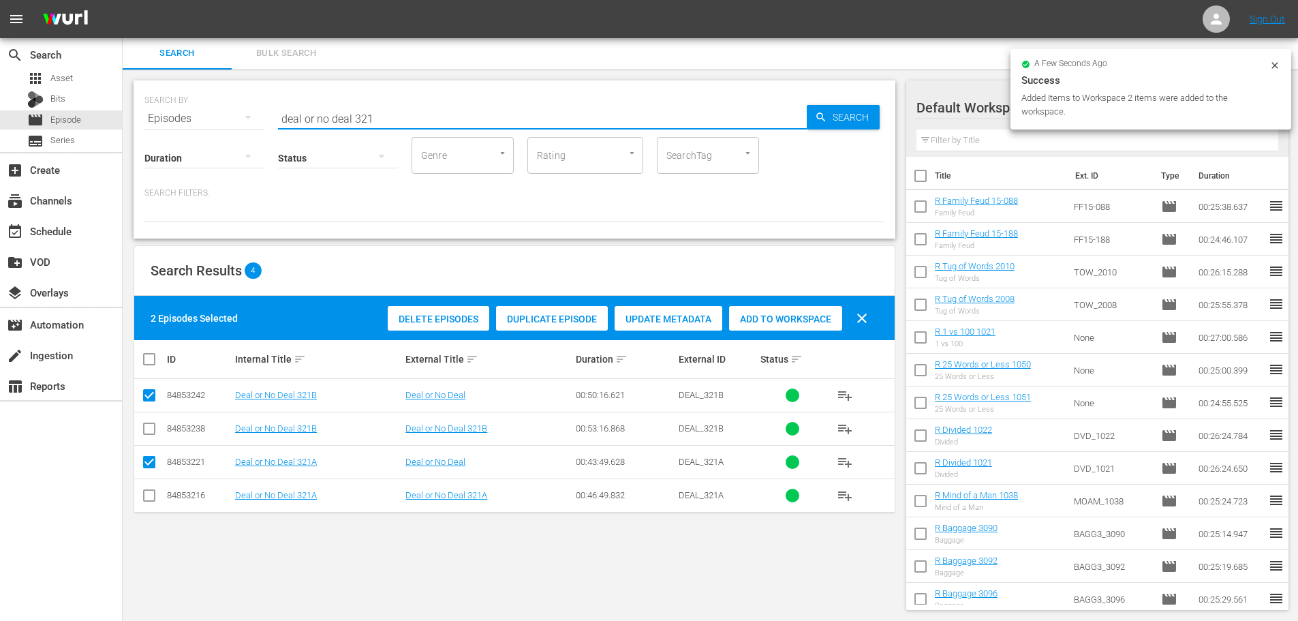
drag, startPoint x: 284, startPoint y: 140, endPoint x: 150, endPoint y: 147, distance: 134.4
click at [150, 147] on div "SEARCH BY Search By Episodes Search ID, Title, Description, Keywords, or Catego…" at bounding box center [515, 159] width 762 height 158
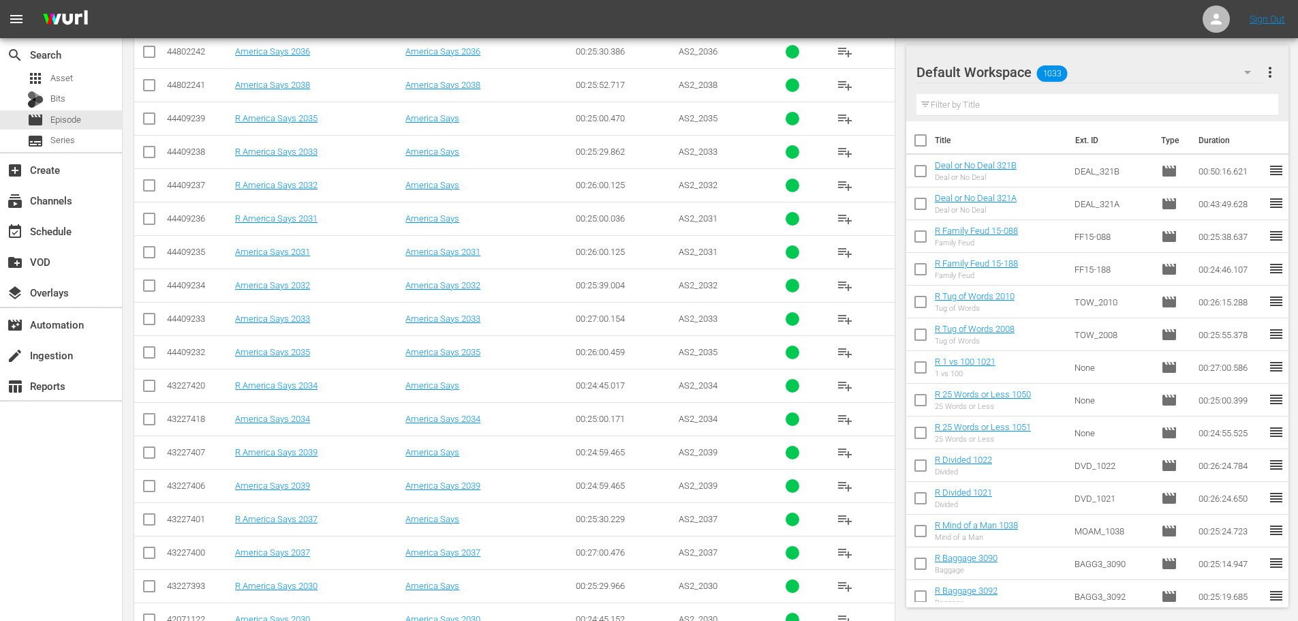
scroll to position [453, 0]
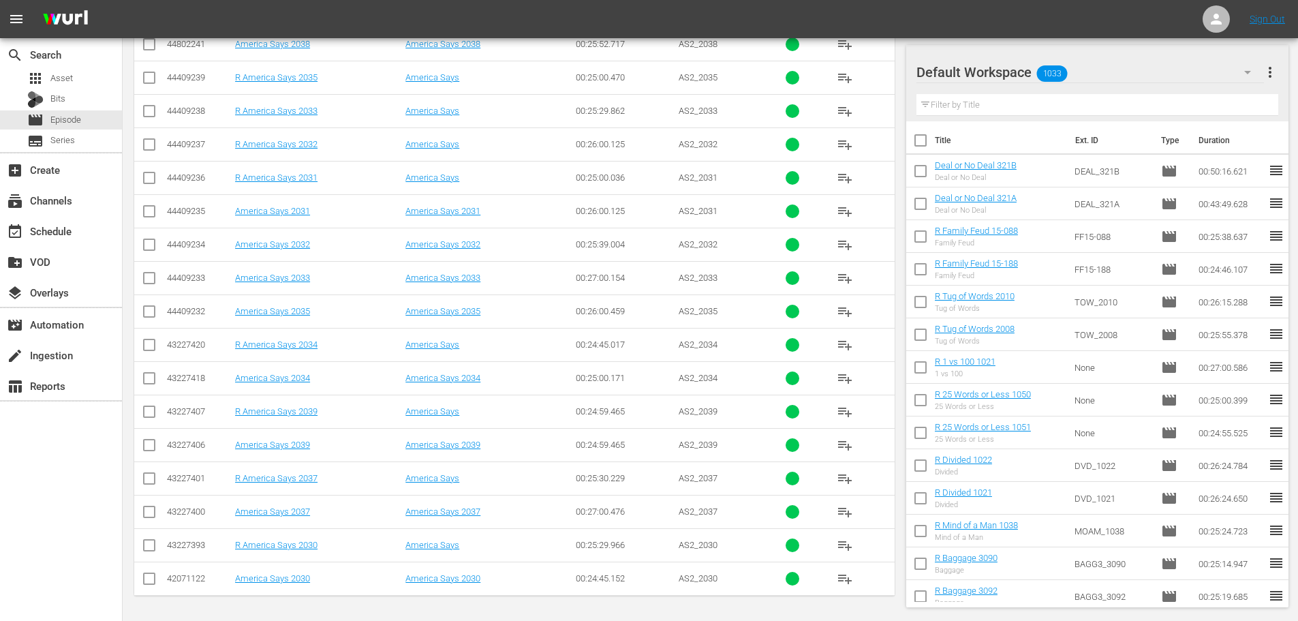
type input "america 203"
click at [149, 472] on icon at bounding box center [149, 478] width 16 height 16
click at [148, 485] on input "checkbox" at bounding box center [149, 481] width 16 height 16
checkbox input "true"
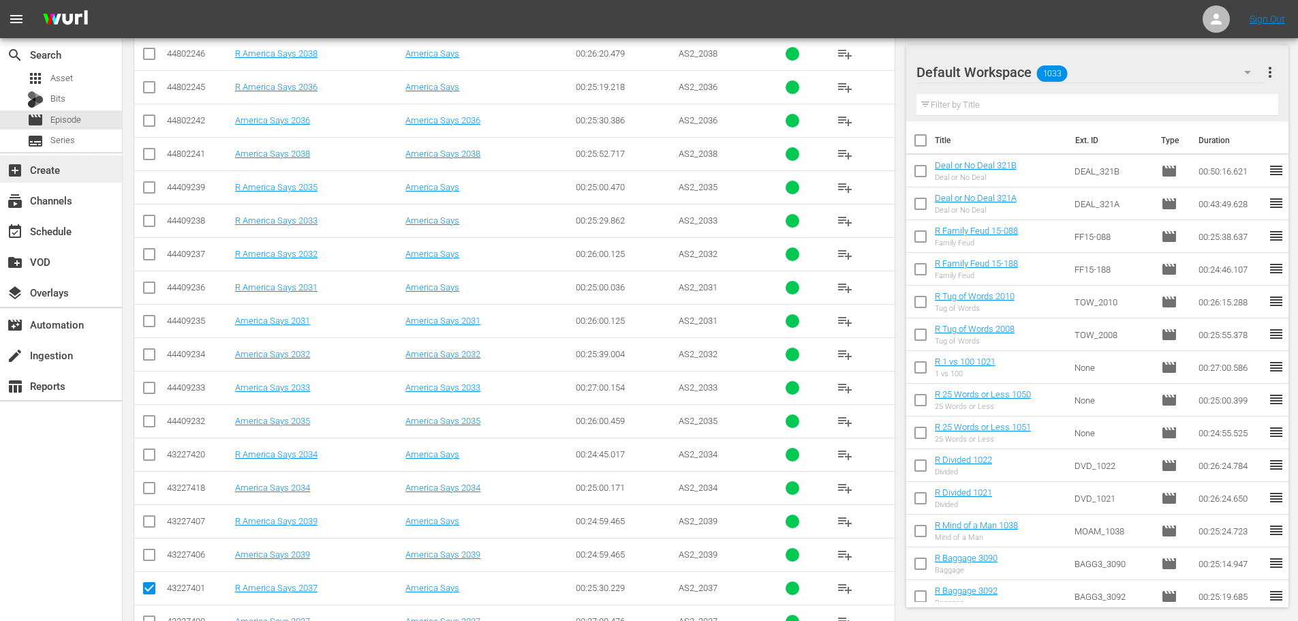
scroll to position [316, 0]
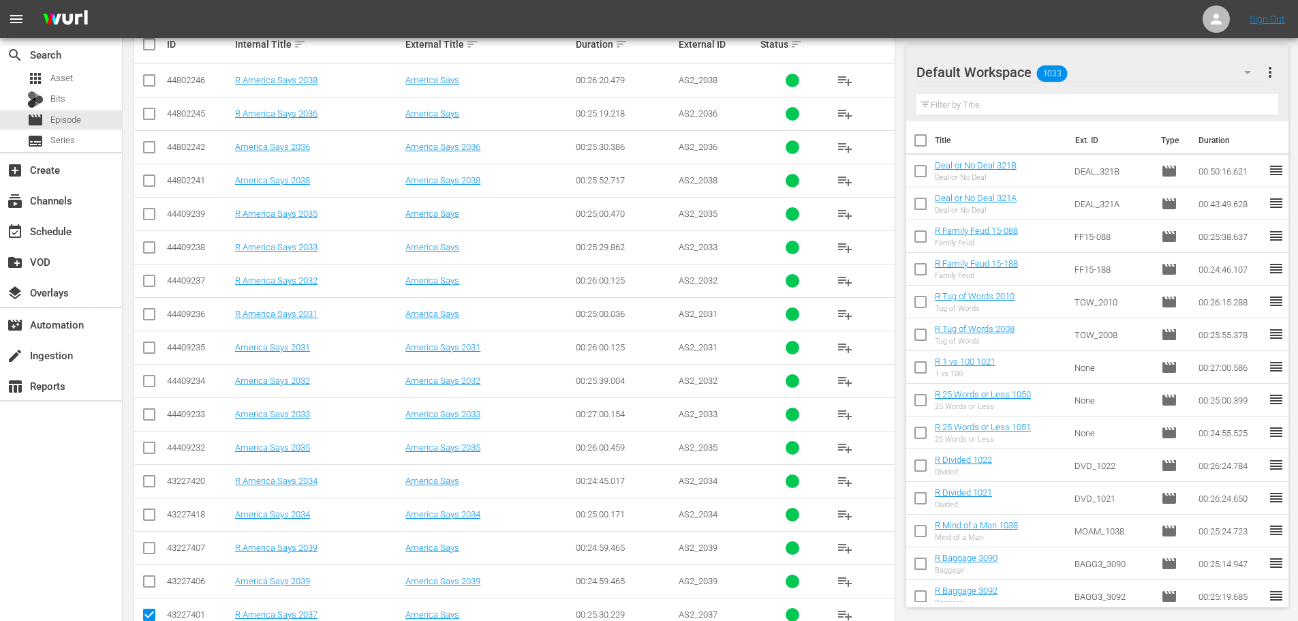
click at [150, 247] on input "checkbox" at bounding box center [149, 250] width 16 height 16
checkbox input "true"
click at [138, 220] on td at bounding box center [149, 213] width 31 height 33
click at [151, 223] on input "checkbox" at bounding box center [149, 217] width 16 height 16
checkbox input "true"
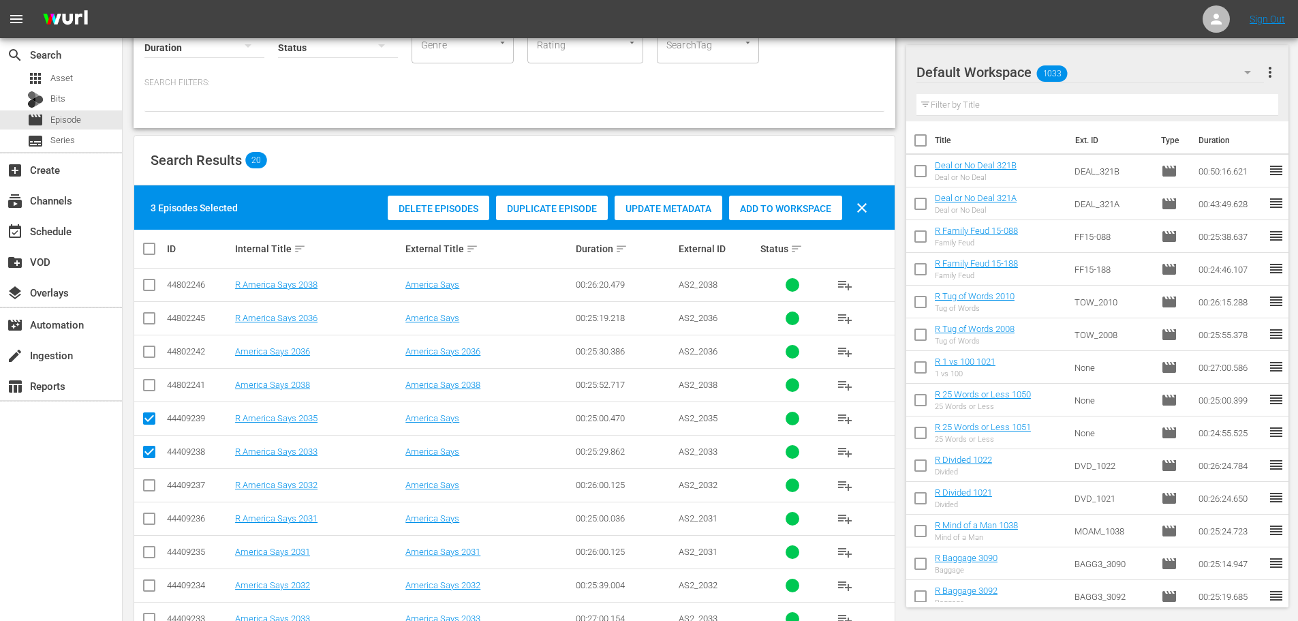
scroll to position [0, 0]
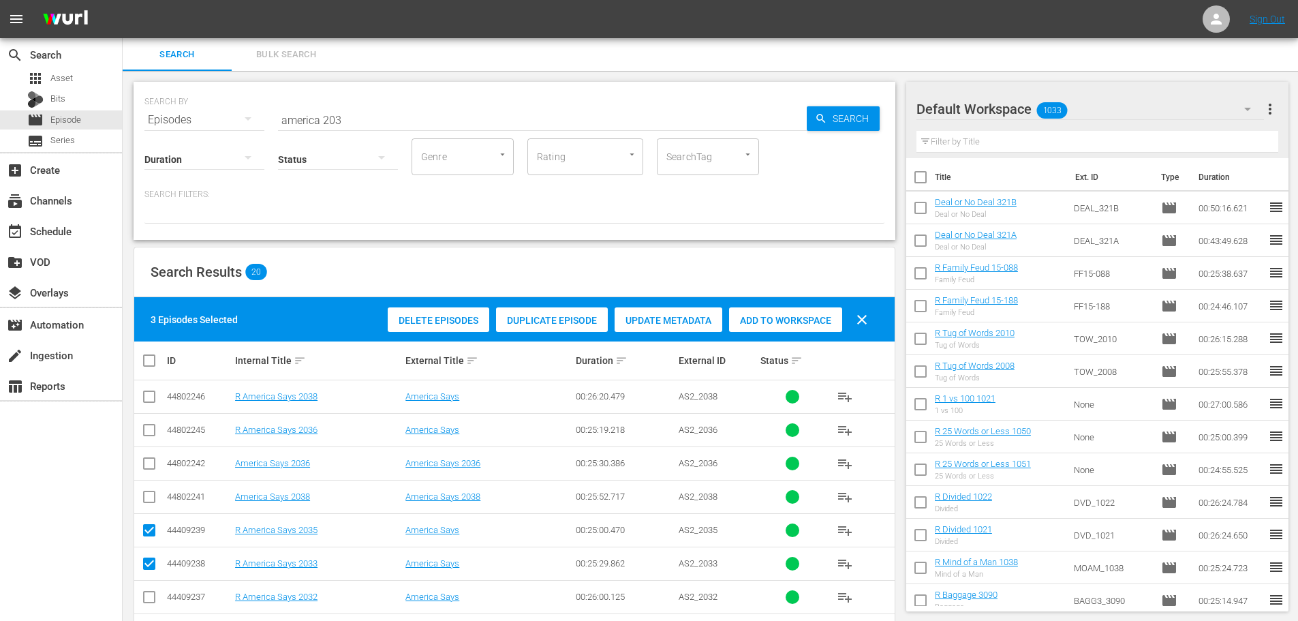
click at [770, 320] on span "Add to Workspace" at bounding box center [785, 320] width 113 height 11
drag, startPoint x: 425, startPoint y: 111, endPoint x: 109, endPoint y: 112, distance: 315.6
click at [123, 102] on div "SEARCH BY Search By Episodes Search ID, Title, Description, Keywords, or Catego…" at bounding box center [515, 572] width 784 height 1003
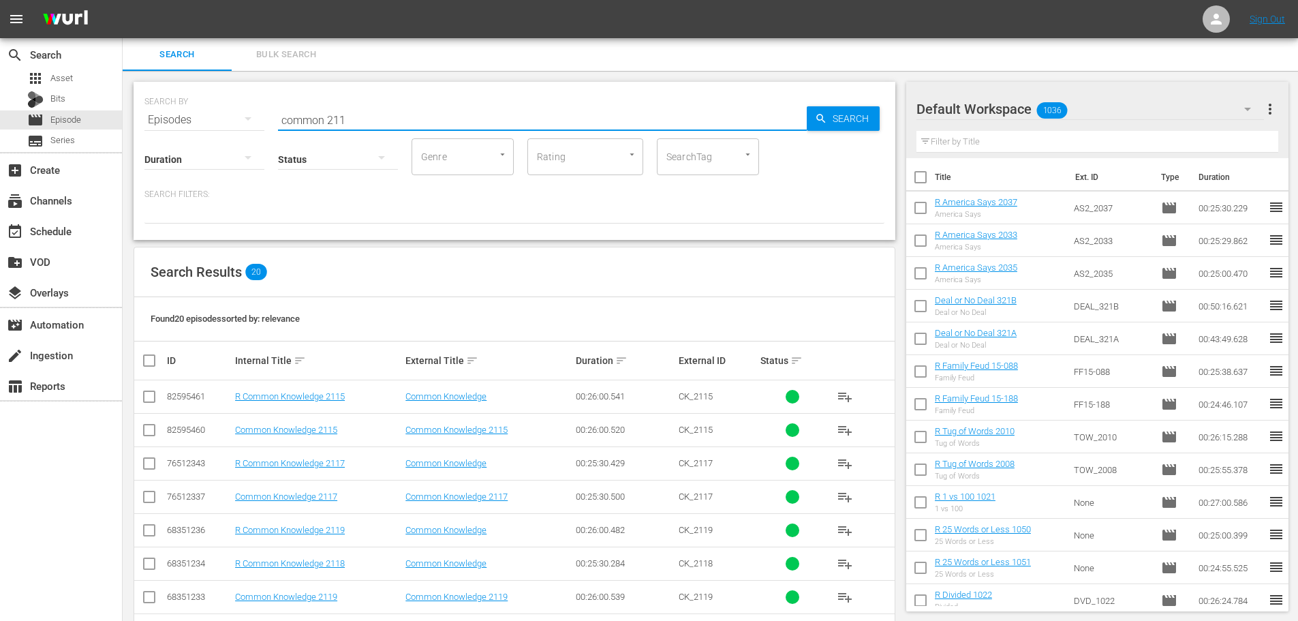
type input "common 211"
click at [149, 401] on input "checkbox" at bounding box center [149, 399] width 16 height 16
checkbox input "true"
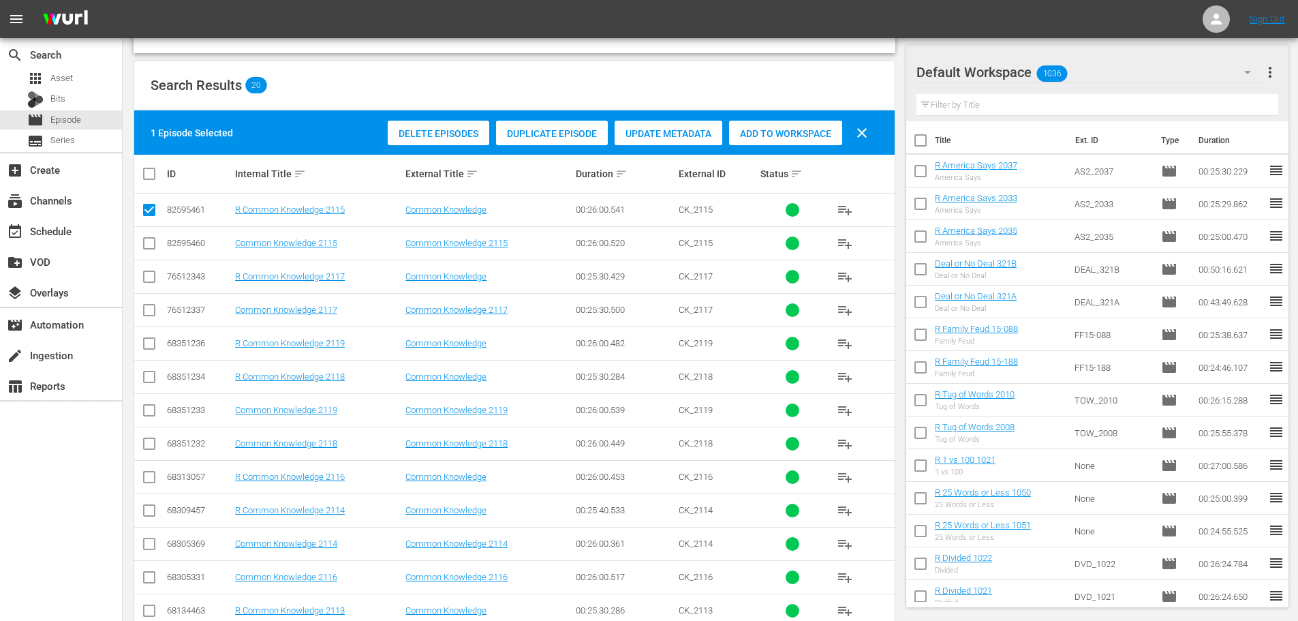
scroll to position [204, 0]
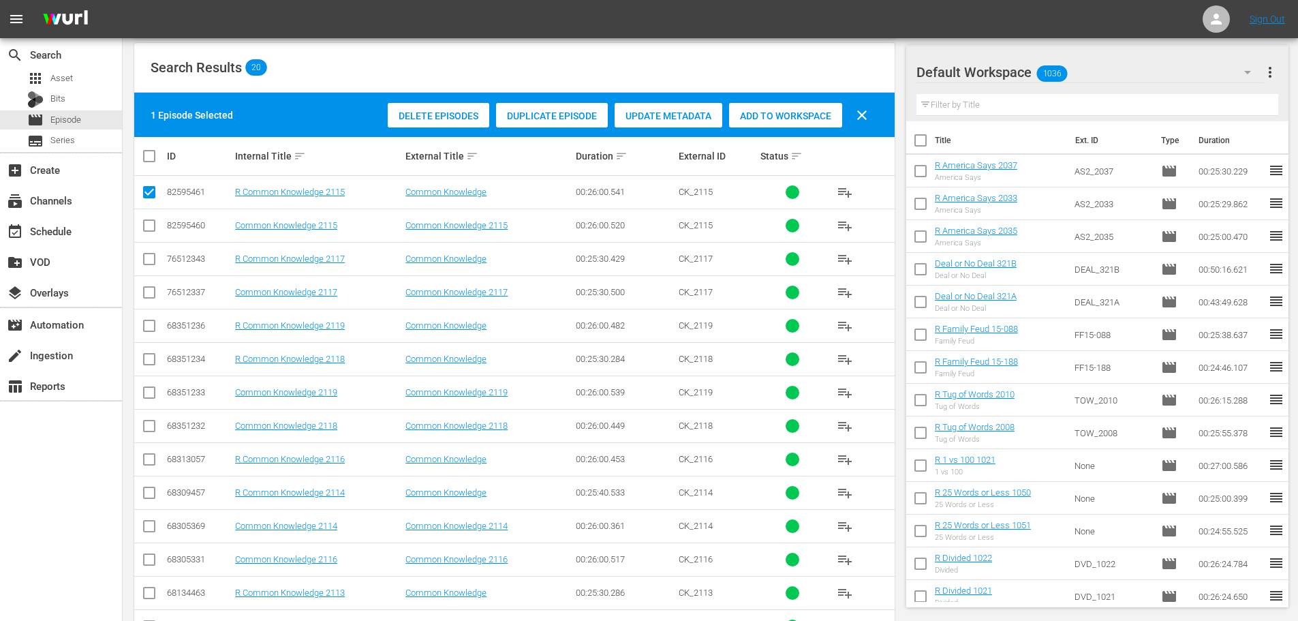
click at [153, 500] on input "checkbox" at bounding box center [149, 495] width 16 height 16
checkbox input "true"
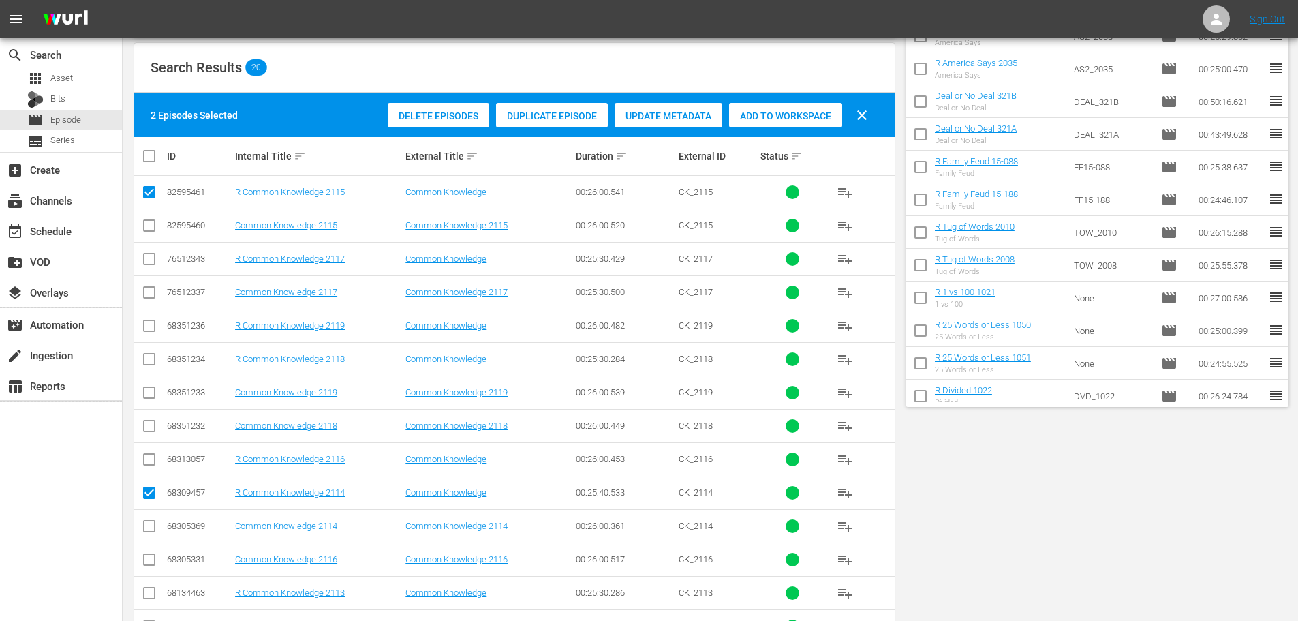
scroll to position [0, 0]
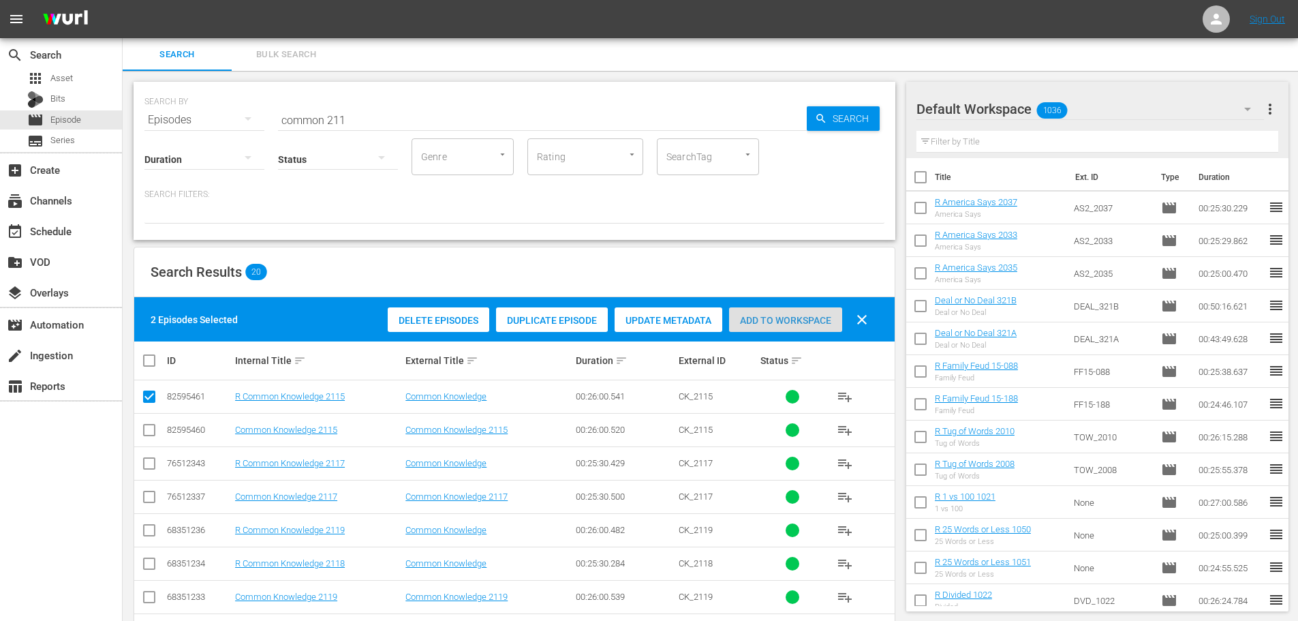
click at [784, 320] on span "Add to Workspace" at bounding box center [785, 320] width 113 height 11
drag, startPoint x: 375, startPoint y: 95, endPoint x: 304, endPoint y: 128, distance: 78.4
click at [287, 127] on div "SEARCH BY Search By Episodes Search ID, Title, Description, Keywords, or Catego…" at bounding box center [515, 161] width 762 height 158
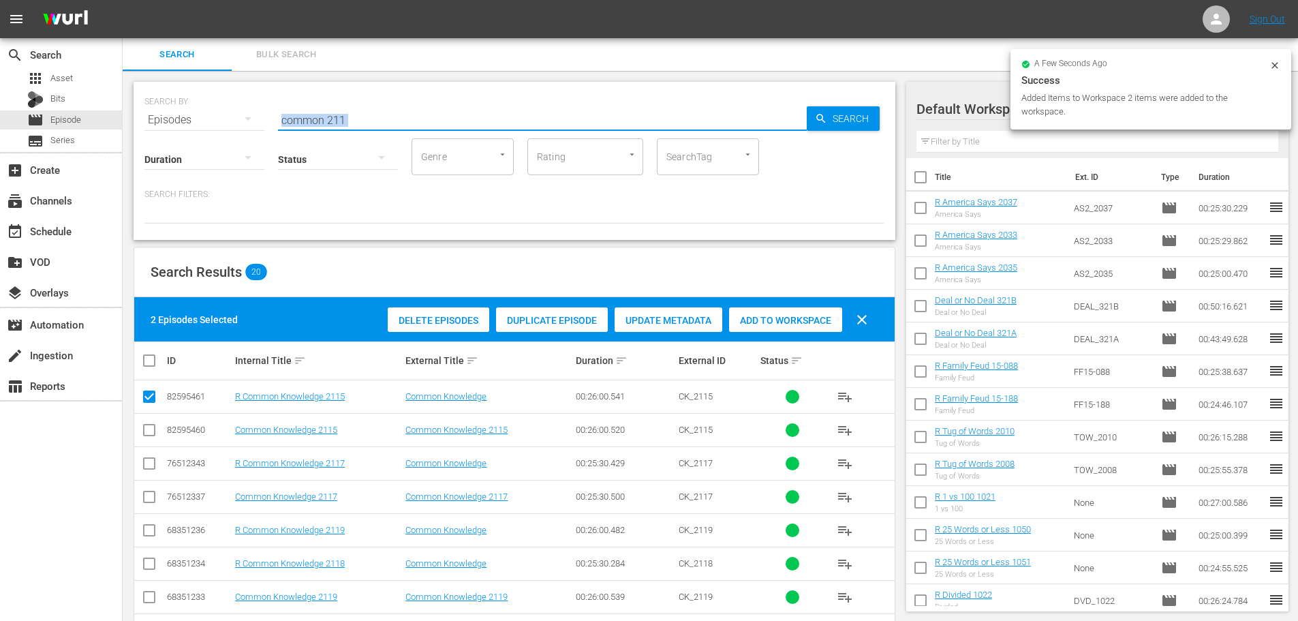
click at [389, 123] on input "common 211" at bounding box center [542, 120] width 529 height 33
drag, startPoint x: 393, startPoint y: 123, endPoint x: 72, endPoint y: 128, distance: 321.7
click at [123, 0] on div "search Search apps Asset Bits movie Episode subtitles Series add_box Create sub…" at bounding box center [711, 0] width 1176 height 0
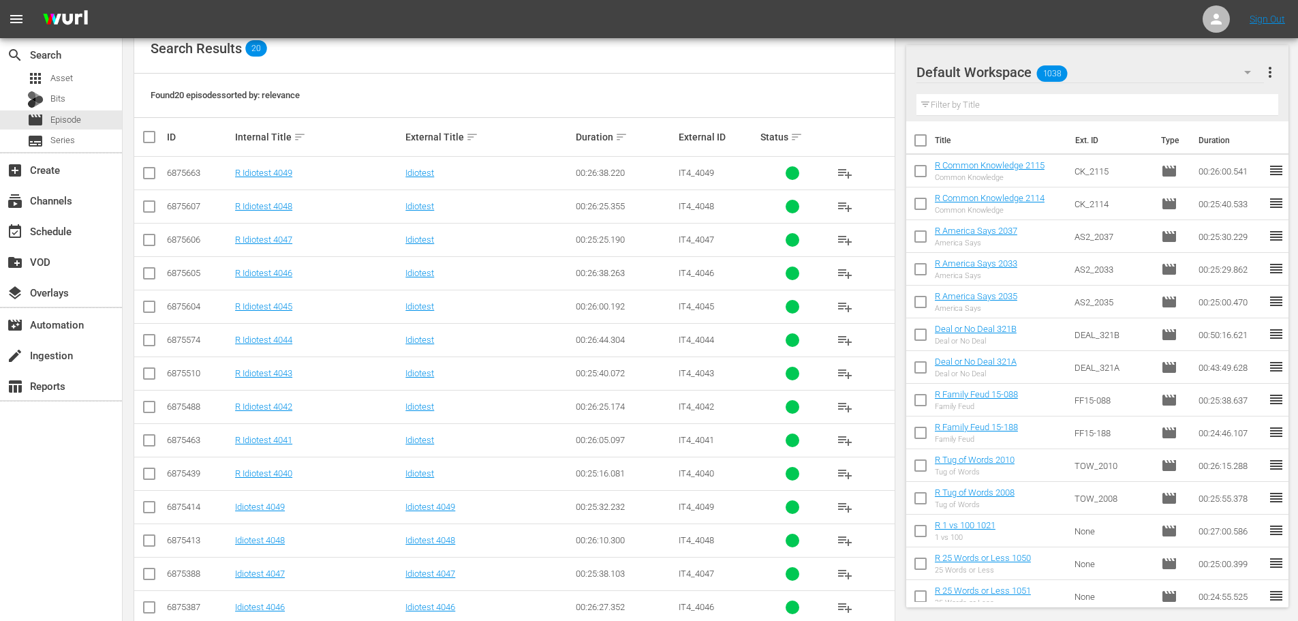
scroll to position [273, 0]
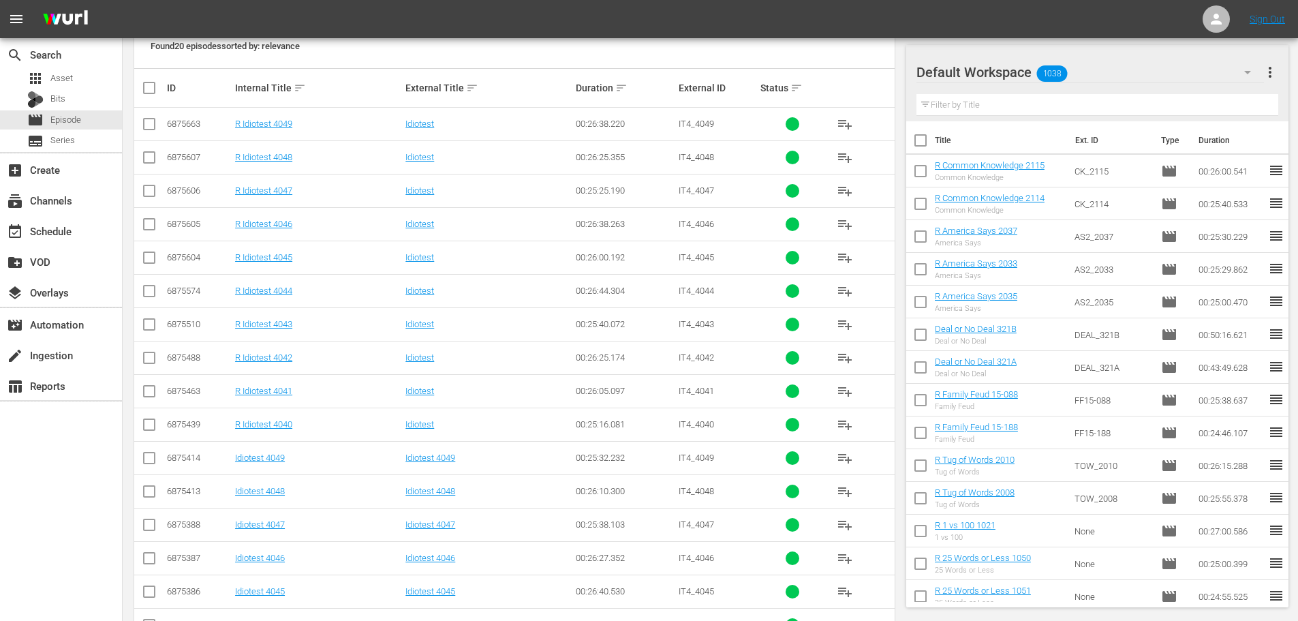
type input "idiotest 404"
click at [149, 403] on td at bounding box center [149, 390] width 31 height 33
click at [147, 395] on input "checkbox" at bounding box center [149, 394] width 16 height 16
checkbox input "true"
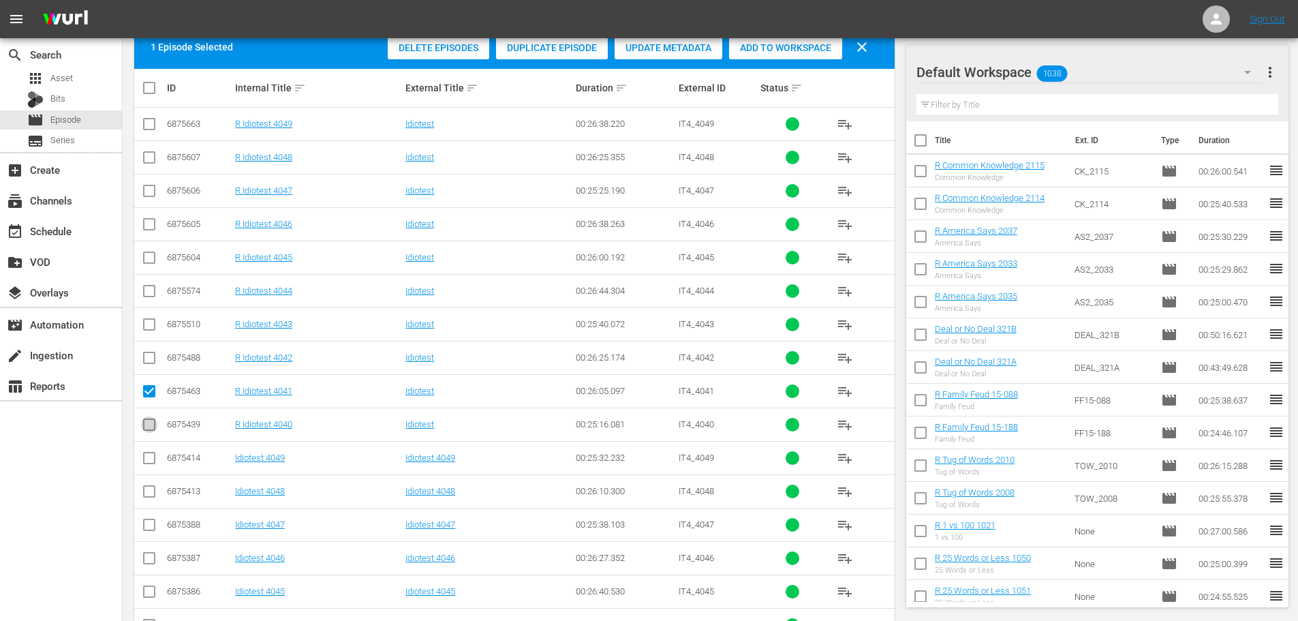
click at [144, 424] on input "checkbox" at bounding box center [149, 427] width 16 height 16
checkbox input "true"
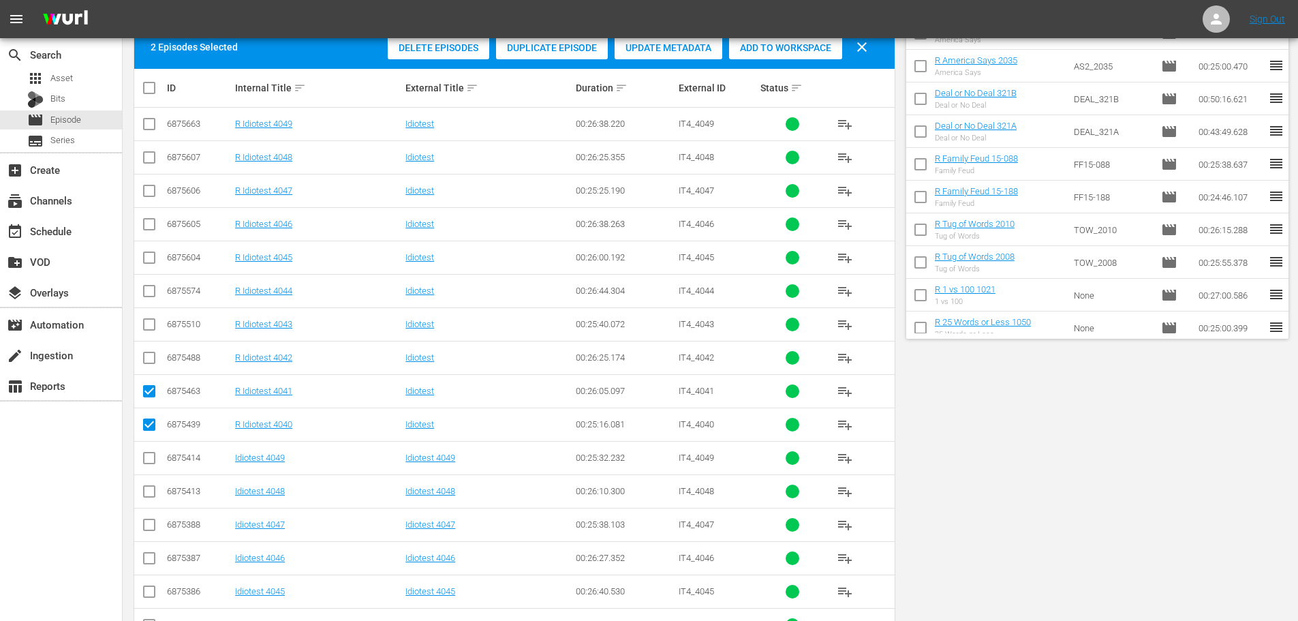
scroll to position [0, 0]
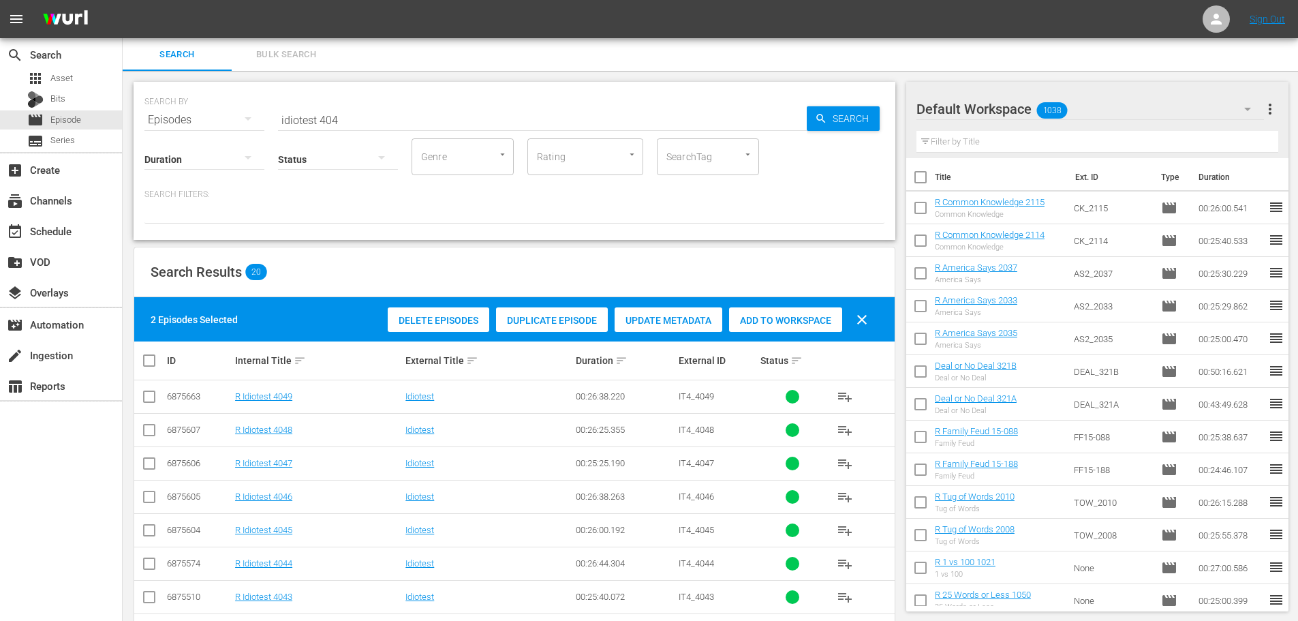
click at [798, 329] on div "Add to Workspace" at bounding box center [785, 320] width 113 height 26
click at [811, 315] on span "Add to Workspace" at bounding box center [785, 320] width 113 height 11
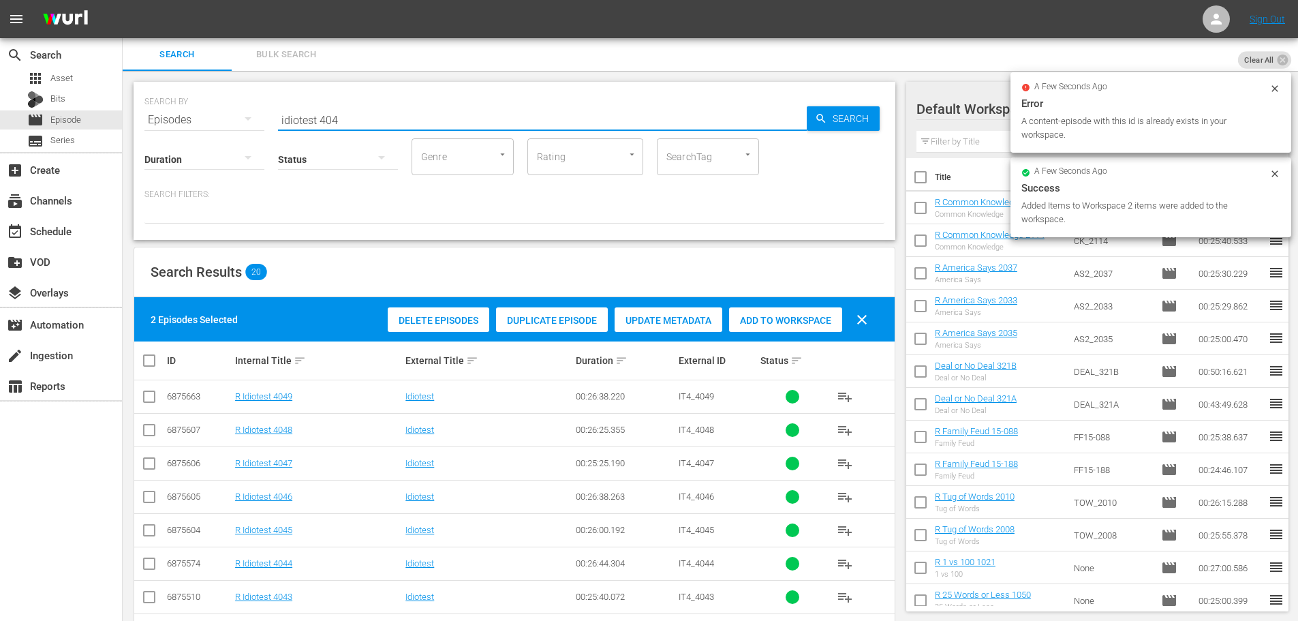
drag, startPoint x: 209, startPoint y: 123, endPoint x: 132, endPoint y: 153, distance: 82.6
click at [218, 118] on div "SEARCH BY Search By Episodes Search ID, Title, Description, Keywords, or Catego…" at bounding box center [514, 111] width 740 height 49
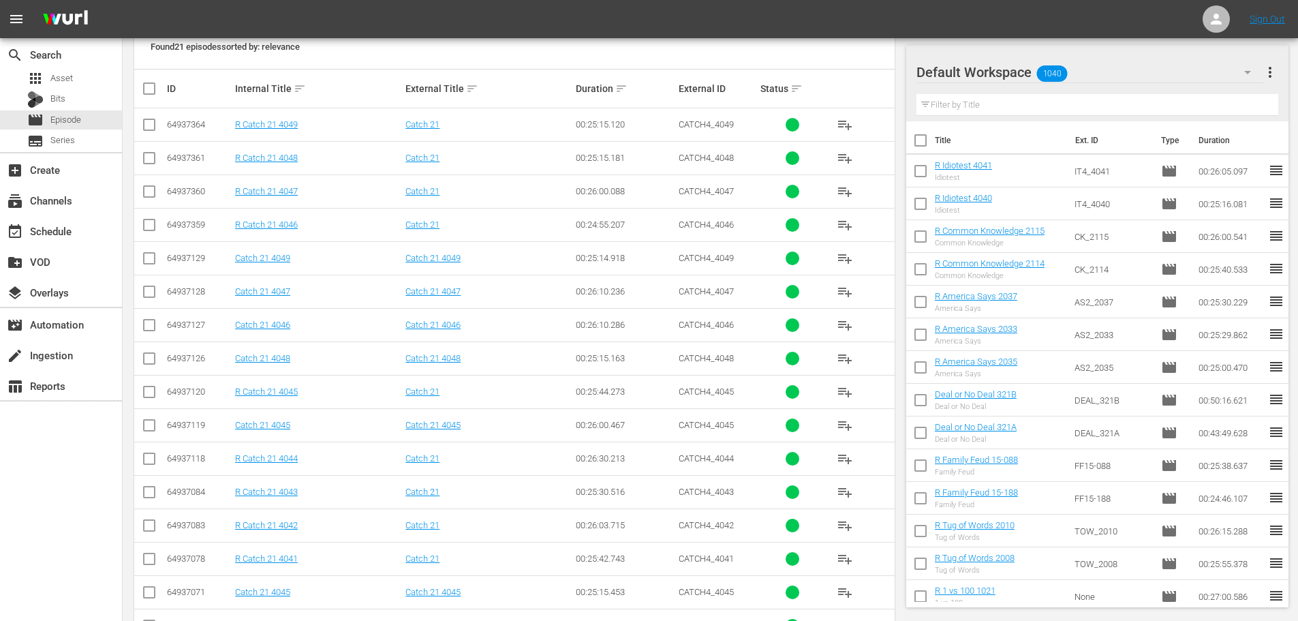
scroll to position [342, 0]
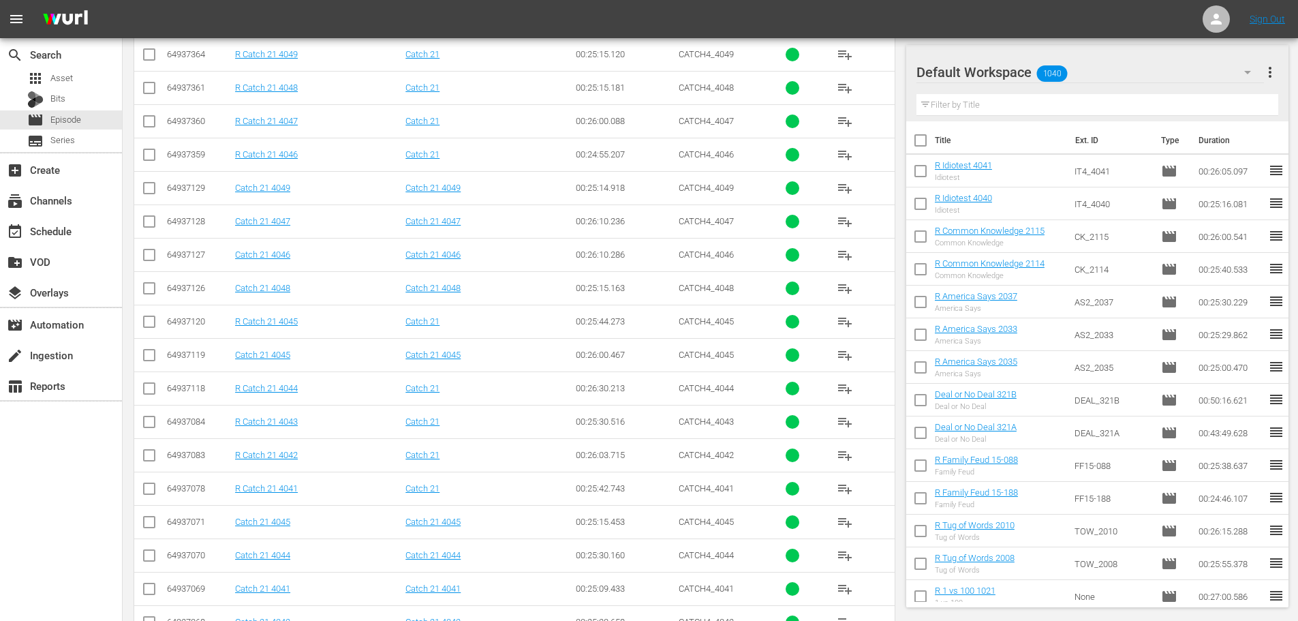
type input "catch 21 404"
click at [147, 394] on input "checkbox" at bounding box center [149, 391] width 16 height 16
checkbox input "true"
click at [134, 429] on td at bounding box center [149, 421] width 31 height 33
click at [153, 423] on input "checkbox" at bounding box center [149, 424] width 16 height 16
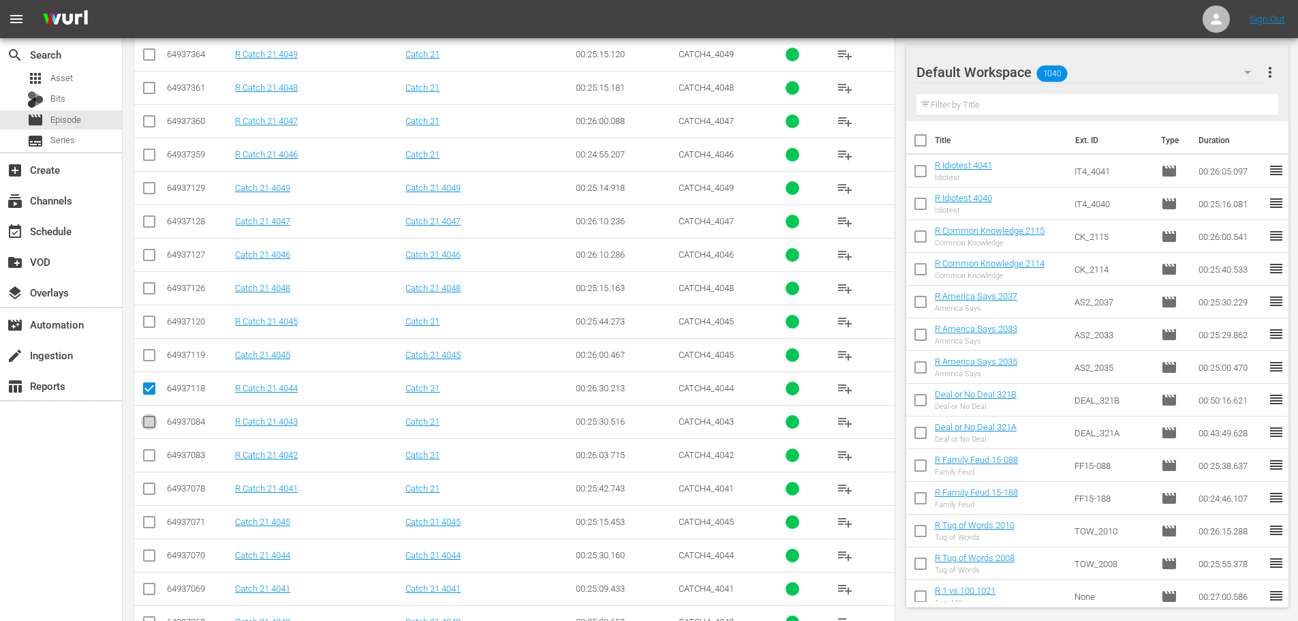
checkbox input "true"
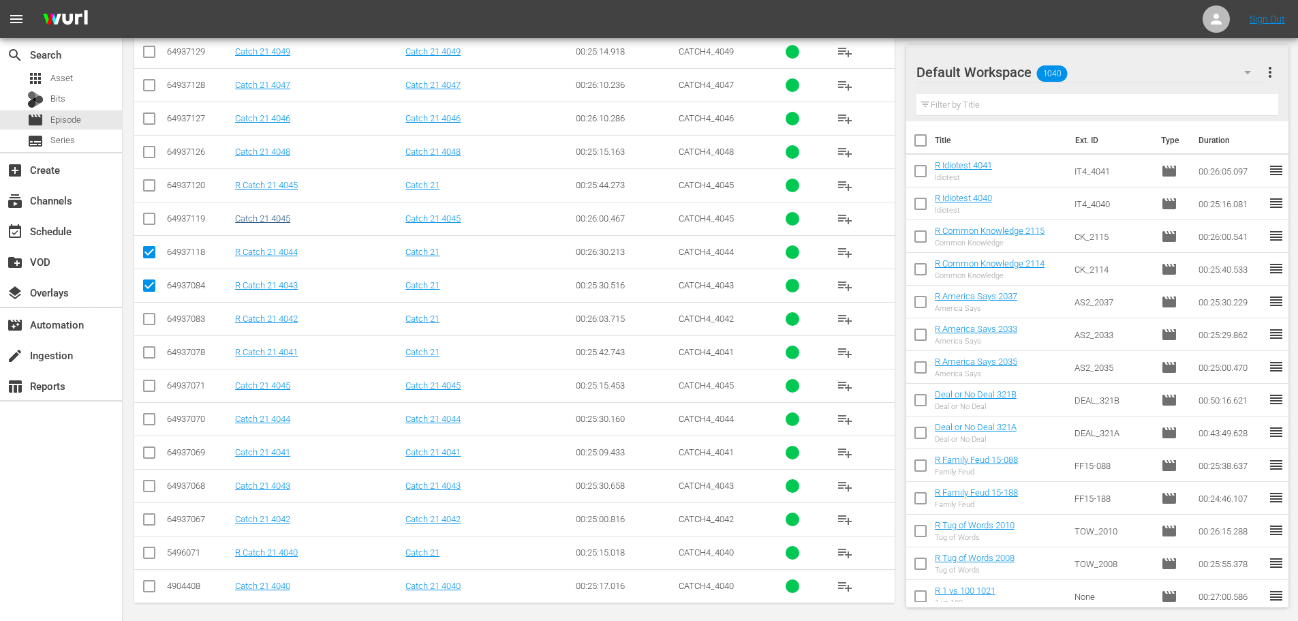
scroll to position [138, 0]
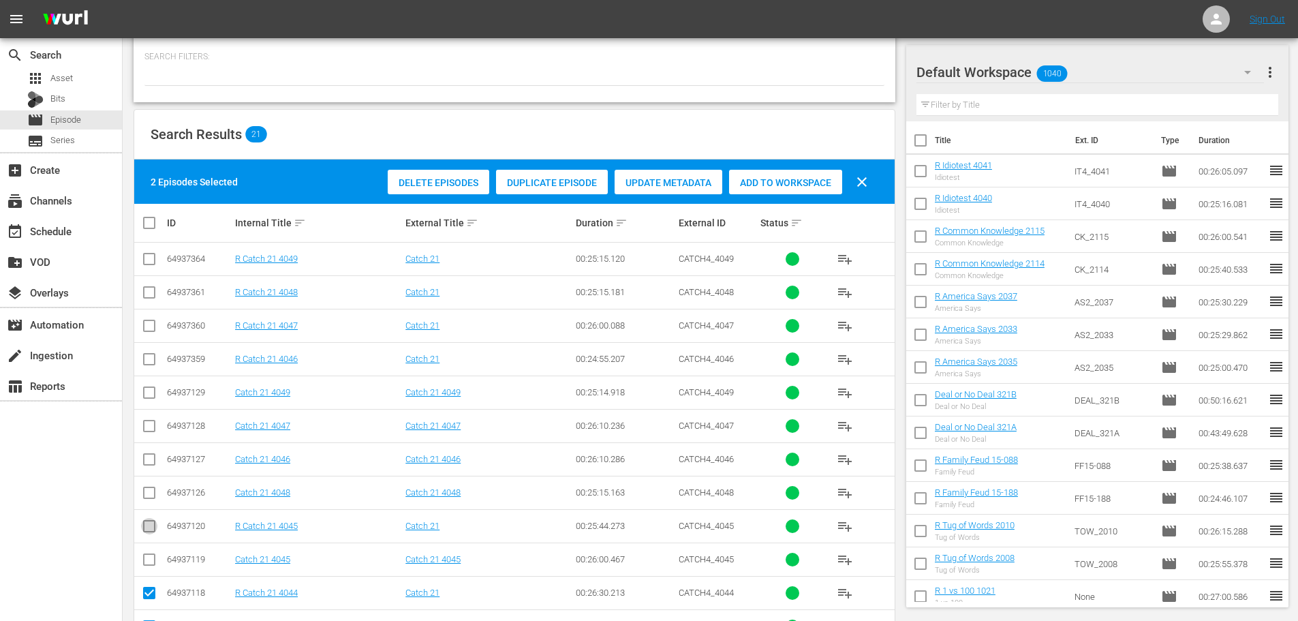
click at [150, 526] on input "checkbox" at bounding box center [149, 529] width 16 height 16
checkbox input "true"
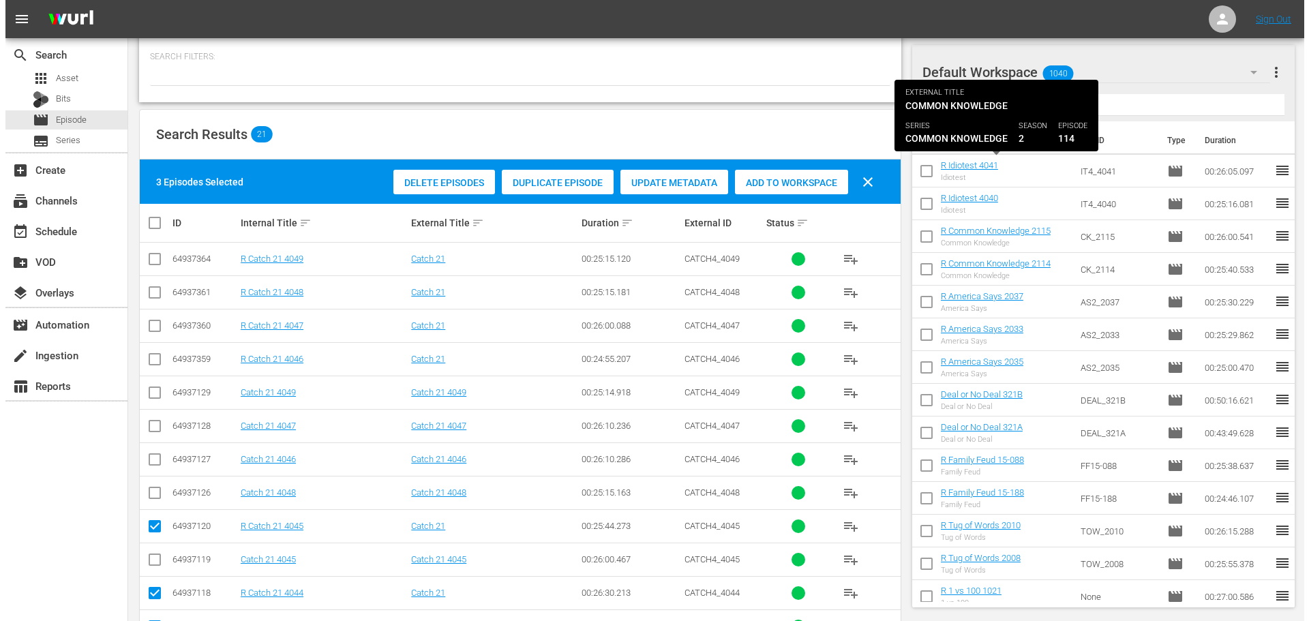
scroll to position [0, 0]
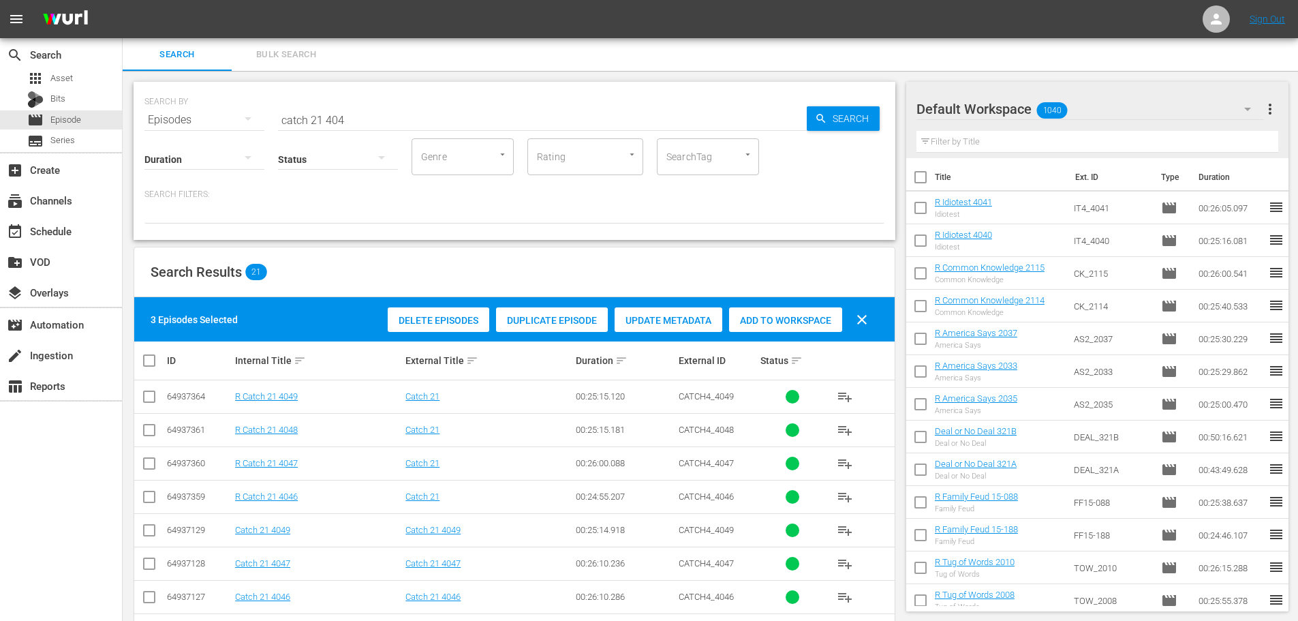
click at [786, 326] on div "Add to Workspace" at bounding box center [785, 320] width 113 height 26
click at [32, 241] on div "event_available Schedule" at bounding box center [61, 230] width 122 height 27
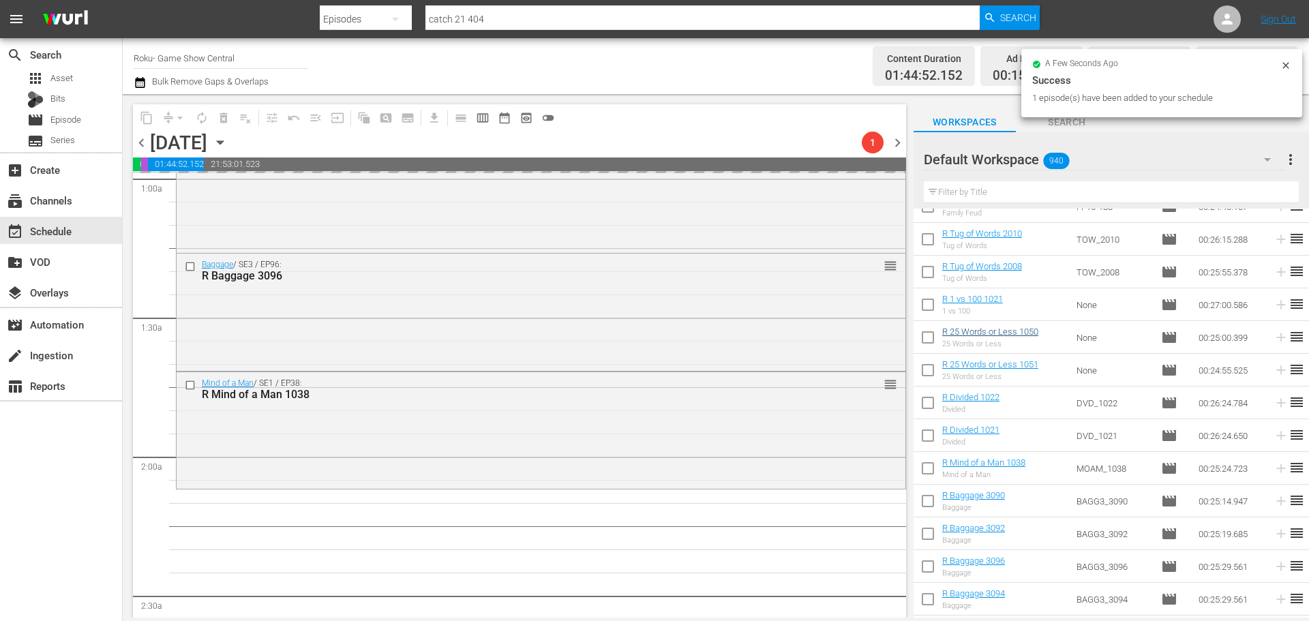
scroll to position [477, 0]
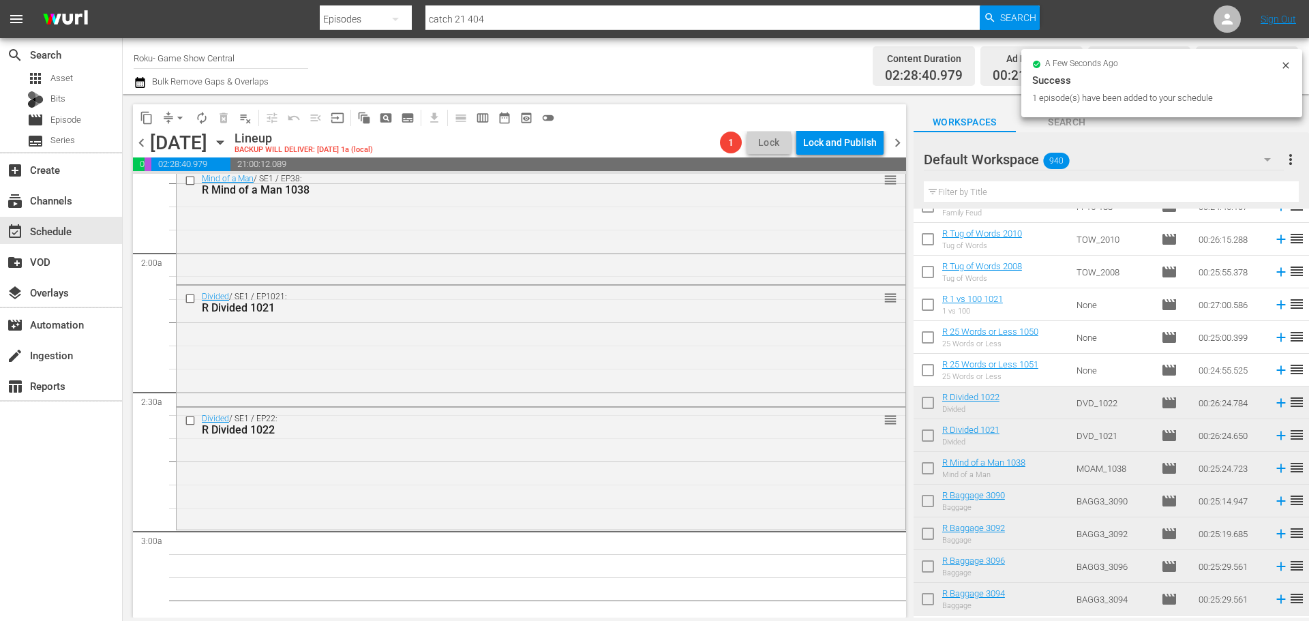
click at [566, 460] on div "Divided / SE1 / EP22: R Divided 1022 reorder" at bounding box center [541, 467] width 729 height 119
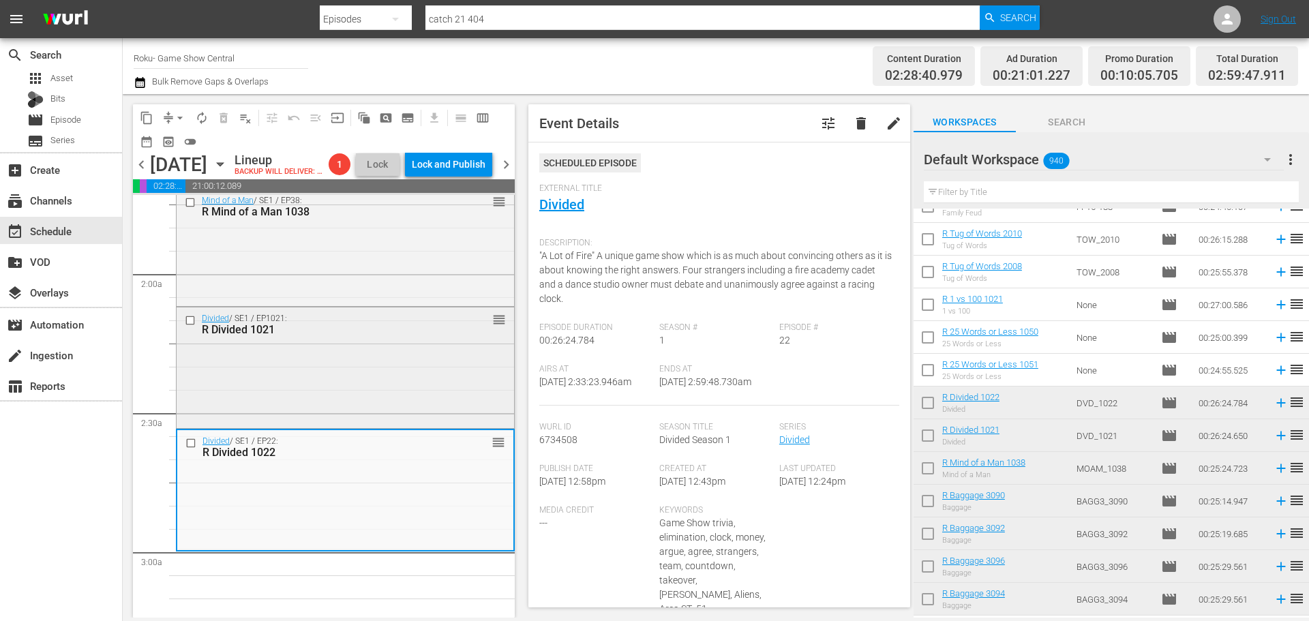
click at [376, 336] on div "R Divided 1021" at bounding box center [323, 329] width 243 height 13
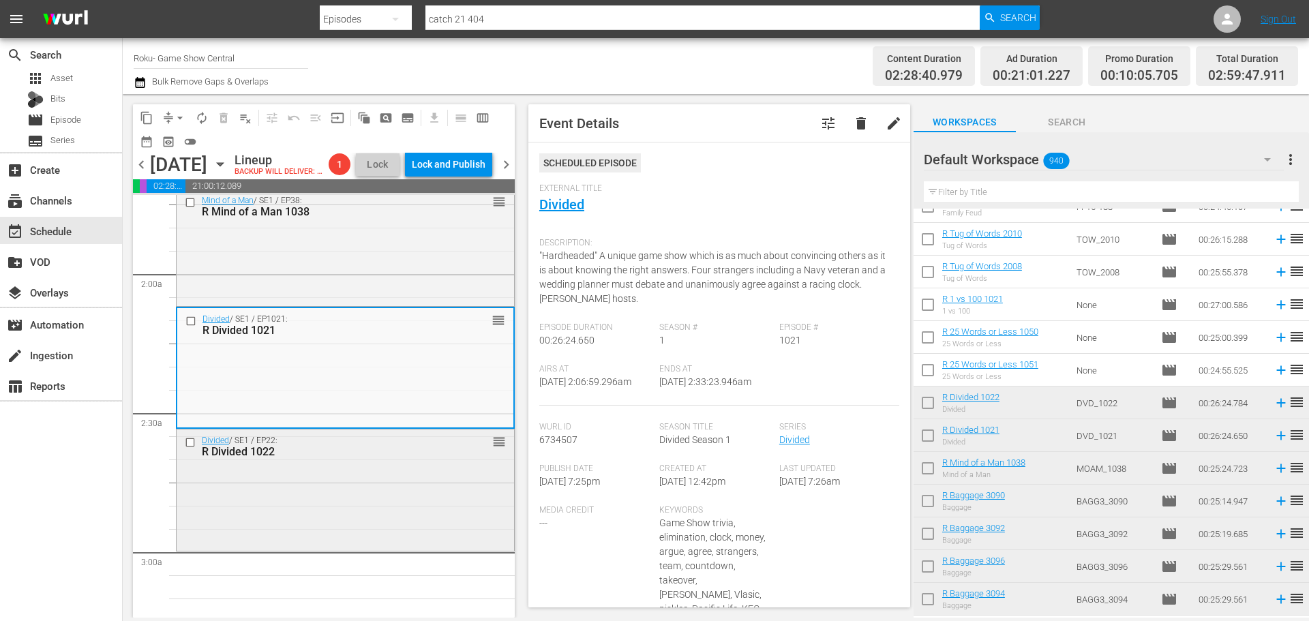
click at [361, 532] on div "Divided / SE1 / EP22: R Divided 1022 reorder" at bounding box center [345, 488] width 337 height 119
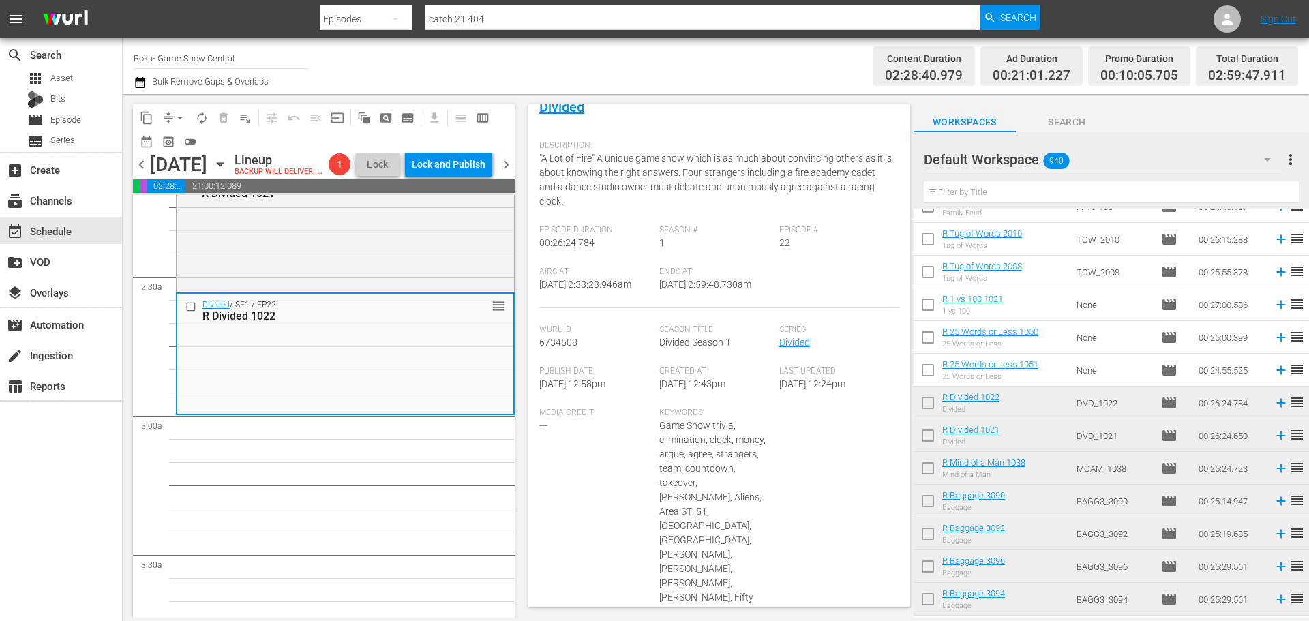
scroll to position [55, 0]
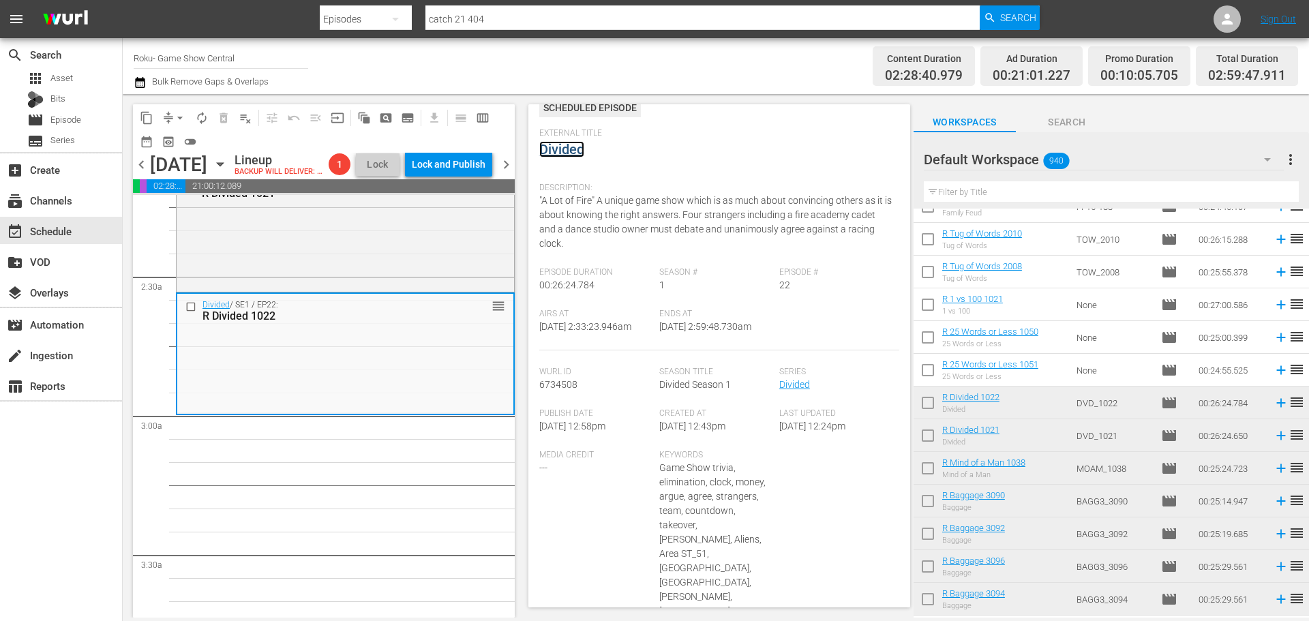
click at [568, 148] on link "Divided" at bounding box center [561, 149] width 45 height 16
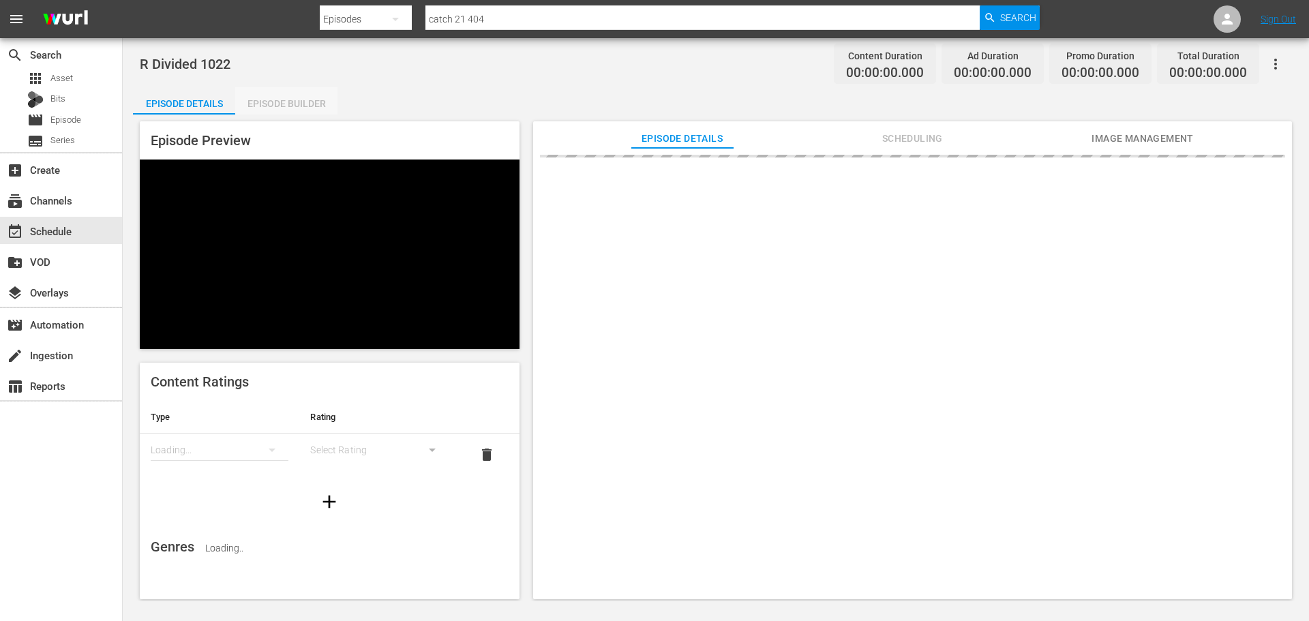
drag, startPoint x: 281, startPoint y: 95, endPoint x: 761, endPoint y: 187, distance: 488.4
click at [281, 92] on div "Episode Builder" at bounding box center [286, 103] width 102 height 33
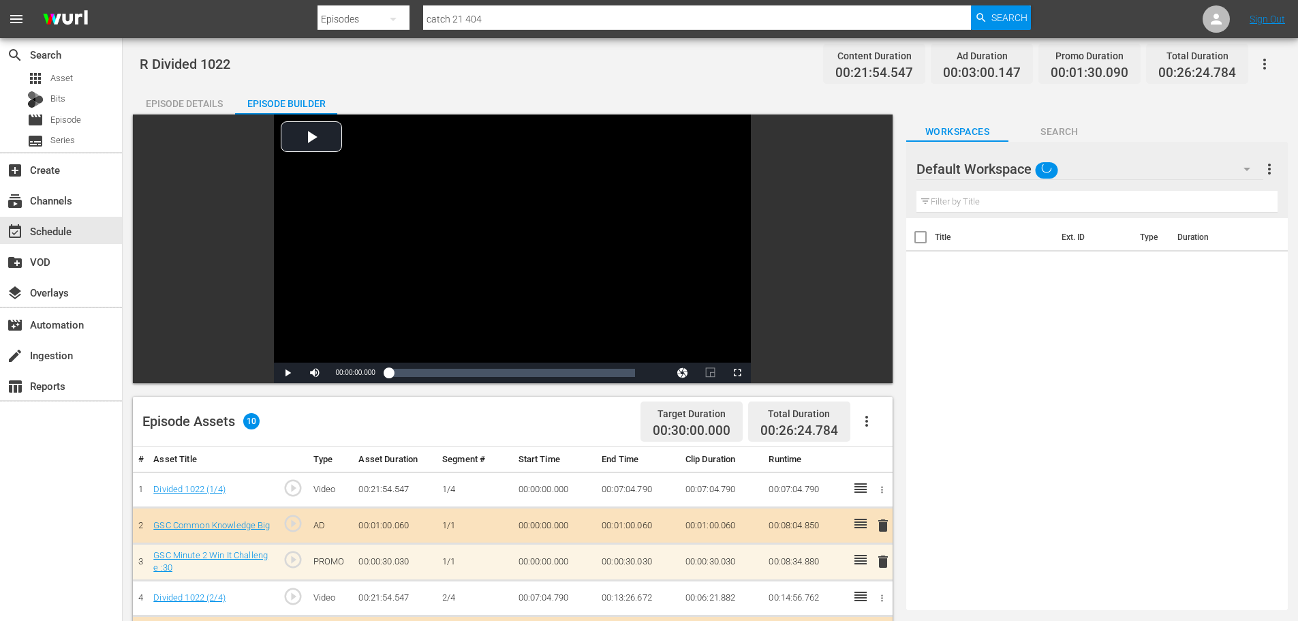
click at [1024, 188] on div "Filter by Title" at bounding box center [1097, 201] width 361 height 33
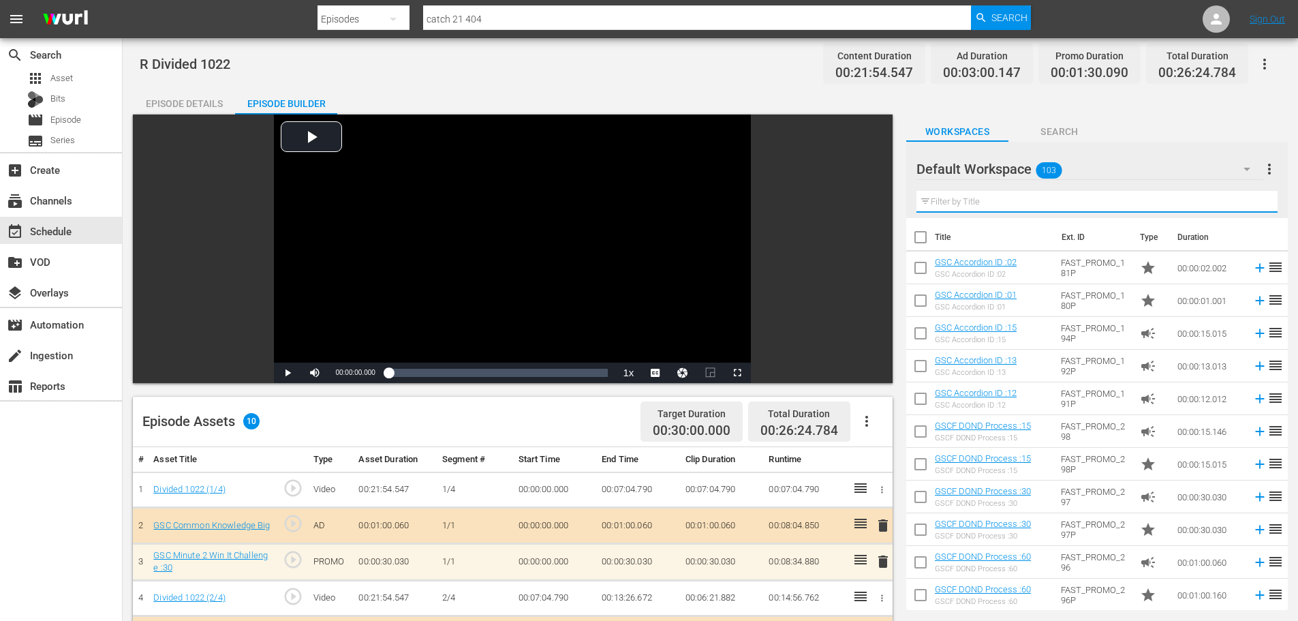
drag, startPoint x: 1000, startPoint y: 204, endPoint x: 996, endPoint y: 175, distance: 28.9
click at [1000, 204] on input "text" at bounding box center [1097, 202] width 361 height 22
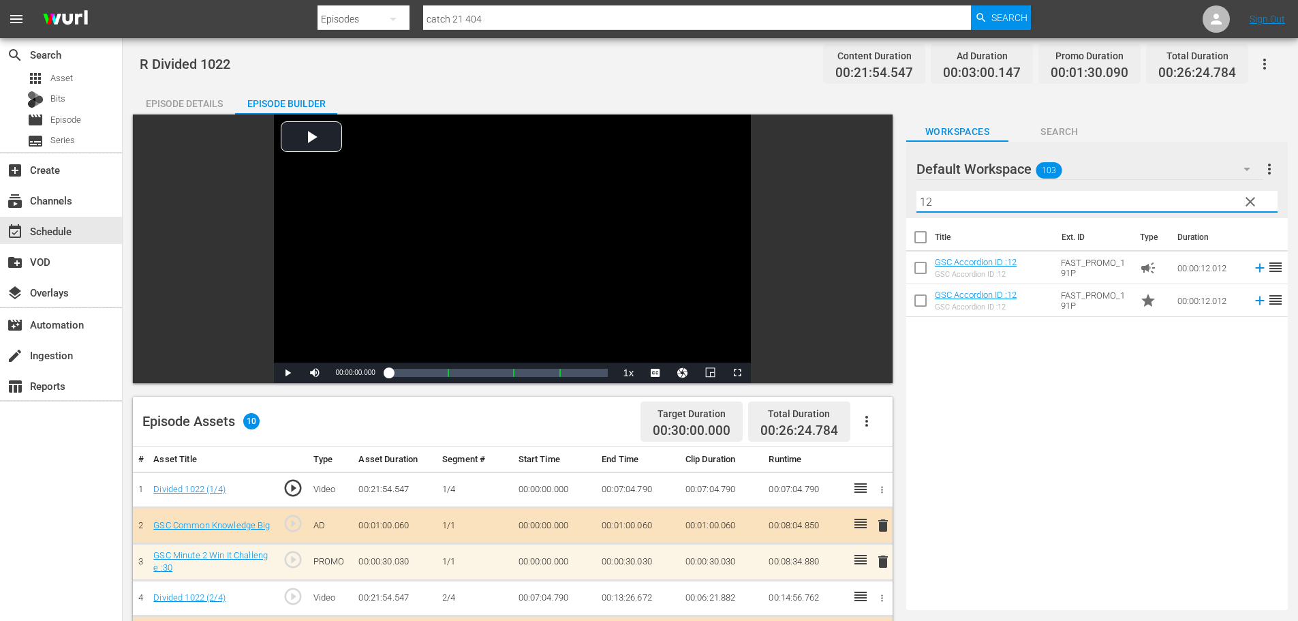
type input "12"
click at [1039, 392] on div "Default Workspace 103 Default more_vert clear Filter by Title 12 Title Ext. ID …" at bounding box center [1097, 376] width 382 height 468
click at [1137, 129] on div "Workspaces Search" at bounding box center [1097, 127] width 382 height 27
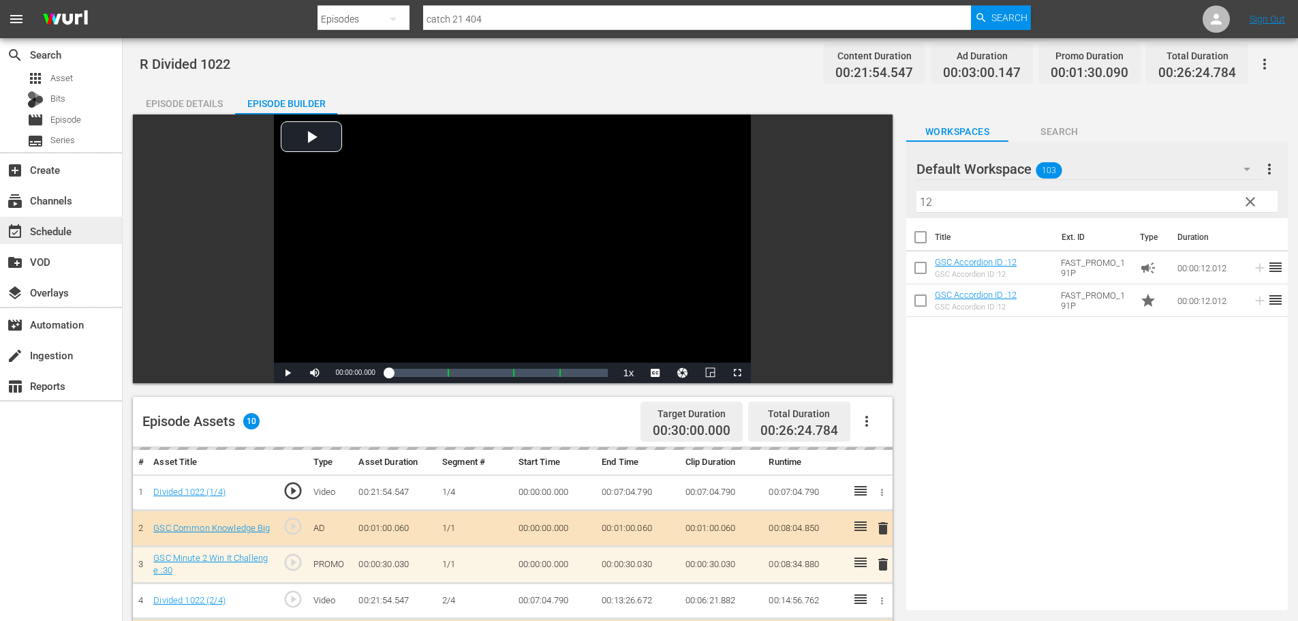
click at [84, 224] on div "event_available Schedule" at bounding box center [61, 230] width 122 height 27
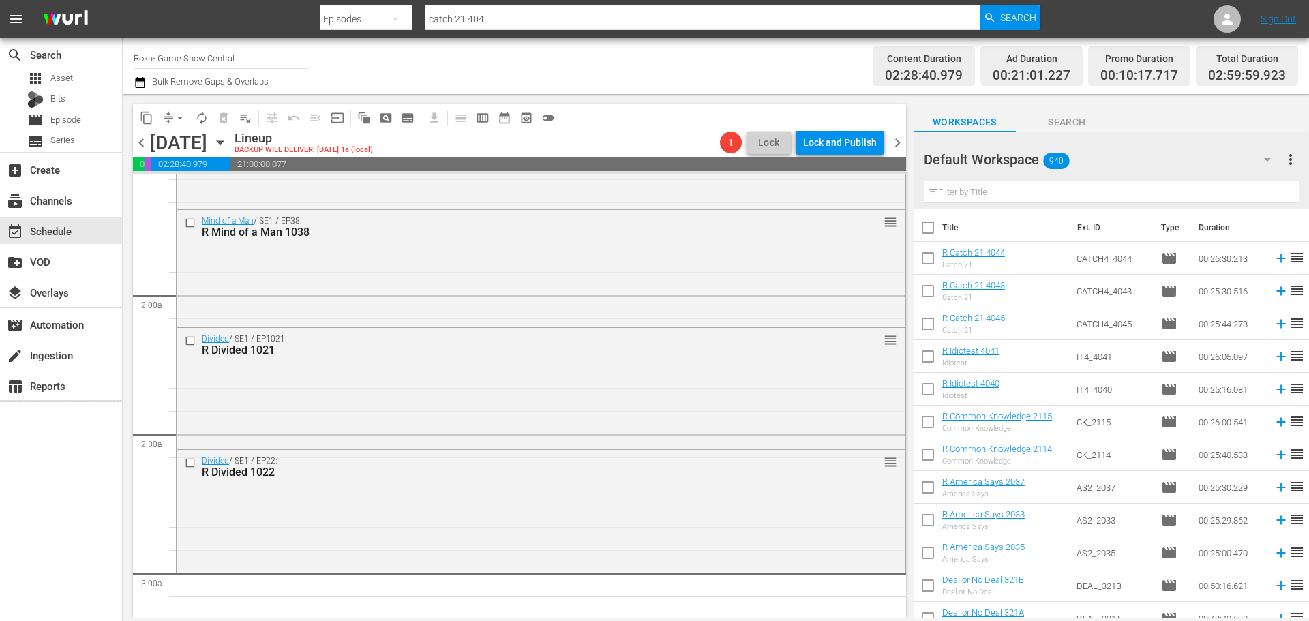
scroll to position [477, 0]
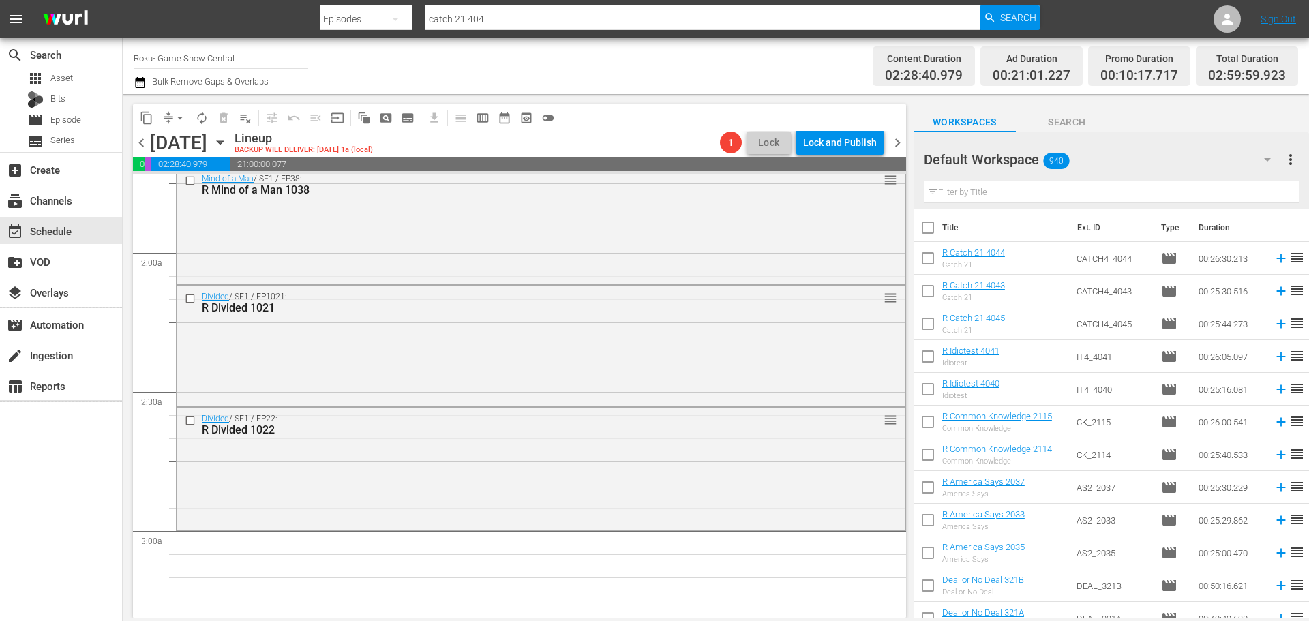
click at [228, 141] on icon "button" at bounding box center [220, 142] width 15 height 15
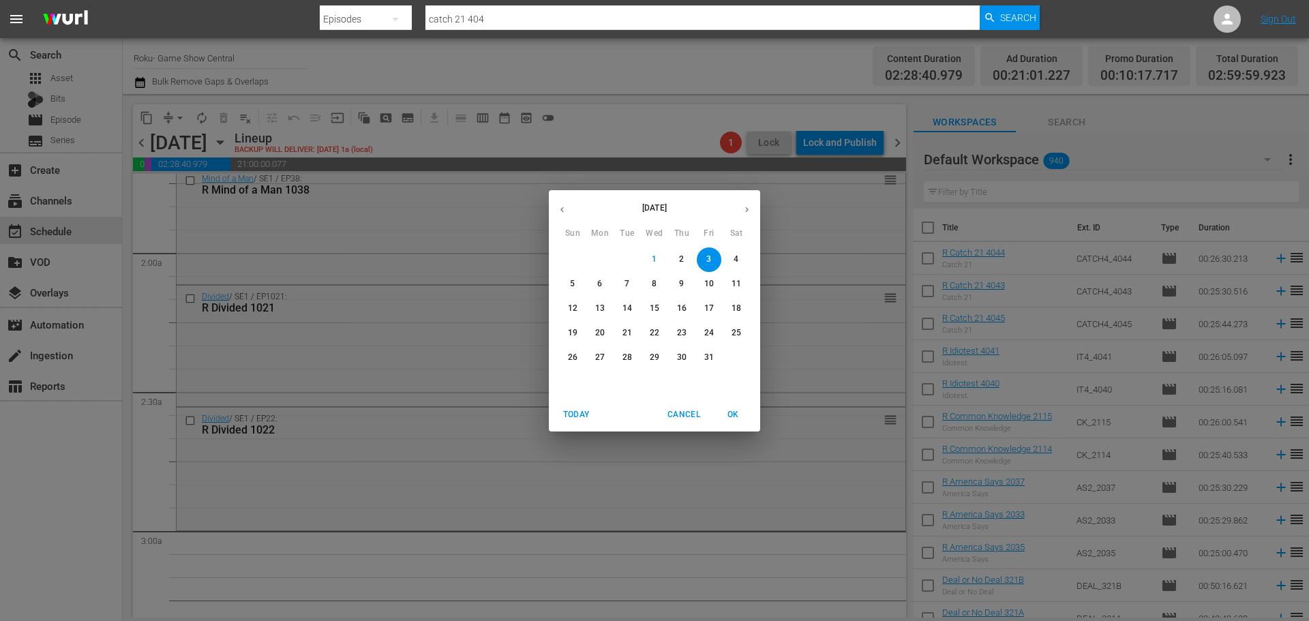
click at [684, 282] on span "9" at bounding box center [681, 284] width 25 height 12
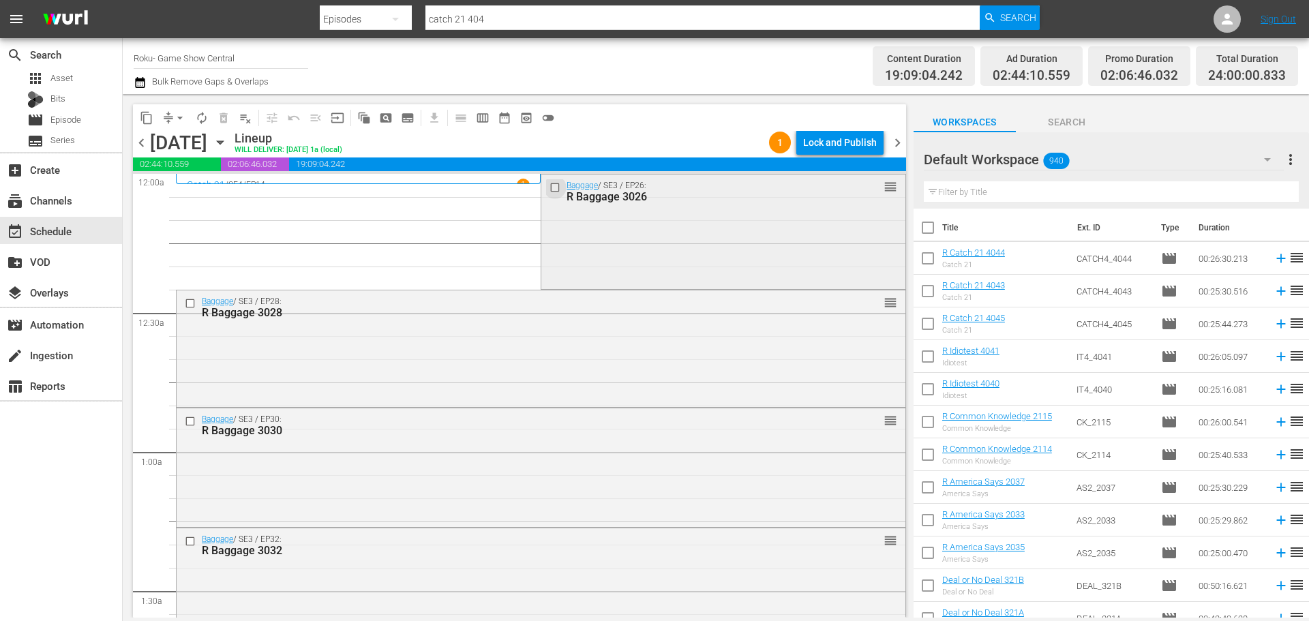
click at [549, 186] on input "checkbox" at bounding box center [556, 187] width 14 height 12
click at [188, 301] on input "checkbox" at bounding box center [192, 304] width 14 height 12
click at [194, 426] on input "checkbox" at bounding box center [192, 422] width 14 height 12
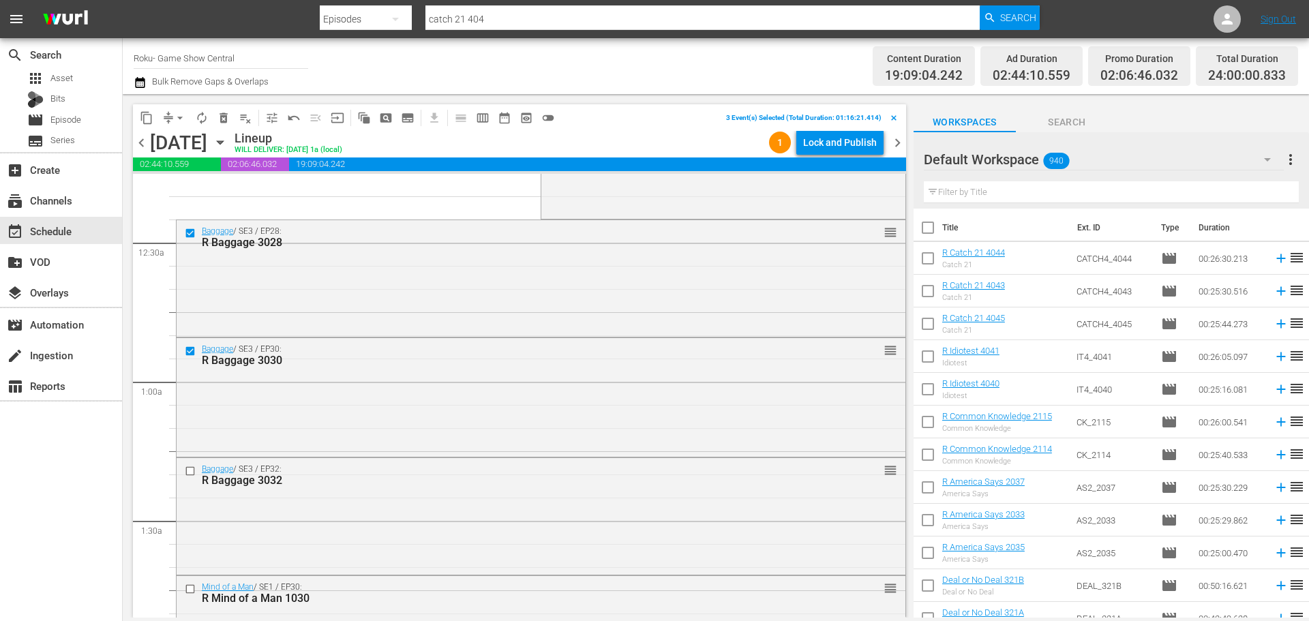
scroll to position [136, 0]
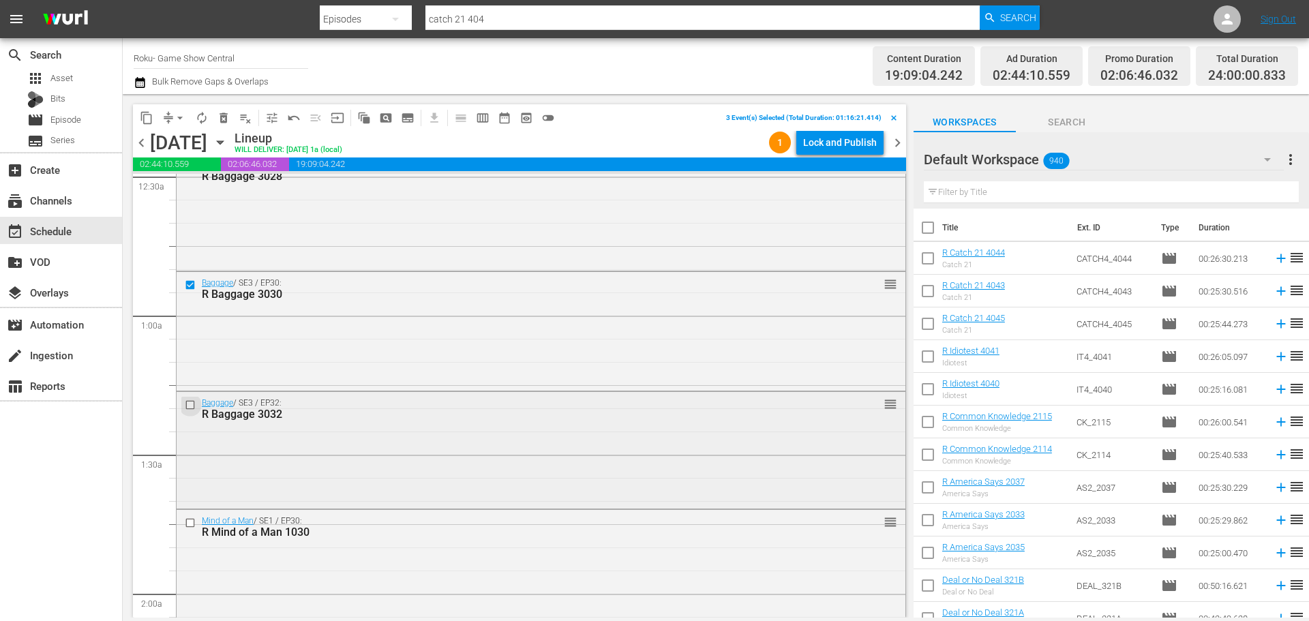
click at [193, 408] on input "checkbox" at bounding box center [192, 405] width 14 height 12
click at [185, 523] on input "checkbox" at bounding box center [192, 523] width 14 height 12
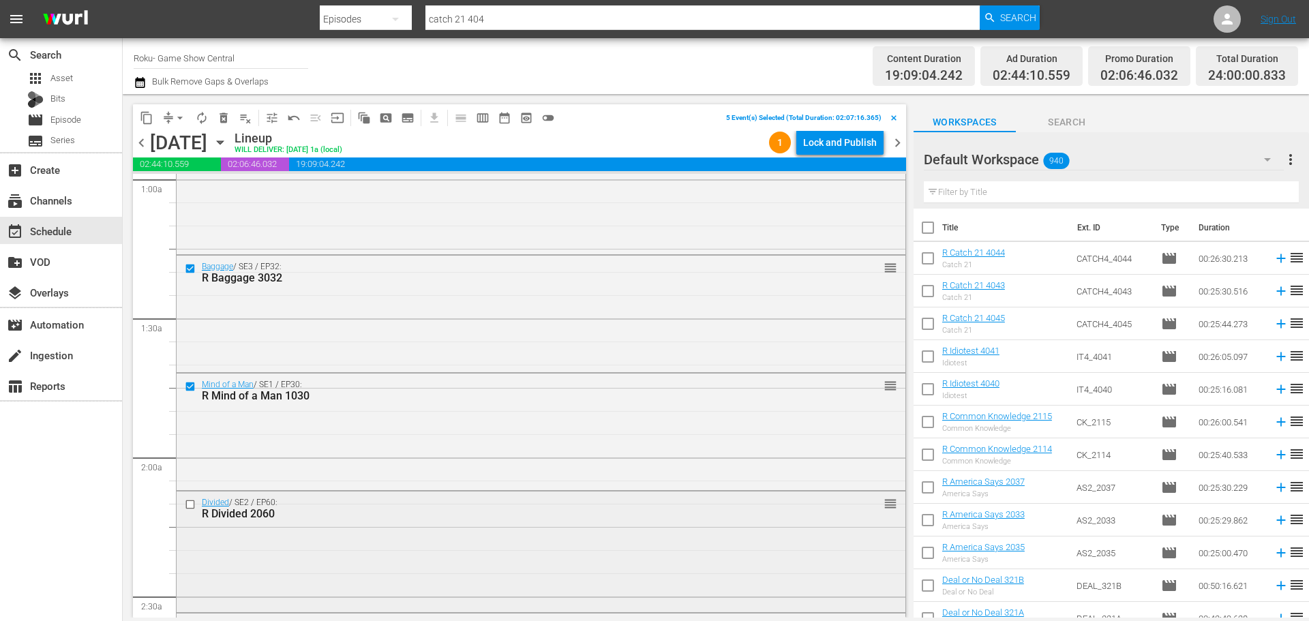
click at [192, 504] on input "checkbox" at bounding box center [192, 505] width 14 height 12
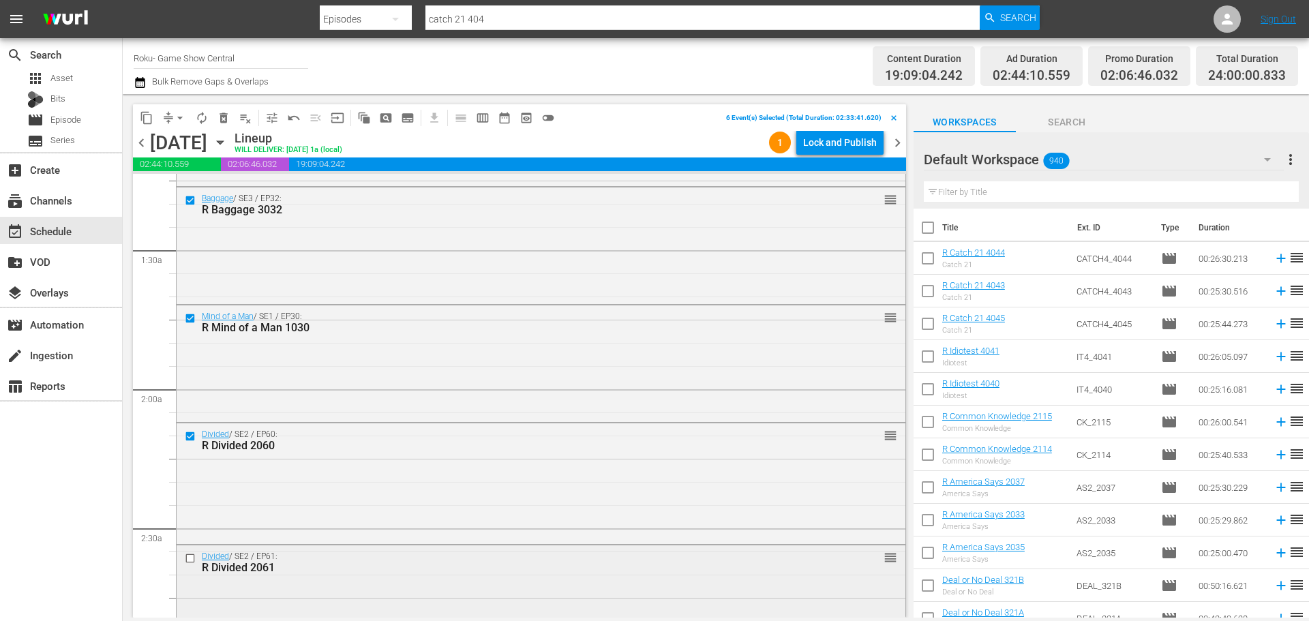
click at [193, 560] on input "checkbox" at bounding box center [192, 559] width 14 height 12
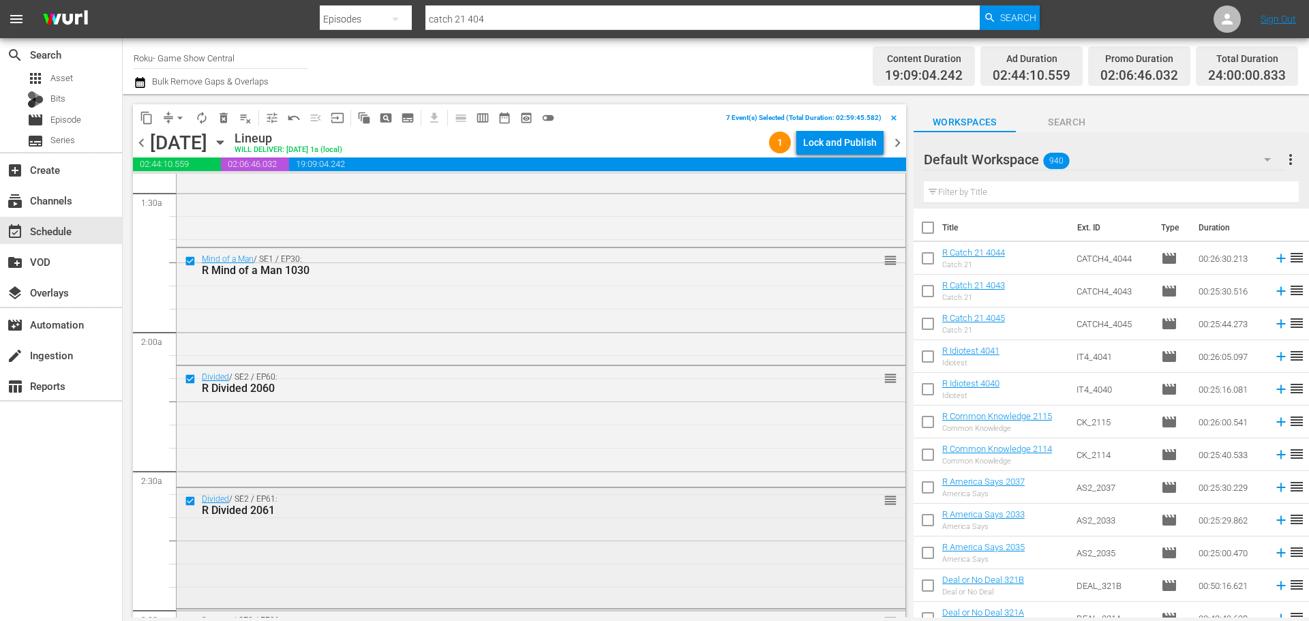
scroll to position [477, 0]
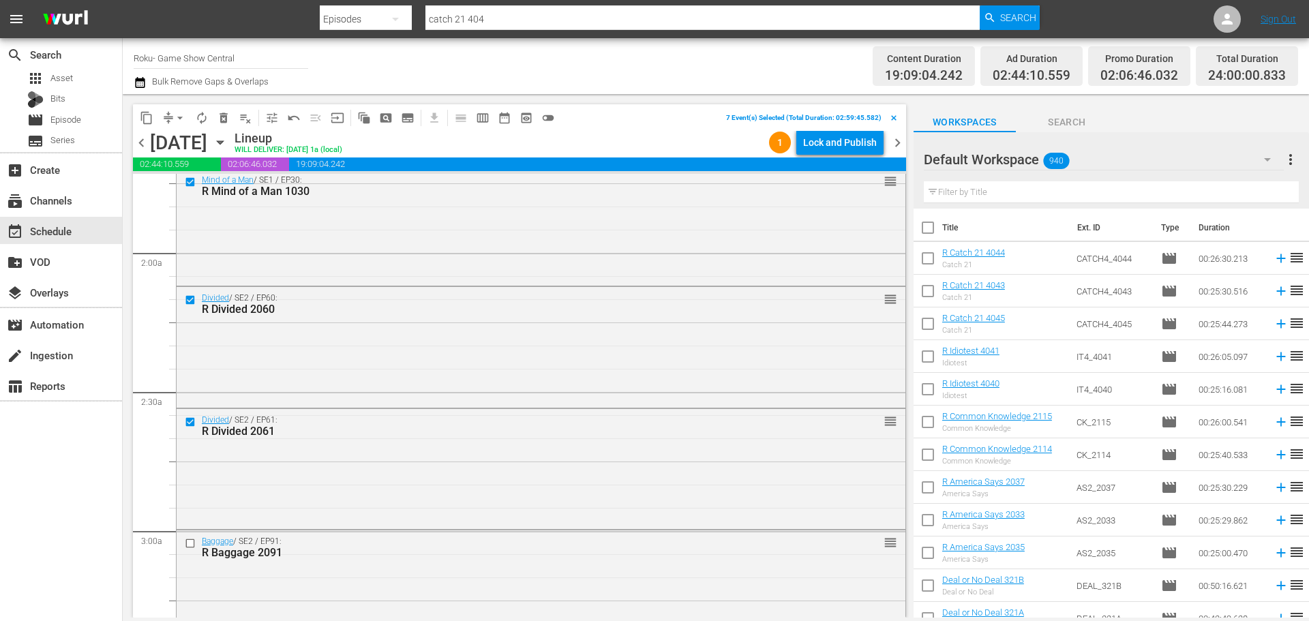
click at [136, 112] on span "content_copy" at bounding box center [147, 118] width 22 height 22
click at [156, 121] on button "content_copy" at bounding box center [147, 118] width 22 height 22
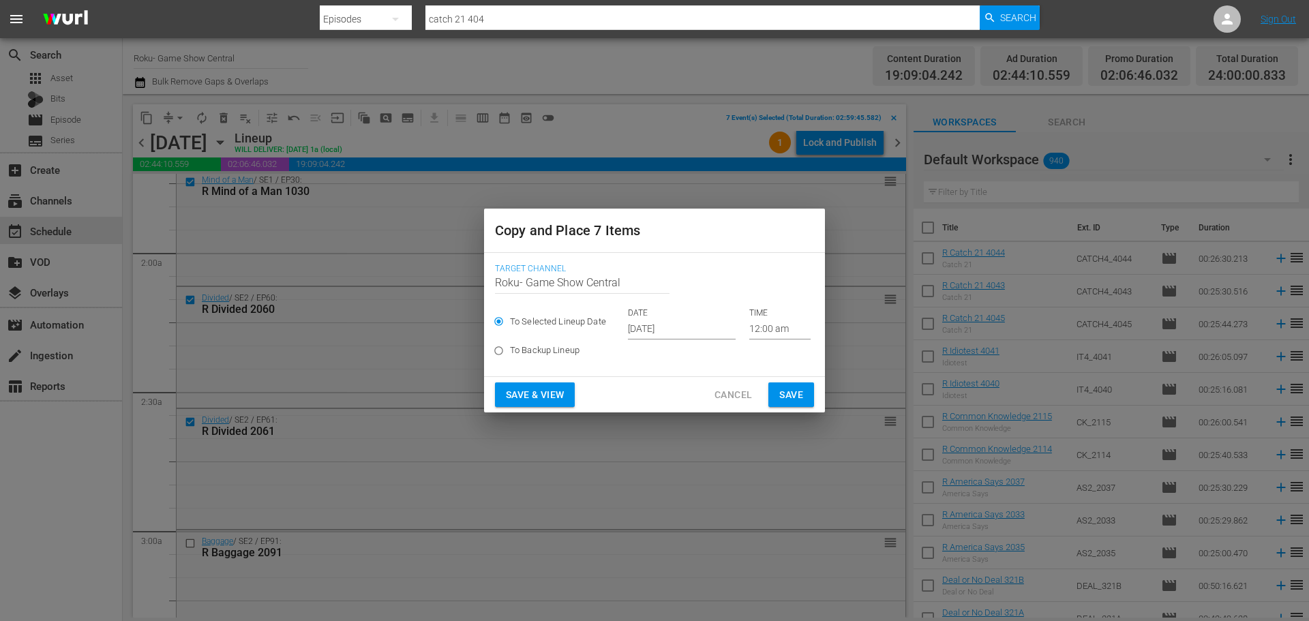
click at [767, 338] on input "12:00 am" at bounding box center [779, 329] width 61 height 20
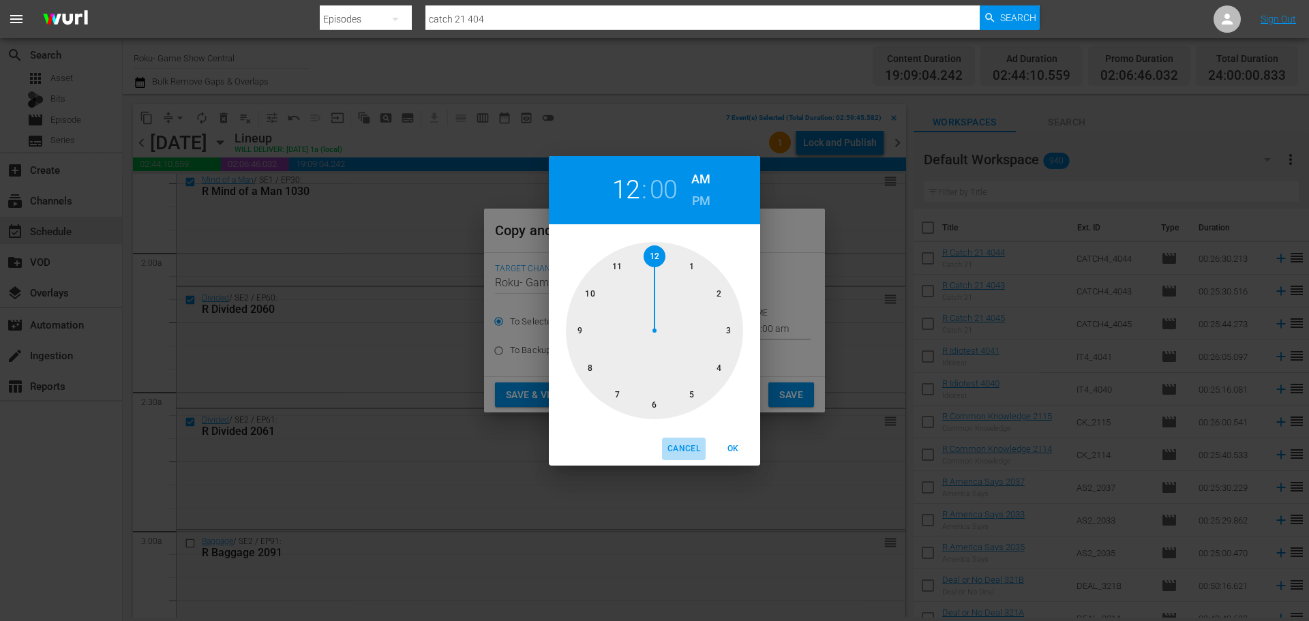
click at [686, 446] on span "Cancel" at bounding box center [683, 449] width 33 height 14
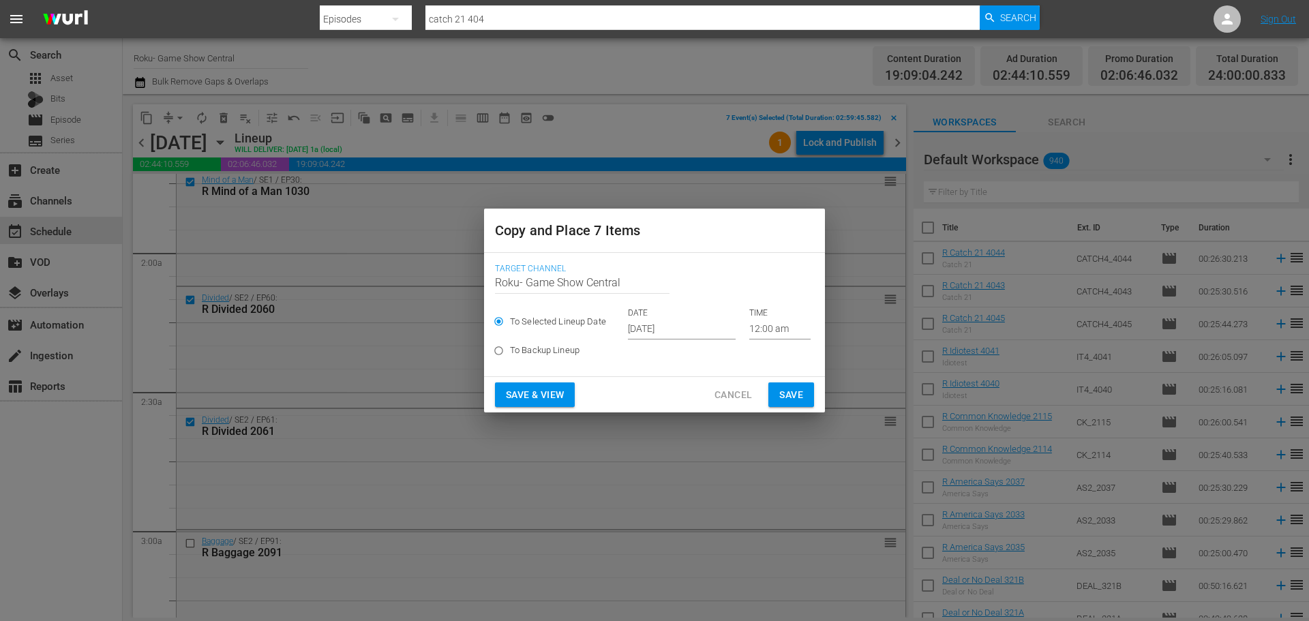
click at [682, 350] on label "To Backup Lineup" at bounding box center [645, 350] width 316 height 22
click at [510, 350] on input "To Backup Lineup" at bounding box center [498, 353] width 22 height 22
radio input "true"
click at [684, 335] on div "To Selected Lineup Date DATE Oct 3rd 2025 TIME 12:00 am" at bounding box center [654, 323] width 319 height 32
click at [563, 327] on span "To Selected Lineup Date" at bounding box center [558, 322] width 96 height 14
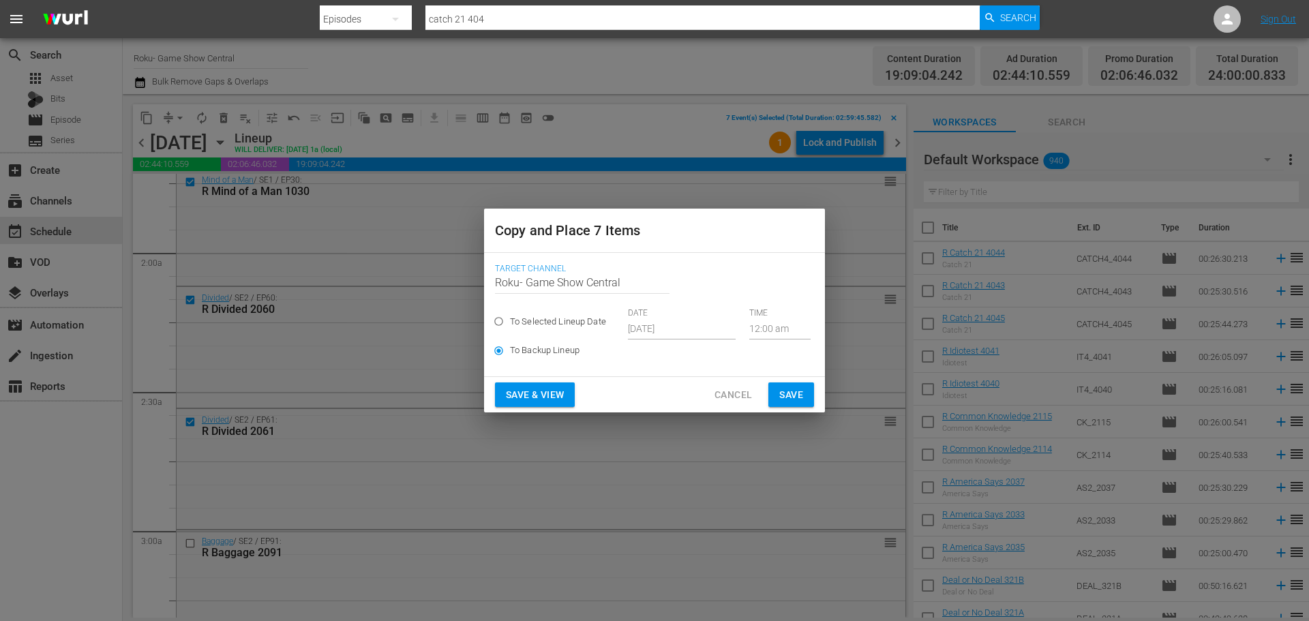
click at [510, 327] on input "To Selected Lineup Date" at bounding box center [498, 324] width 22 height 22
radio input "true"
click at [669, 337] on input "Oct 3rd 2025" at bounding box center [682, 329] width 108 height 20
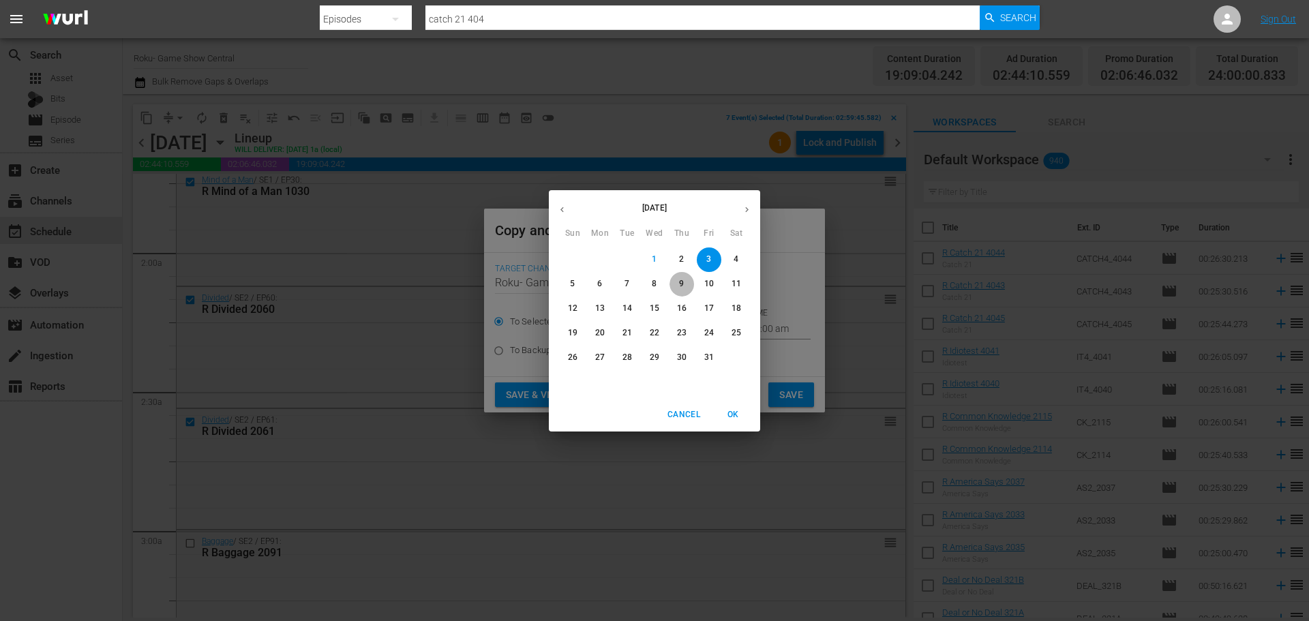
click at [690, 275] on button "9" at bounding box center [681, 284] width 25 height 25
type input "Oct 9th 2025"
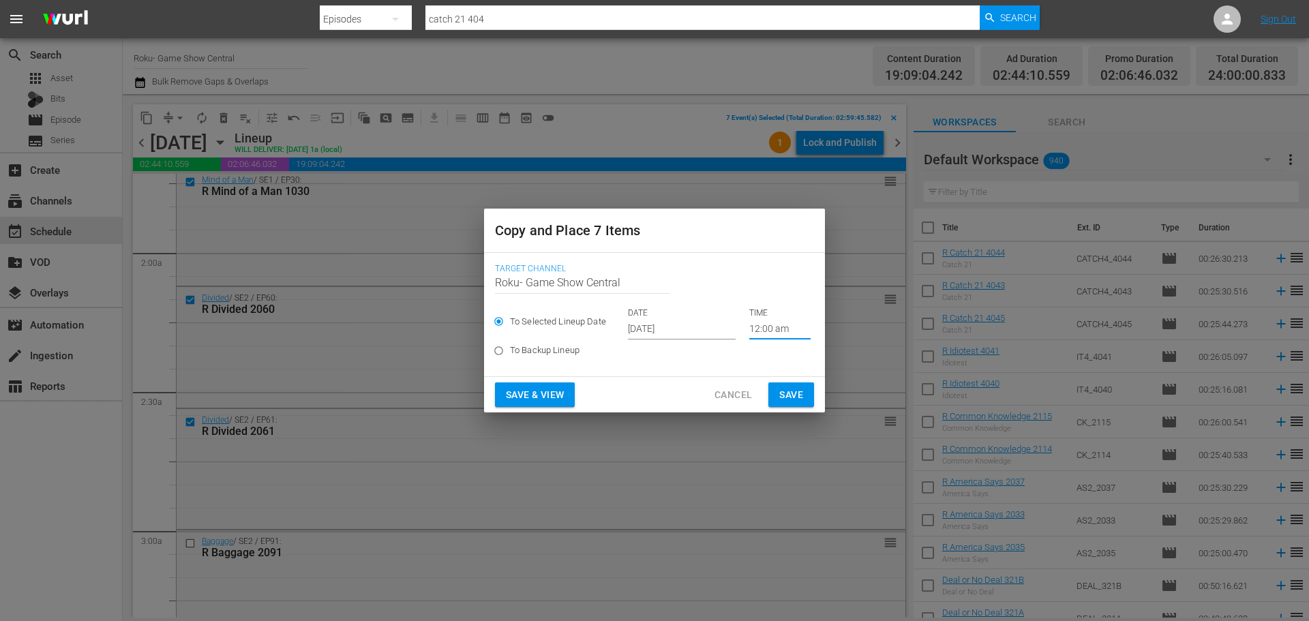
click at [761, 332] on input "12:00 am" at bounding box center [779, 329] width 61 height 20
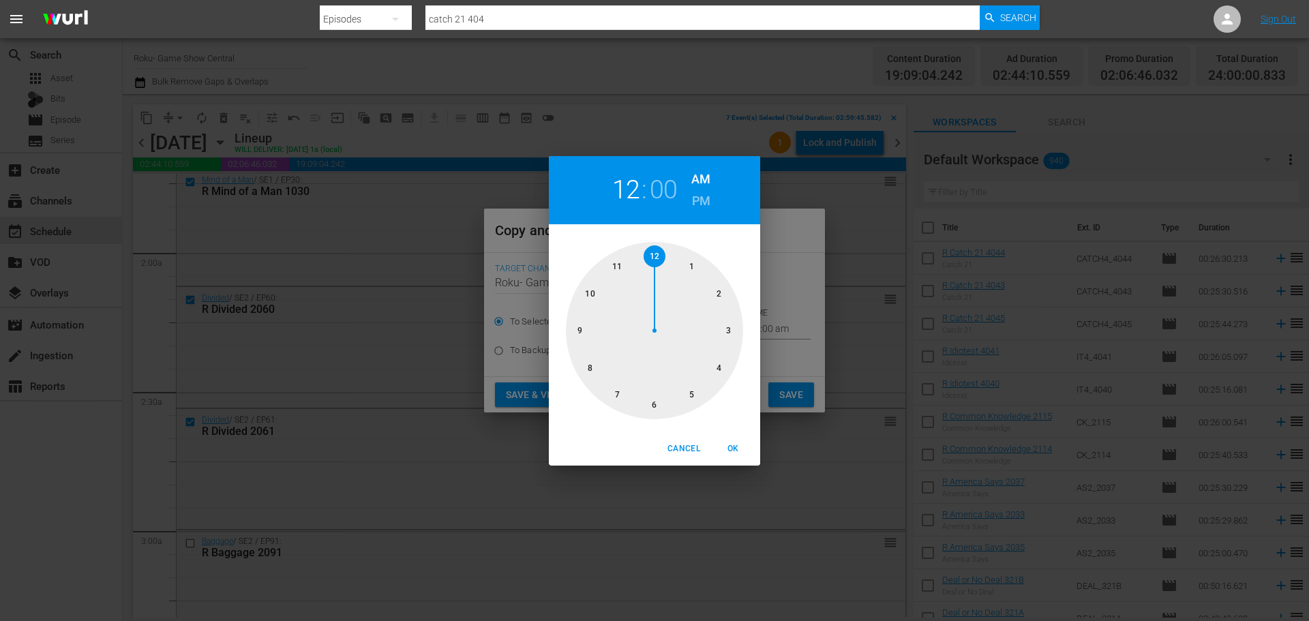
click at [733, 331] on div at bounding box center [654, 330] width 177 height 177
click at [729, 443] on span "OK" at bounding box center [732, 449] width 33 height 14
type input "03:00 am"
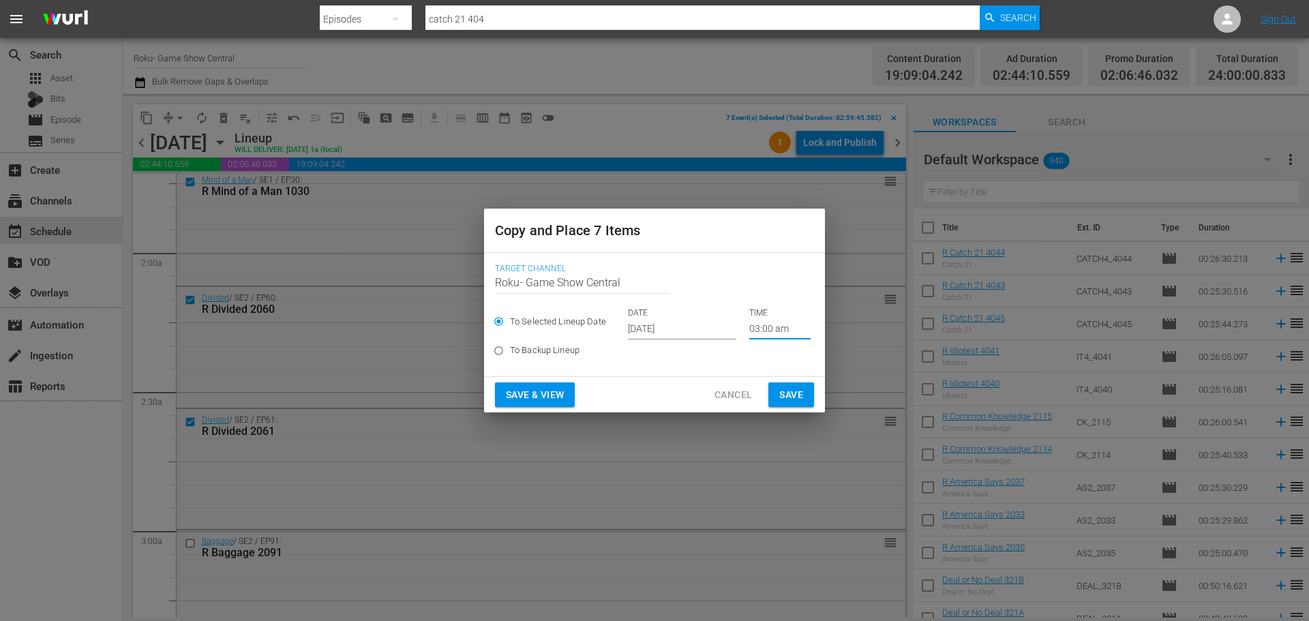
click at [773, 389] on button "Save" at bounding box center [791, 394] width 46 height 25
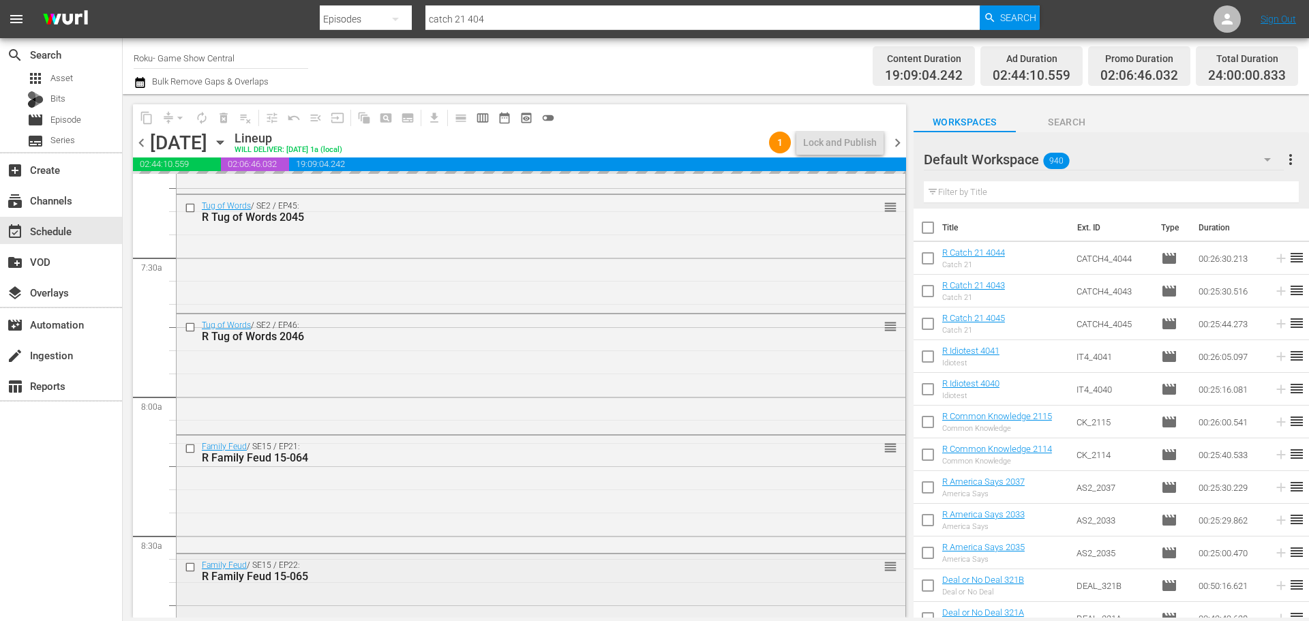
scroll to position [2249, 0]
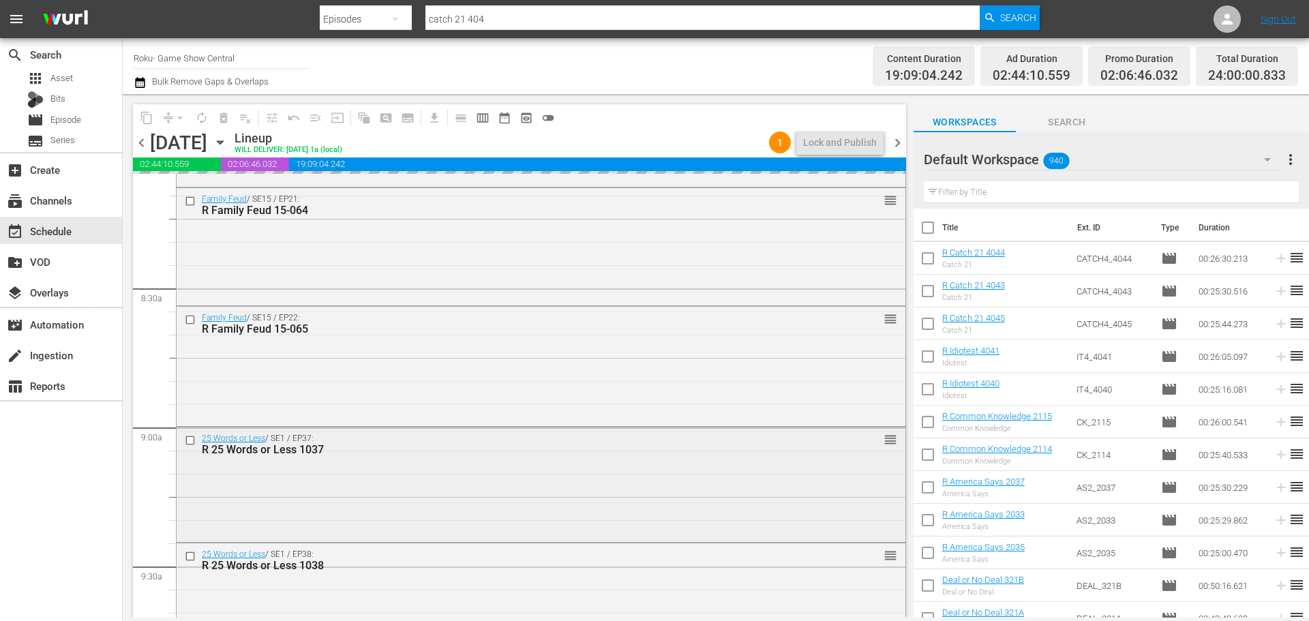
click at [194, 440] on input "checkbox" at bounding box center [192, 440] width 14 height 12
click at [188, 560] on input "checkbox" at bounding box center [192, 557] width 14 height 12
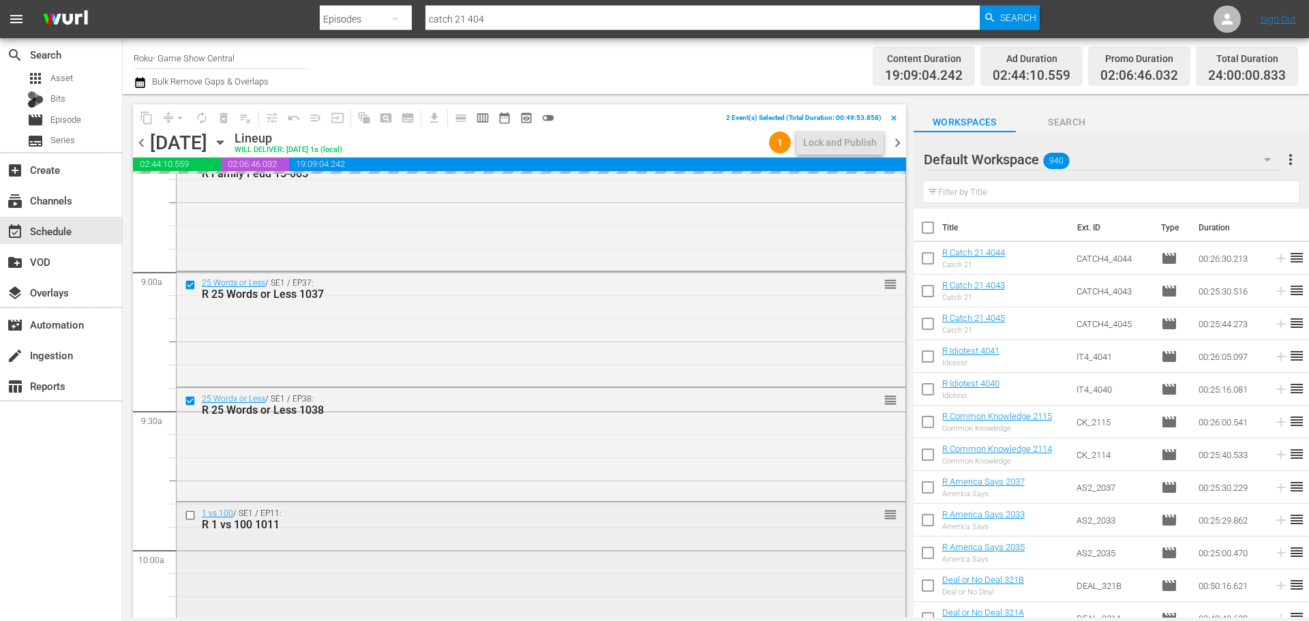
scroll to position [2522, 0]
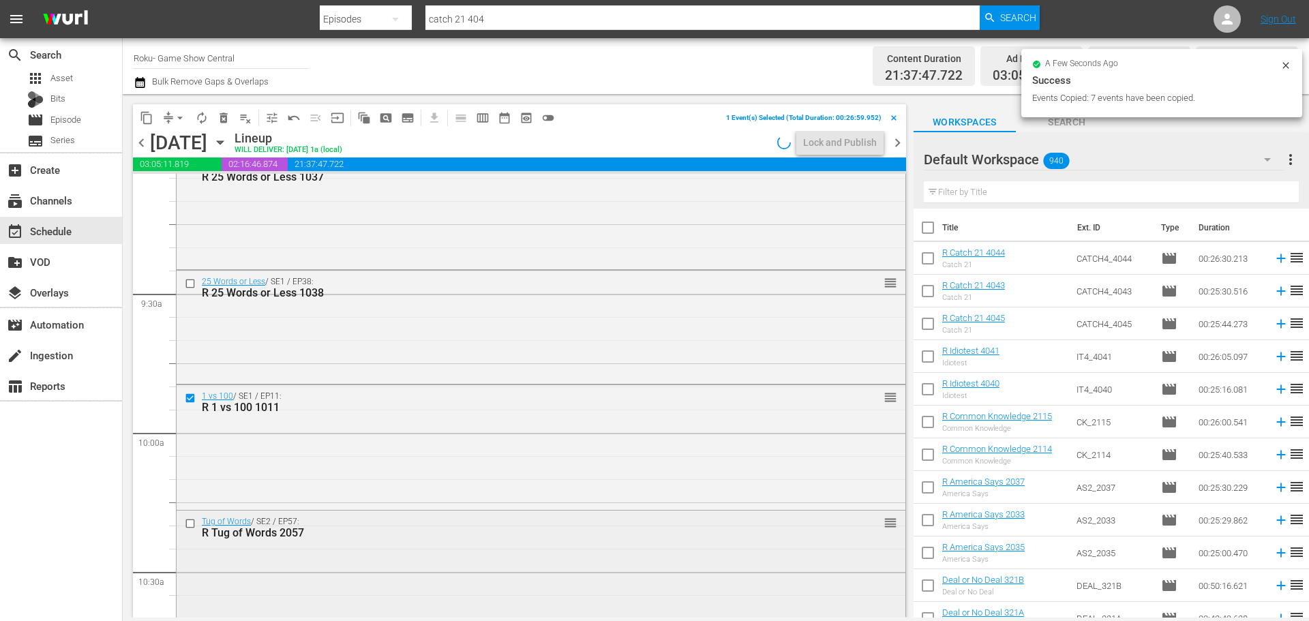
click at [193, 524] on input "checkbox" at bounding box center [192, 524] width 14 height 12
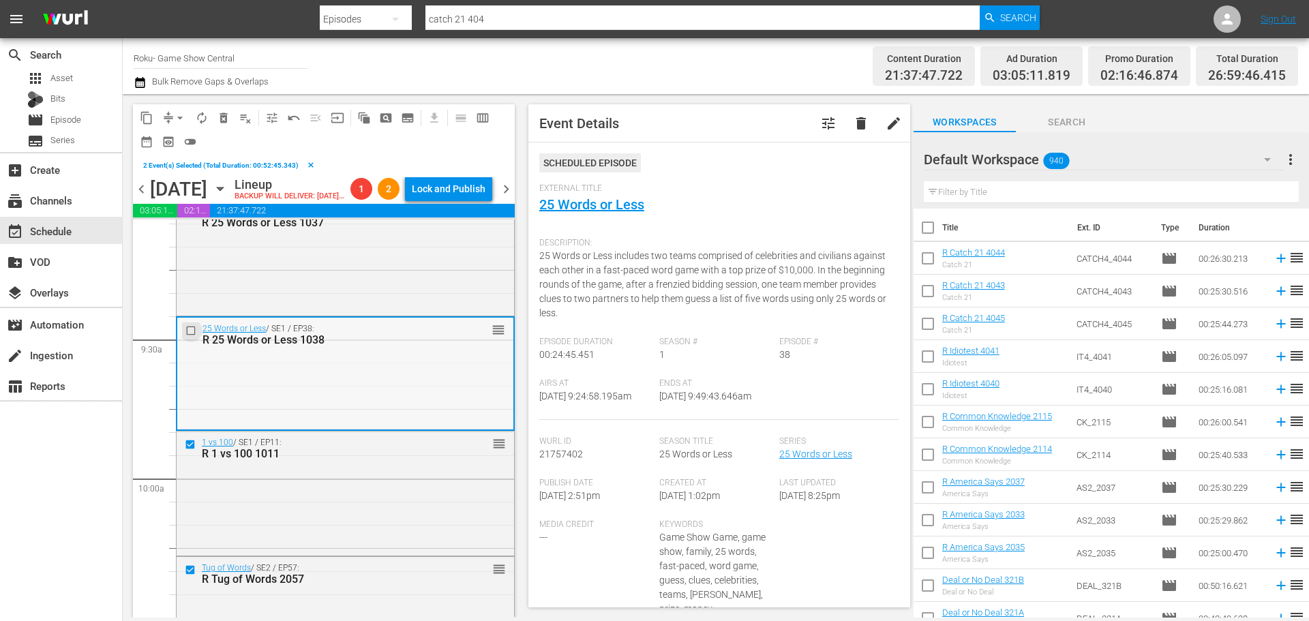
click at [187, 336] on input "checkbox" at bounding box center [192, 330] width 14 height 12
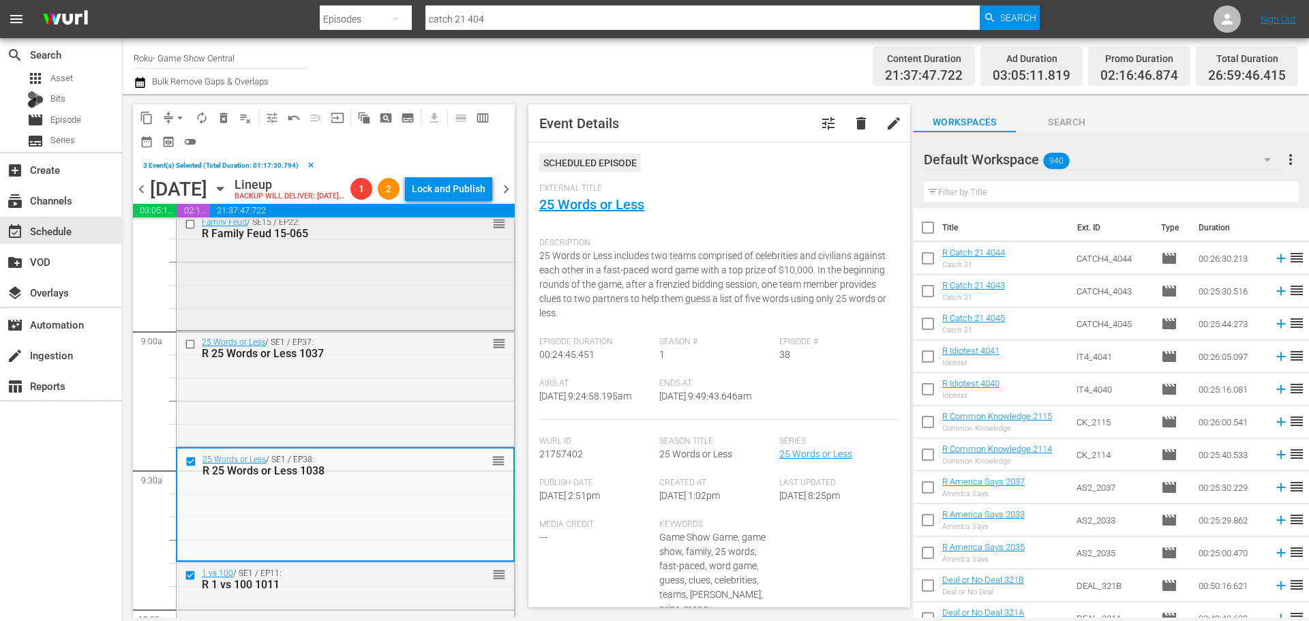
scroll to position [2385, 0]
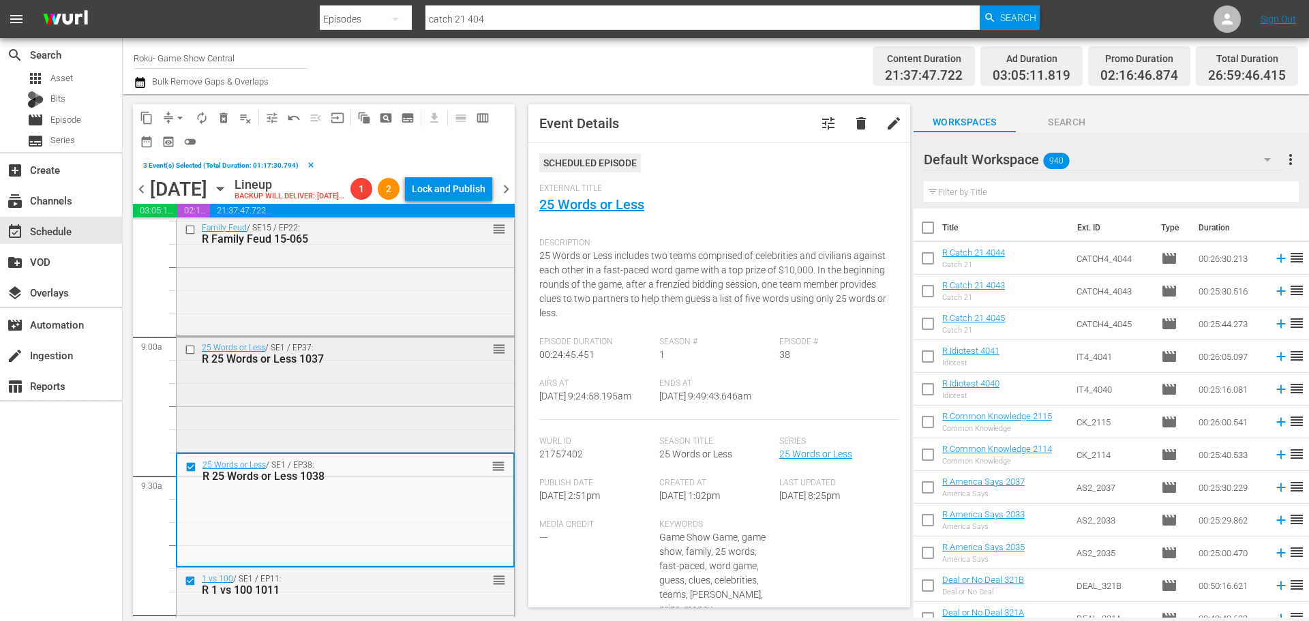
click at [189, 356] on input "checkbox" at bounding box center [192, 350] width 14 height 12
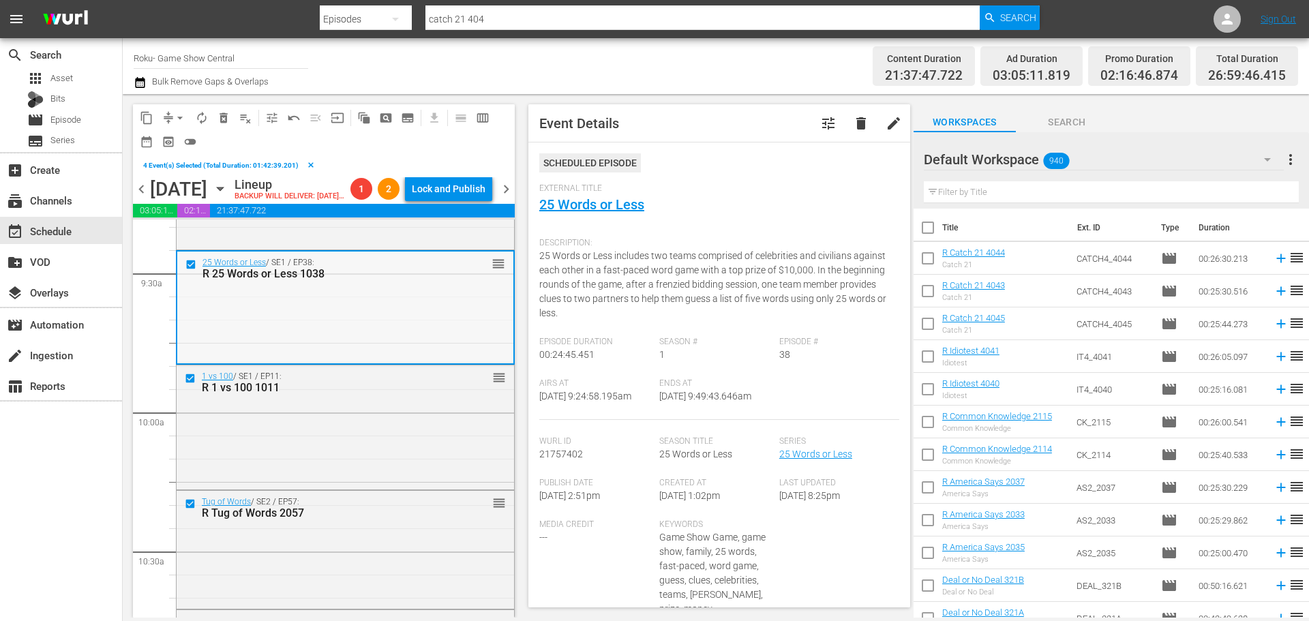
scroll to position [2862, 0]
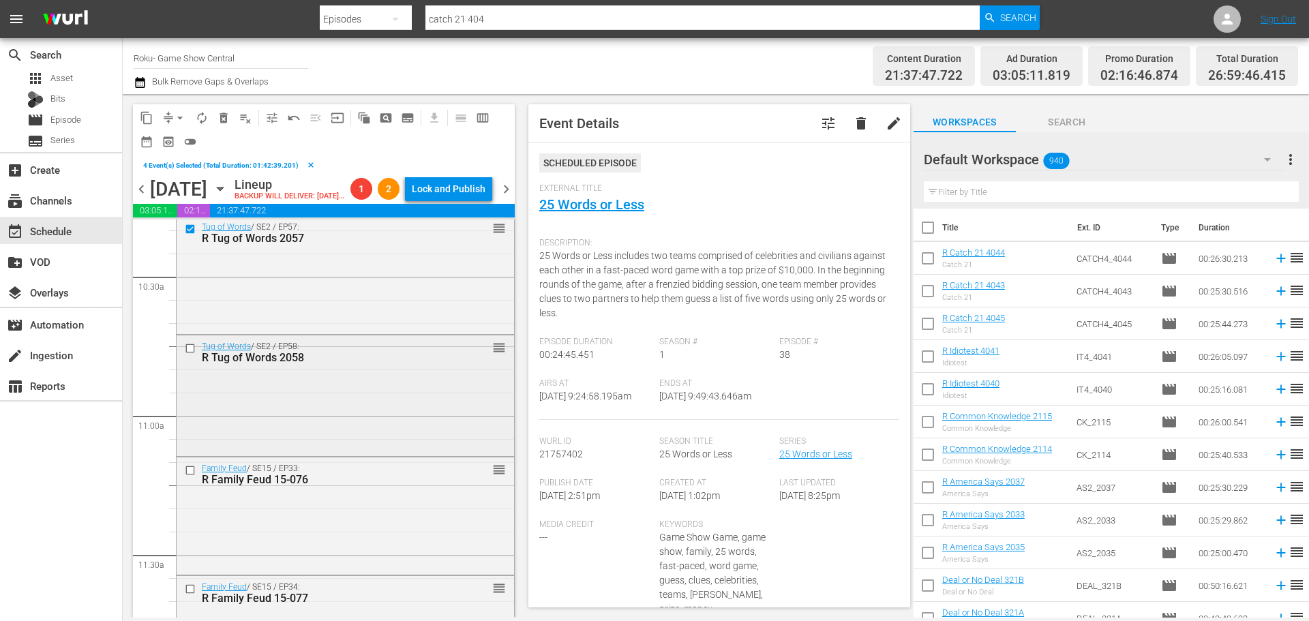
click at [193, 354] on input "checkbox" at bounding box center [192, 349] width 14 height 12
click at [188, 476] on input "checkbox" at bounding box center [192, 470] width 14 height 12
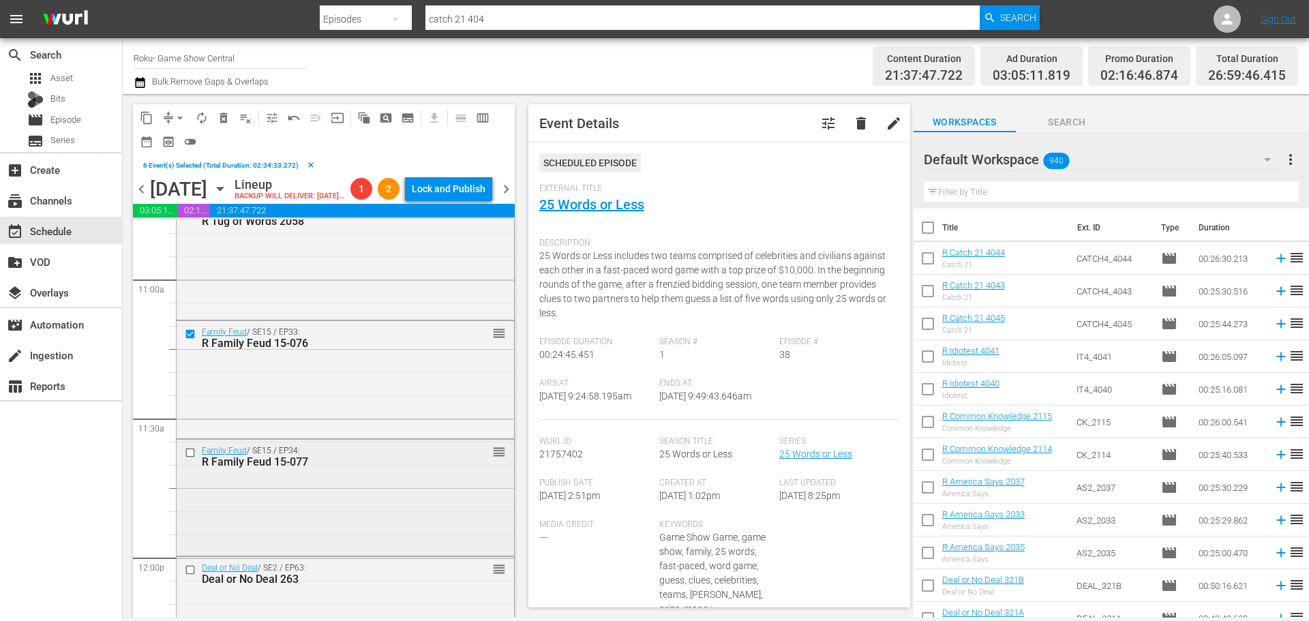
click at [193, 459] on input "checkbox" at bounding box center [192, 453] width 14 height 12
click at [149, 116] on span "content_copy" at bounding box center [147, 118] width 14 height 14
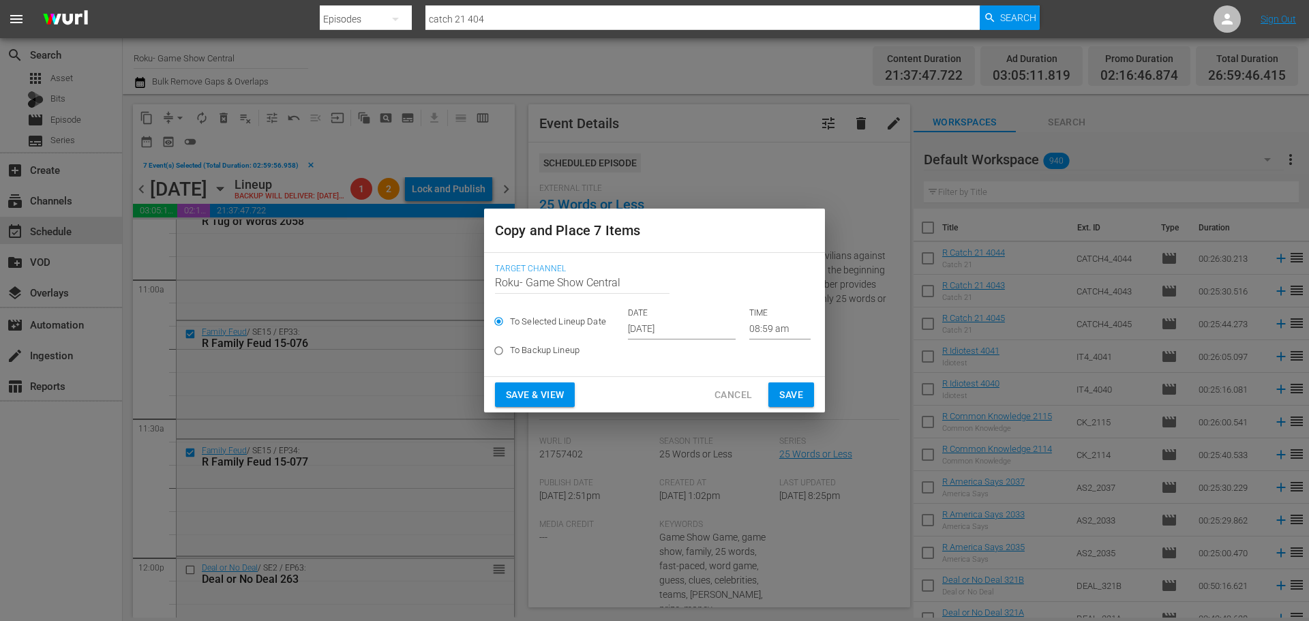
drag, startPoint x: 747, startPoint y: 341, endPoint x: 756, endPoint y: 369, distance: 29.3
click at [754, 368] on div "Target Channel Channel Title Roku- Game Show Central To Selected Lineup Date DA…" at bounding box center [654, 314] width 319 height 112
click at [776, 319] on input "08:59 am" at bounding box center [779, 329] width 61 height 20
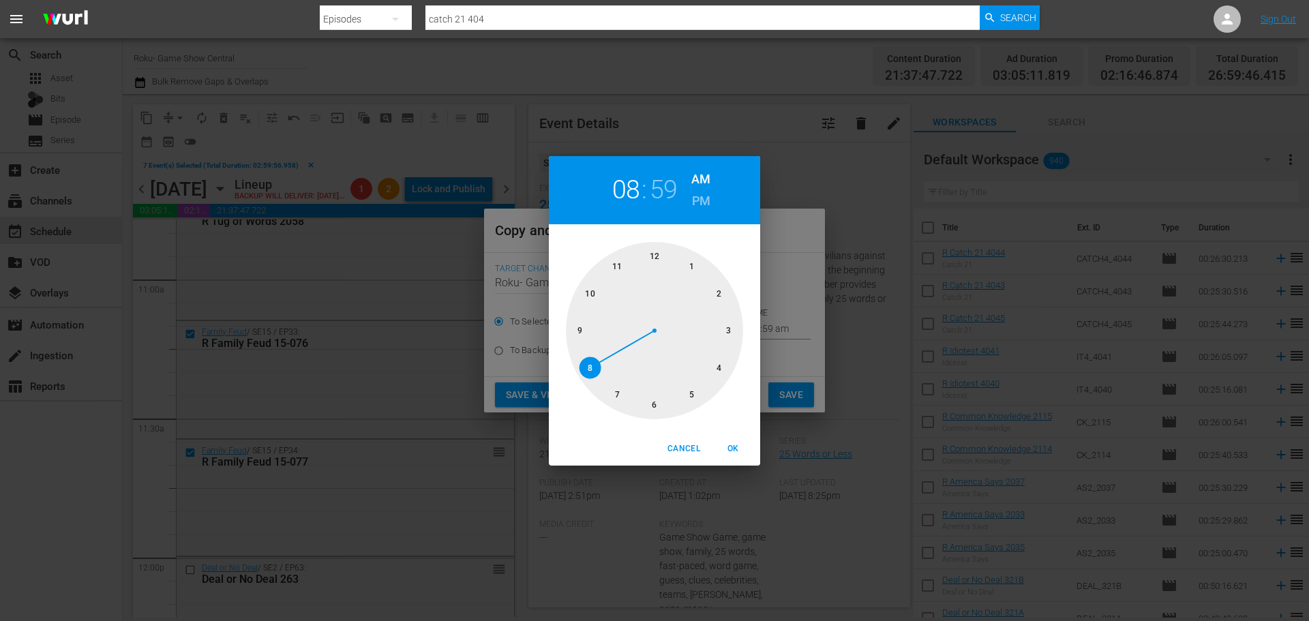
click at [658, 396] on div at bounding box center [654, 330] width 177 height 177
click at [654, 268] on div at bounding box center [654, 330] width 177 height 177
click at [724, 448] on span "OK" at bounding box center [732, 449] width 33 height 14
type input "06:00 am"
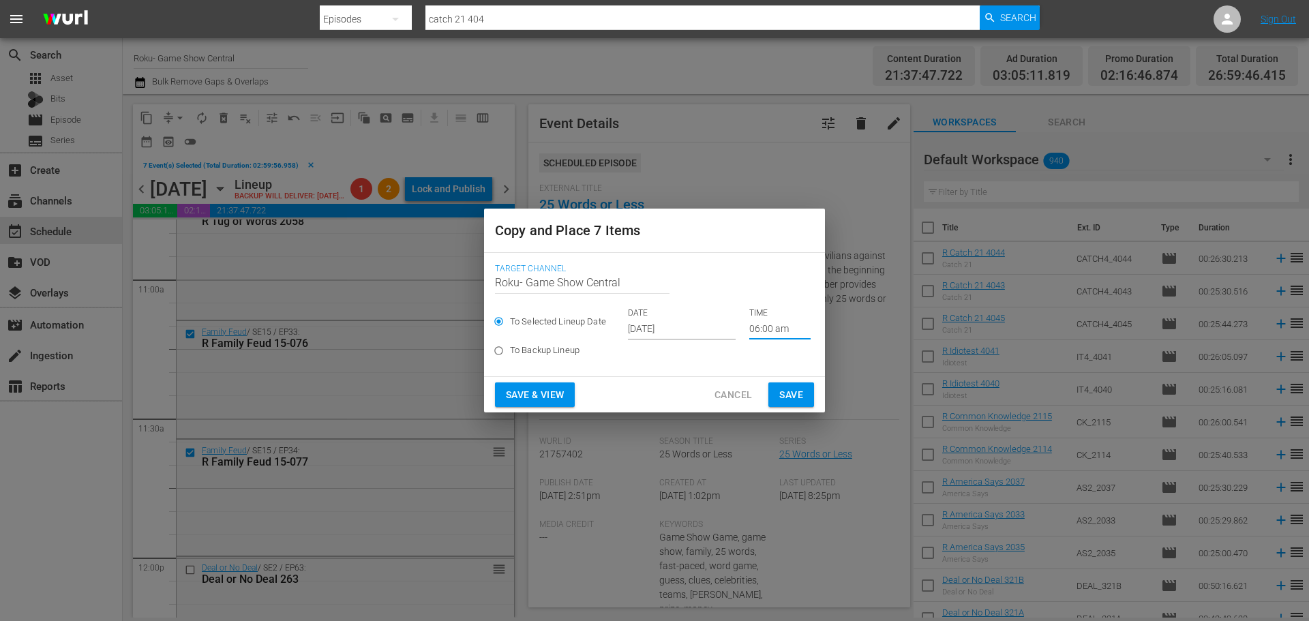
click at [788, 391] on span "Save" at bounding box center [791, 394] width 24 height 17
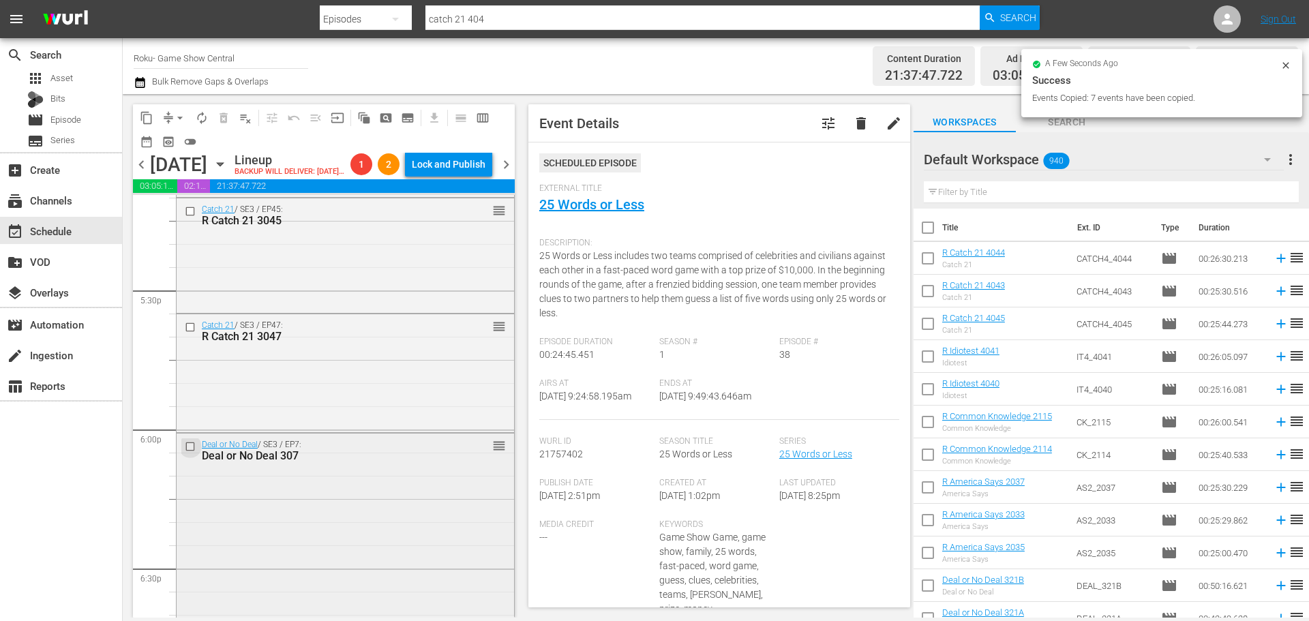
click at [195, 453] on input "checkbox" at bounding box center [192, 447] width 14 height 12
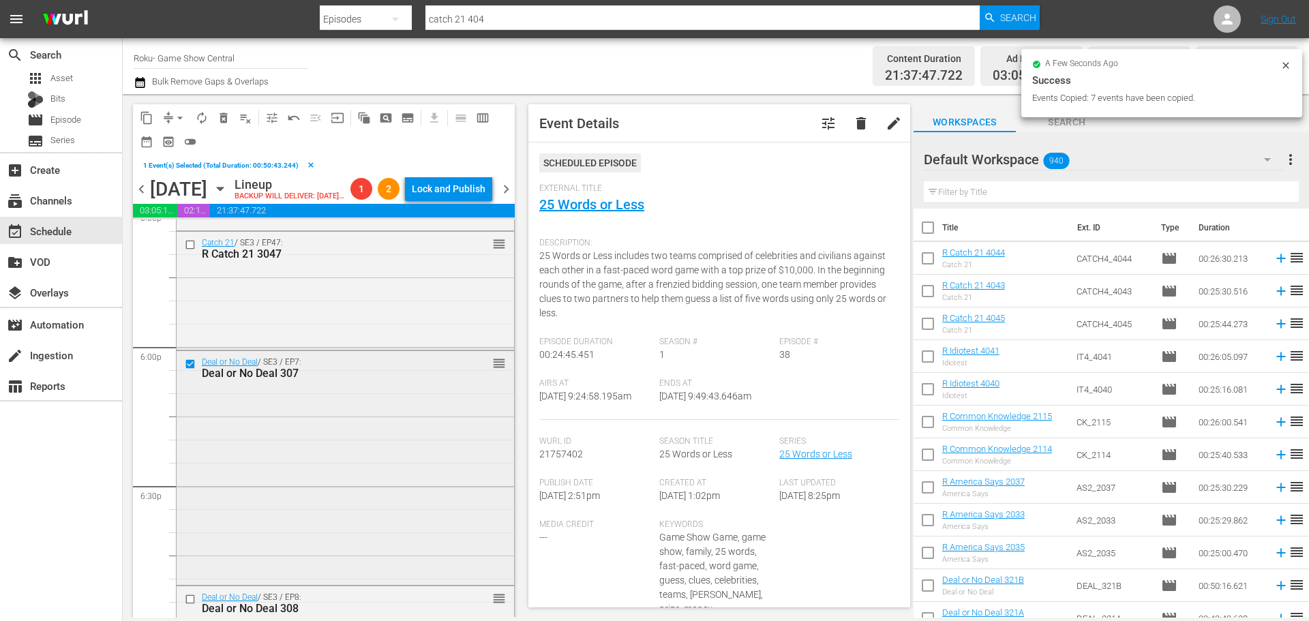
scroll to position [4907, 0]
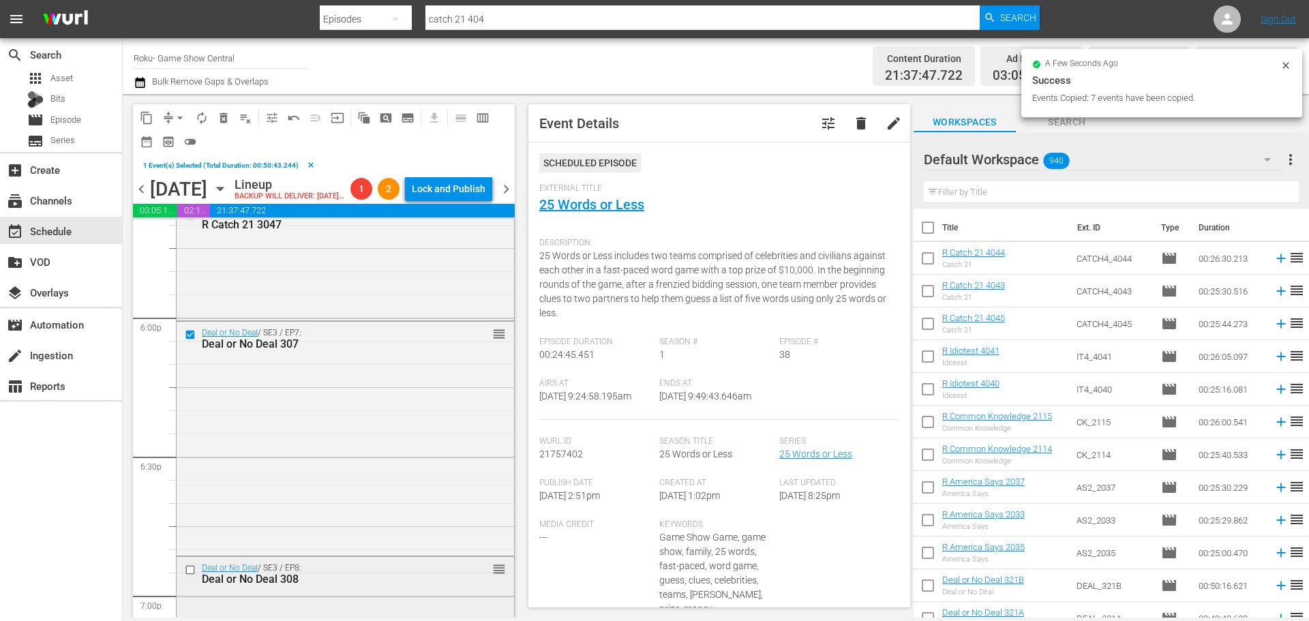
click at [183, 578] on div at bounding box center [191, 570] width 20 height 16
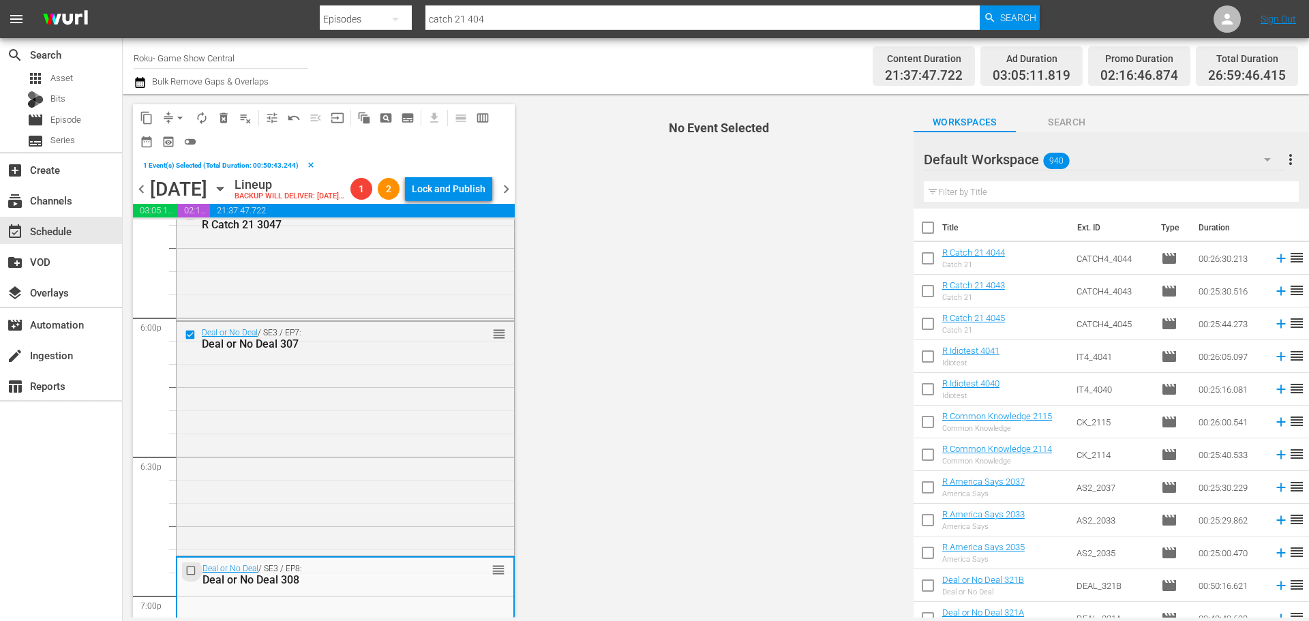
click at [185, 576] on input "checkbox" at bounding box center [192, 570] width 14 height 12
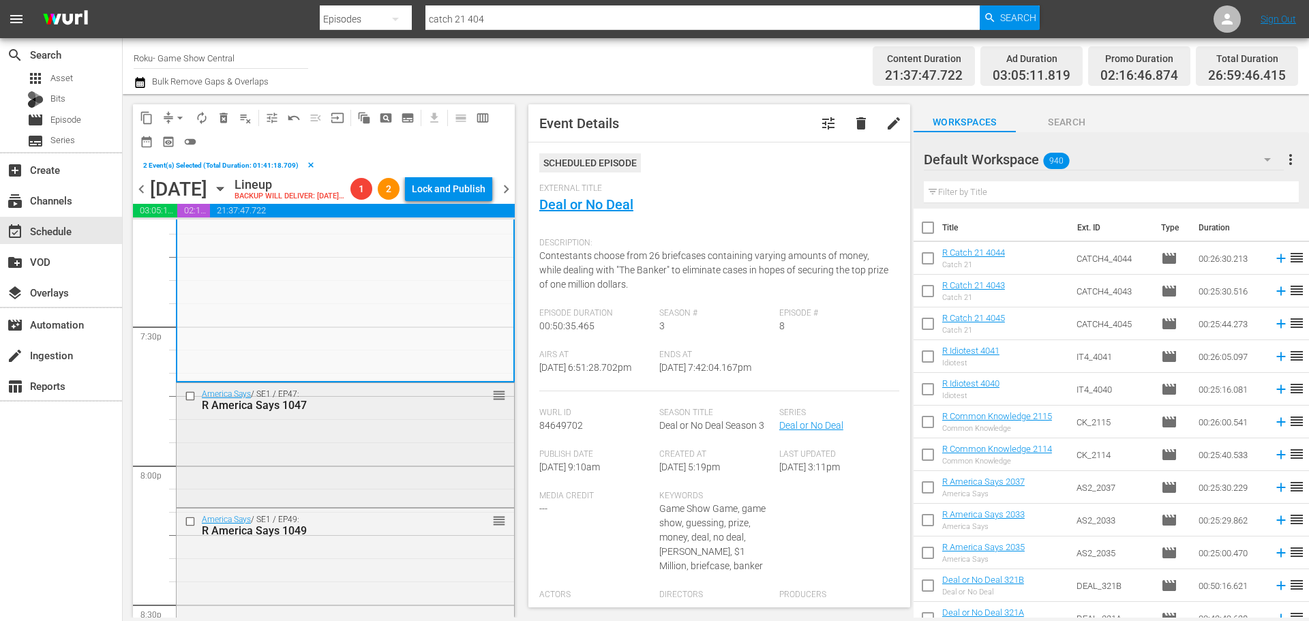
scroll to position [5316, 0]
click at [197, 401] on input "checkbox" at bounding box center [192, 396] width 14 height 12
click at [189, 526] on input "checkbox" at bounding box center [192, 521] width 14 height 12
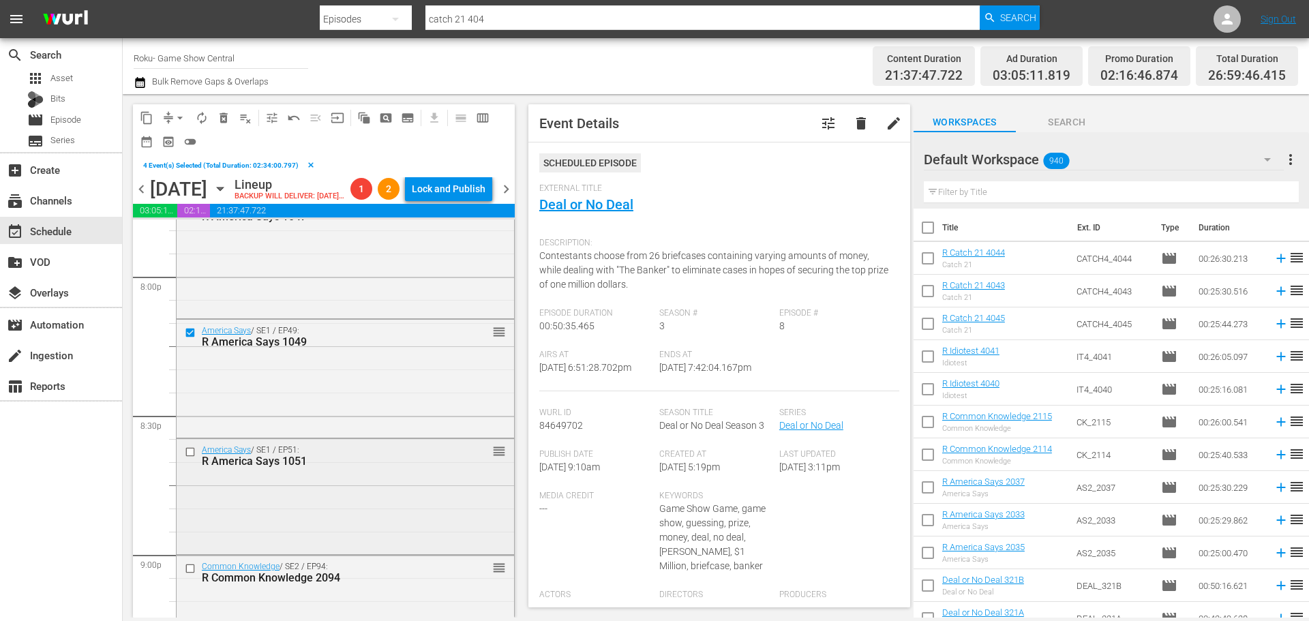
scroll to position [5520, 0]
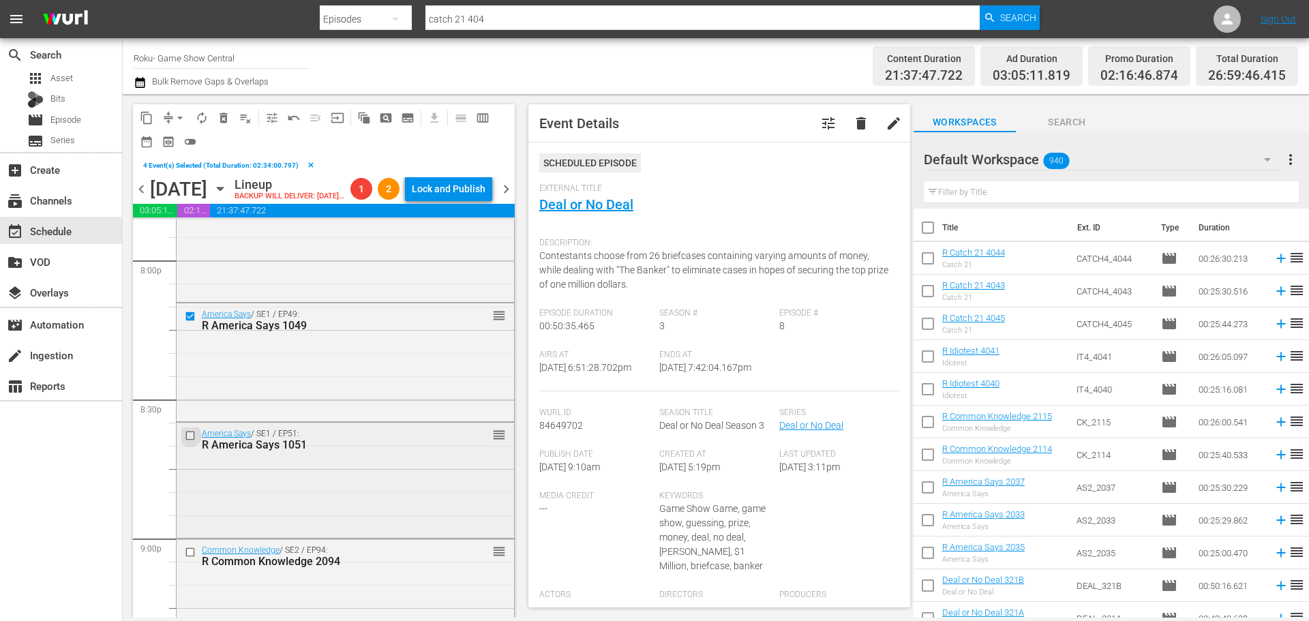
click at [187, 441] on input "checkbox" at bounding box center [192, 435] width 14 height 12
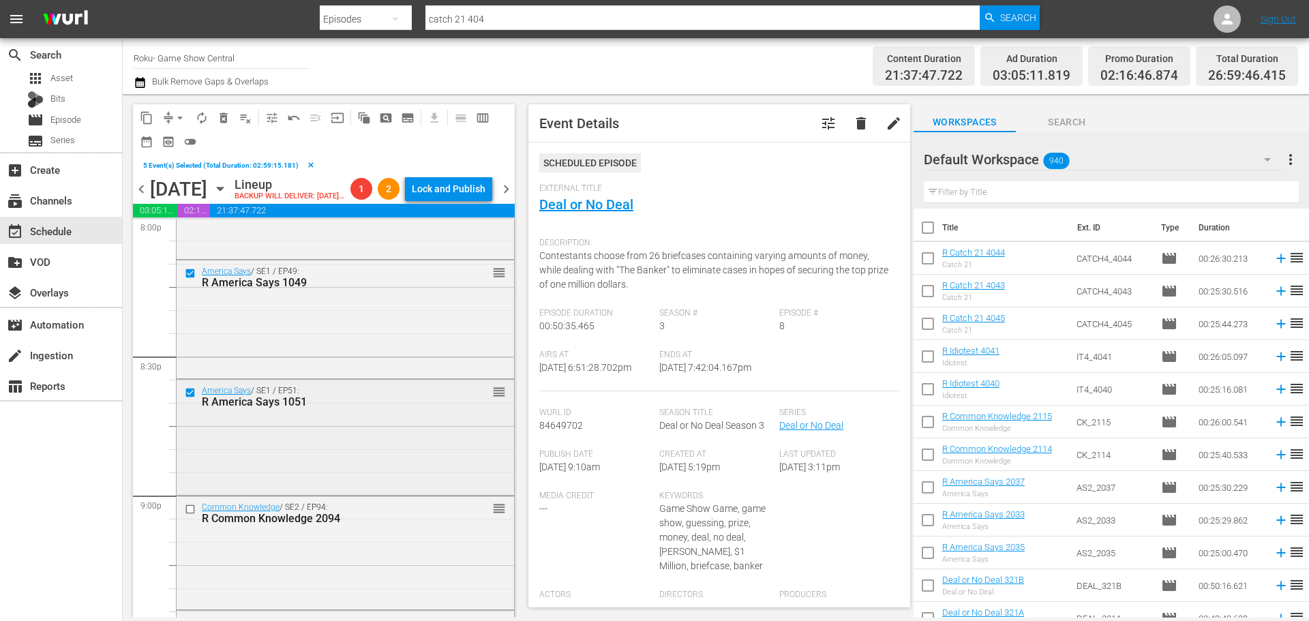
scroll to position [5657, 0]
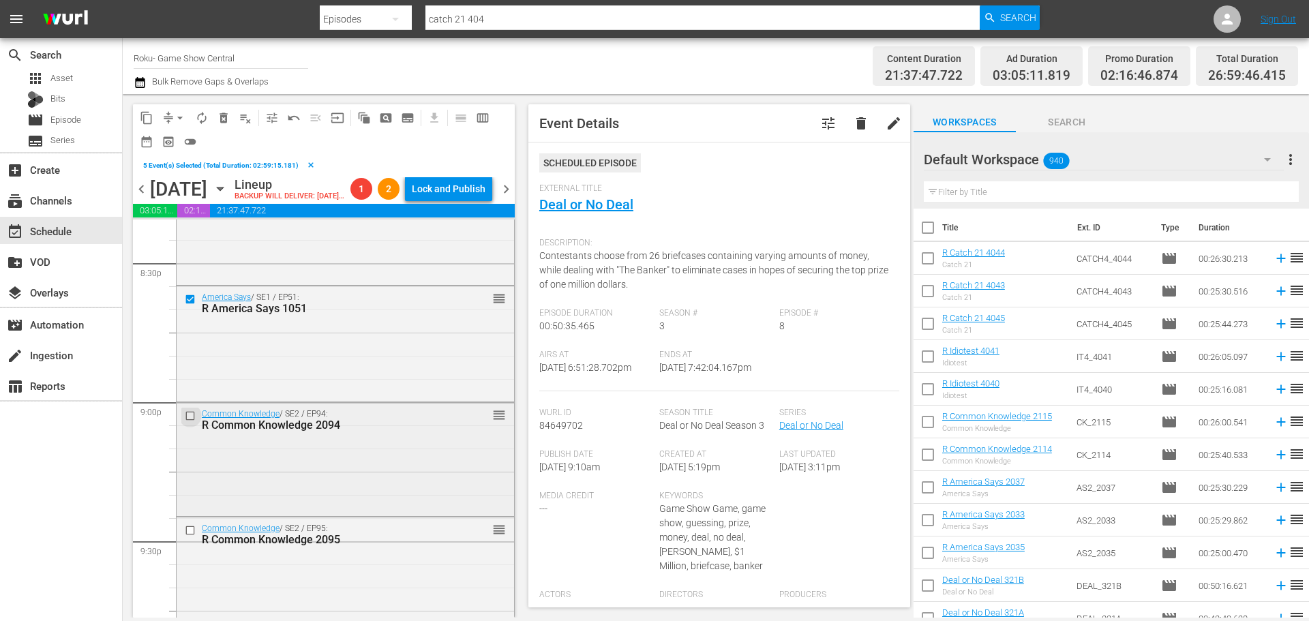
click at [189, 422] on input "checkbox" at bounding box center [192, 416] width 14 height 12
click at [193, 536] on input "checkbox" at bounding box center [192, 530] width 14 height 12
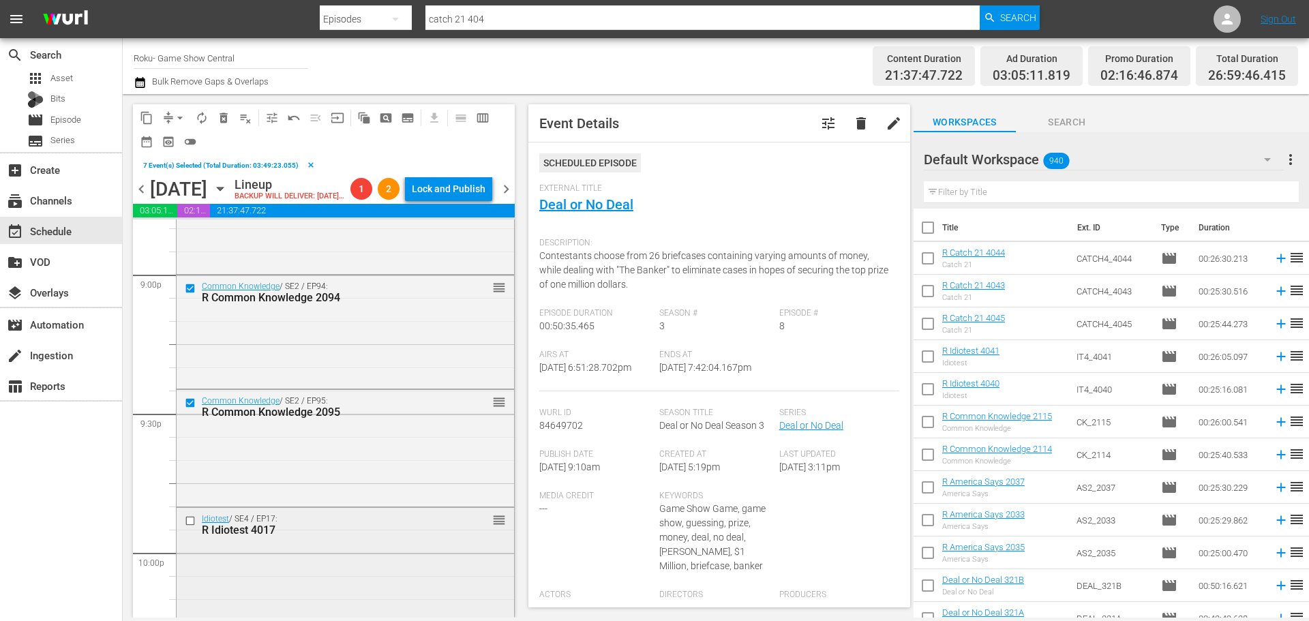
scroll to position [5793, 0]
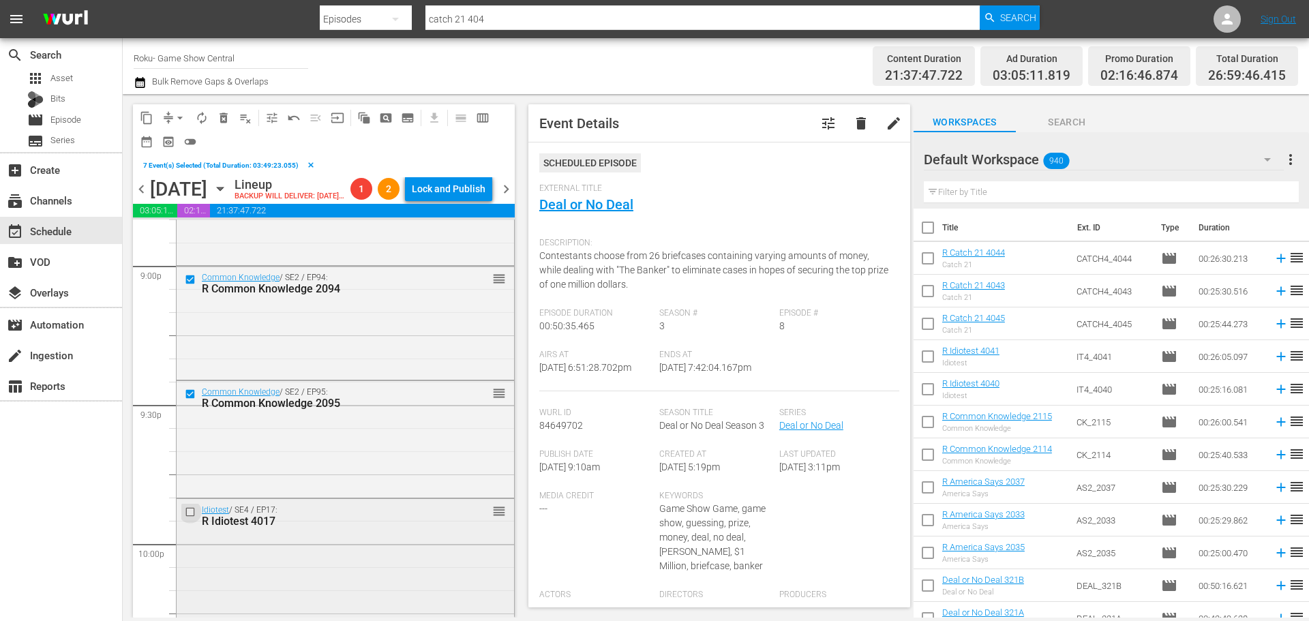
click at [196, 518] on input "checkbox" at bounding box center [192, 512] width 14 height 12
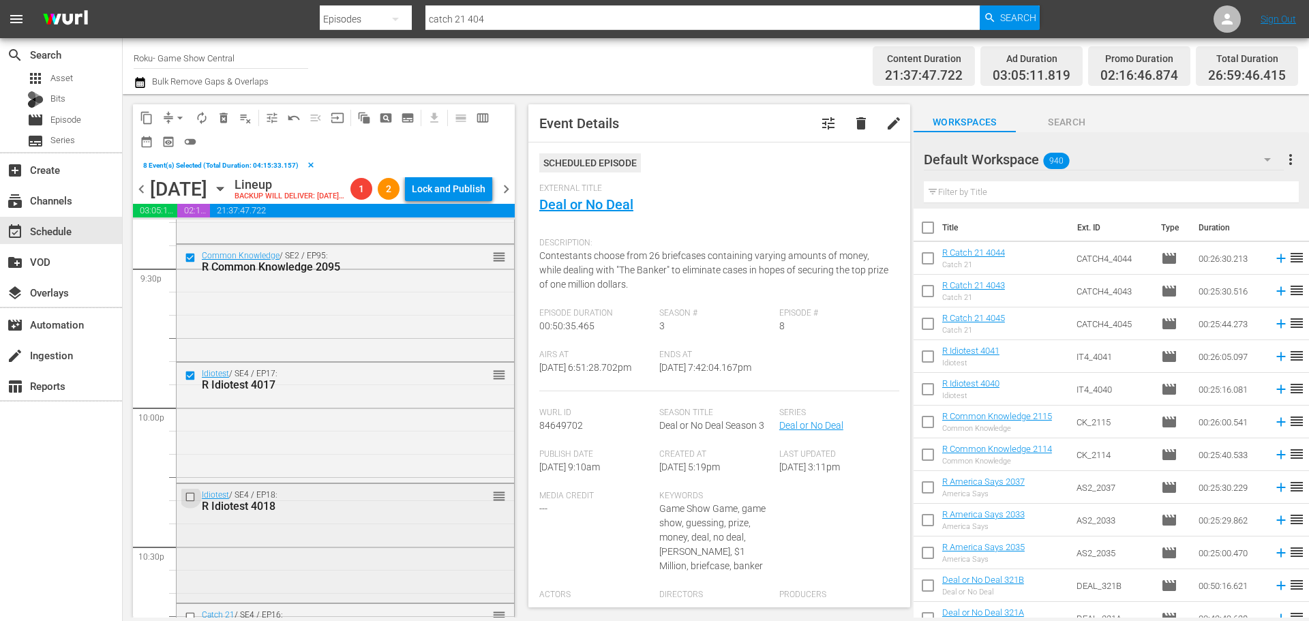
click at [187, 503] on input "checkbox" at bounding box center [192, 497] width 14 height 12
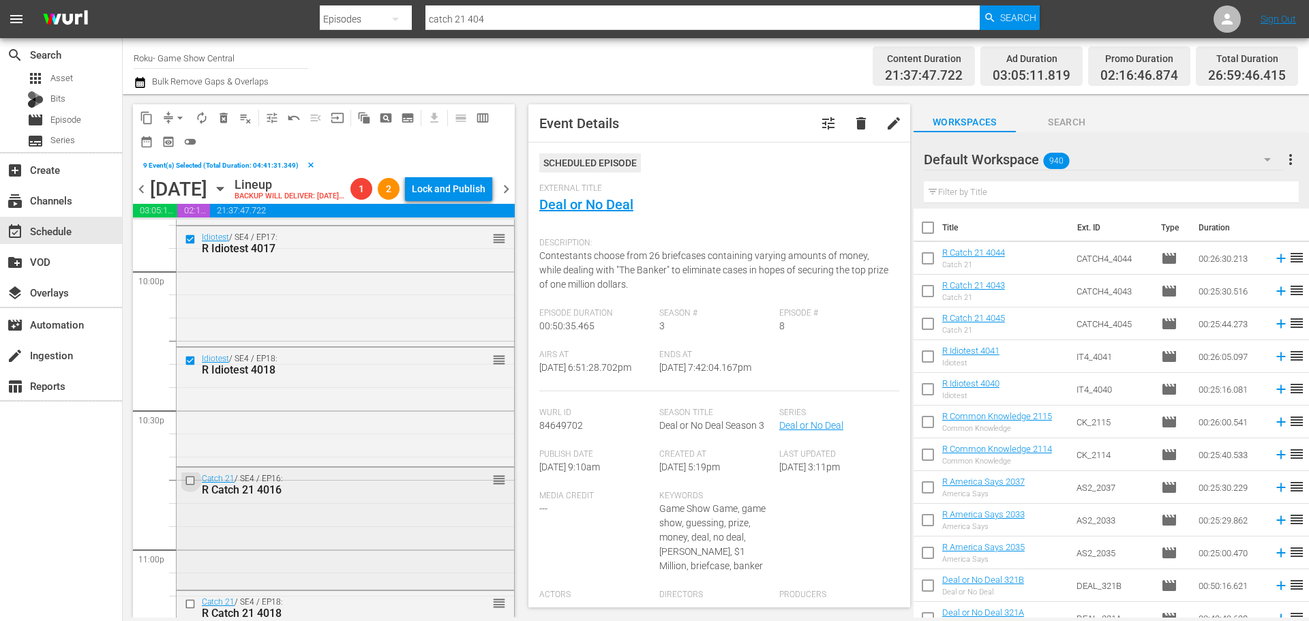
click at [188, 487] on input "checkbox" at bounding box center [192, 481] width 14 height 12
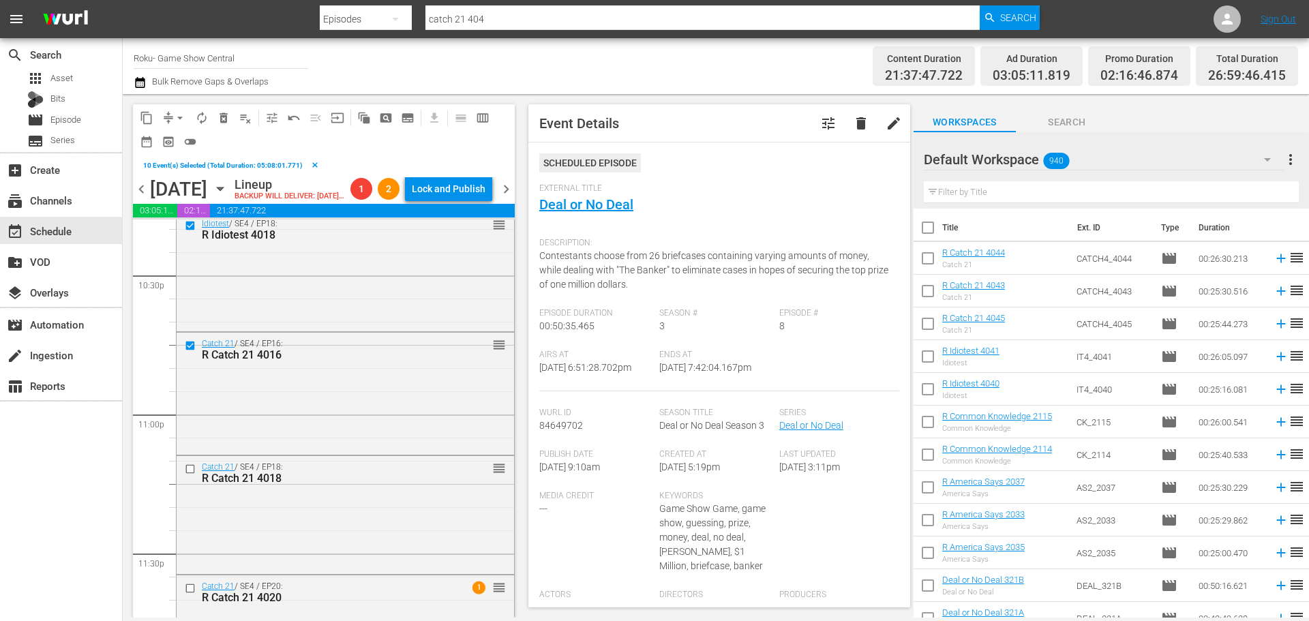
scroll to position [6202, 0]
click at [186, 473] on input "checkbox" at bounding box center [192, 467] width 14 height 12
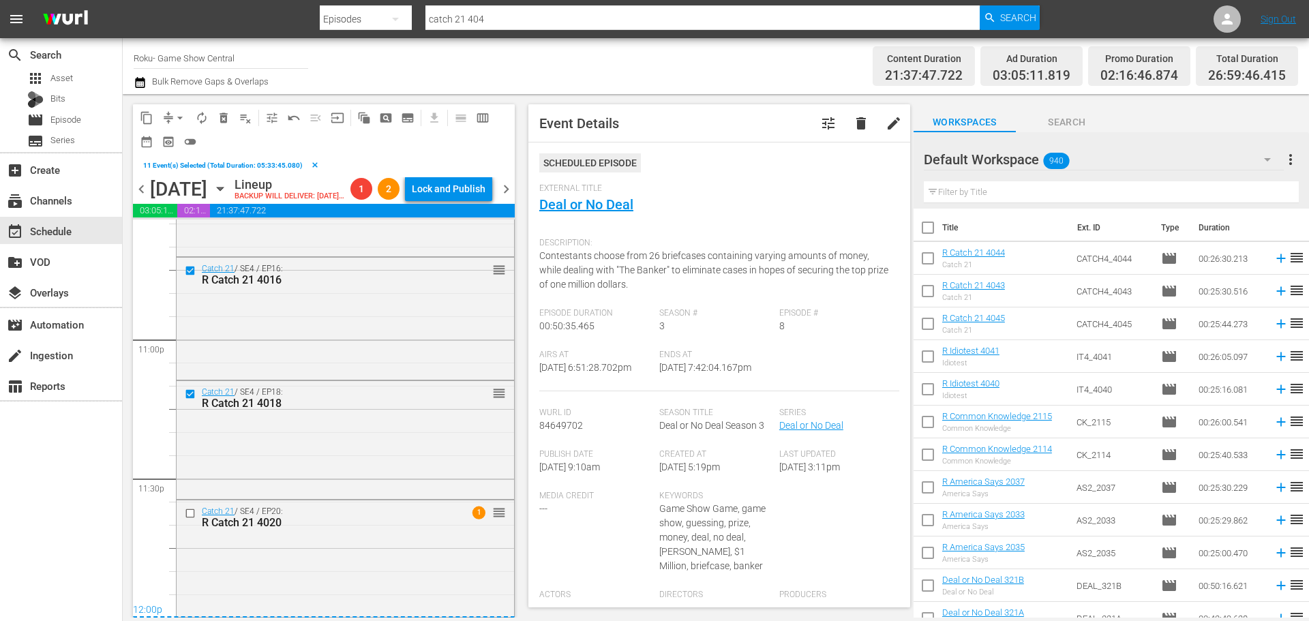
scroll to position [6299, 0]
click at [189, 512] on input "checkbox" at bounding box center [192, 513] width 14 height 12
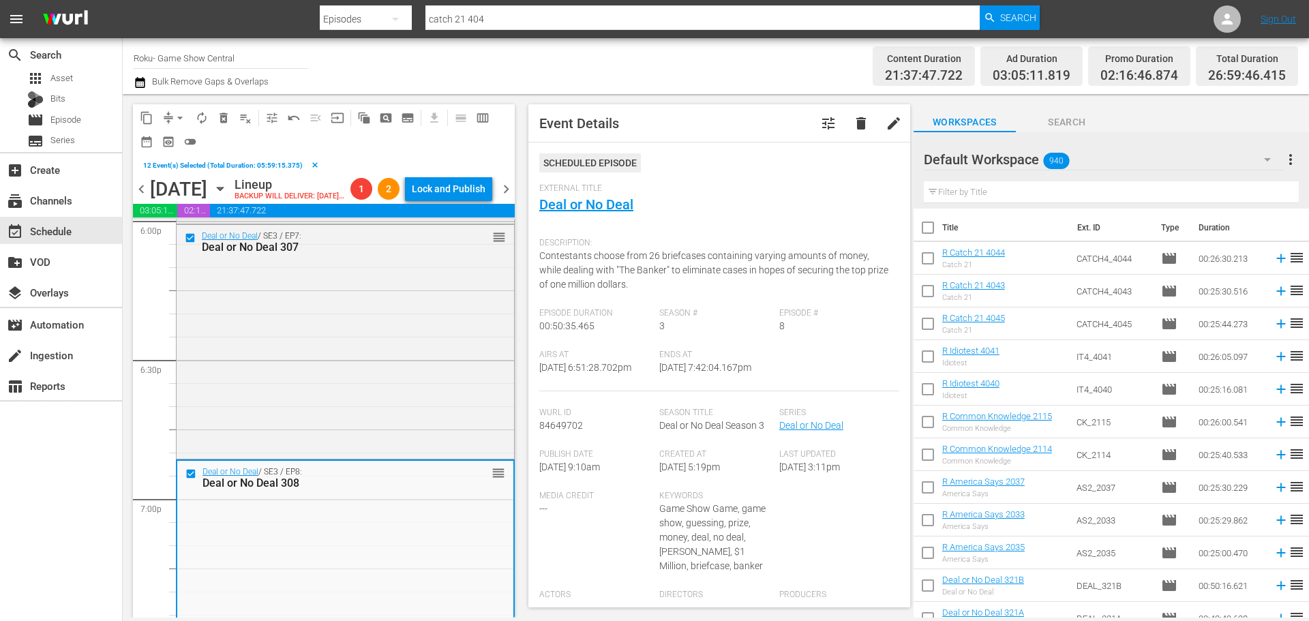
scroll to position [4868, 0]
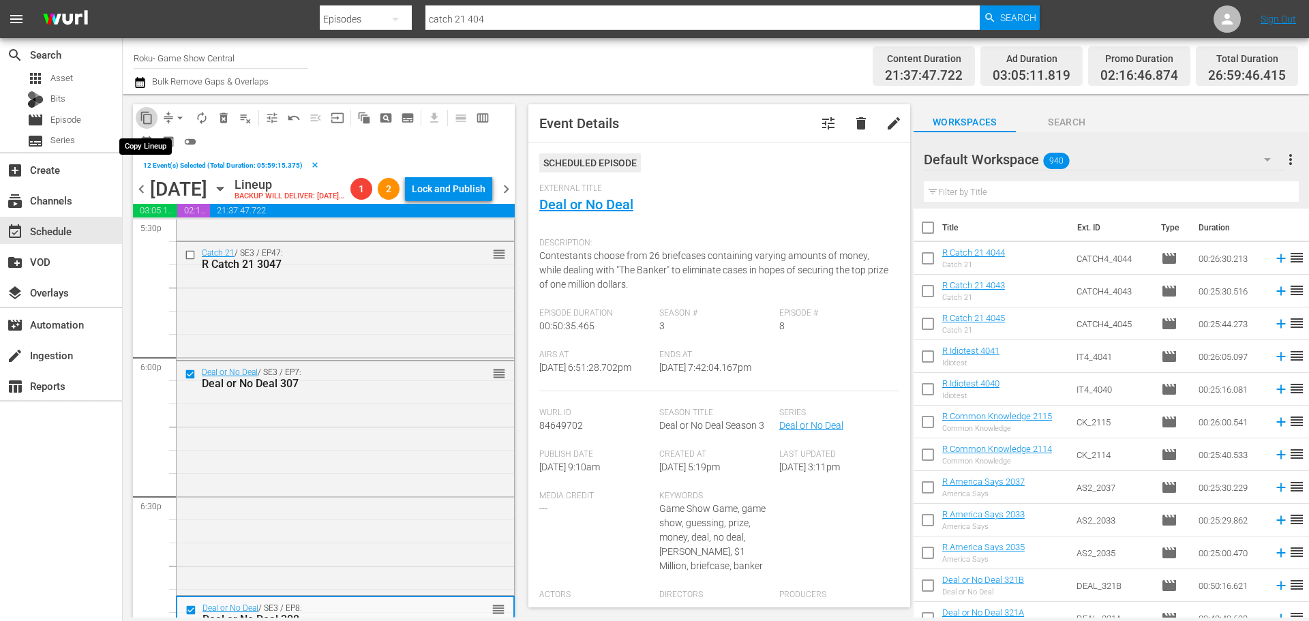
click at [149, 124] on span "content_copy" at bounding box center [147, 118] width 14 height 14
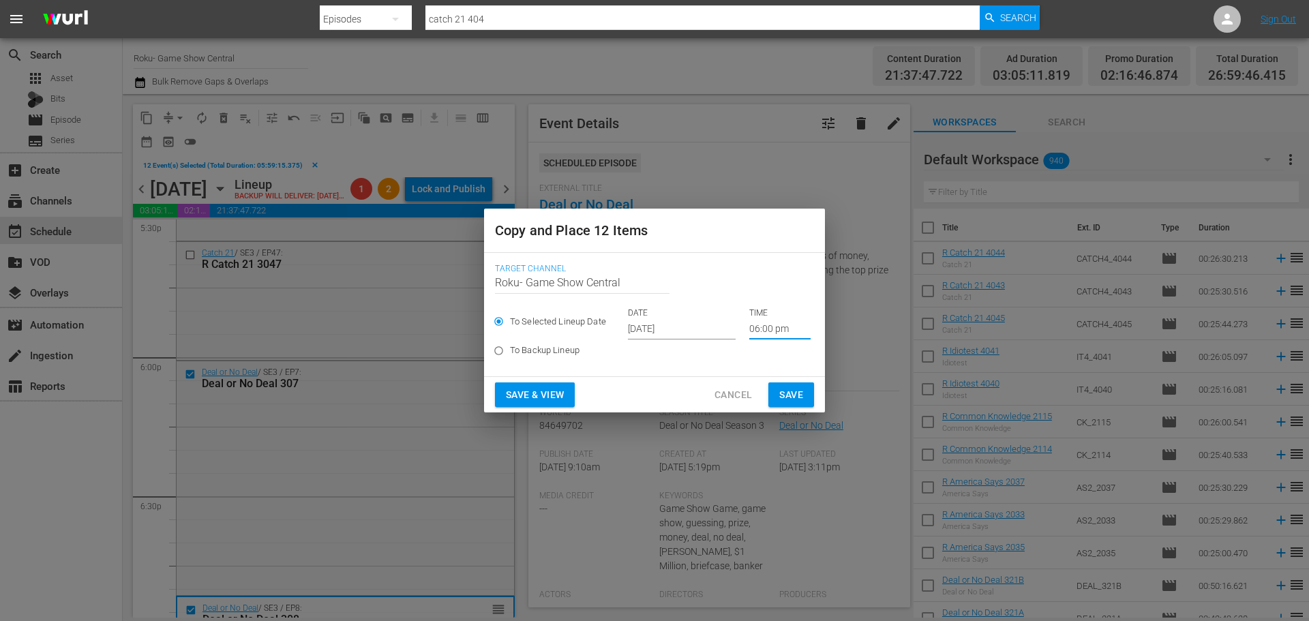
click at [776, 325] on input "06:00 pm" at bounding box center [779, 329] width 61 height 20
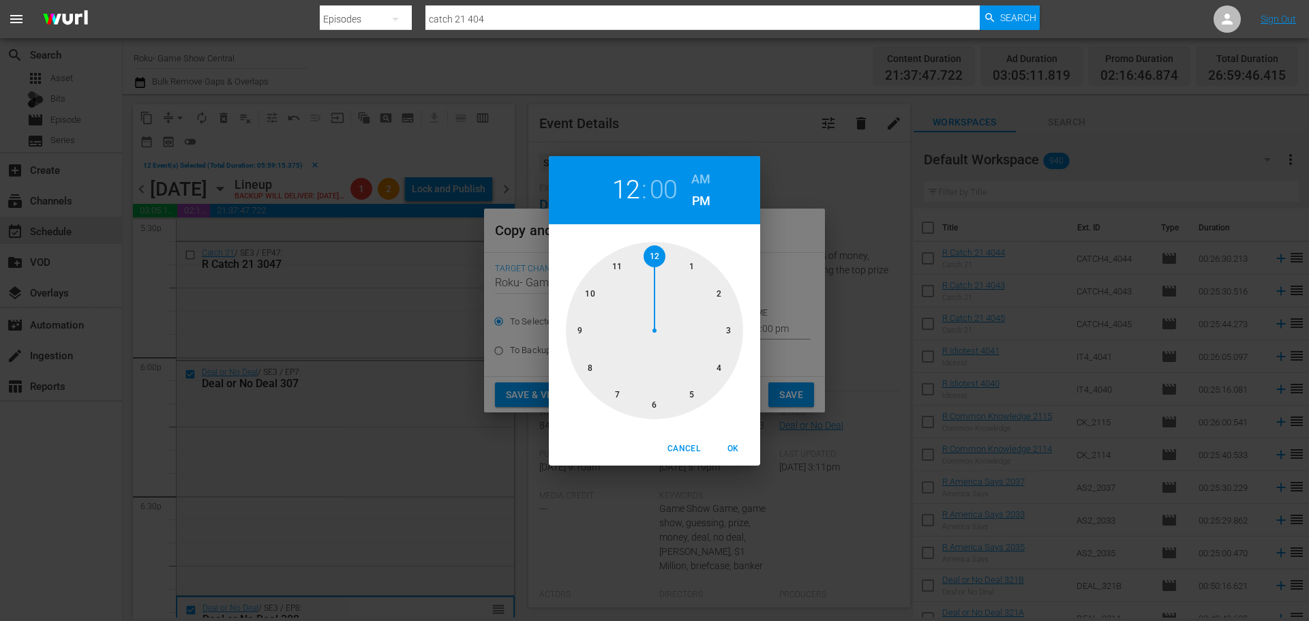
click at [647, 255] on div at bounding box center [654, 330] width 177 height 177
click at [727, 438] on button "OK" at bounding box center [733, 449] width 44 height 22
type input "12:00 pm"
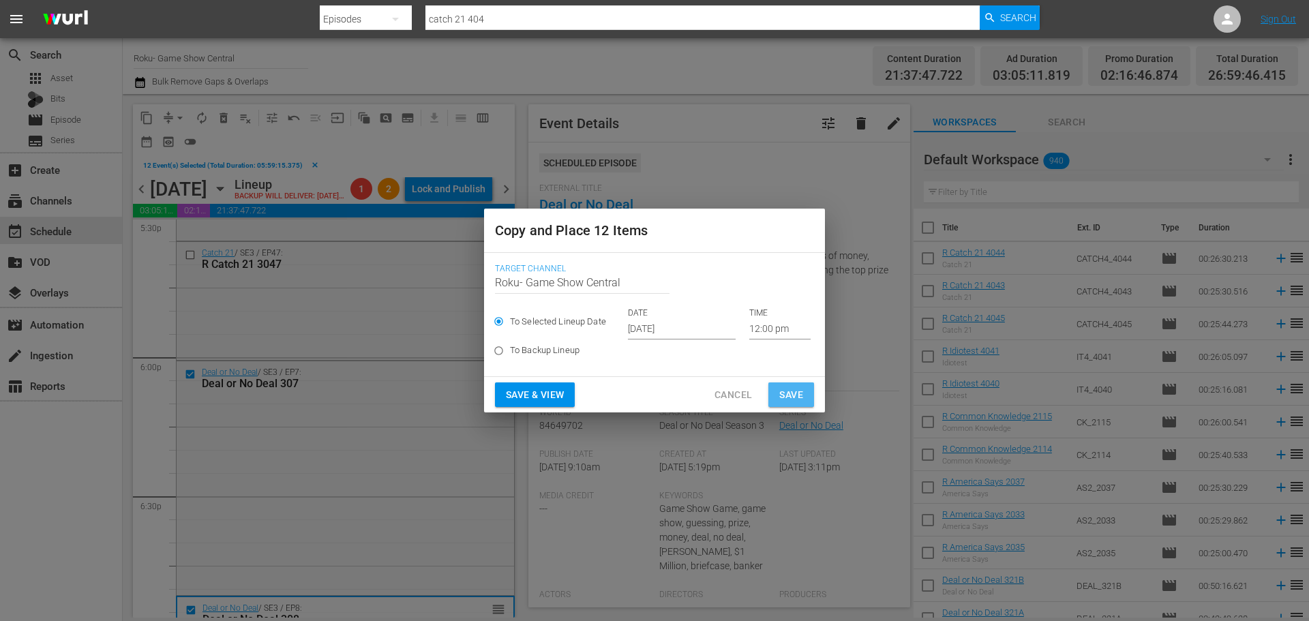
click at [780, 403] on span "Save" at bounding box center [791, 394] width 24 height 17
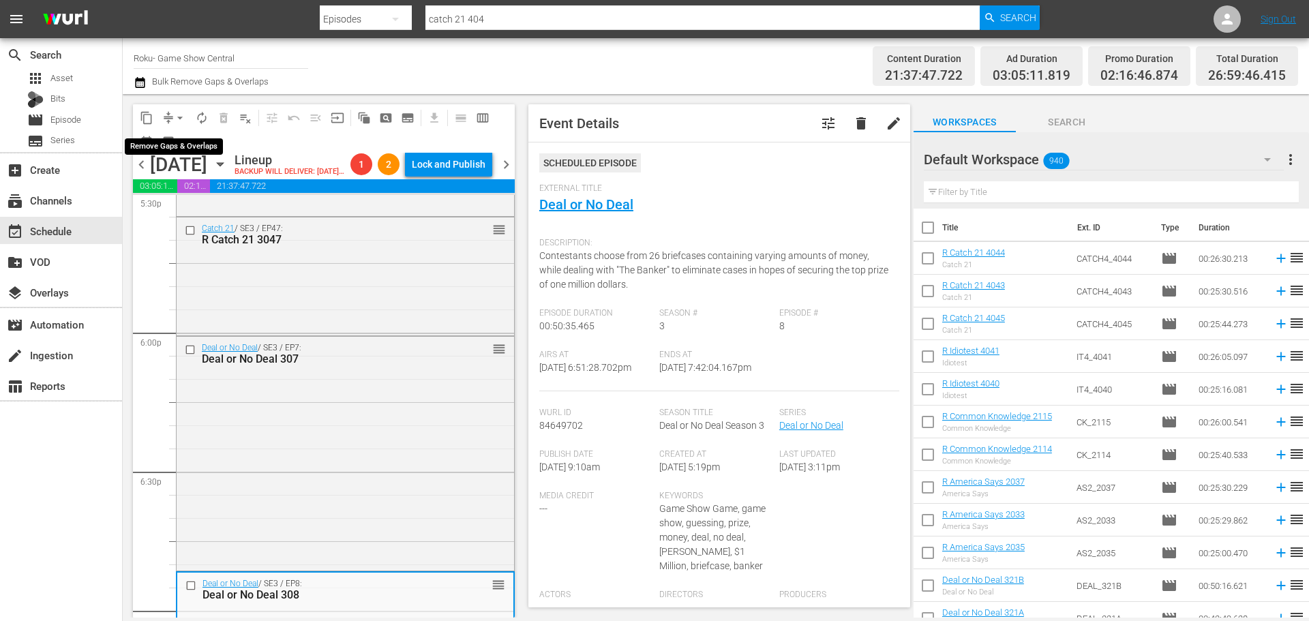
click at [177, 120] on span "arrow_drop_down" at bounding box center [180, 118] width 14 height 14
click at [179, 142] on li "Align to Midnight" at bounding box center [180, 145] width 143 height 22
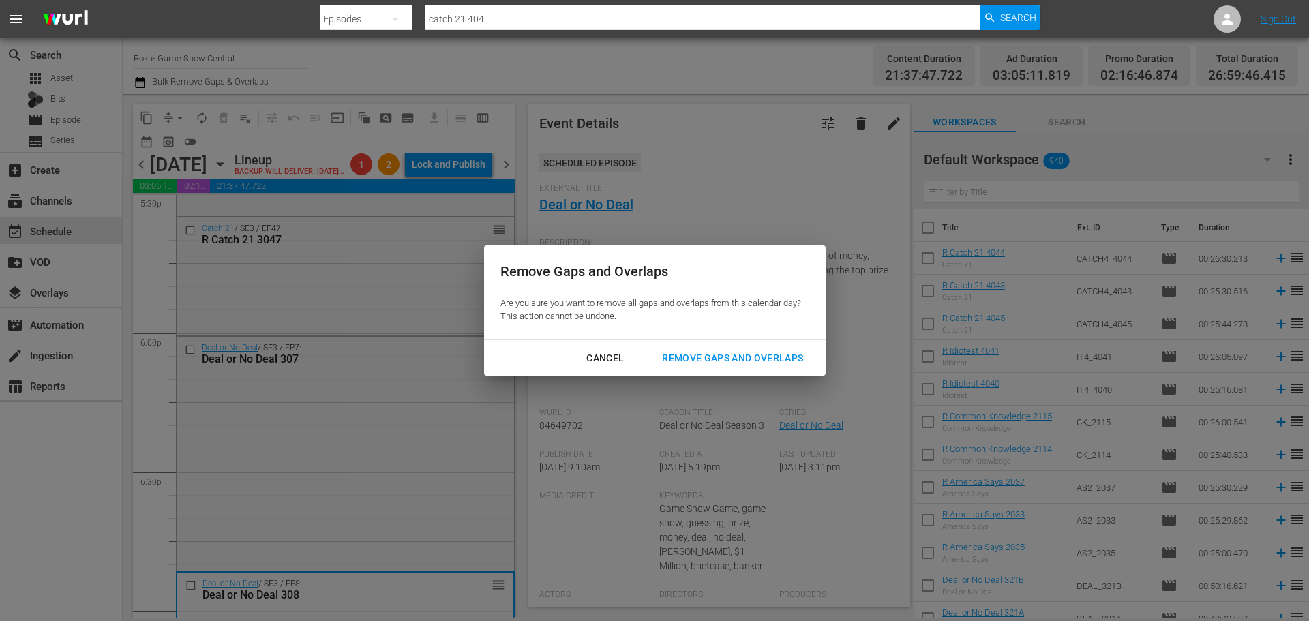
click at [716, 371] on div "Cancel Remove Gaps and Overlaps" at bounding box center [654, 358] width 341 height 36
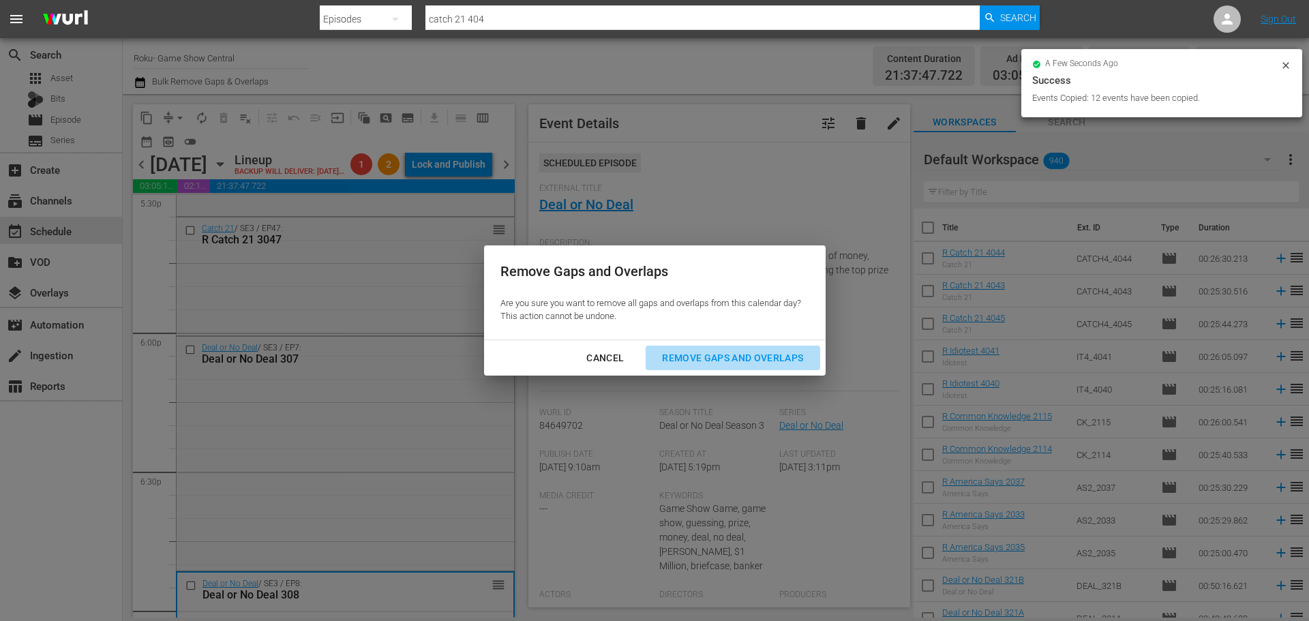
click at [718, 365] on div "Remove Gaps and Overlaps" at bounding box center [732, 358] width 163 height 17
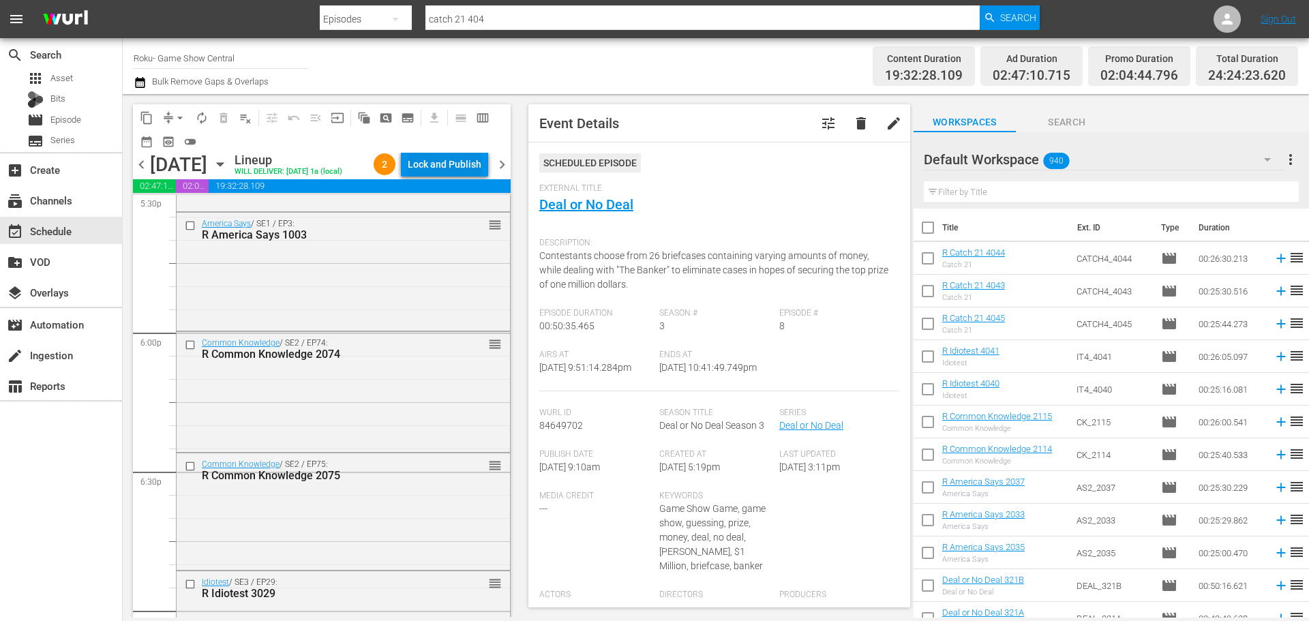
click at [412, 164] on div "Lock and Publish" at bounding box center [445, 164] width 74 height 25
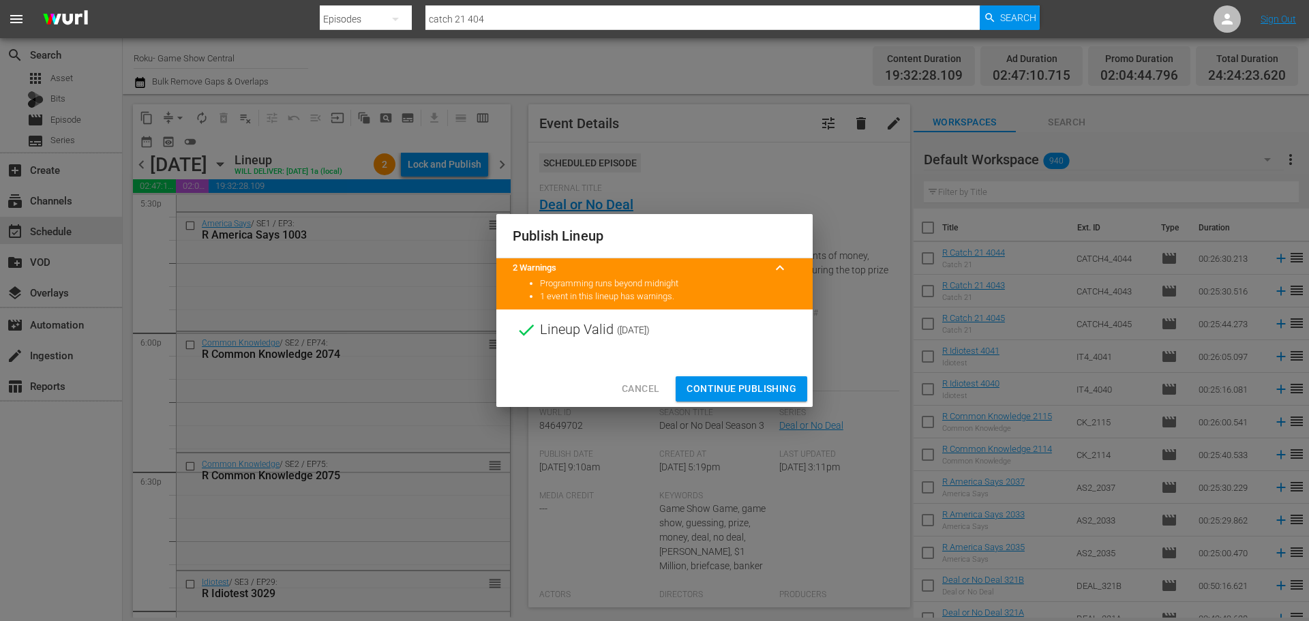
click at [624, 384] on span "Cancel" at bounding box center [640, 388] width 37 height 17
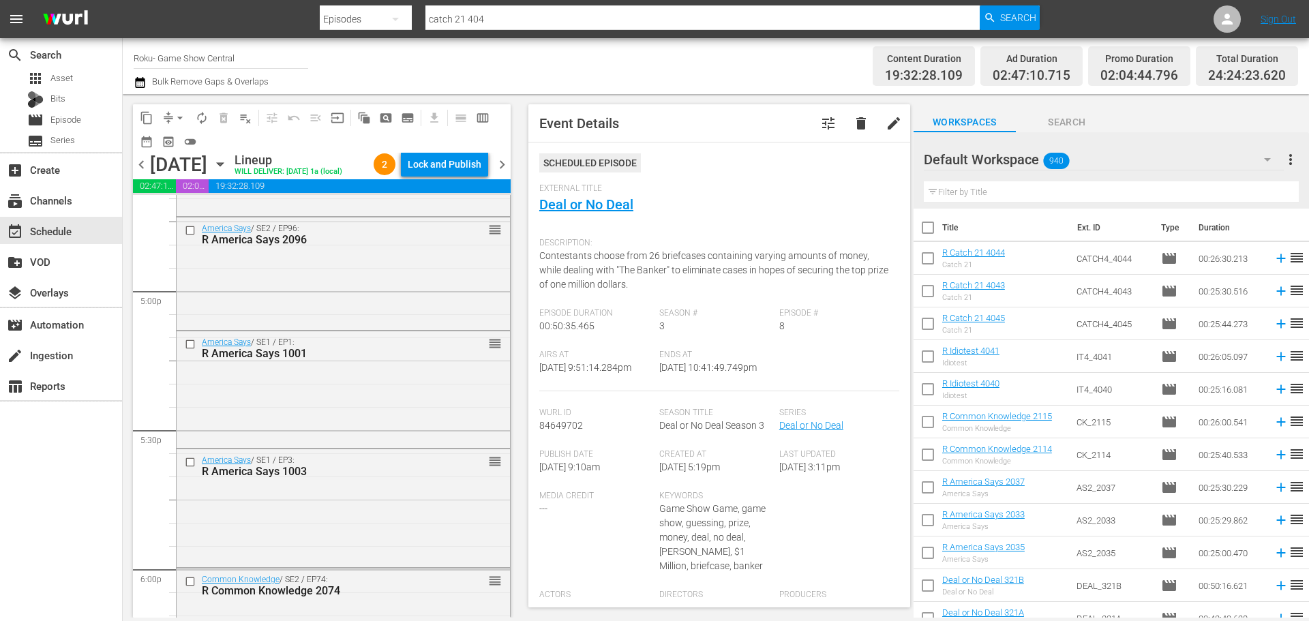
scroll to position [4388, 0]
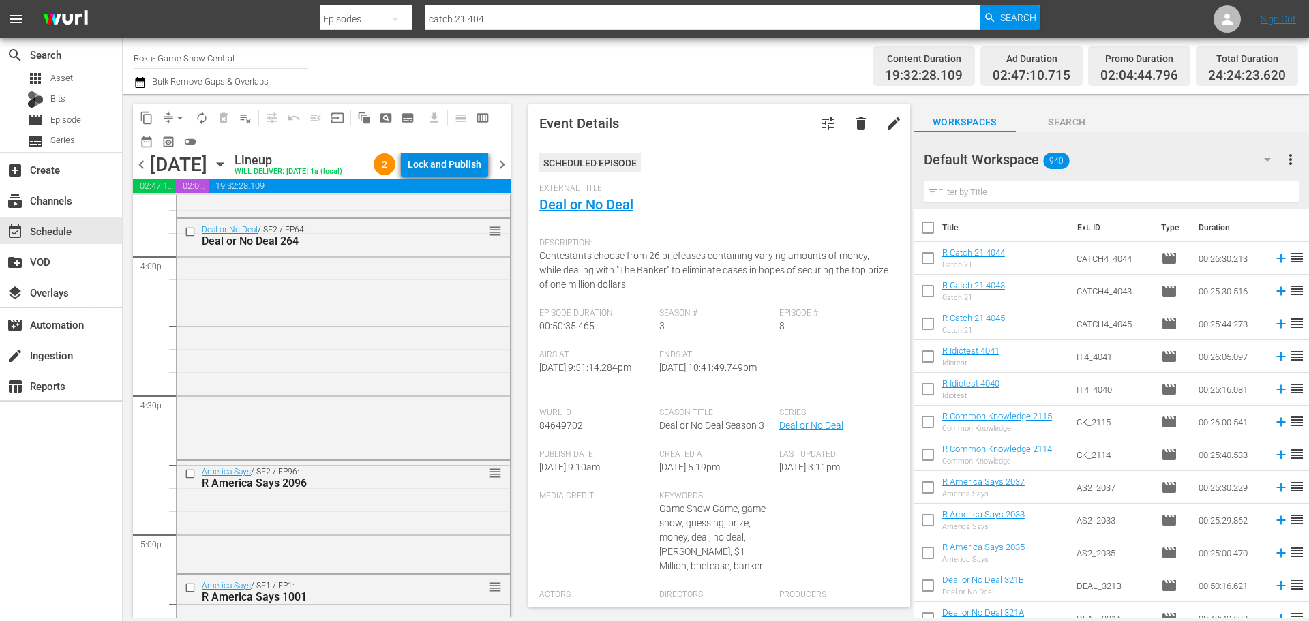
click at [402, 153] on button "Lock and Publish" at bounding box center [444, 164] width 87 height 25
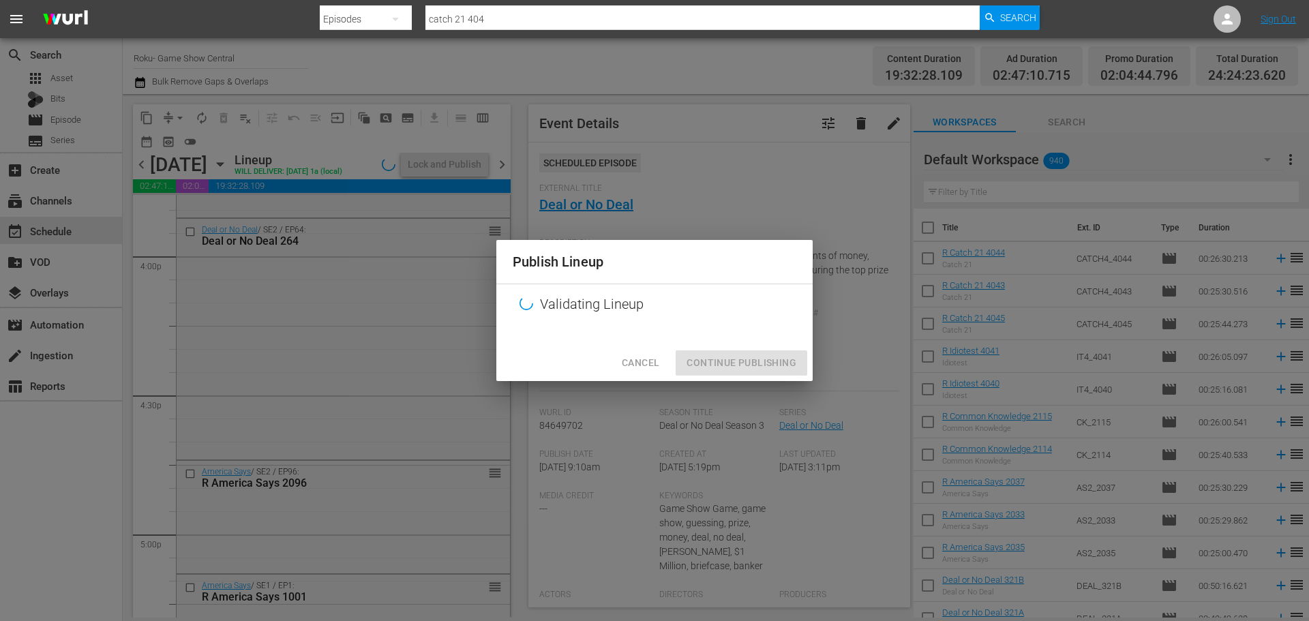
click at [795, 362] on div "Cancel Continue Publishing" at bounding box center [654, 363] width 316 height 36
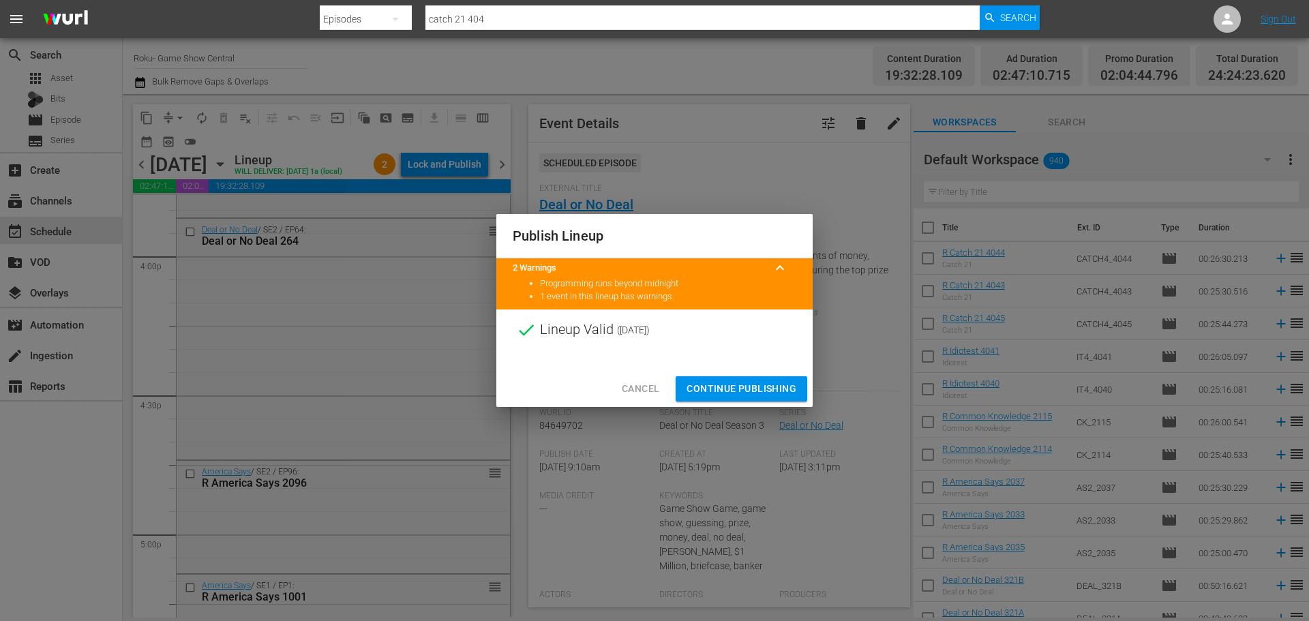
click at [736, 388] on span "Continue Publishing" at bounding box center [741, 388] width 110 height 17
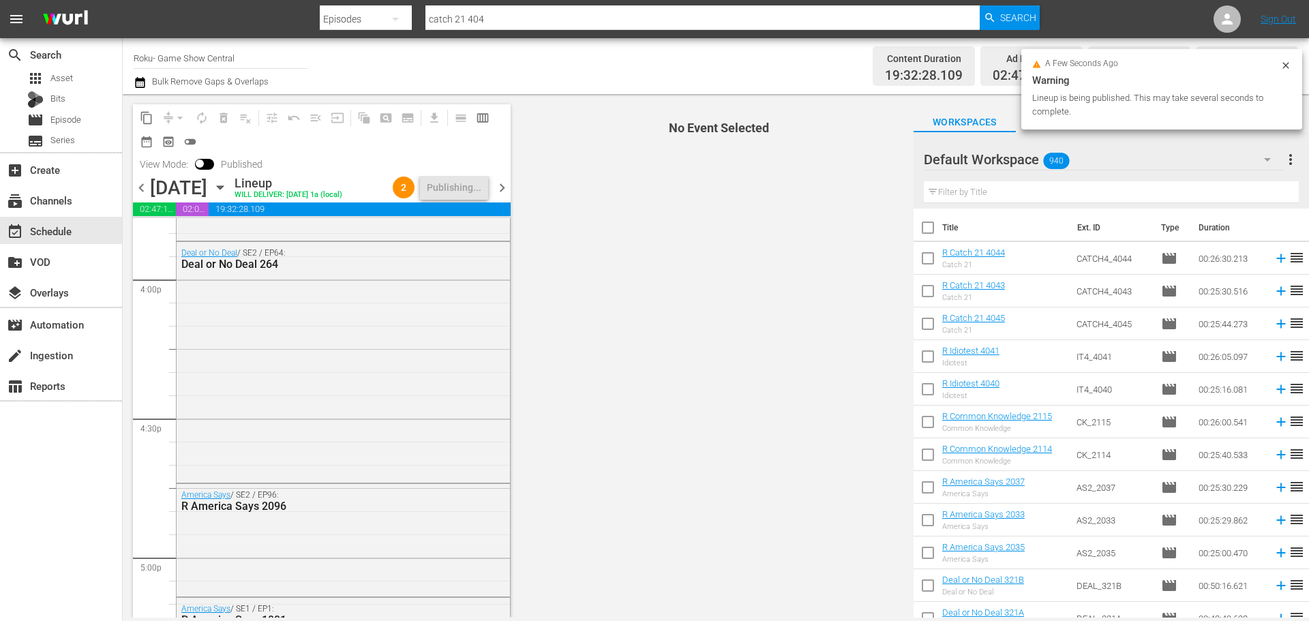
click at [363, 187] on div "chevron_left Thursday, October 9th October 9th Lineup WILL DELIVER: 10/8 @ 1a (…" at bounding box center [322, 189] width 378 height 27
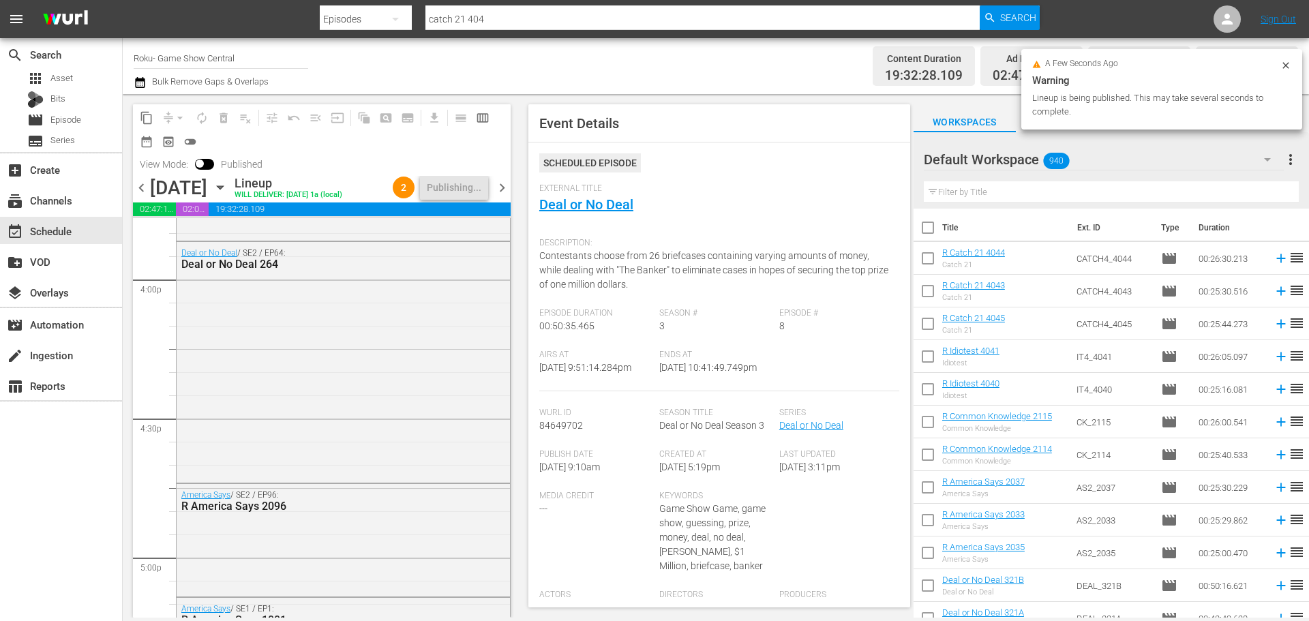
click at [228, 189] on icon "button" at bounding box center [220, 187] width 15 height 15
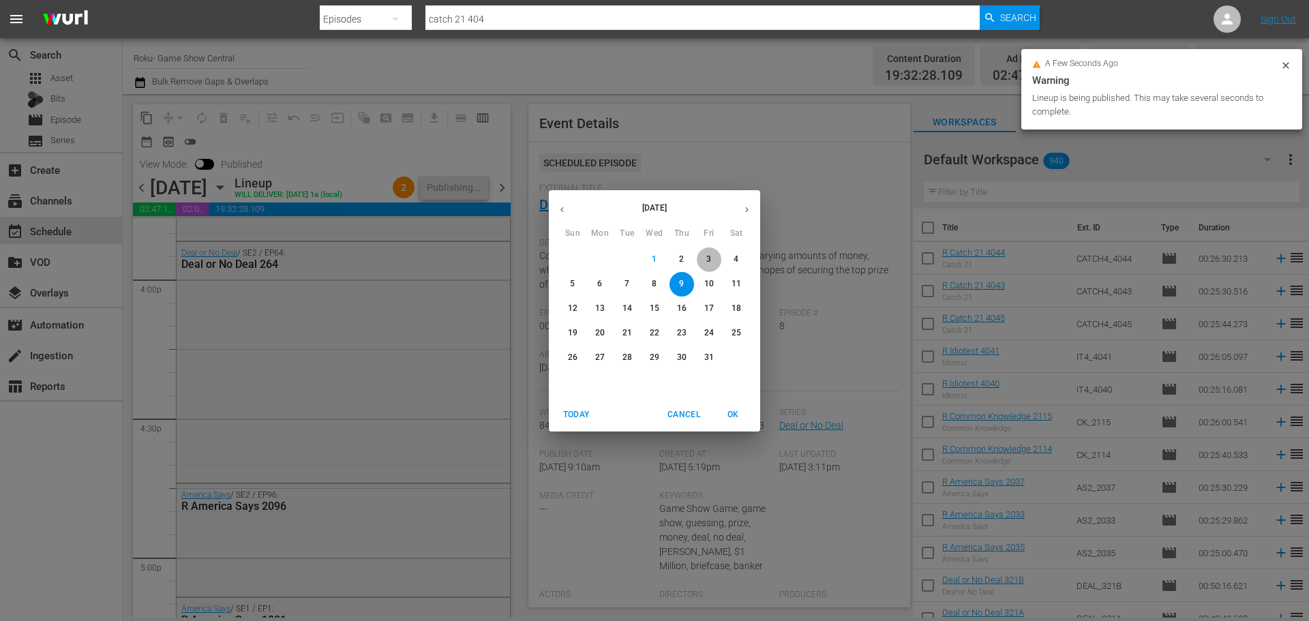
click at [716, 252] on button "3" at bounding box center [709, 259] width 25 height 25
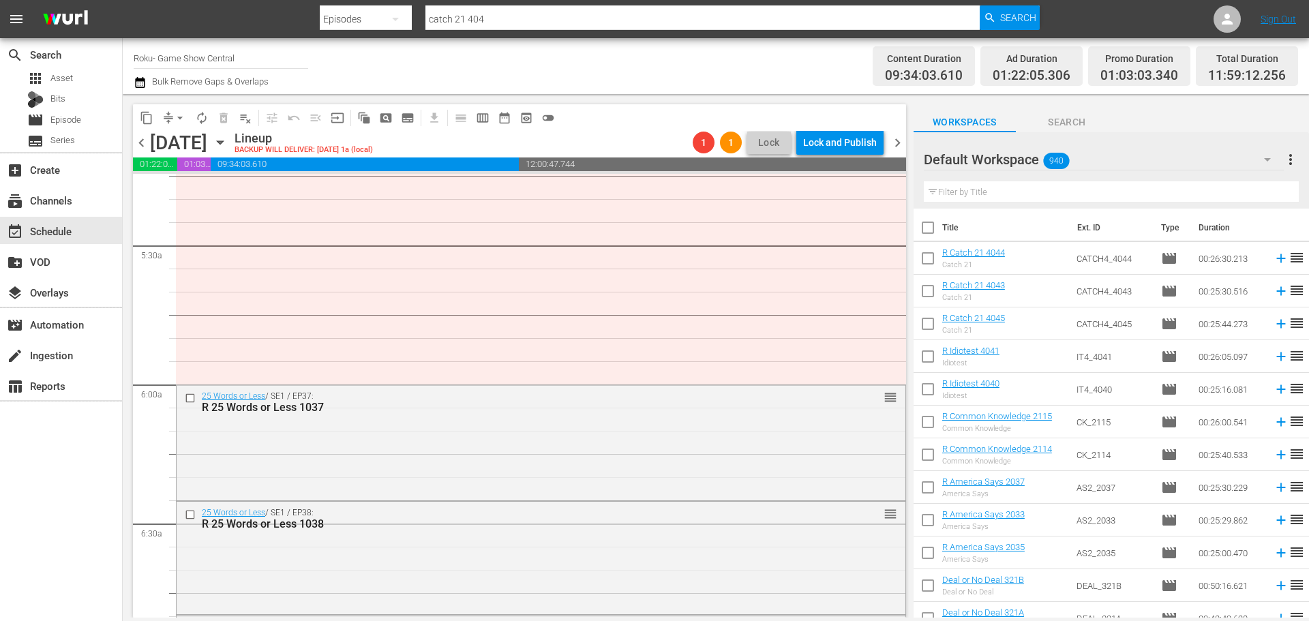
scroll to position [1431, 0]
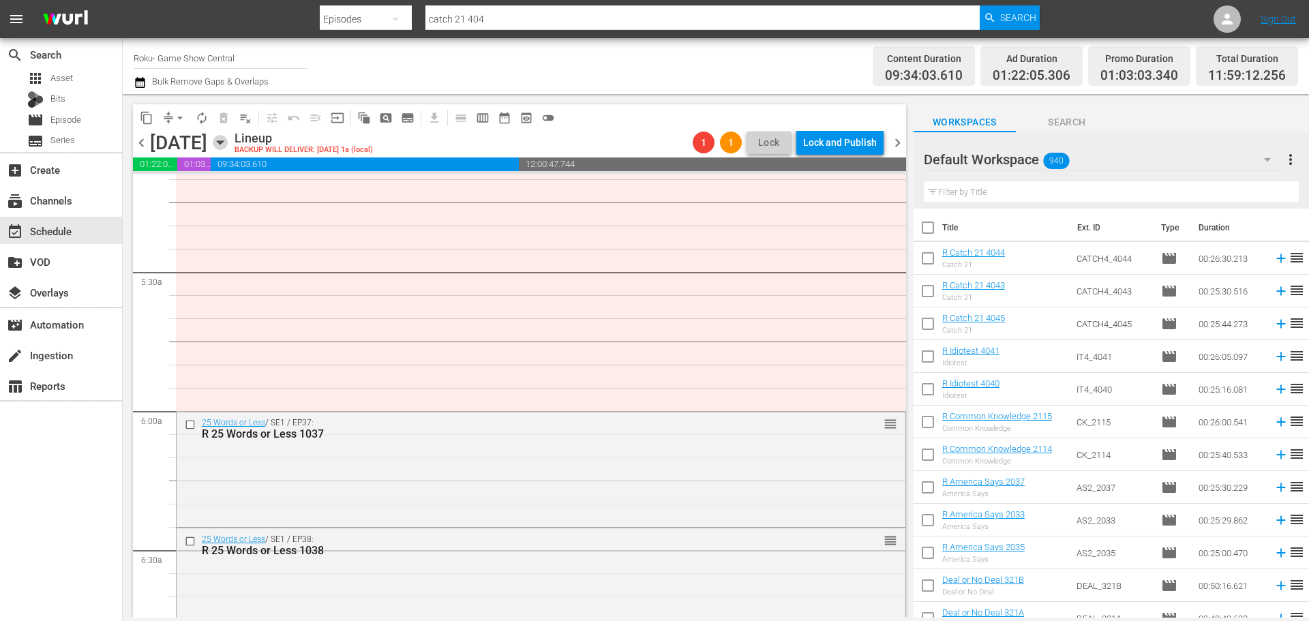
click at [228, 144] on icon "button" at bounding box center [220, 142] width 15 height 15
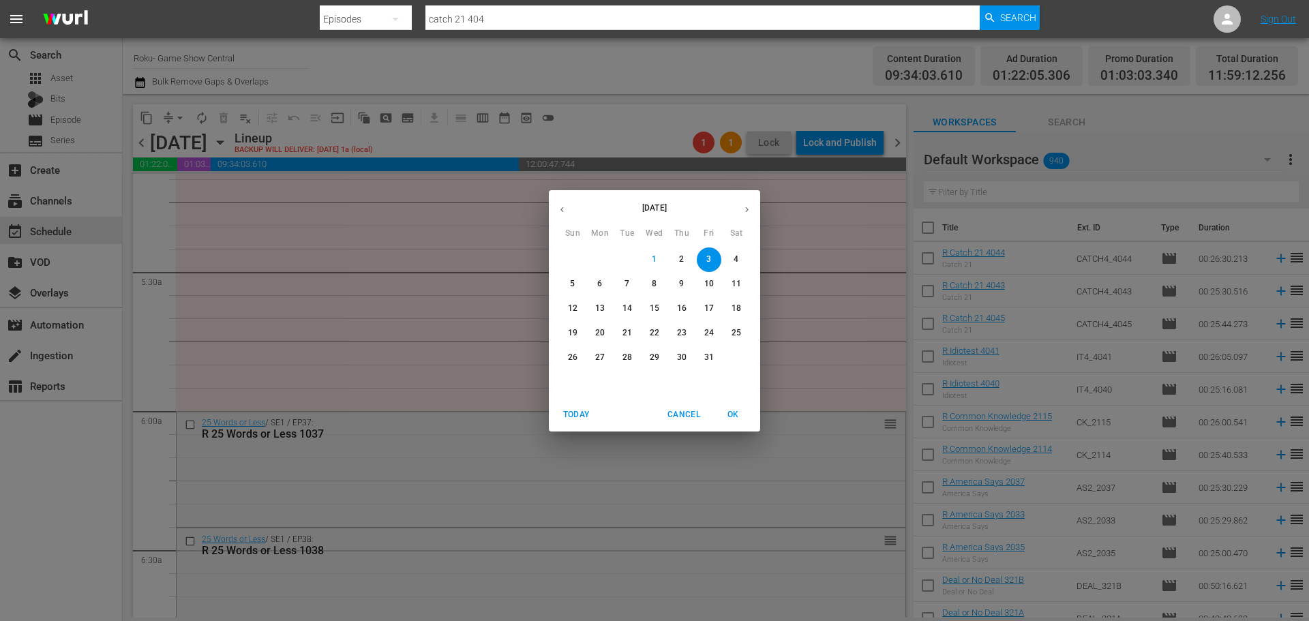
click at [687, 288] on span "9" at bounding box center [681, 284] width 25 height 12
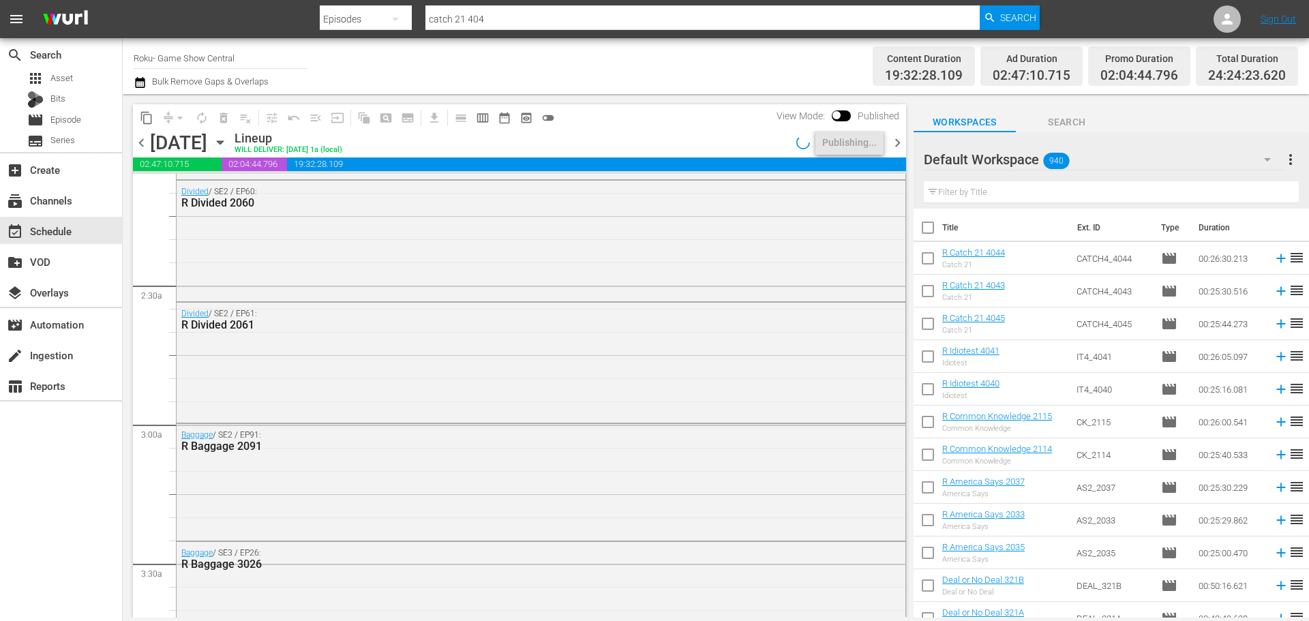
scroll to position [432, 0]
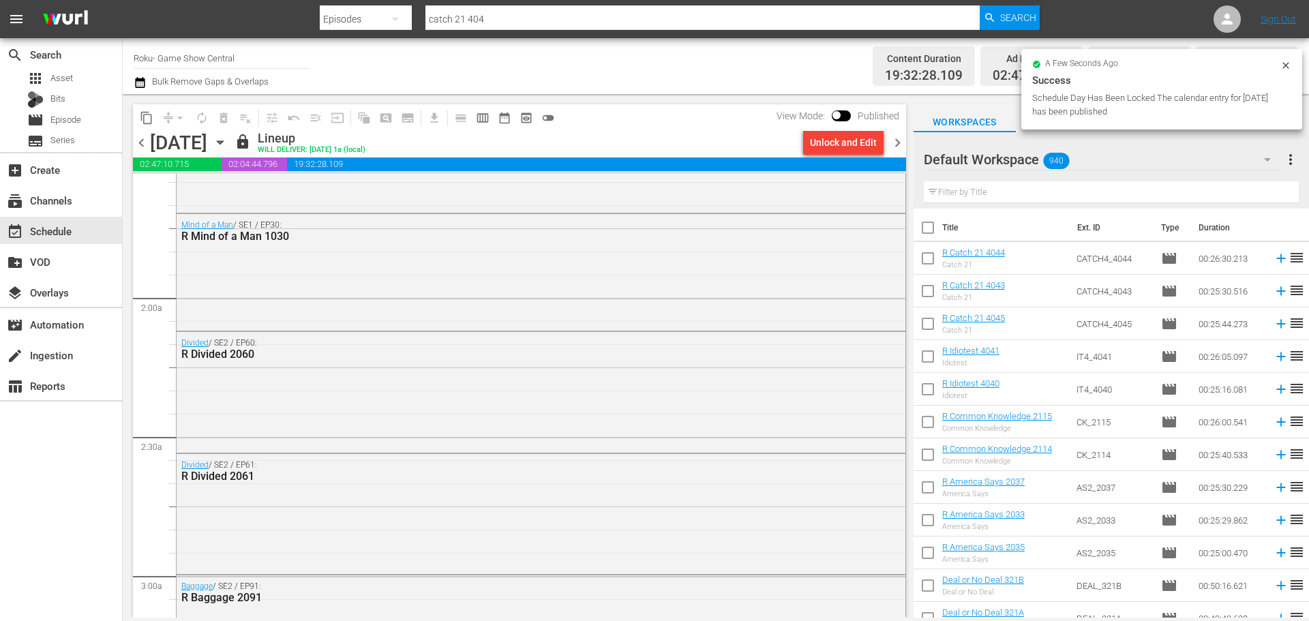
click at [851, 147] on div "Unlock and Edit" at bounding box center [843, 142] width 67 height 25
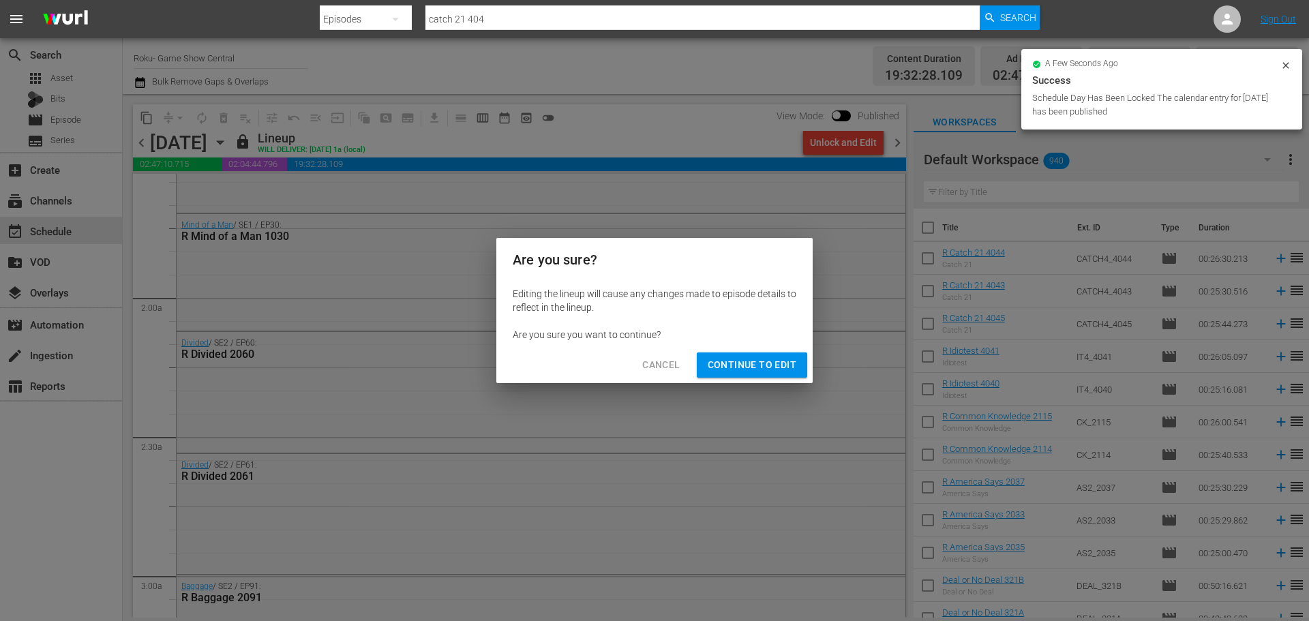
click at [720, 363] on span "Continue to Edit" at bounding box center [751, 364] width 89 height 17
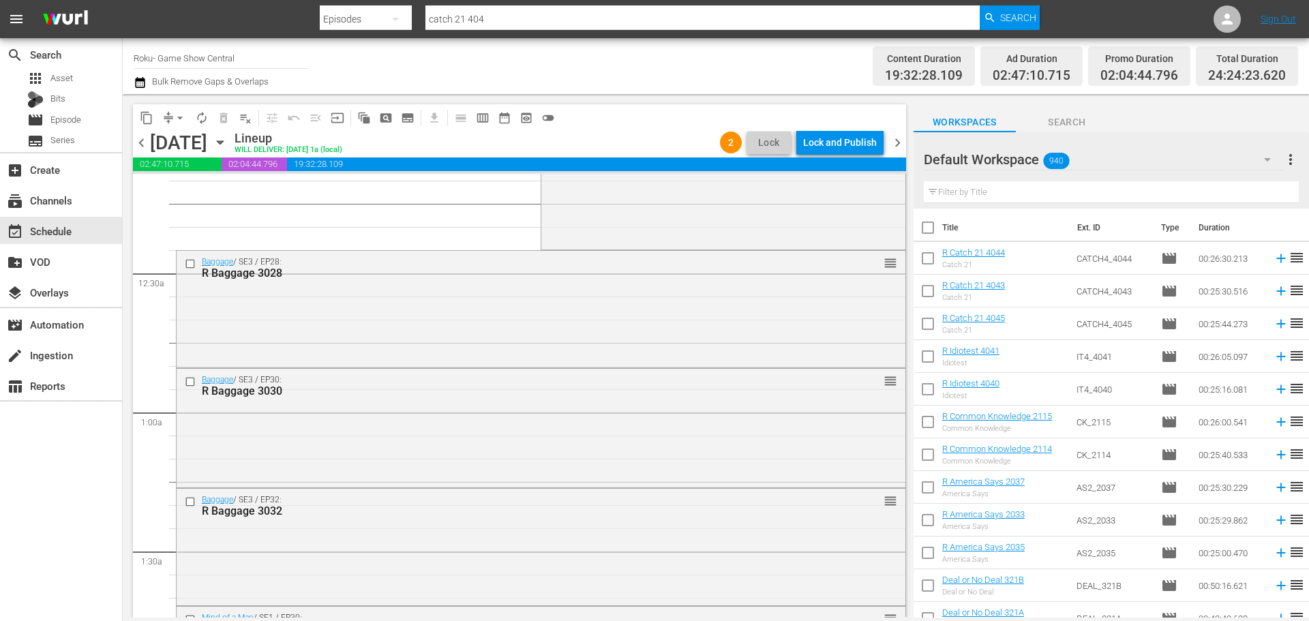
scroll to position [0, 0]
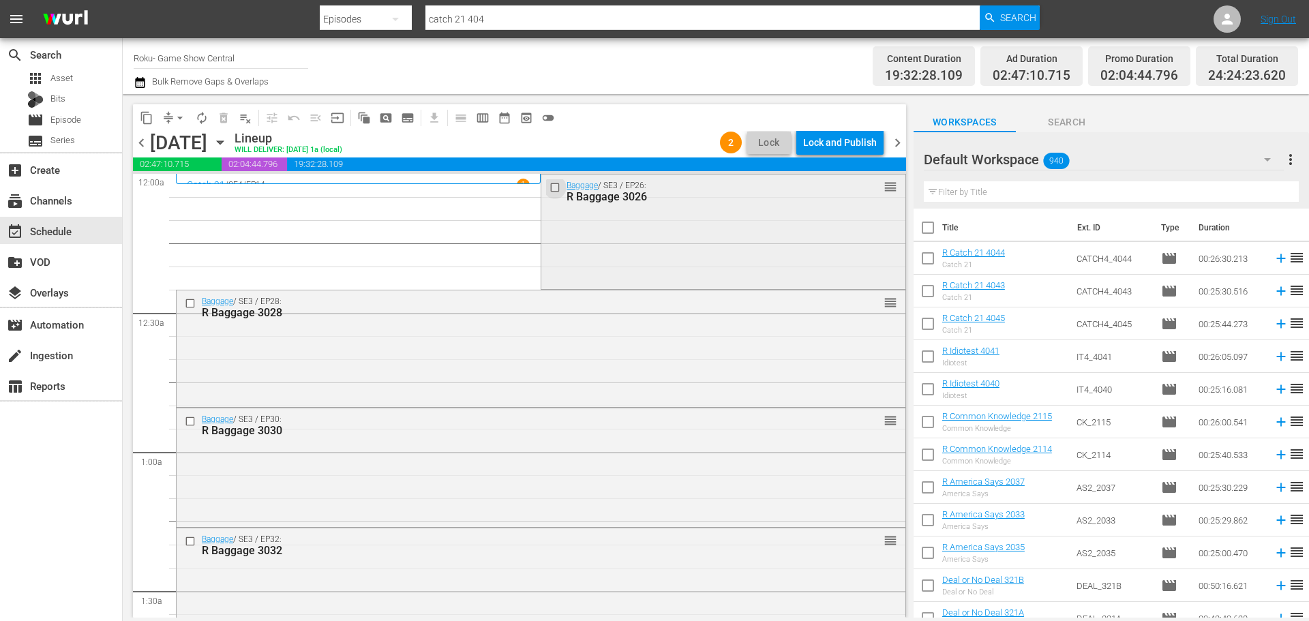
click at [551, 186] on input "checkbox" at bounding box center [556, 187] width 14 height 12
click at [196, 304] on input "checkbox" at bounding box center [192, 304] width 14 height 12
click at [184, 428] on div at bounding box center [191, 421] width 20 height 16
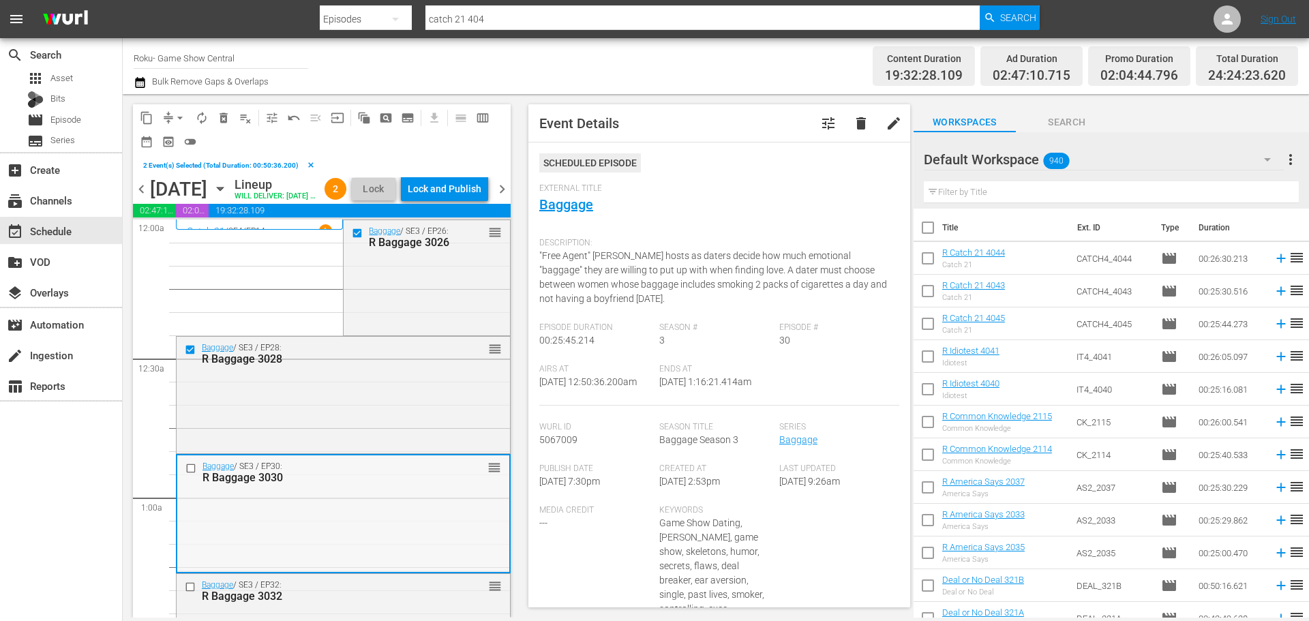
click at [189, 474] on input "checkbox" at bounding box center [192, 469] width 14 height 12
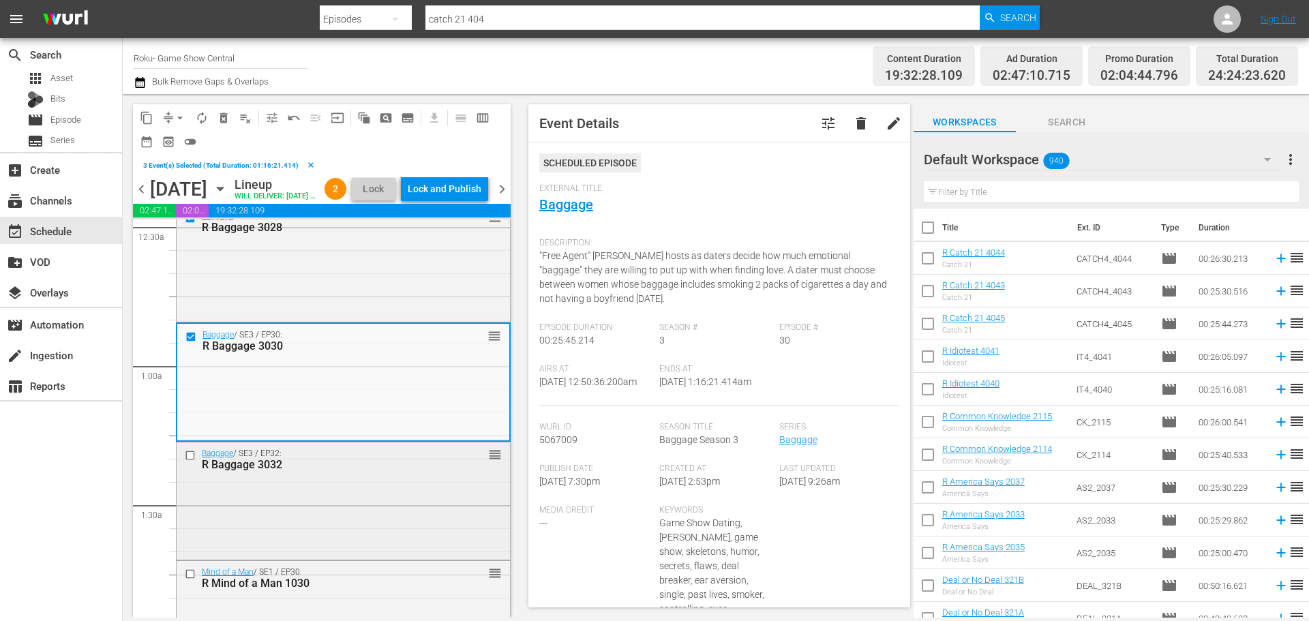
scroll to position [204, 0]
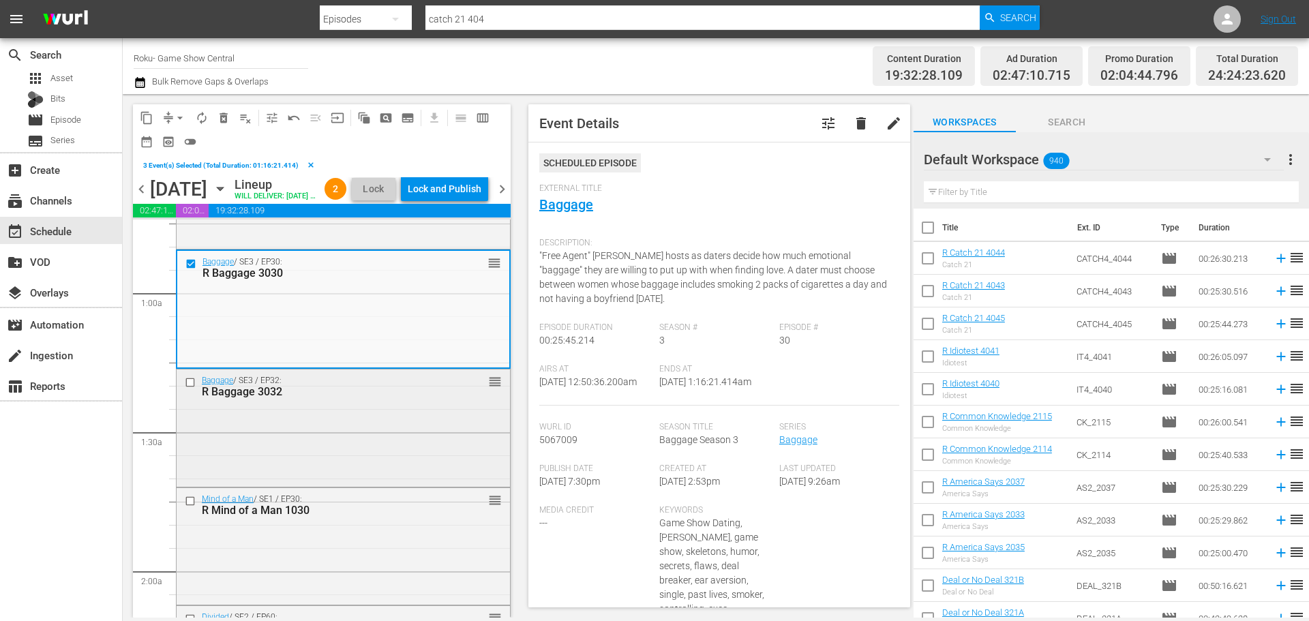
click at [189, 388] on input "checkbox" at bounding box center [192, 383] width 14 height 12
click at [187, 506] on input "checkbox" at bounding box center [192, 501] width 14 height 12
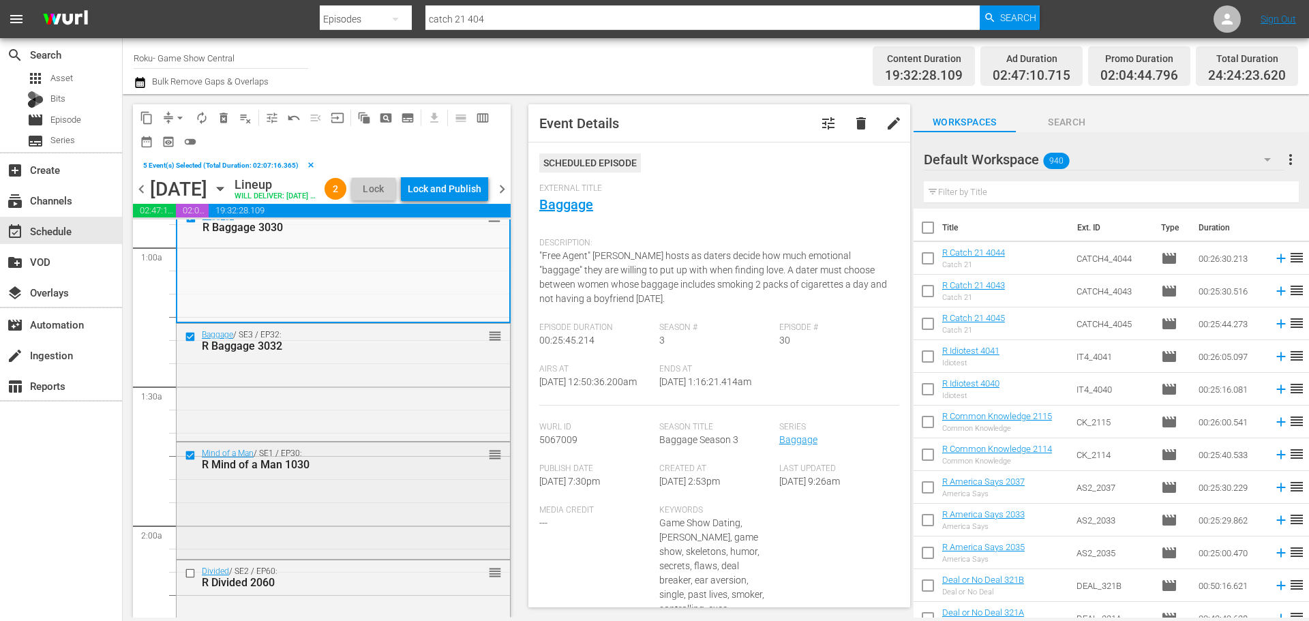
scroll to position [273, 0]
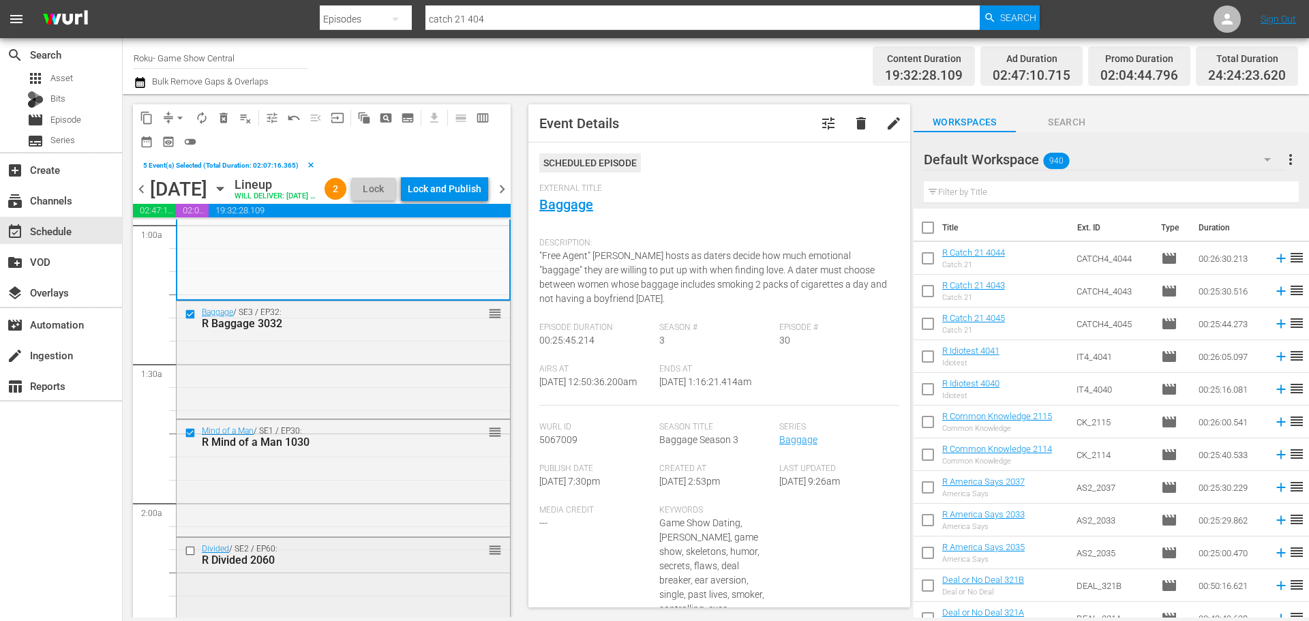
click at [188, 566] on div "Divided / SE2 / EP60: R Divided 2060" at bounding box center [311, 555] width 260 height 24
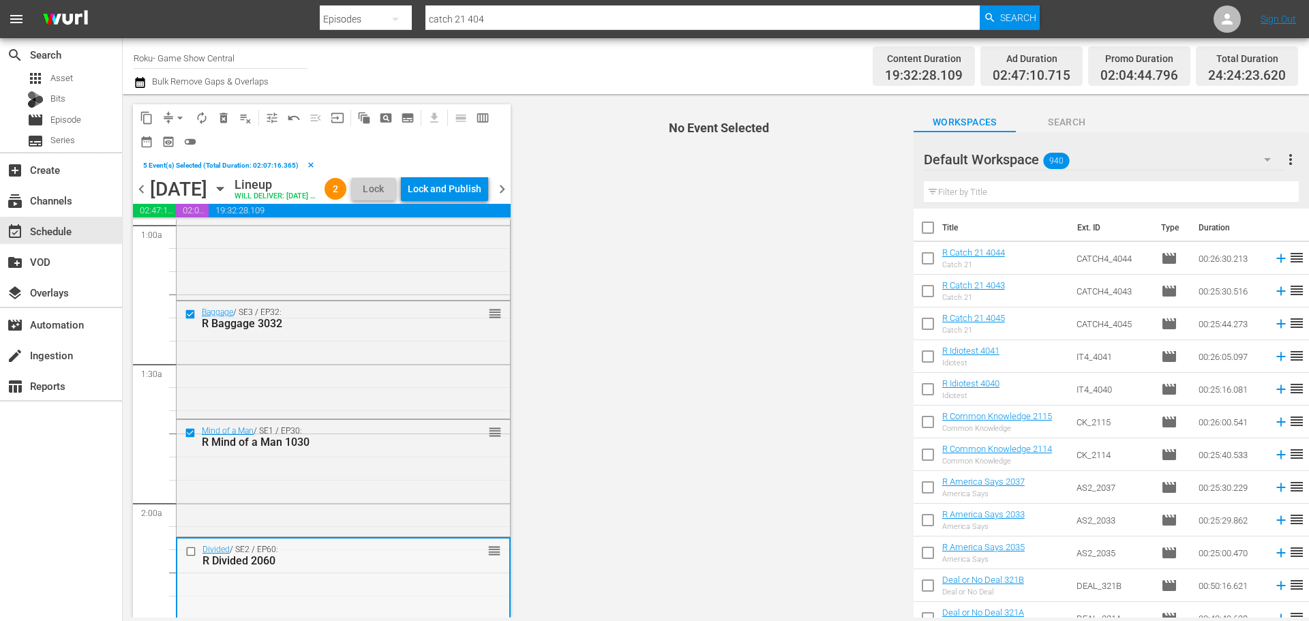
click at [191, 557] on input "checkbox" at bounding box center [192, 551] width 14 height 12
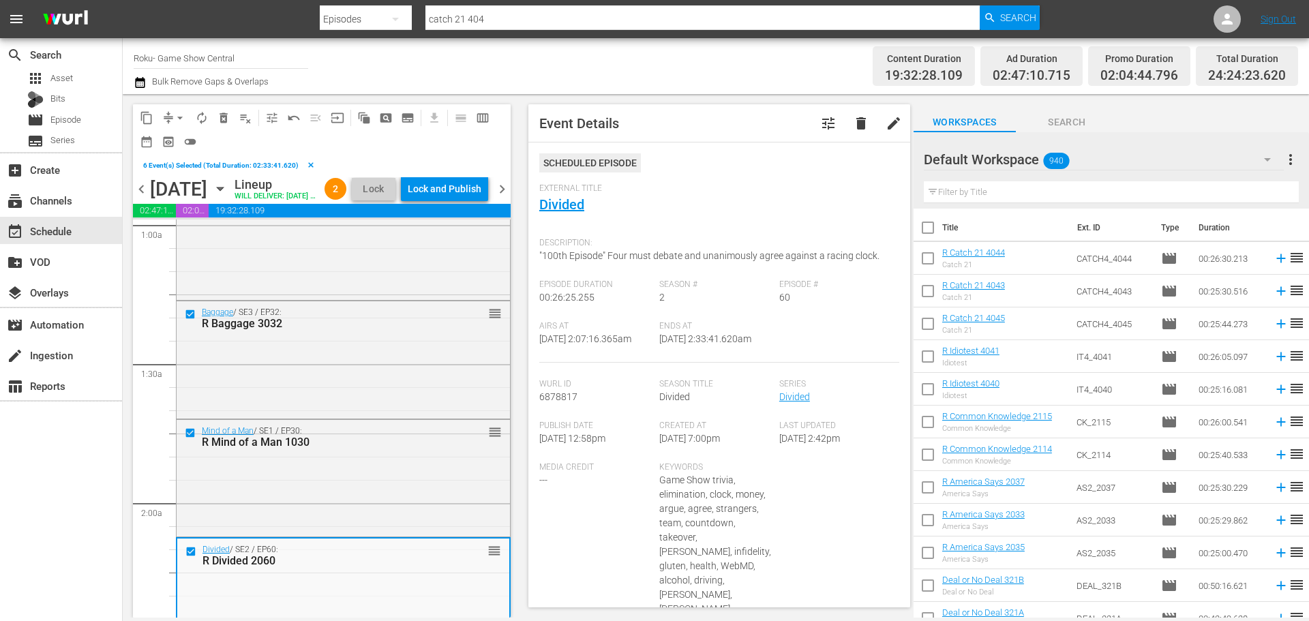
scroll to position [545, 0]
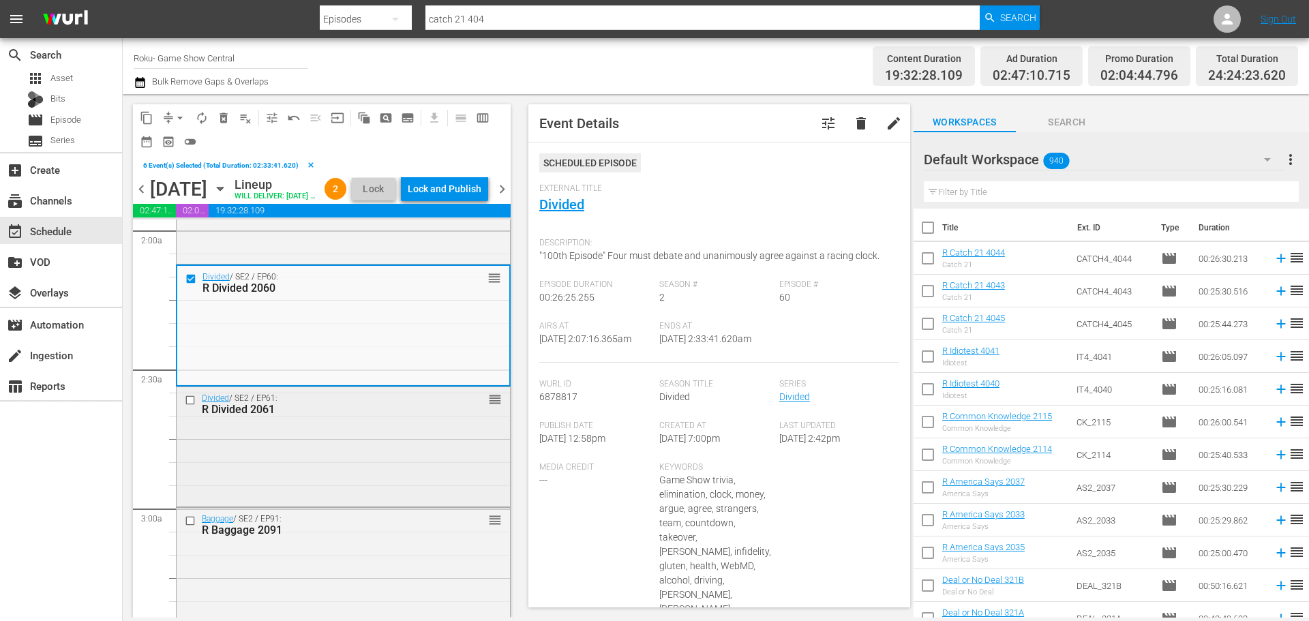
click at [189, 406] on input "checkbox" at bounding box center [192, 401] width 14 height 12
click at [140, 119] on span "content_copy" at bounding box center [147, 118] width 14 height 14
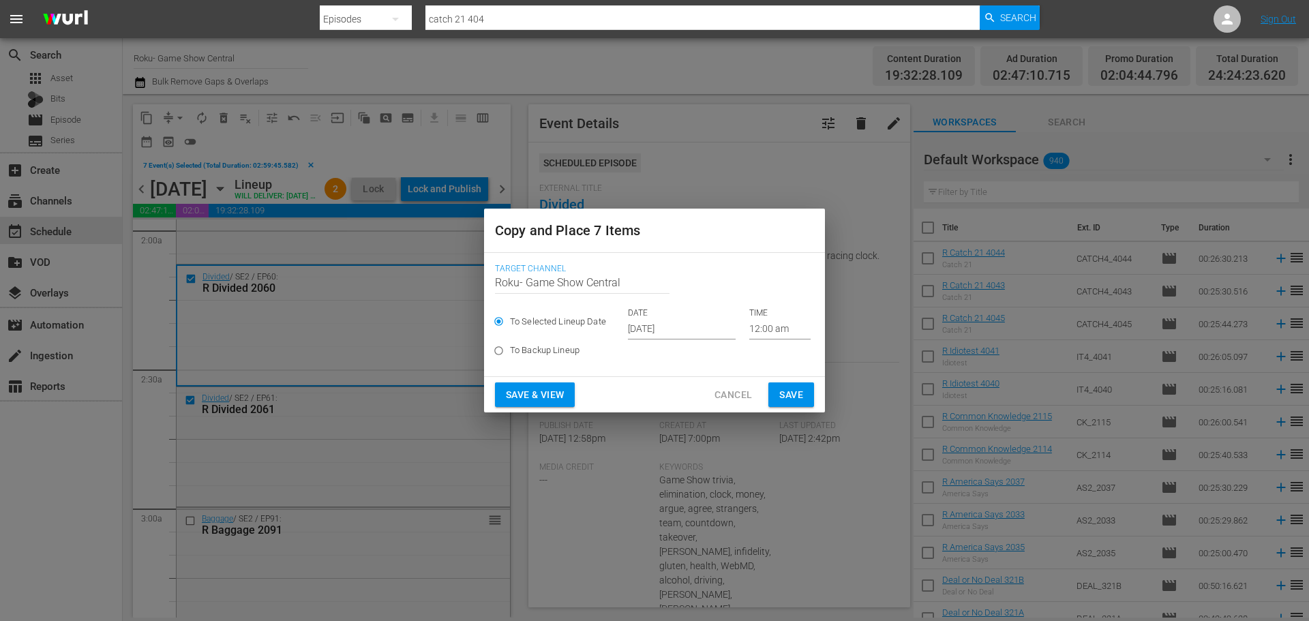
click at [782, 330] on input "12:00 am" at bounding box center [779, 329] width 61 height 20
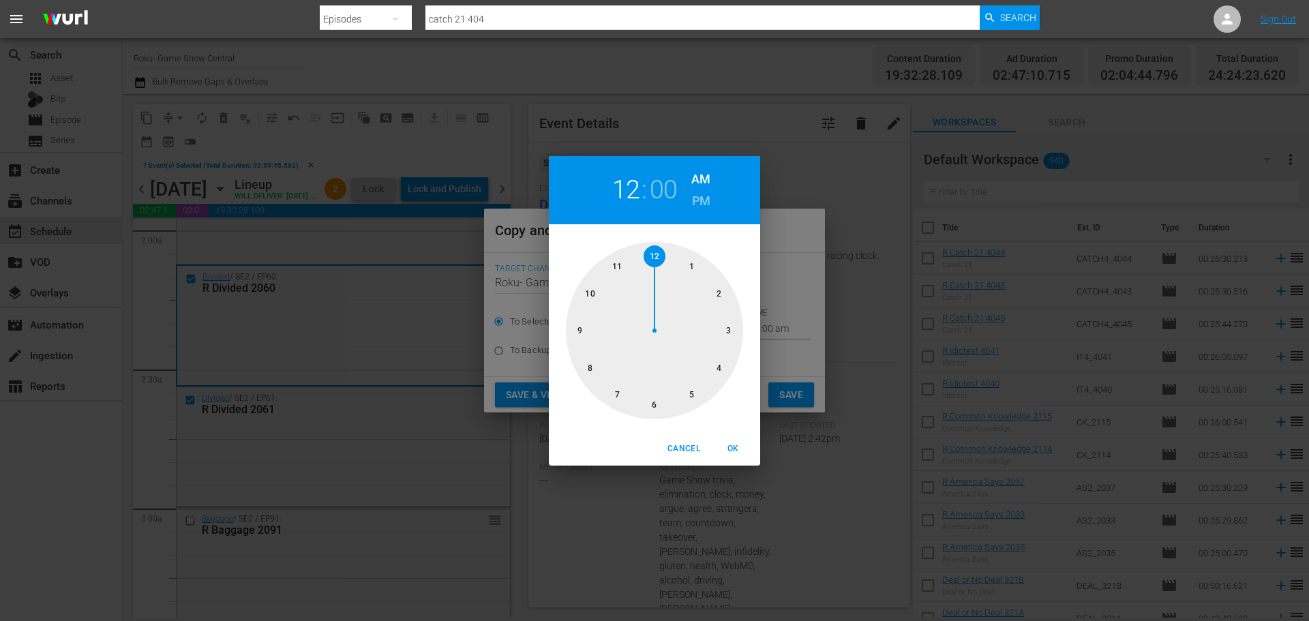
click at [733, 344] on div at bounding box center [654, 330] width 177 height 177
click at [732, 442] on span "OK" at bounding box center [732, 449] width 33 height 14
type input "03:00 am"
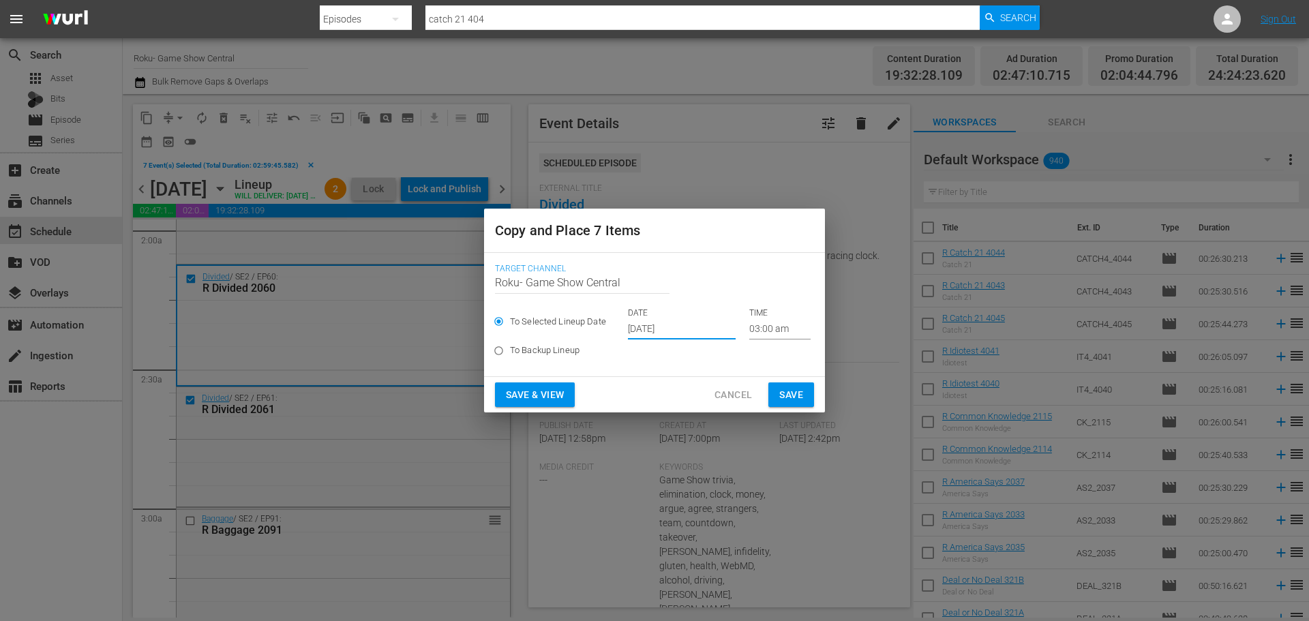
click at [671, 335] on input "Oct 3rd 2025" at bounding box center [682, 329] width 108 height 20
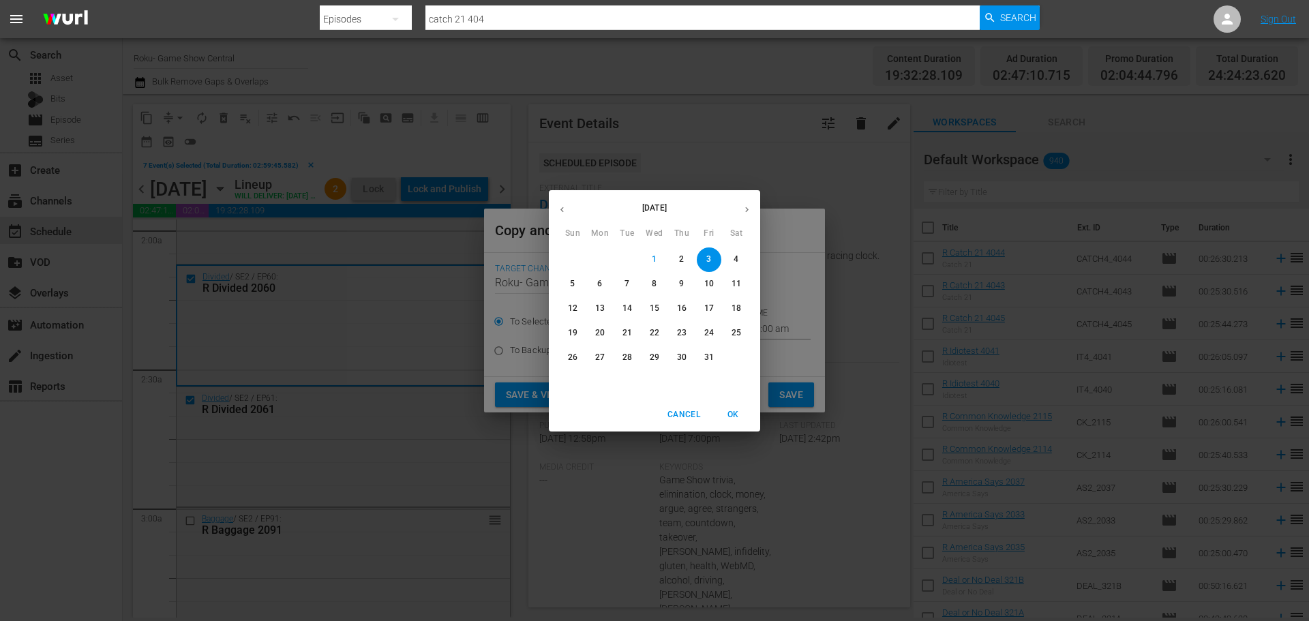
drag, startPoint x: 734, startPoint y: 408, endPoint x: 803, endPoint y: 360, distance: 84.1
click at [734, 408] on span "OK" at bounding box center [732, 415] width 33 height 14
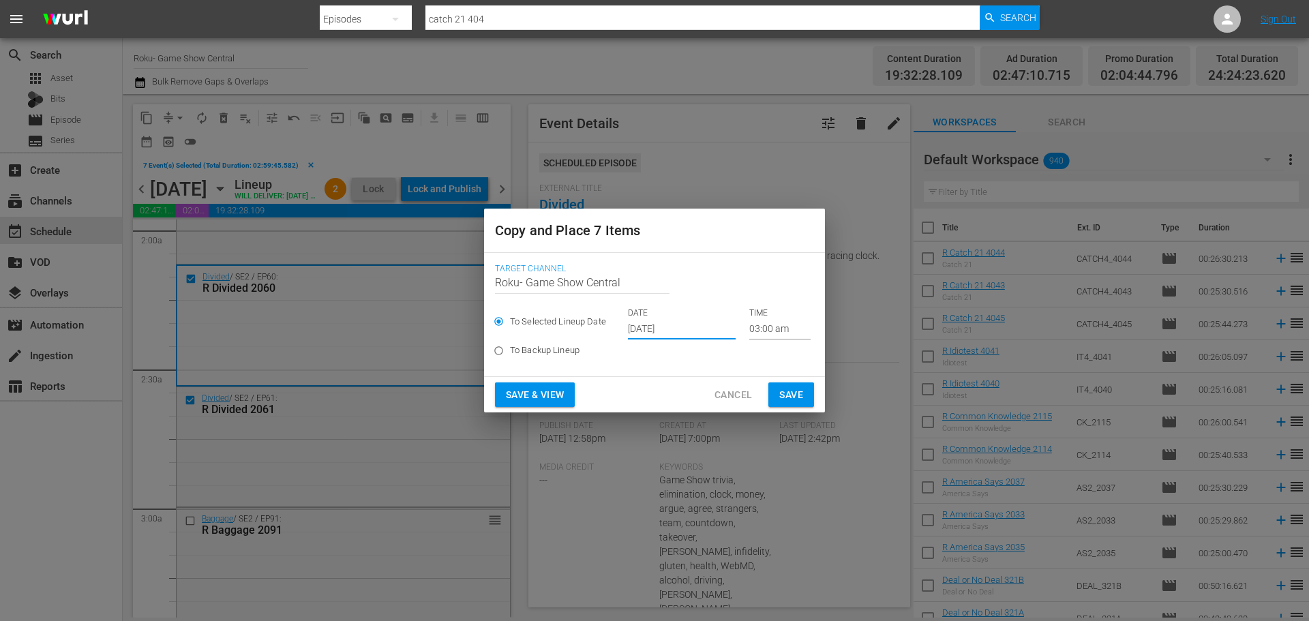
click at [763, 326] on input "03:00 am" at bounding box center [779, 329] width 61 height 20
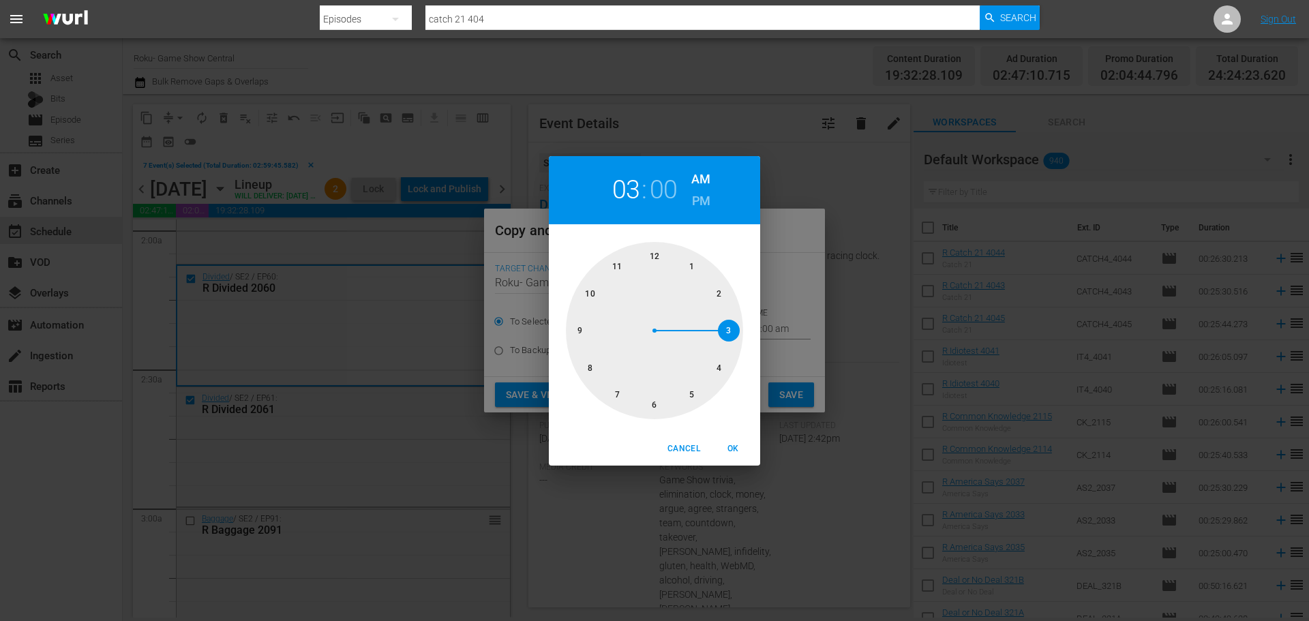
click at [724, 454] on span "OK" at bounding box center [732, 449] width 33 height 14
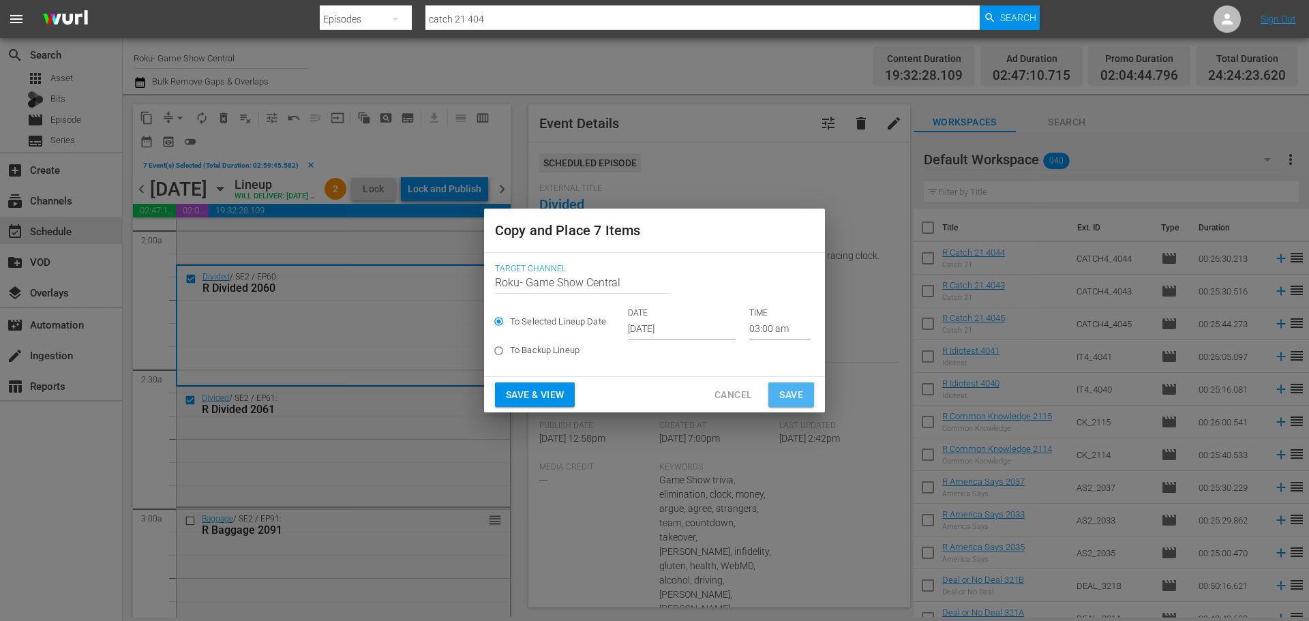
click at [803, 387] on button "Save" at bounding box center [791, 394] width 46 height 25
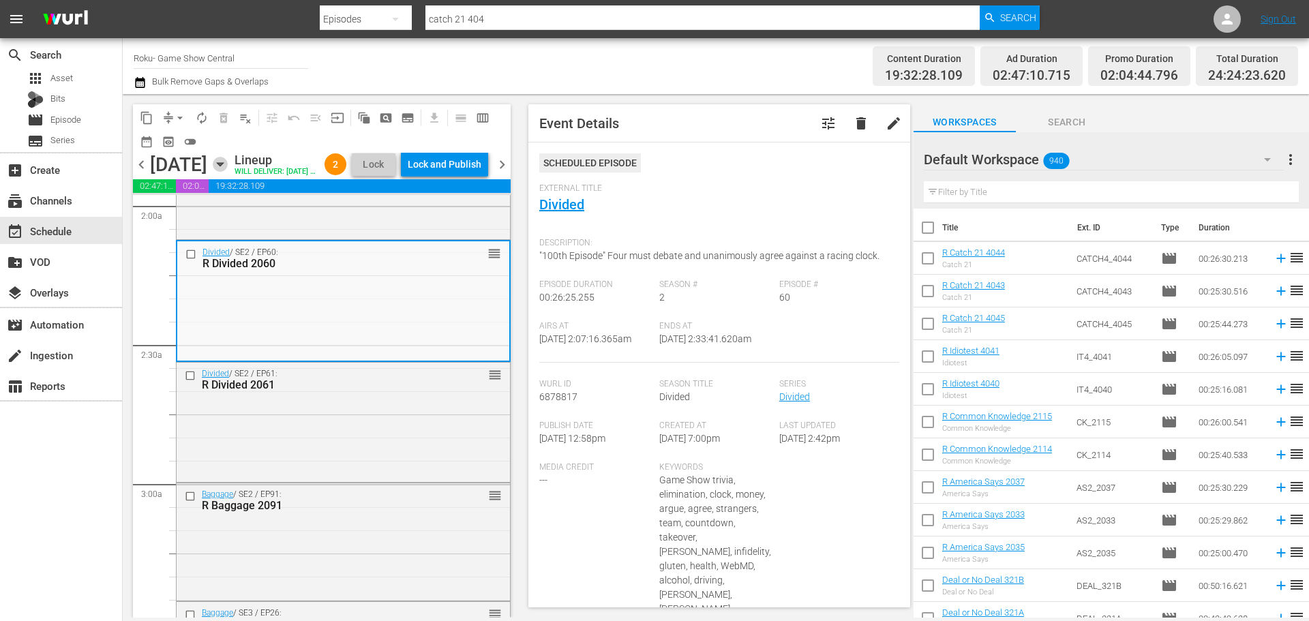
click at [228, 172] on icon "button" at bounding box center [220, 164] width 15 height 15
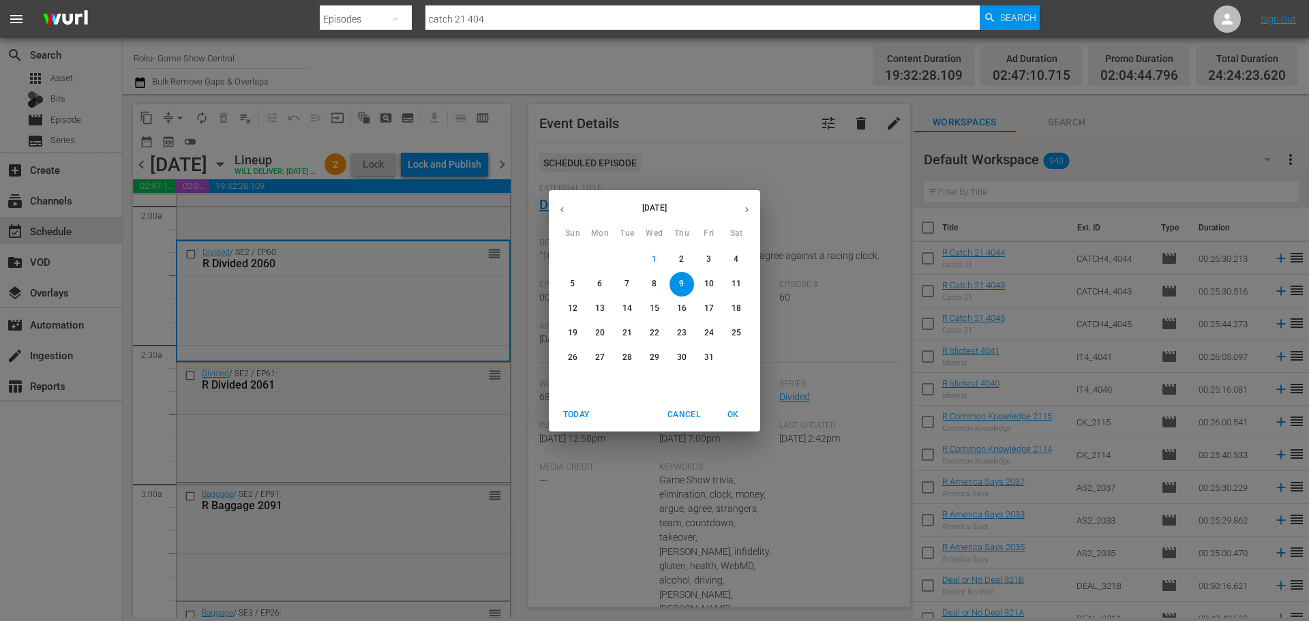
click at [701, 261] on span "3" at bounding box center [709, 260] width 25 height 12
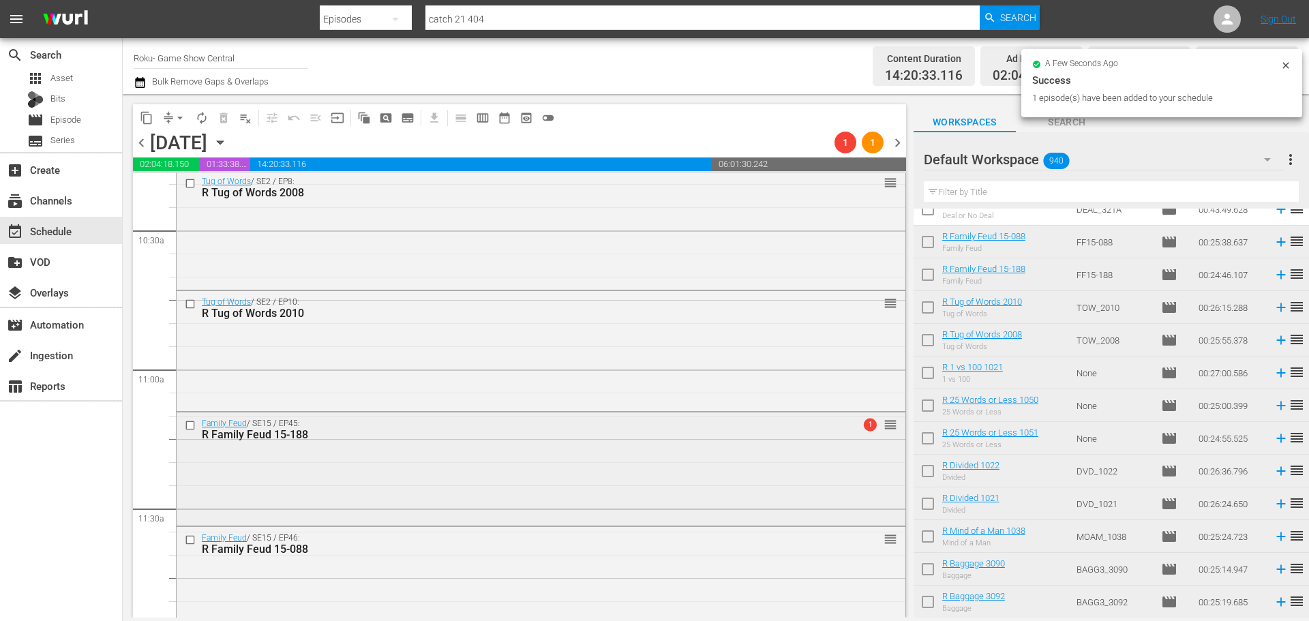
scroll to position [2999, 0]
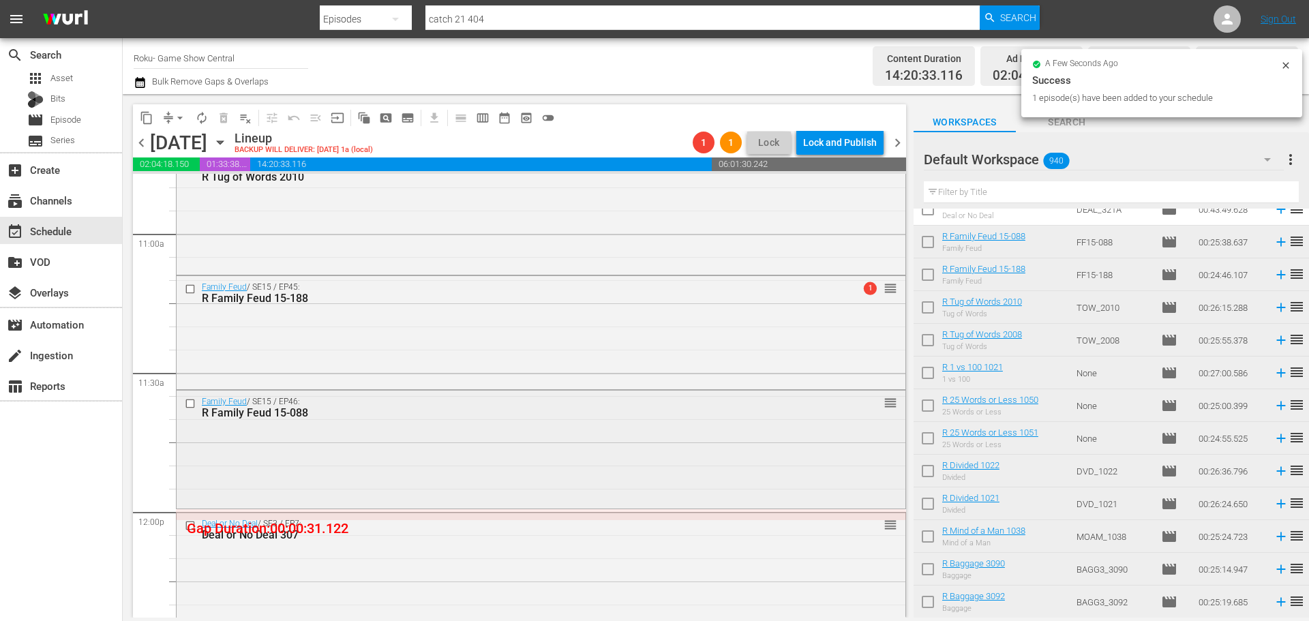
click at [412, 465] on div "Family Feud / SE15 / EP46: R Family Feud 15-088 reorder" at bounding box center [541, 448] width 729 height 114
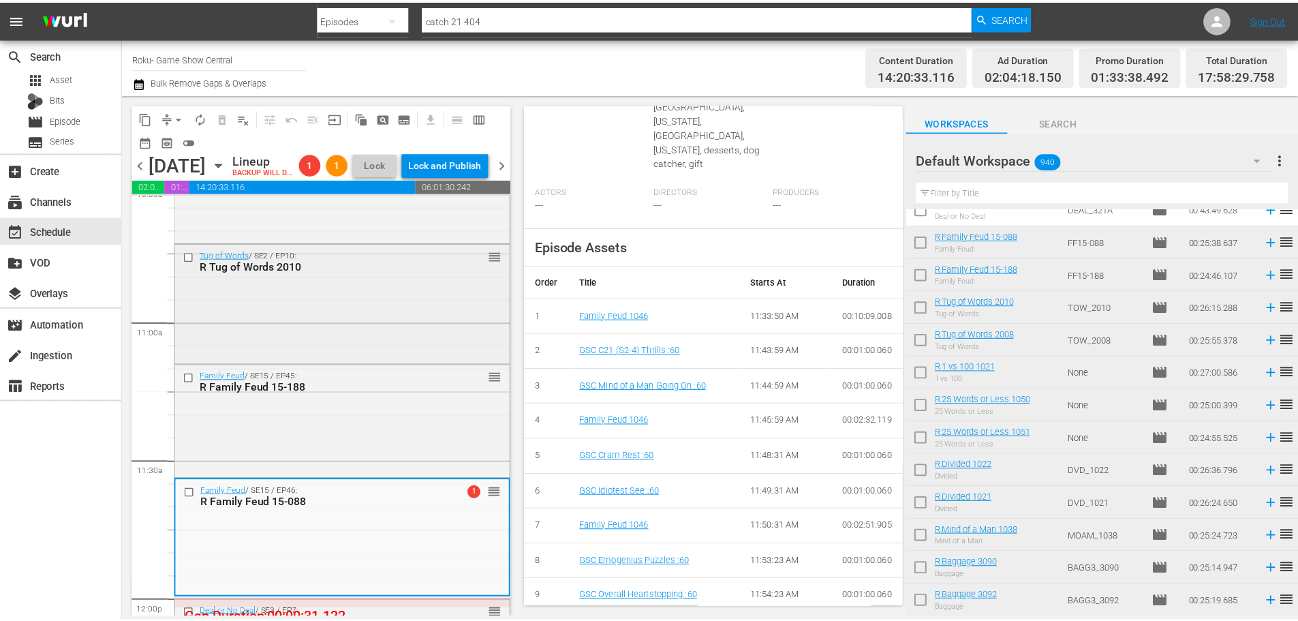
scroll to position [2931, 0]
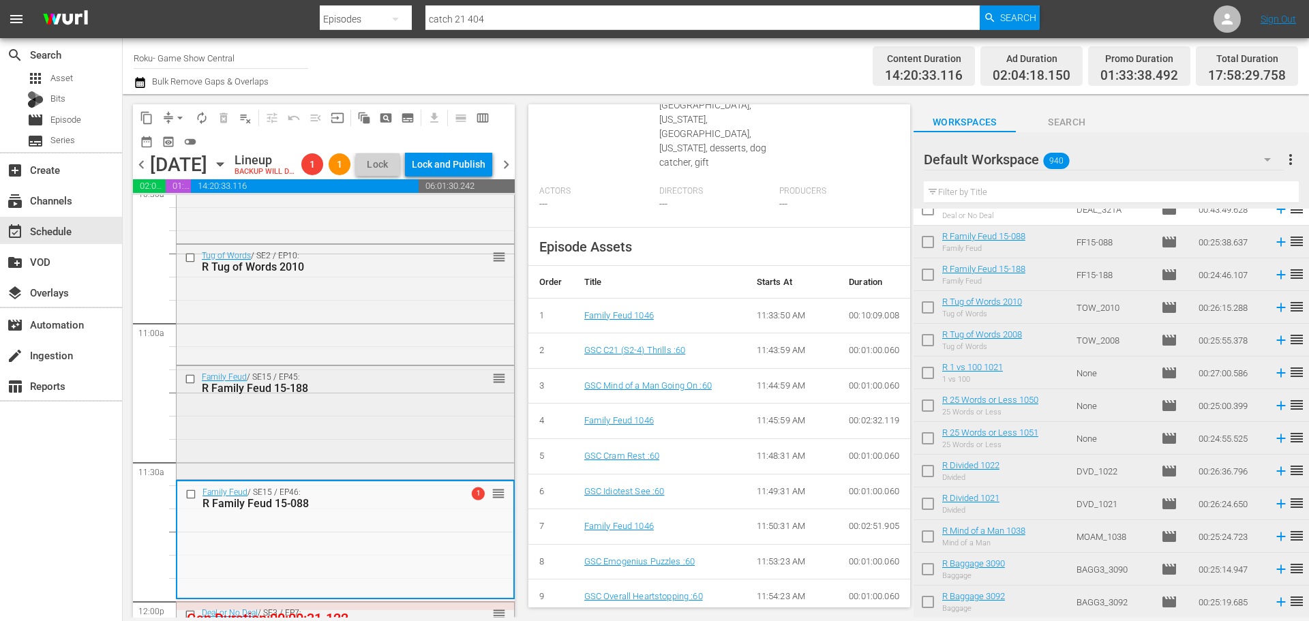
click at [451, 399] on div "Family Feud / SE15 / EP45: R Family Feud 15-188 reorder" at bounding box center [345, 382] width 337 height 33
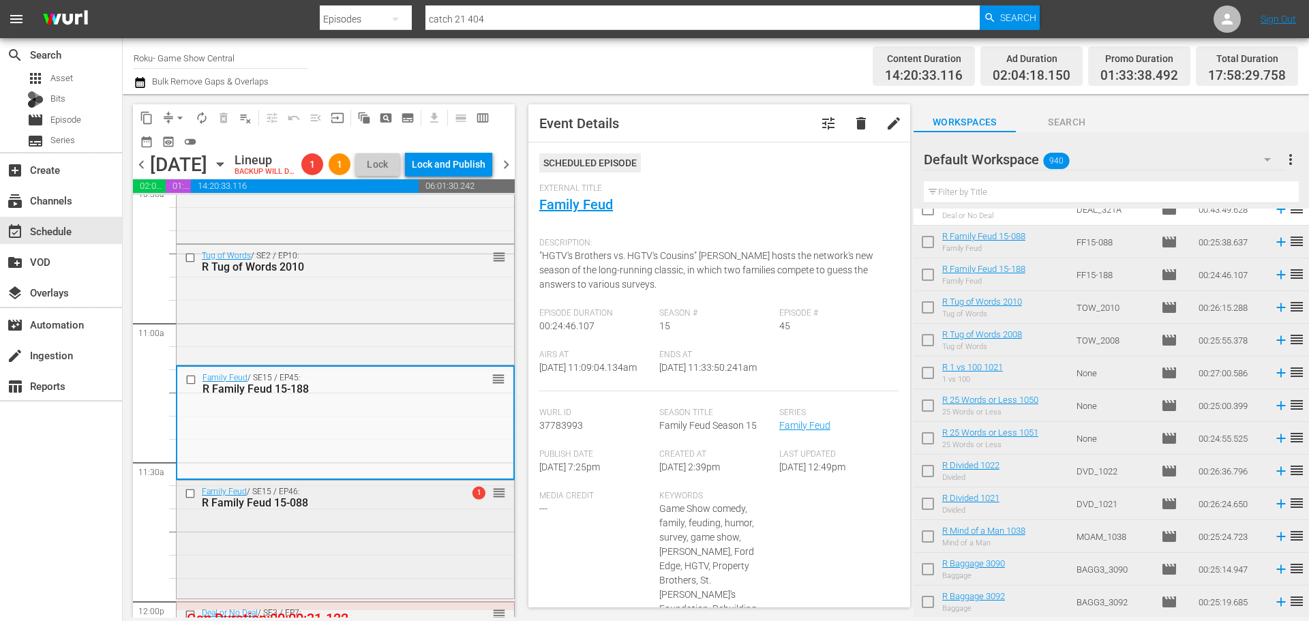
click at [356, 572] on div "Family Feud / SE15 / EP46: R Family Feud 15-088 1 reorder" at bounding box center [345, 537] width 337 height 114
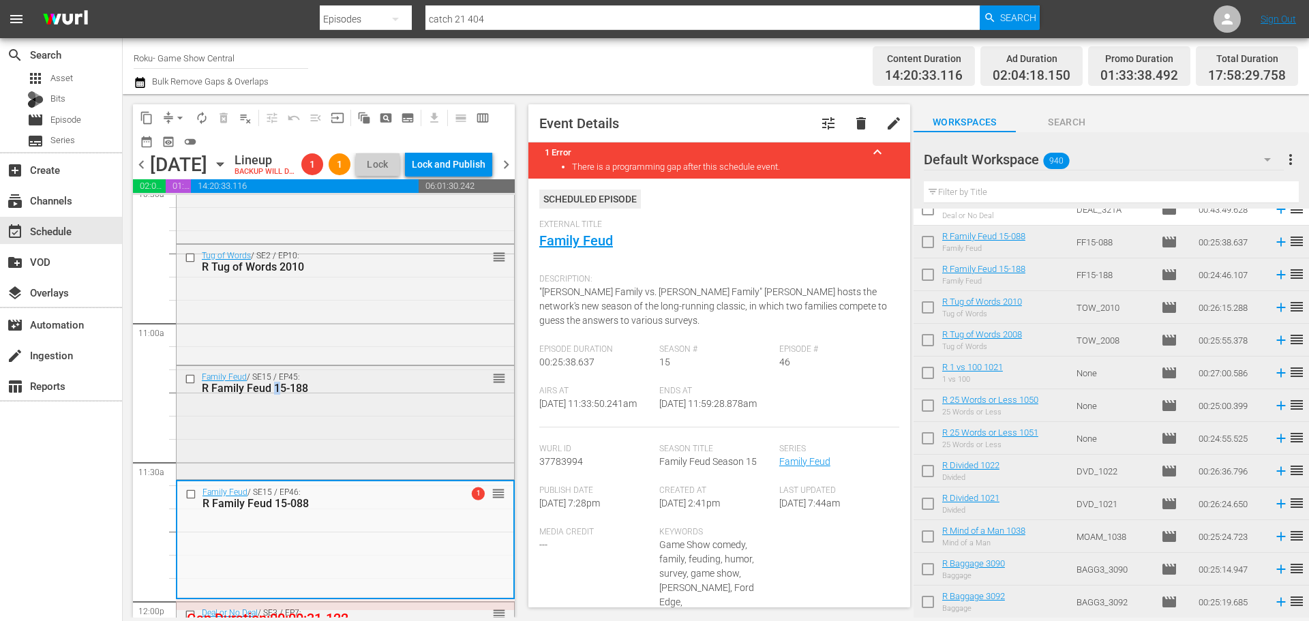
click at [276, 457] on div "Family Feud / SE15 / EP45: R Family Feud 15-188 reorder" at bounding box center [345, 421] width 337 height 110
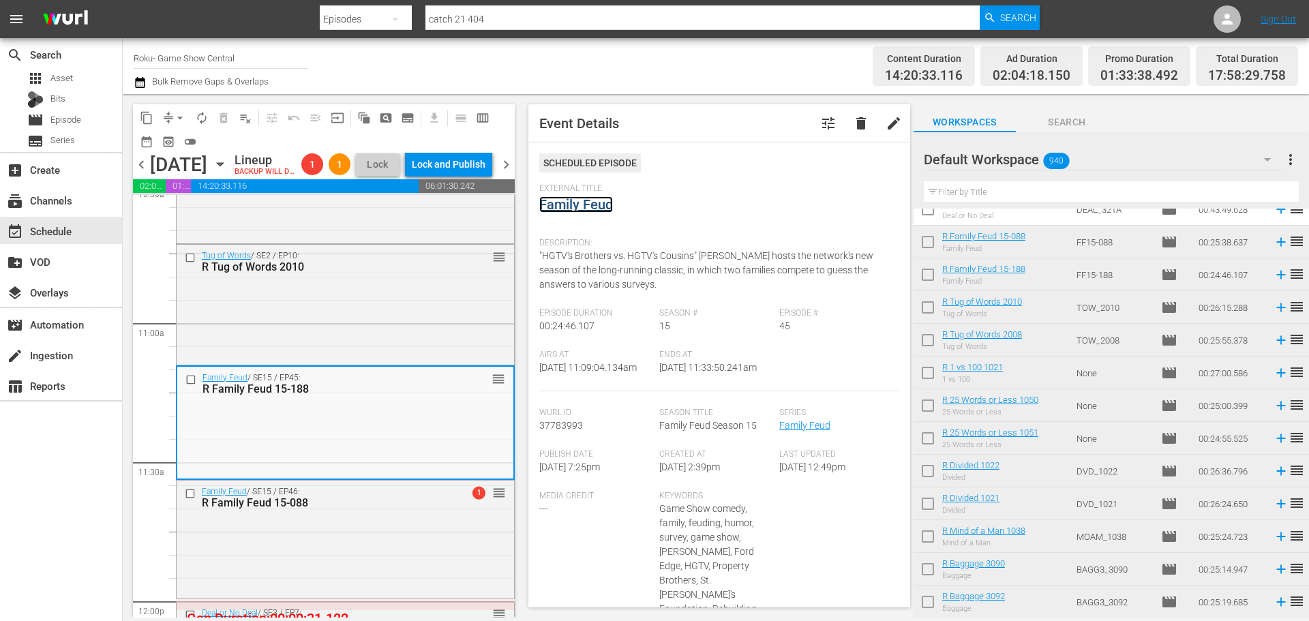
click at [572, 211] on link "Family Feud" at bounding box center [576, 204] width 74 height 16
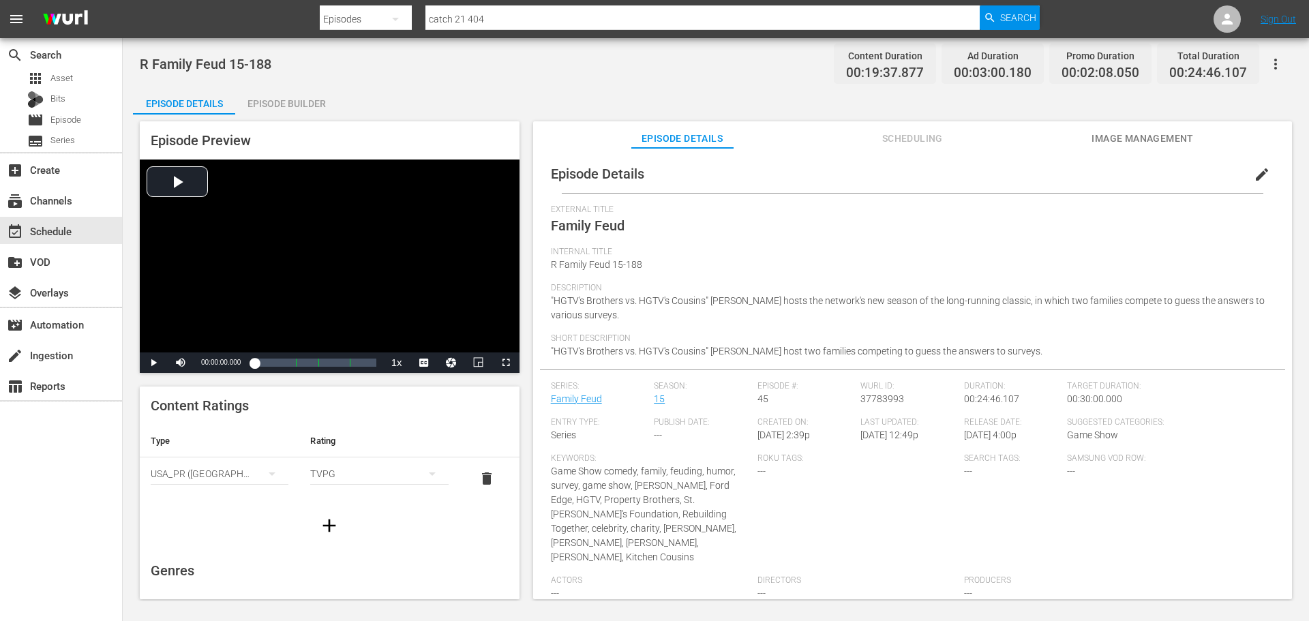
click at [303, 107] on div "Episode Builder" at bounding box center [286, 103] width 102 height 33
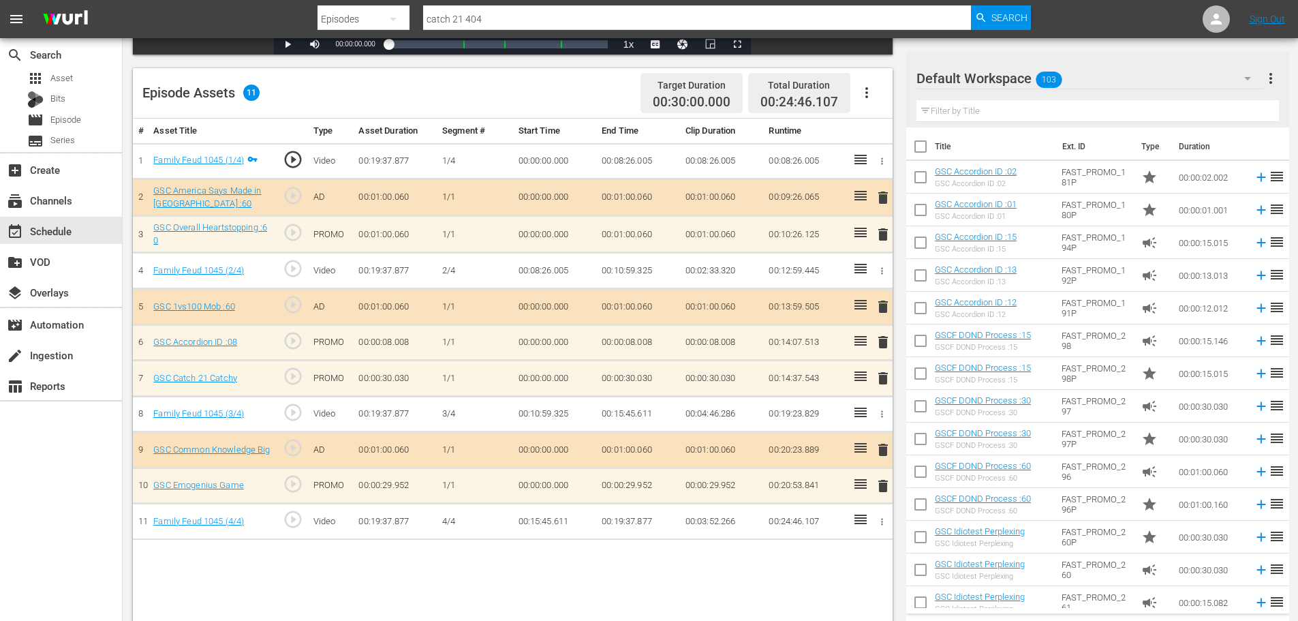
scroll to position [355, 0]
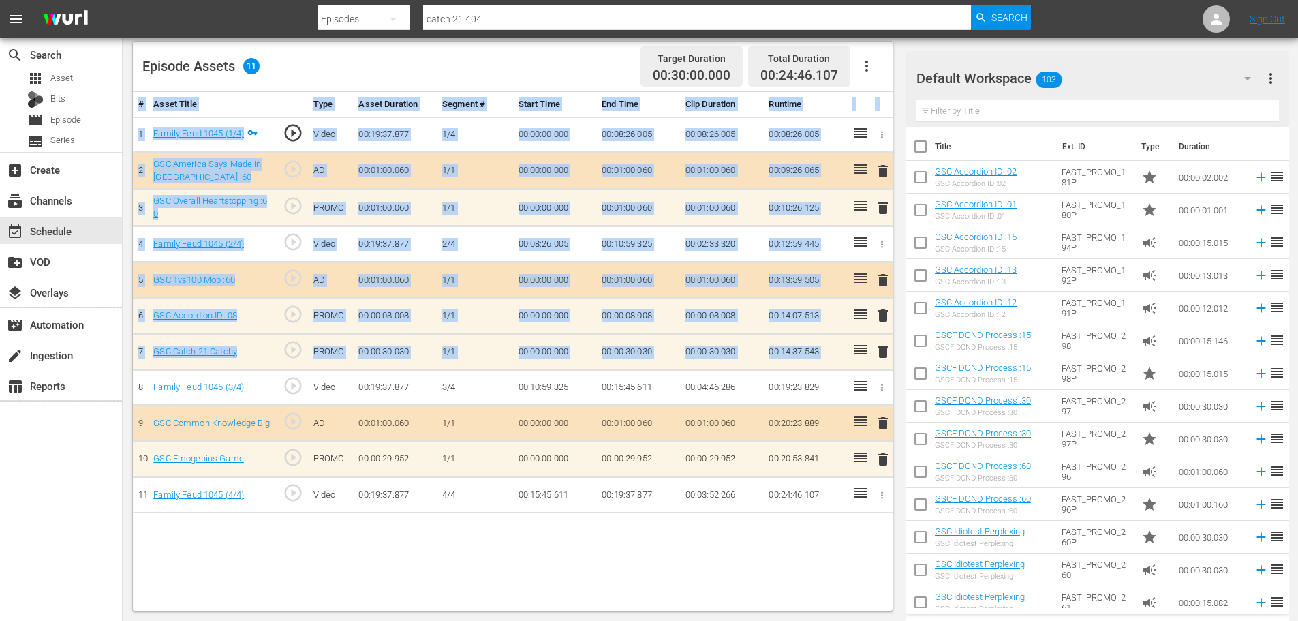
drag, startPoint x: 898, startPoint y: 326, endPoint x: 889, endPoint y: 367, distance: 41.2
click at [889, 367] on div "Video Player is loading. Play Video Play Mute Current Time 00:00:00.000 / Durat…" at bounding box center [516, 184] width 767 height 851
click at [876, 347] on span "delete" at bounding box center [883, 351] width 16 height 16
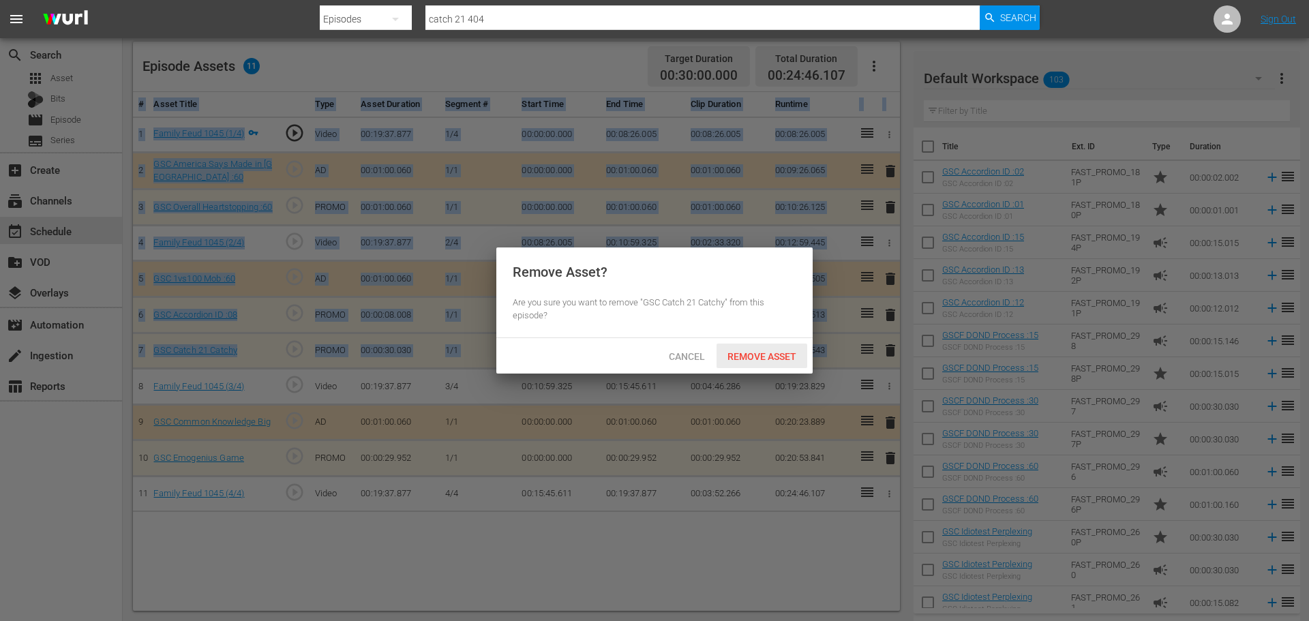
click at [778, 358] on span "Remove Asset" at bounding box center [761, 356] width 91 height 11
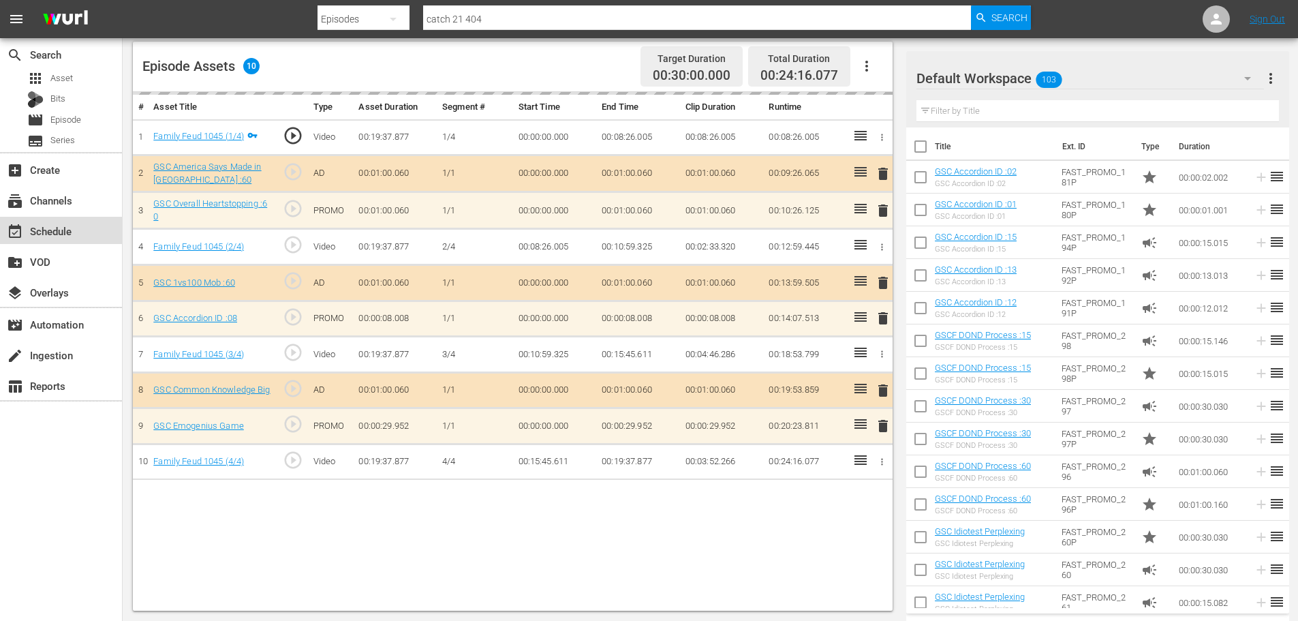
click at [90, 220] on div "event_available Schedule" at bounding box center [61, 230] width 122 height 27
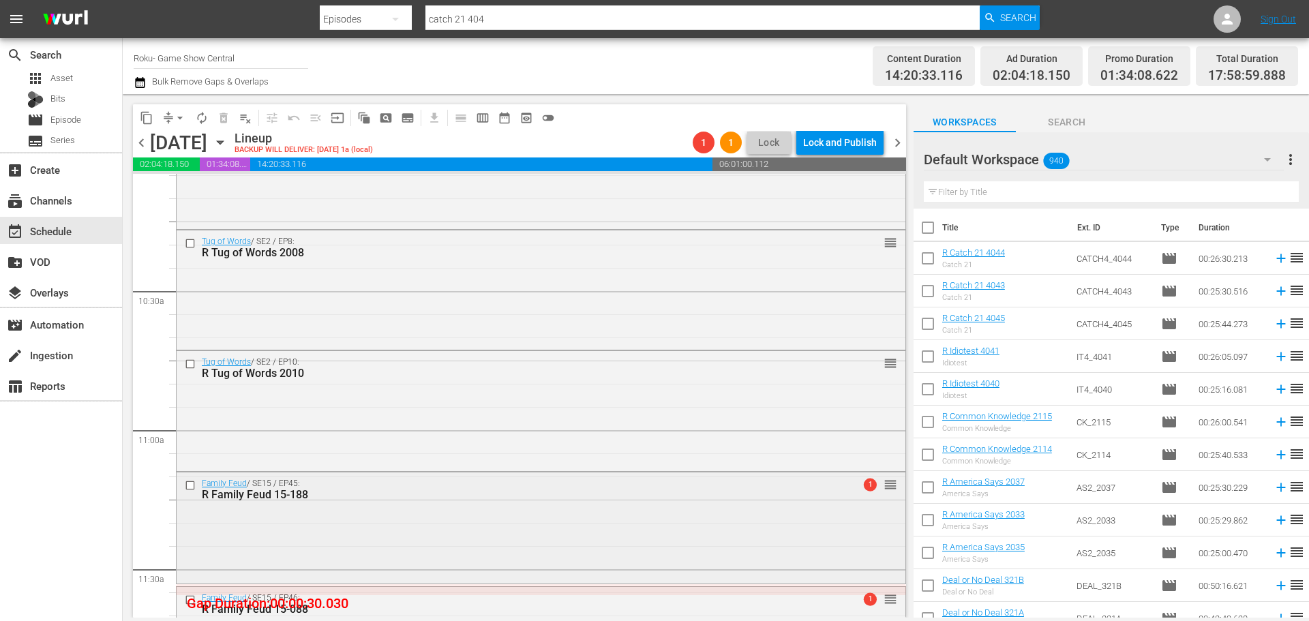
scroll to position [2862, 0]
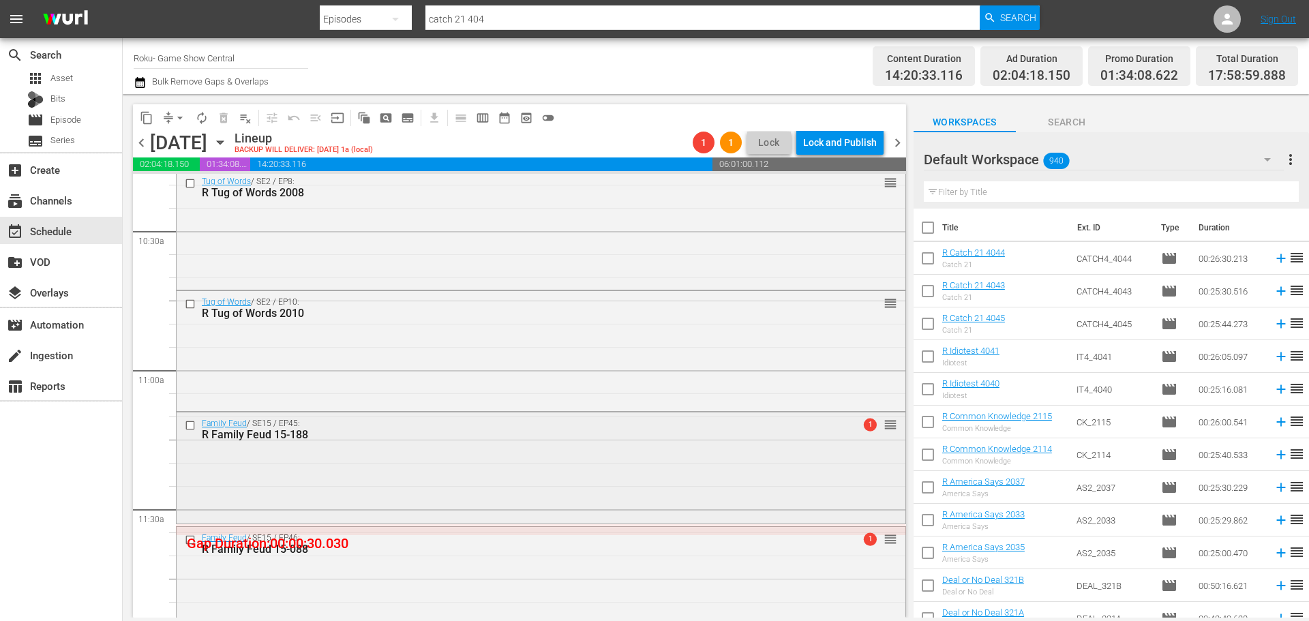
click at [553, 442] on div "Family Feud / SE15 / EP45: R Family Feud 15-188 1 reorder" at bounding box center [541, 428] width 729 height 33
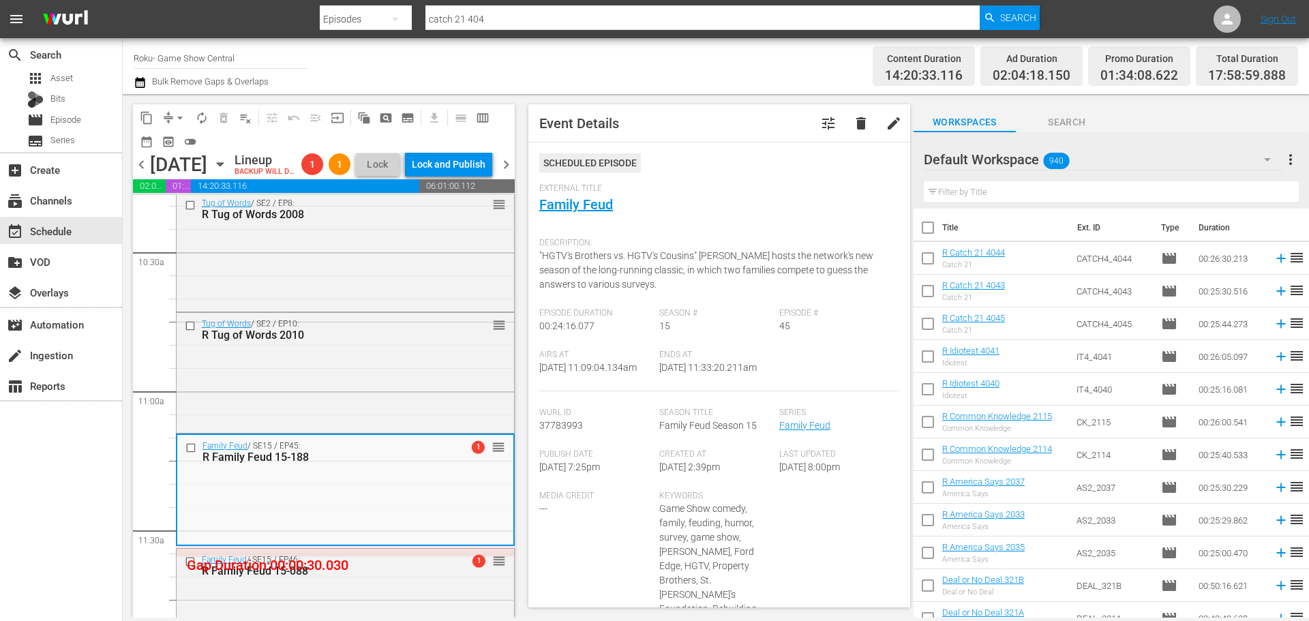
scroll to position [2999, 0]
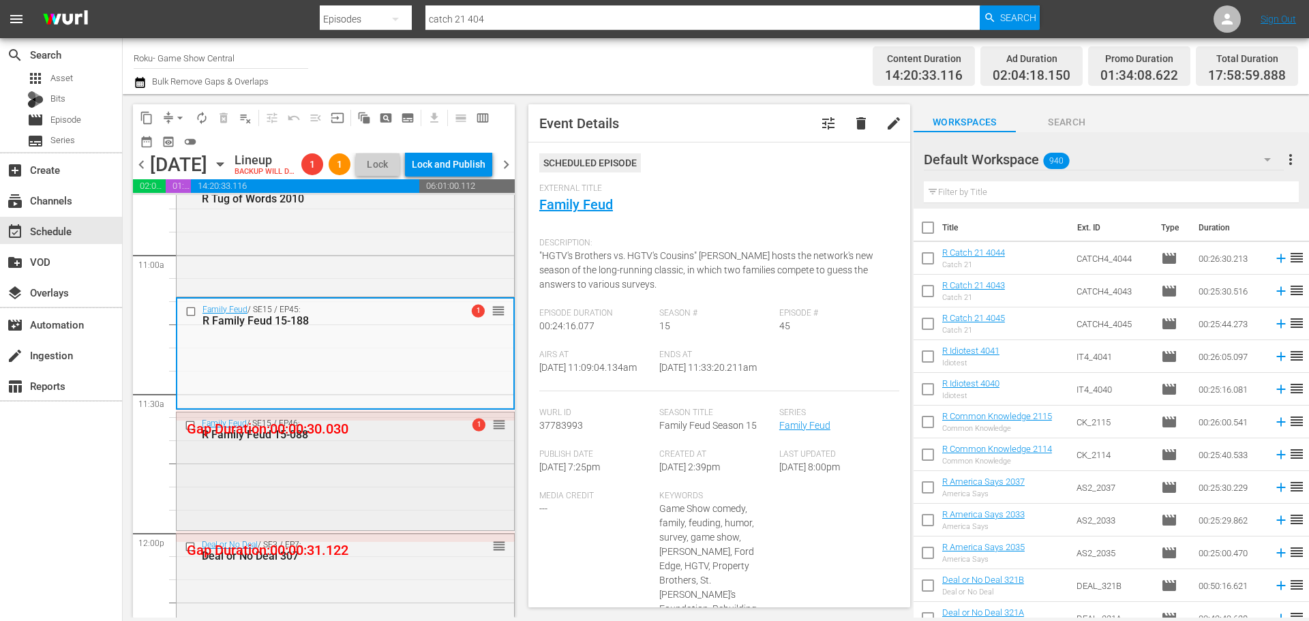
click at [378, 522] on div "Family Feud / SE15 / EP46: R Family Feud 15-088 1 reorder" at bounding box center [345, 469] width 337 height 114
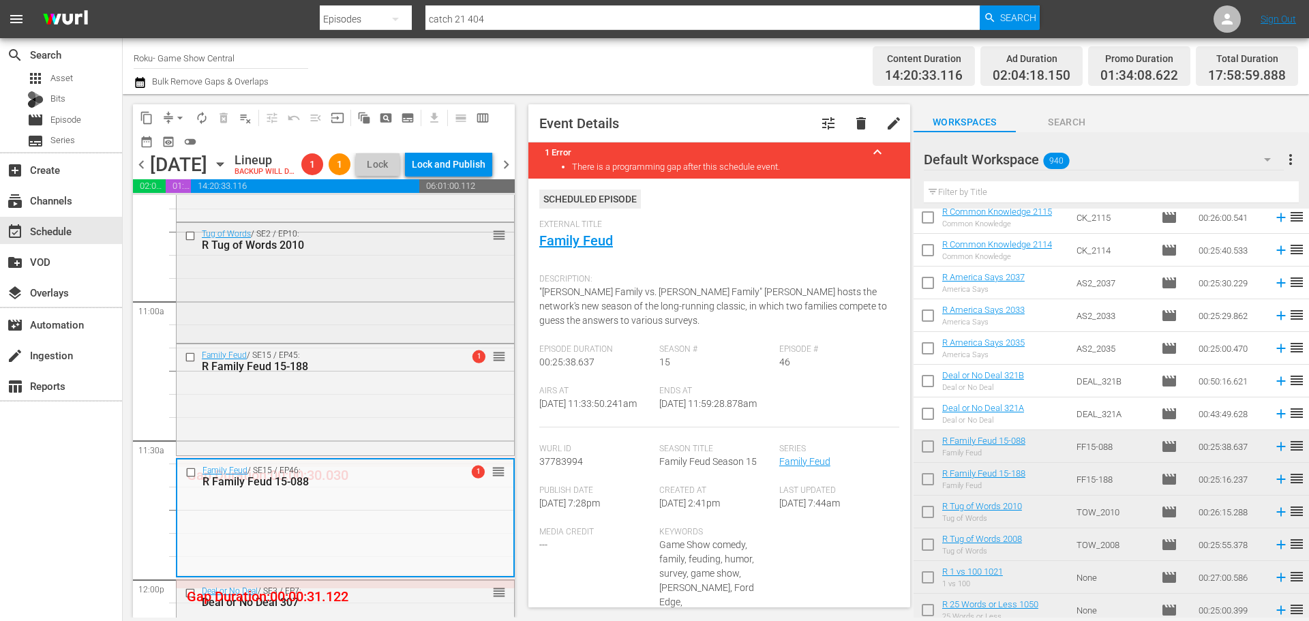
scroll to position [2931, 0]
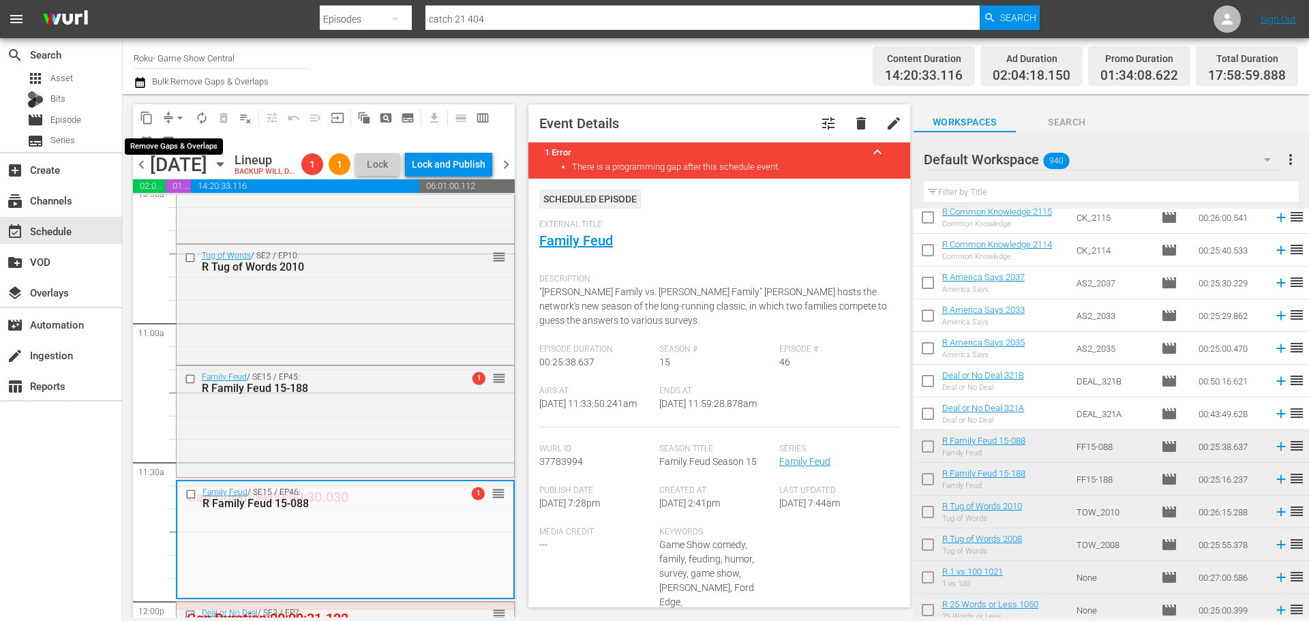
click at [178, 127] on button "arrow_drop_down" at bounding box center [180, 118] width 22 height 22
click at [181, 150] on li "Align to Midnight" at bounding box center [180, 145] width 143 height 22
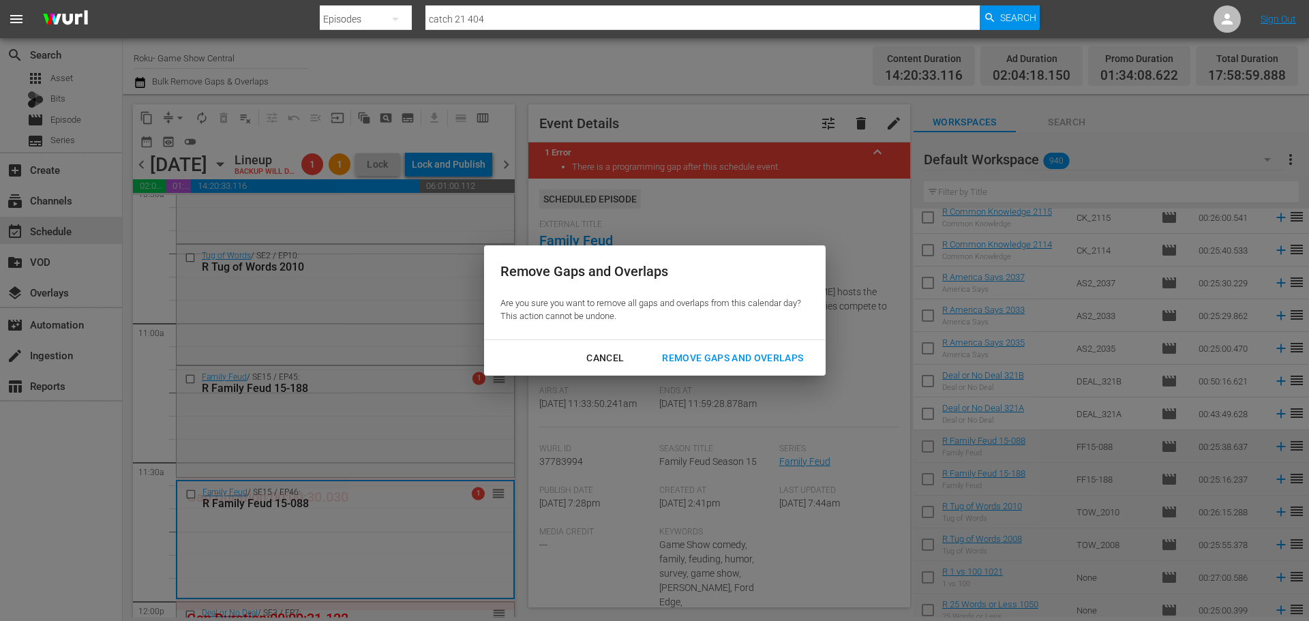
click at [701, 352] on div "Remove Gaps and Overlaps" at bounding box center [732, 358] width 163 height 17
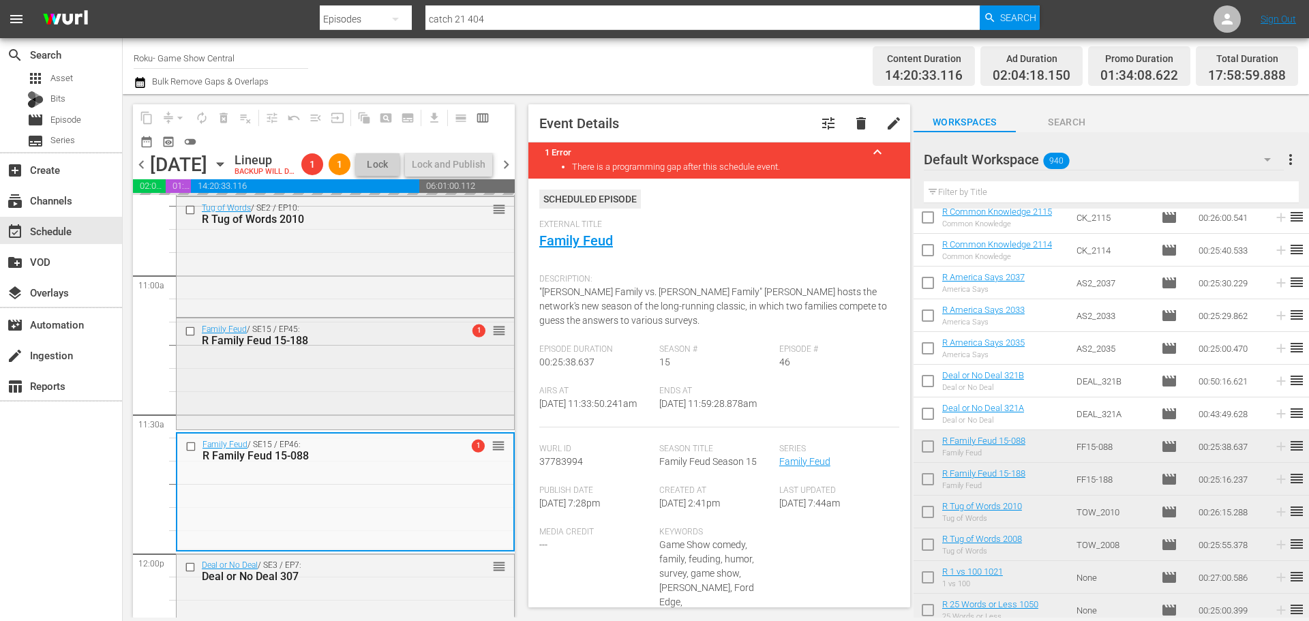
scroll to position [2999, 0]
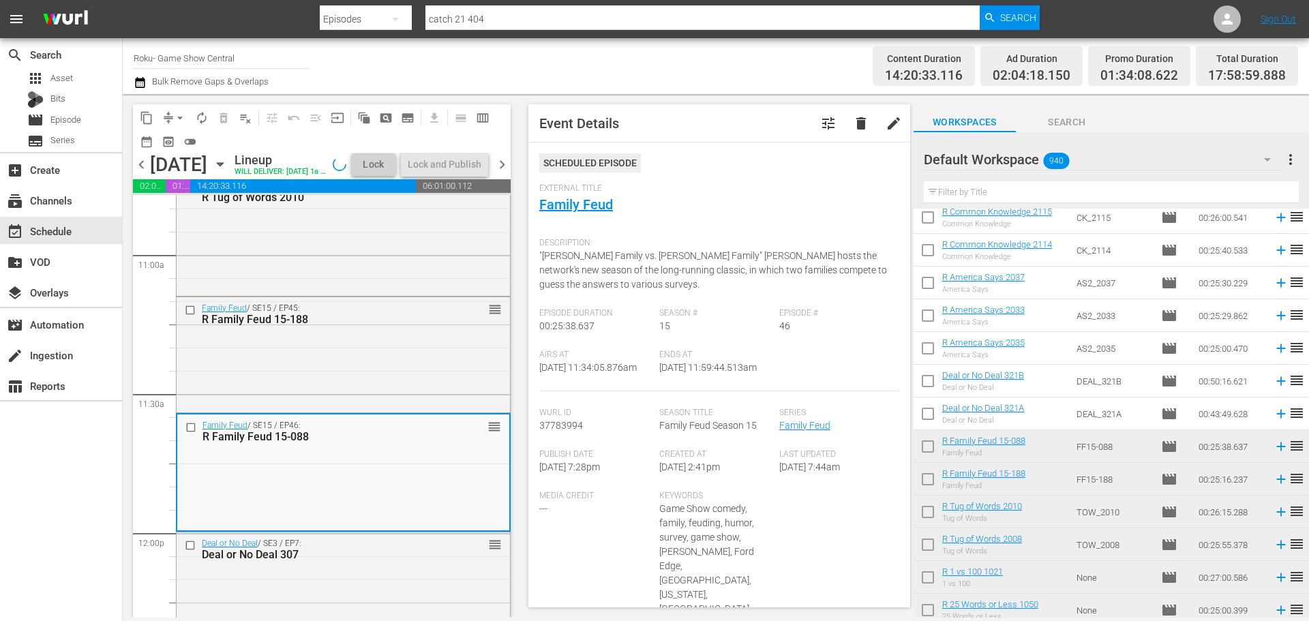
click at [330, 326] on div "R Family Feud 15-188" at bounding box center [322, 319] width 240 height 13
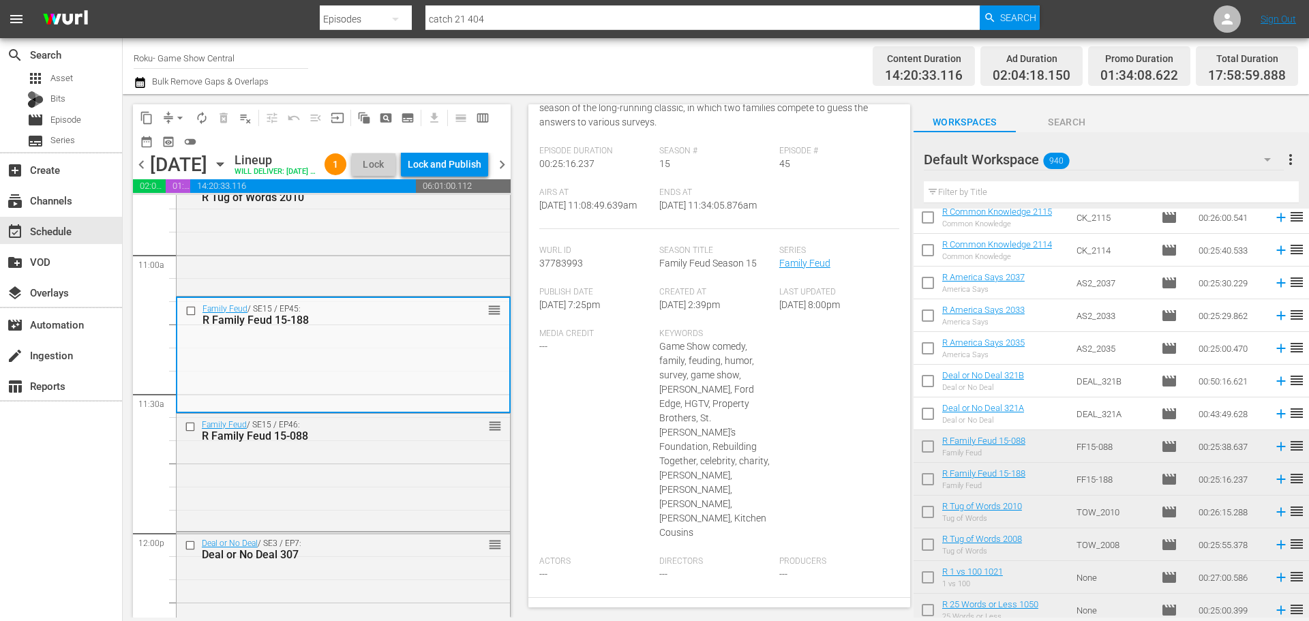
scroll to position [132, 0]
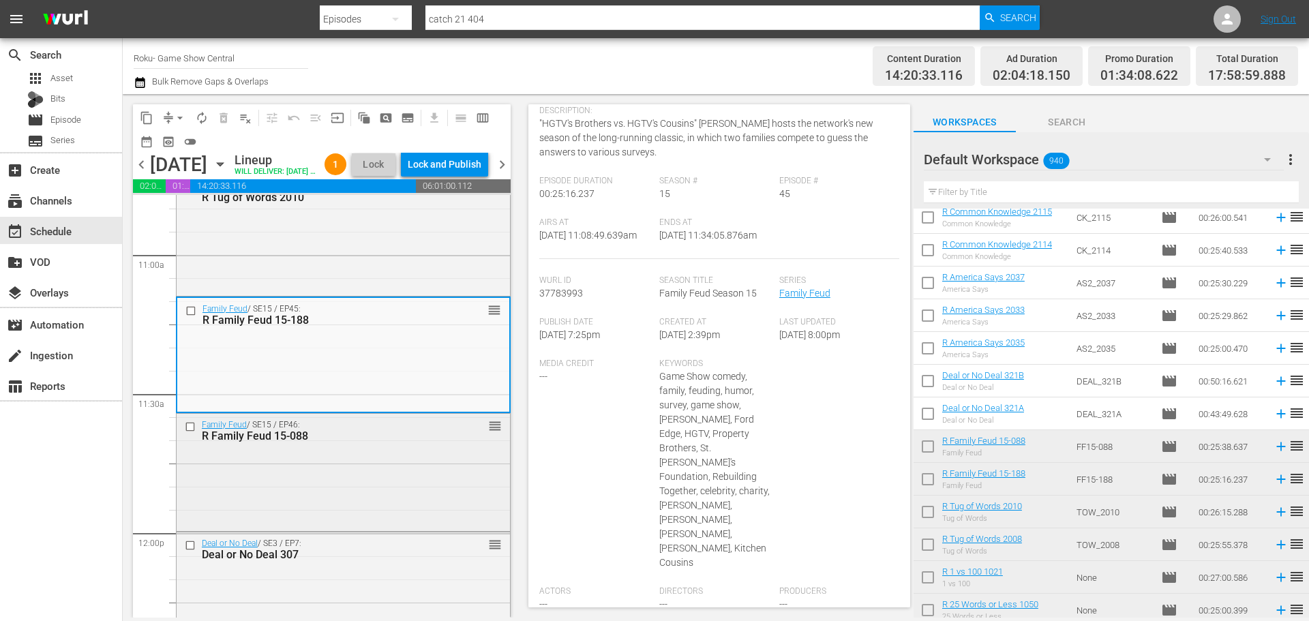
click at [476, 513] on div "Family Feud / SE15 / EP46: R Family Feud 15-088 reorder" at bounding box center [343, 471] width 333 height 114
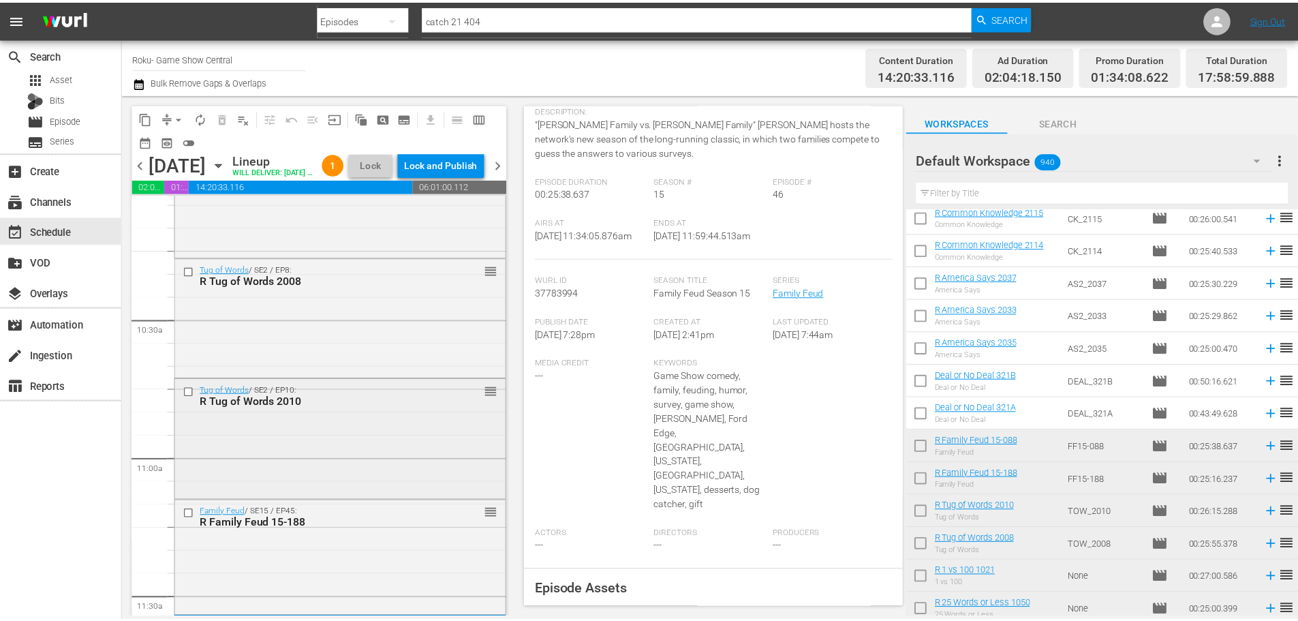
scroll to position [2794, 0]
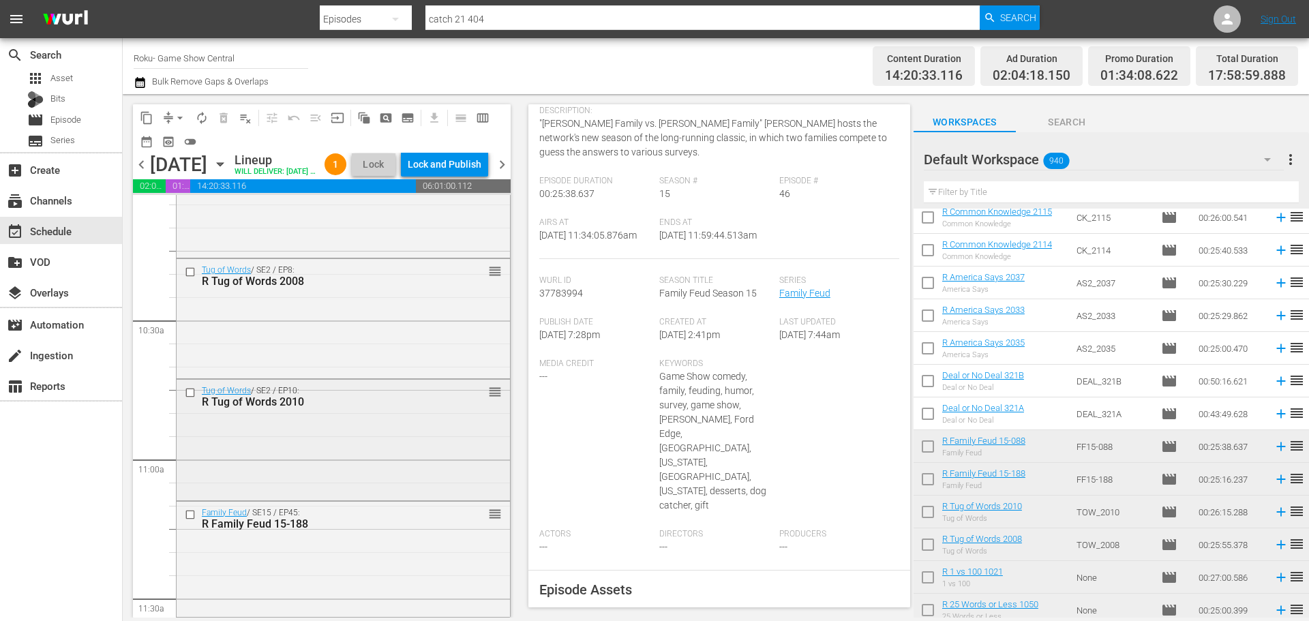
click at [320, 470] on div "Tug of Words / SE2 / EP10: R Tug of Words 2010 reorder" at bounding box center [343, 439] width 333 height 118
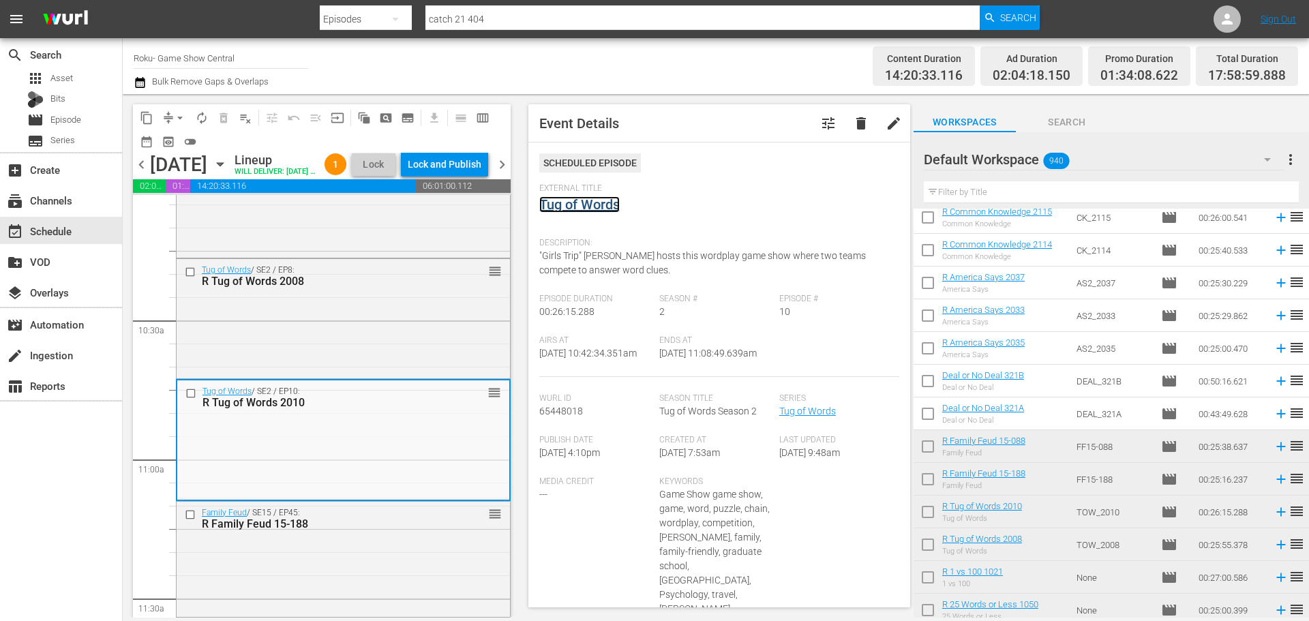
click at [596, 208] on link "Tug of Words" at bounding box center [579, 204] width 80 height 16
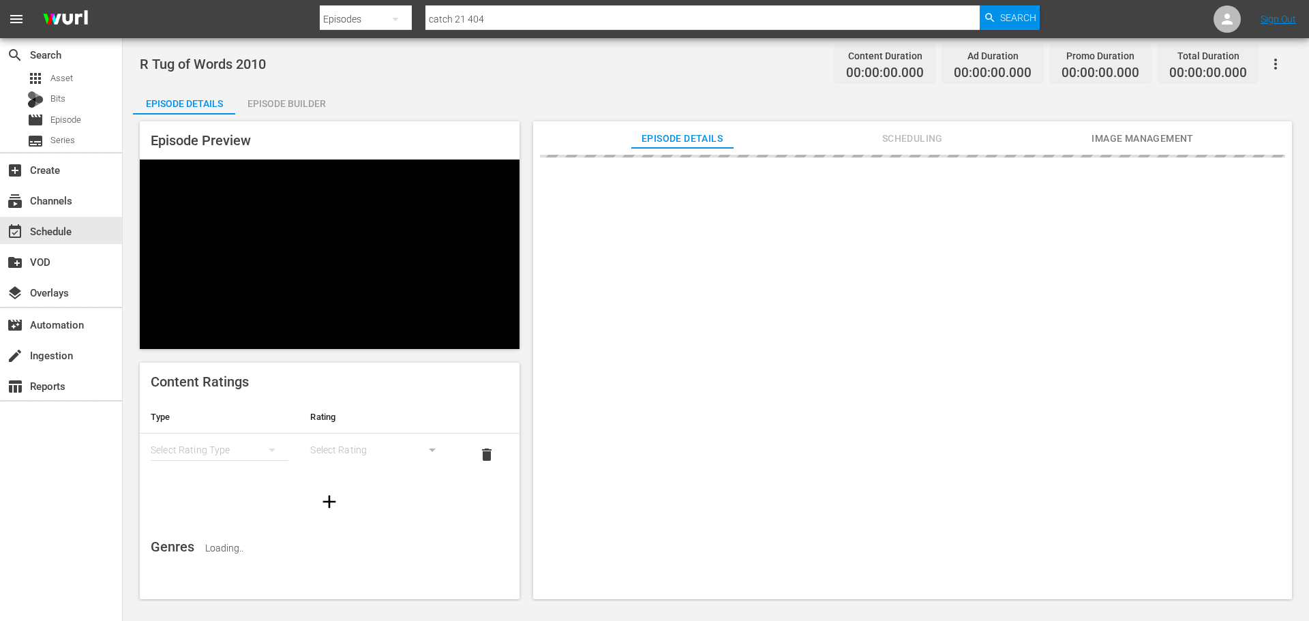
click at [275, 102] on div "Episode Builder" at bounding box center [286, 103] width 102 height 33
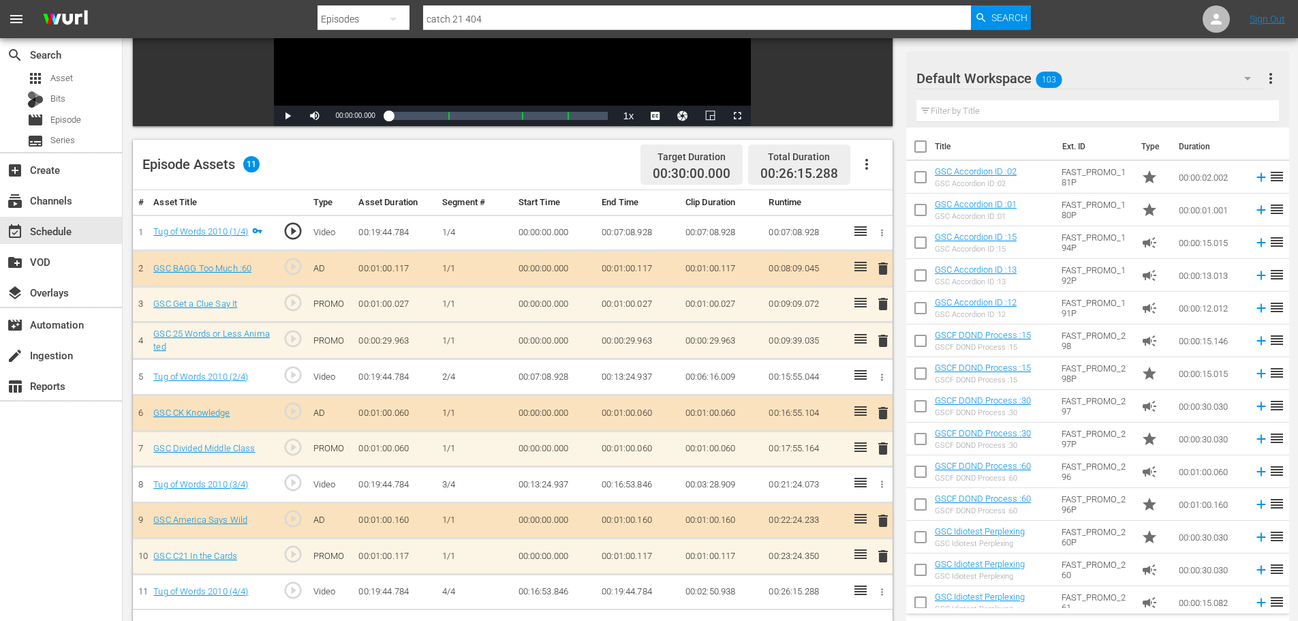
scroll to position [68, 0]
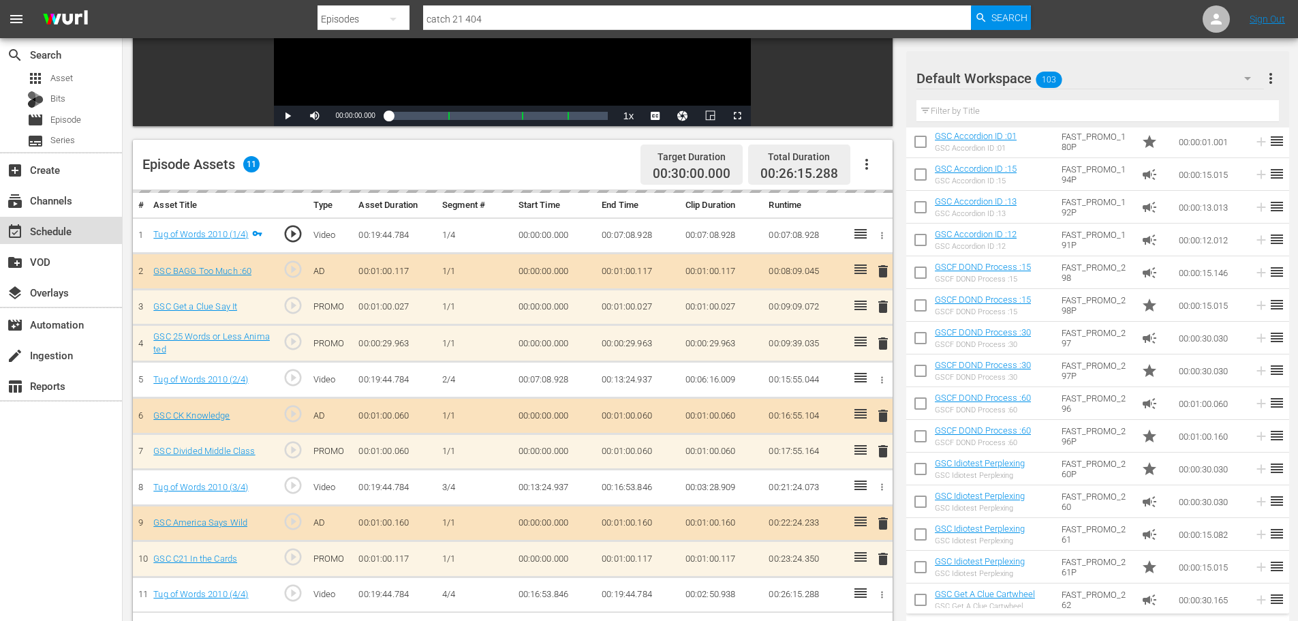
click at [95, 230] on div "event_available Schedule" at bounding box center [61, 230] width 122 height 27
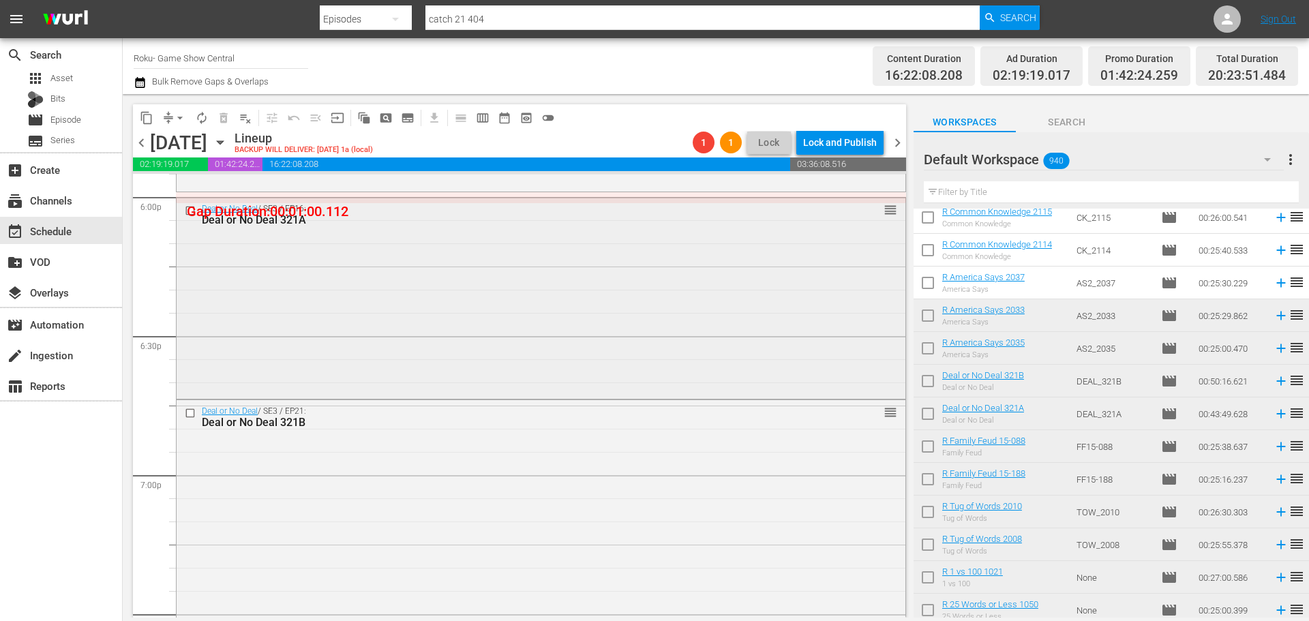
scroll to position [4839, 0]
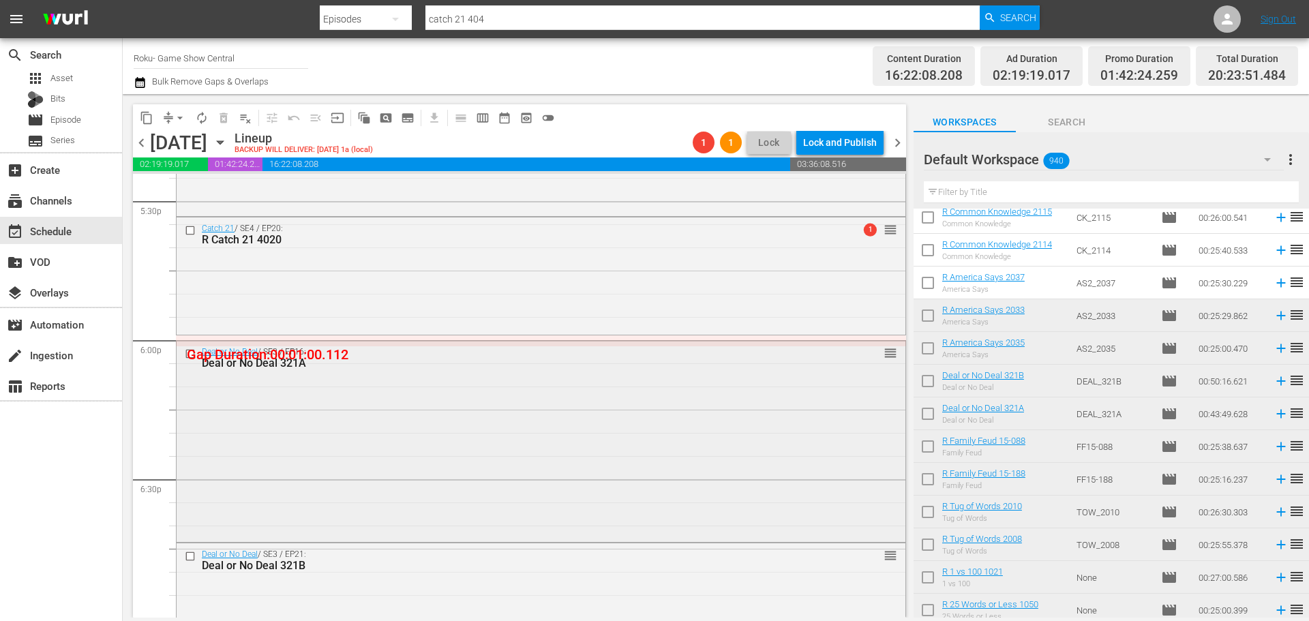
click at [480, 392] on div "Deal or No Deal / SE3 / EP16: Deal or No Deal 321A reorder" at bounding box center [541, 440] width 729 height 199
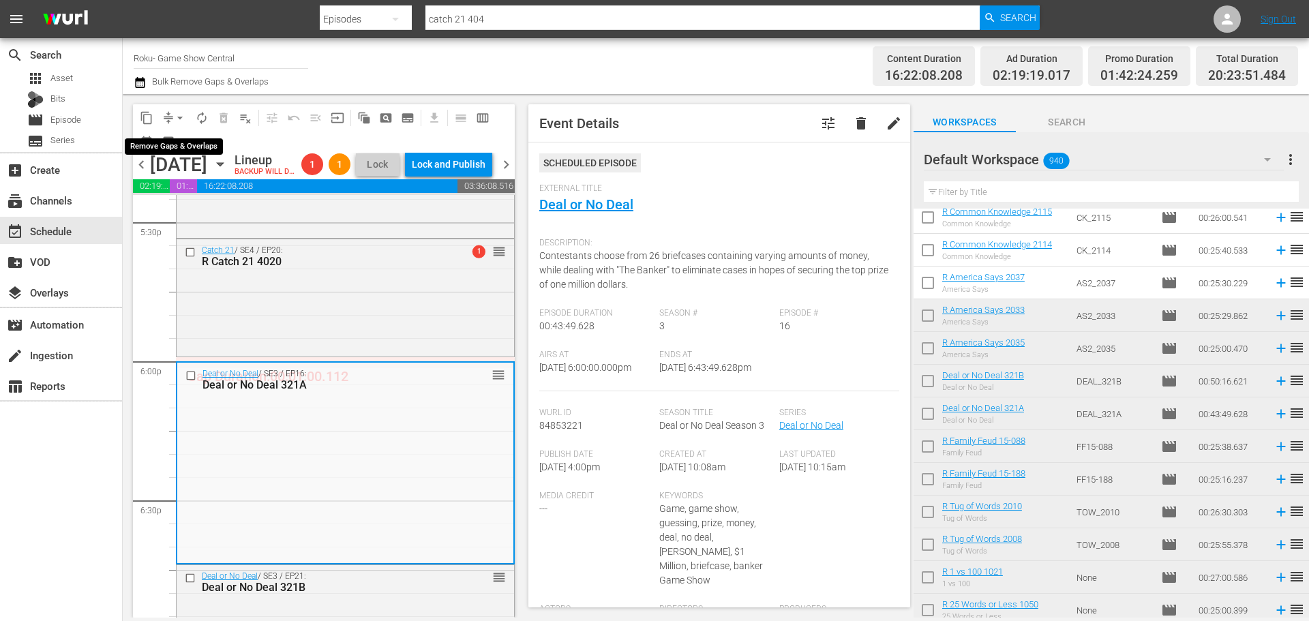
click at [180, 124] on span "arrow_drop_down" at bounding box center [180, 118] width 14 height 14
click at [169, 142] on li "Align to Midnight" at bounding box center [180, 145] width 143 height 22
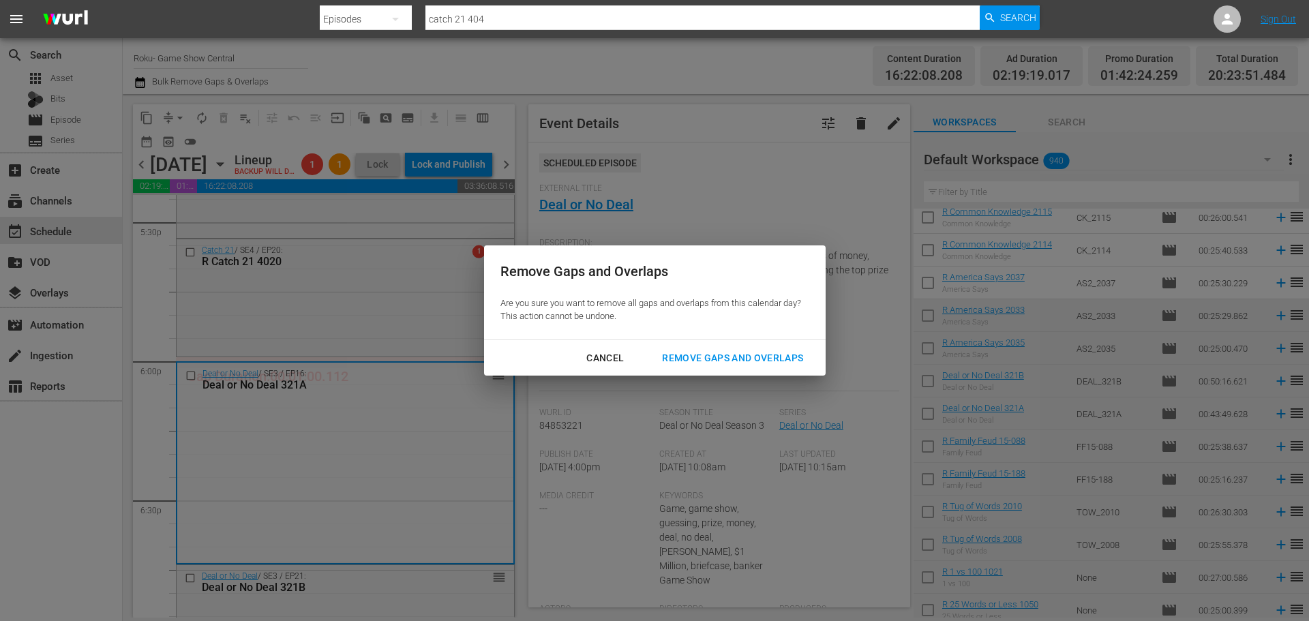
click at [707, 353] on div "Remove Gaps and Overlaps" at bounding box center [732, 358] width 163 height 17
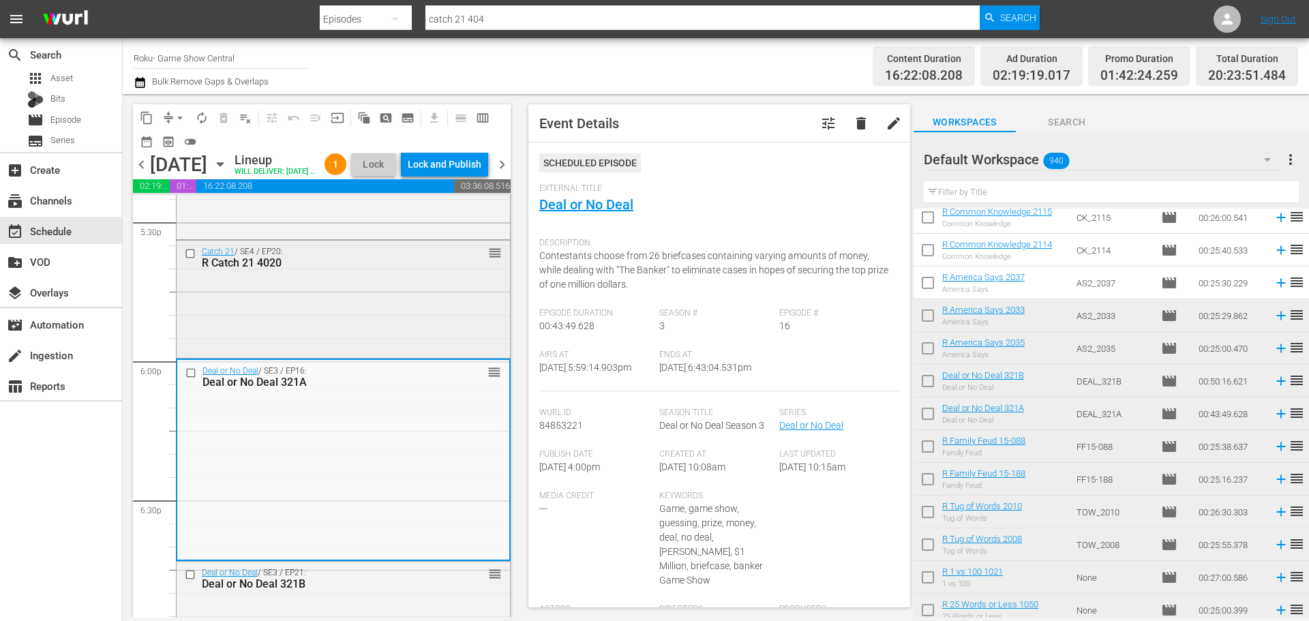
click at [241, 311] on div "Catch 21 / SE4 / EP20: R Catch 21 4020 reorder" at bounding box center [343, 298] width 333 height 114
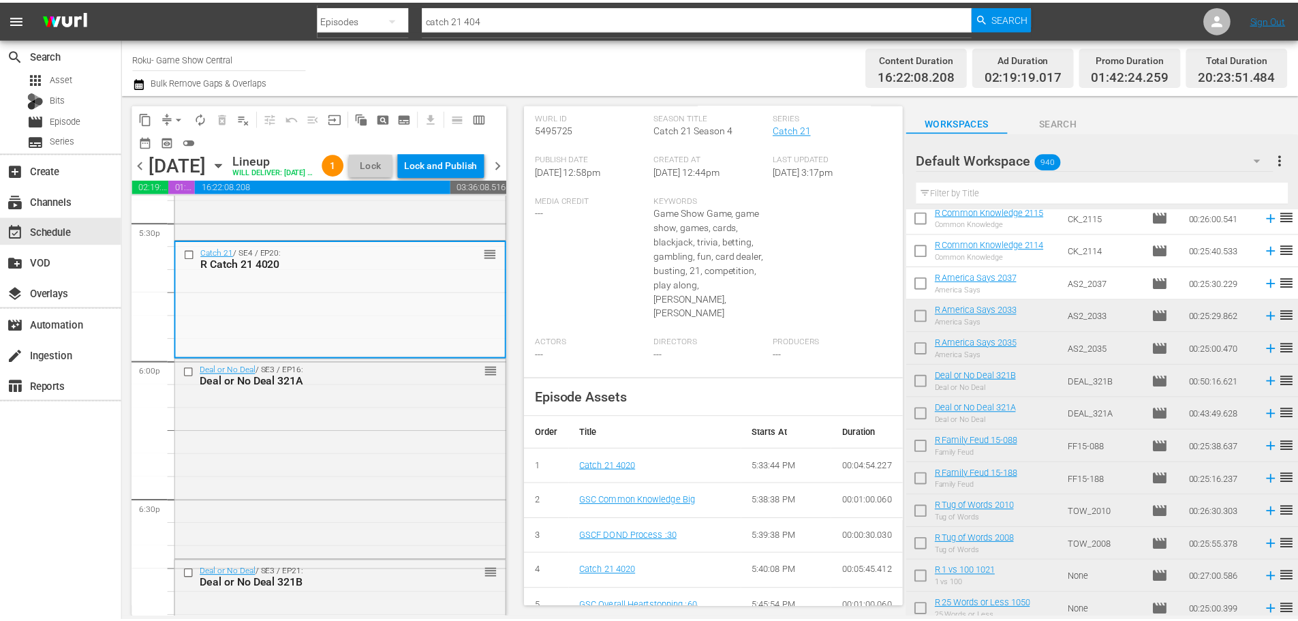
scroll to position [0, 0]
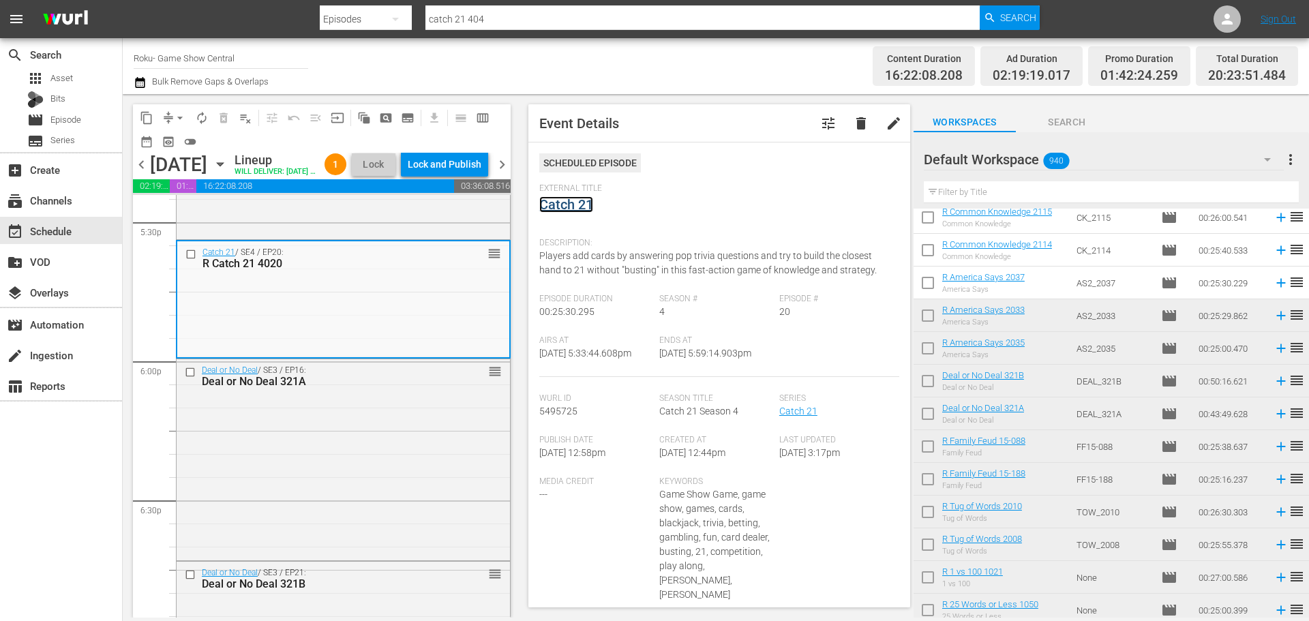
click at [566, 198] on link "Catch 21" at bounding box center [566, 204] width 54 height 16
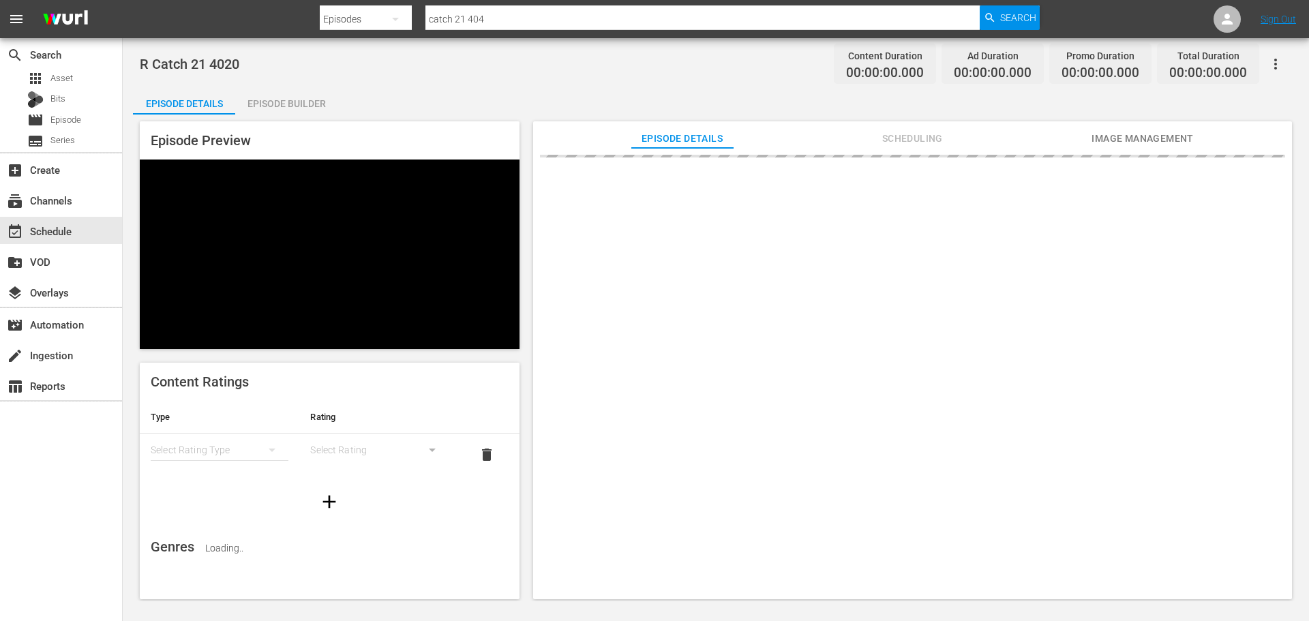
click at [273, 108] on div "Episode Builder" at bounding box center [286, 103] width 102 height 33
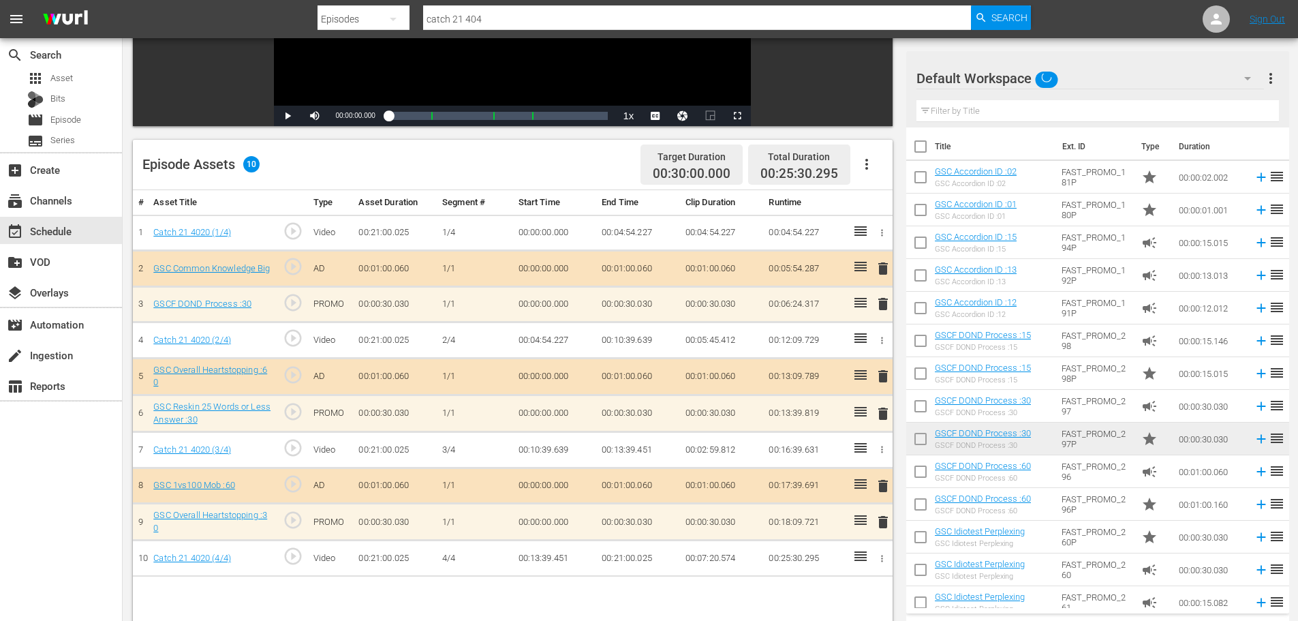
scroll to position [355, 0]
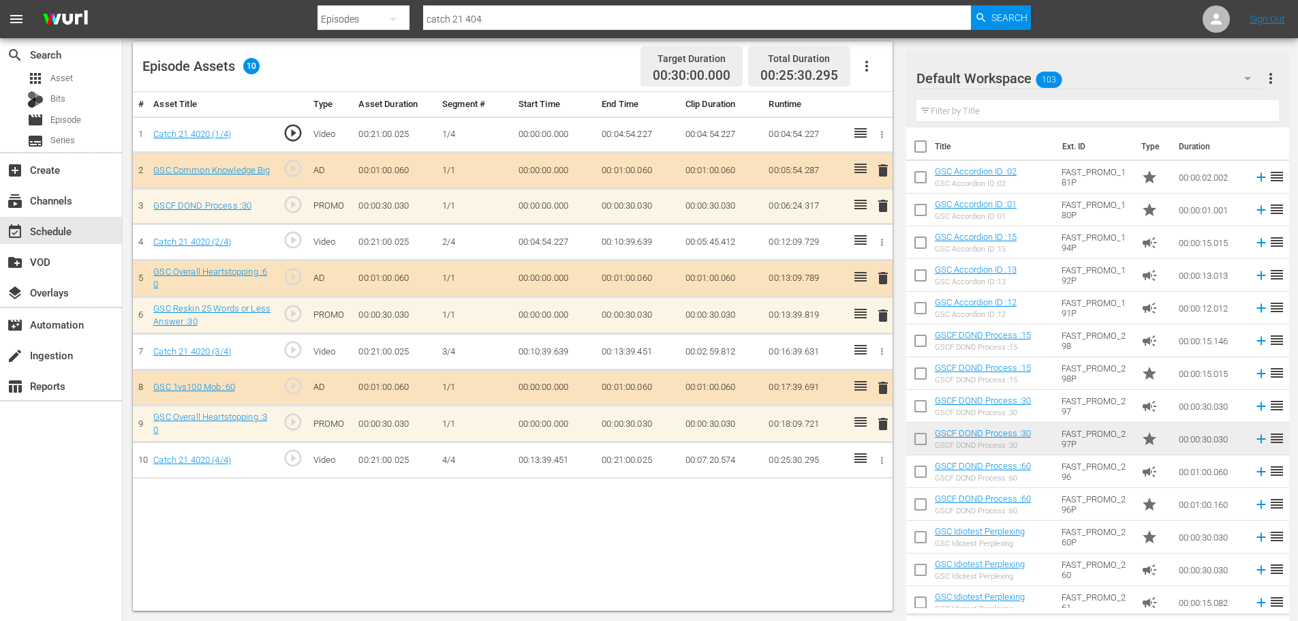
click at [874, 315] on td "delete" at bounding box center [881, 315] width 22 height 37
click at [881, 317] on span "delete" at bounding box center [883, 315] width 16 height 16
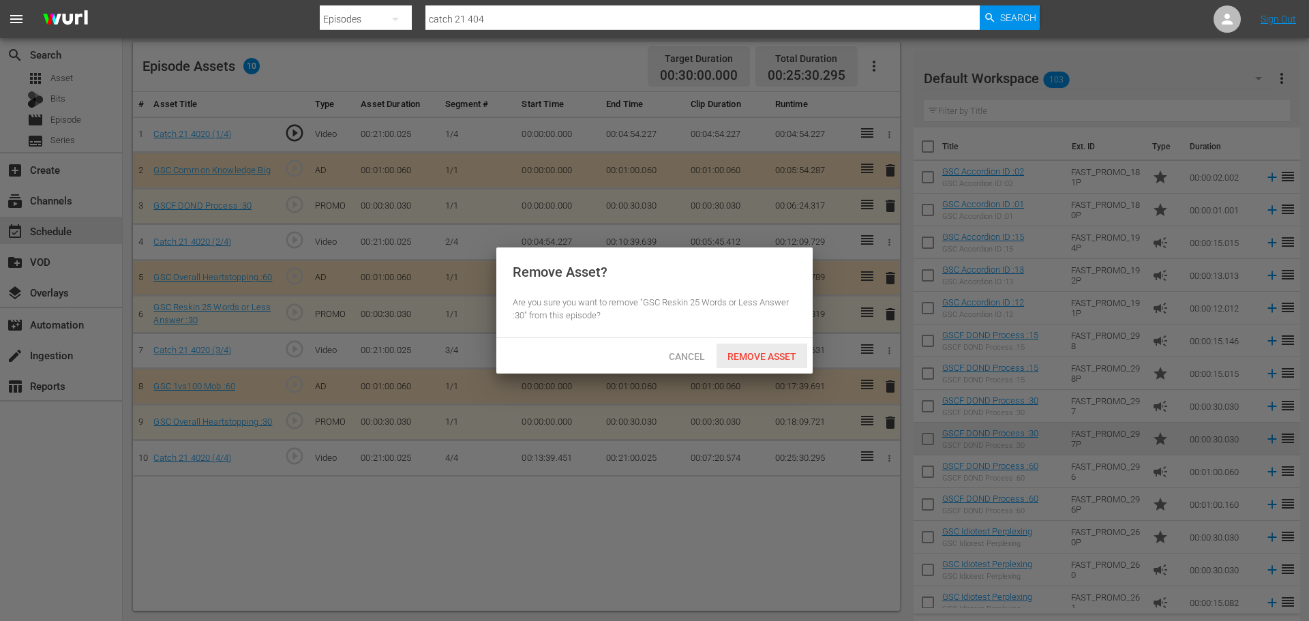
click at [786, 354] on span "Remove Asset" at bounding box center [761, 356] width 91 height 11
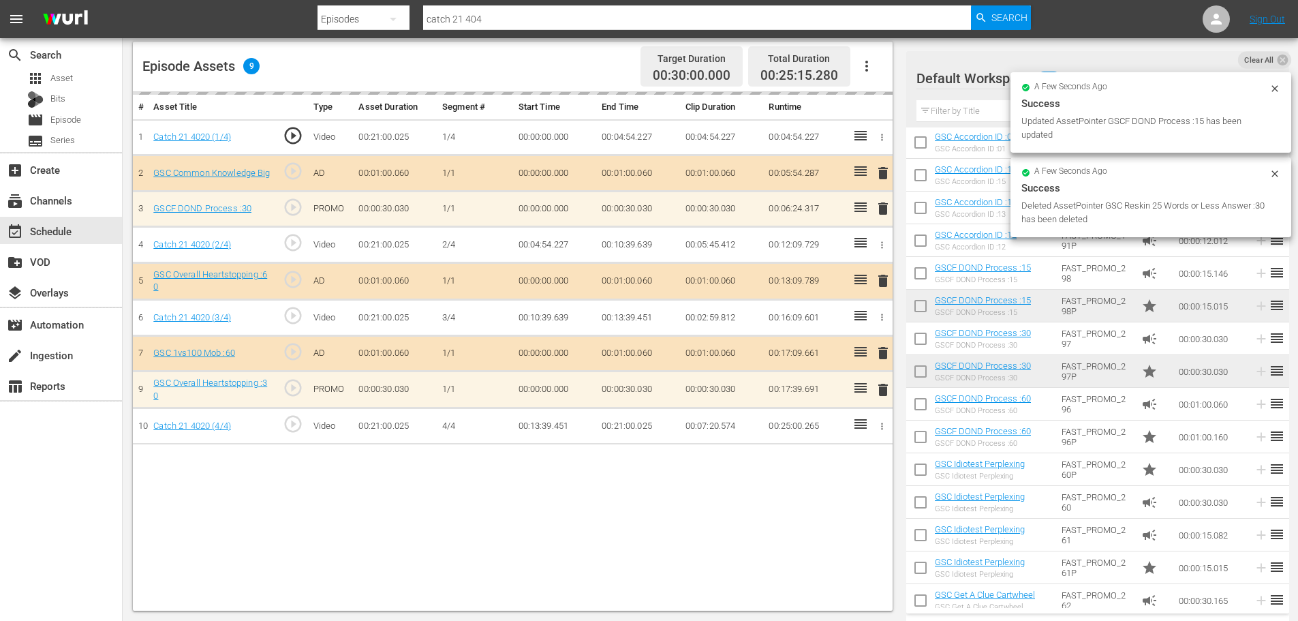
scroll to position [68, 0]
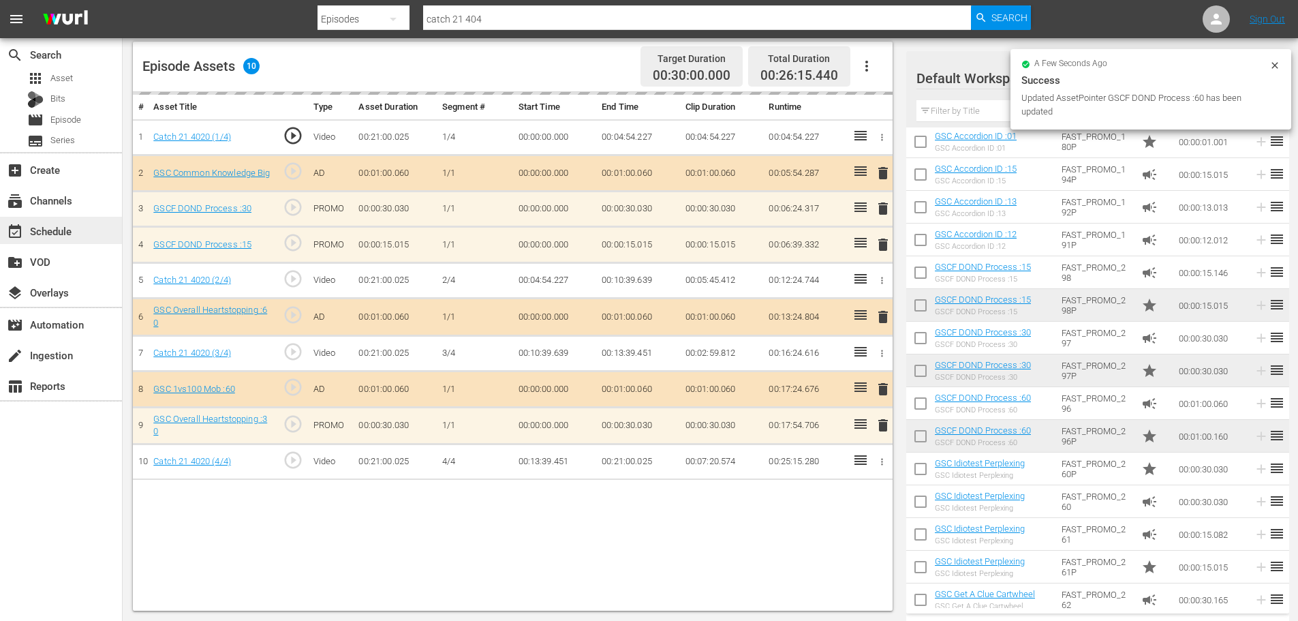
click at [58, 226] on div "event_available Schedule" at bounding box center [38, 229] width 76 height 12
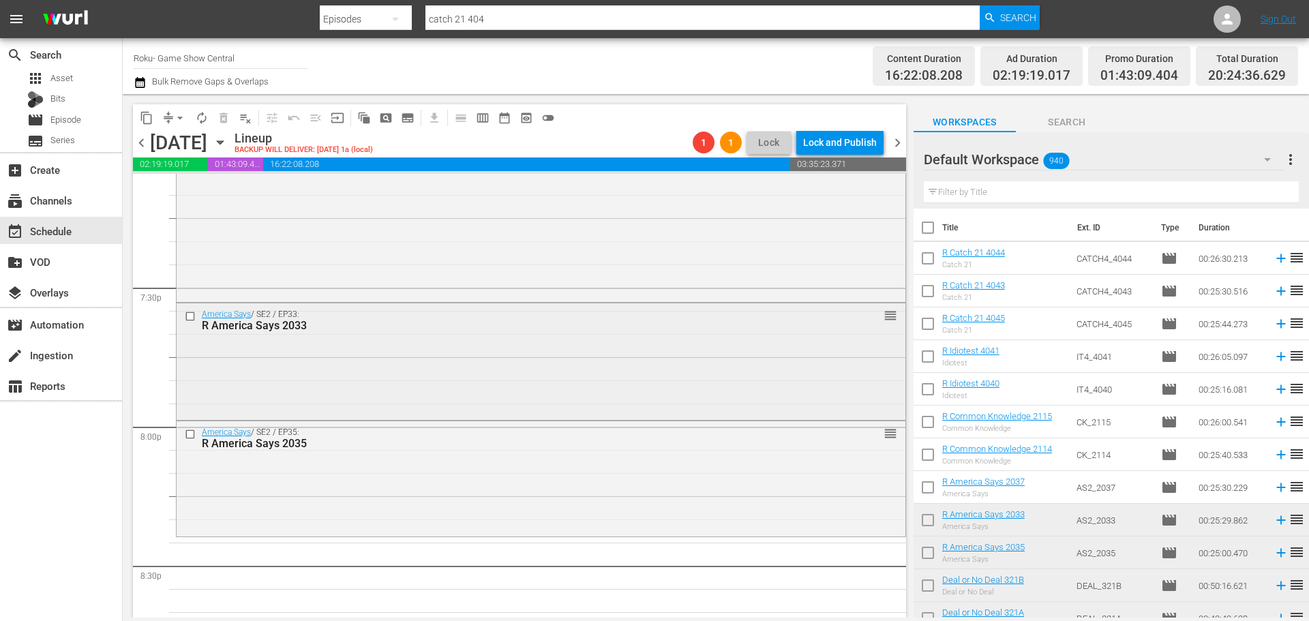
scroll to position [4968, 0]
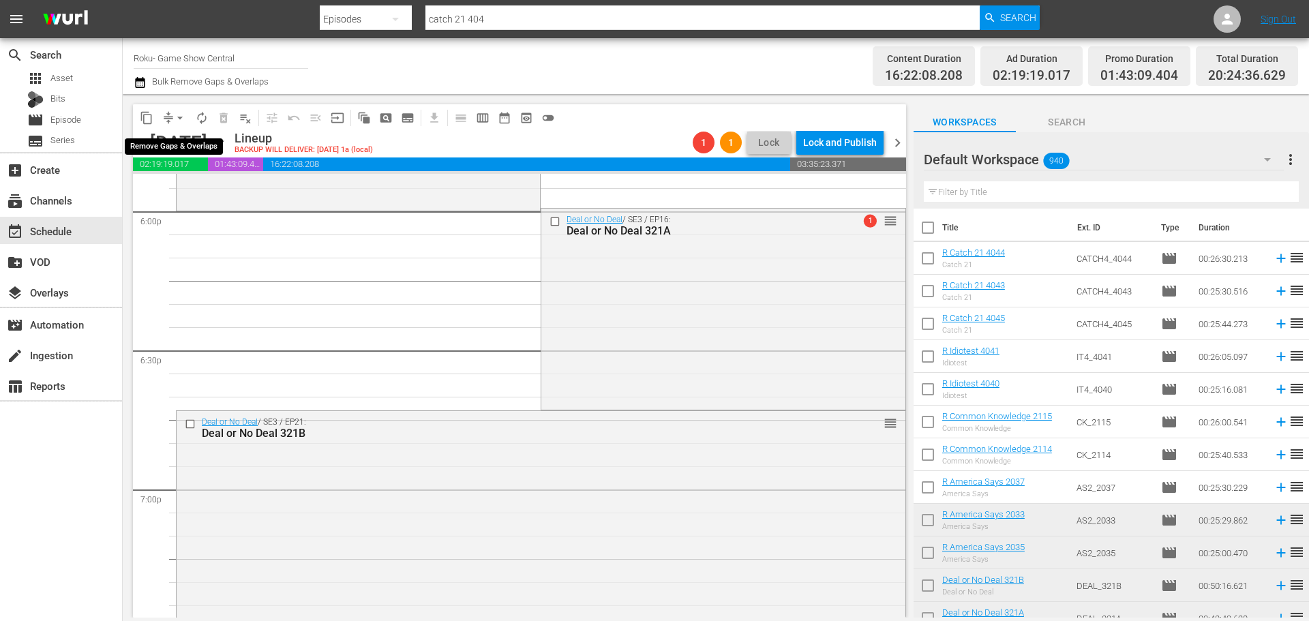
drag, startPoint x: 183, startPoint y: 113, endPoint x: 181, endPoint y: 121, distance: 8.6
click at [183, 113] on span "arrow_drop_down" at bounding box center [180, 118] width 14 height 14
click at [177, 152] on li "Align to Midnight" at bounding box center [180, 145] width 143 height 22
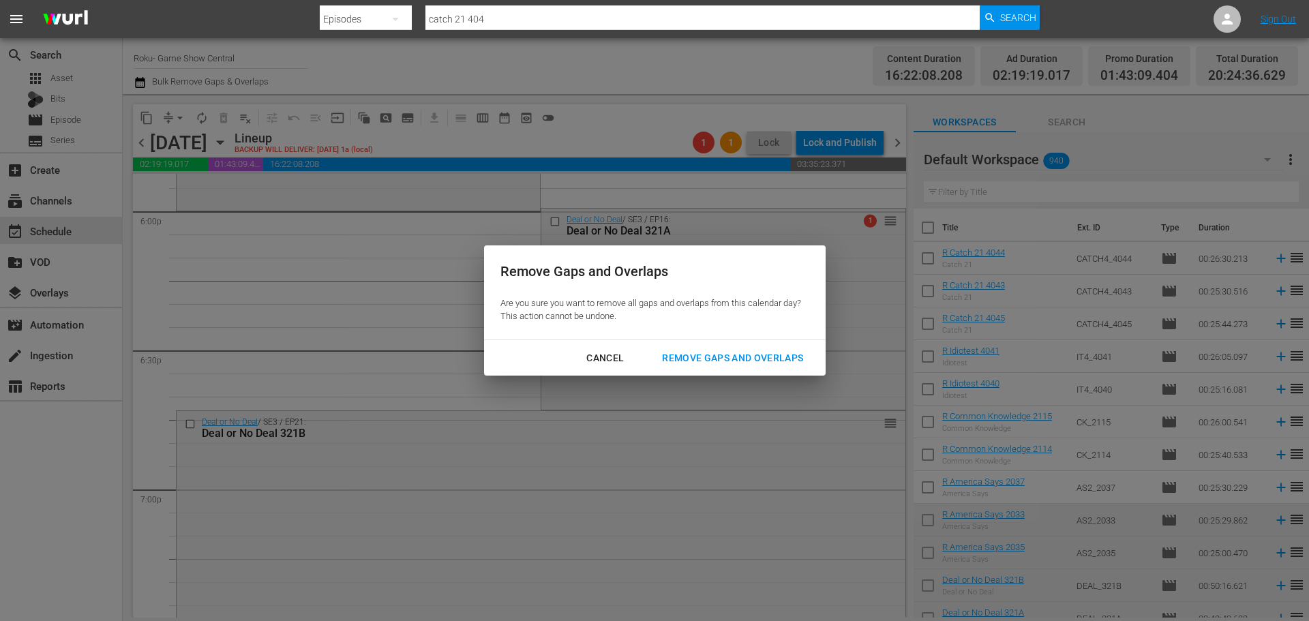
click at [768, 359] on div "Remove Gaps and Overlaps" at bounding box center [732, 358] width 163 height 17
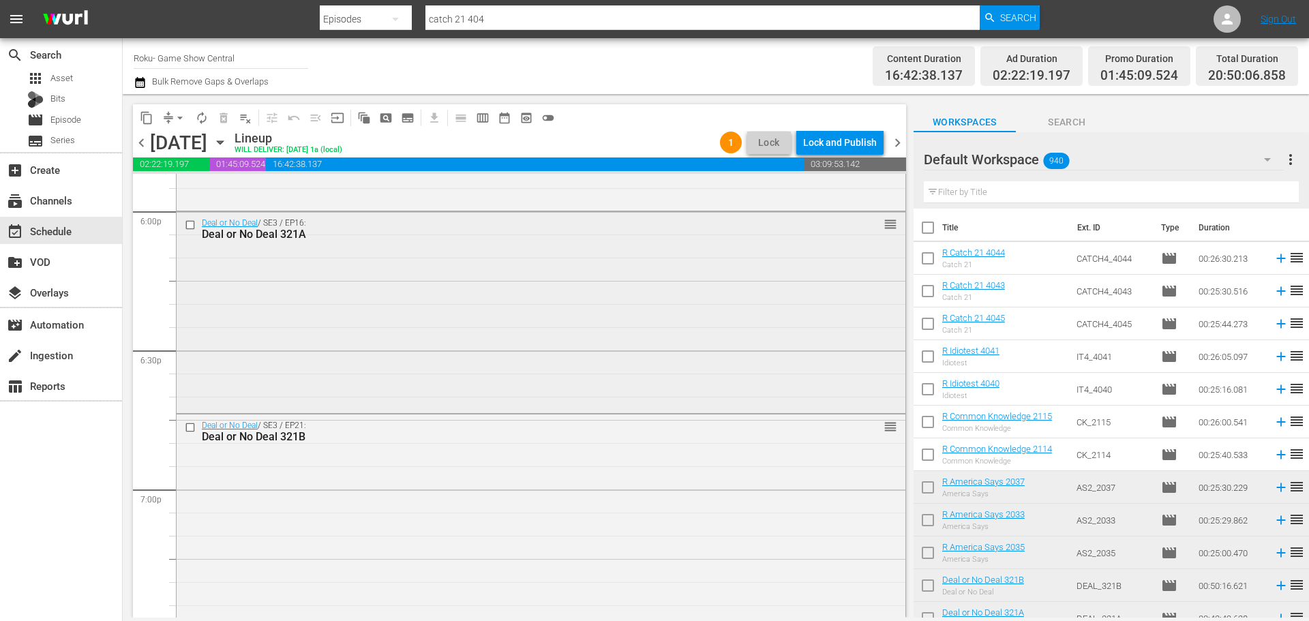
click at [429, 343] on div "Deal or No Deal / SE3 / EP16: Deal or No Deal 321A reorder" at bounding box center [541, 311] width 729 height 199
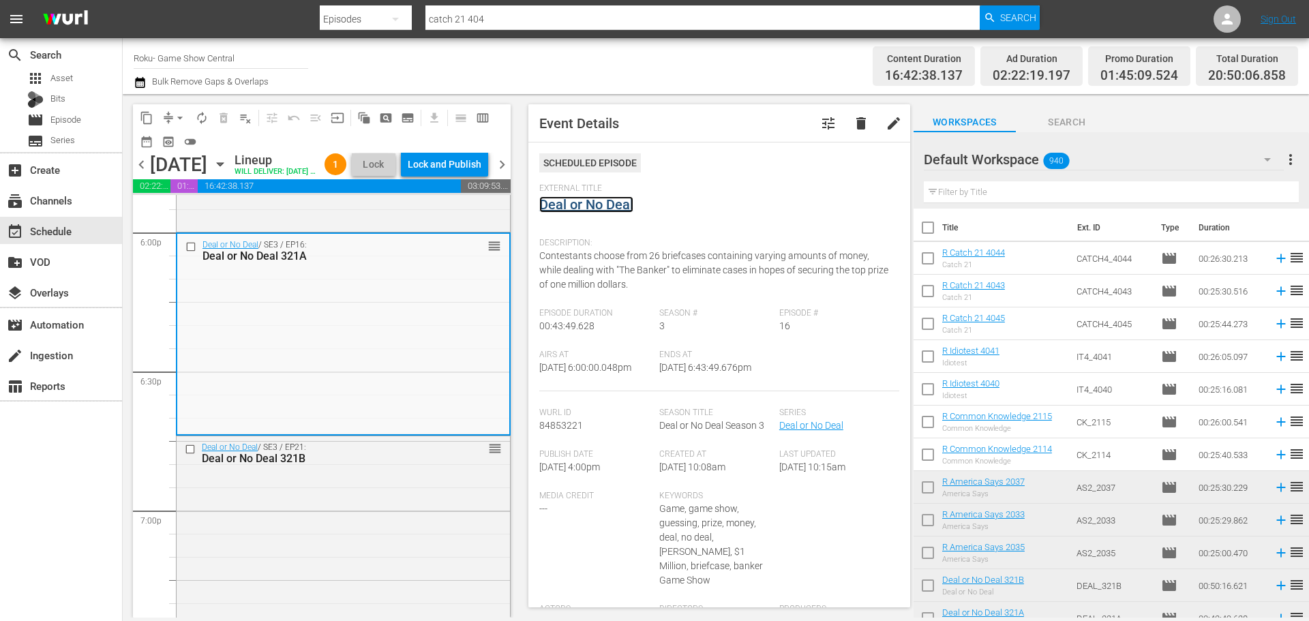
click at [575, 204] on link "Deal or No Deal" at bounding box center [586, 204] width 94 height 16
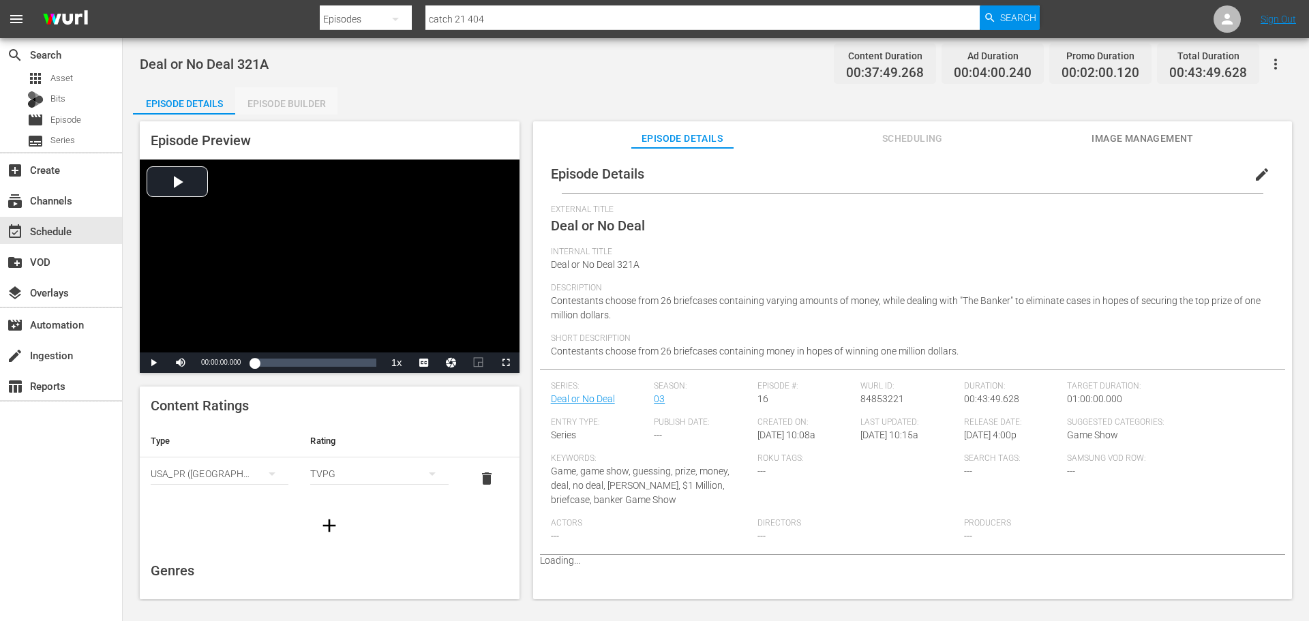
click at [317, 97] on div "Episode Builder" at bounding box center [286, 103] width 102 height 33
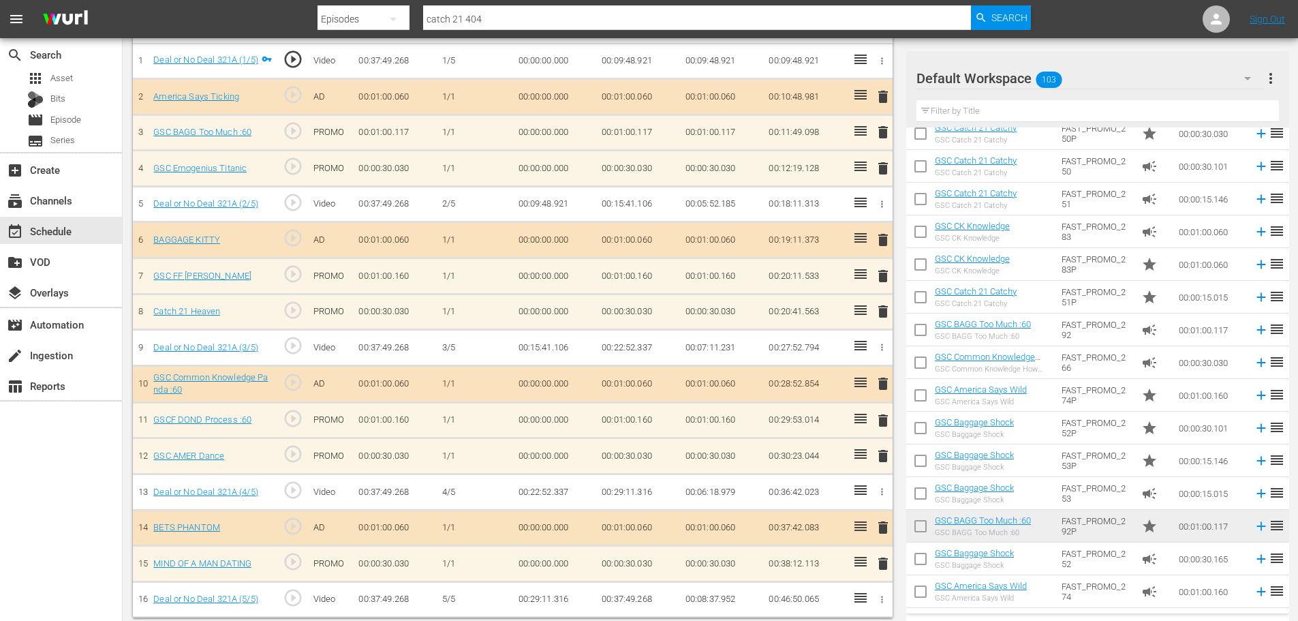
scroll to position [437, 0]
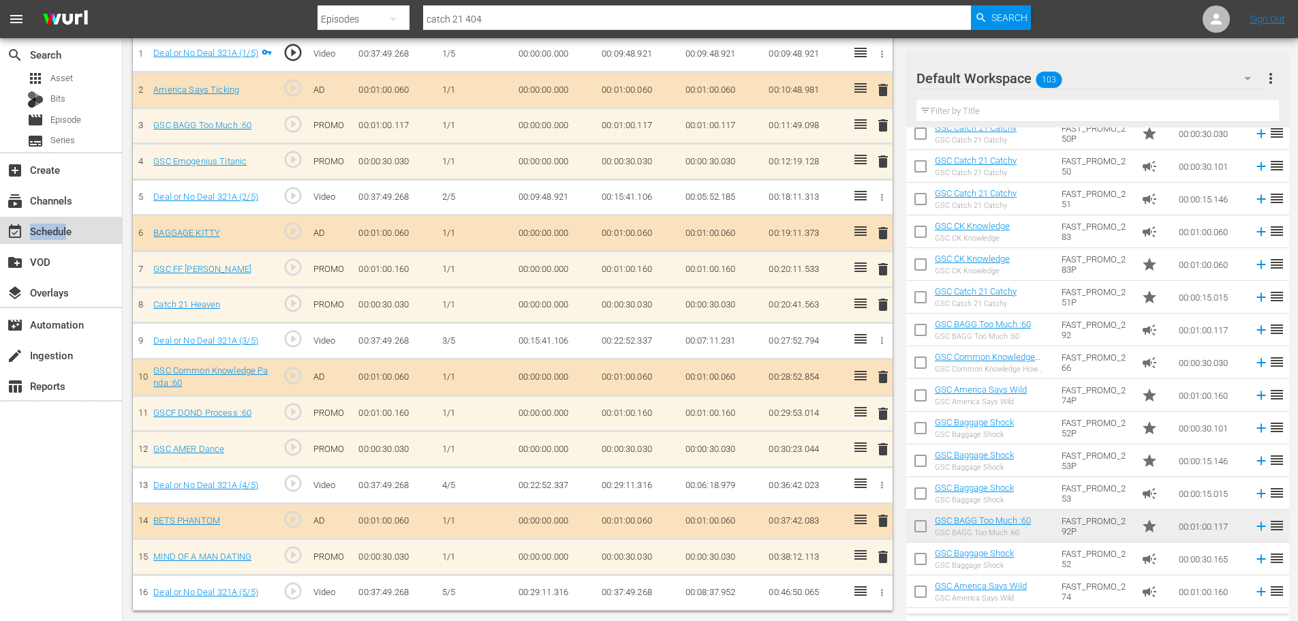
click at [67, 223] on div "event_available Schedule" at bounding box center [38, 229] width 76 height 12
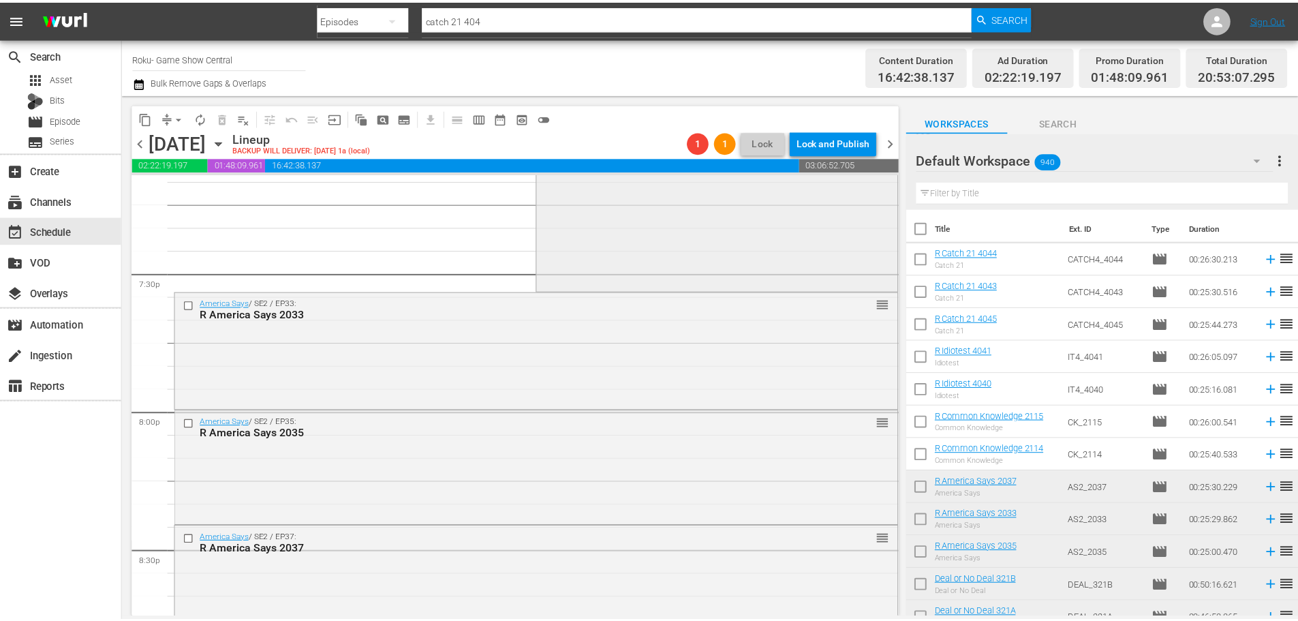
scroll to position [5112, 0]
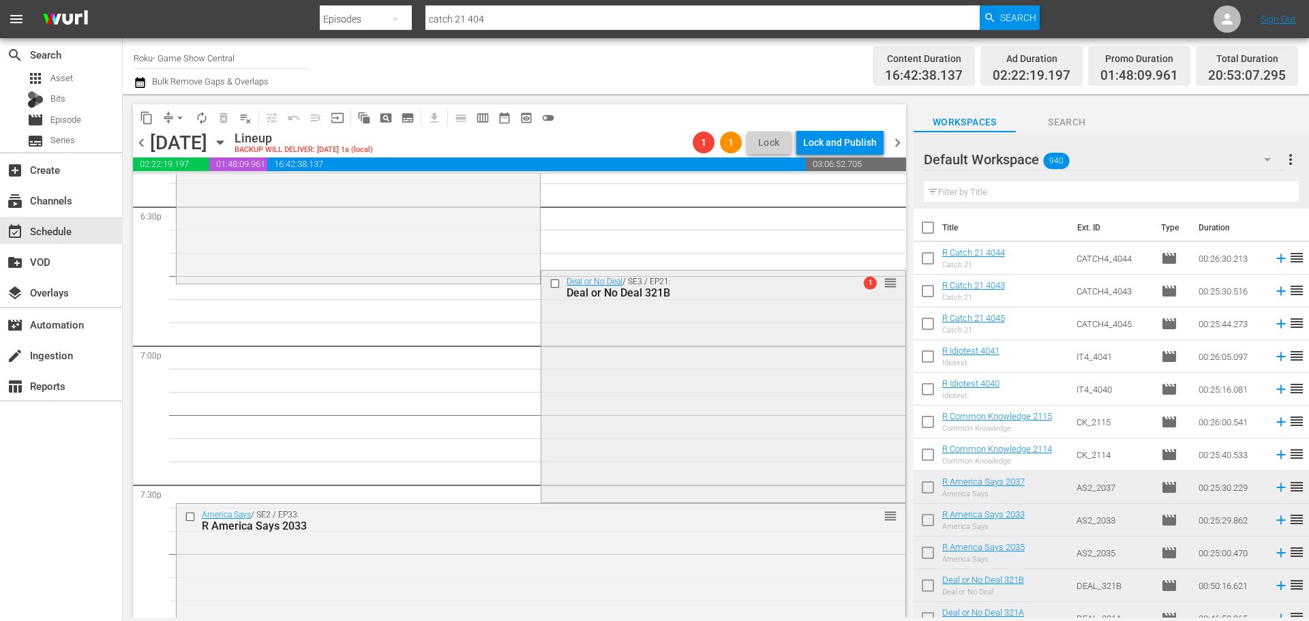
click at [663, 421] on div "Deal or No Deal / SE3 / EP21: Deal or No Deal 321B 1 reorder" at bounding box center [722, 385] width 363 height 229
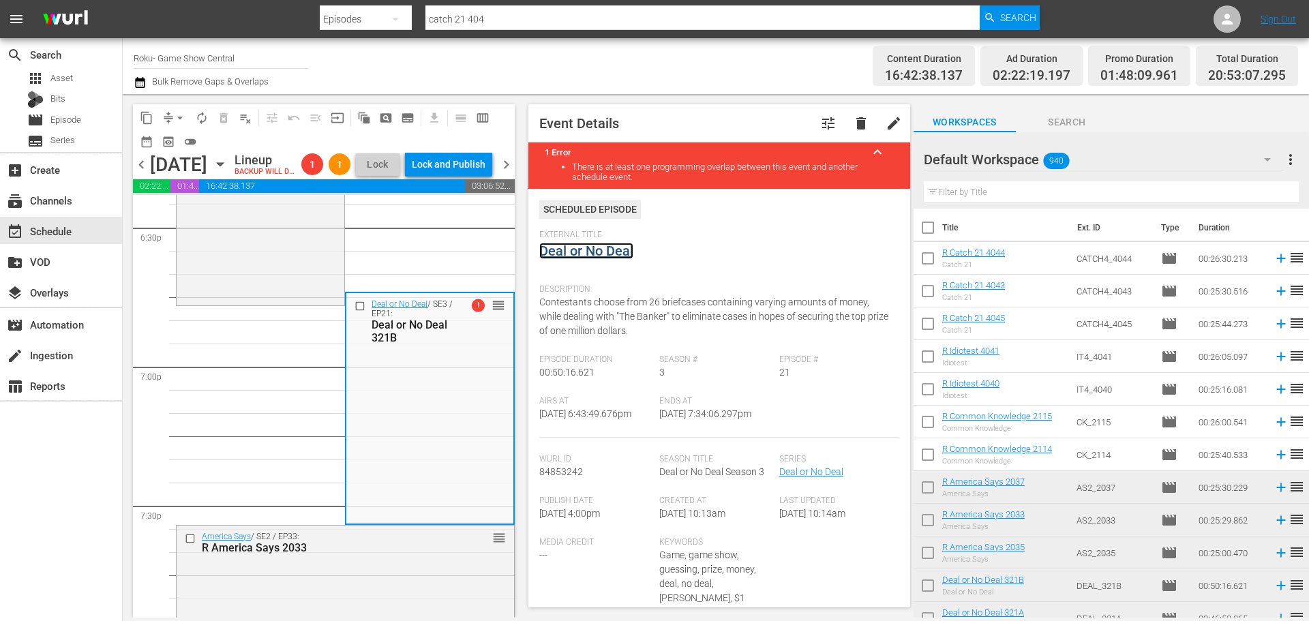
click at [568, 249] on link "Deal or No Deal" at bounding box center [586, 251] width 94 height 16
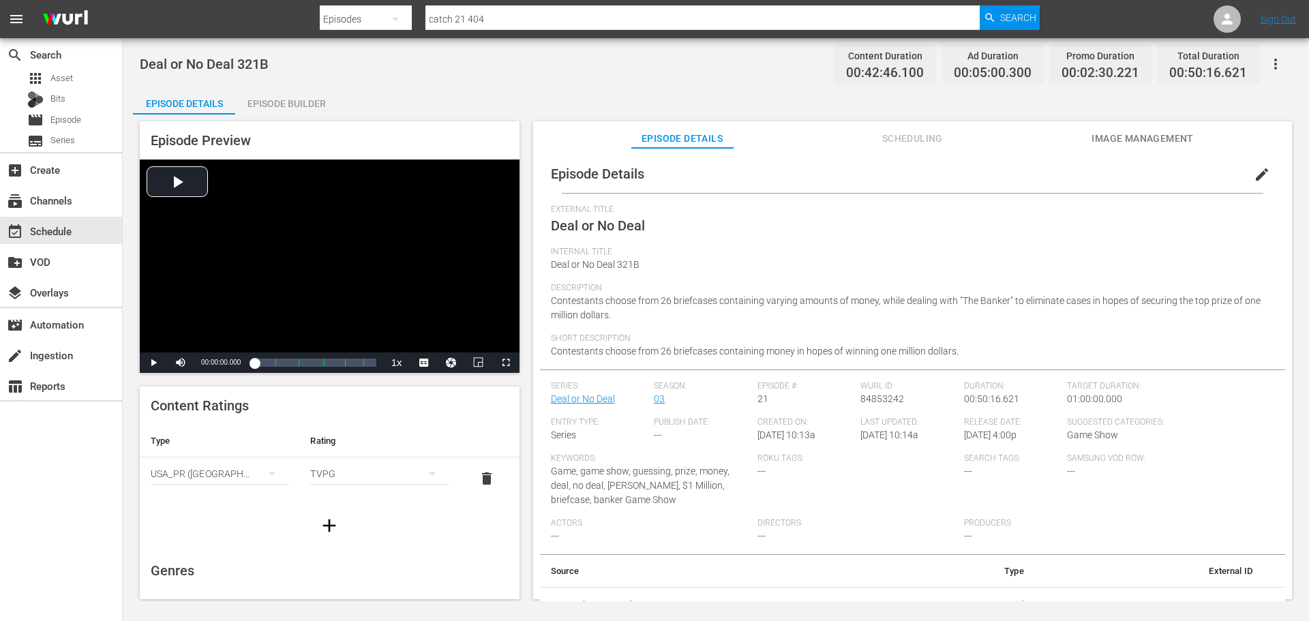
click at [290, 115] on div "Episode Preview Video Player is loading. Play Video Play Mute Current Time 00:0…" at bounding box center [715, 361] width 1165 height 495
click at [278, 85] on div "Deal or No Deal 321B Content Duration 00:42:46.100 Ad Duration 00:05:00.300 Pro…" at bounding box center [716, 319] width 1186 height 563
click at [283, 91] on div "Episode Builder" at bounding box center [286, 103] width 102 height 33
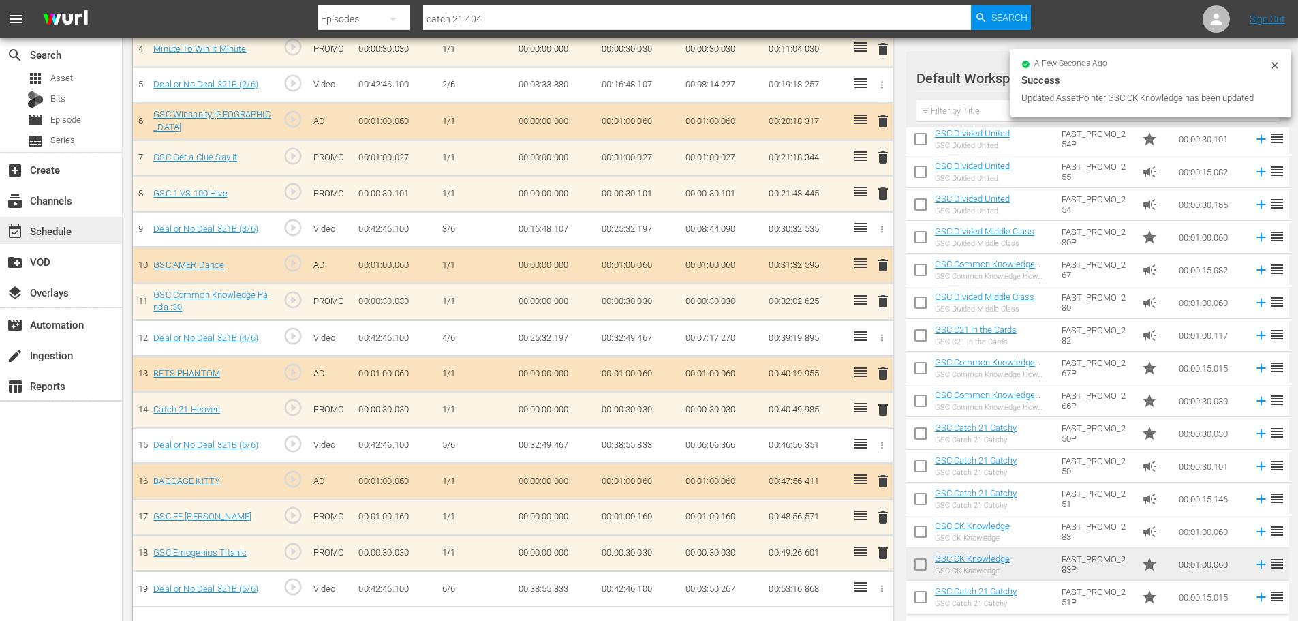
scroll to position [545, 0]
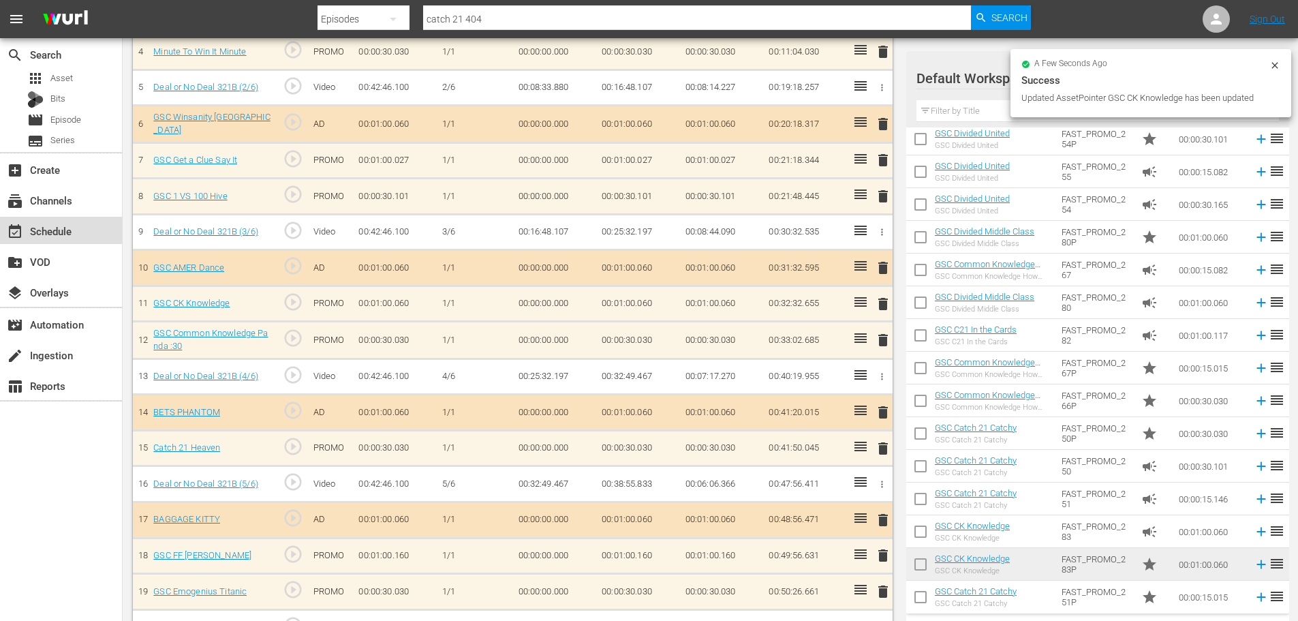
click at [83, 220] on div "event_available Schedule" at bounding box center [61, 230] width 122 height 27
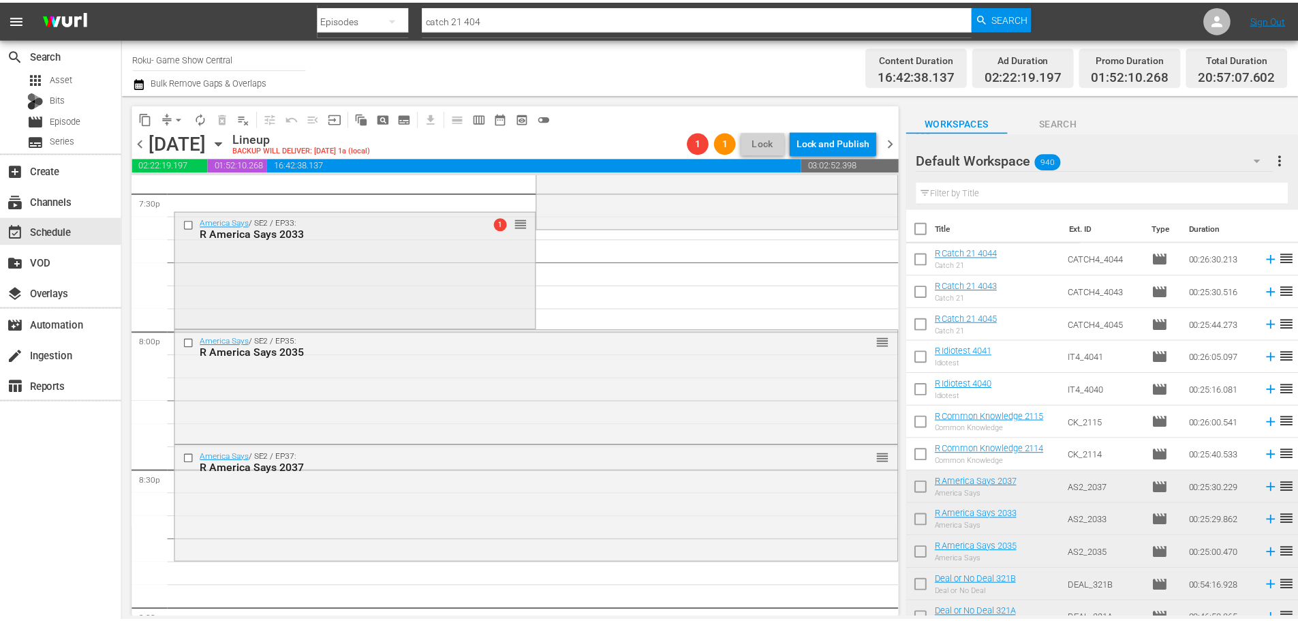
scroll to position [5412, 0]
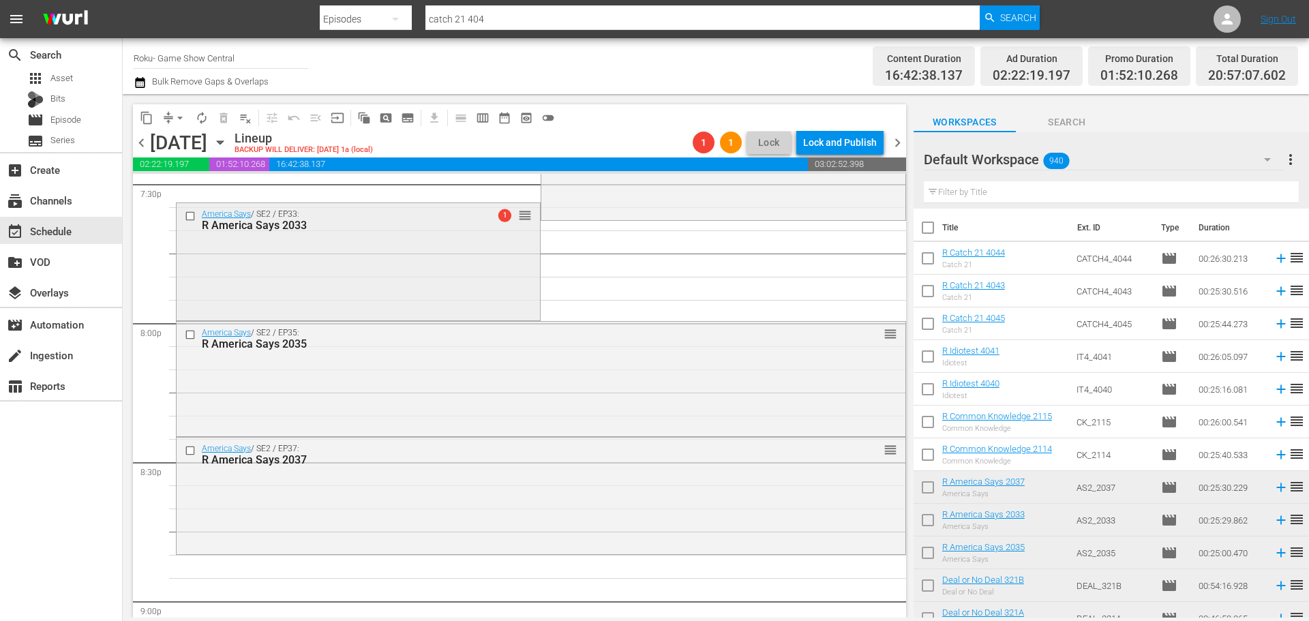
click at [381, 278] on div "America Says / SE2 / EP33: R America Says 2033 1 reorder" at bounding box center [358, 260] width 363 height 114
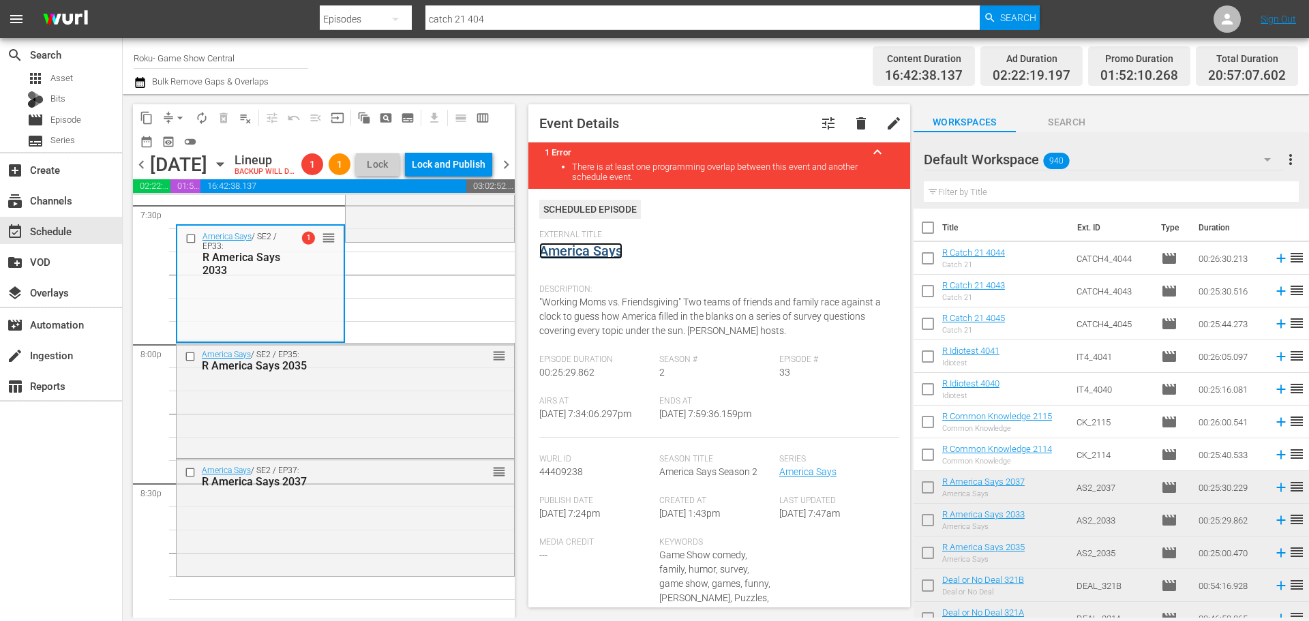
click at [606, 249] on link "America Says" at bounding box center [580, 251] width 83 height 16
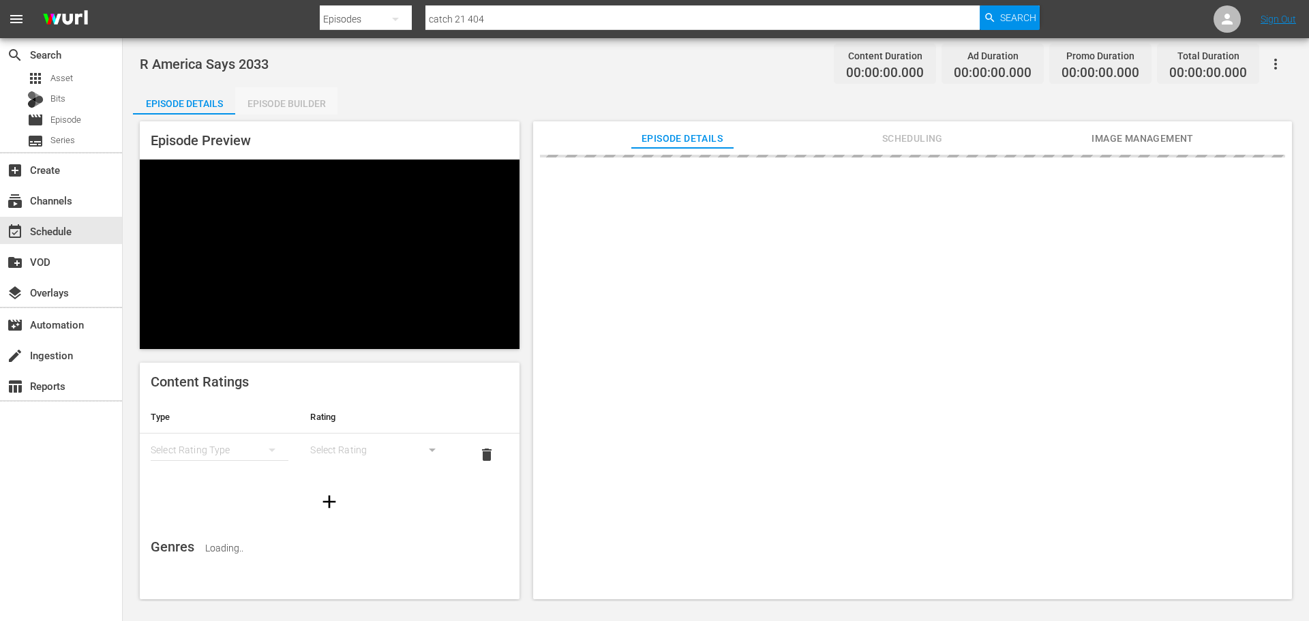
click at [272, 104] on div "Episode Builder" at bounding box center [286, 103] width 102 height 33
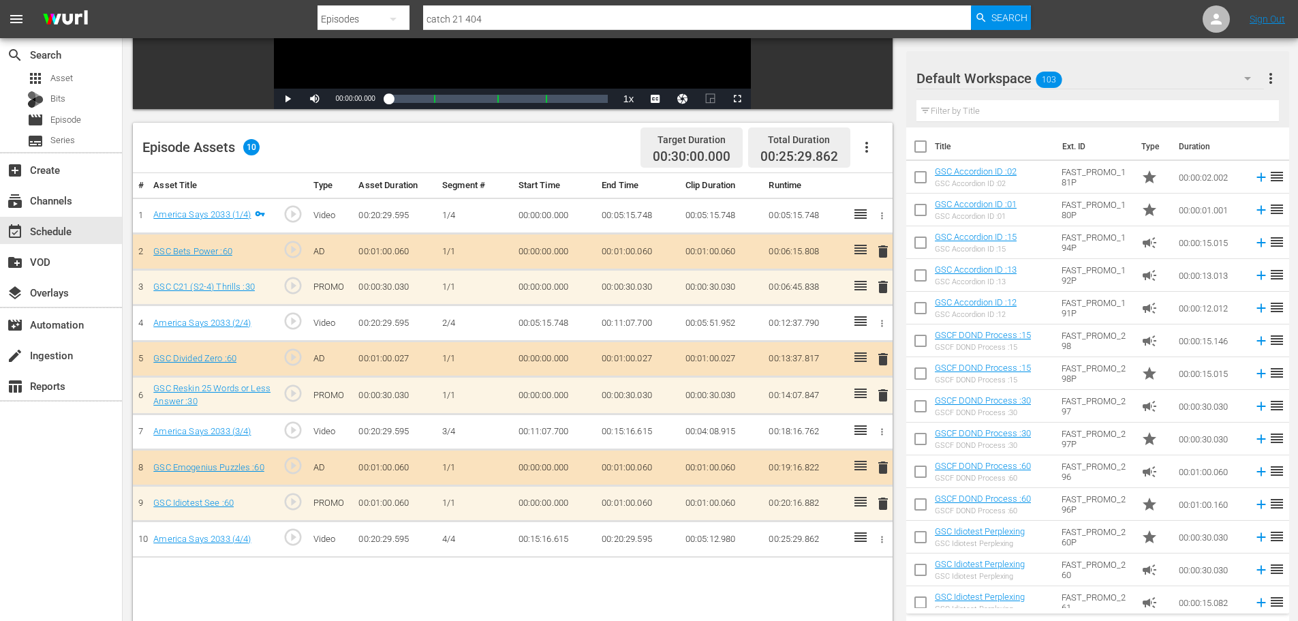
scroll to position [355, 0]
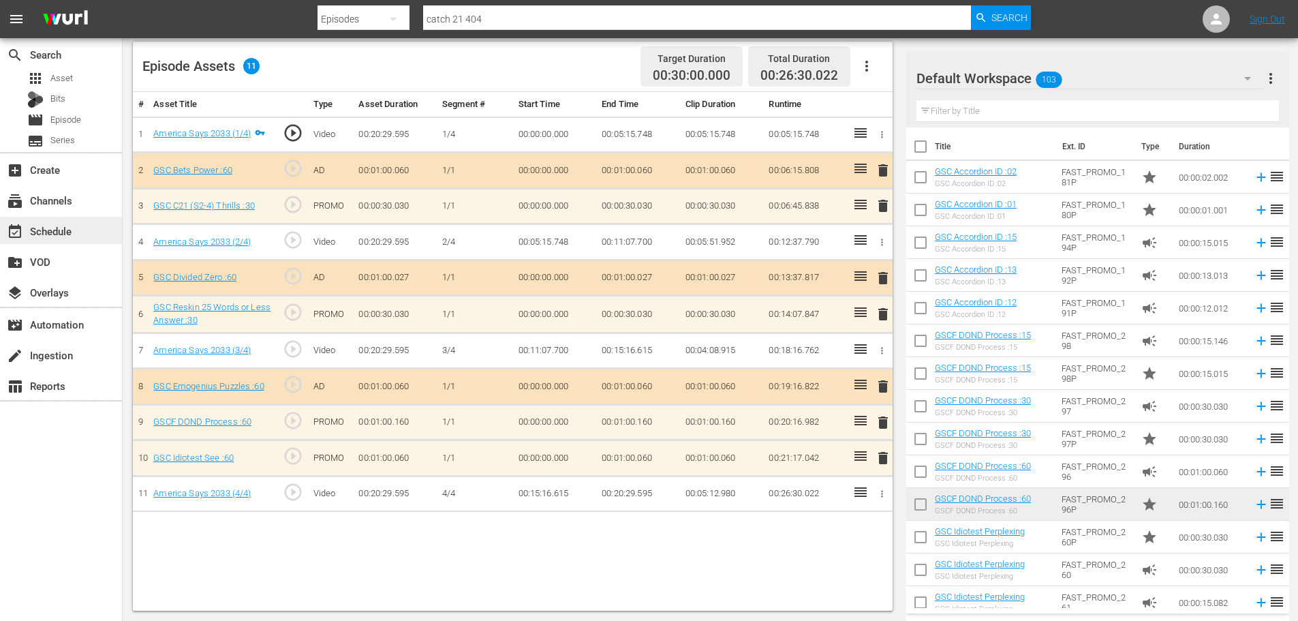
click at [80, 218] on div "event_available Schedule" at bounding box center [61, 230] width 122 height 27
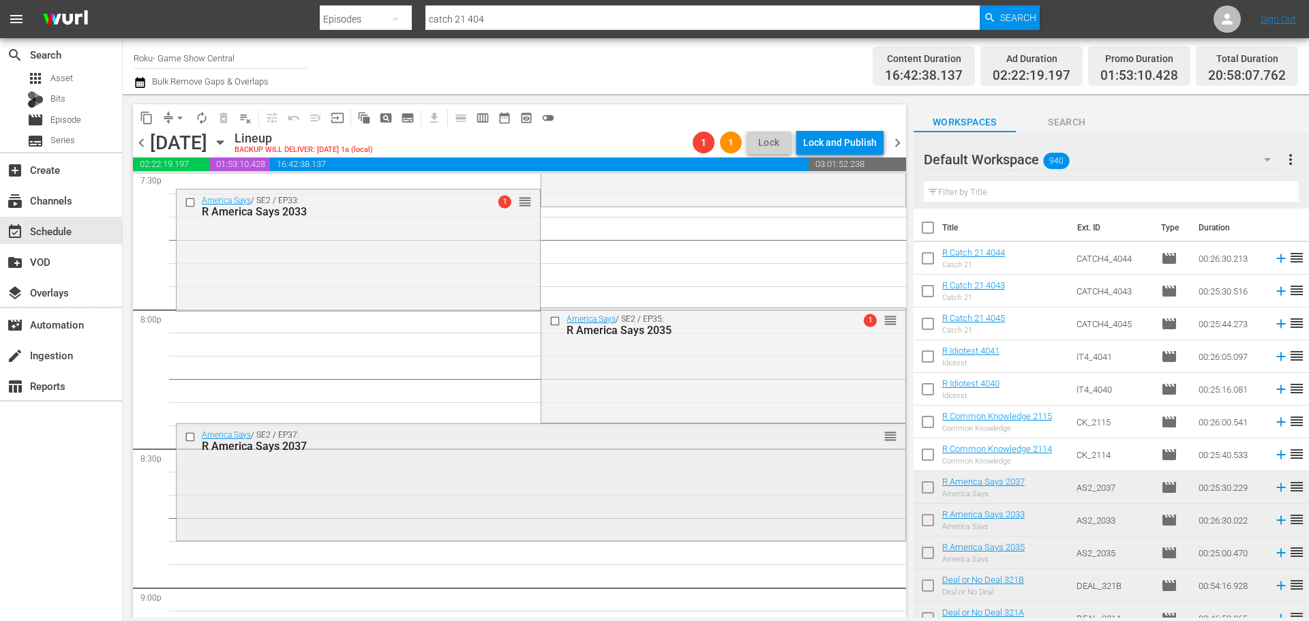
scroll to position [5525, 0]
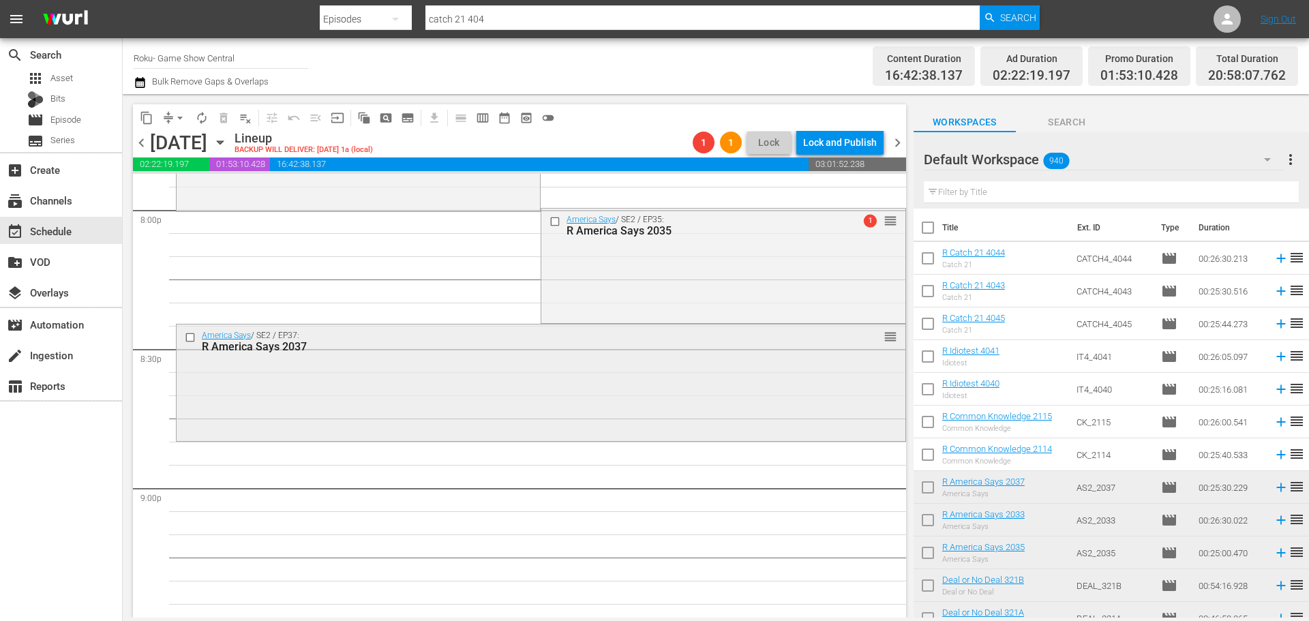
click at [647, 396] on div "America Says / SE2 / EP37: R America Says 2037 reorder" at bounding box center [541, 381] width 729 height 114
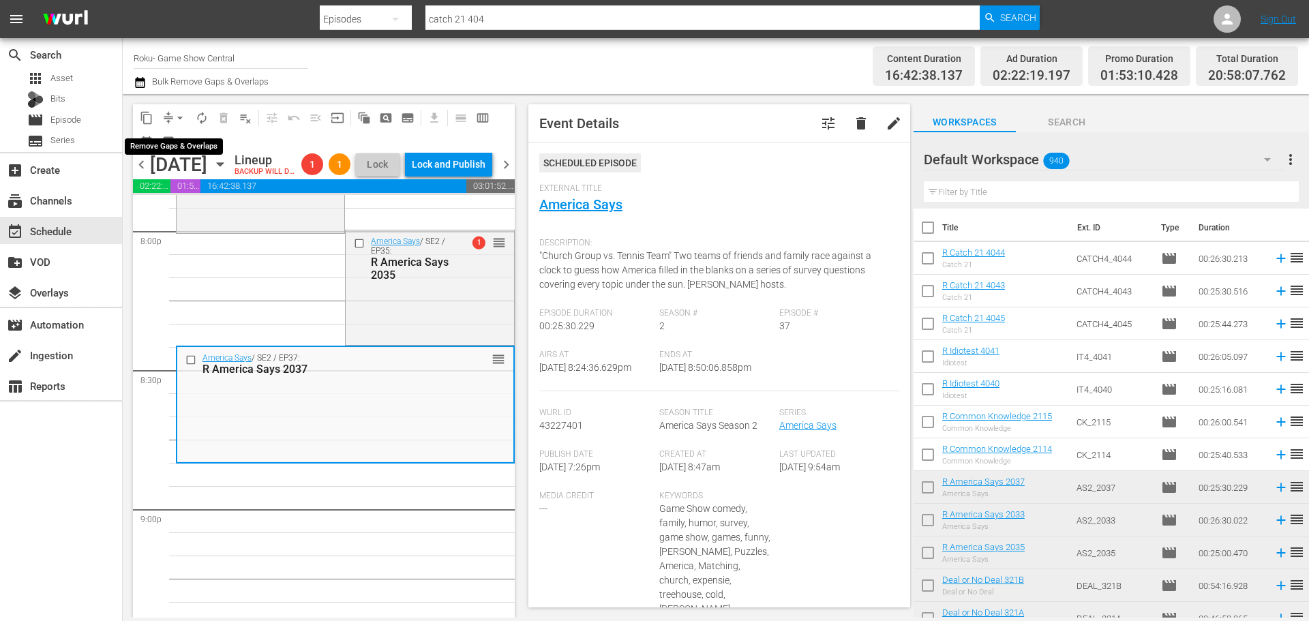
click at [175, 126] on button "arrow_drop_down" at bounding box center [180, 118] width 22 height 22
click at [192, 147] on li "Align to Midnight" at bounding box center [180, 145] width 143 height 22
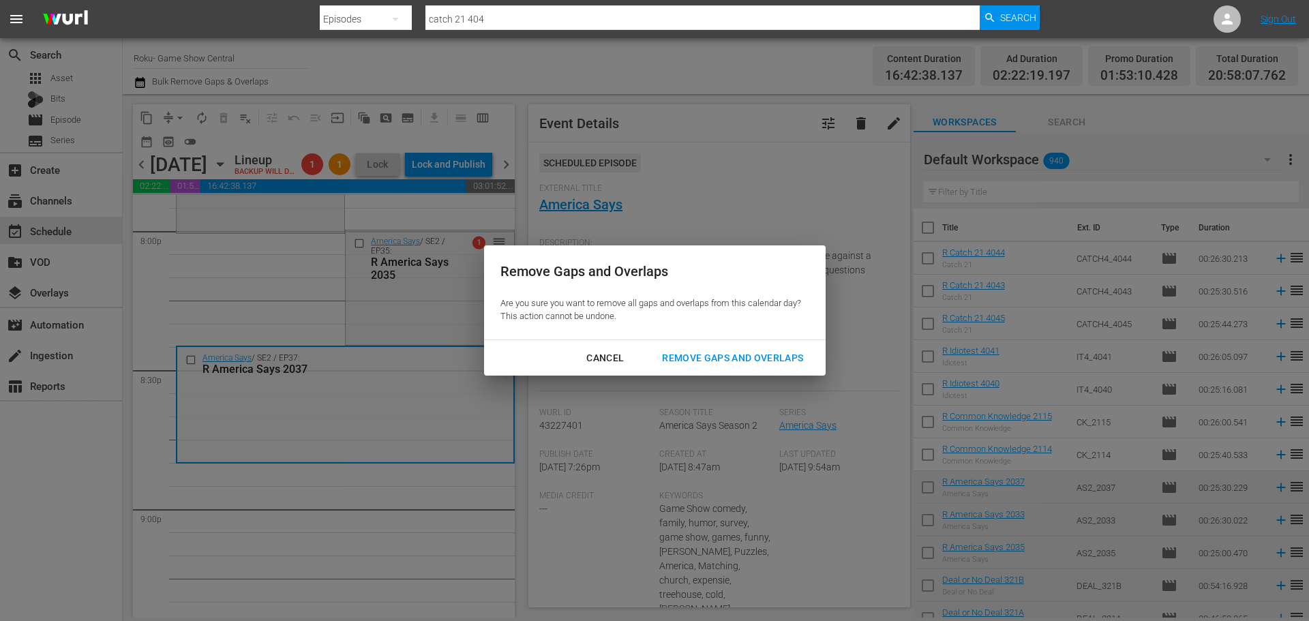
click at [674, 347] on button "Remove Gaps and Overlaps" at bounding box center [732, 358] width 174 height 25
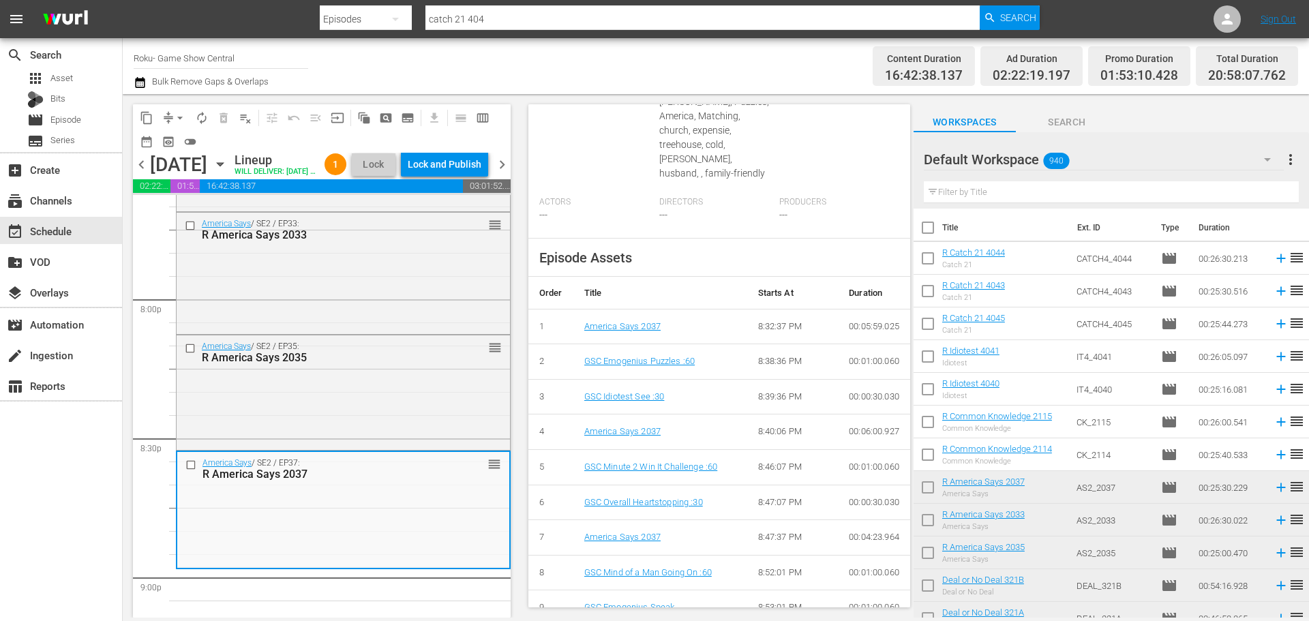
scroll to position [518, 0]
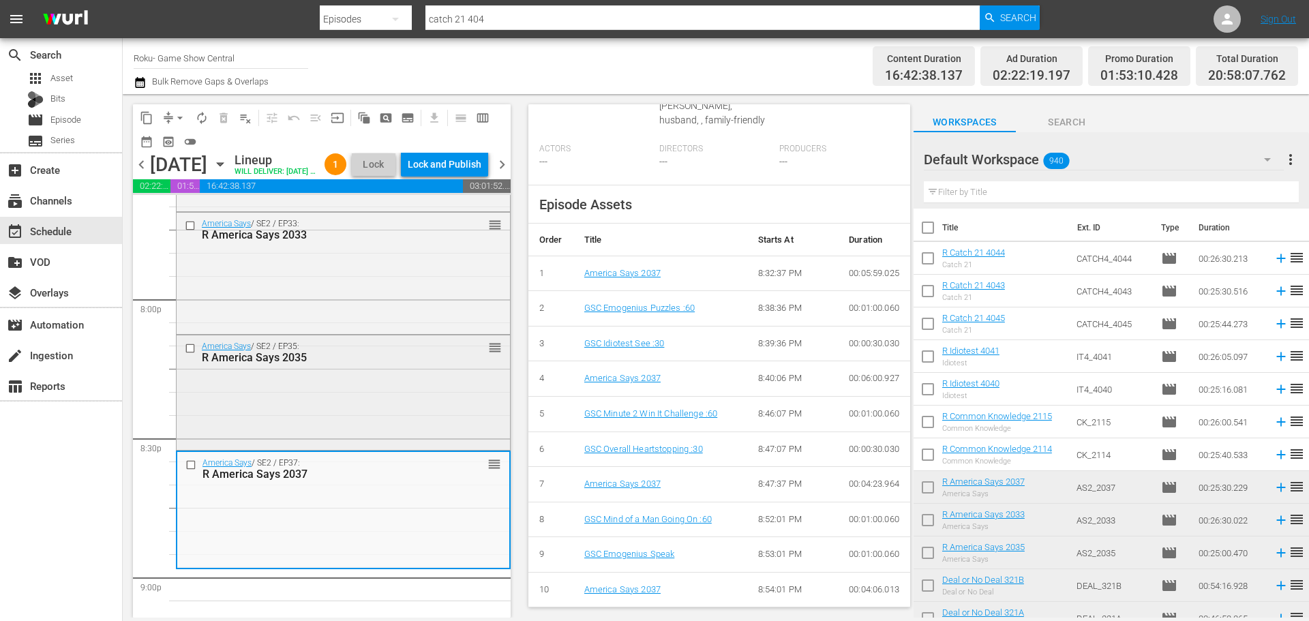
click at [341, 408] on div "America Says / SE2 / EP35: R America Says 2035 reorder" at bounding box center [343, 391] width 333 height 112
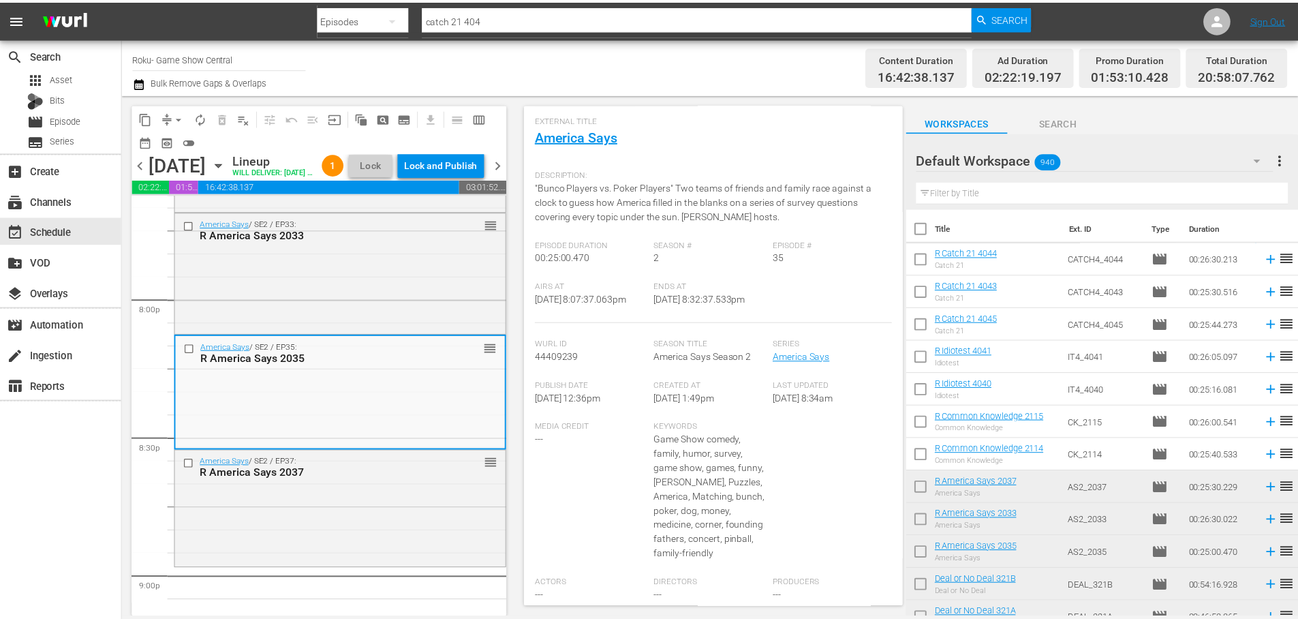
scroll to position [55, 0]
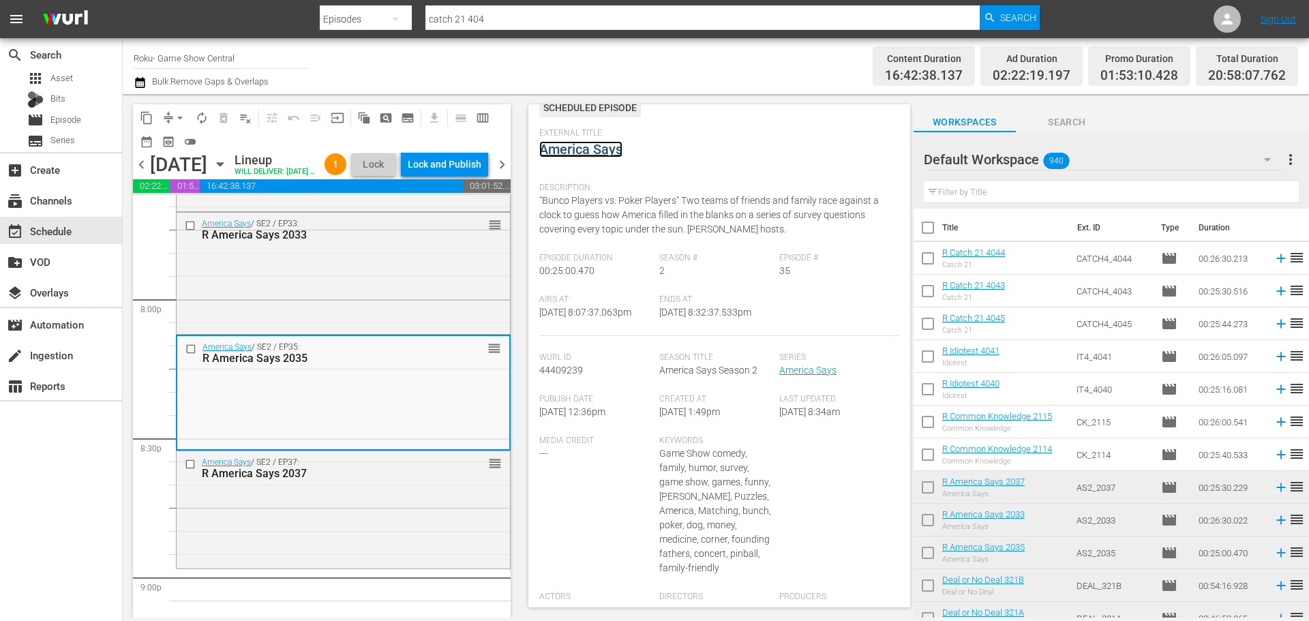
click at [573, 144] on link "America Says" at bounding box center [580, 149] width 83 height 16
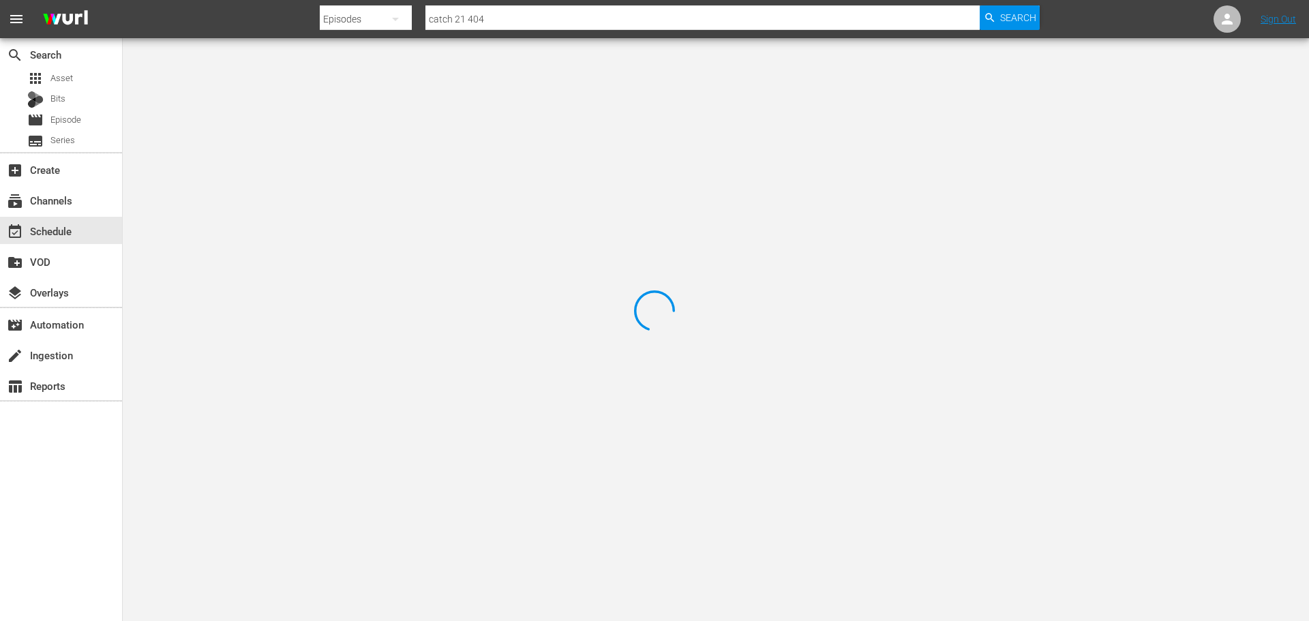
click at [272, 82] on div at bounding box center [654, 310] width 1309 height 621
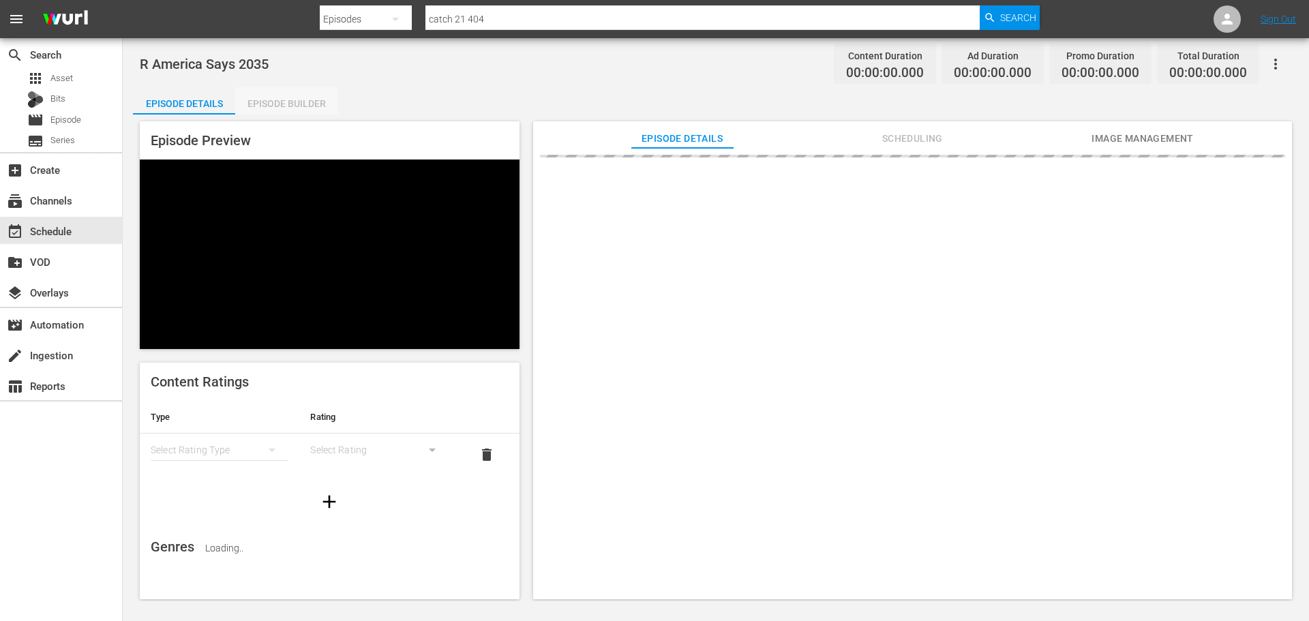
click at [277, 87] on div "Episode Builder" at bounding box center [286, 103] width 102 height 33
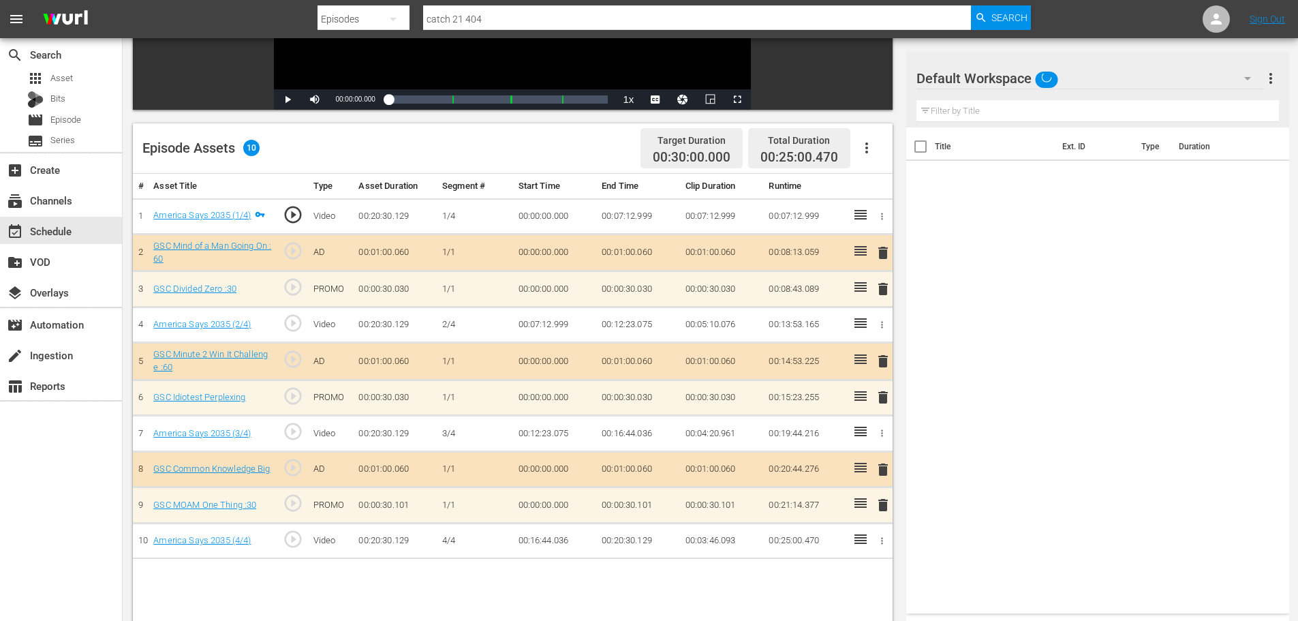
scroll to position [355, 0]
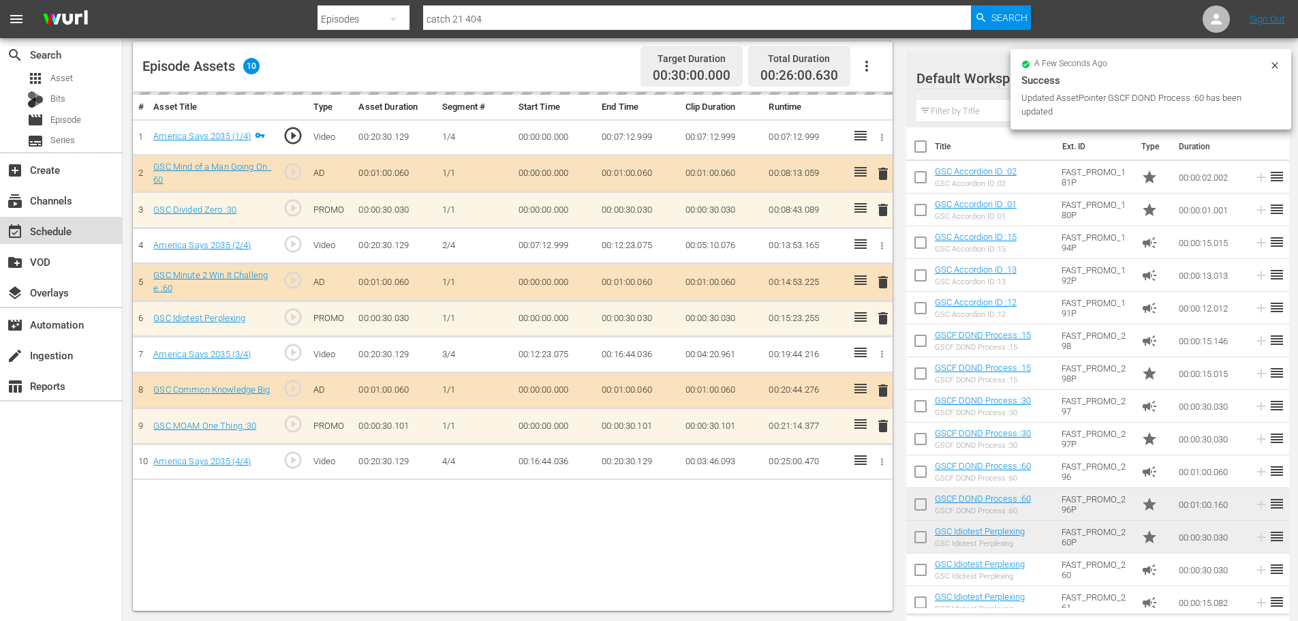
click at [78, 227] on div "event_available Schedule" at bounding box center [61, 230] width 122 height 27
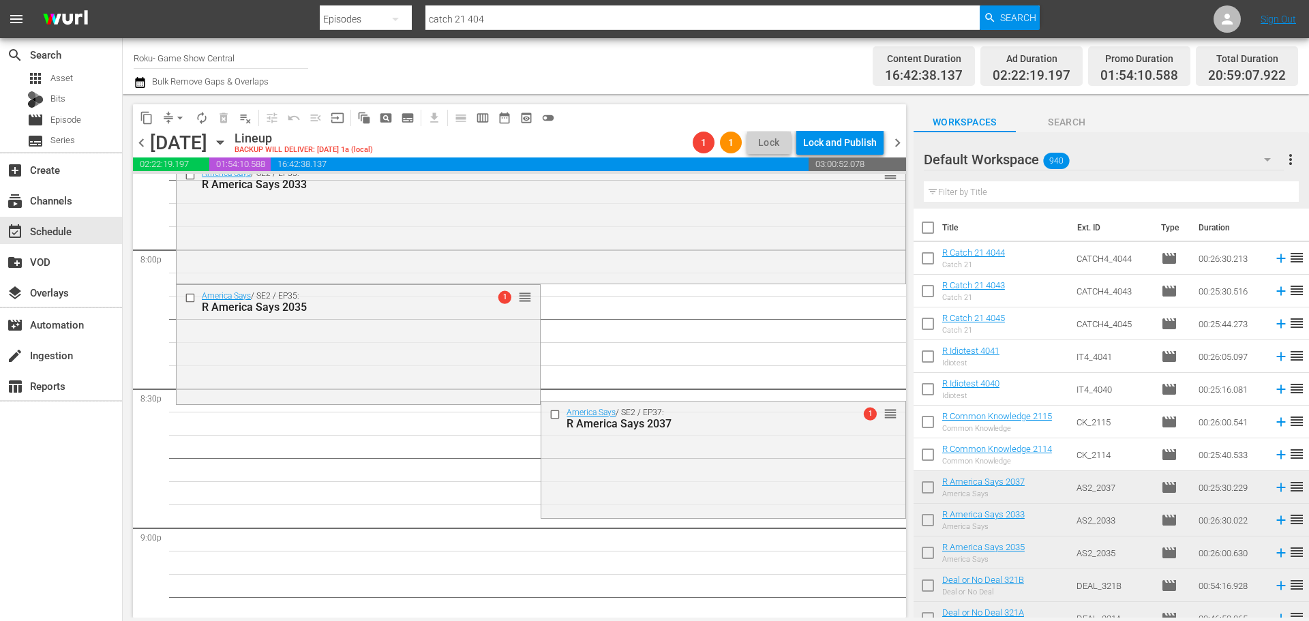
scroll to position [5412, 0]
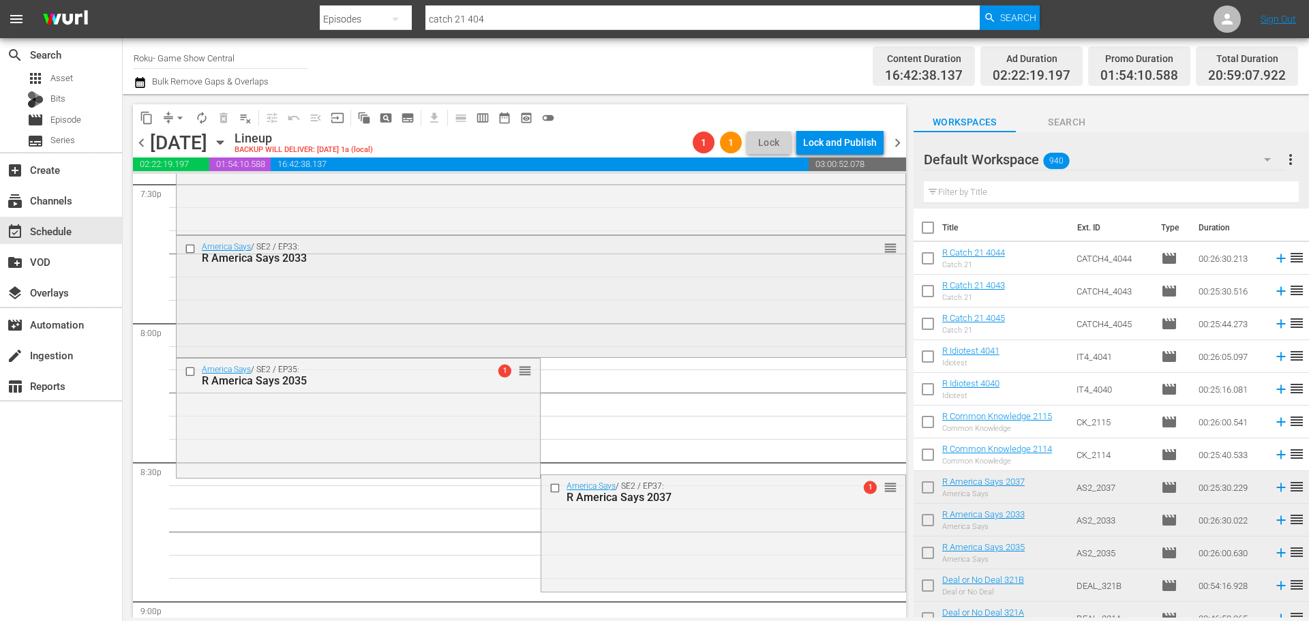
click at [420, 312] on div "America Says / SE2 / EP33: R America Says 2033 reorder" at bounding box center [541, 295] width 729 height 119
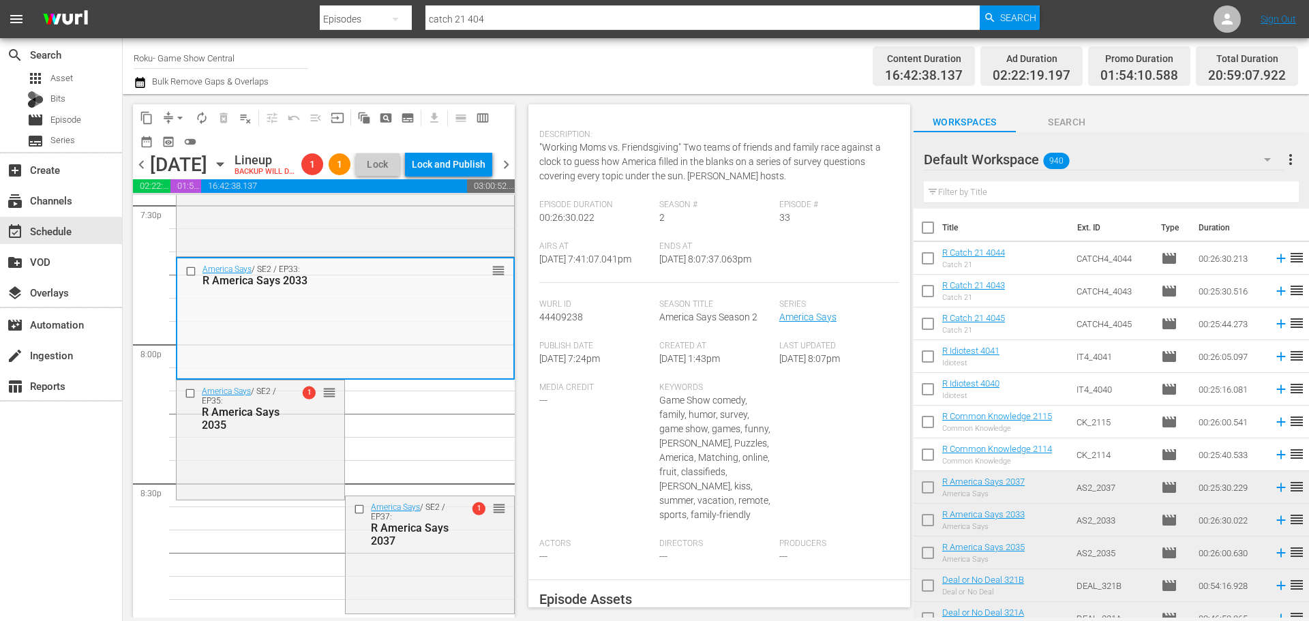
scroll to position [0, 0]
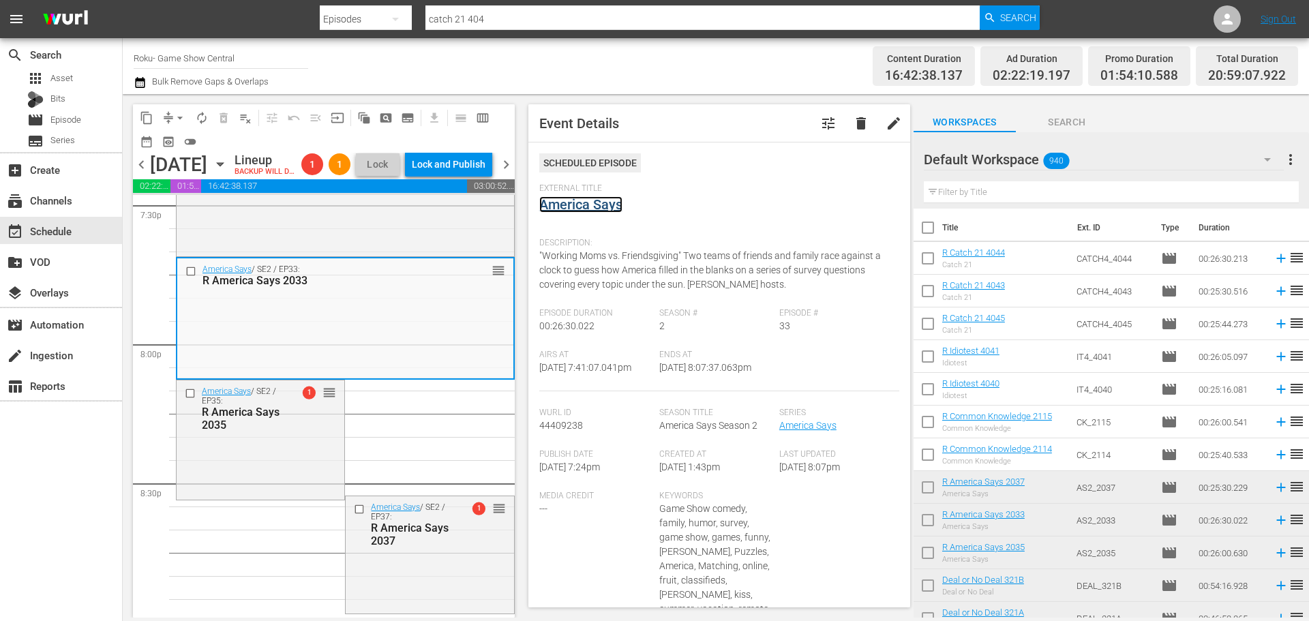
click at [579, 202] on link "America Says" at bounding box center [580, 204] width 83 height 16
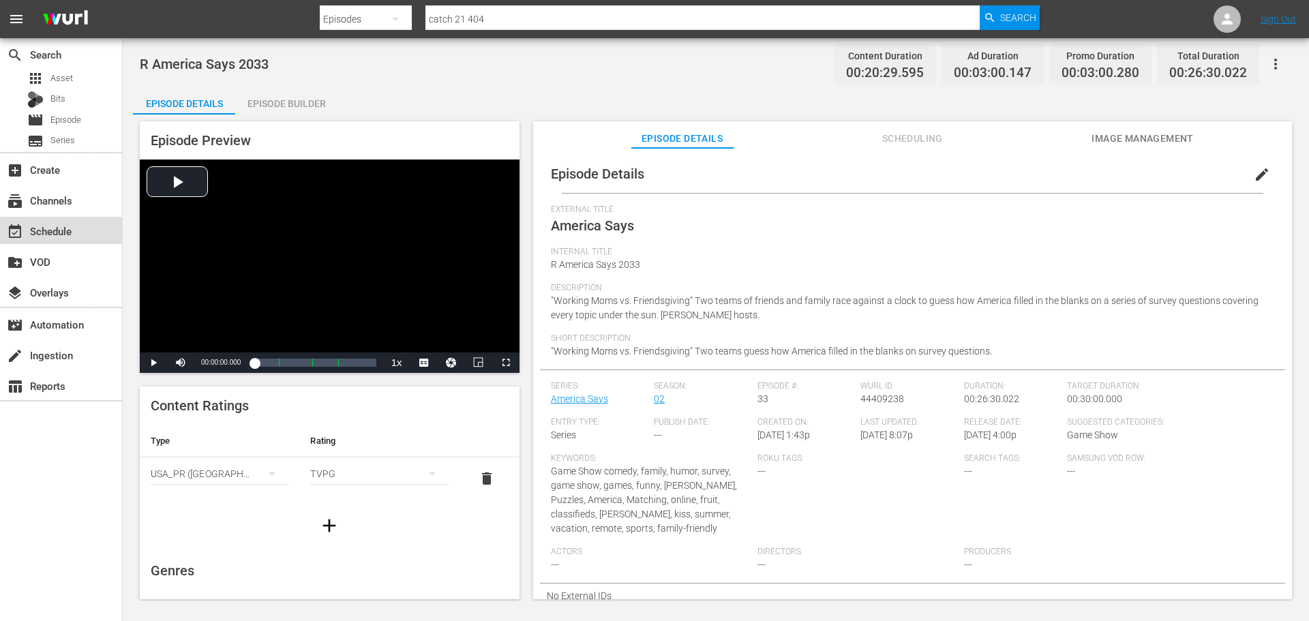
click at [75, 230] on div "event_available Schedule" at bounding box center [38, 229] width 76 height 12
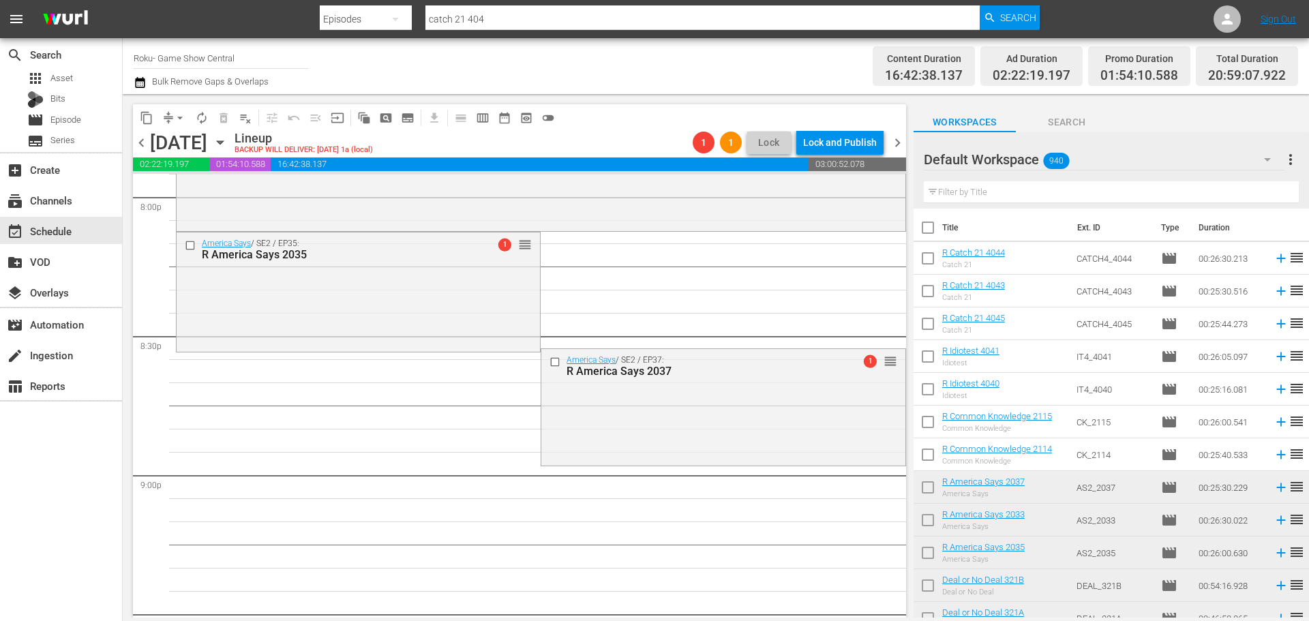
scroll to position [5402, 0]
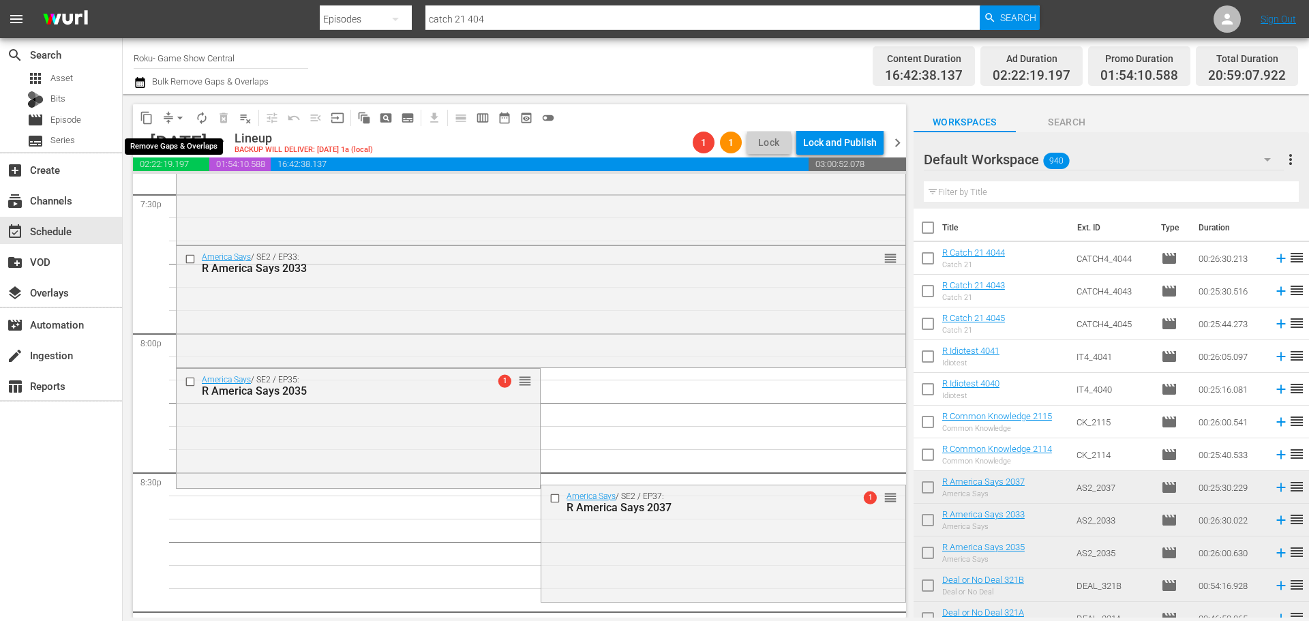
click at [175, 117] on span "arrow_drop_down" at bounding box center [180, 118] width 14 height 14
click at [189, 140] on li "Align to Midnight" at bounding box center [180, 145] width 143 height 22
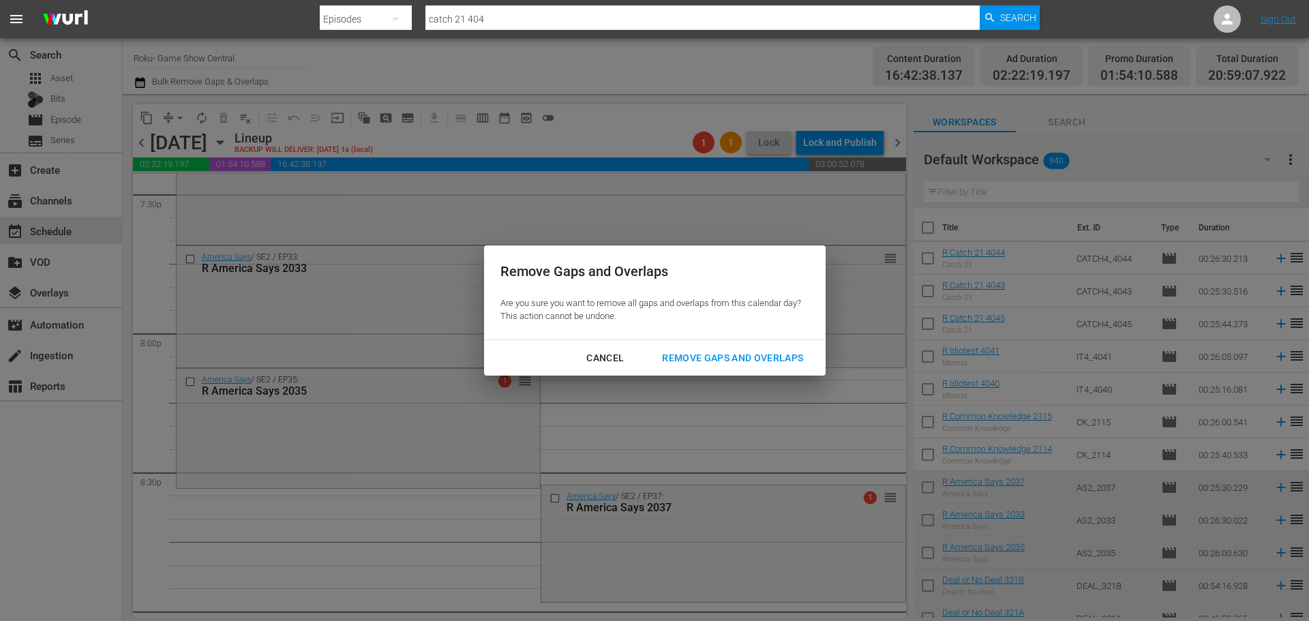
click at [790, 356] on div "Remove Gaps and Overlaps" at bounding box center [732, 358] width 163 height 17
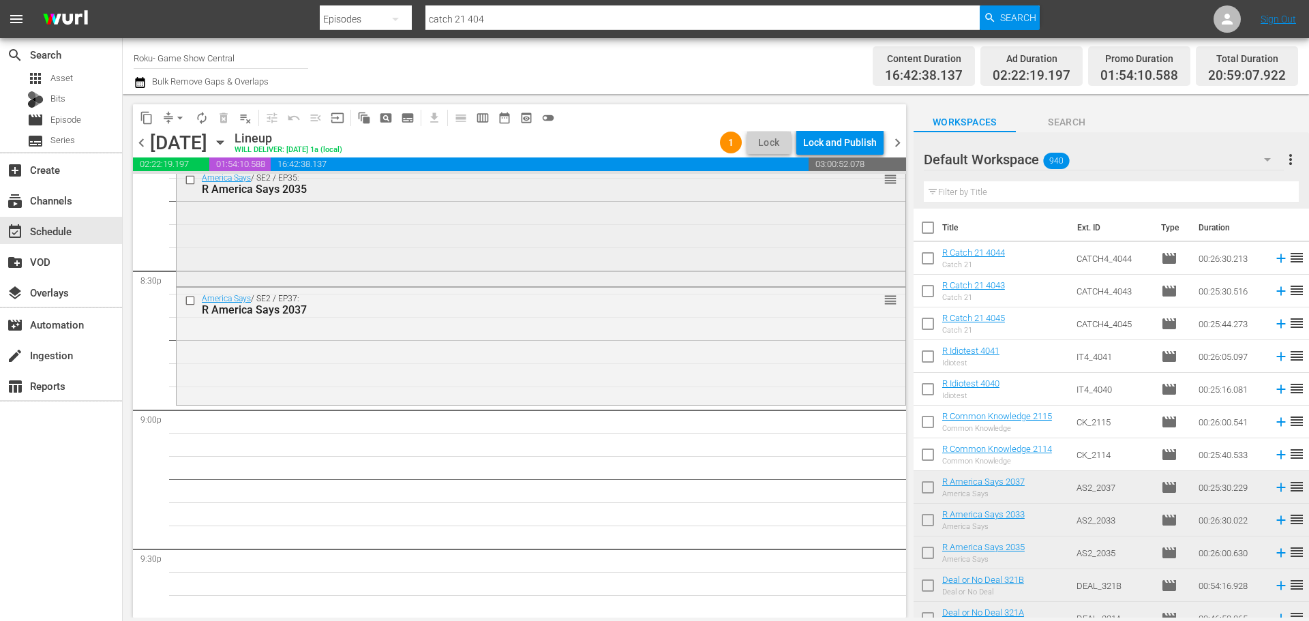
scroll to position [5470, 0]
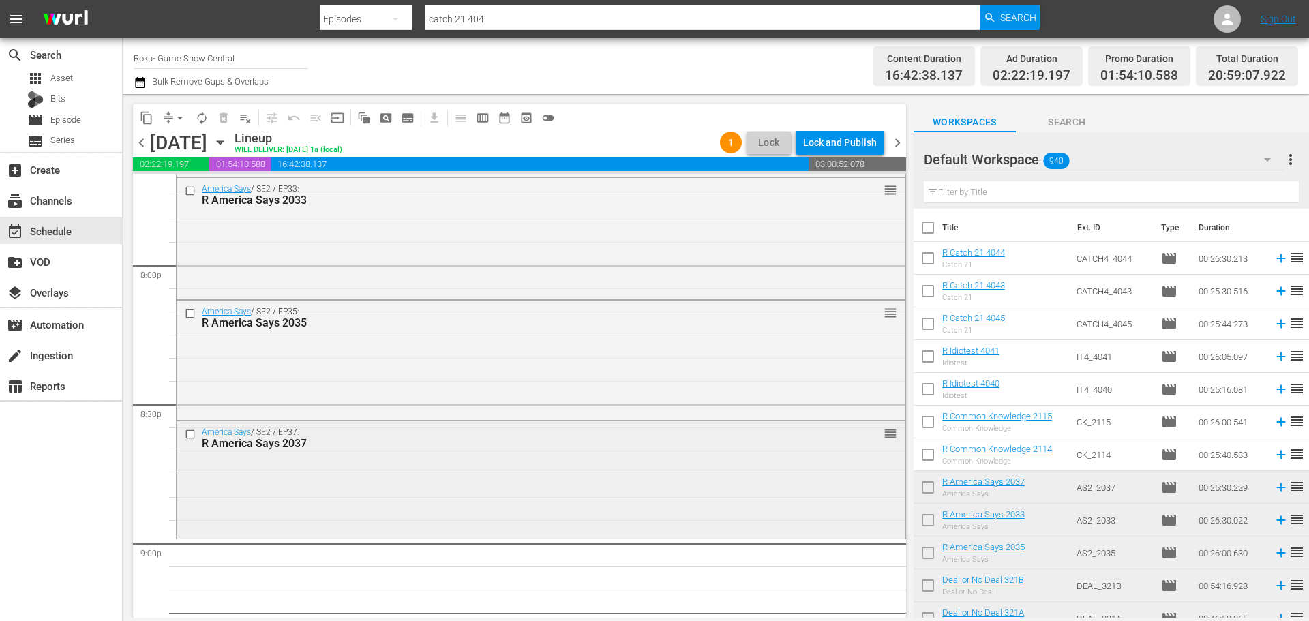
click at [476, 473] on div "America Says / SE2 / EP37: R America Says 2037 reorder" at bounding box center [541, 478] width 729 height 114
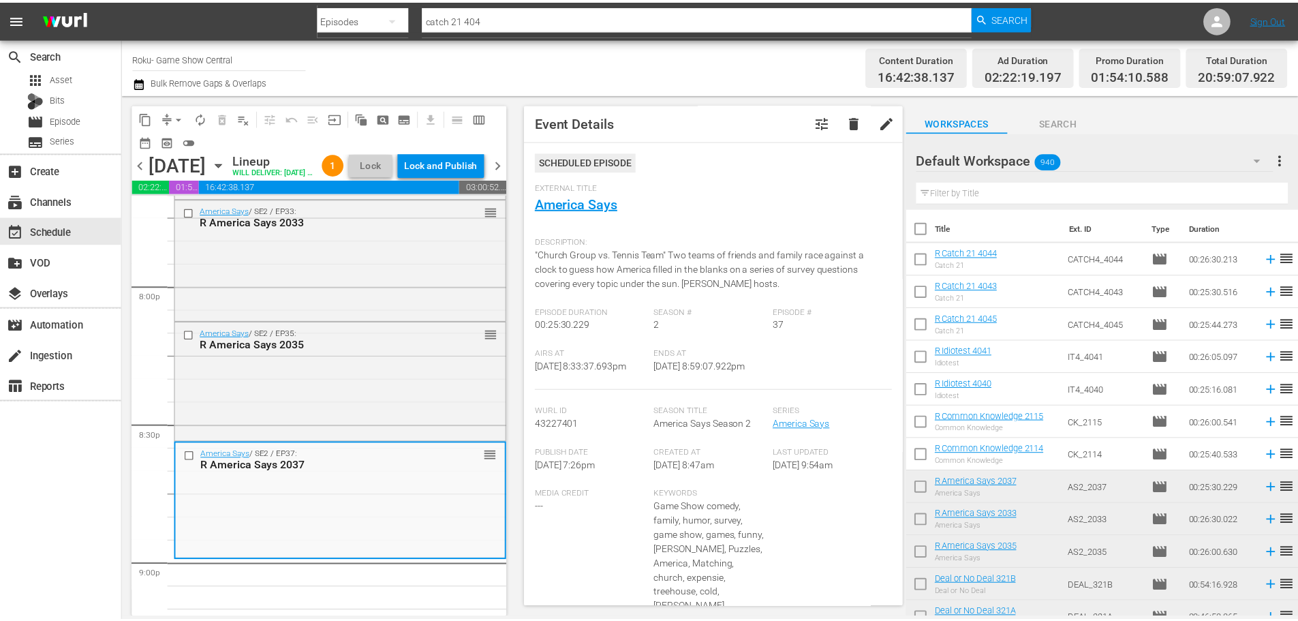
scroll to position [0, 0]
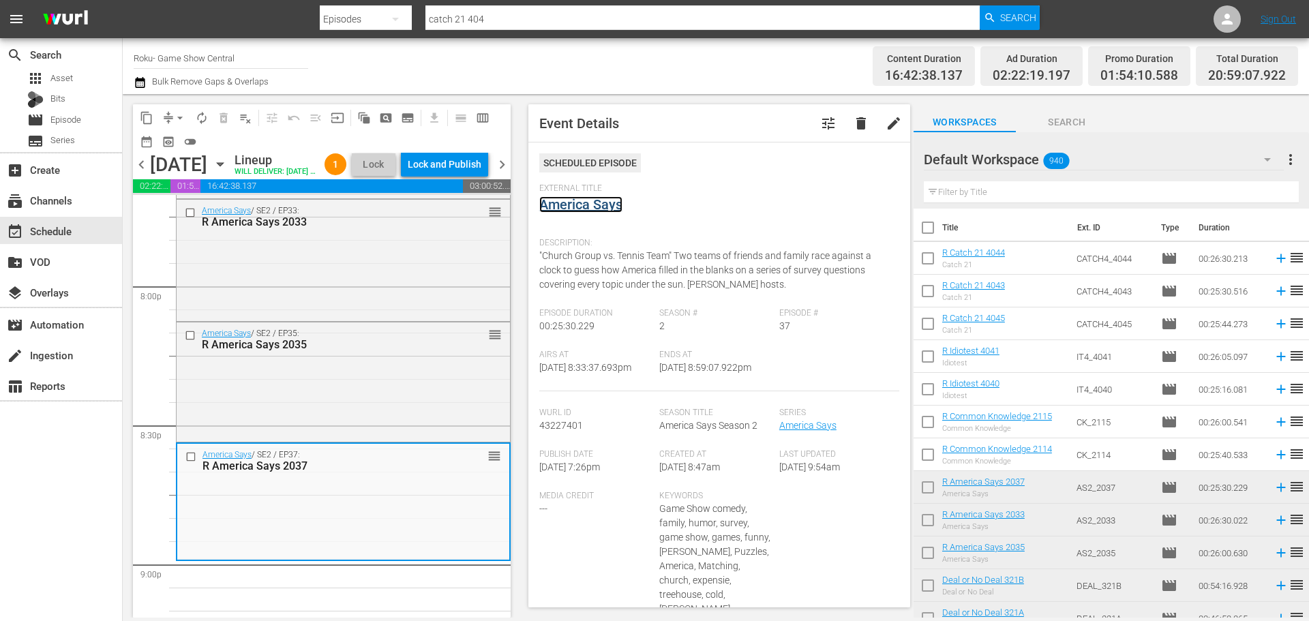
click at [590, 211] on link "America Says" at bounding box center [580, 204] width 83 height 16
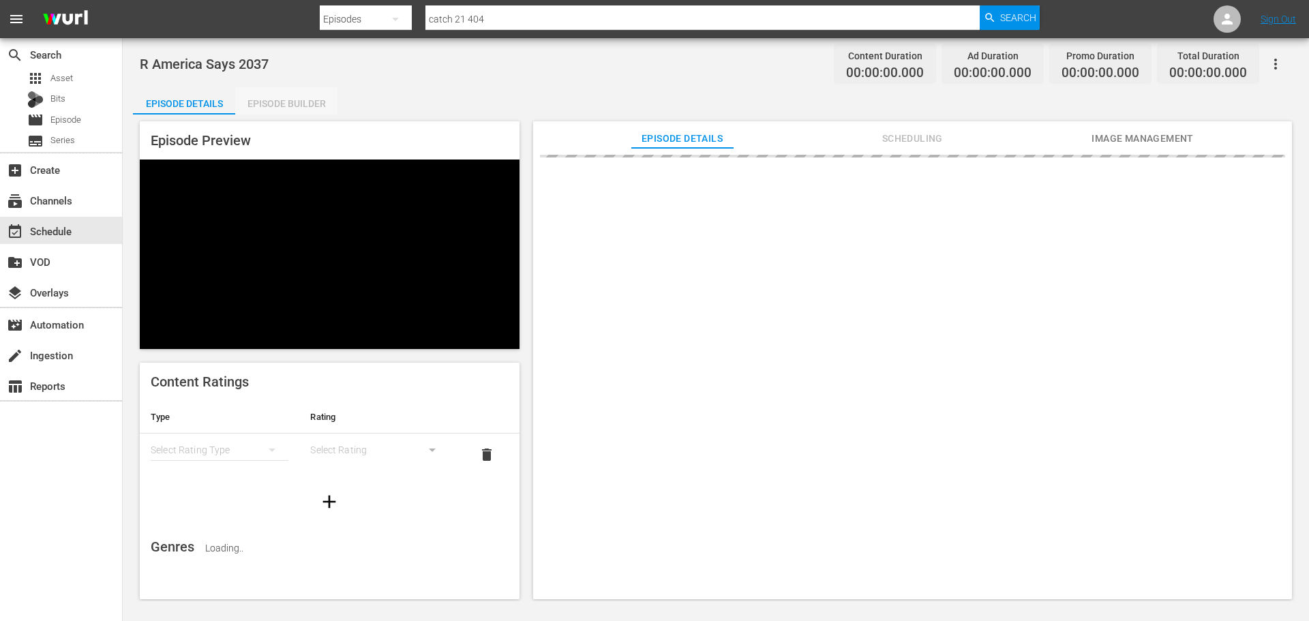
click at [260, 92] on div "Episode Builder" at bounding box center [286, 103] width 102 height 33
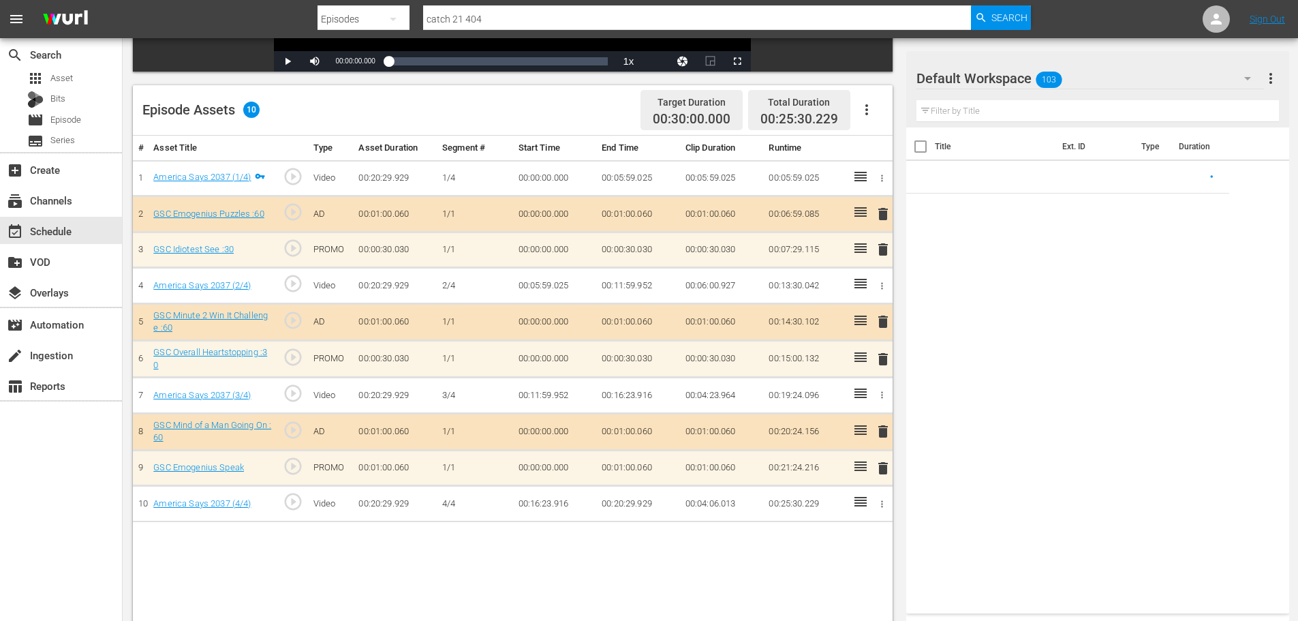
scroll to position [355, 0]
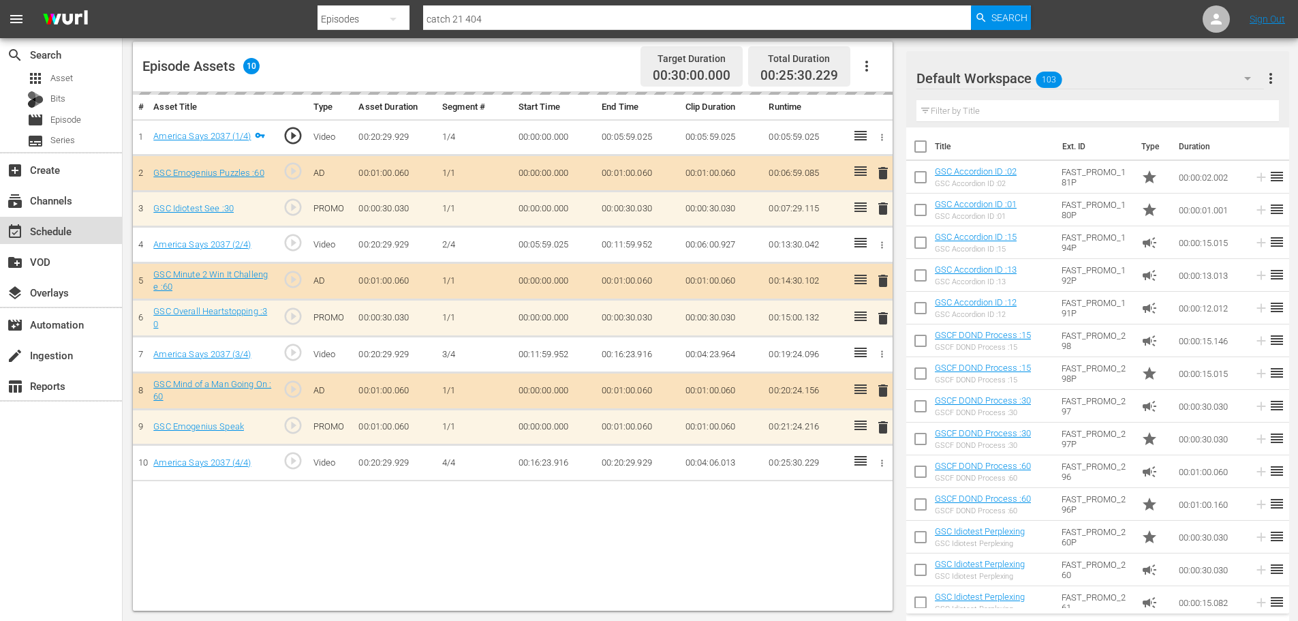
click at [95, 232] on div "event_available Schedule" at bounding box center [61, 230] width 122 height 27
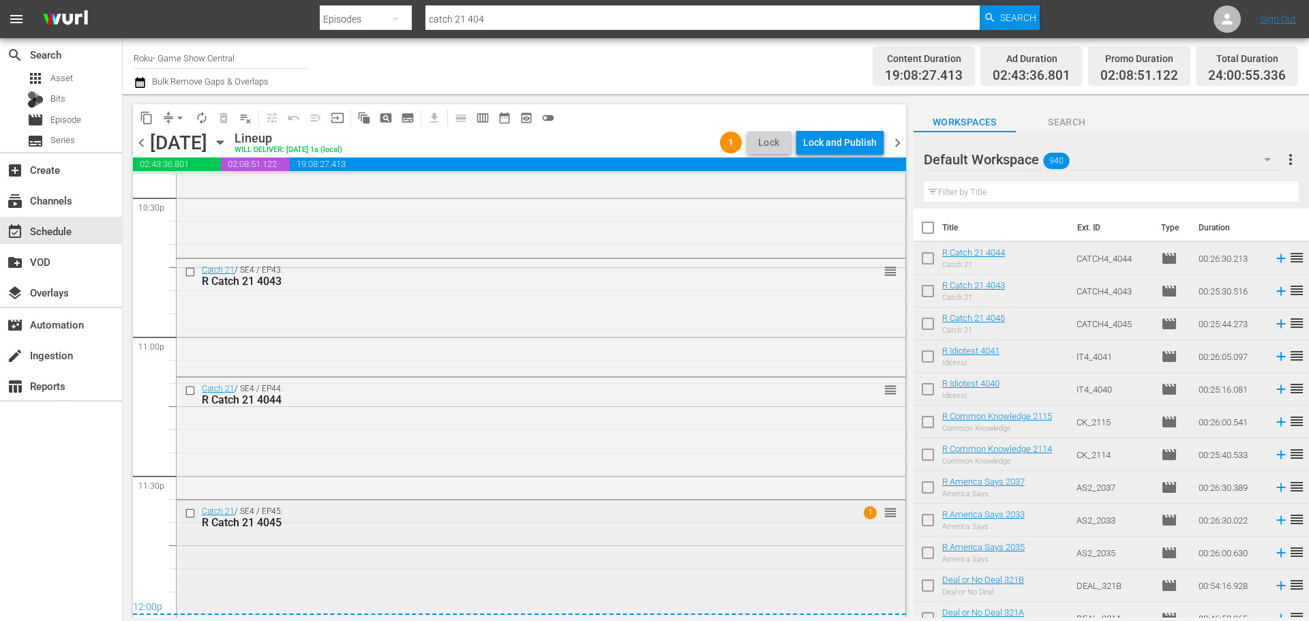
scroll to position [6233, 0]
click at [733, 528] on div "R Catch 21 4045" at bounding box center [516, 521] width 628 height 13
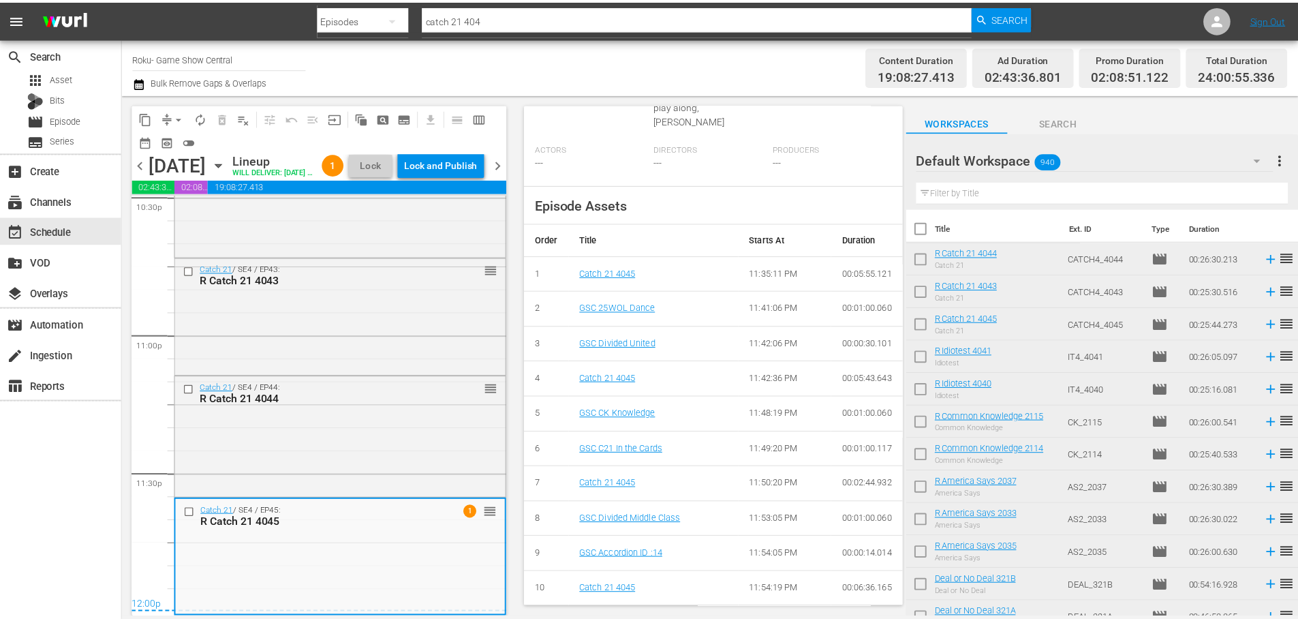
scroll to position [63, 0]
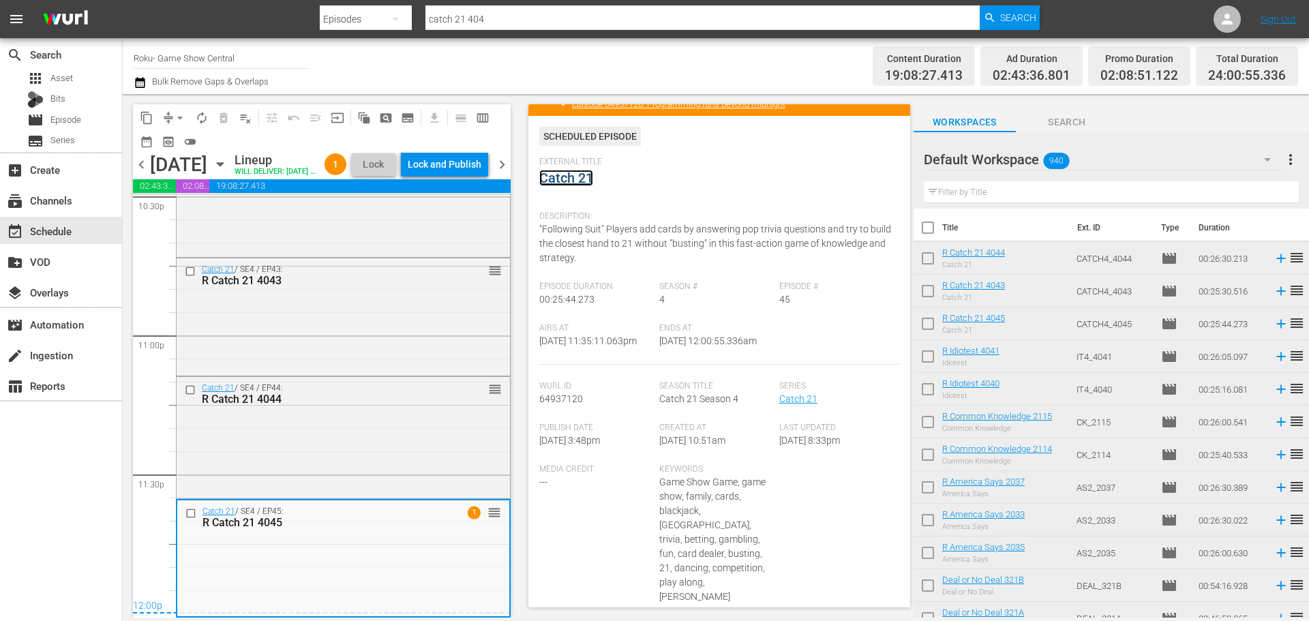
click at [576, 183] on link "Catch 21" at bounding box center [566, 178] width 54 height 16
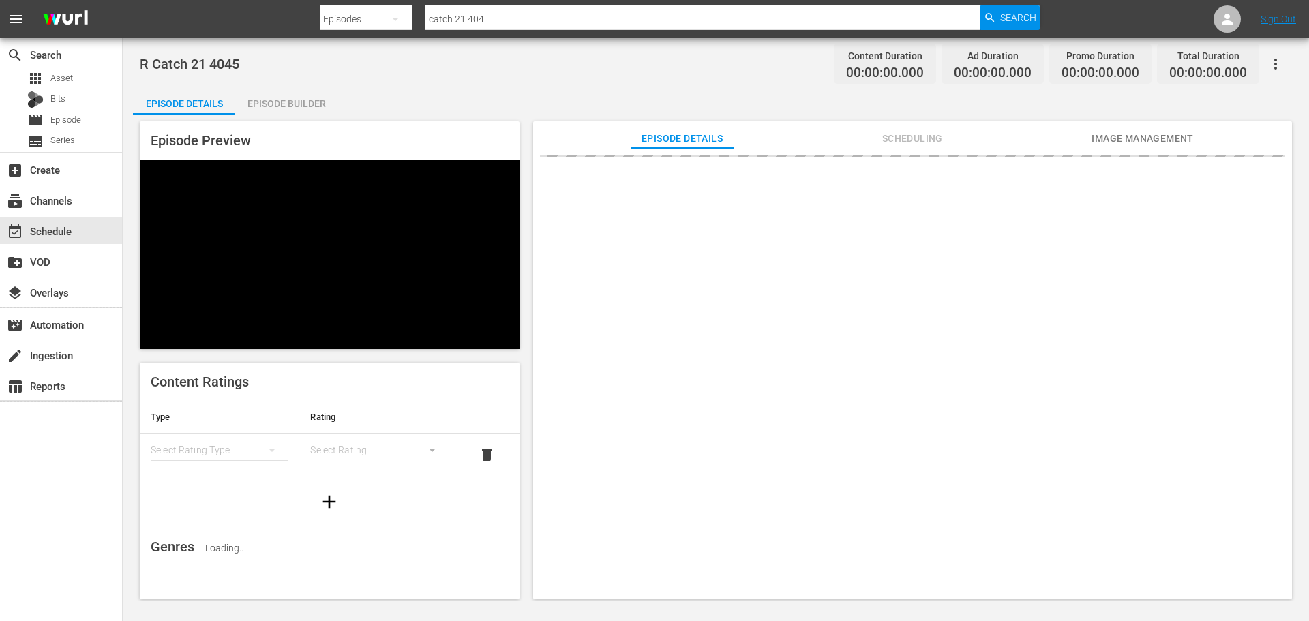
click at [314, 112] on div "Episode Builder" at bounding box center [286, 103] width 102 height 33
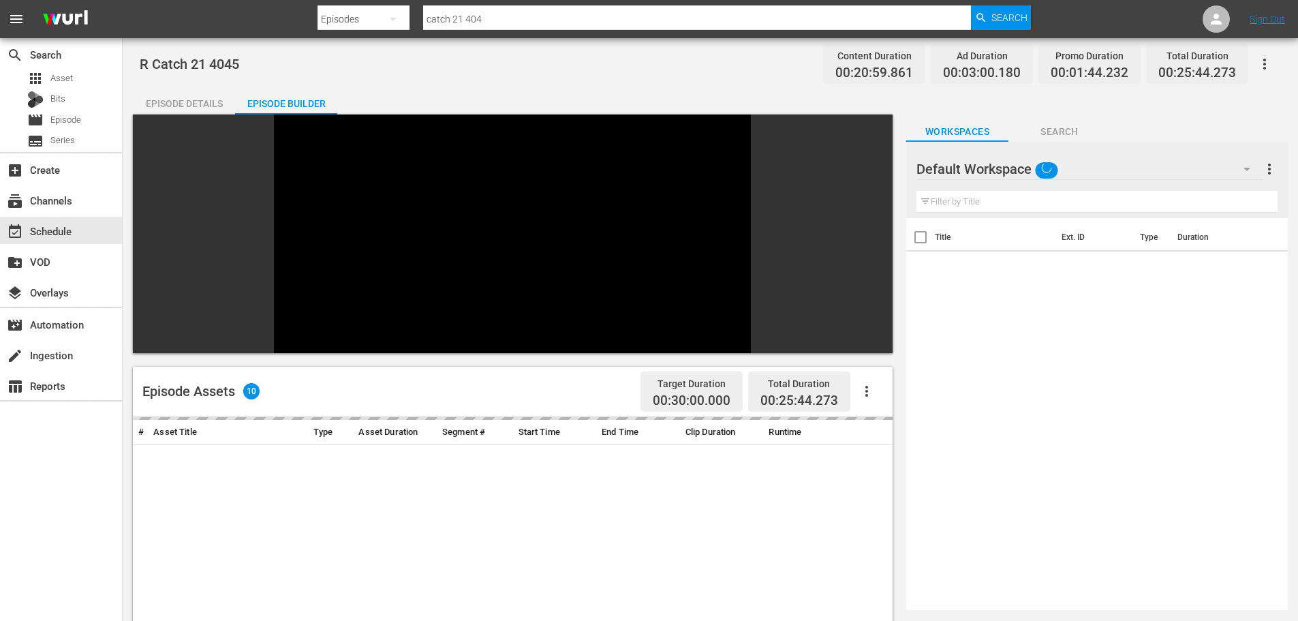
scroll to position [189, 0]
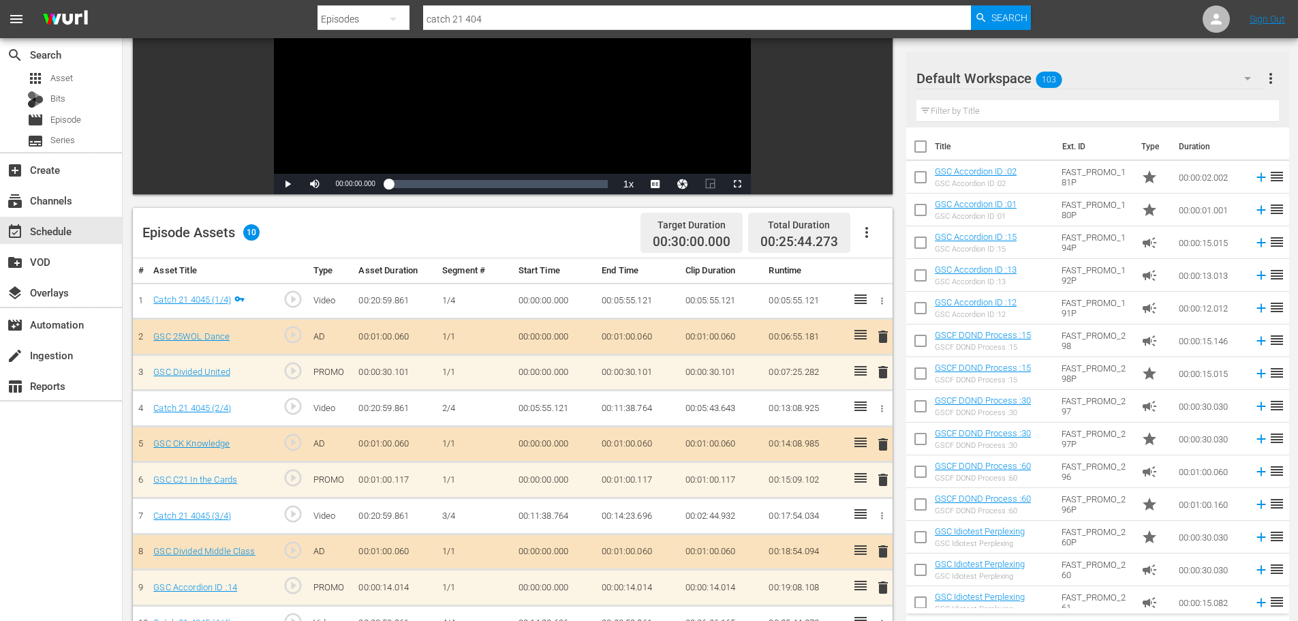
click at [881, 486] on span "delete" at bounding box center [883, 480] width 16 height 16
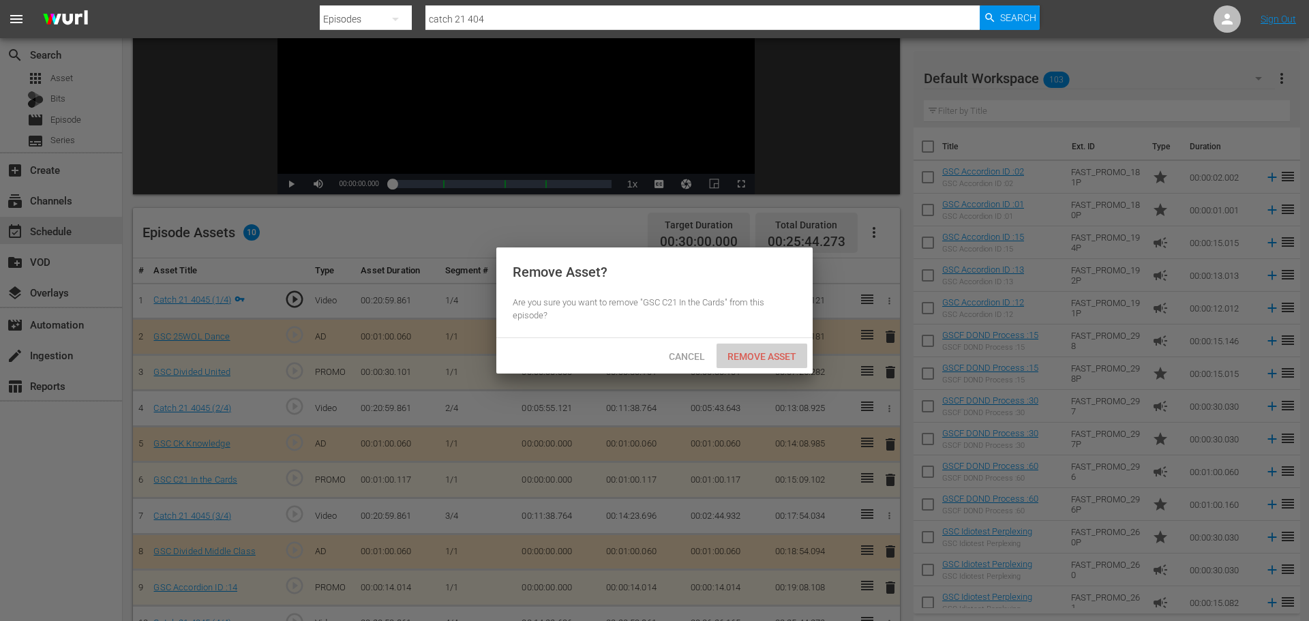
click at [761, 351] on span "Remove Asset" at bounding box center [761, 356] width 91 height 11
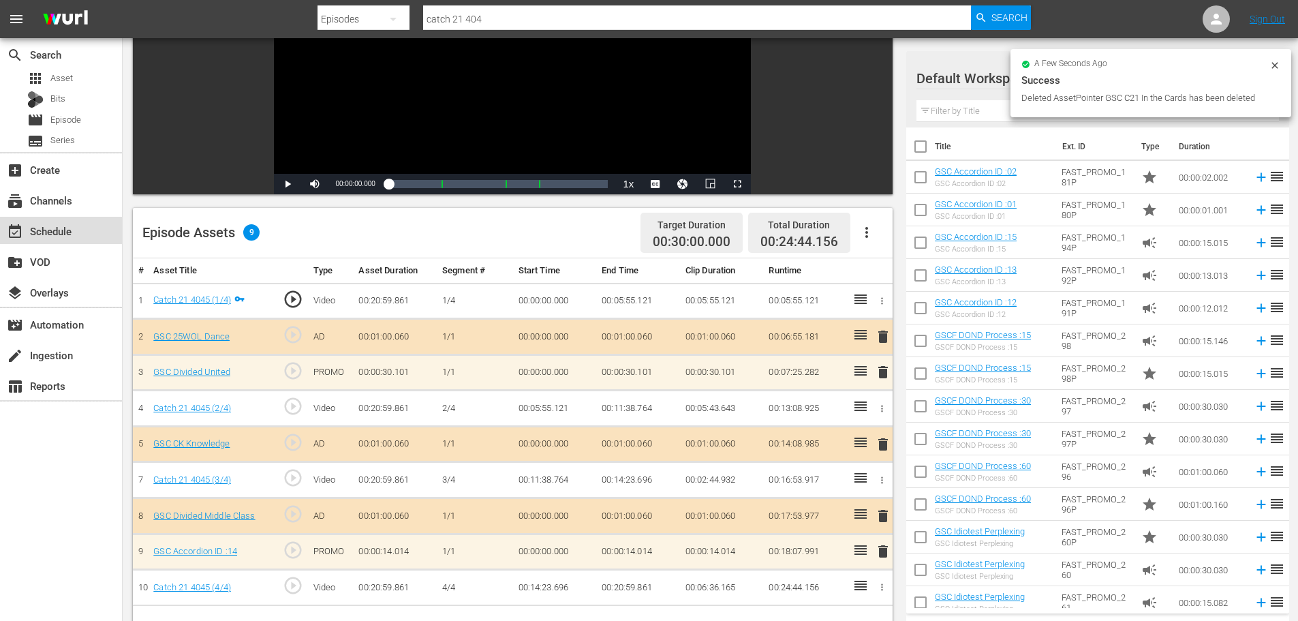
click at [70, 233] on div "event_available Schedule" at bounding box center [38, 229] width 76 height 12
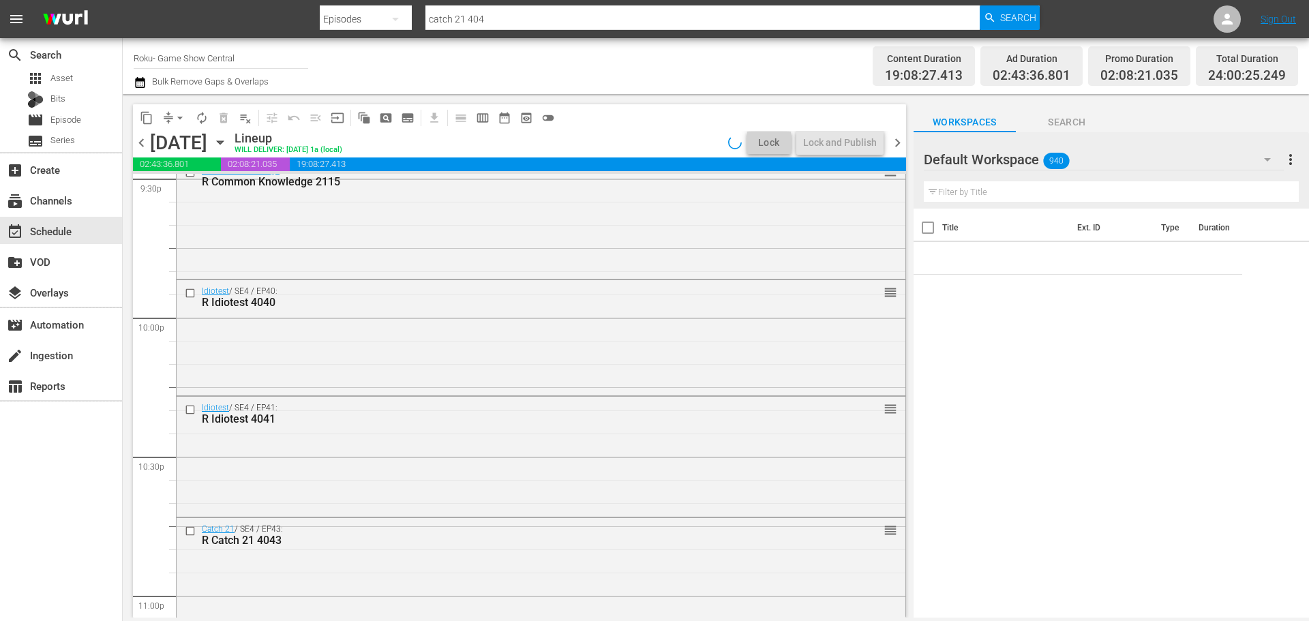
scroll to position [6232, 0]
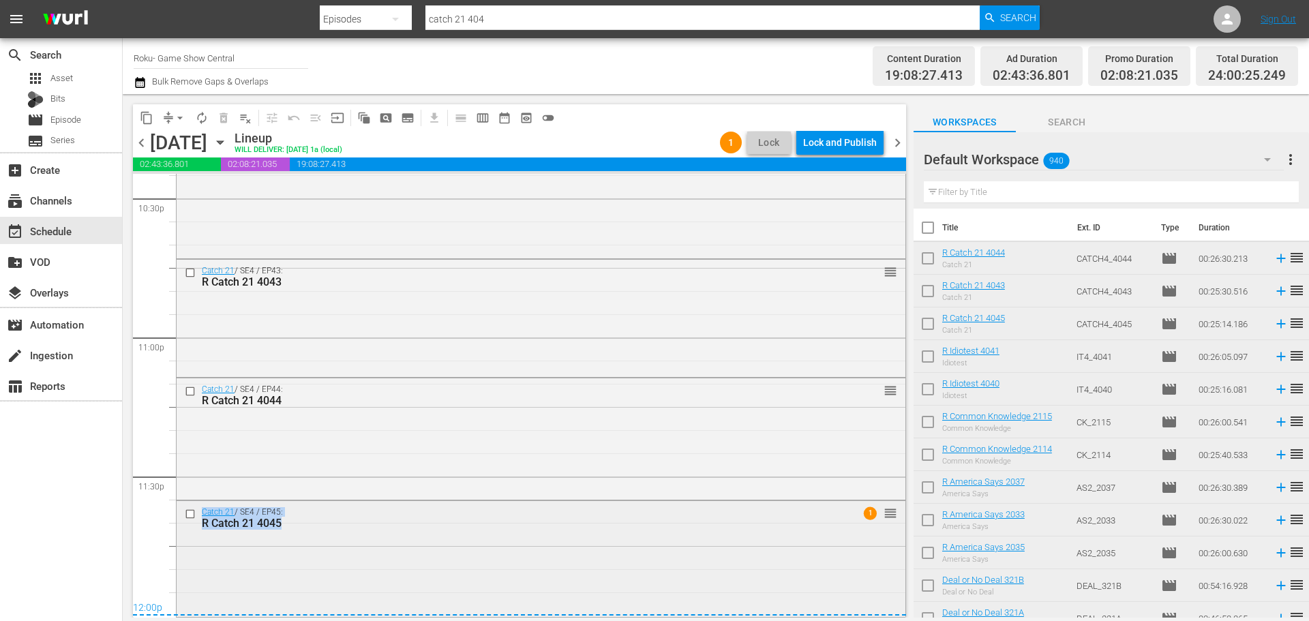
drag, startPoint x: 666, startPoint y: 434, endPoint x: 660, endPoint y: 592, distance: 157.5
click at [580, 446] on div "Catch 21 / SE4 / EP44: R Catch 21 4044 reorder" at bounding box center [541, 437] width 729 height 119
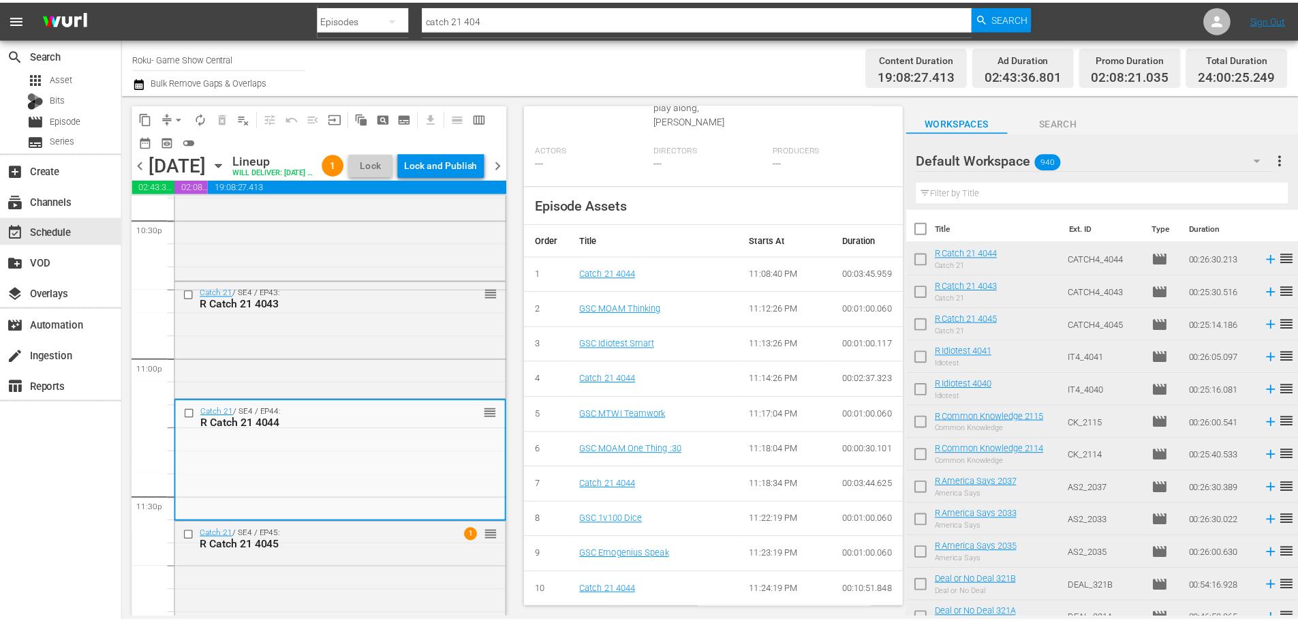
scroll to position [0, 0]
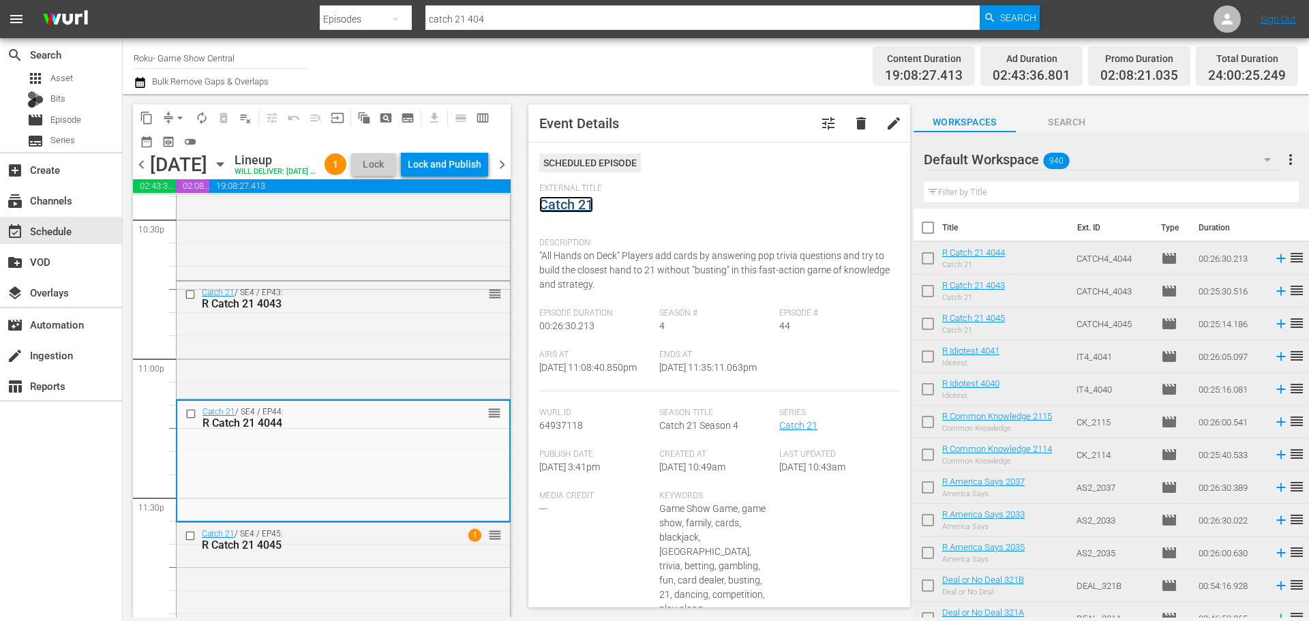
click at [591, 204] on link "Catch 21" at bounding box center [566, 204] width 54 height 16
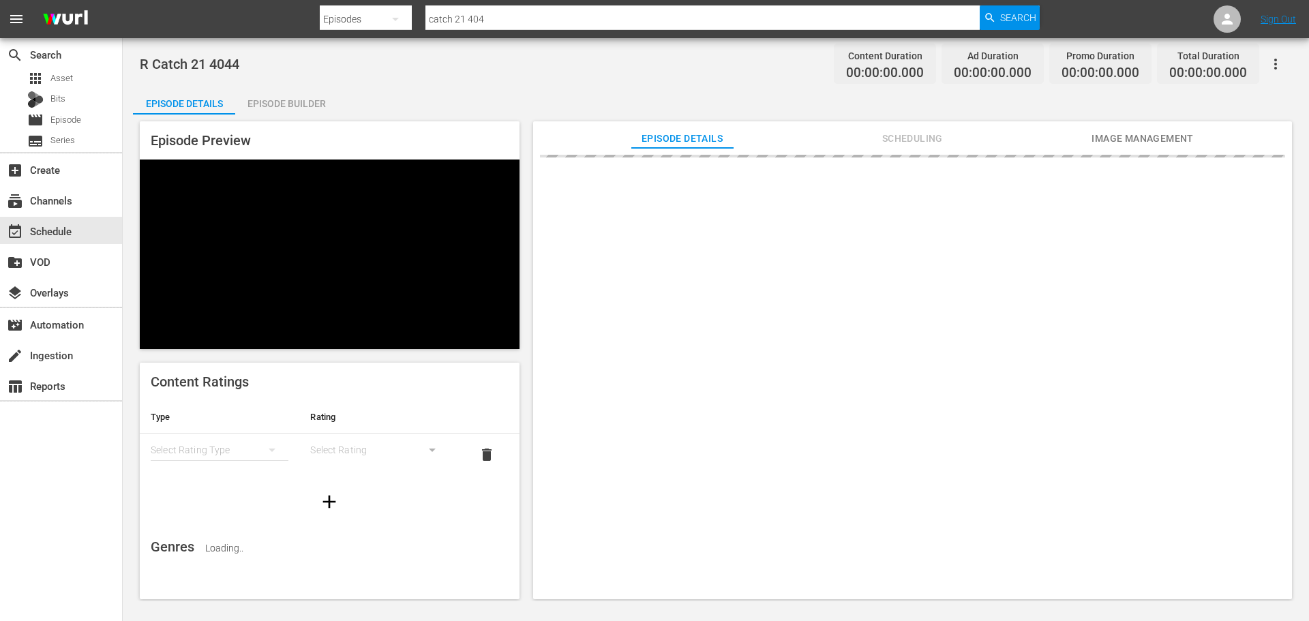
click at [314, 97] on div "Episode Builder" at bounding box center [286, 103] width 102 height 33
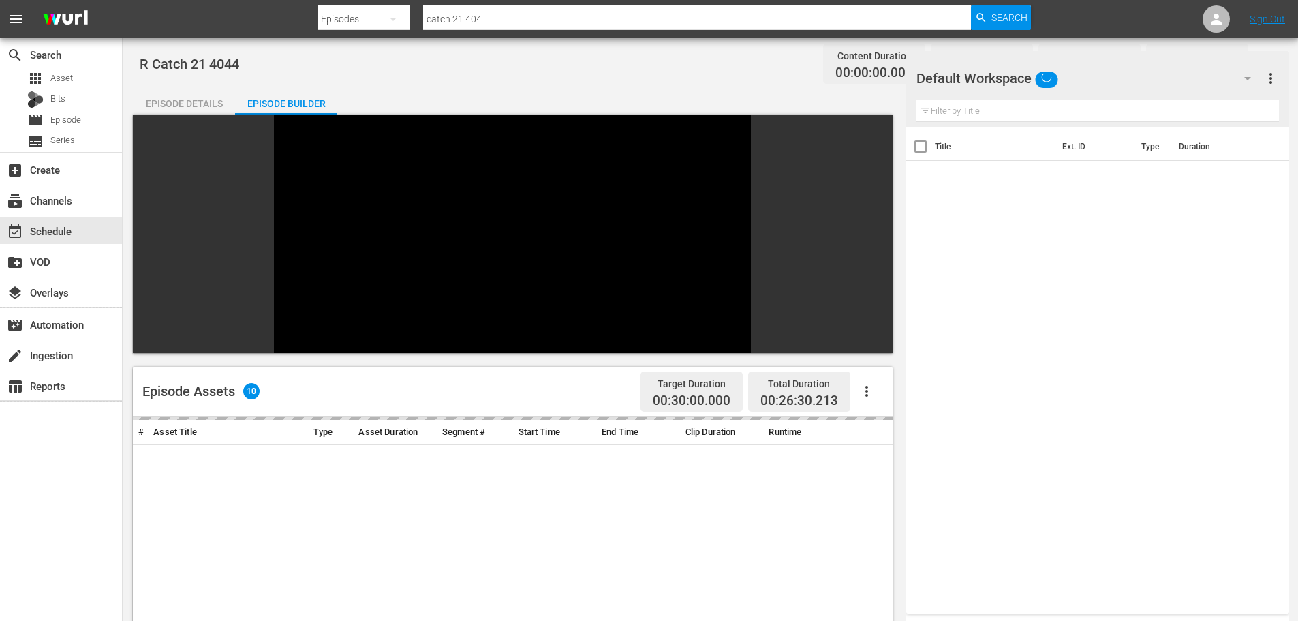
scroll to position [189, 0]
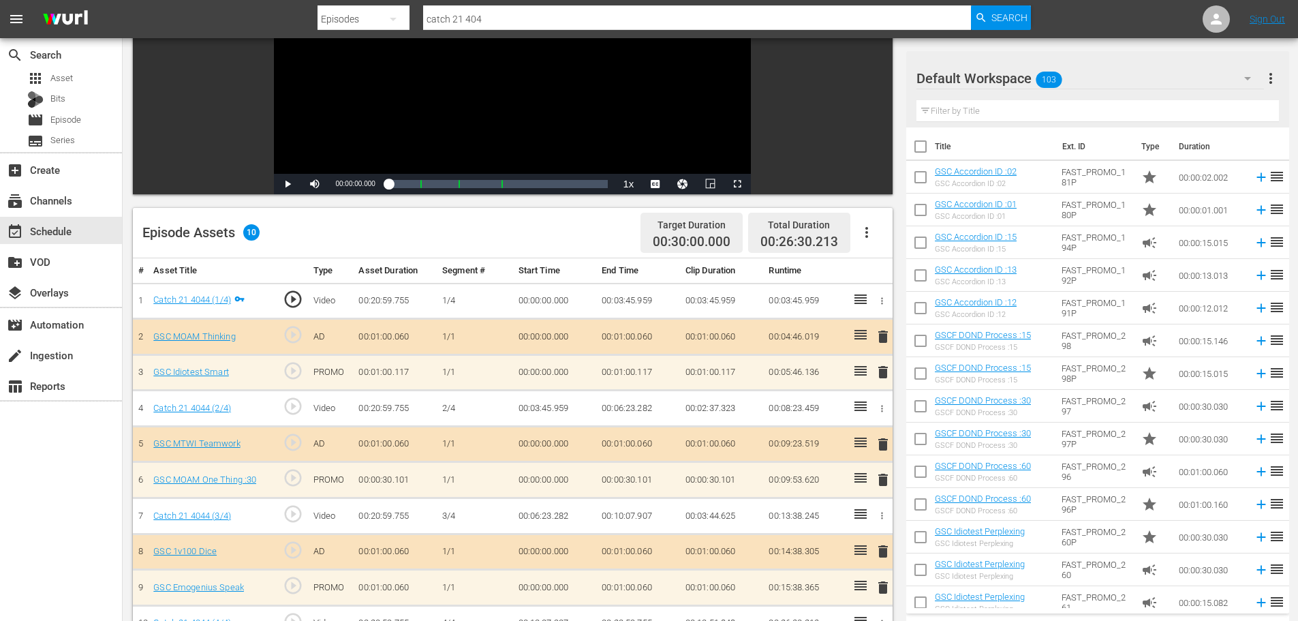
click at [883, 580] on span "delete" at bounding box center [883, 587] width 16 height 16
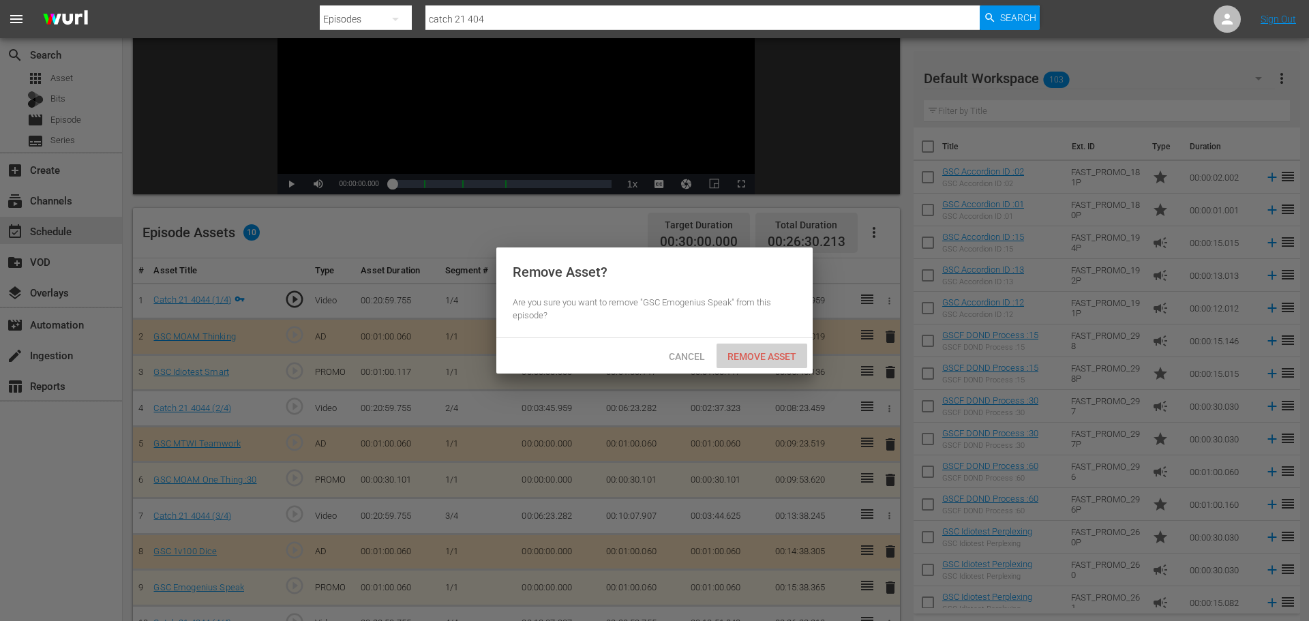
click at [769, 353] on span "Remove Asset" at bounding box center [761, 356] width 91 height 11
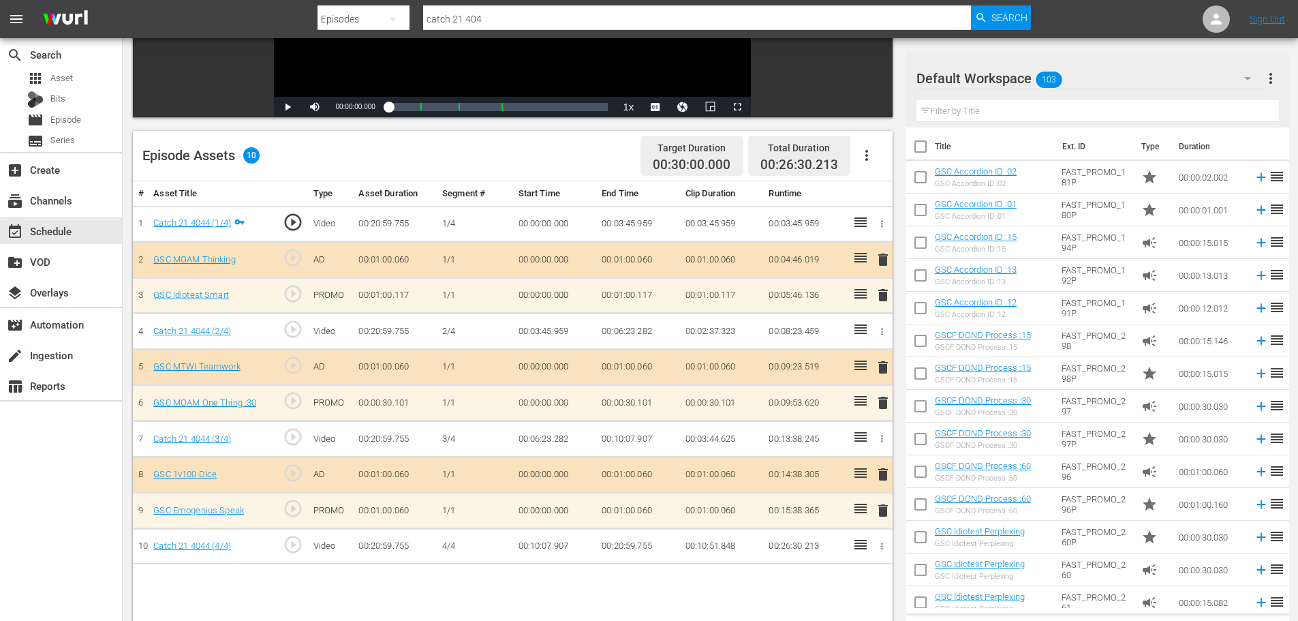
scroll to position [355, 0]
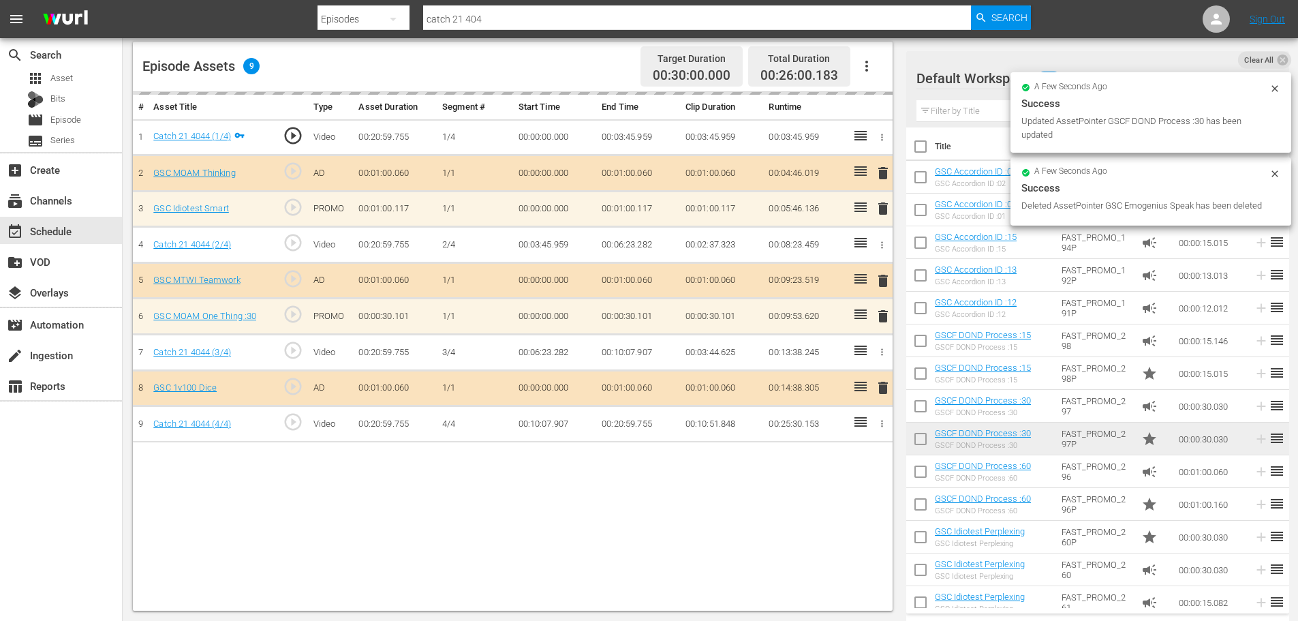
click at [962, 101] on input "text" at bounding box center [1098, 111] width 363 height 22
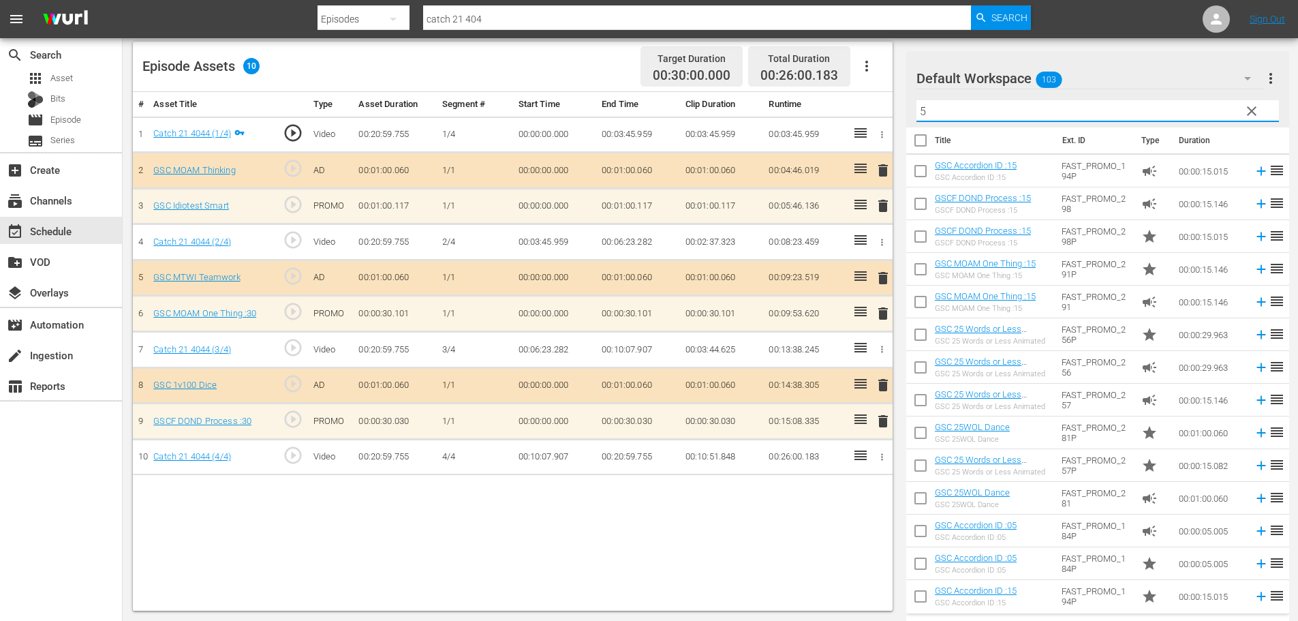
scroll to position [11, 0]
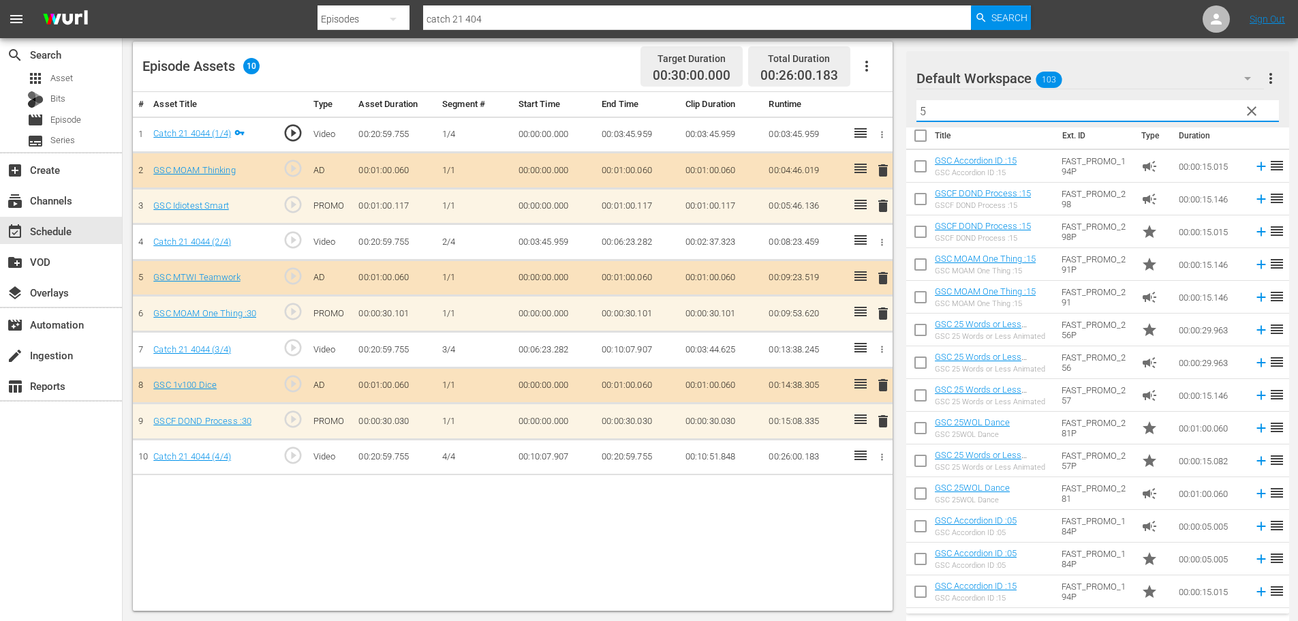
type input "5"
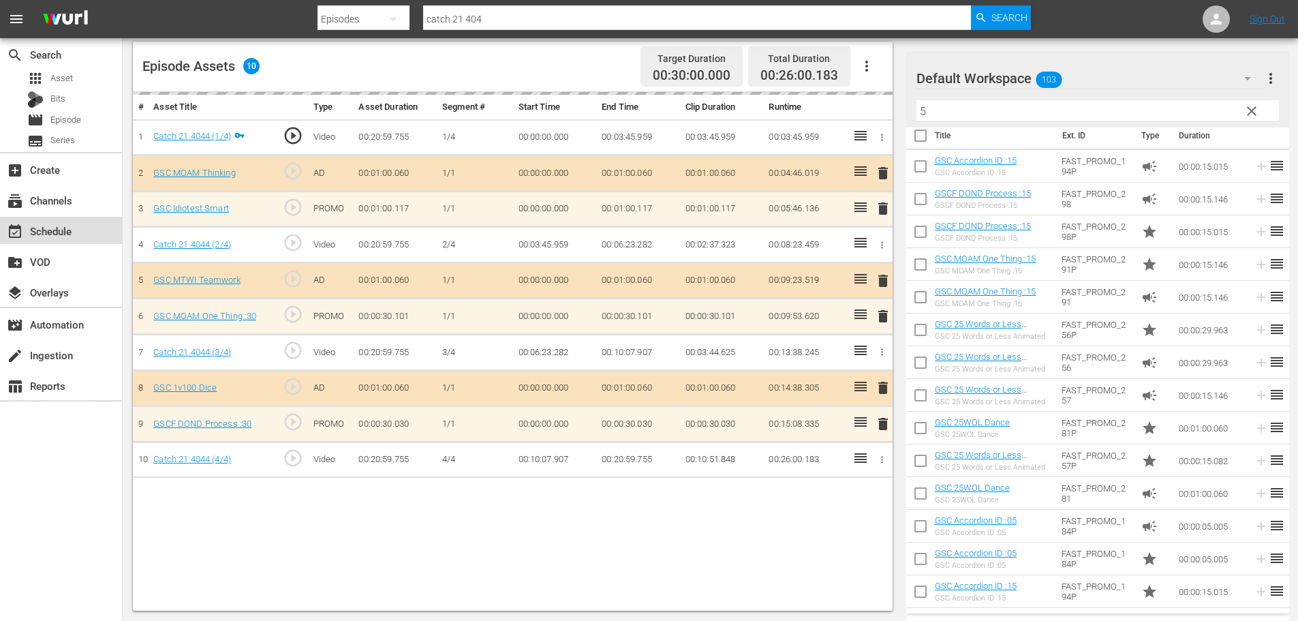
click at [92, 232] on div "event_available Schedule" at bounding box center [61, 230] width 122 height 27
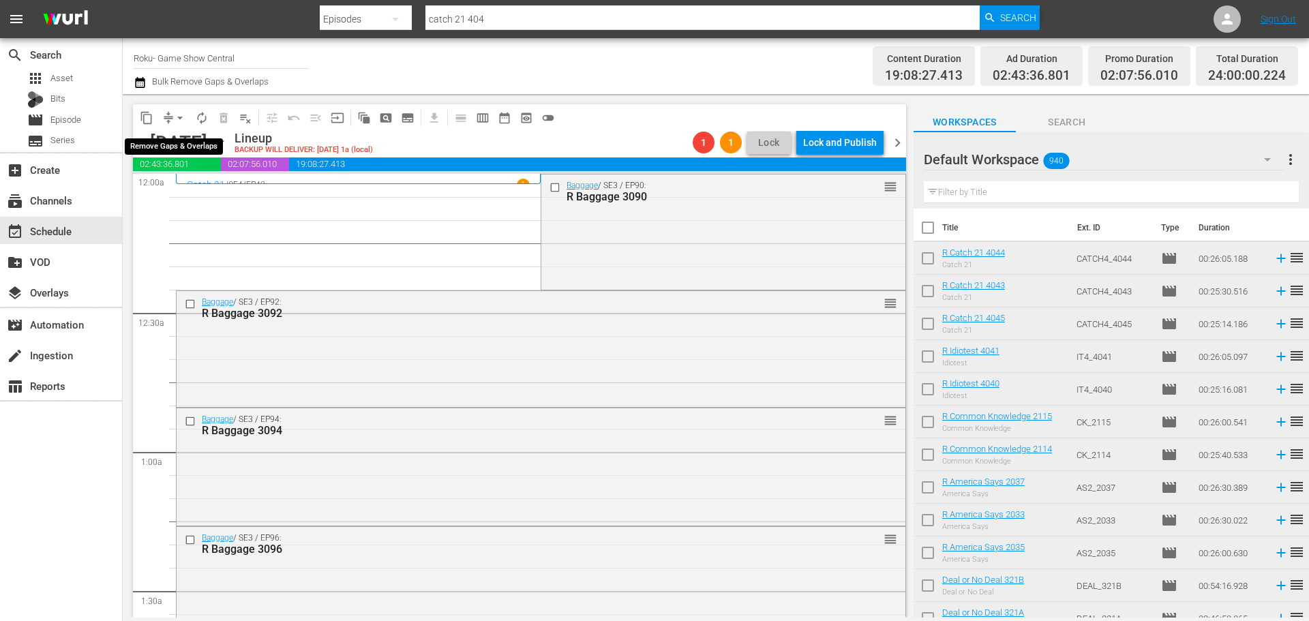
click at [175, 121] on span "arrow_drop_down" at bounding box center [180, 118] width 14 height 14
click at [197, 140] on li "Align to Midnight" at bounding box center [180, 145] width 143 height 22
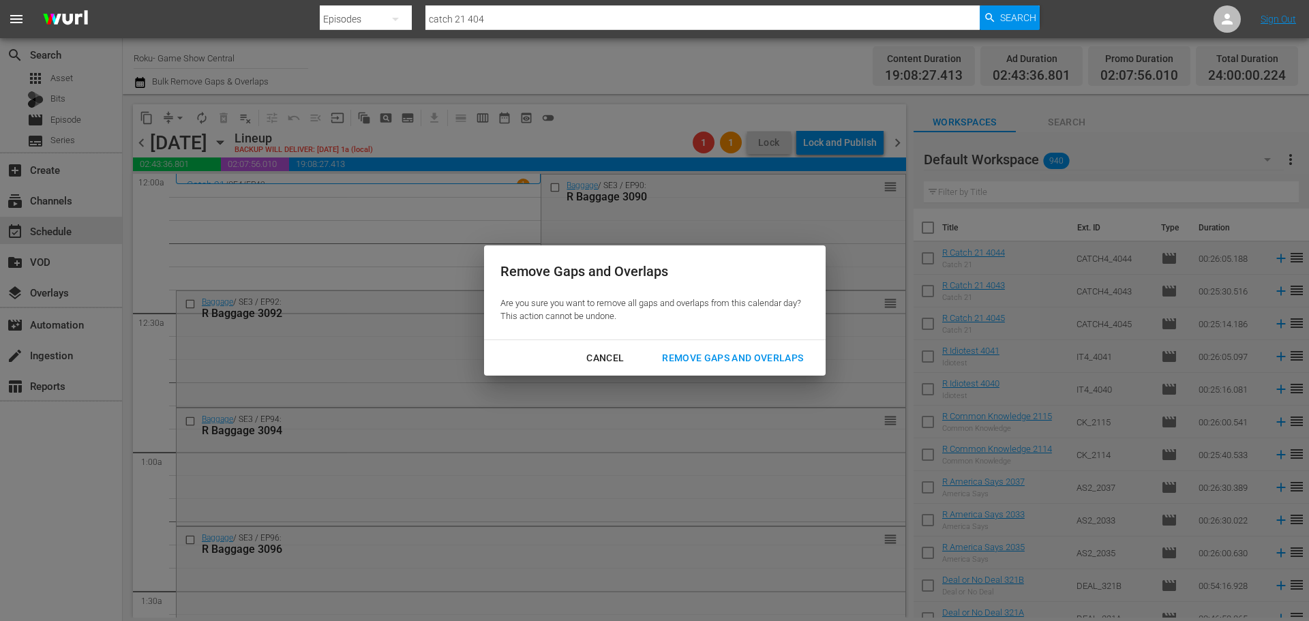
click at [722, 358] on div "Remove Gaps and Overlaps" at bounding box center [732, 358] width 163 height 17
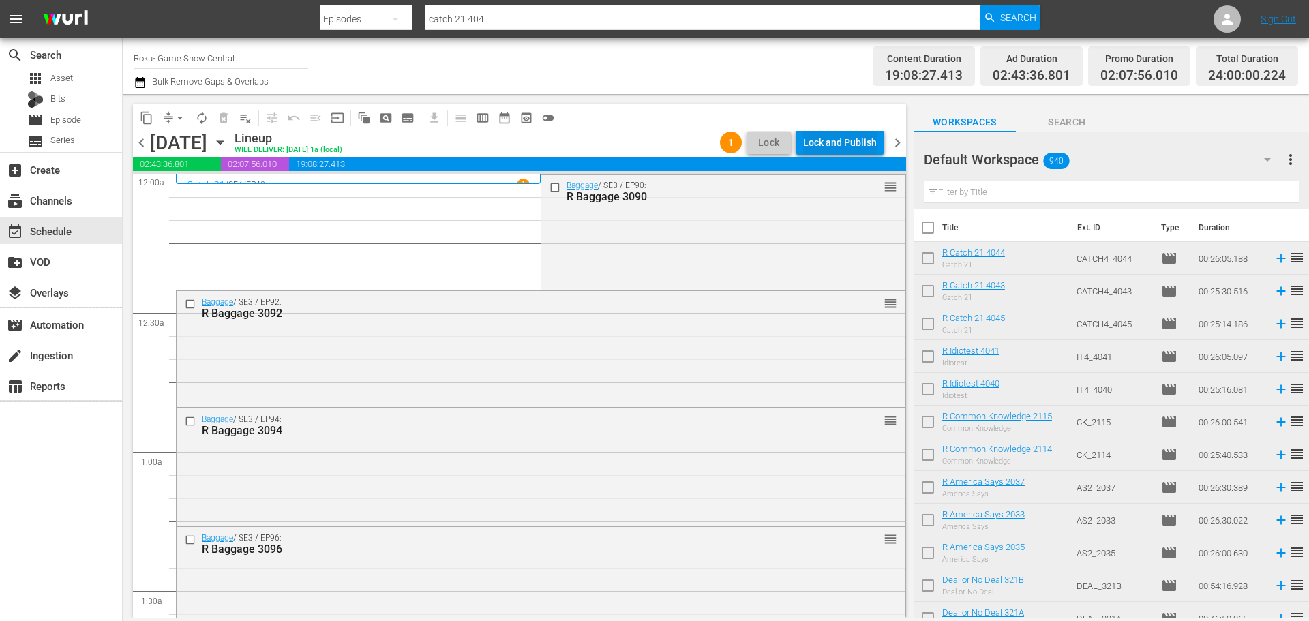
click at [800, 137] on button "Lock and Publish" at bounding box center [839, 142] width 87 height 25
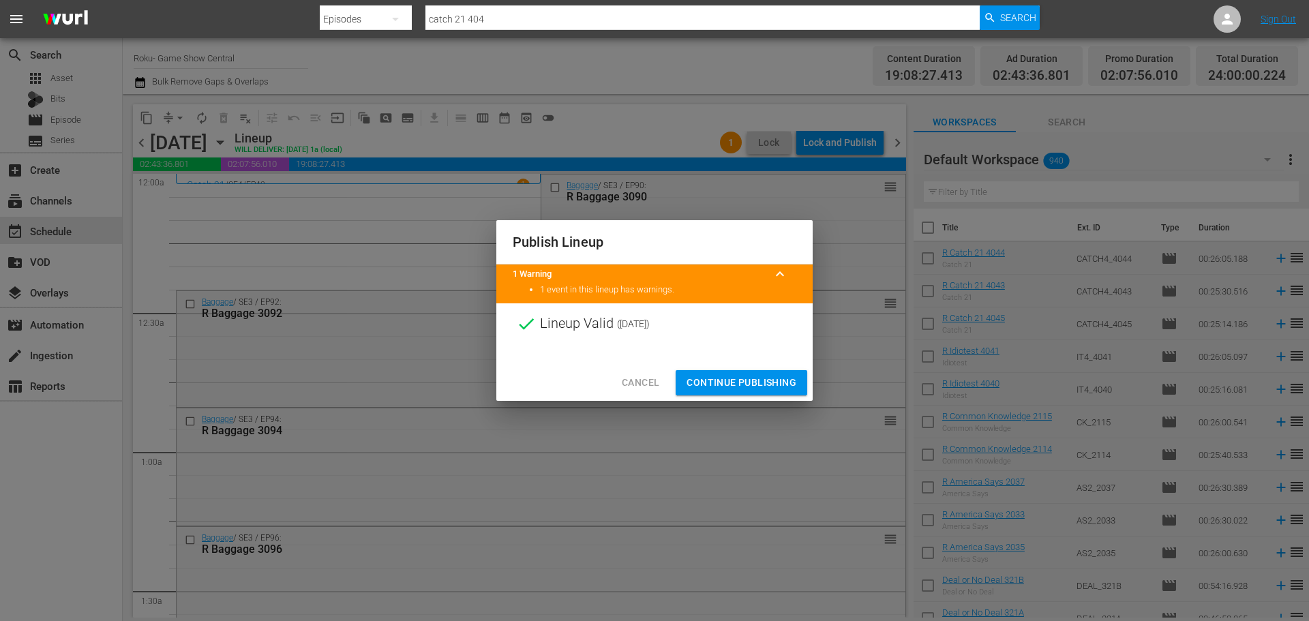
click at [776, 371] on button "Continue Publishing" at bounding box center [741, 382] width 132 height 25
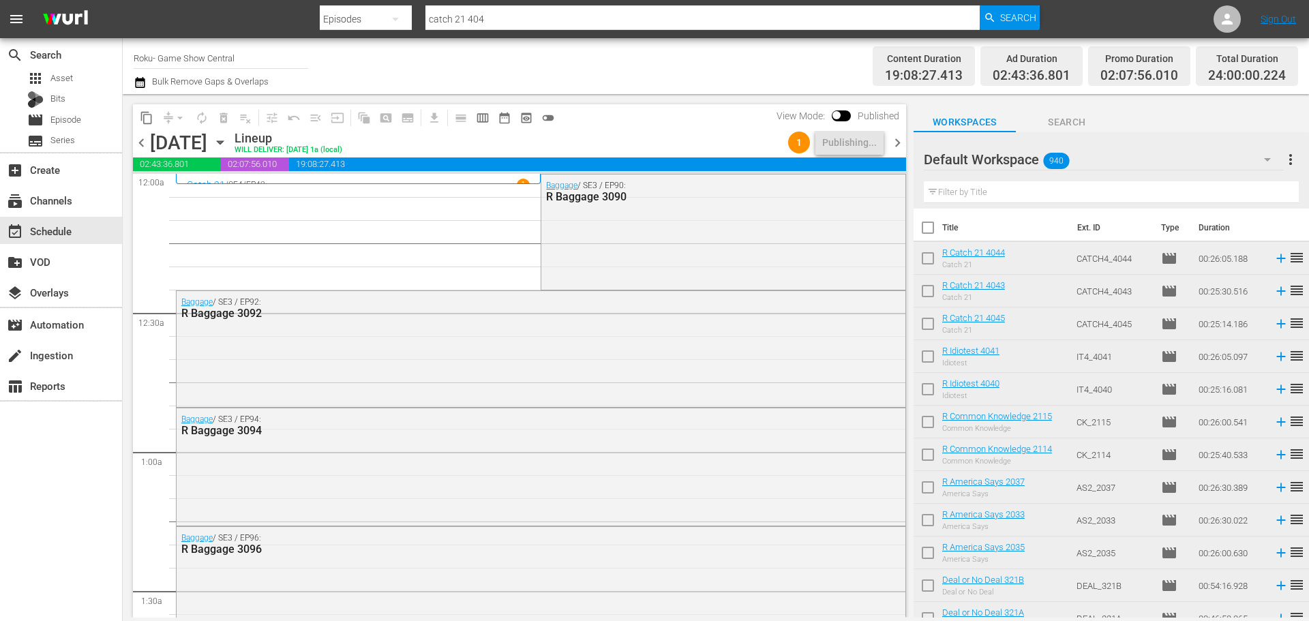
click at [228, 139] on icon "button" at bounding box center [220, 142] width 15 height 15
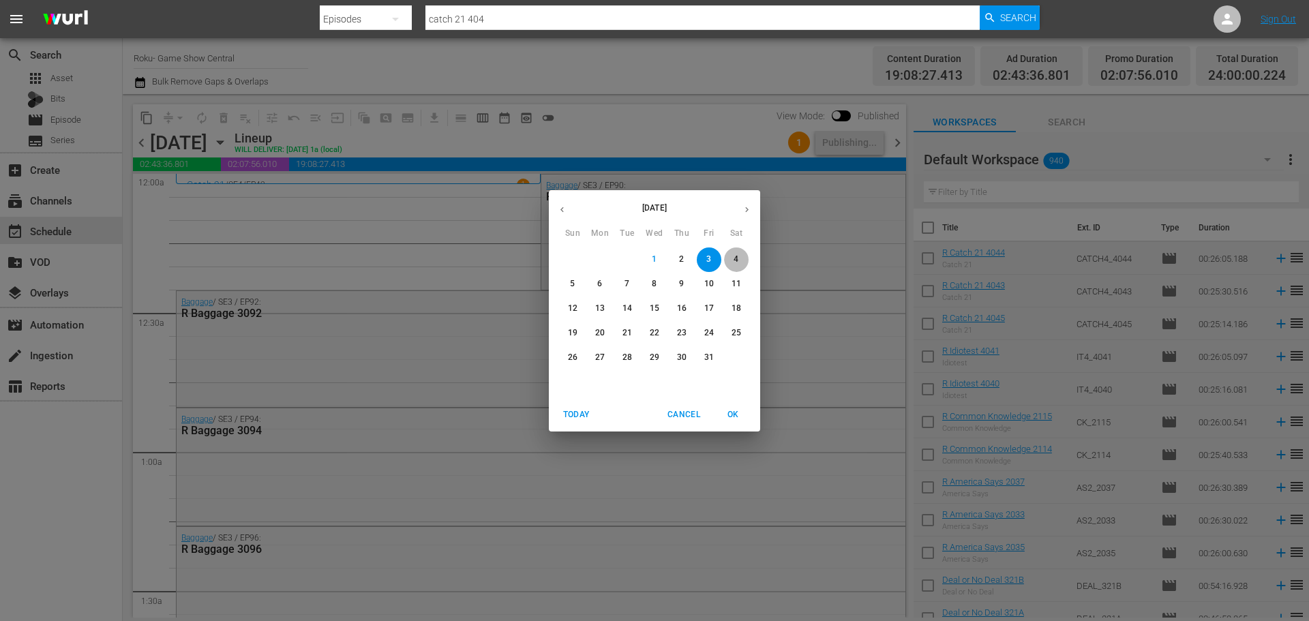
click at [738, 260] on p "4" at bounding box center [735, 260] width 5 height 12
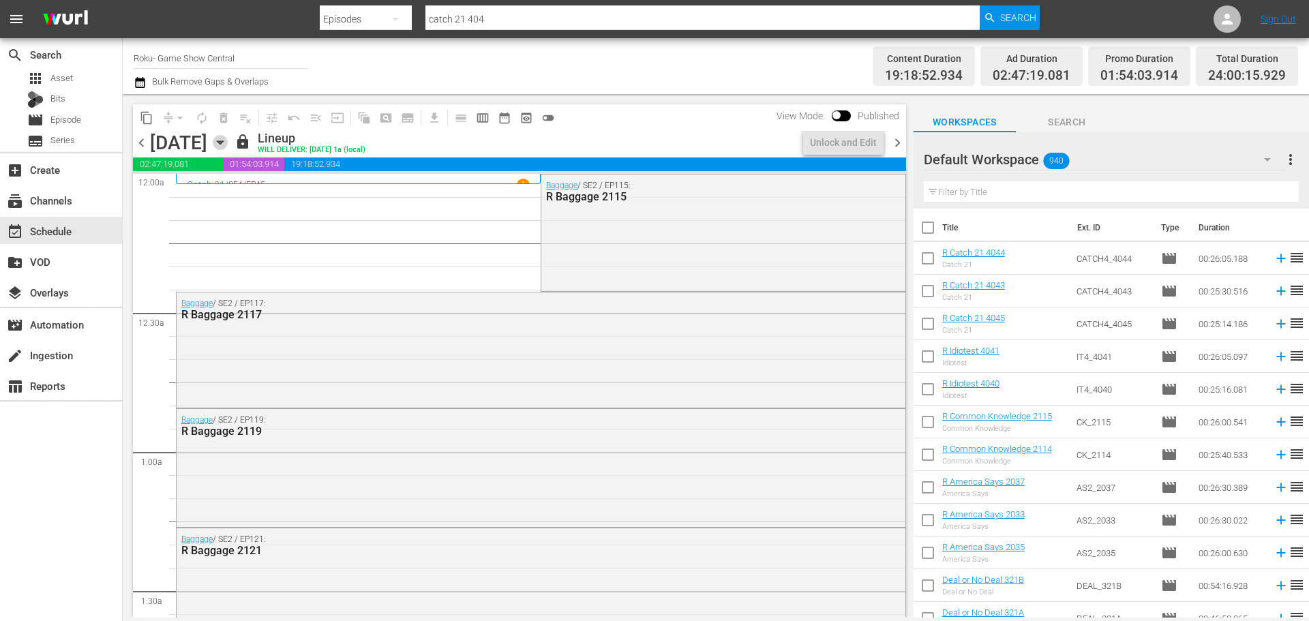
click at [228, 147] on icon "button" at bounding box center [220, 142] width 15 height 15
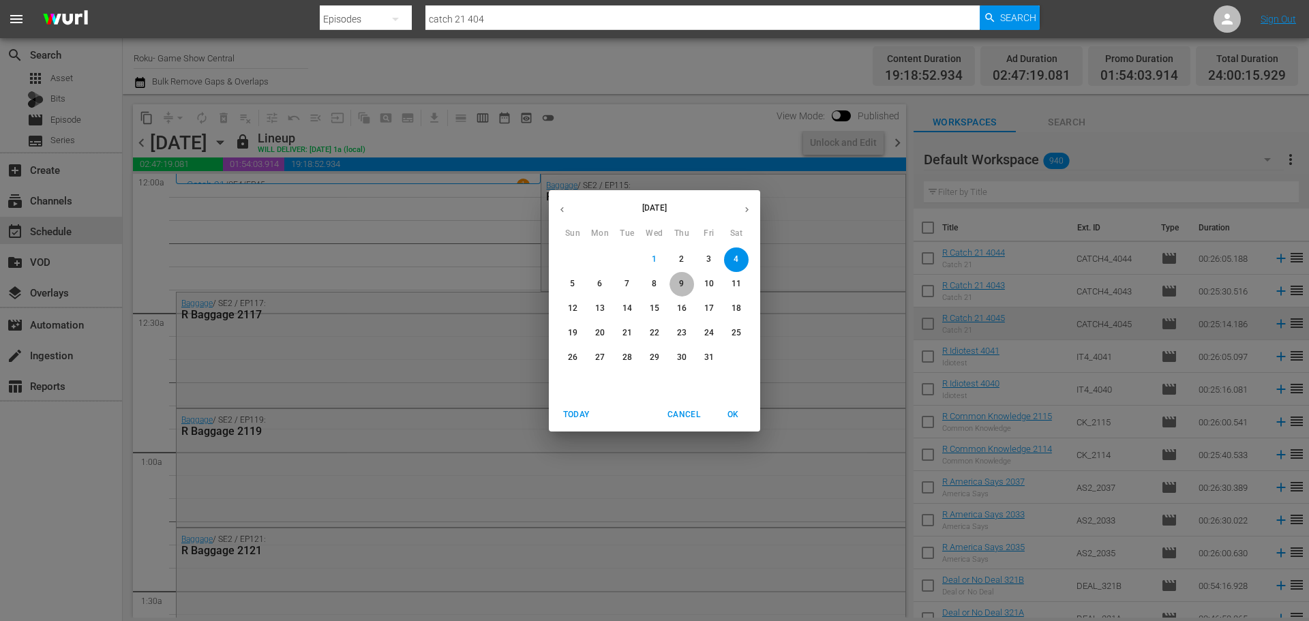
click at [682, 282] on p "9" at bounding box center [681, 284] width 5 height 12
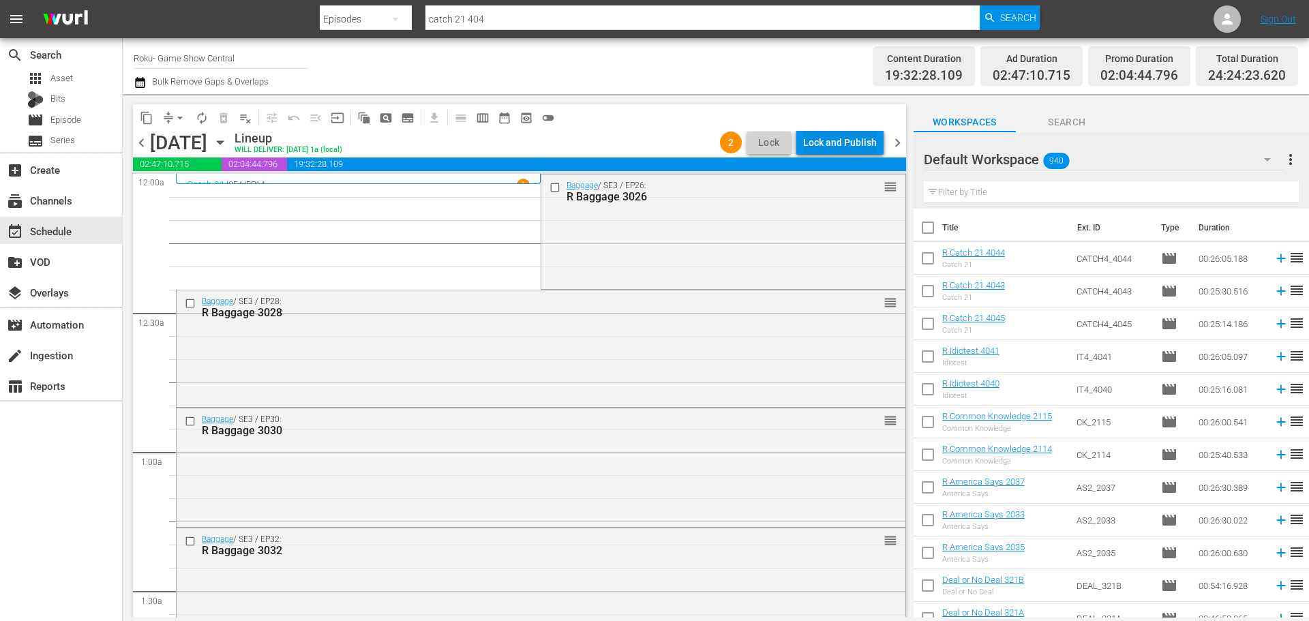
click at [810, 153] on div "Lock and Publish" at bounding box center [840, 142] width 74 height 25
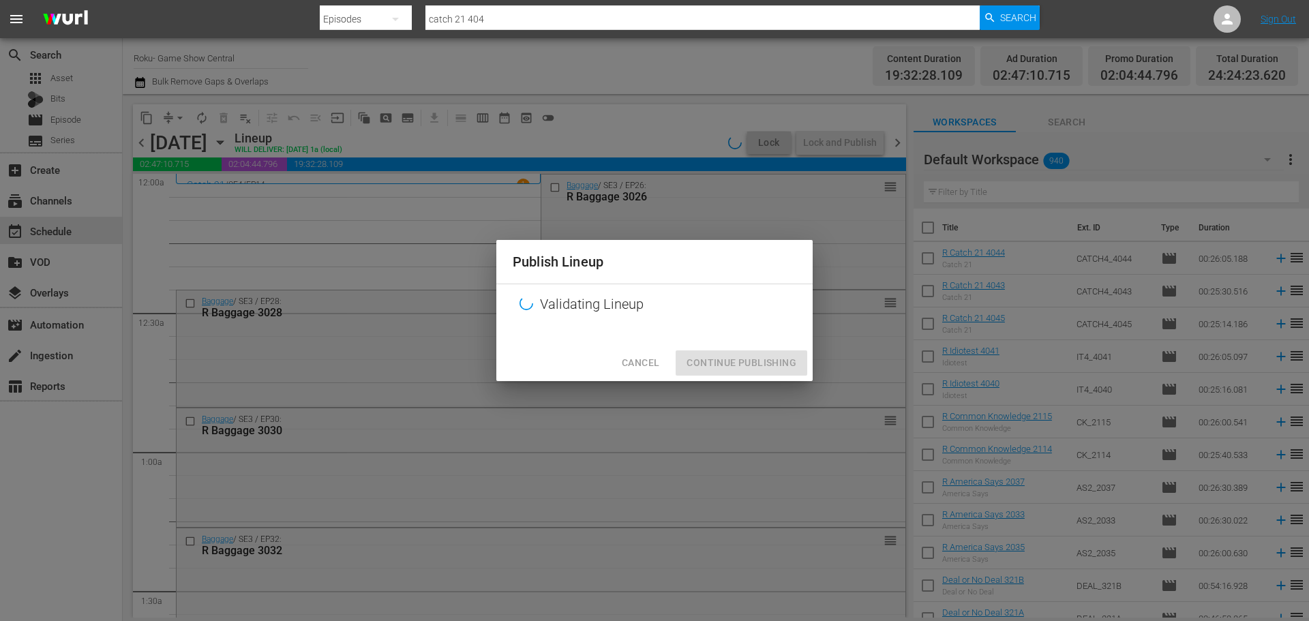
click at [757, 374] on div "Cancel Continue Publishing" at bounding box center [654, 363] width 316 height 36
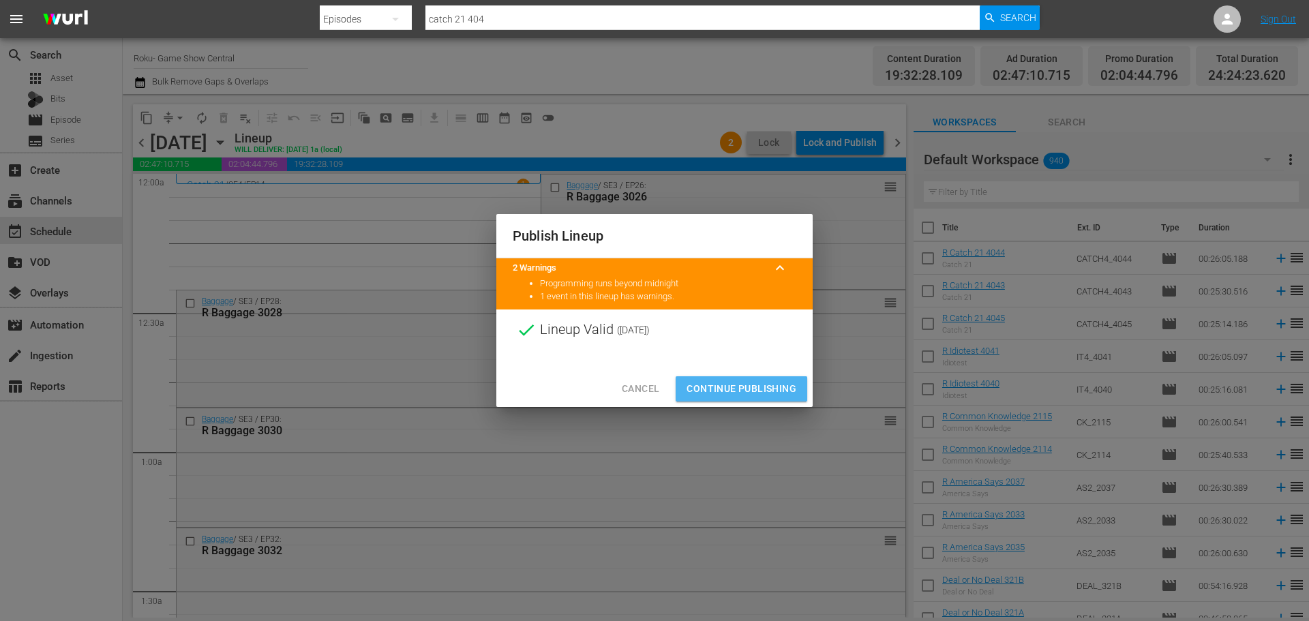
click at [756, 380] on span "Continue Publishing" at bounding box center [741, 388] width 110 height 17
